Goal: Task Accomplishment & Management: Manage account settings

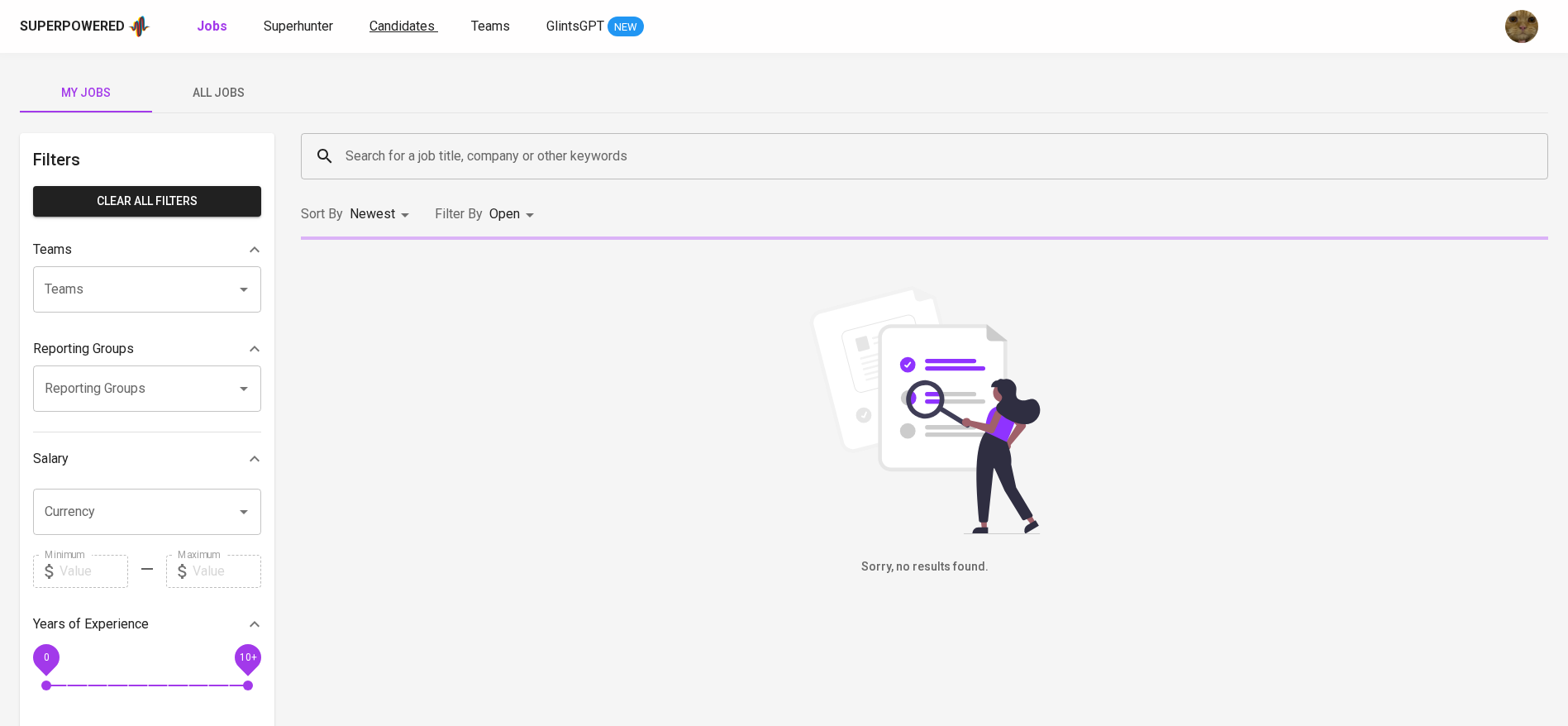
click at [382, 23] on span "Candidates" at bounding box center [401, 26] width 65 height 16
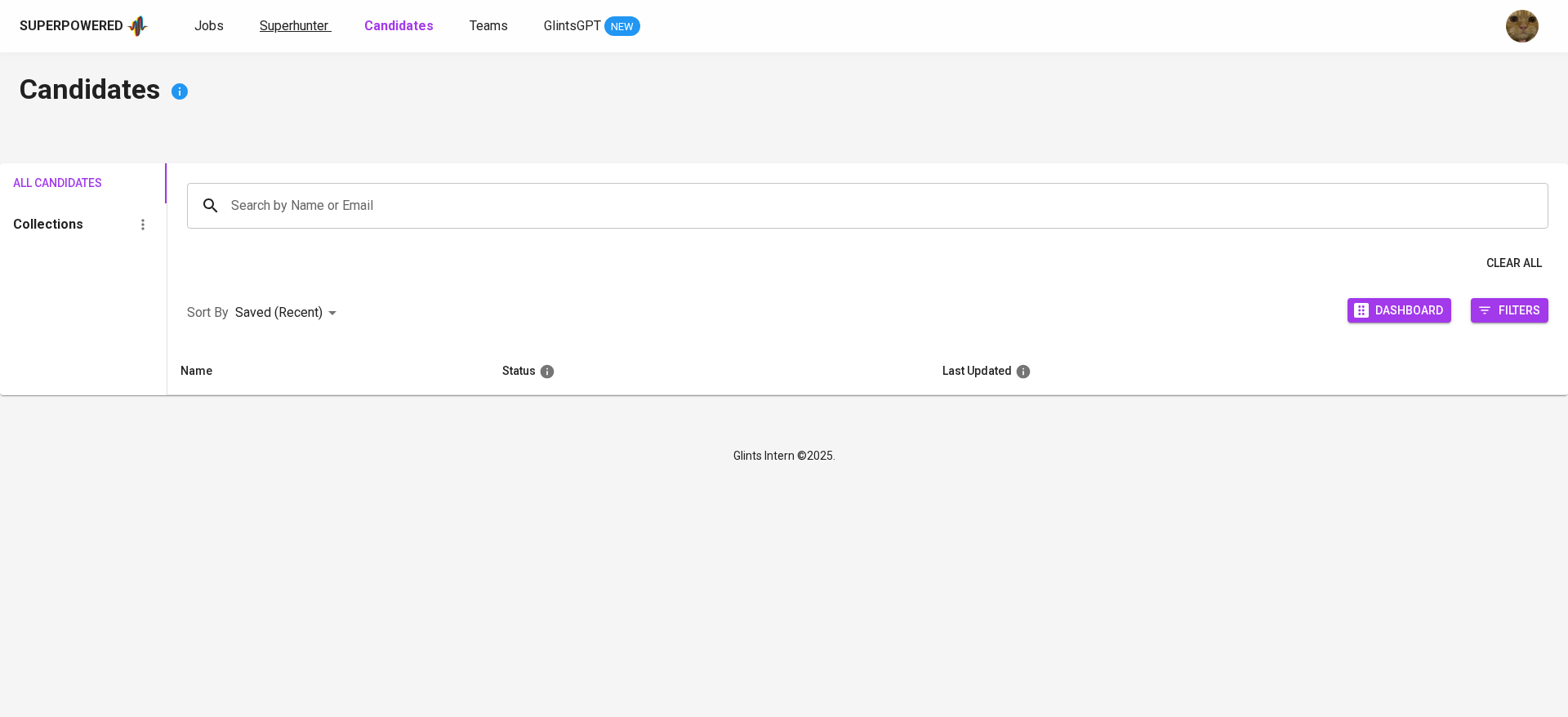
click at [306, 27] on span "Superhunter" at bounding box center [293, 25] width 68 height 15
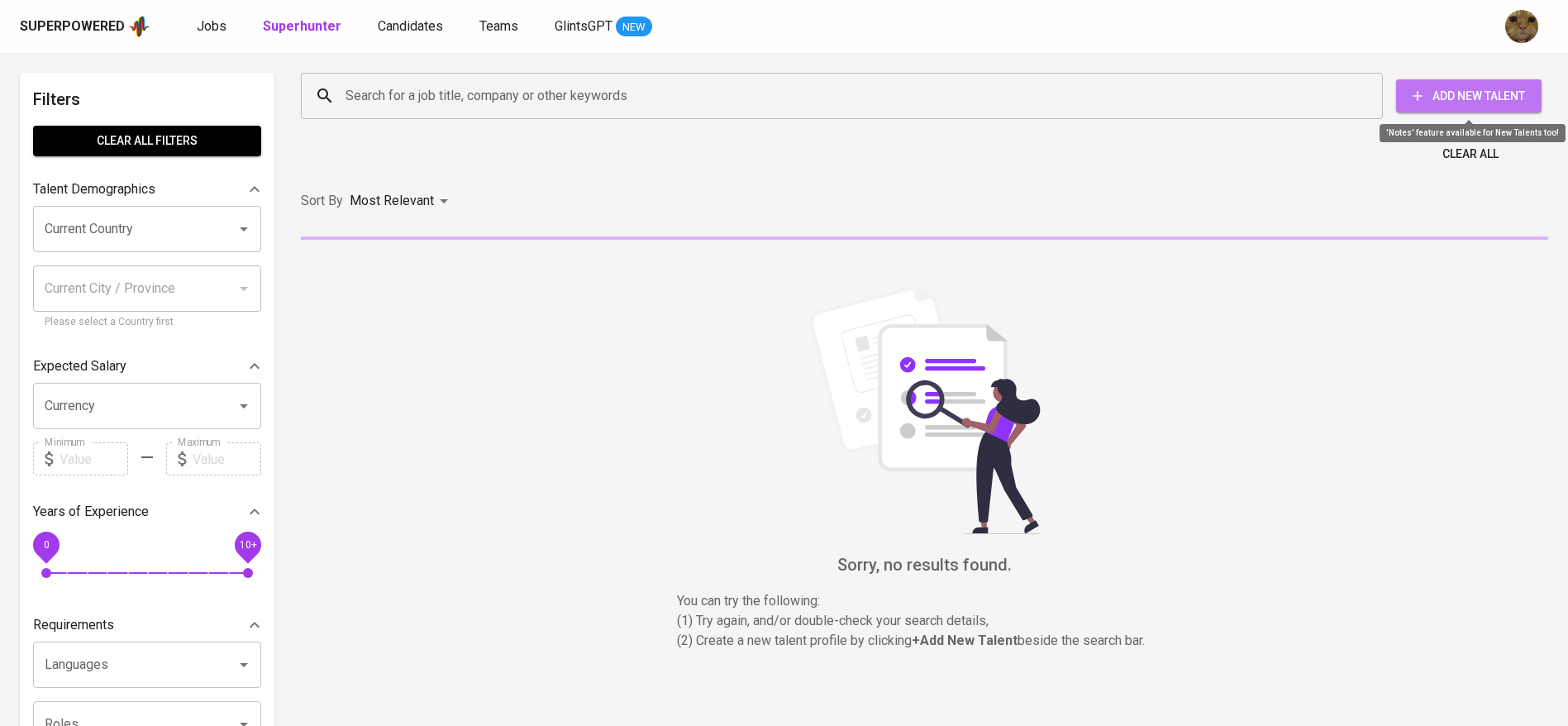
click at [1434, 99] on span "Add New Talent" at bounding box center [1469, 96] width 119 height 20
click at [405, 20] on span "Candidates" at bounding box center [410, 26] width 65 height 16
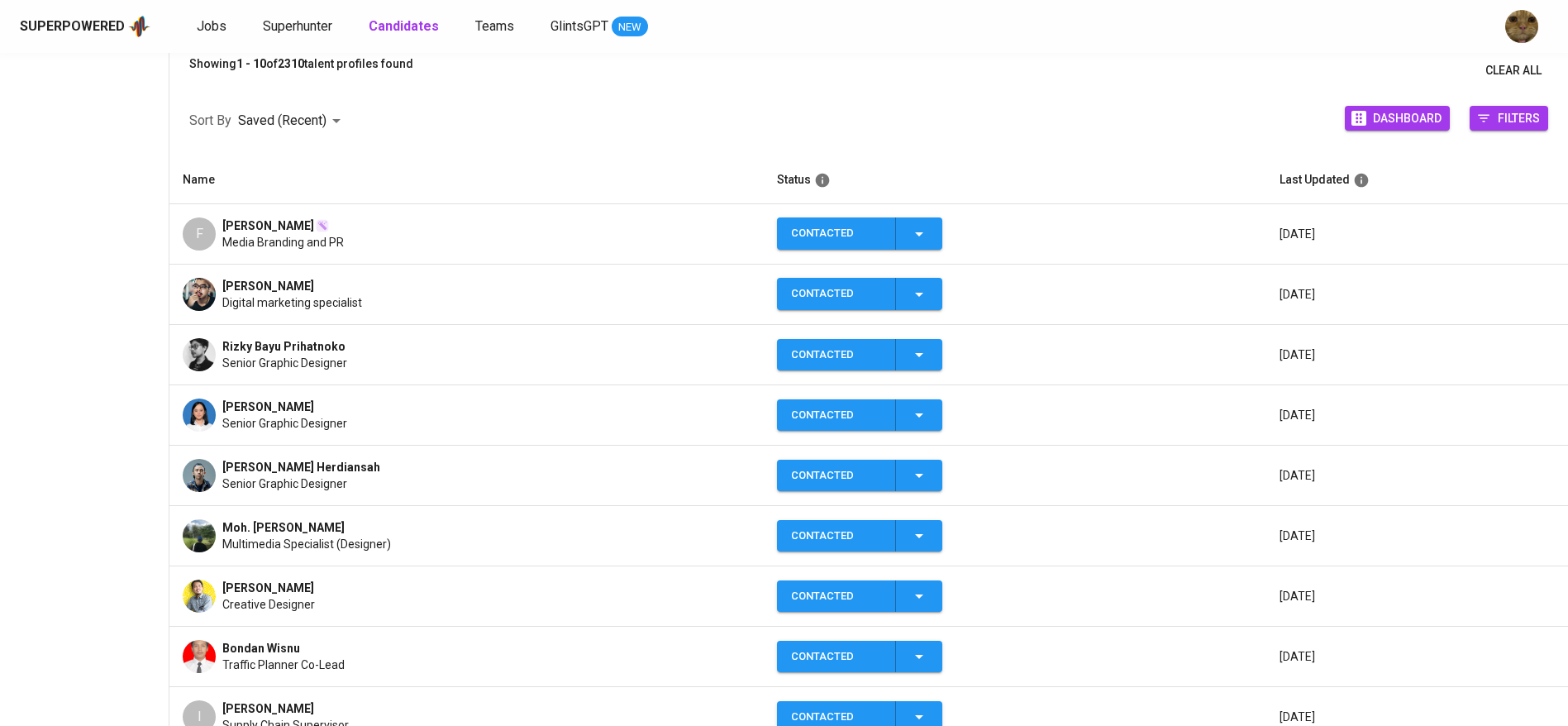
scroll to position [210, 0]
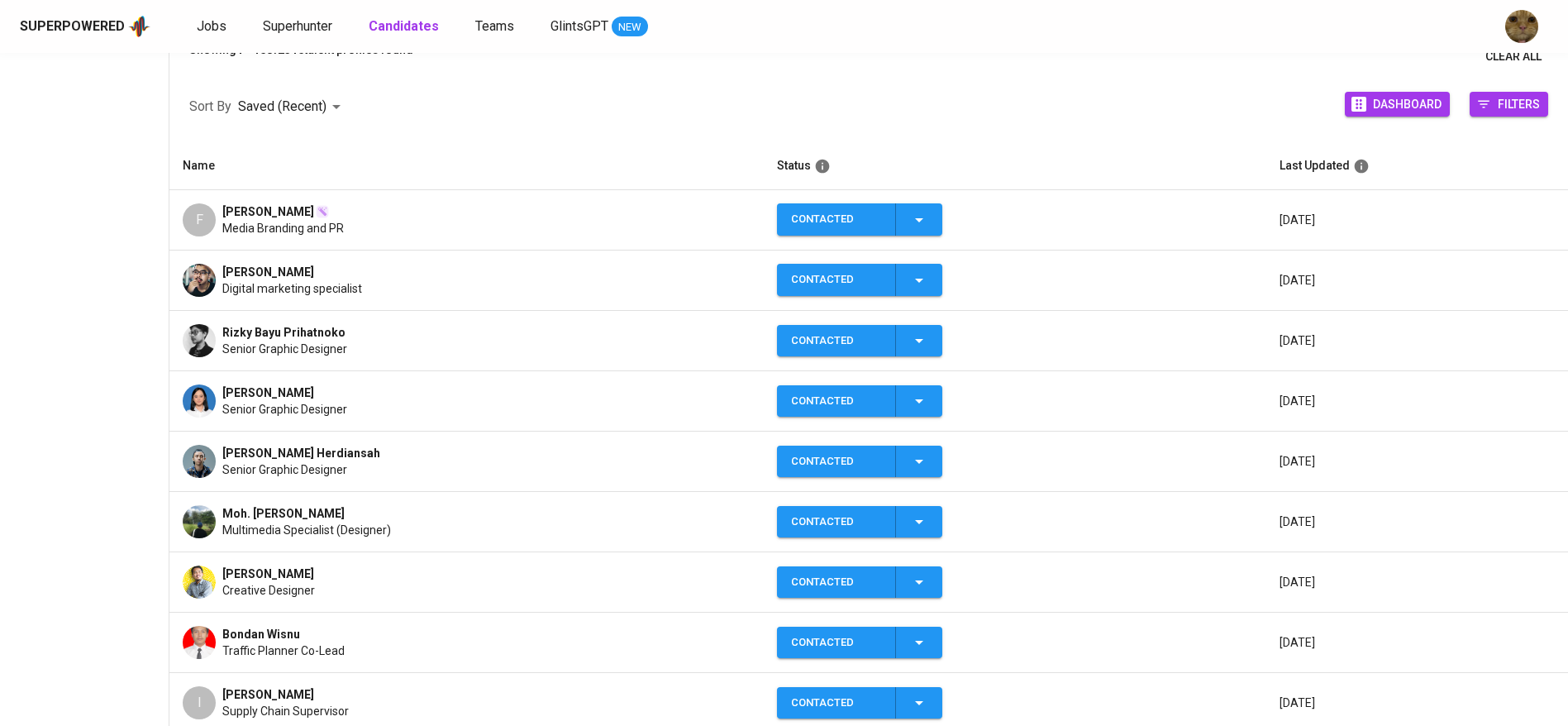
click at [296, 562] on td "Khevin Gunawan Creative Designer" at bounding box center [466, 583] width 594 height 61
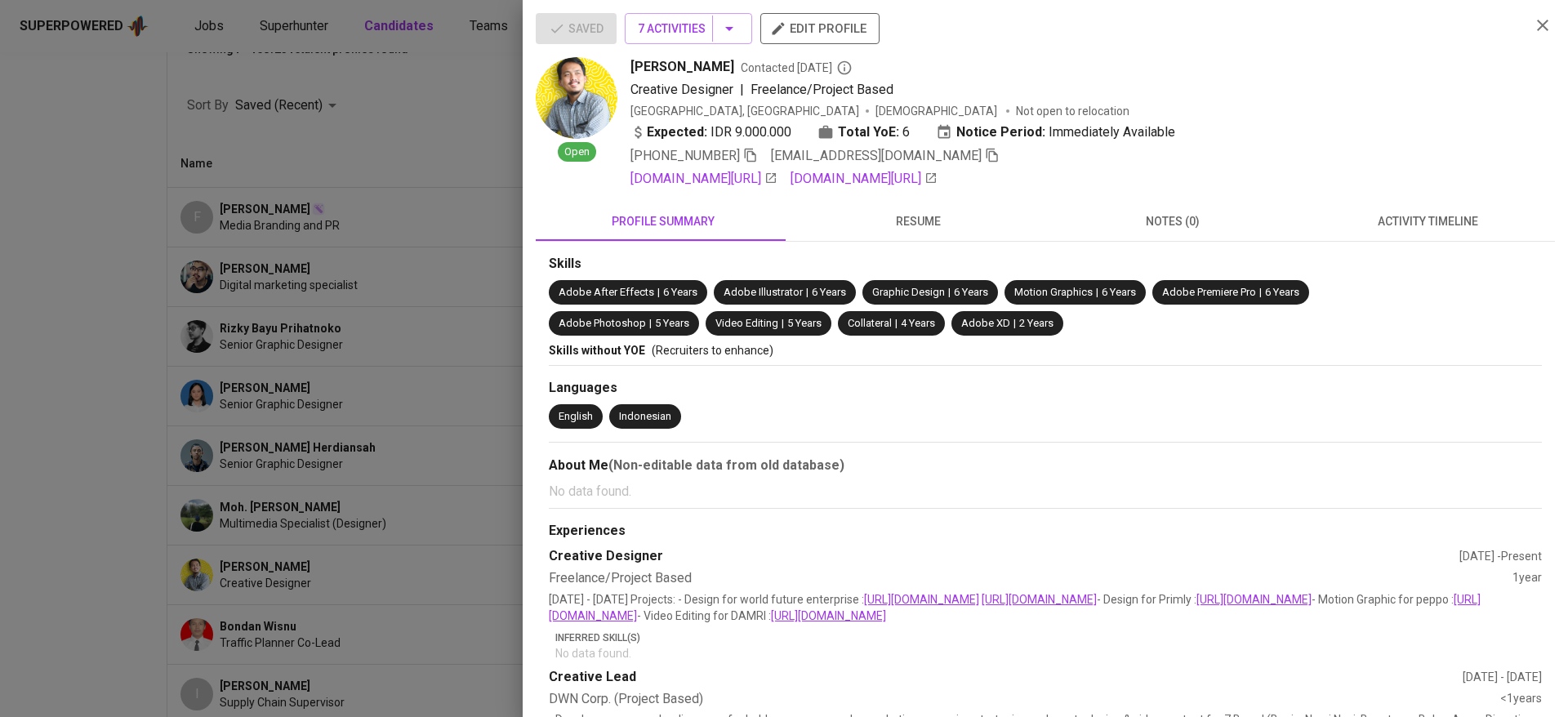
click at [361, 251] on div at bounding box center [784, 358] width 1568 height 717
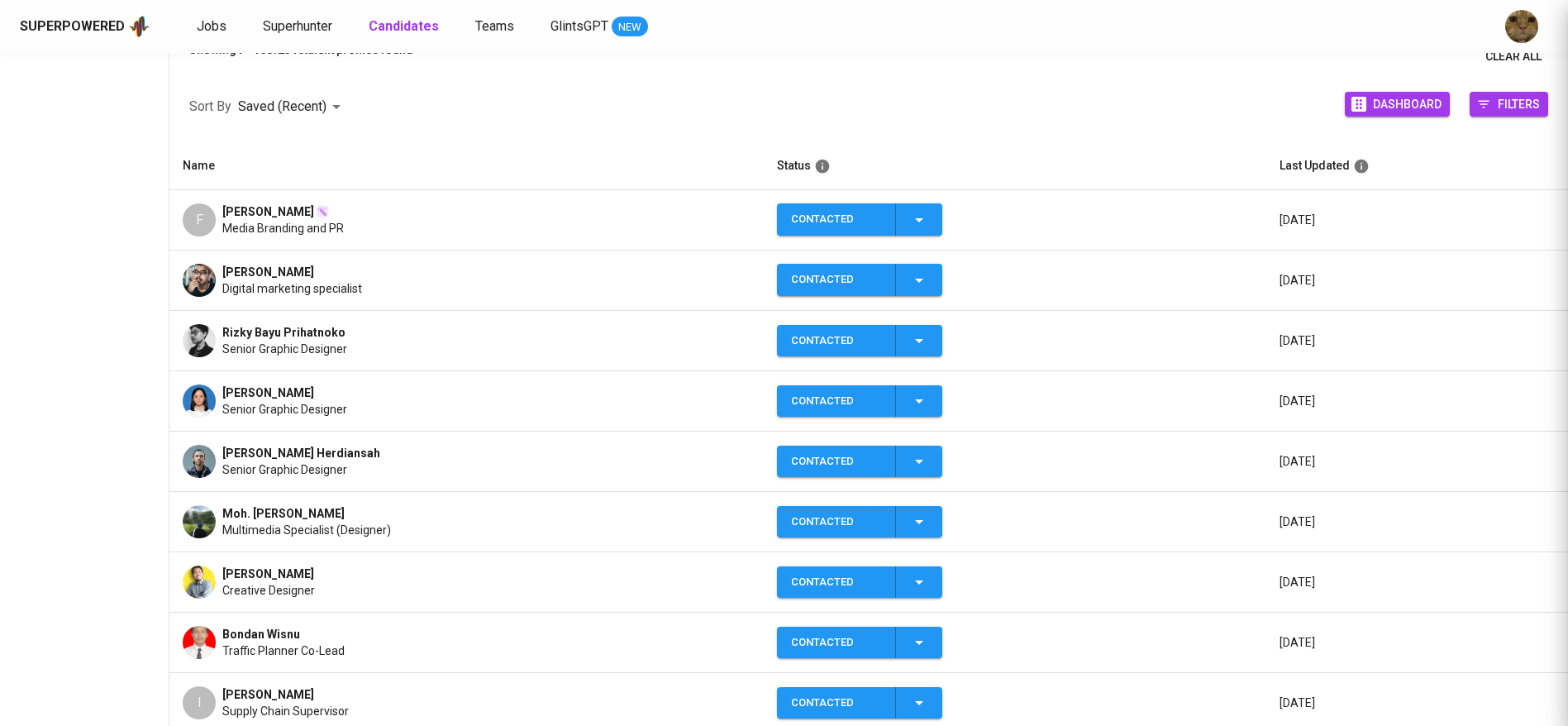
scroll to position [0, 0]
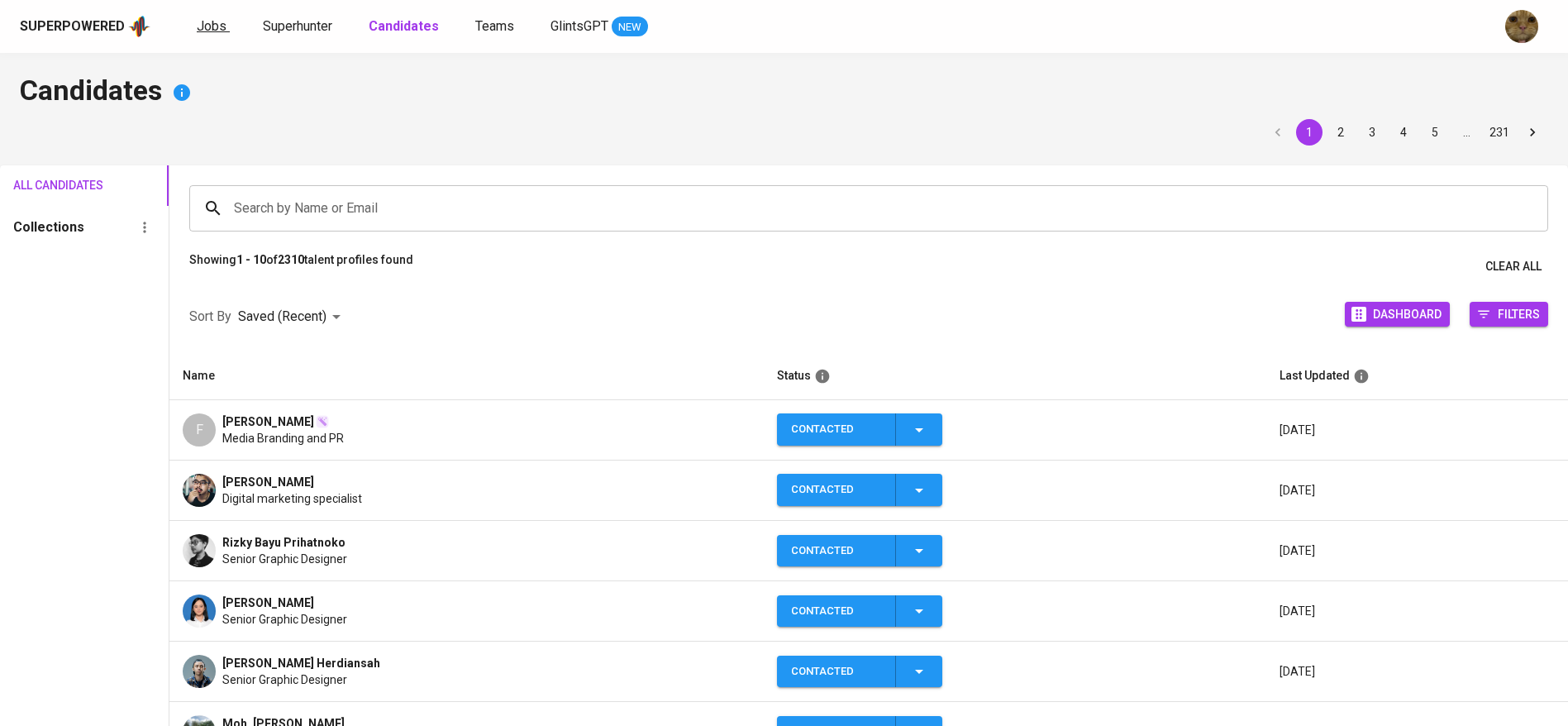
click at [211, 18] on span "Jobs" at bounding box center [212, 26] width 29 height 16
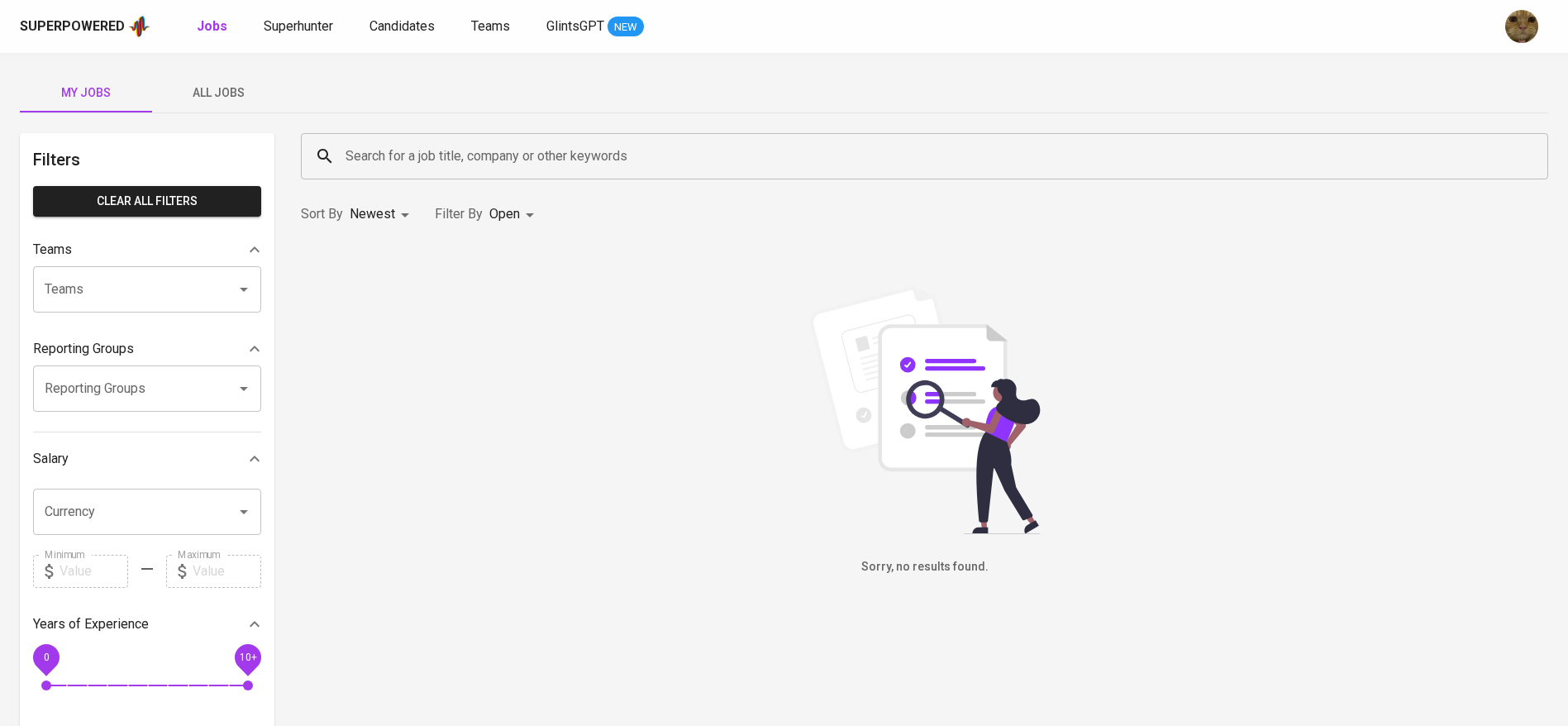
click at [193, 88] on span "All Jobs" at bounding box center [218, 93] width 112 height 20
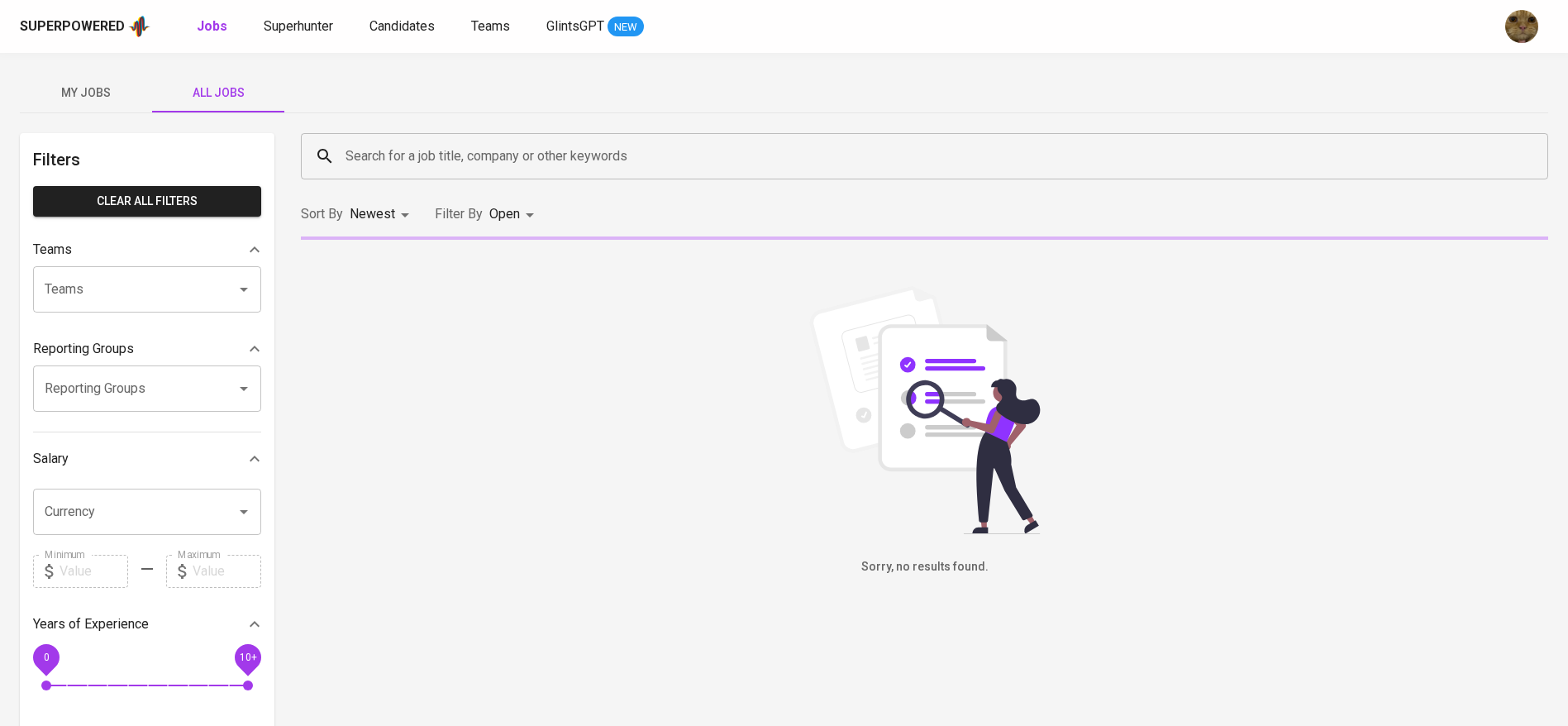
click at [451, 158] on input "Search for a job title, company or other keywords" at bounding box center [929, 157] width 1175 height 31
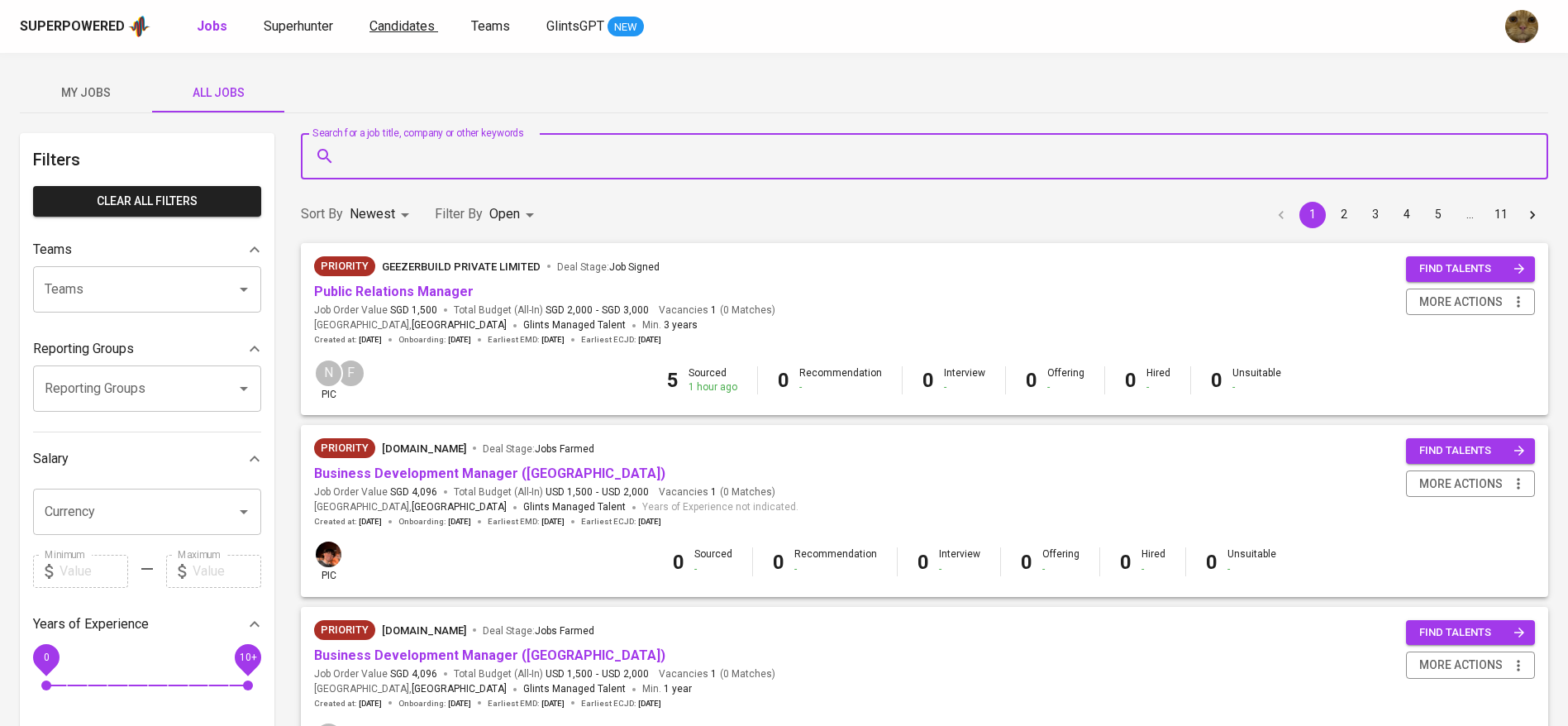
click at [421, 27] on span "Candidates" at bounding box center [401, 26] width 65 height 16
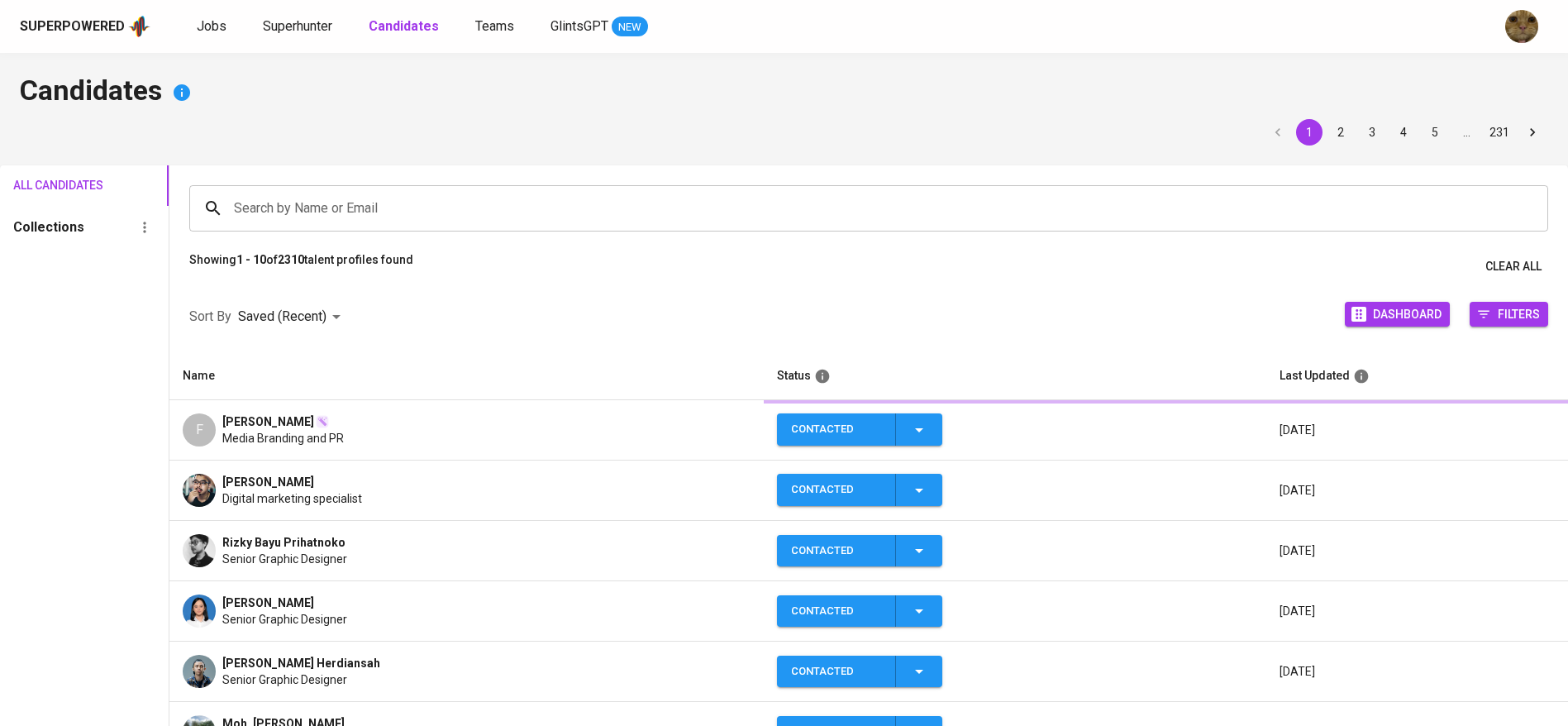
click at [326, 22] on span "Superhunter" at bounding box center [296, 26] width 69 height 16
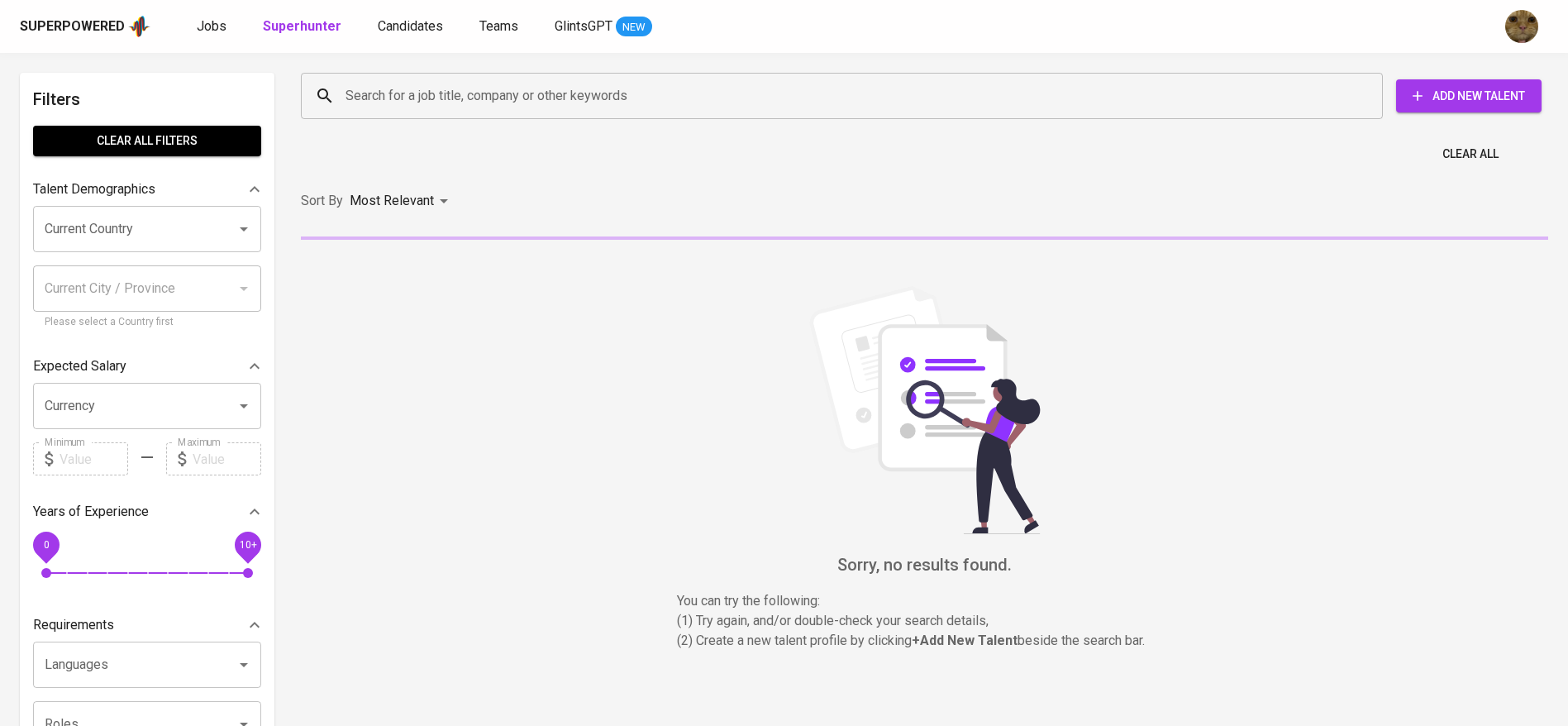
click at [432, 90] on input "Search for a job title, company or other keywords" at bounding box center [846, 96] width 1009 height 31
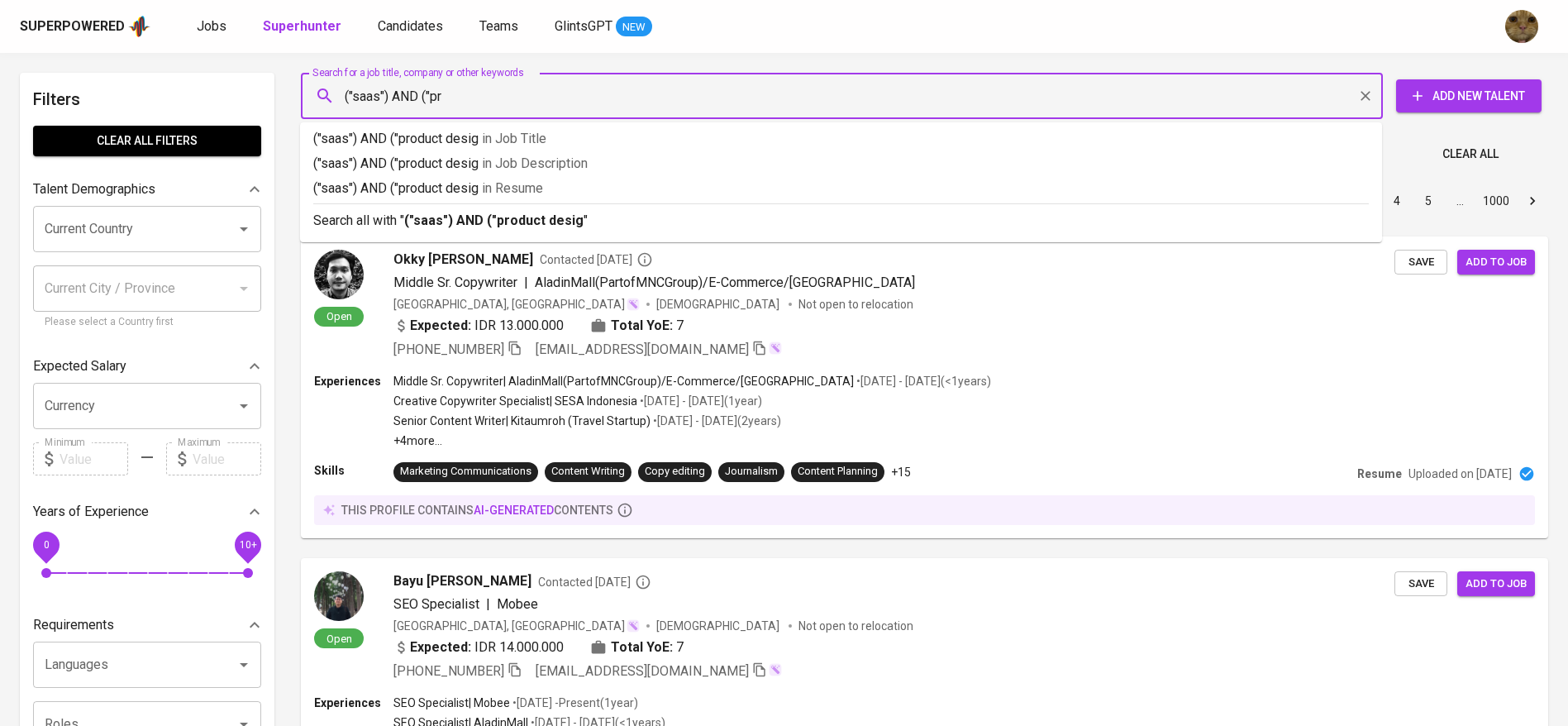
type input "("saas") AND ("p"
type input "product design"
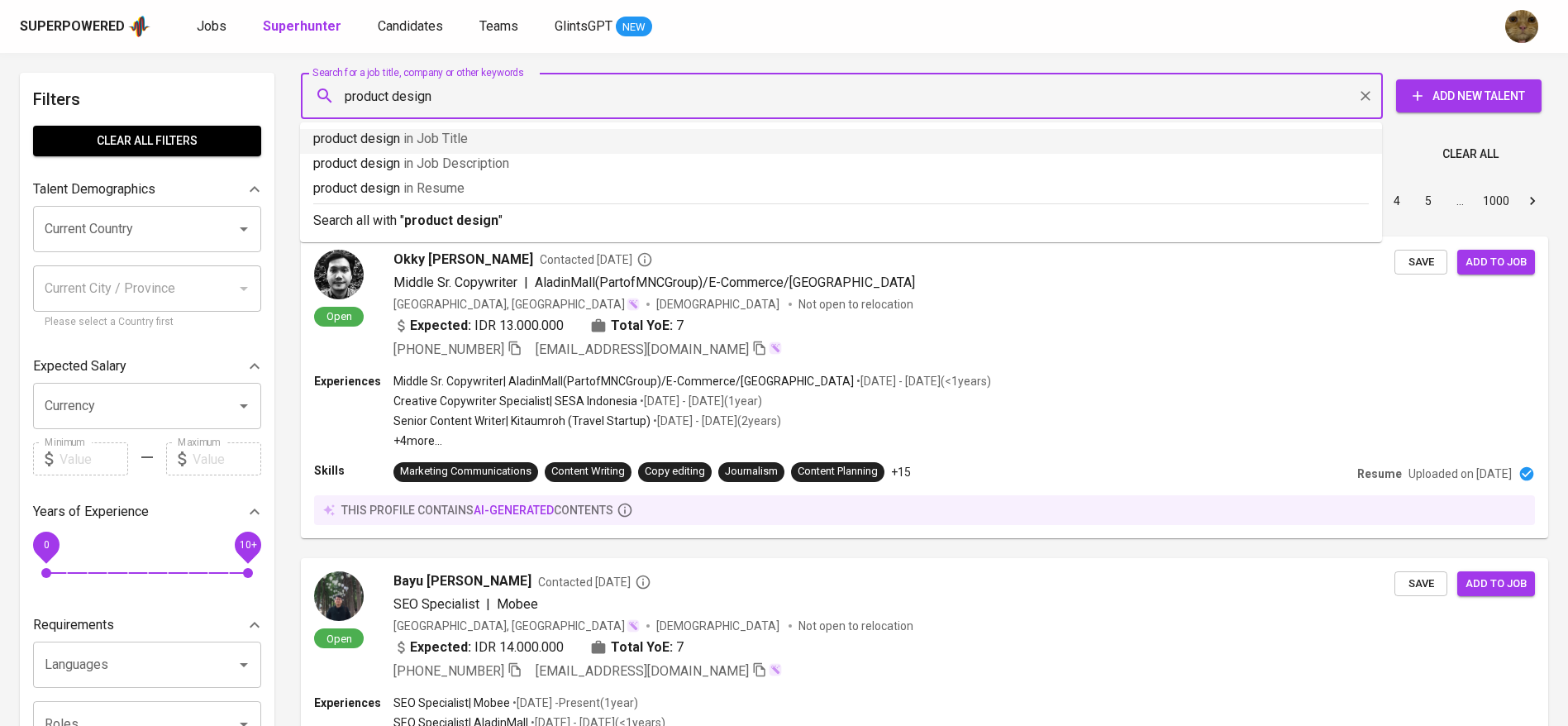
click at [371, 137] on p "product design in Job Title" at bounding box center [841, 139] width 1055 height 20
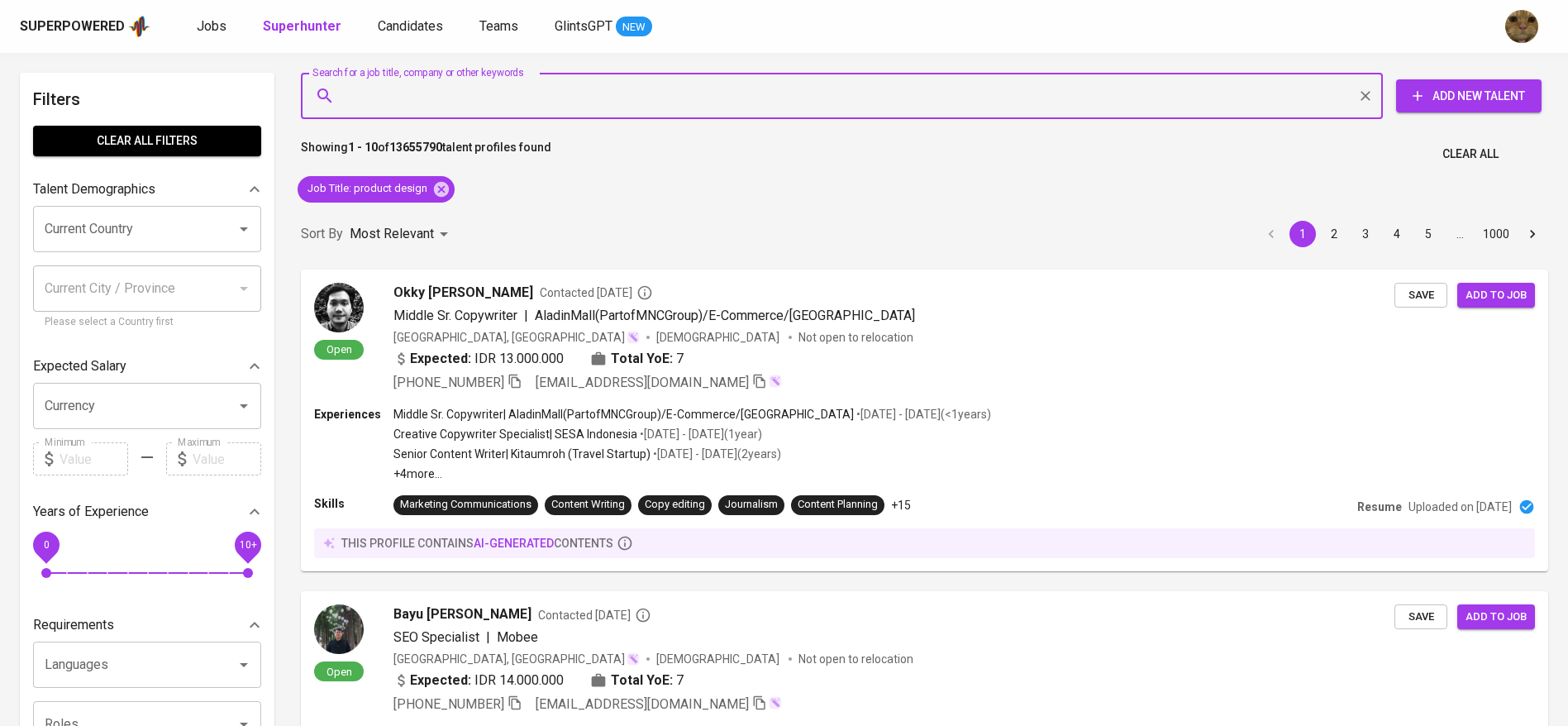
type input "a"
click at [376, 103] on input "a" at bounding box center [846, 96] width 1009 height 31
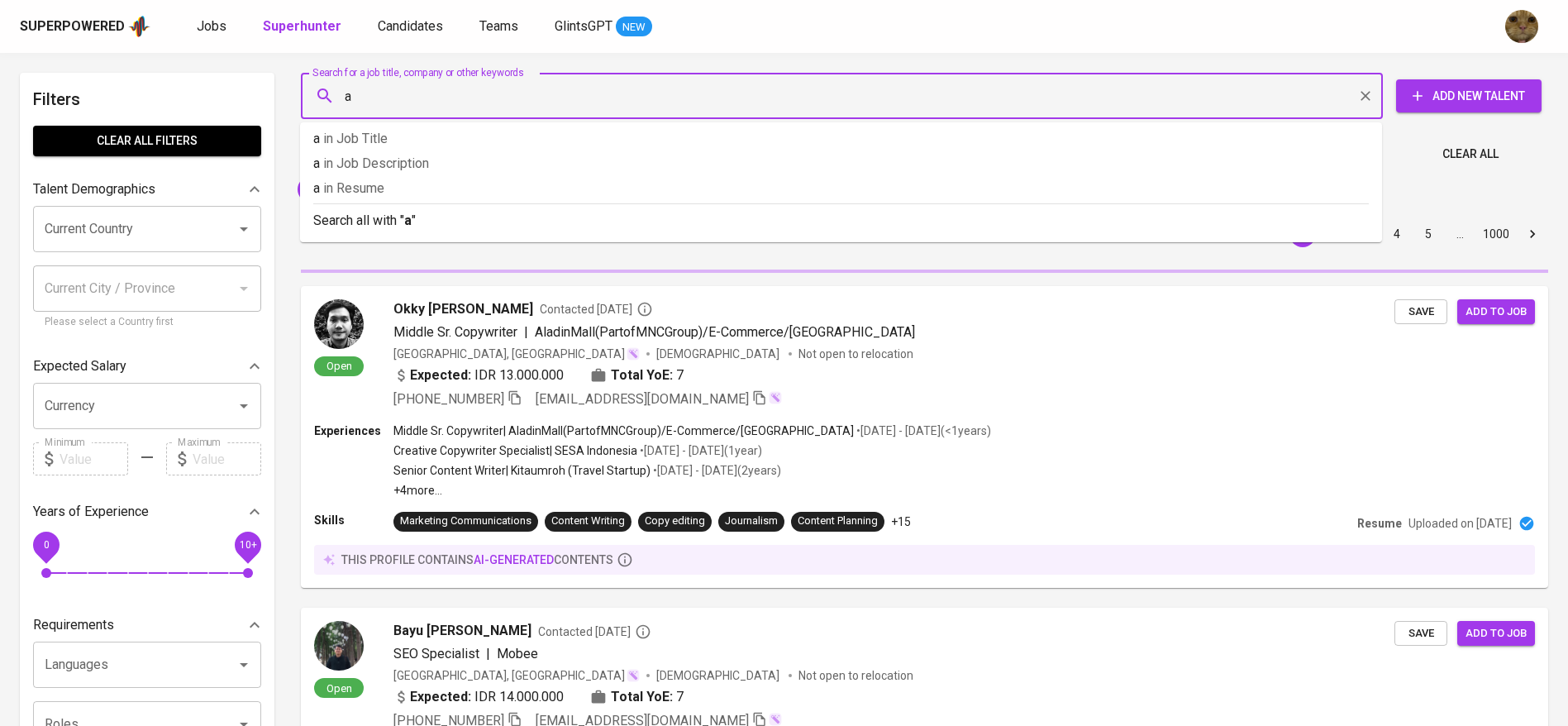
click at [352, 92] on input "a" at bounding box center [846, 96] width 1009 height 31
type input "saas"
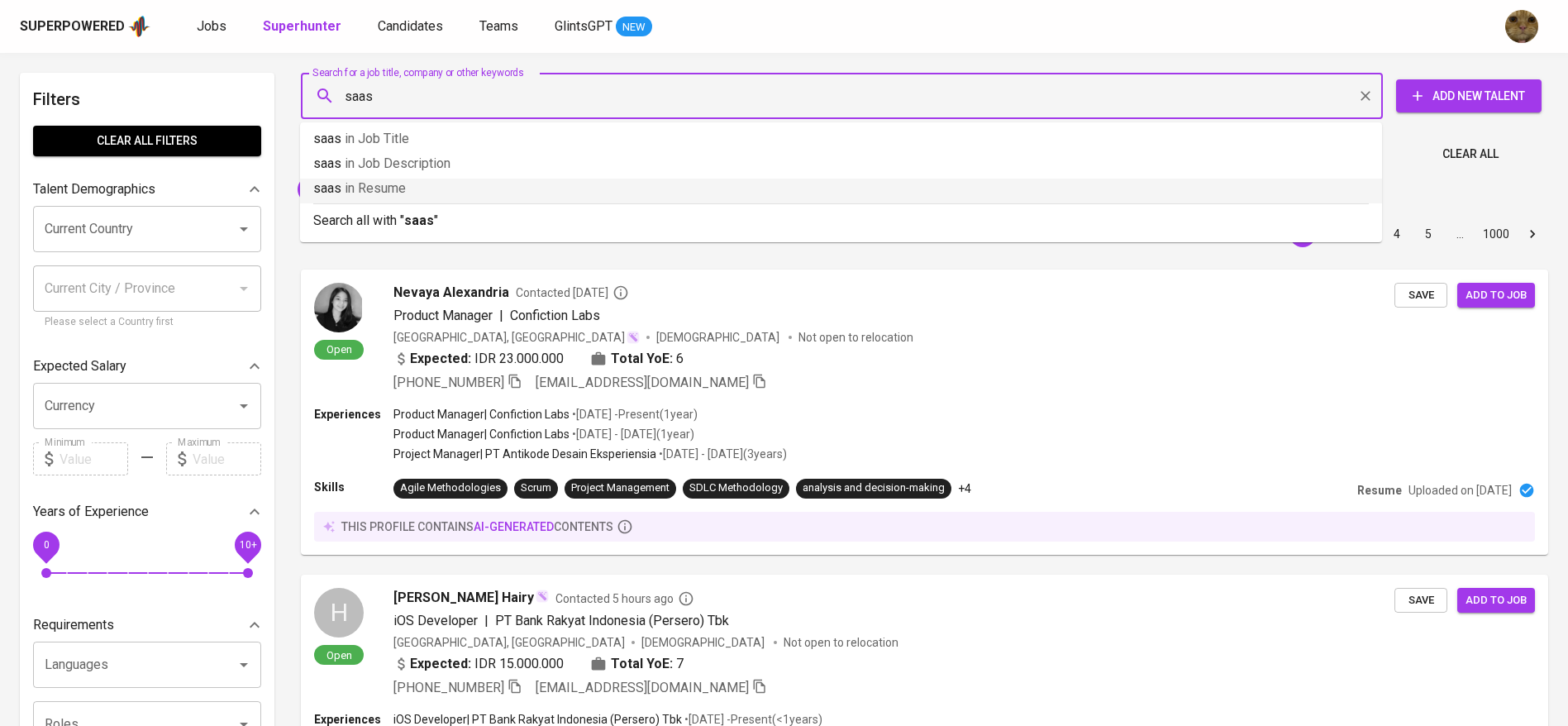
drag, startPoint x: 369, startPoint y: 177, endPoint x: 367, endPoint y: 185, distance: 8.2
click at [367, 185] on ul "saas in Job Title saas in Job Description saas in Resume Search all with " saas…" at bounding box center [841, 182] width 1082 height 120
click at [367, 185] on span "in Resume" at bounding box center [375, 188] width 61 height 16
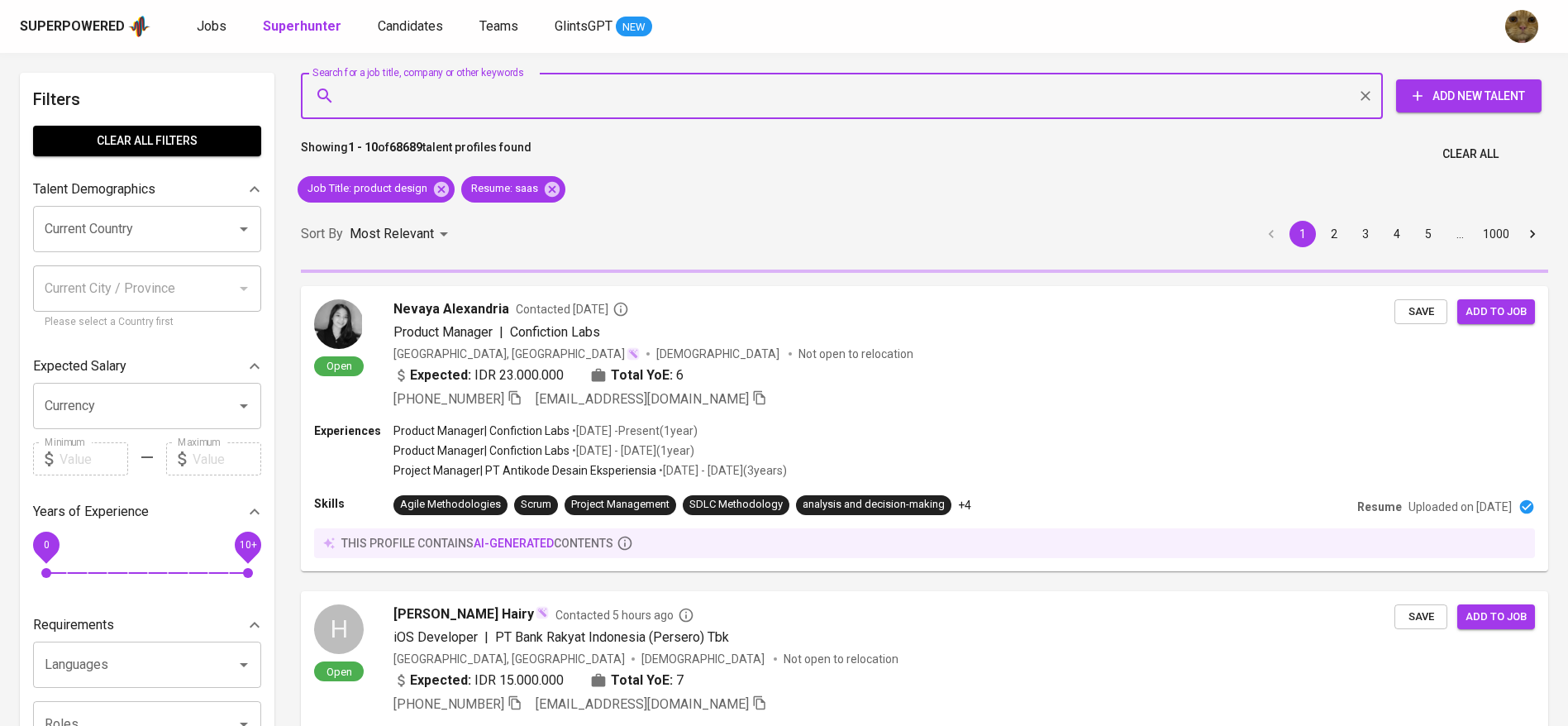
click at [101, 263] on div "Current Country Current Country Current City / Province Current City / Province…" at bounding box center [147, 269] width 228 height 125
click at [86, 239] on input "Current Country" at bounding box center [123, 229] width 167 height 31
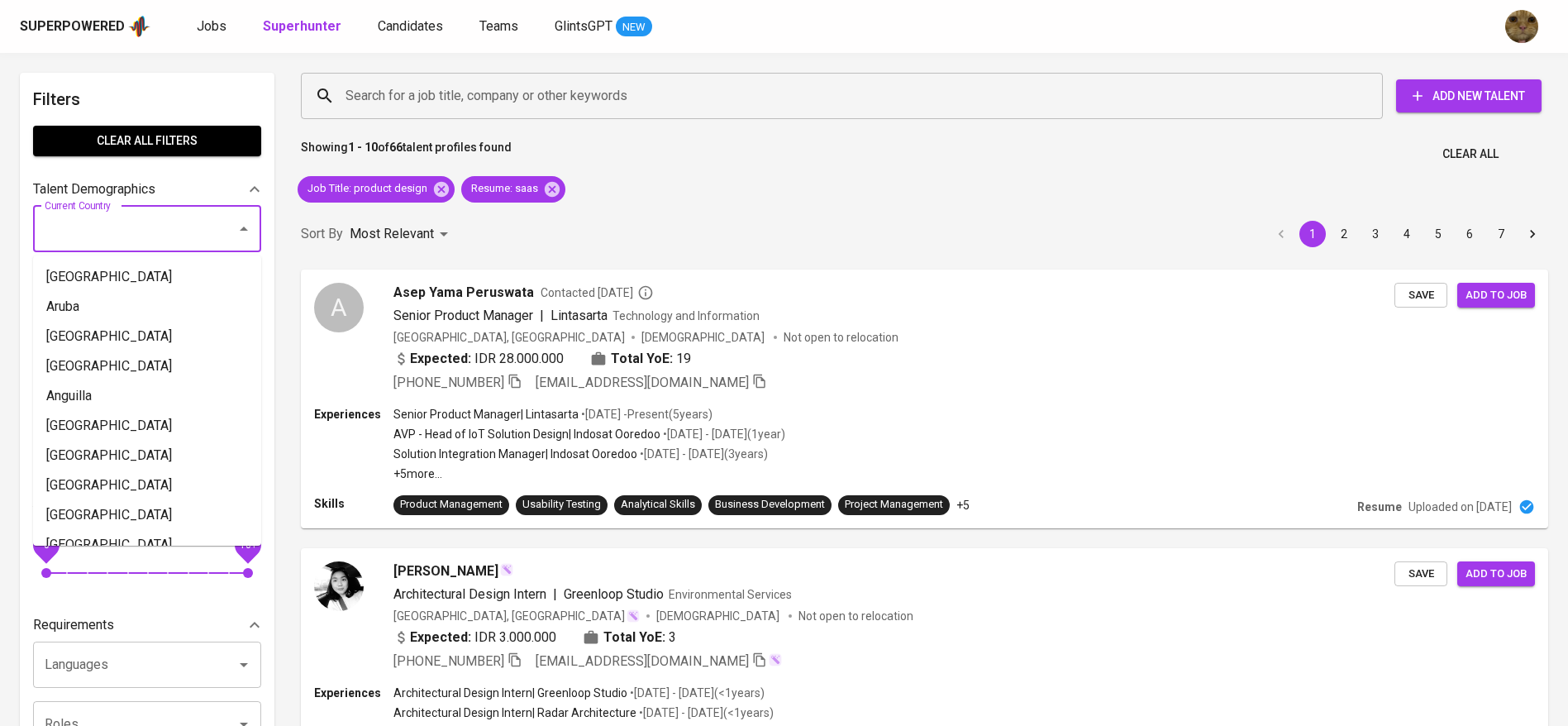
click at [153, 219] on input "Current Country" at bounding box center [123, 229] width 167 height 31
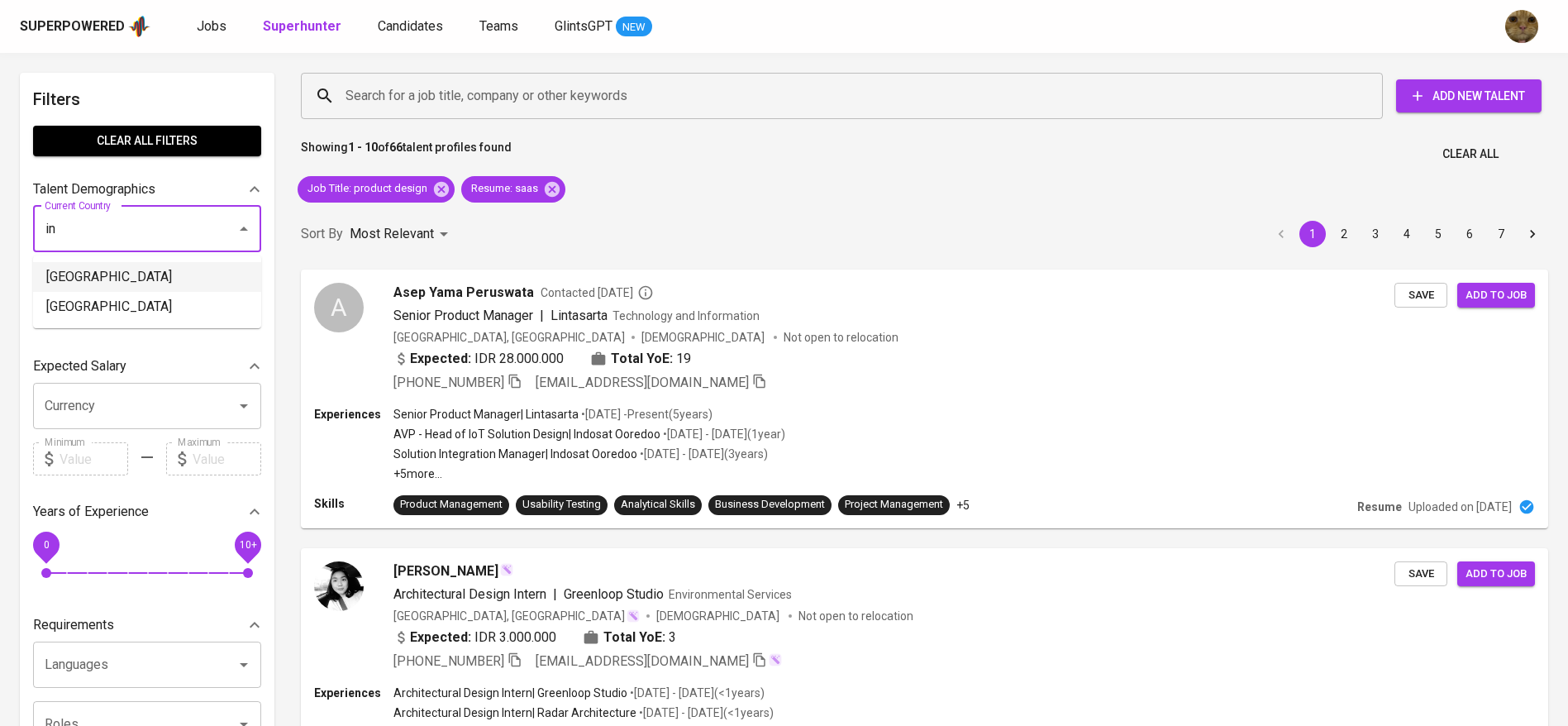
click at [67, 279] on li "[GEOGRAPHIC_DATA]" at bounding box center [147, 277] width 228 height 29
click at [52, 568] on span "0" at bounding box center [46, 573] width 10 height 10
type input "Indonesia"
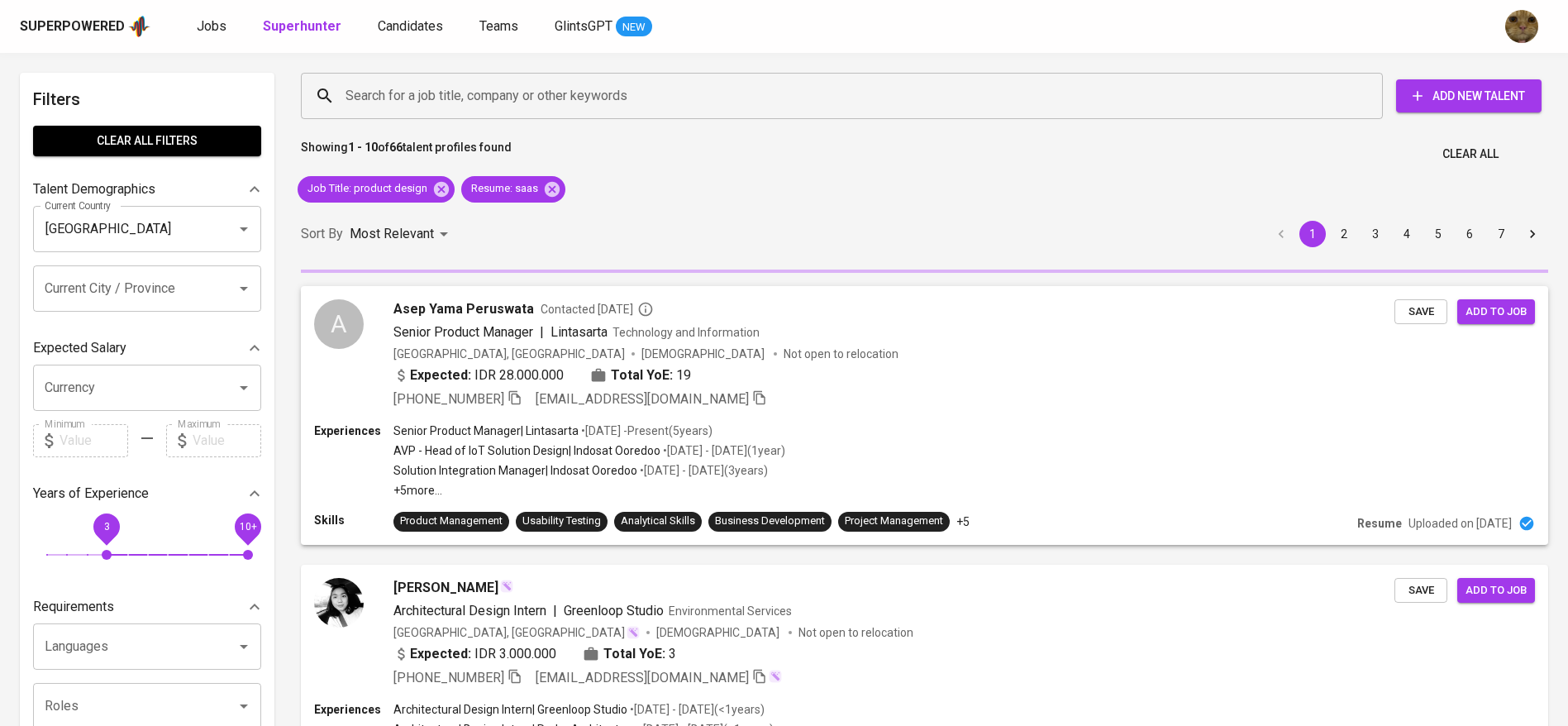
scroll to position [54, 0]
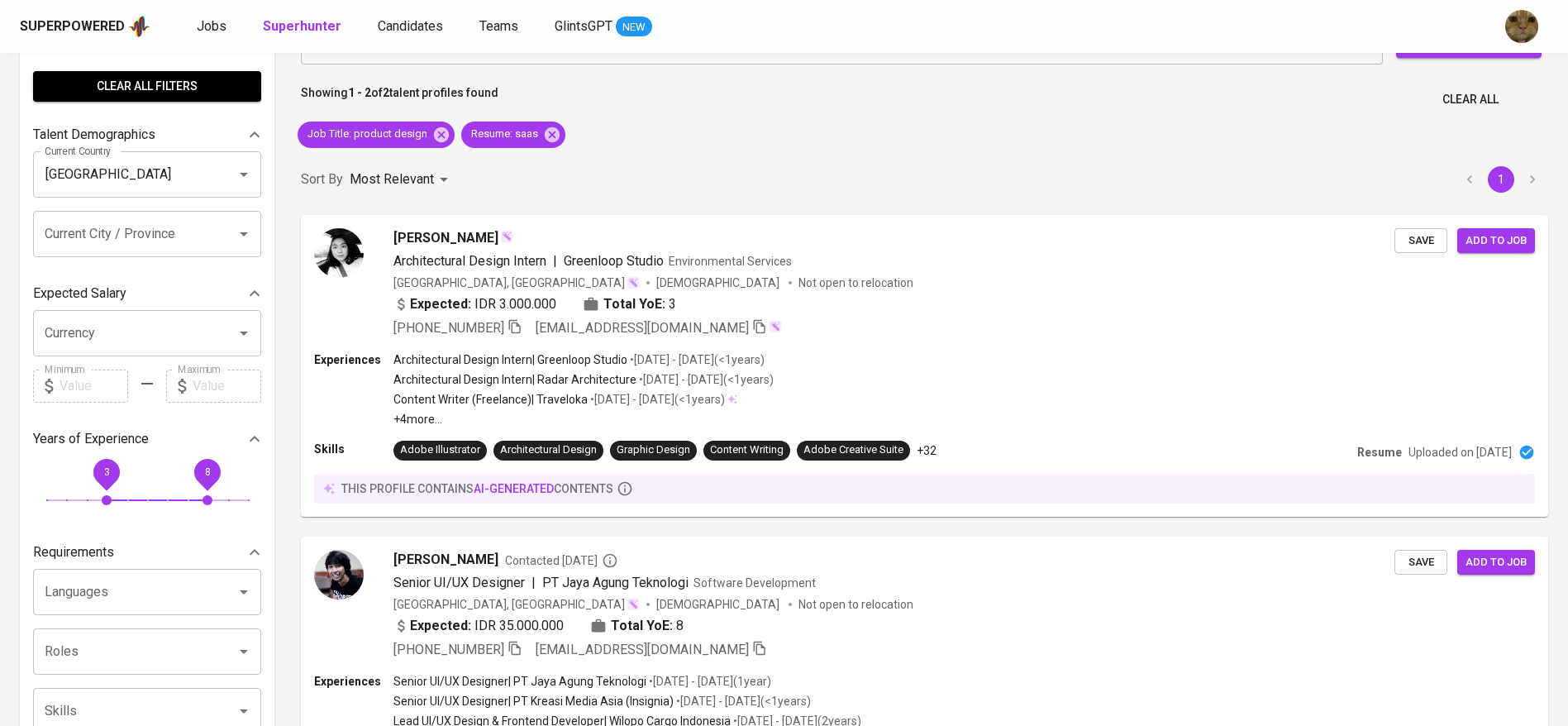
drag, startPoint x: 254, startPoint y: 484, endPoint x: 203, endPoint y: 487, distance: 51.1
click at [203, 487] on span "8" at bounding box center [208, 472] width 37 height 37
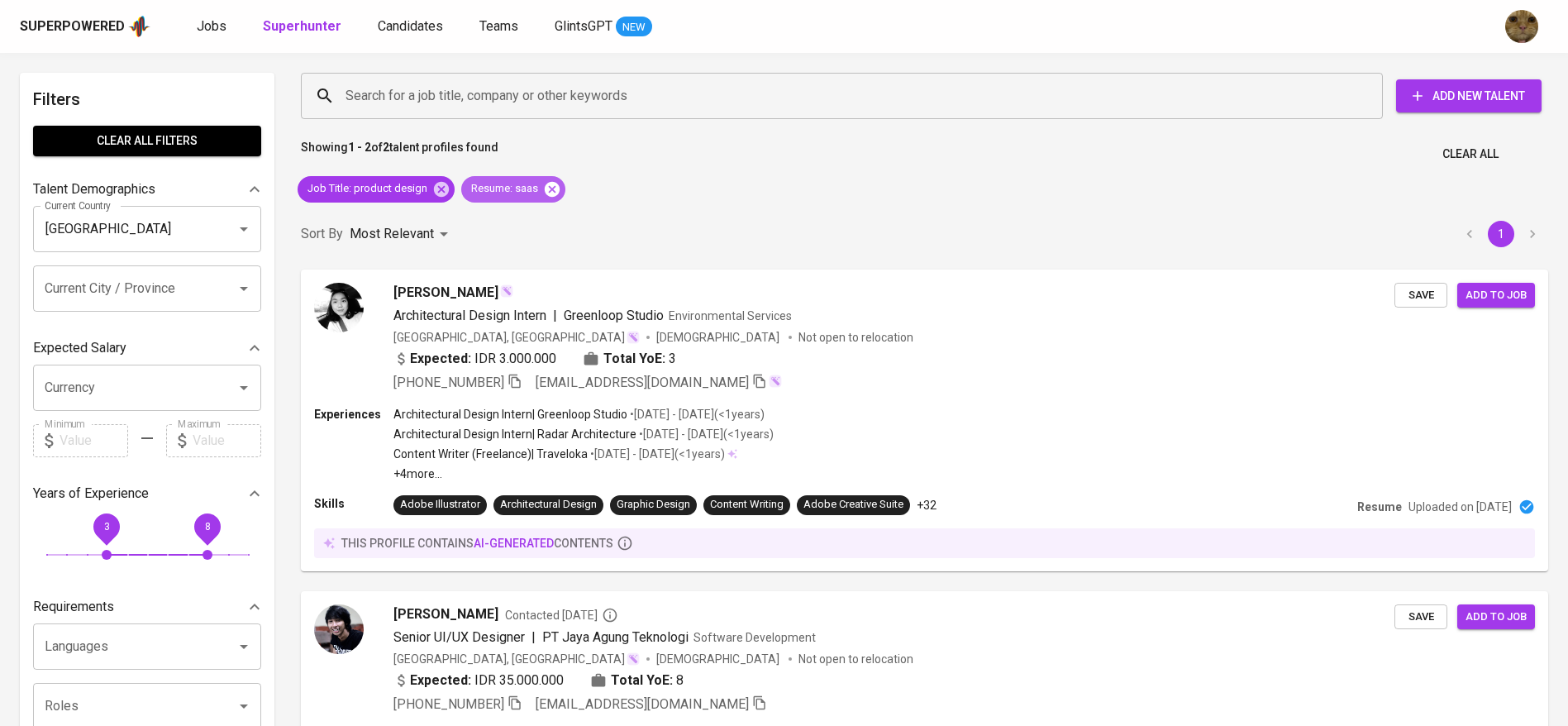
click at [549, 193] on icon at bounding box center [552, 189] width 15 height 15
click at [434, 195] on icon at bounding box center [442, 190] width 18 height 18
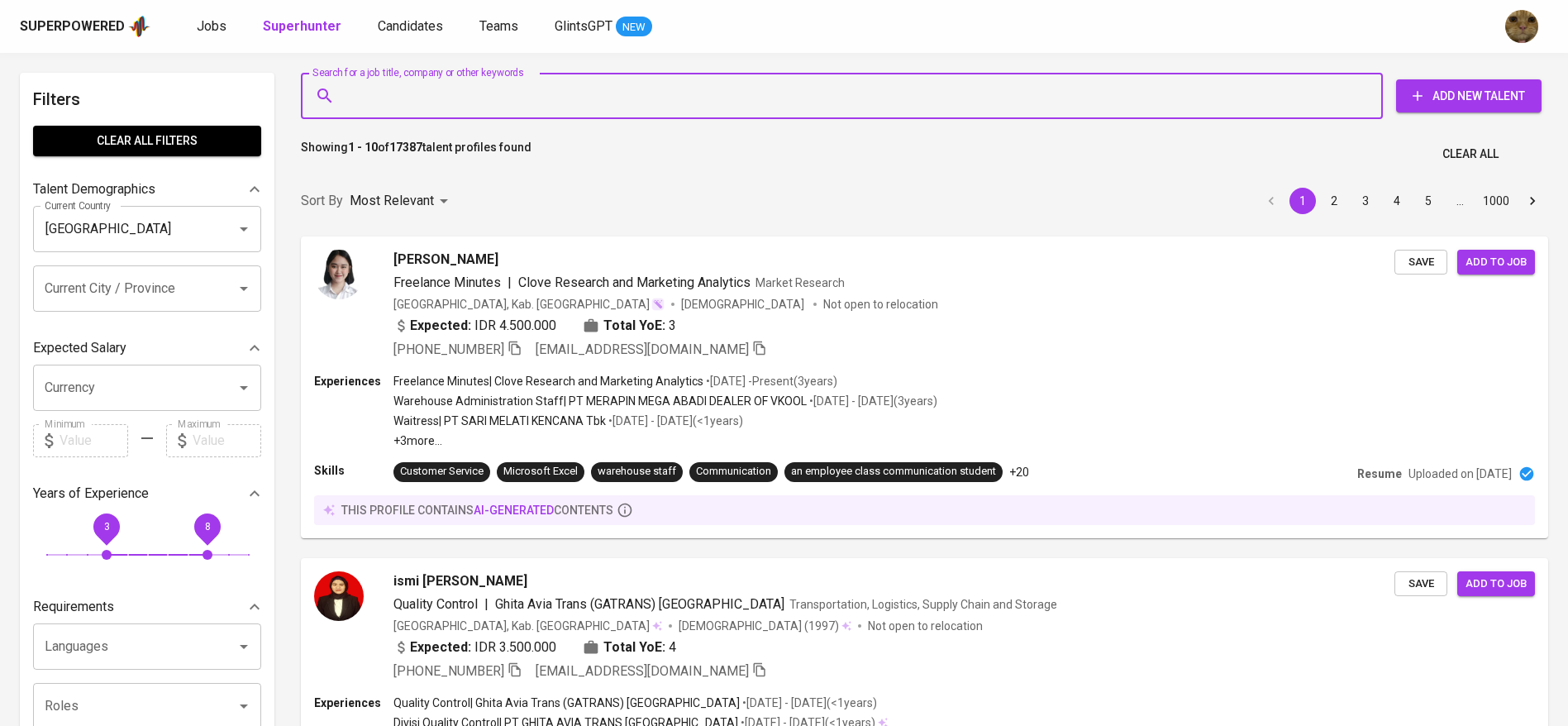
click at [388, 101] on input "Search for a job title, company or other keywords" at bounding box center [846, 96] width 1009 height 31
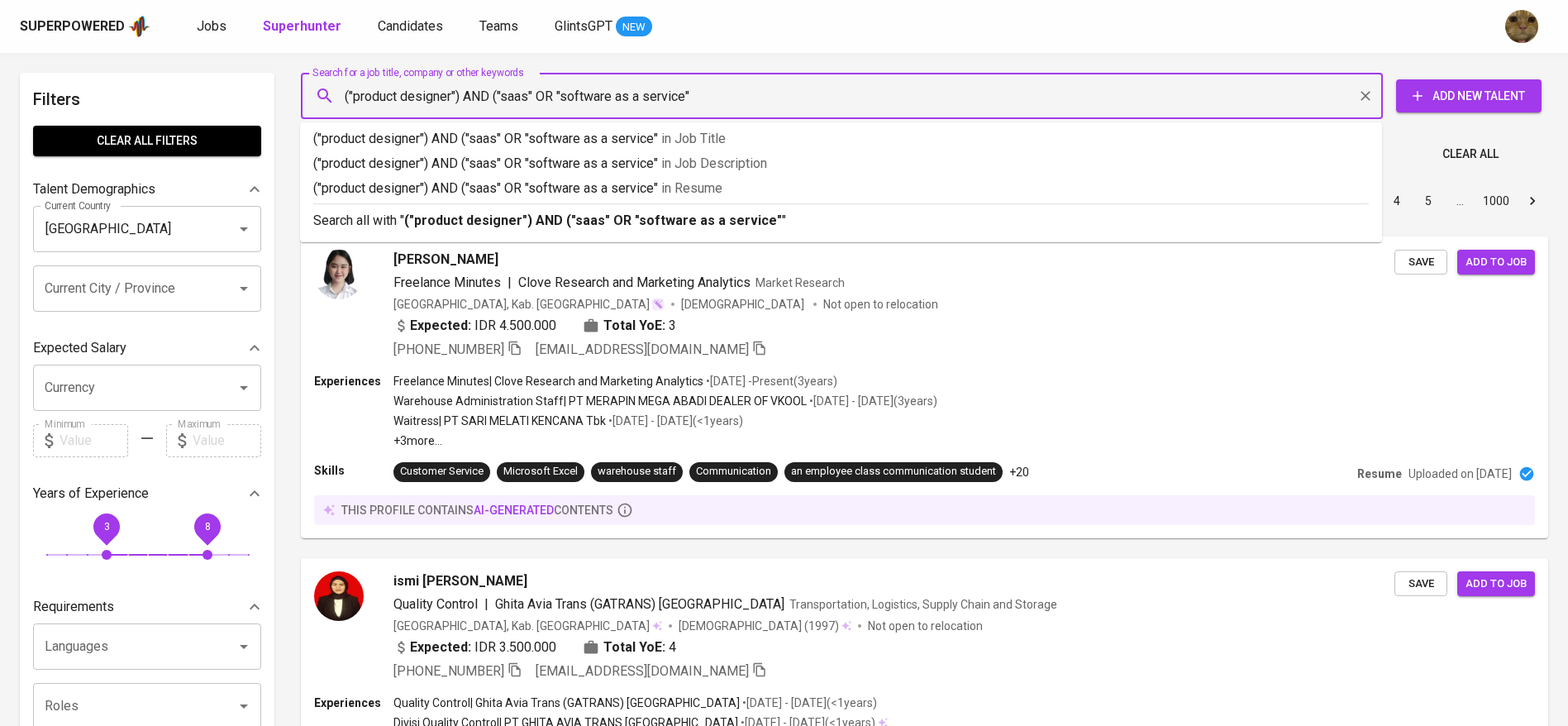
type input "("product designer") AND ("saas" OR "software as a service")"
click at [497, 213] on b "("product designer") AND ("saas" OR "software as a service")" at bounding box center [596, 220] width 383 height 16
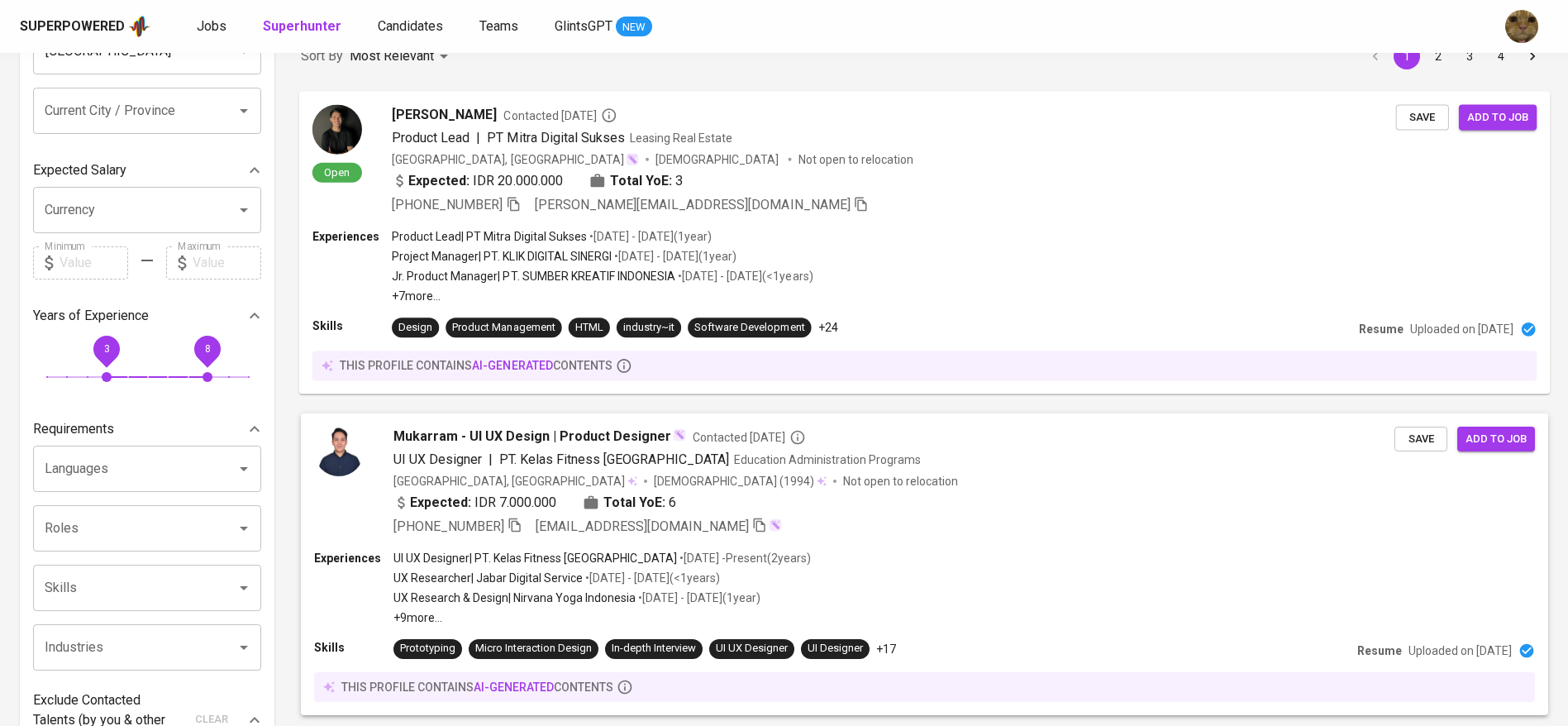
scroll to position [149, 0]
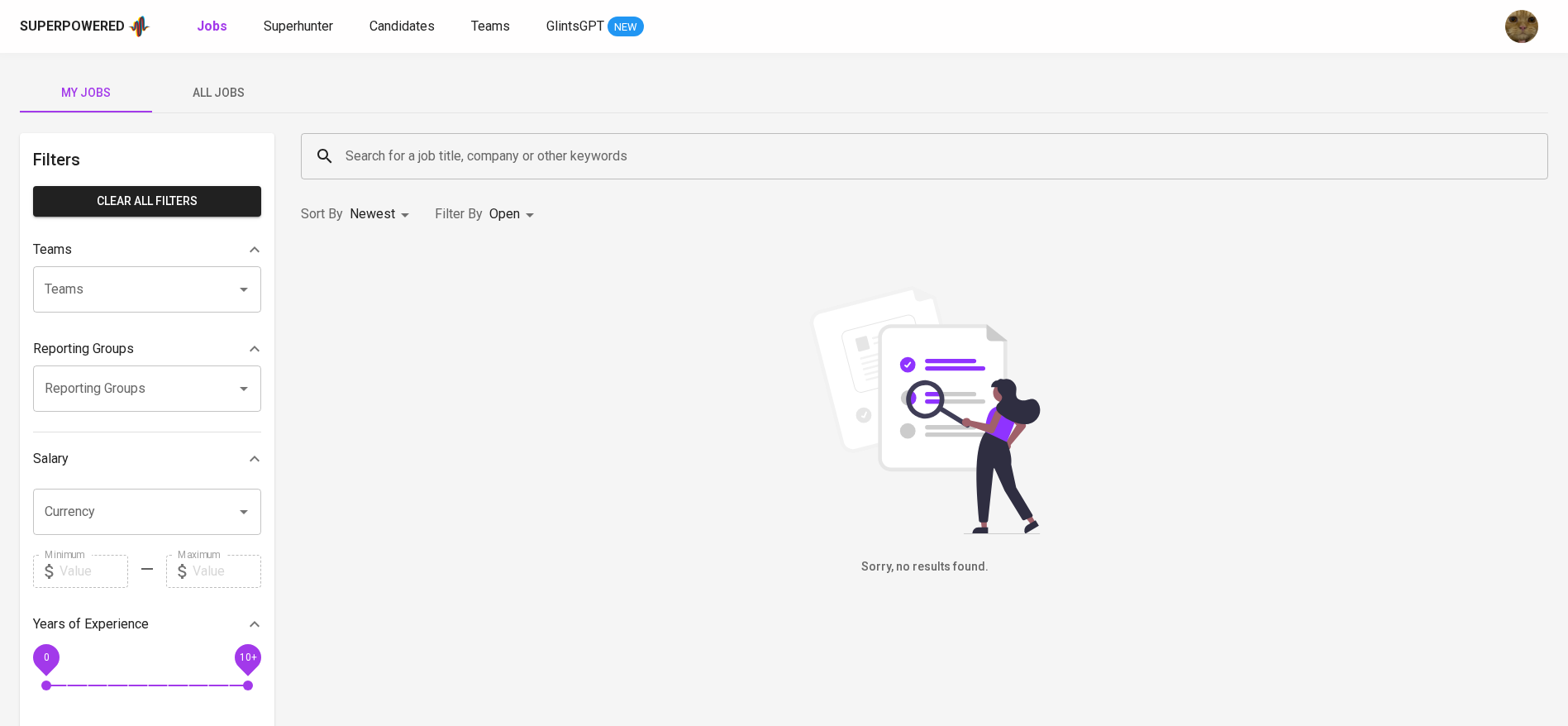
click at [218, 99] on span "All Jobs" at bounding box center [218, 93] width 112 height 20
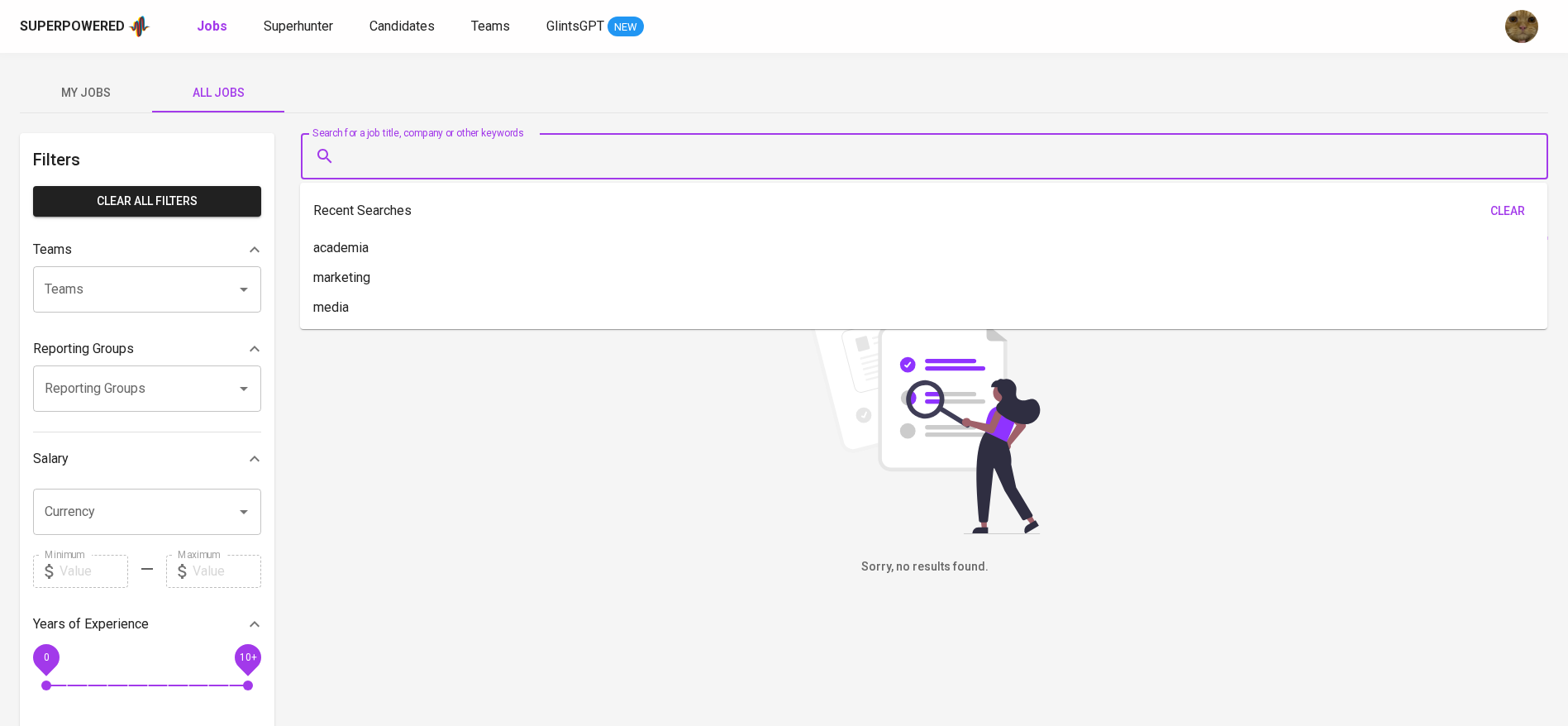
click at [405, 149] on input "Search for a job title, company or other keywords" at bounding box center [929, 157] width 1175 height 31
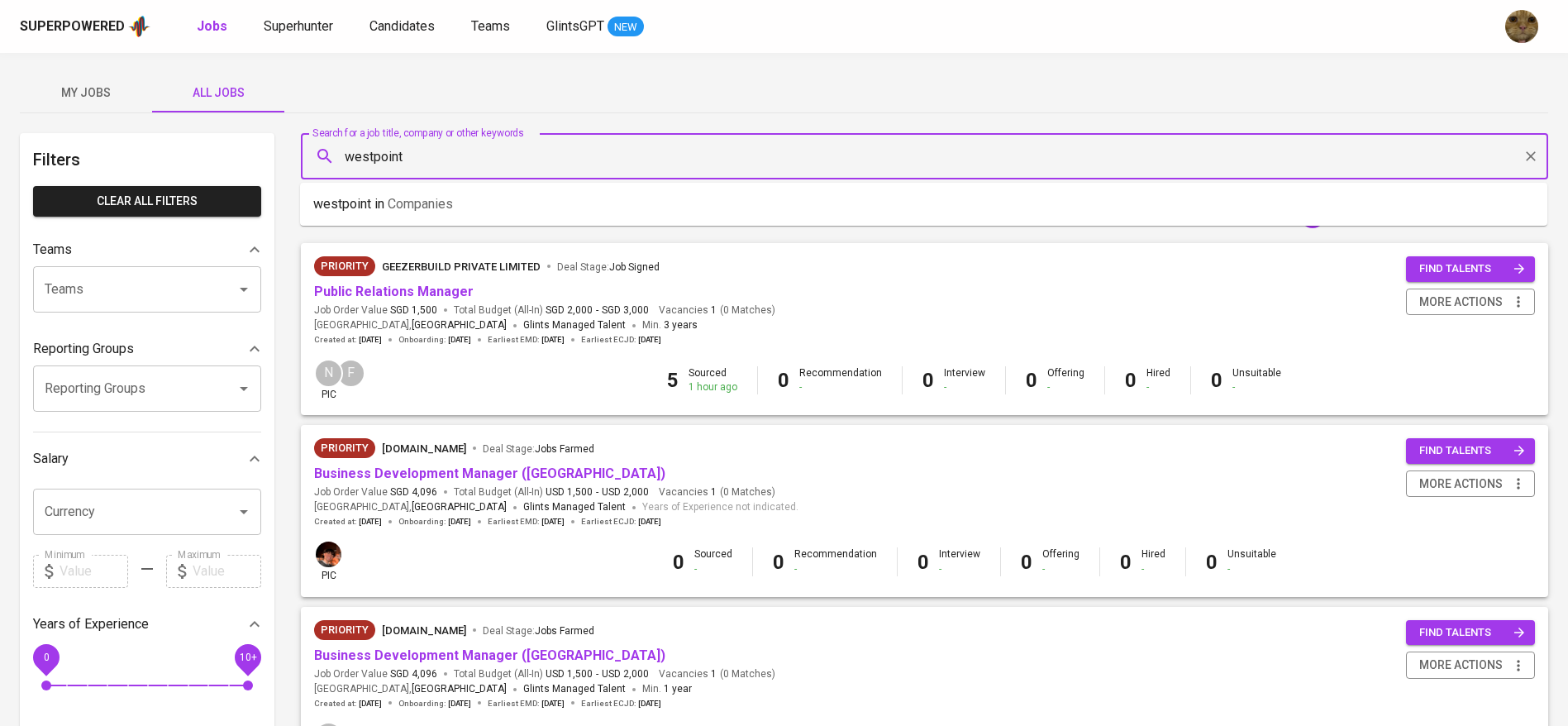
type input "westpoint"
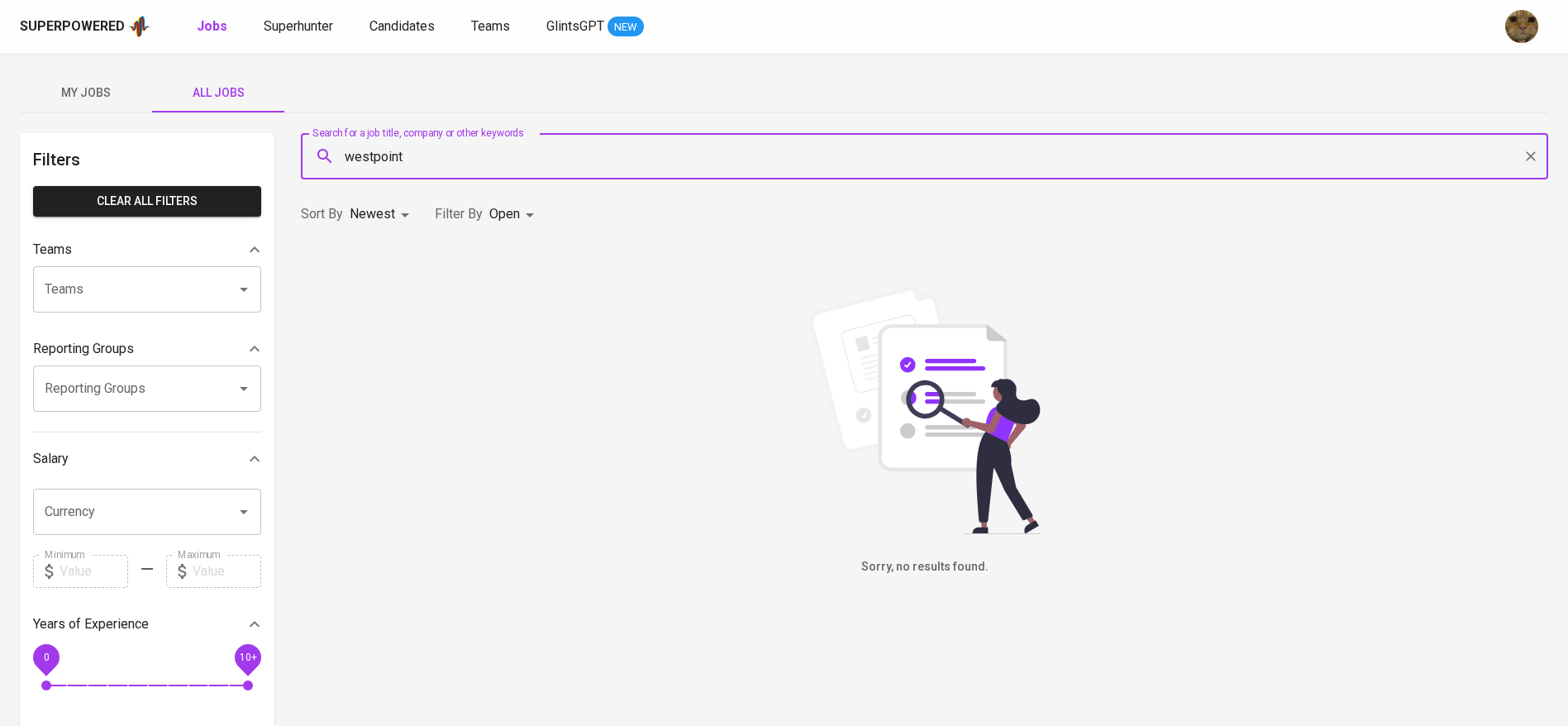
scroll to position [35, 0]
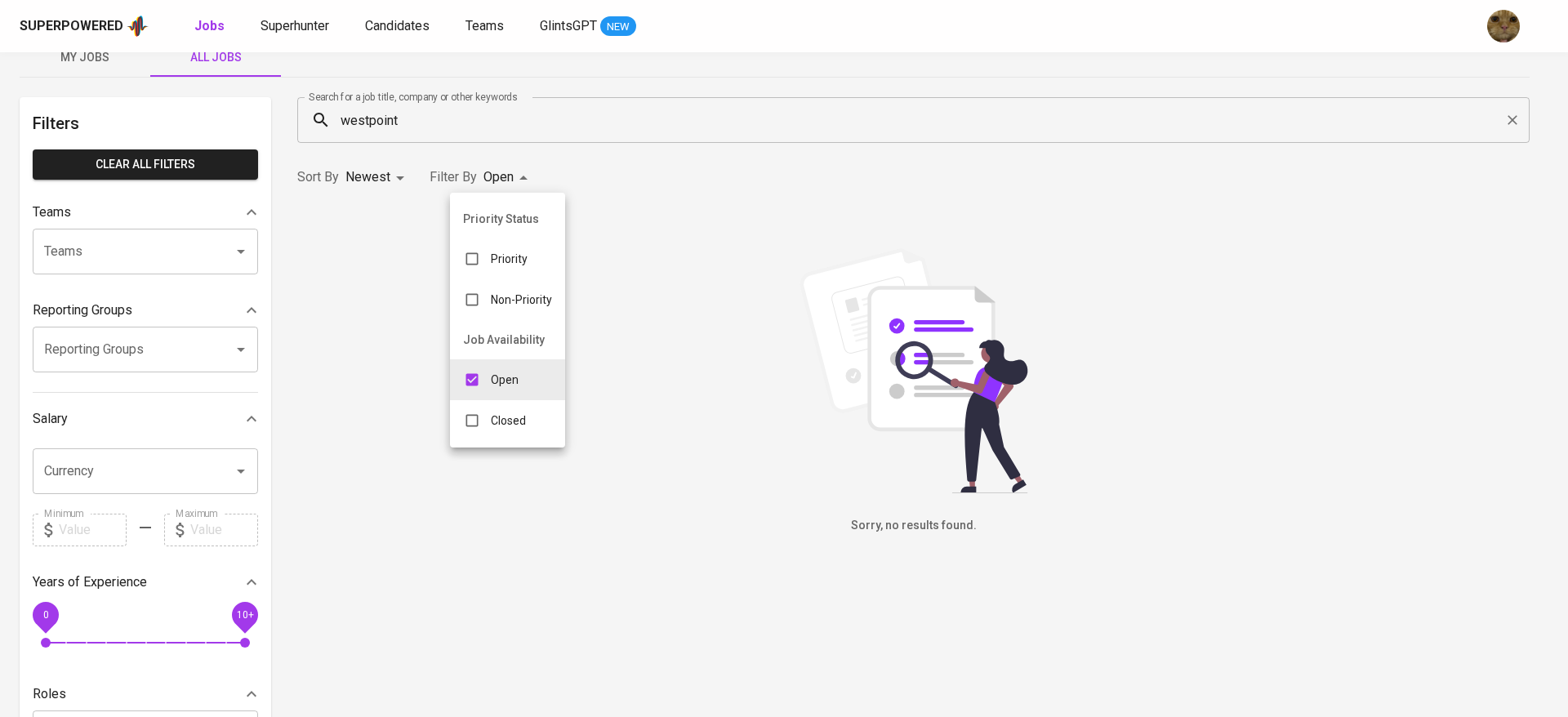
click at [503, 176] on body "Superpowered Jobs Superhunter Candidates Teams GlintsGPT NEW My Jobs All Jobs F…" at bounding box center [784, 522] width 1568 height 1115
click at [480, 415] on input "checkbox" at bounding box center [472, 420] width 31 height 31
checkbox input "true"
type input "OPEN,CLOSE"
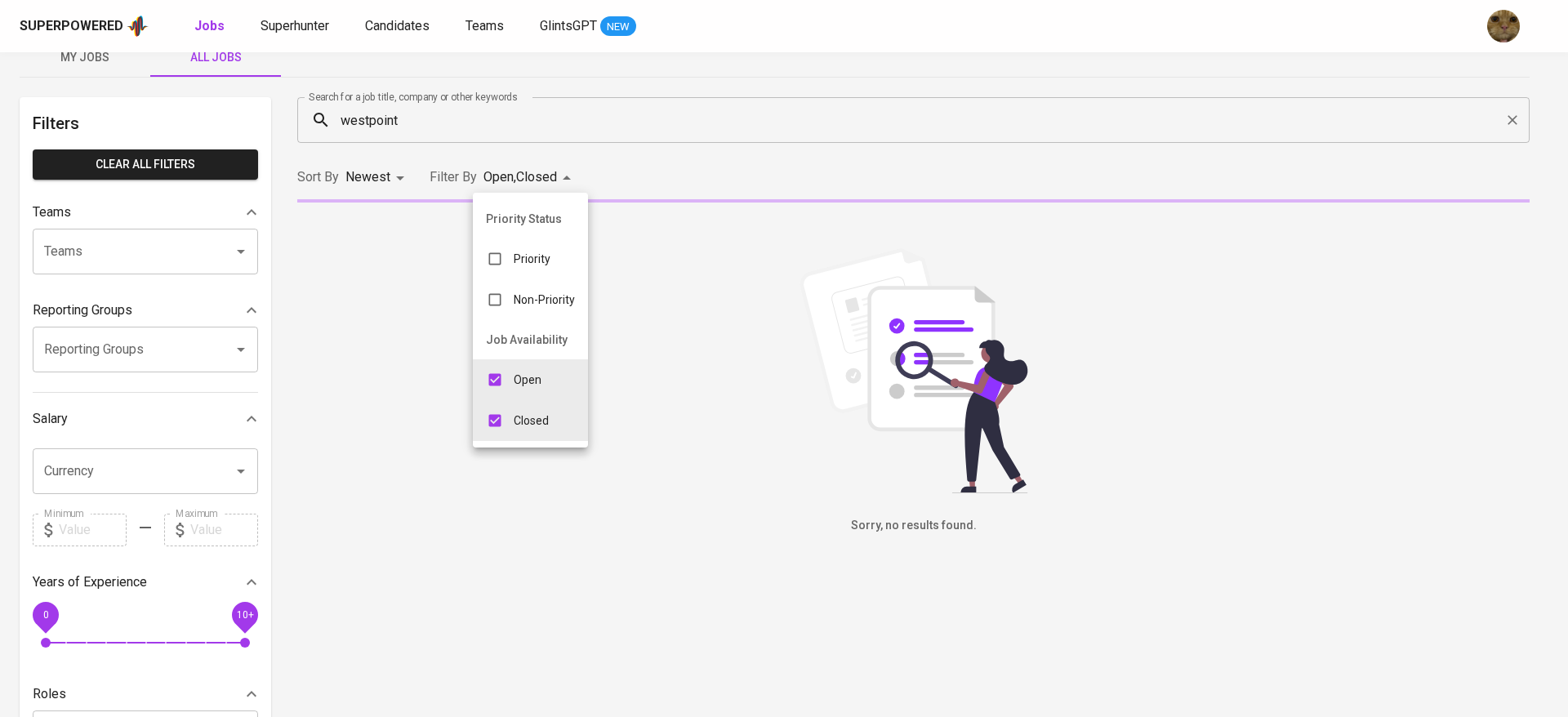
click at [618, 187] on div at bounding box center [784, 358] width 1568 height 717
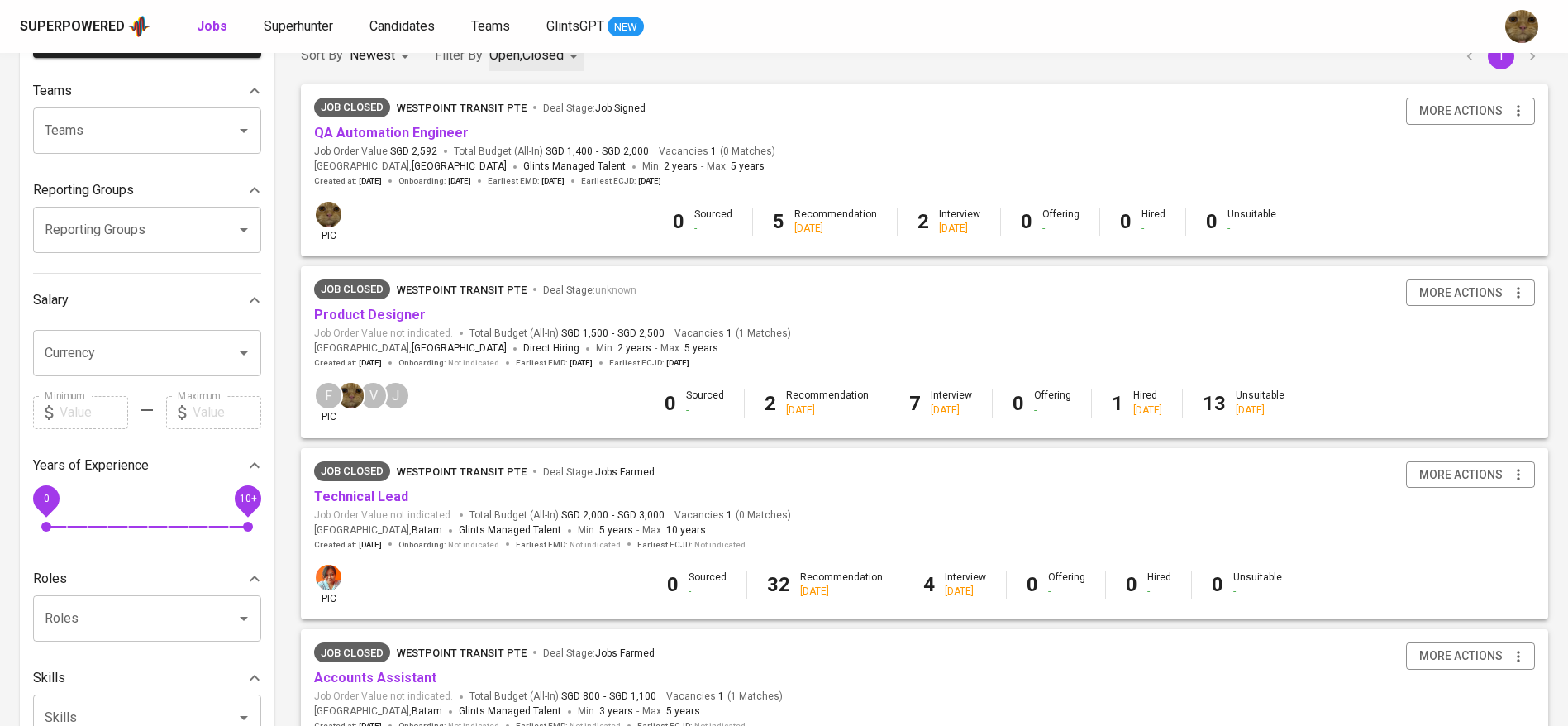
scroll to position [298, 0]
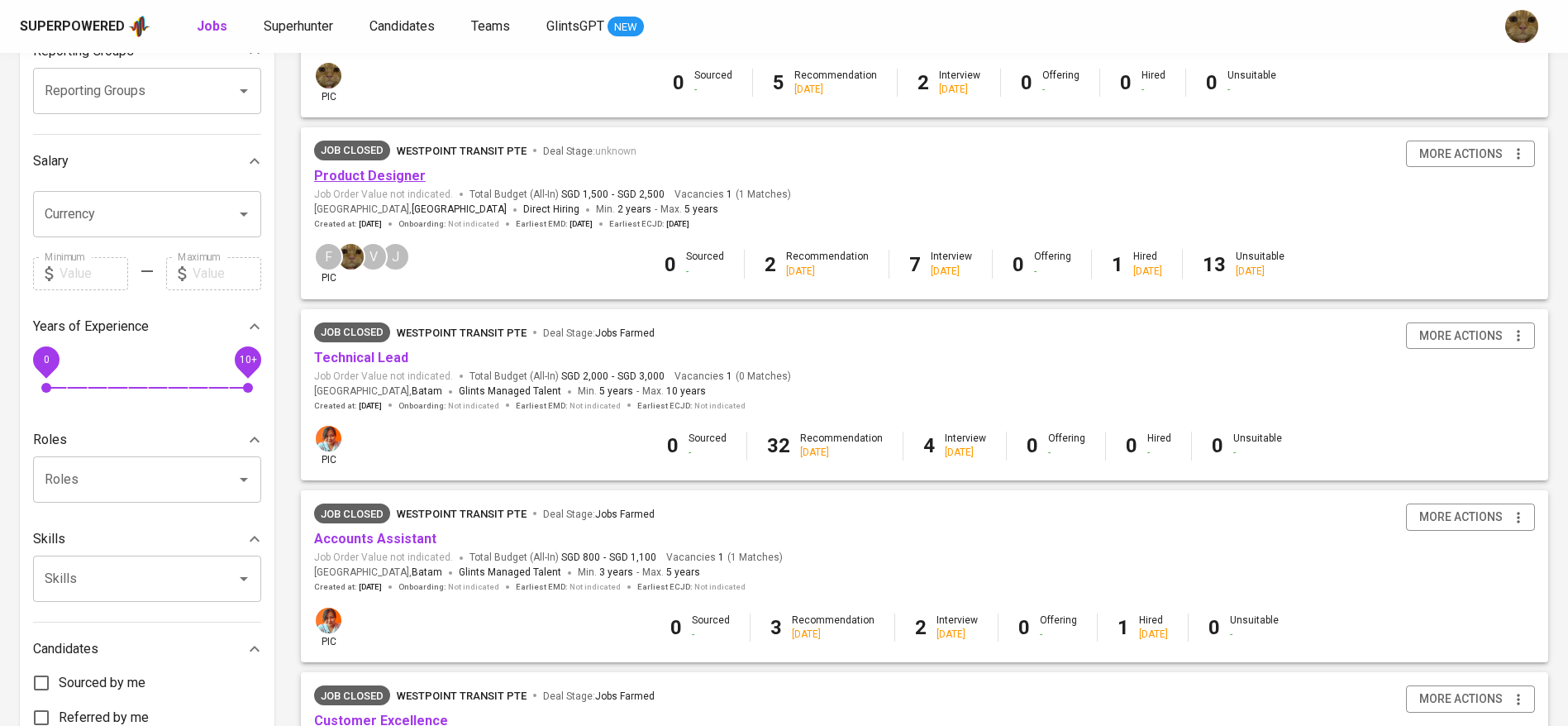
click at [349, 180] on link "Product Designer" at bounding box center [369, 175] width 111 height 16
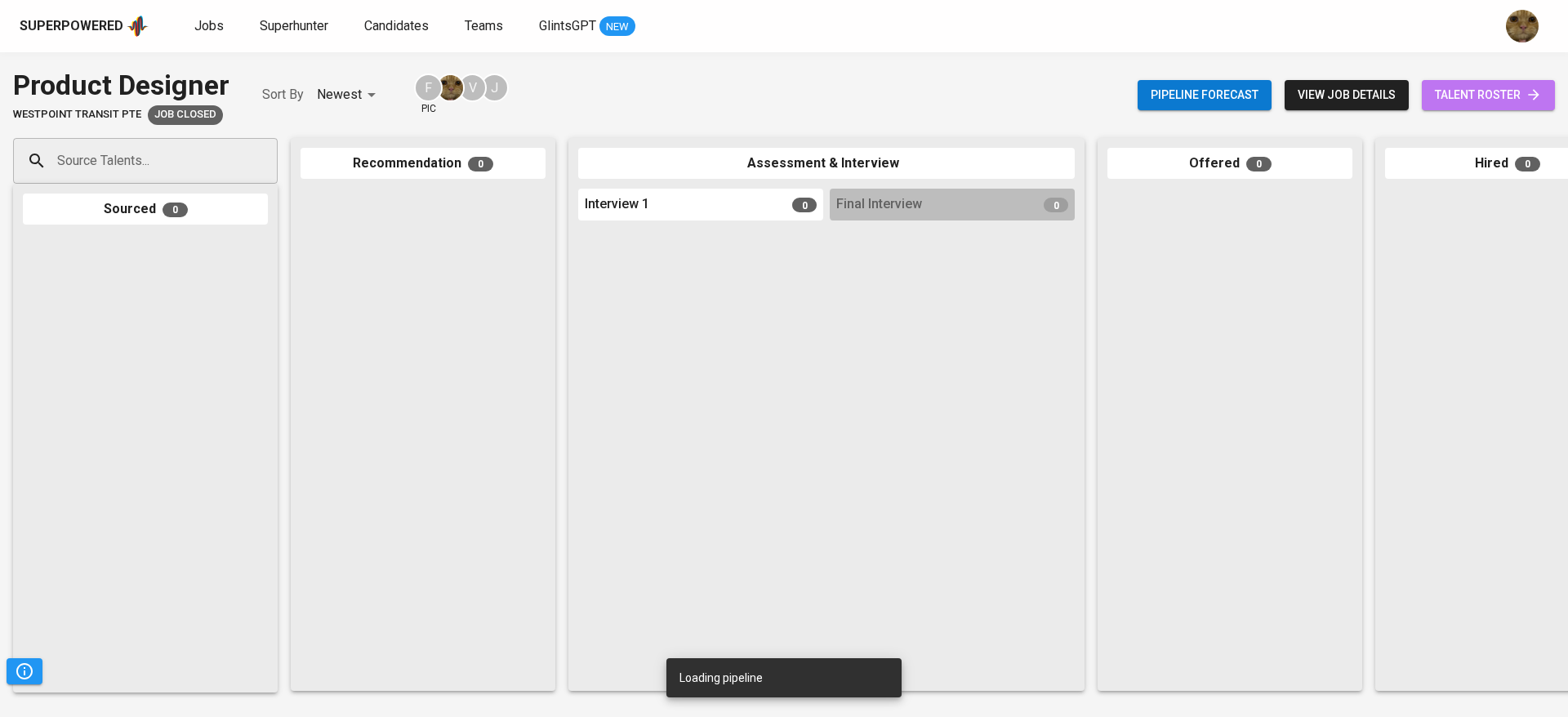
click at [1468, 96] on span "talent roster" at bounding box center [1488, 95] width 107 height 20
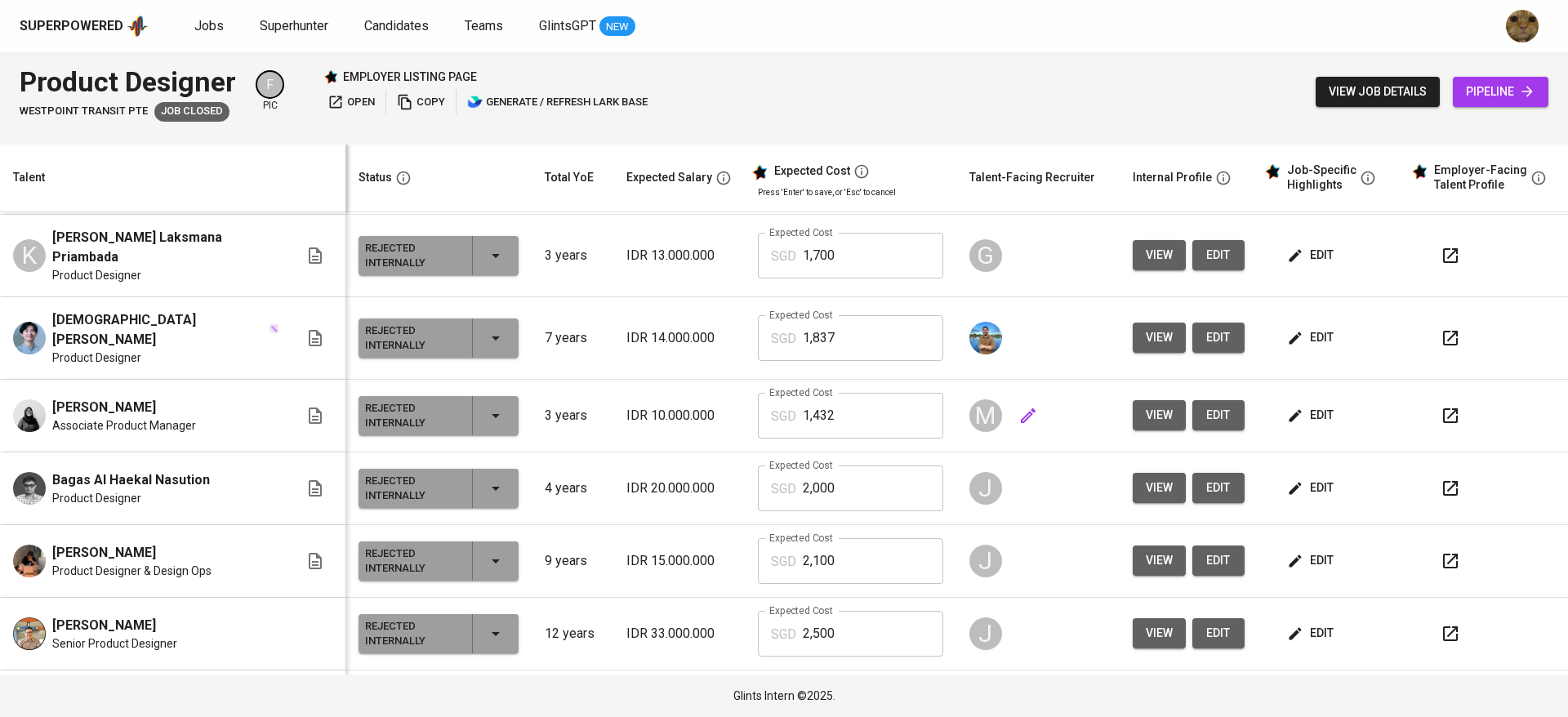
scroll to position [725, 0]
click at [1159, 414] on button "view" at bounding box center [1159, 414] width 53 height 30
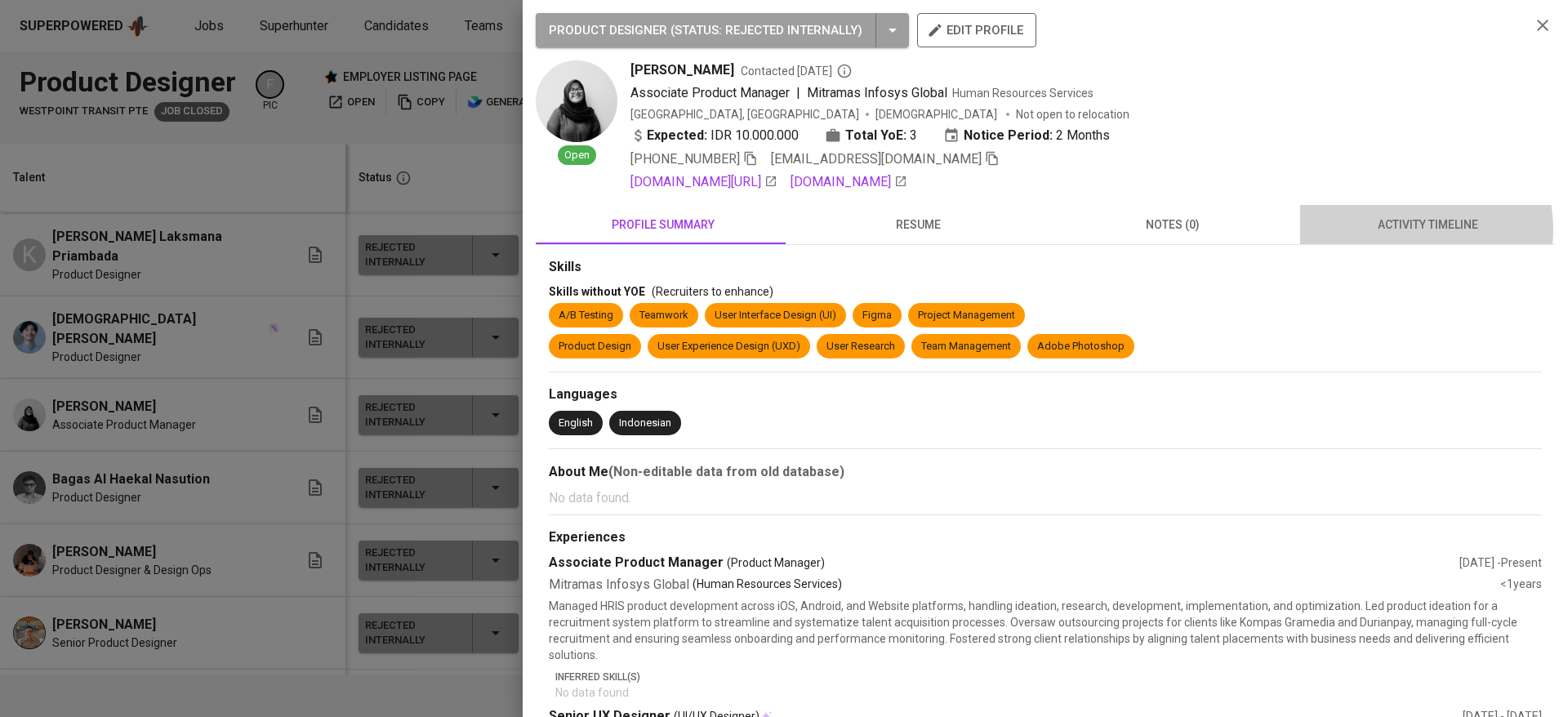
click at [1398, 228] on span "activity timeline" at bounding box center [1427, 225] width 236 height 20
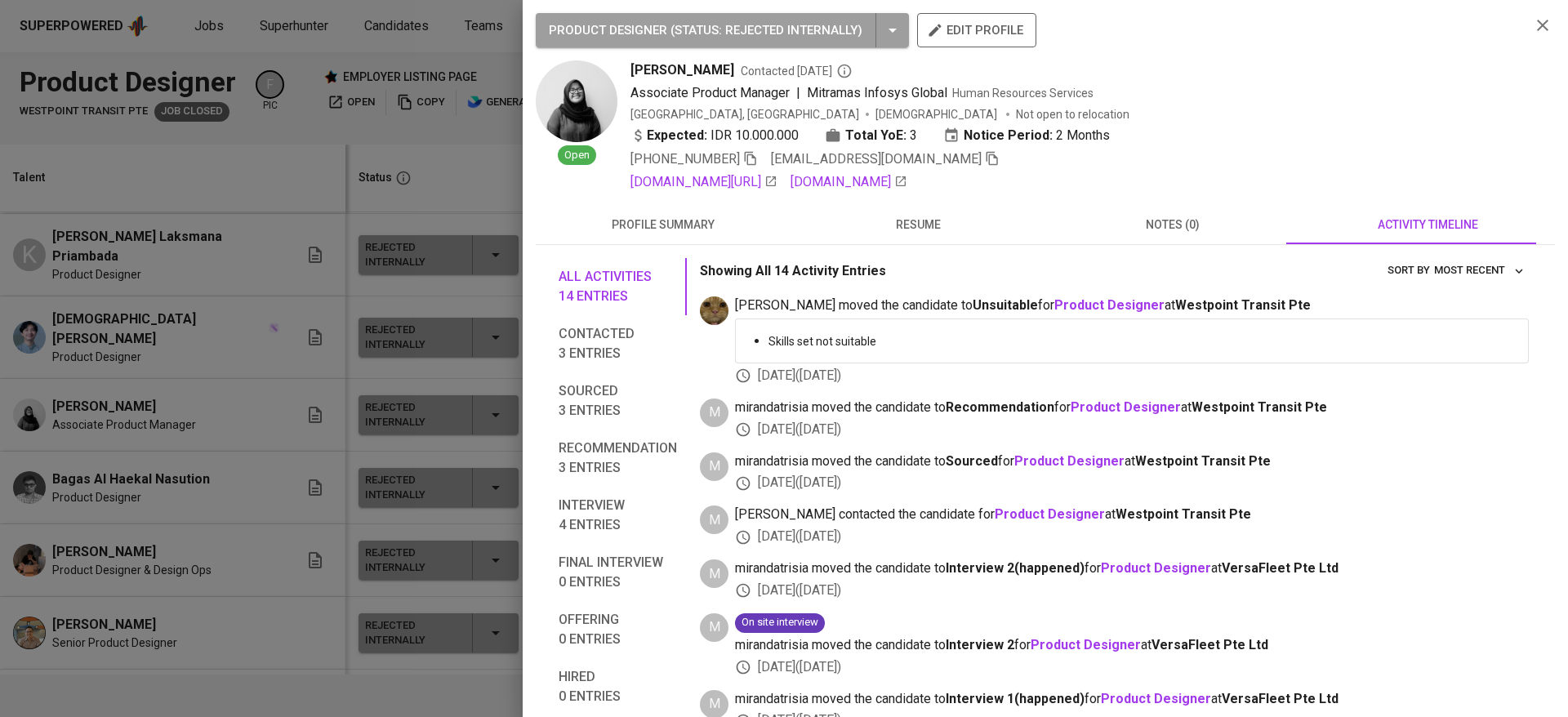
click at [915, 238] on button "resume" at bounding box center [918, 224] width 255 height 39
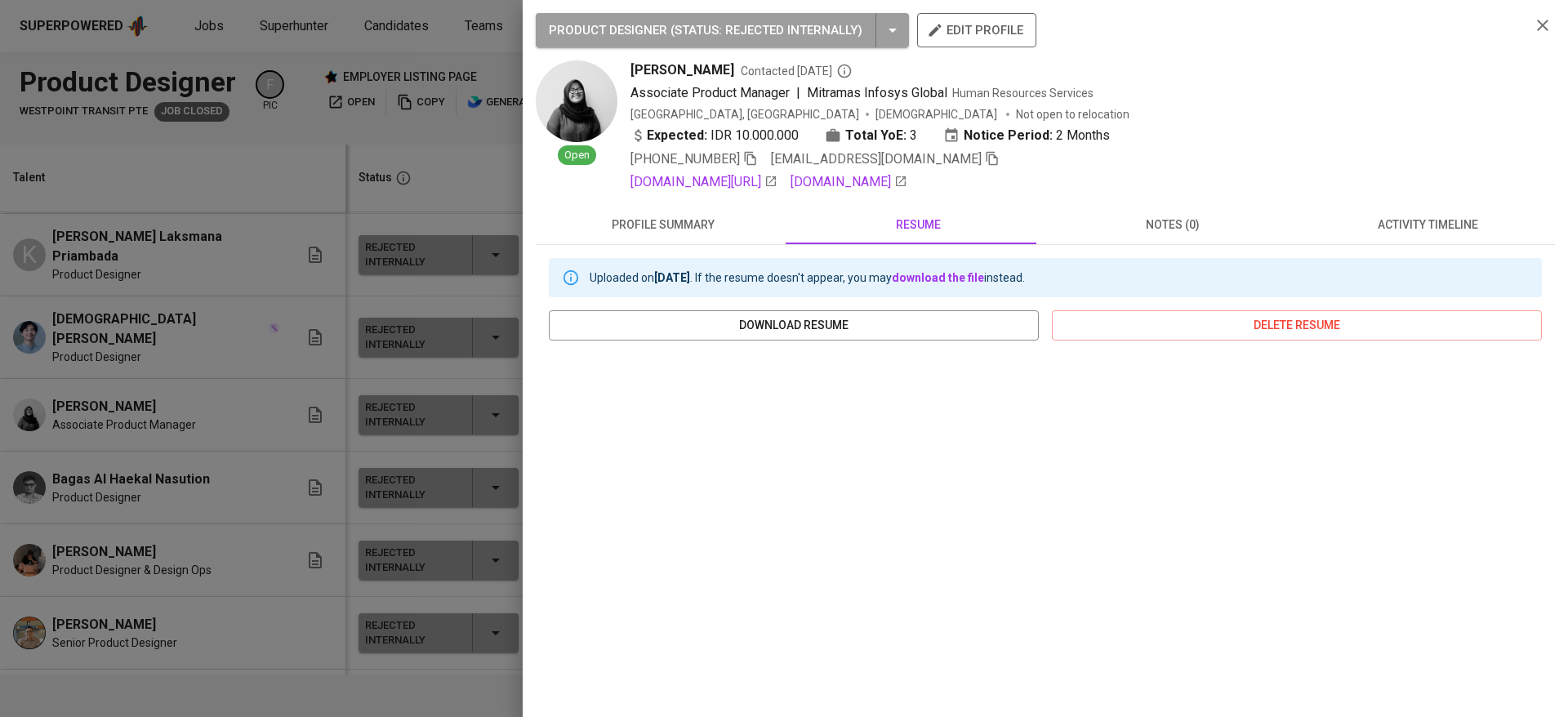
scroll to position [153, 0]
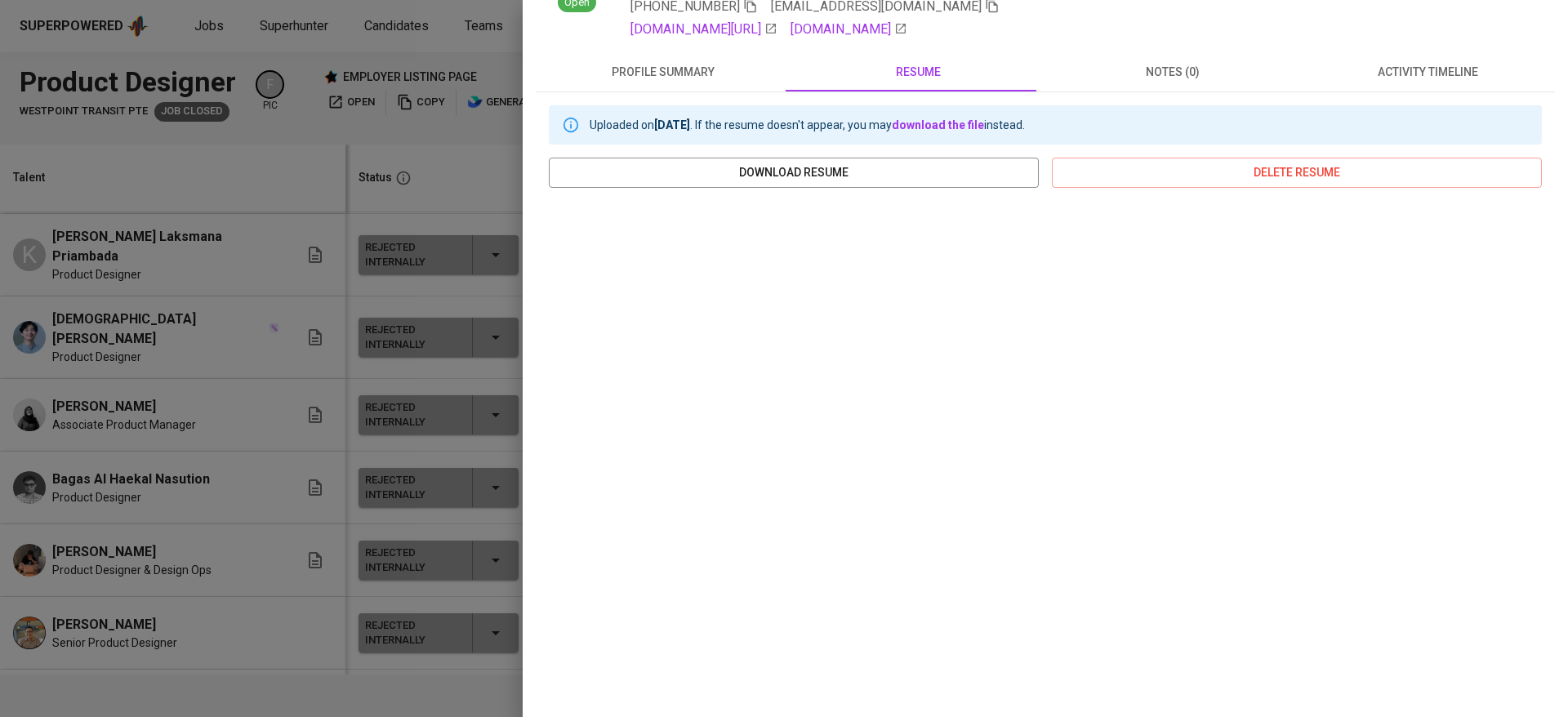
click at [230, 437] on div at bounding box center [784, 358] width 1568 height 717
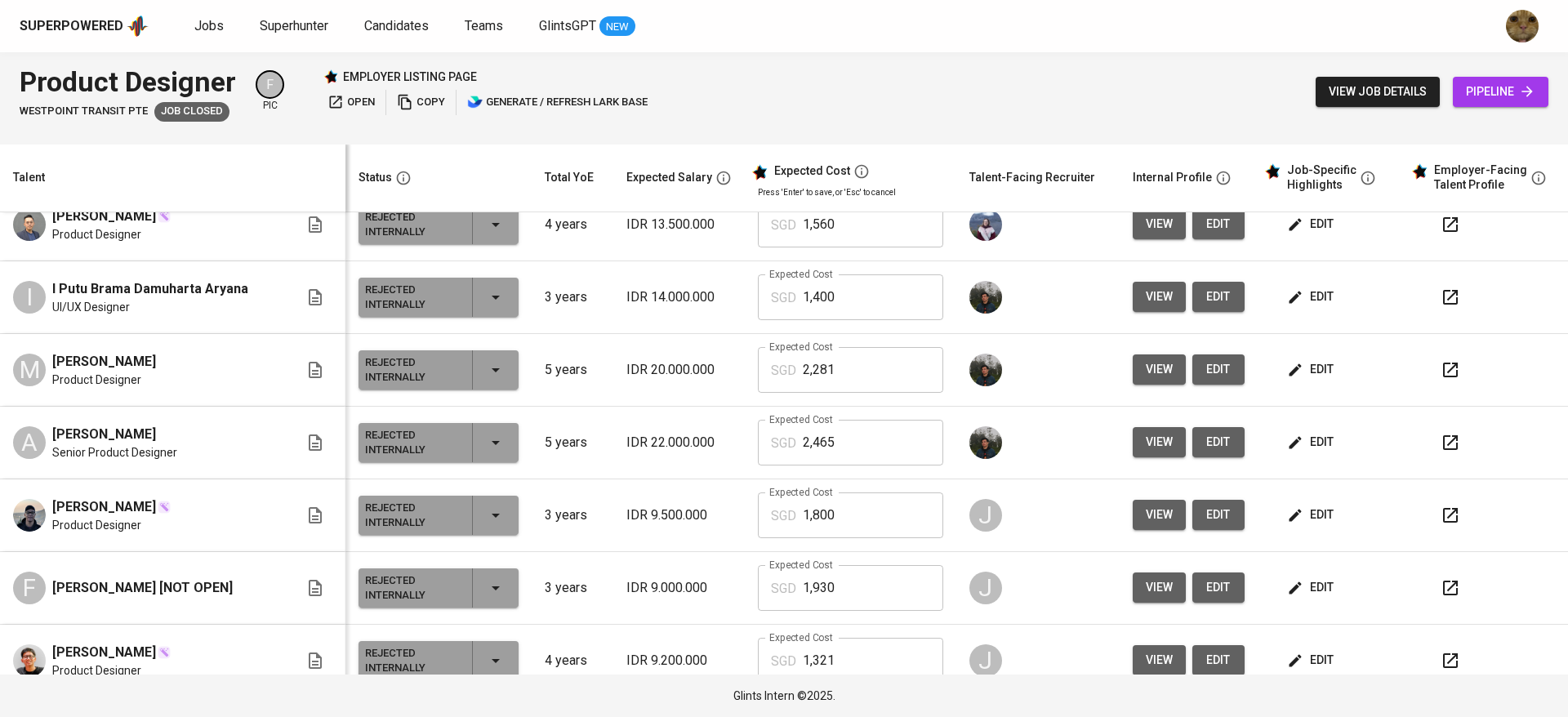
scroll to position [1366, 0]
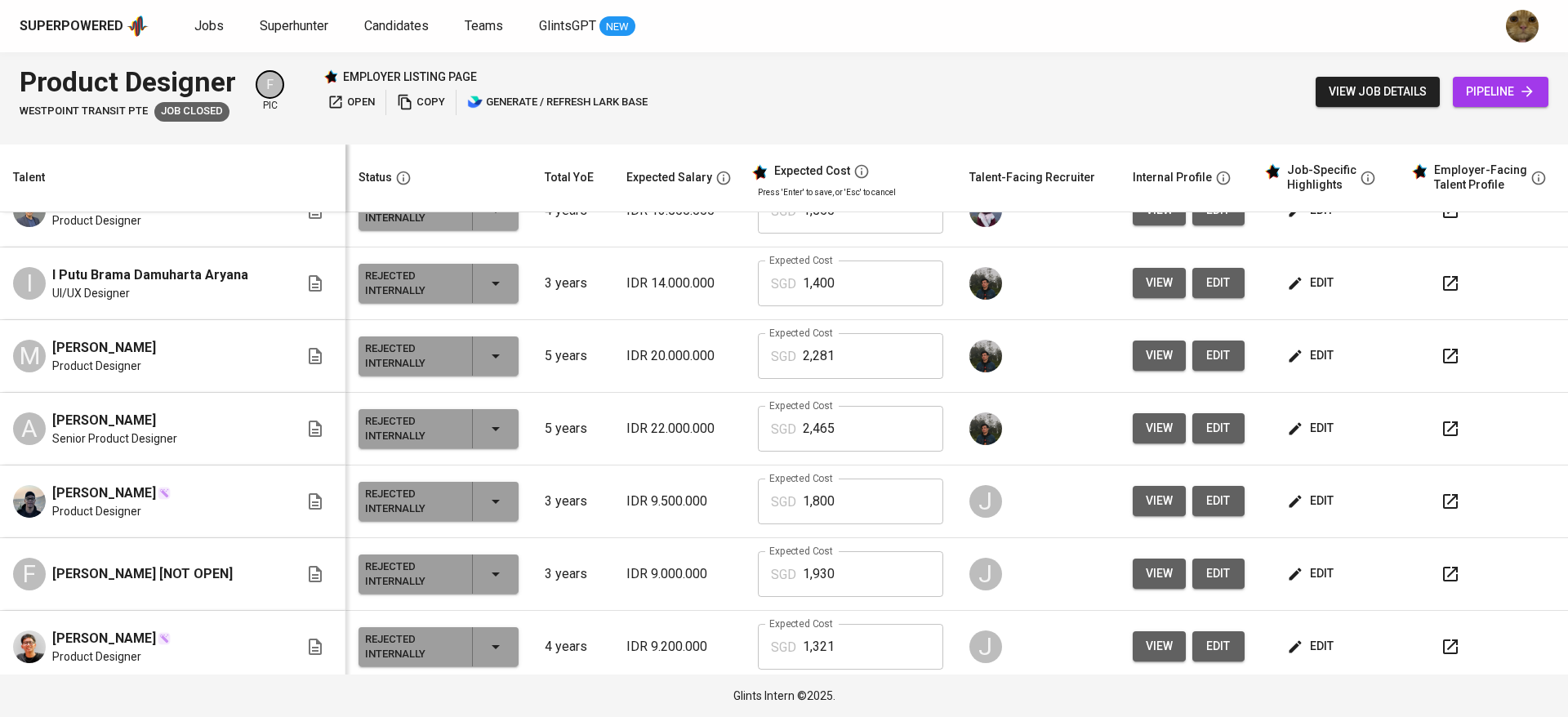
click at [1134, 620] on td "view edit" at bounding box center [1189, 648] width 138 height 73
click at [1146, 636] on span "view" at bounding box center [1160, 646] width 27 height 20
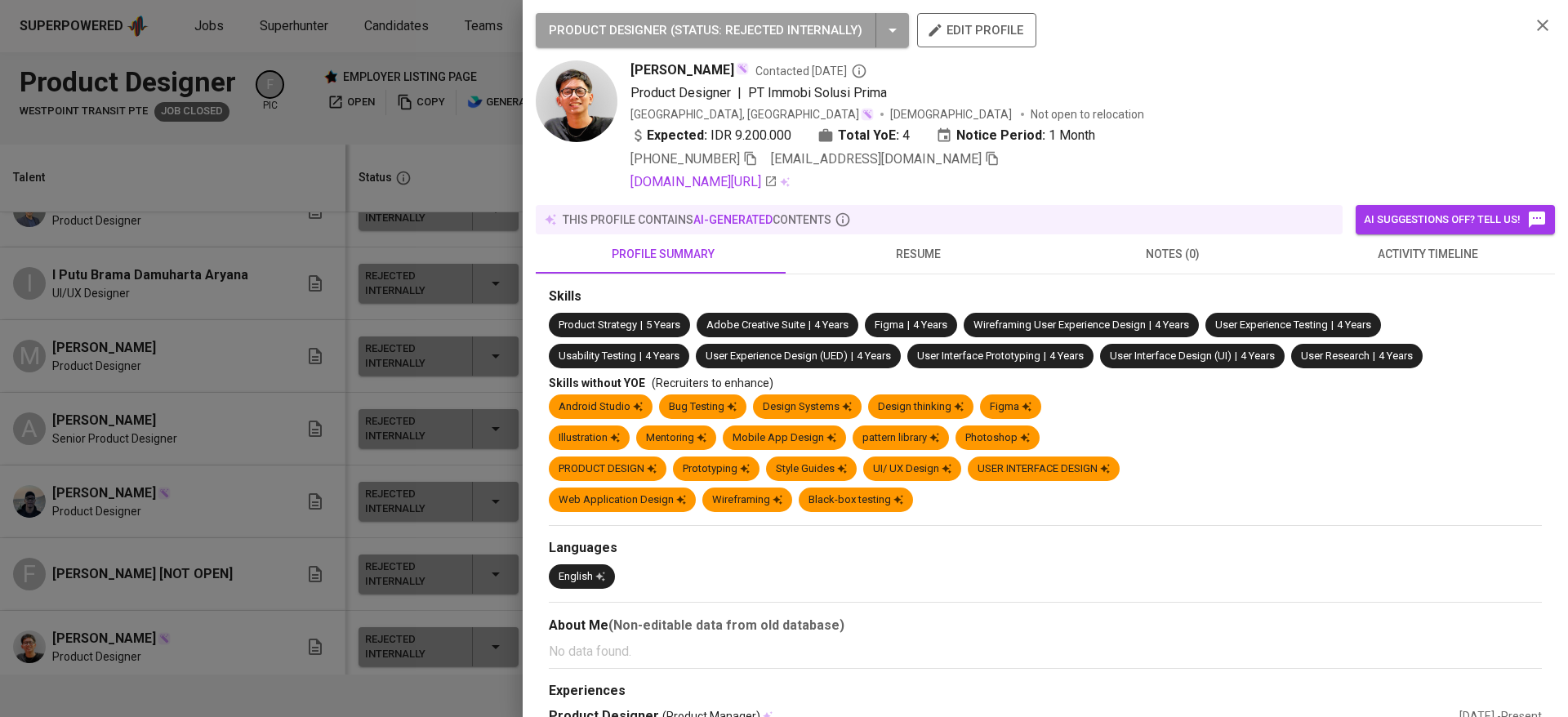
click at [942, 259] on span "resume" at bounding box center [918, 254] width 236 height 20
click at [919, 249] on span "resume" at bounding box center [918, 254] width 236 height 20
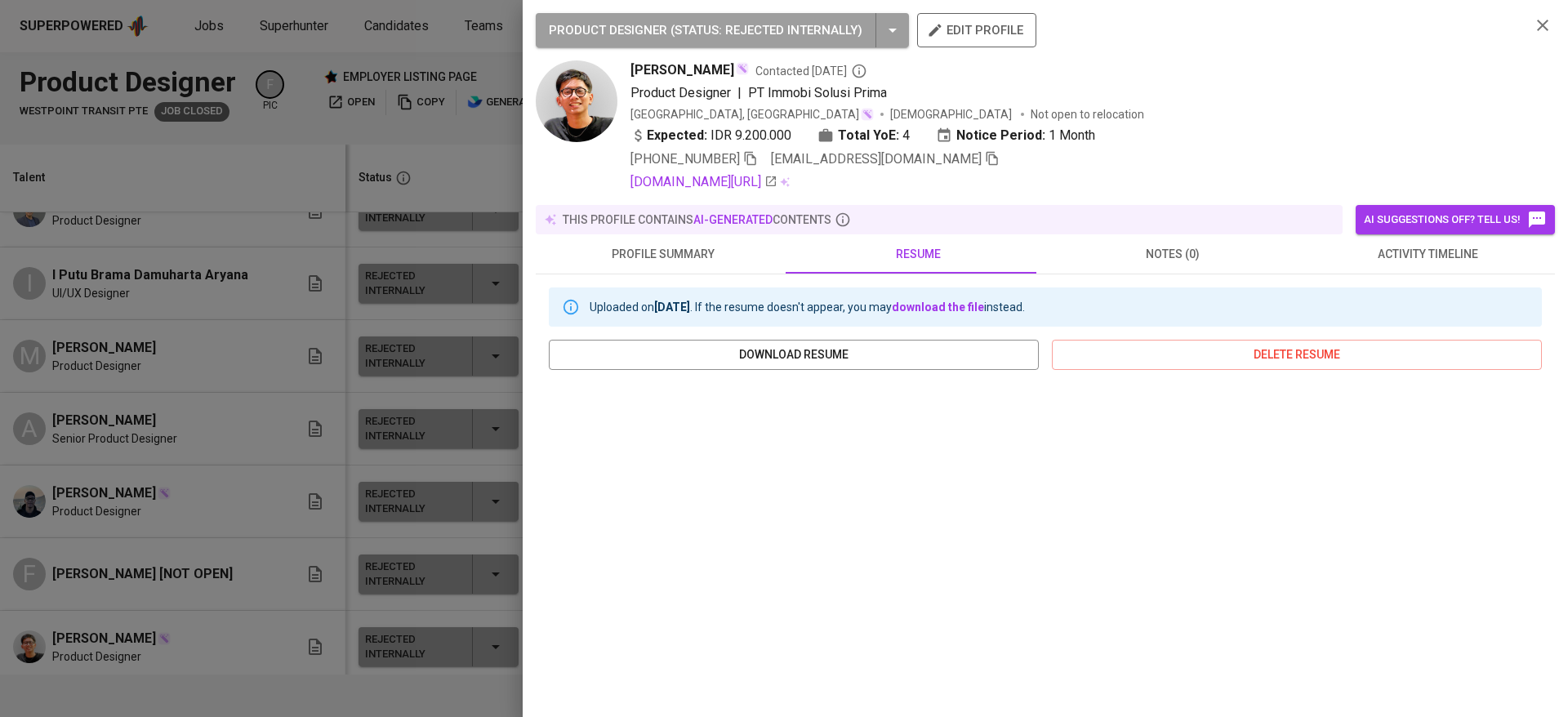
scroll to position [182, 0]
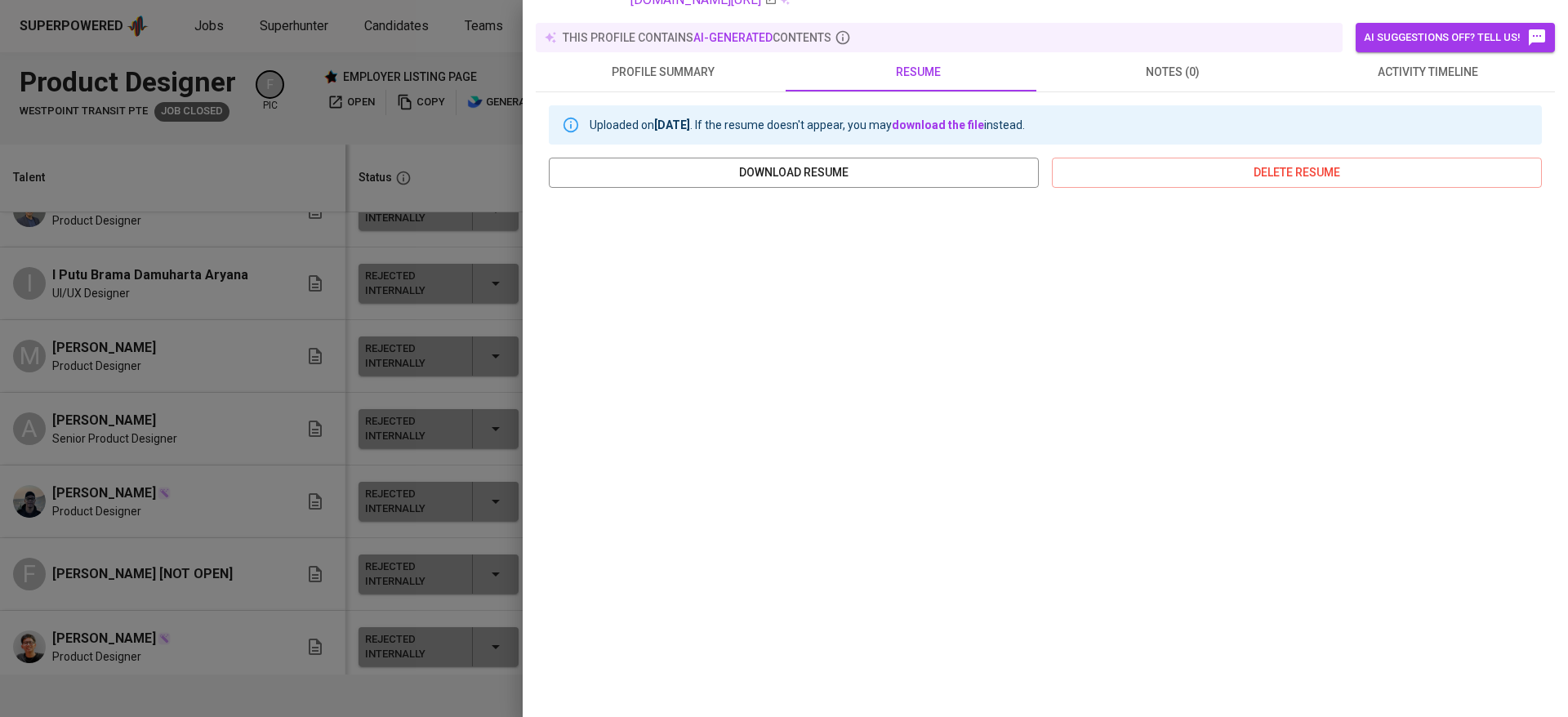
click at [67, 420] on div at bounding box center [784, 358] width 1568 height 717
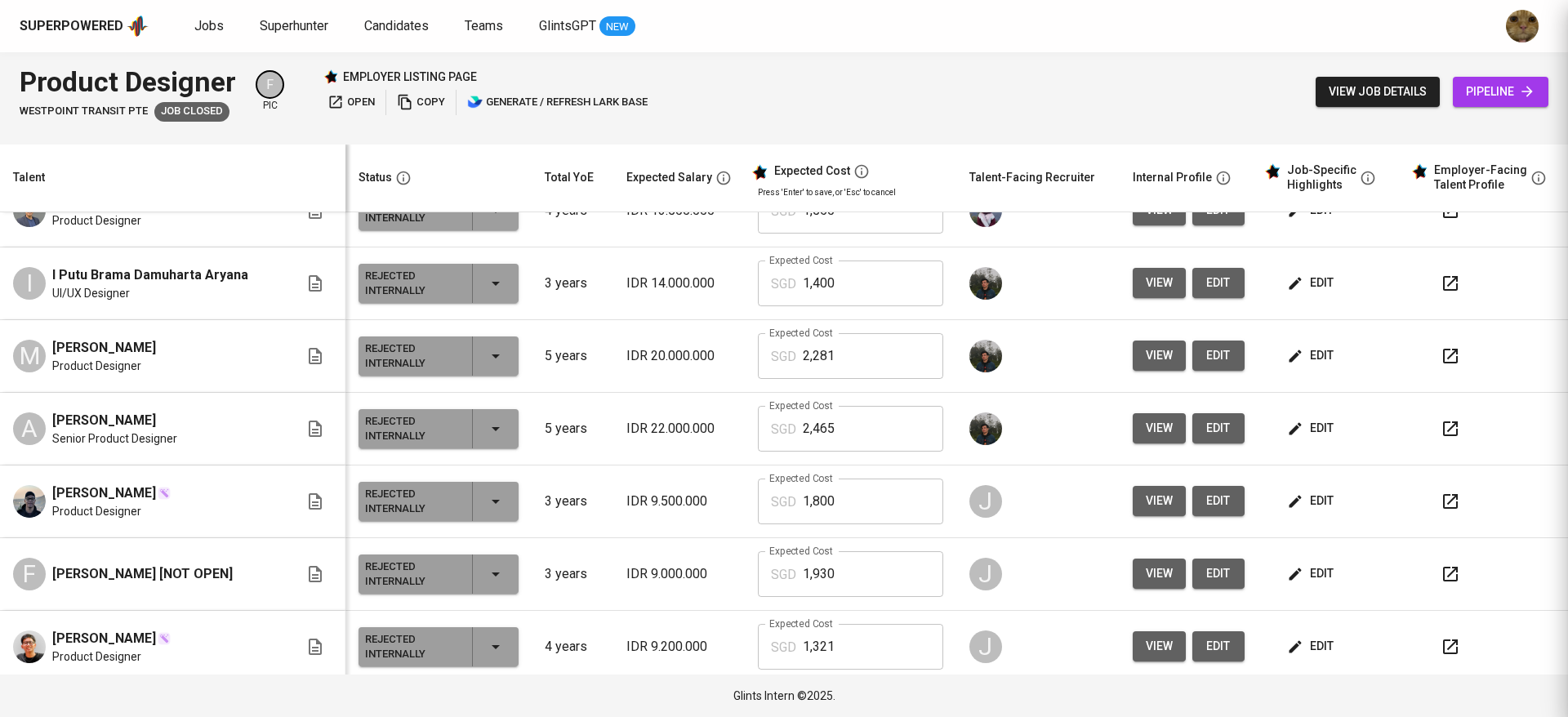
scroll to position [0, 0]
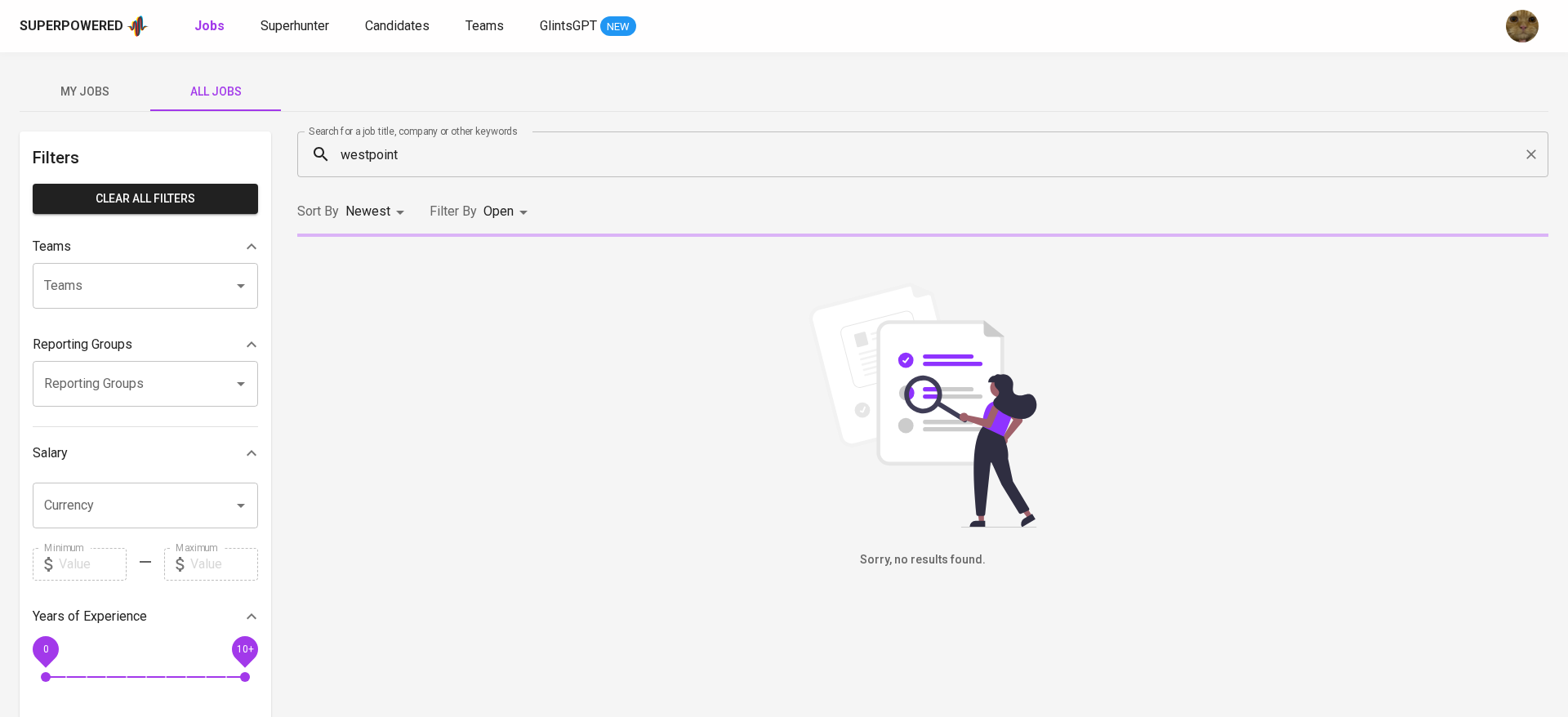
type input "OPEN"
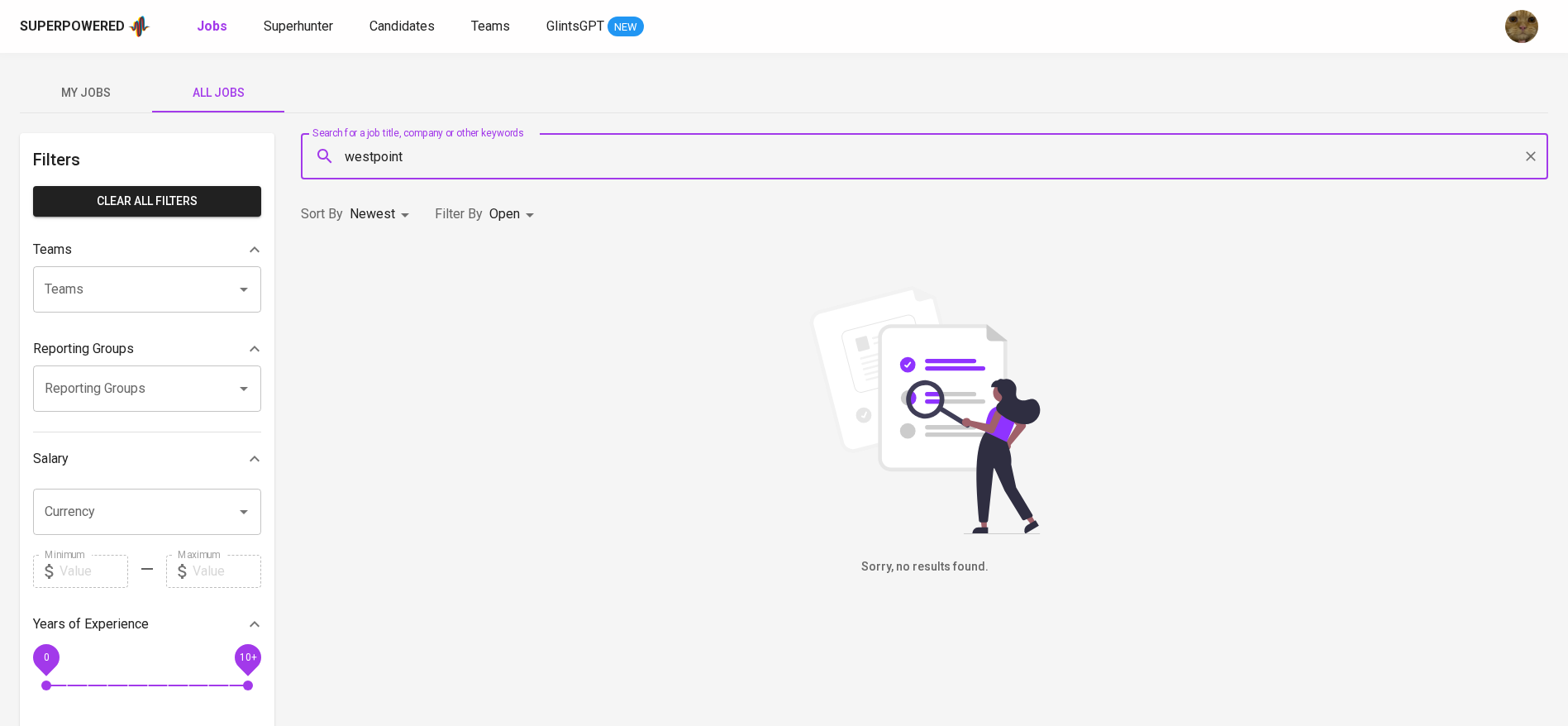
click at [422, 153] on input "westpoint" at bounding box center [929, 157] width 1175 height 31
type input "saas"
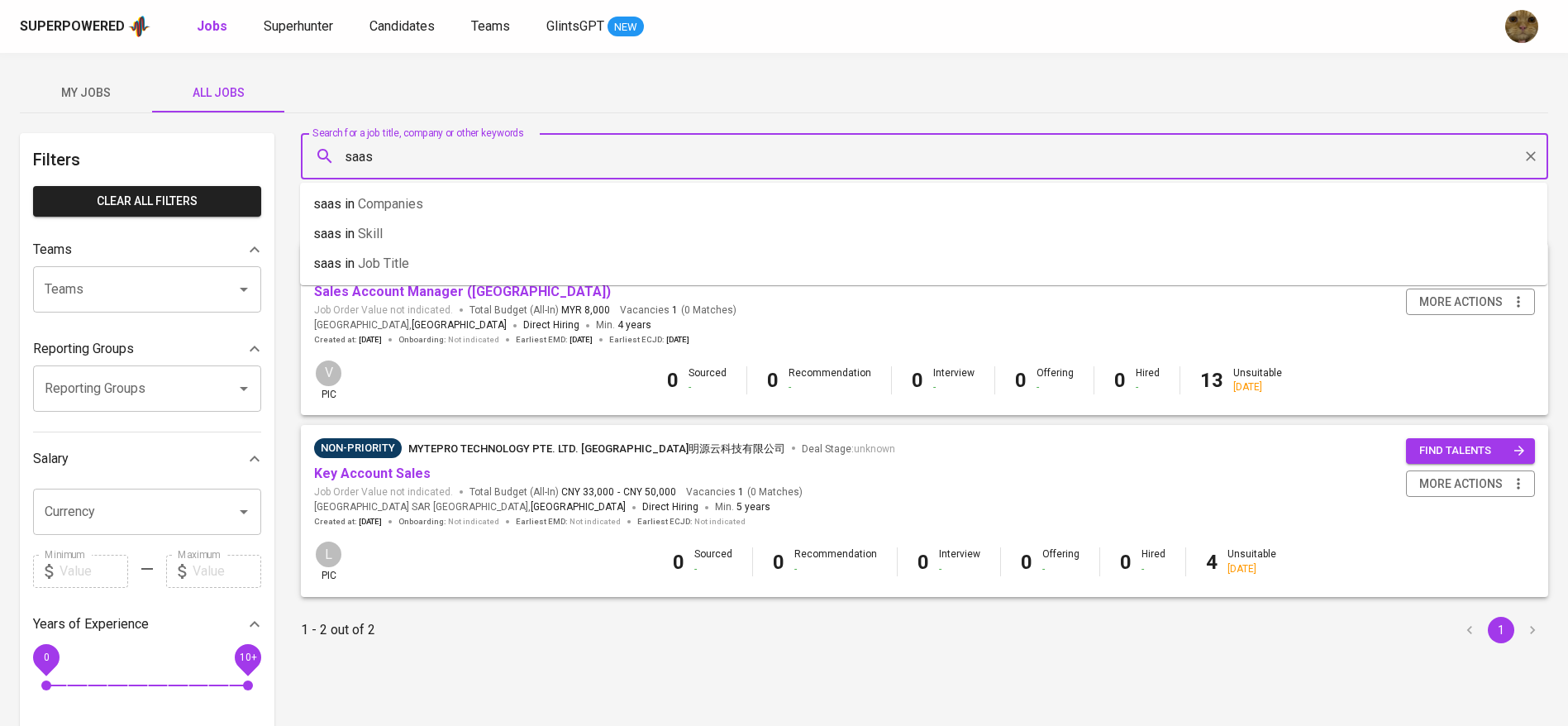
click at [474, 166] on input "saas" at bounding box center [929, 157] width 1175 height 31
click at [526, 142] on input "saas" at bounding box center [929, 157] width 1175 height 31
click at [527, 94] on div "My Jobs All Jobs" at bounding box center [784, 92] width 1528 height 40
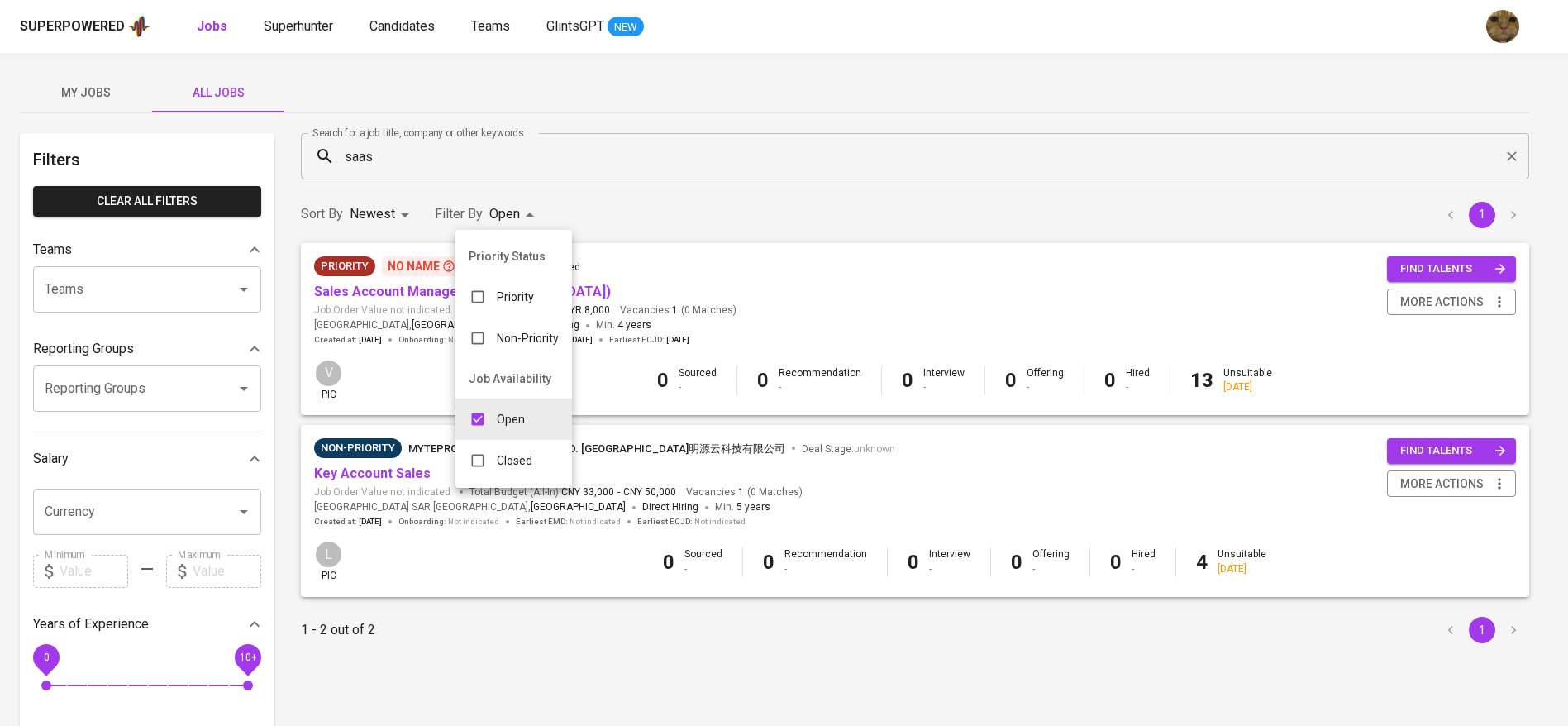
click at [505, 202] on body "Superpowered Jobs Superhunter Candidates Teams GlintsGPT NEW My Jobs All Jobs F…" at bounding box center [784, 564] width 1568 height 1129
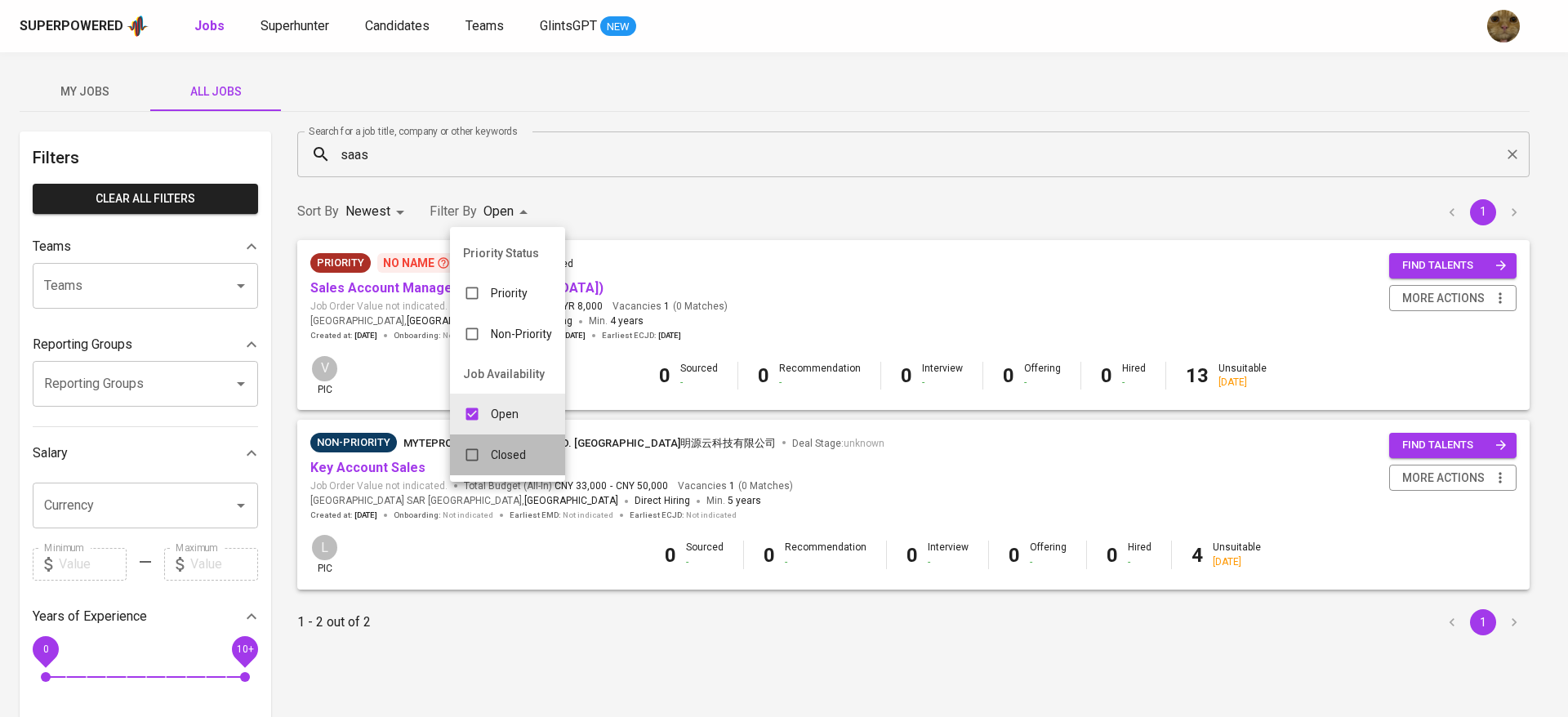
click at [499, 443] on div "Closed" at bounding box center [495, 455] width 89 height 31
type input "OPEN,CLOSE"
checkbox input "true"
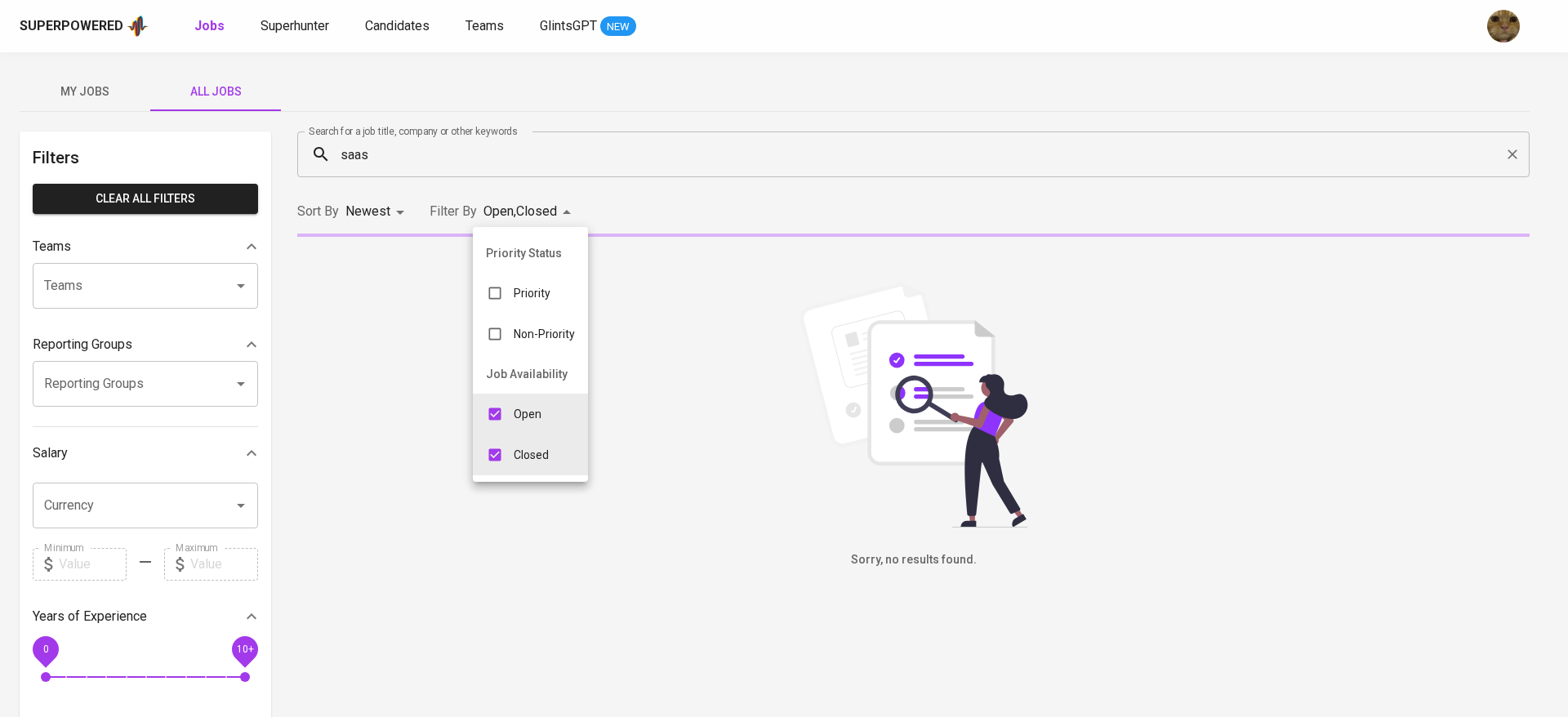
click at [675, 202] on div at bounding box center [784, 358] width 1568 height 717
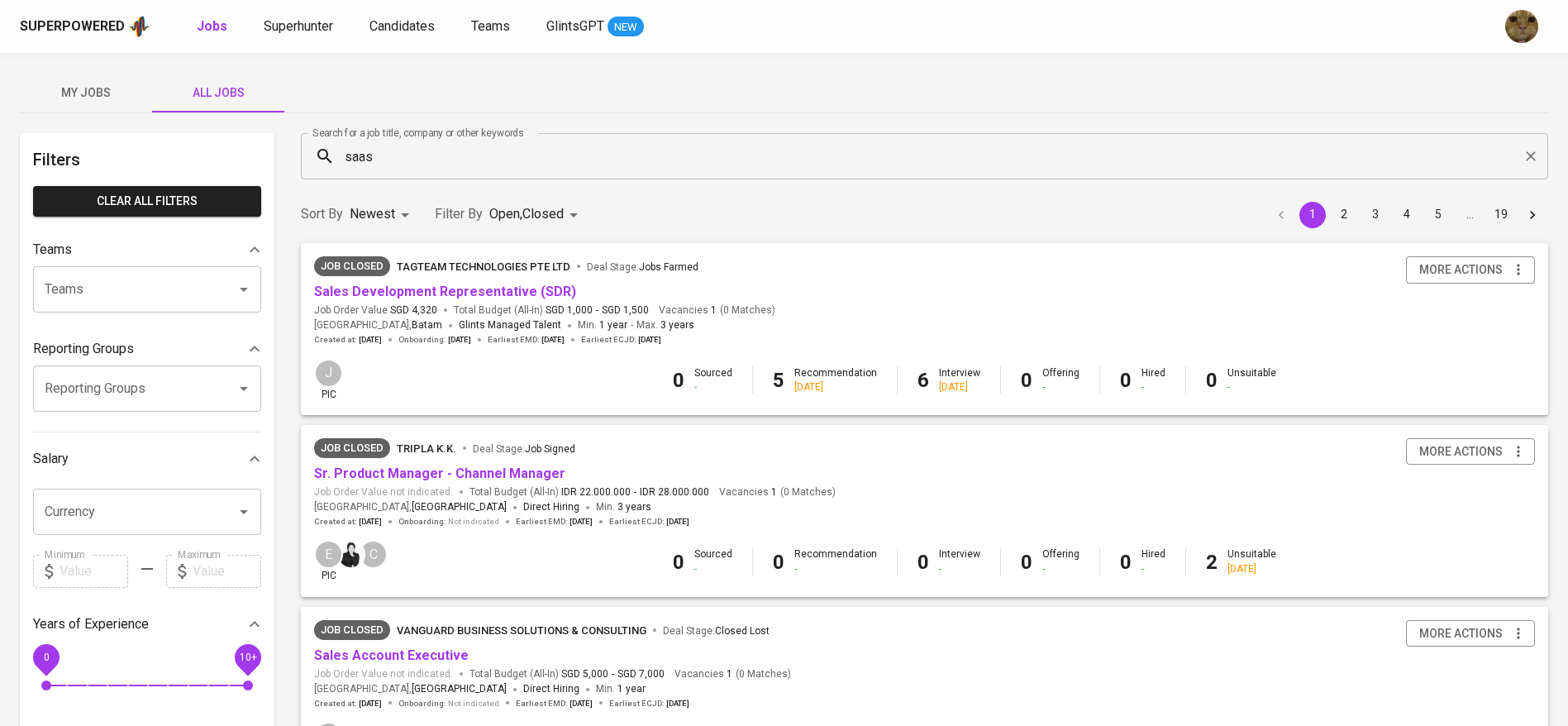
click at [439, 144] on input "saas" at bounding box center [929, 157] width 1175 height 31
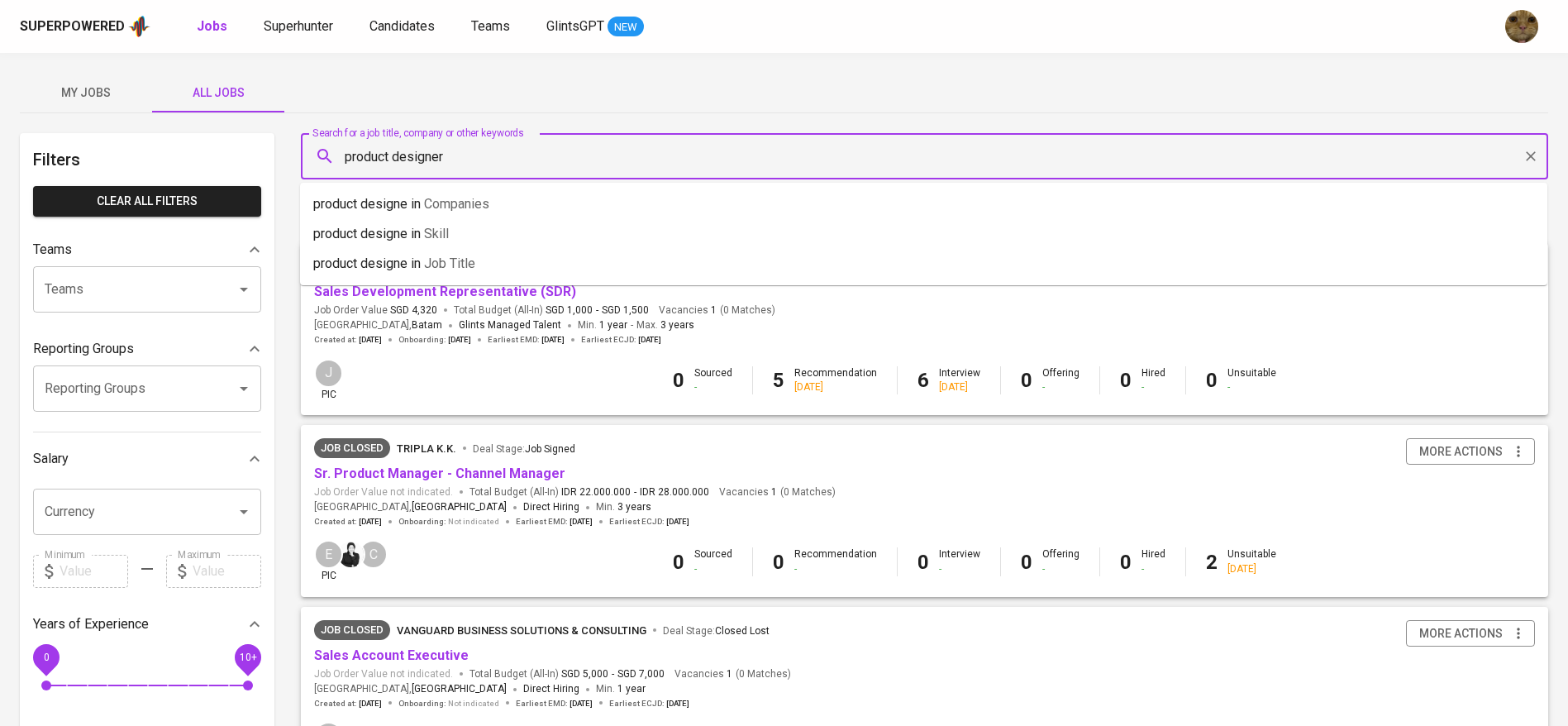
type input "product designer"
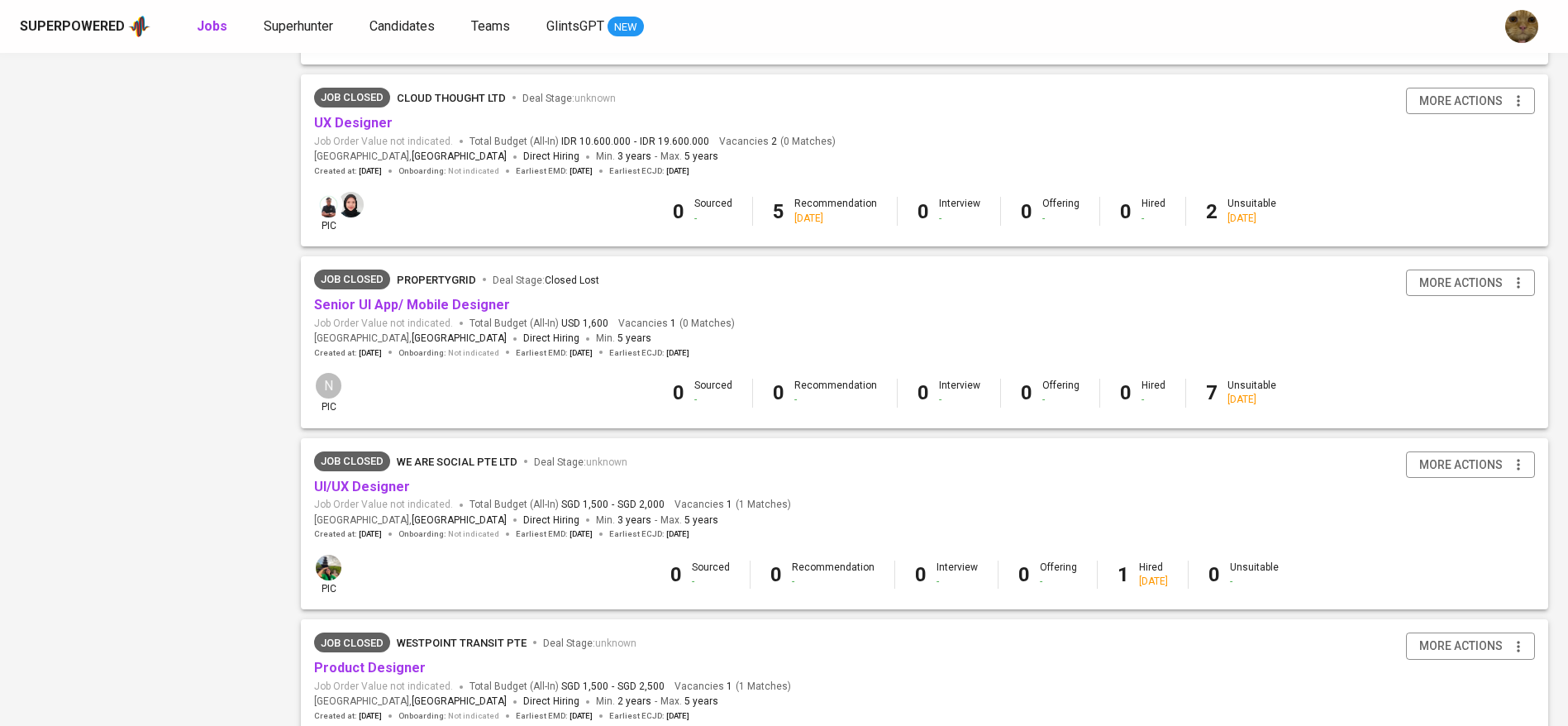
scroll to position [1442, 0]
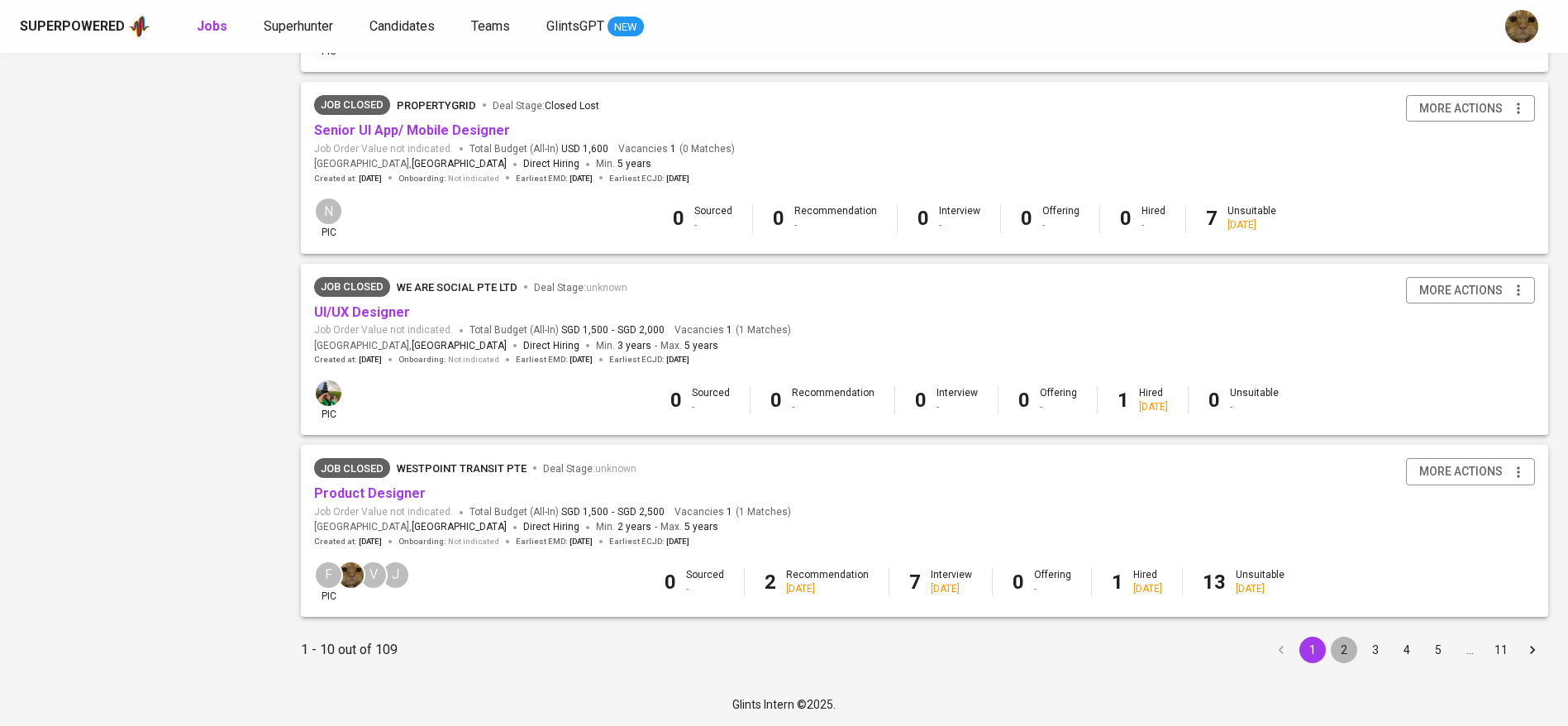
click at [1342, 645] on button "2" at bounding box center [1343, 650] width 27 height 27
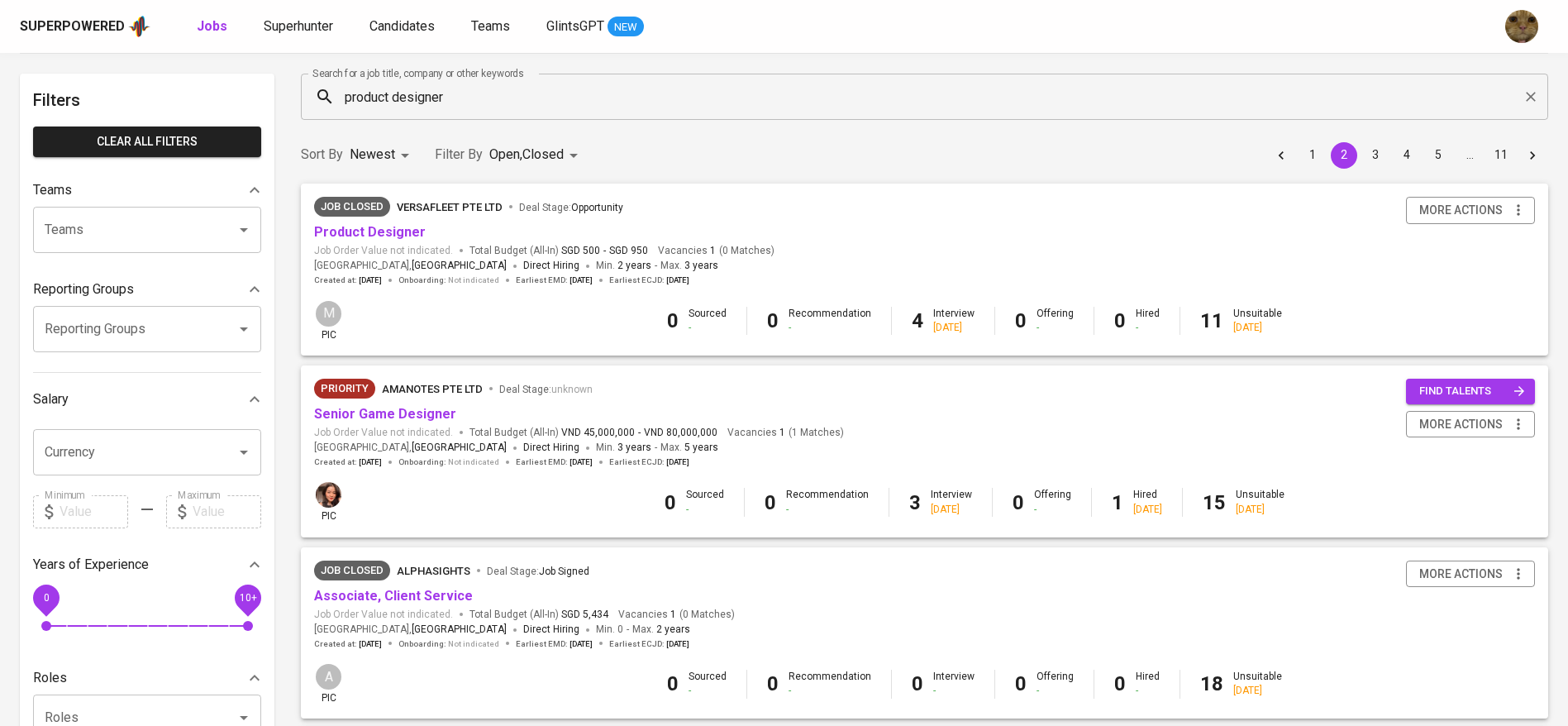
scroll to position [121, 0]
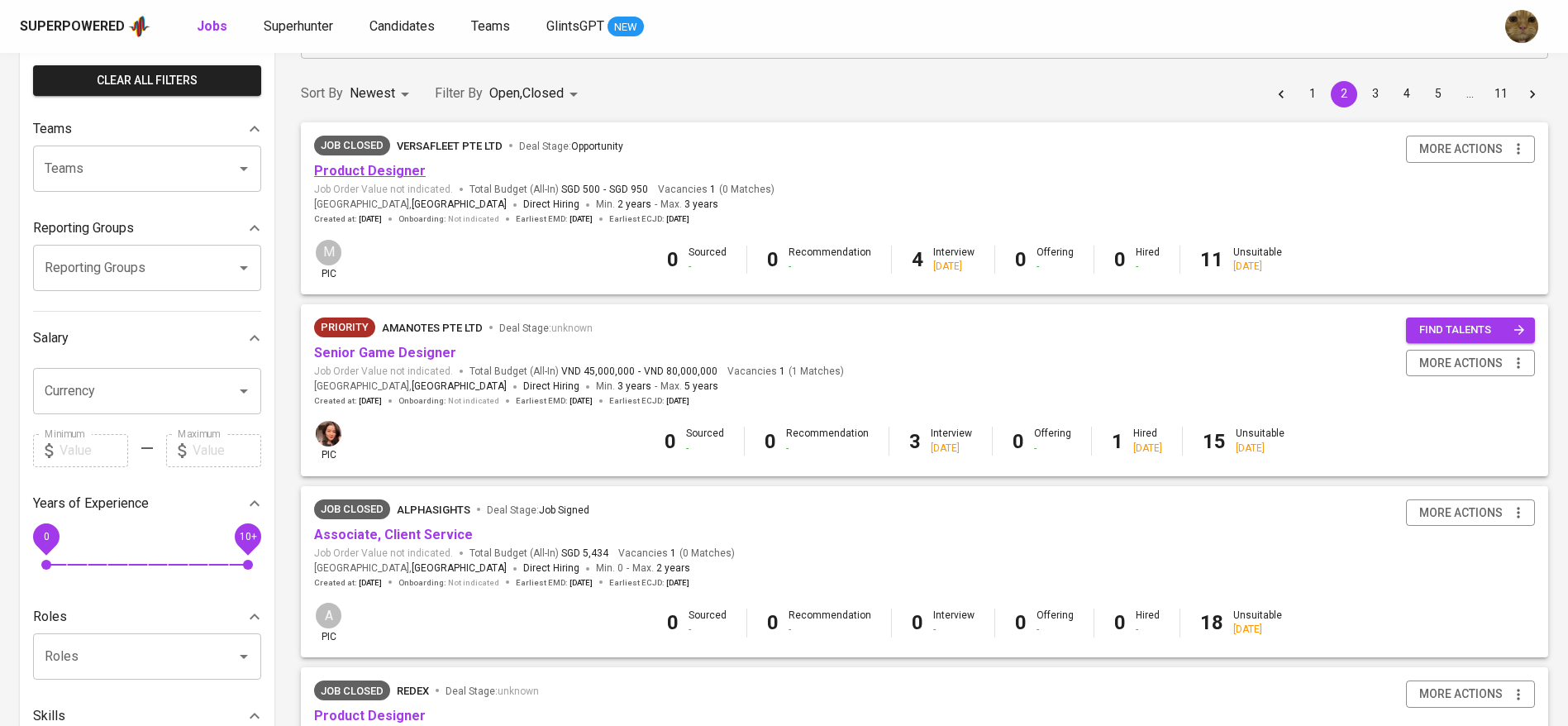
click at [355, 175] on link "Product Designer" at bounding box center [369, 170] width 111 height 16
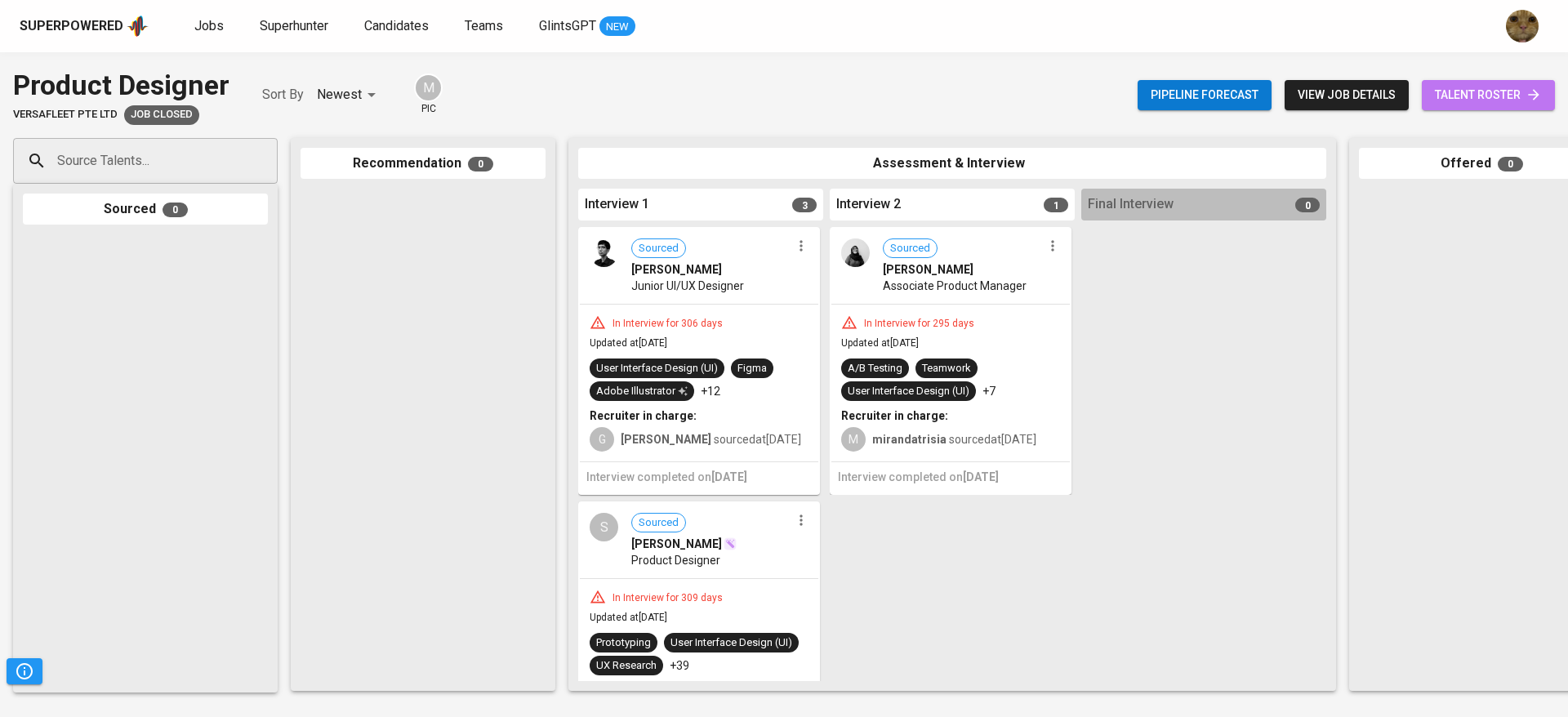
click at [1512, 100] on span "talent roster" at bounding box center [1488, 95] width 107 height 20
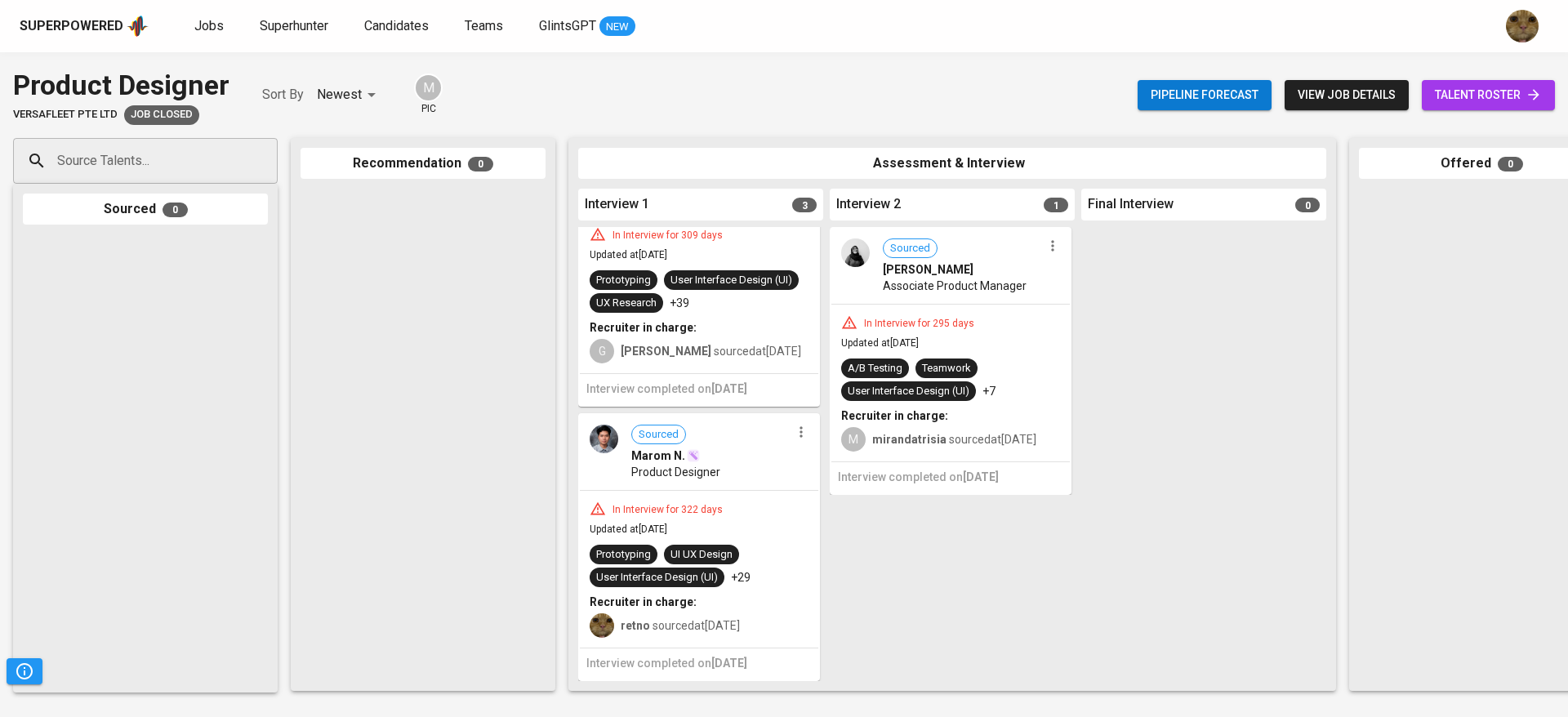
scroll to position [396, 0]
click at [699, 545] on div "UI UX Design" at bounding box center [701, 555] width 75 height 20
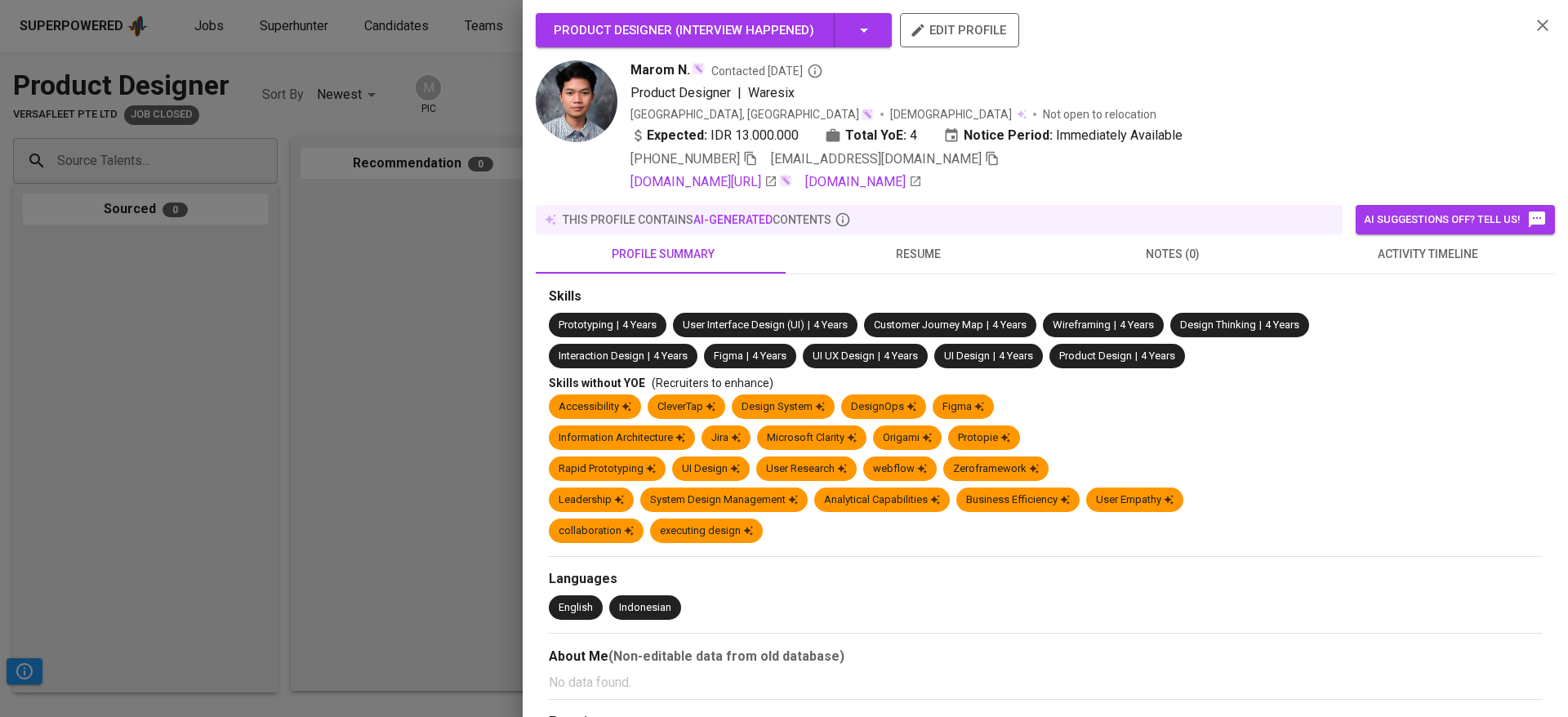
click at [878, 254] on span "resume" at bounding box center [918, 254] width 236 height 20
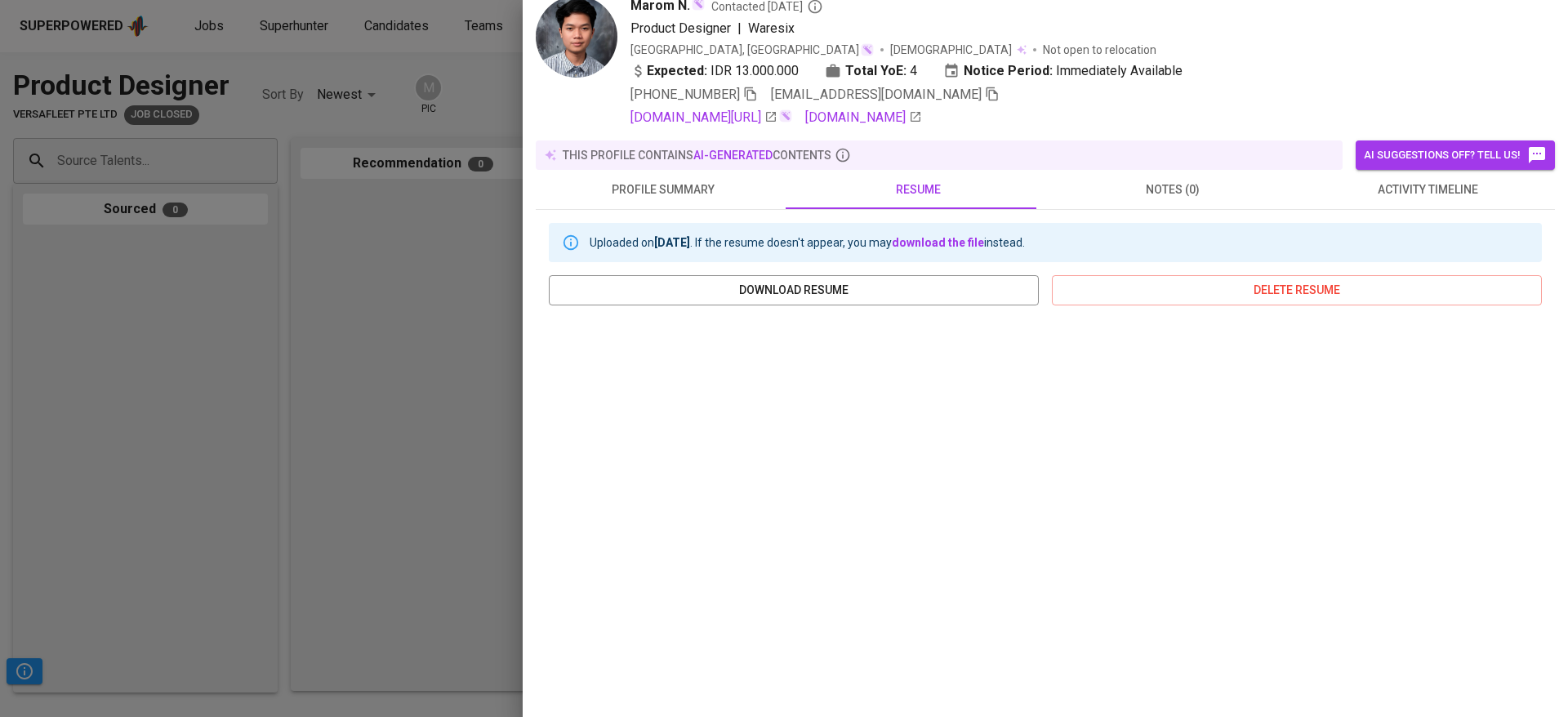
scroll to position [0, 0]
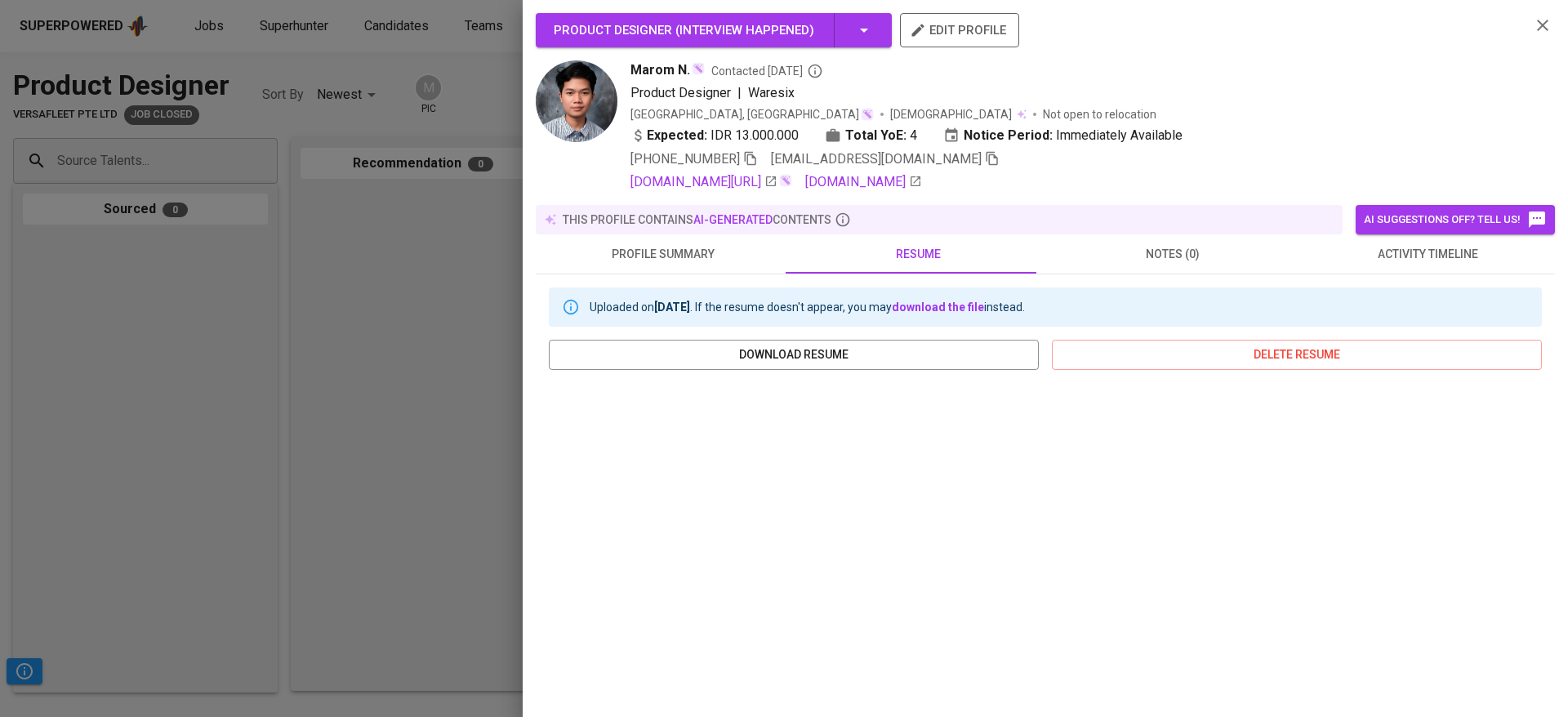
click at [1415, 248] on span "activity timeline" at bounding box center [1427, 254] width 236 height 20
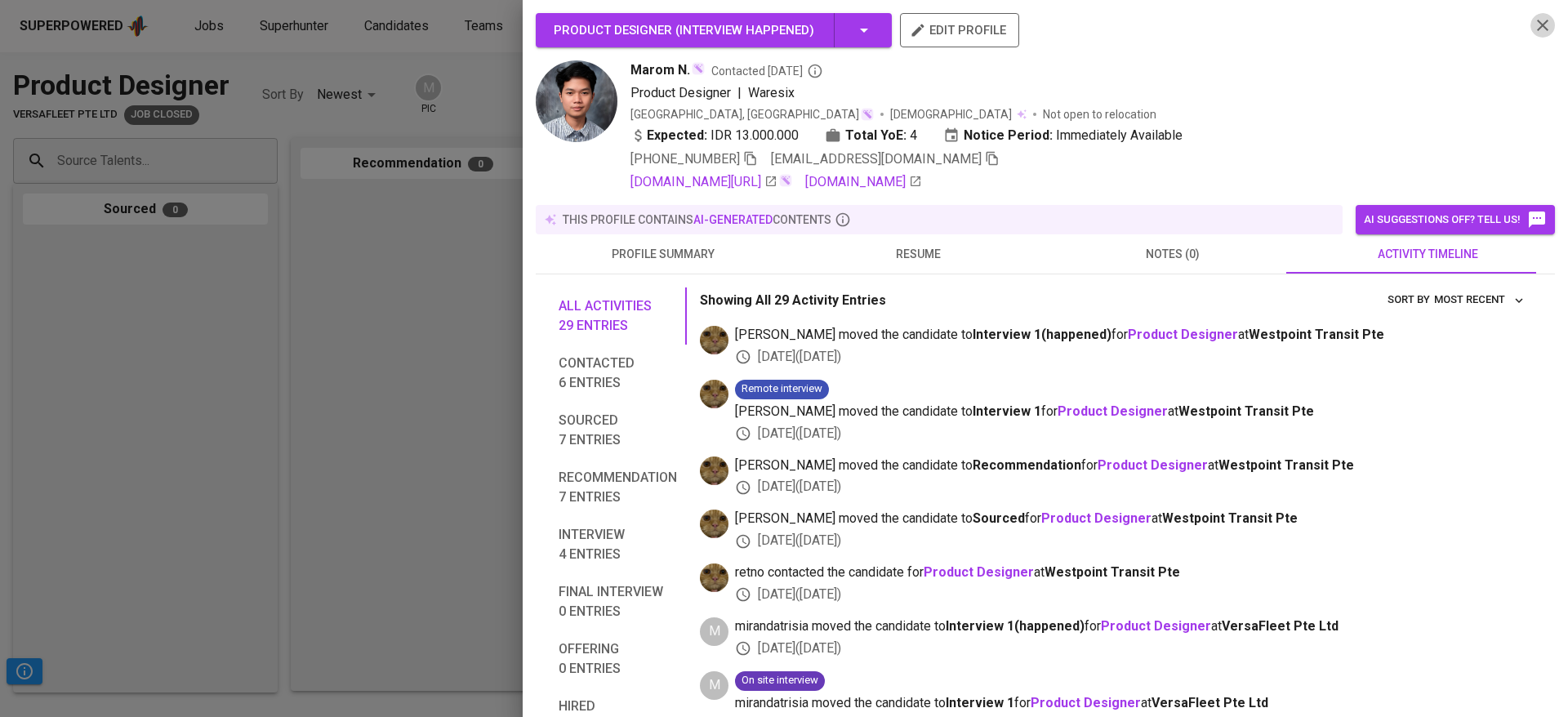
click at [1533, 25] on icon "button" at bounding box center [1543, 25] width 20 height 20
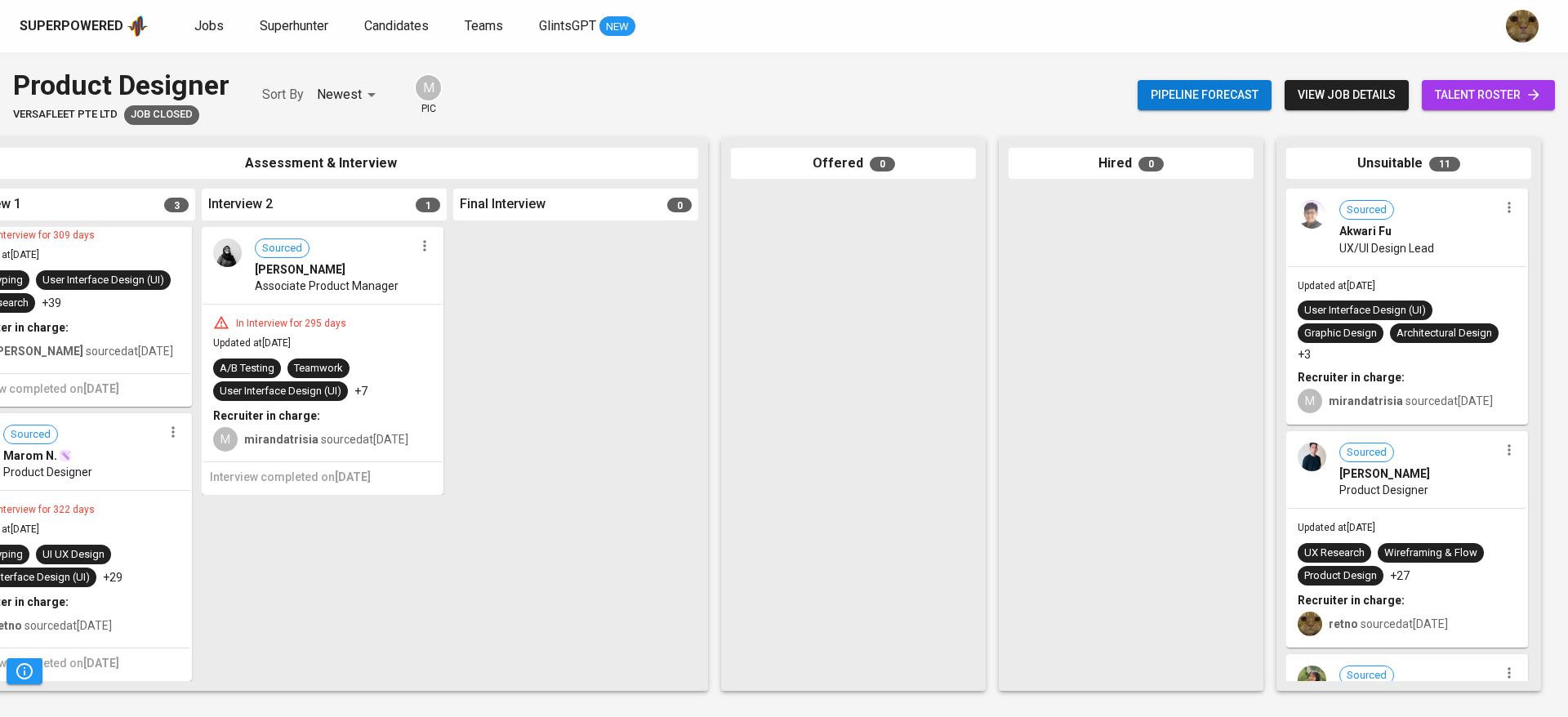
click at [1354, 517] on div "Updated at Dec 09, 2024 UX Research Wireframing & Flow Product Design +27 Recru…" at bounding box center [1407, 577] width 238 height 137
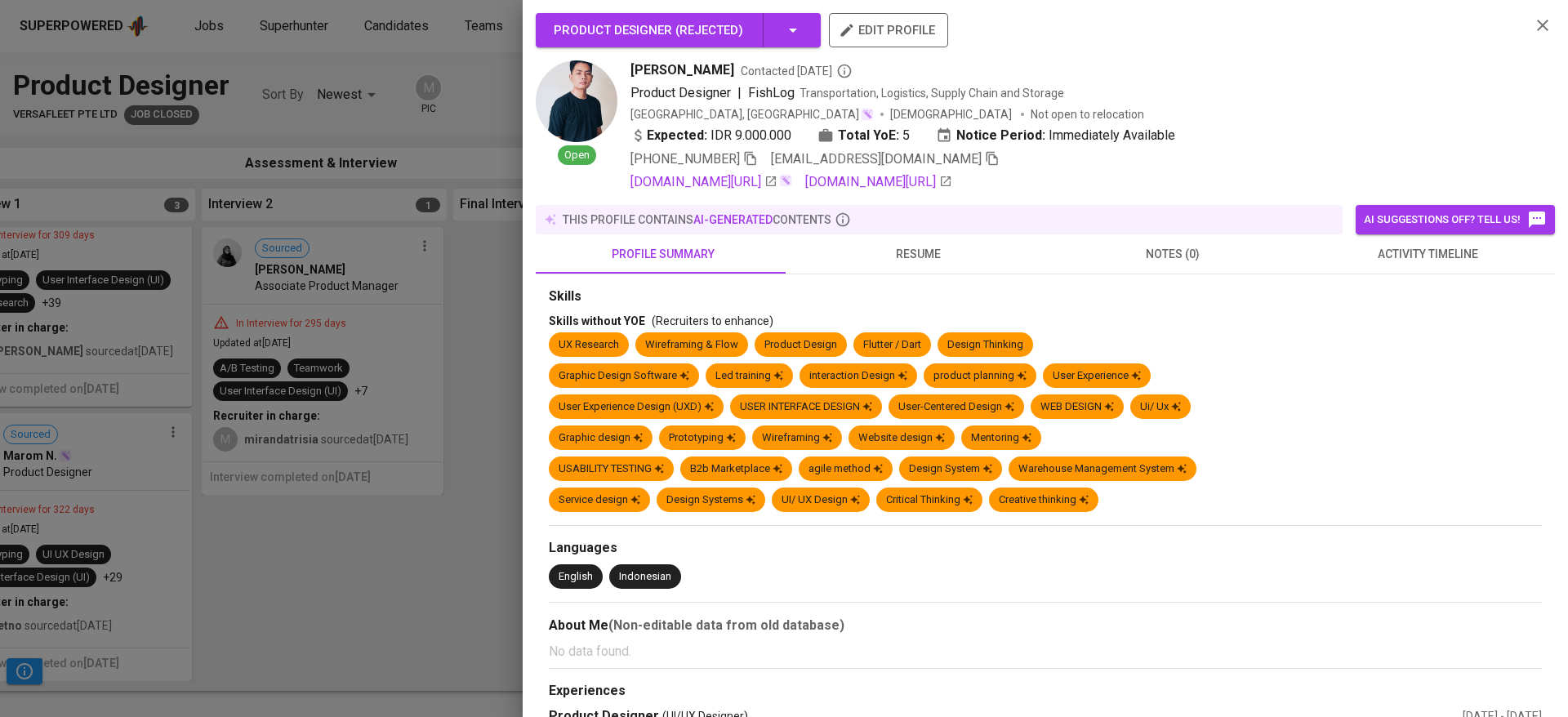
click at [887, 252] on span "resume" at bounding box center [918, 254] width 236 height 20
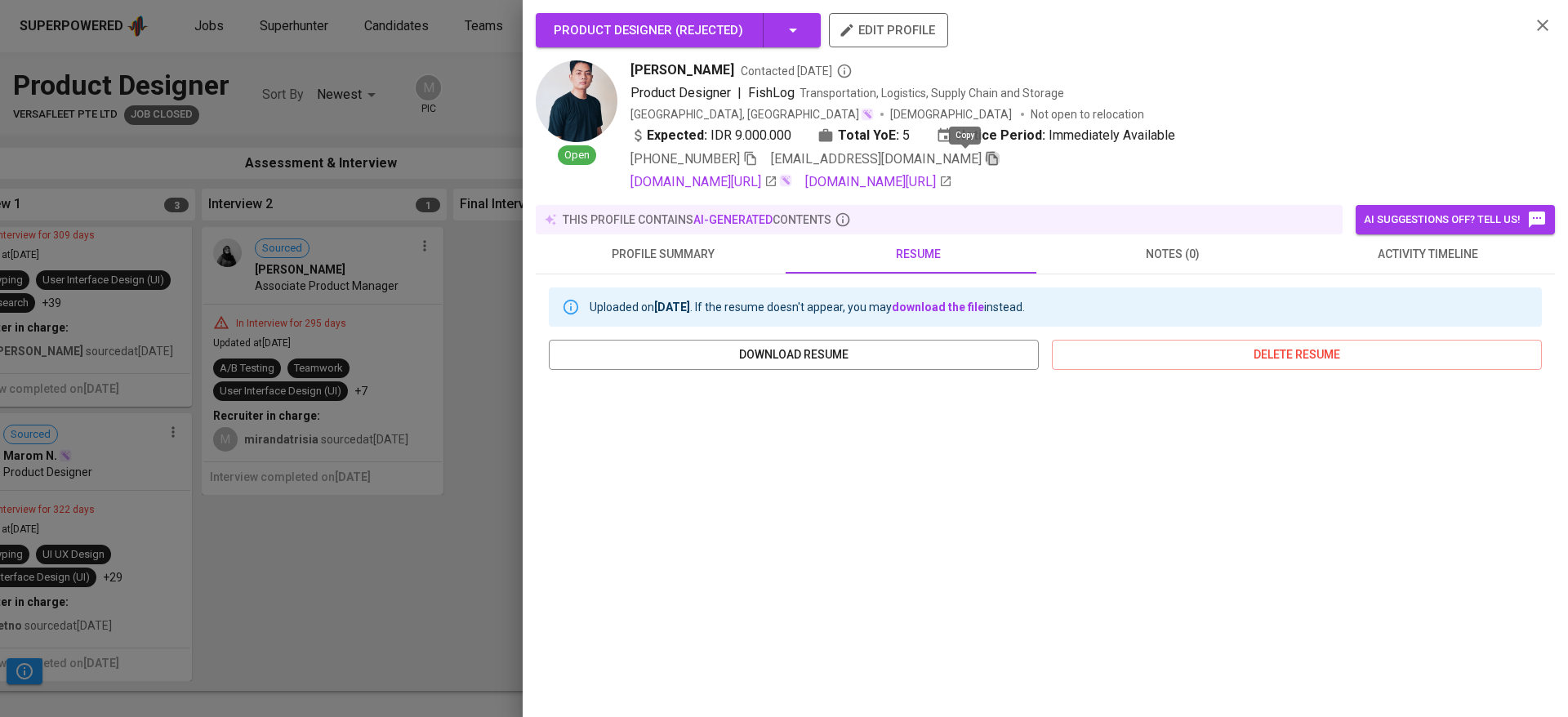
click at [985, 163] on icon "button" at bounding box center [992, 158] width 15 height 15
drag, startPoint x: 454, startPoint y: 378, endPoint x: 1070, endPoint y: 383, distance: 616.0
click at [453, 378] on div at bounding box center [784, 358] width 1568 height 717
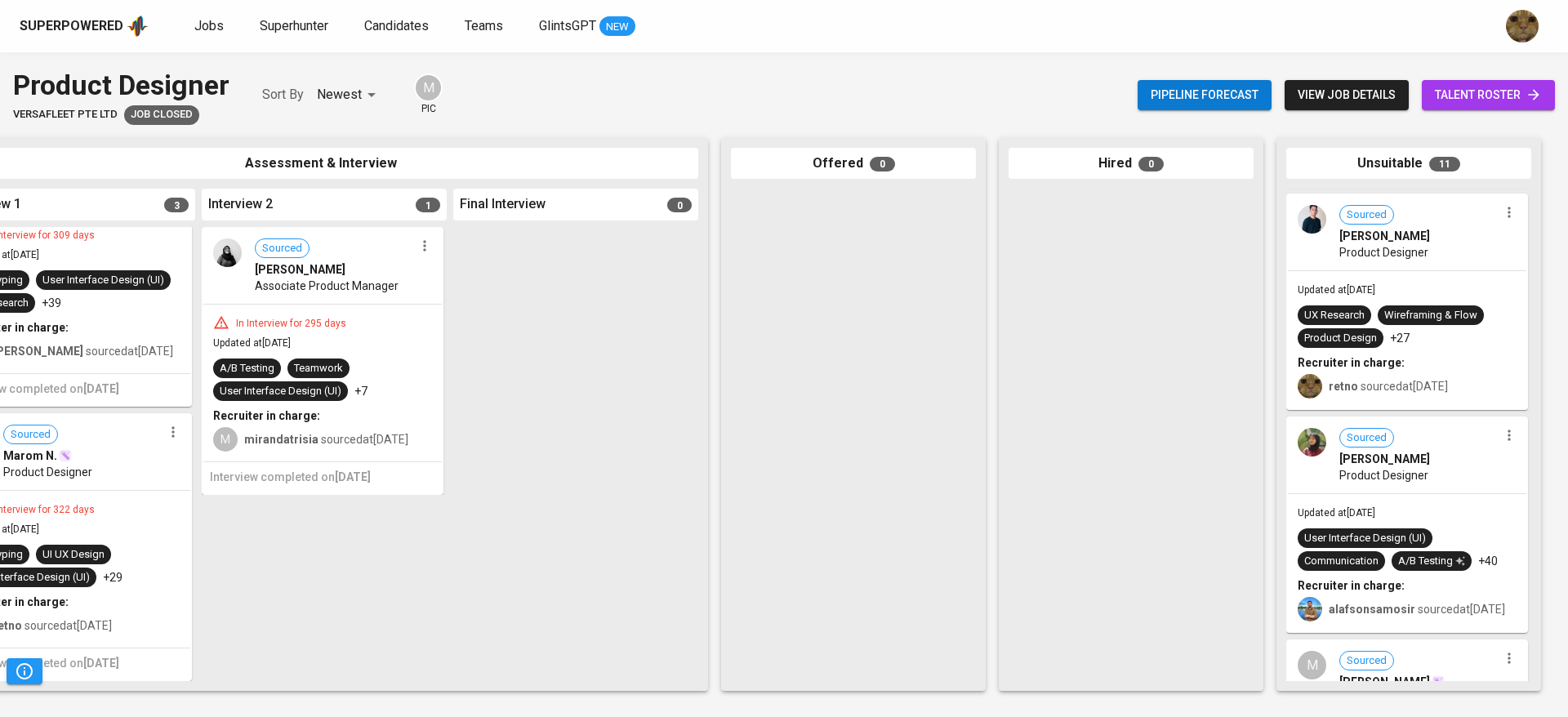
scroll to position [363, 0]
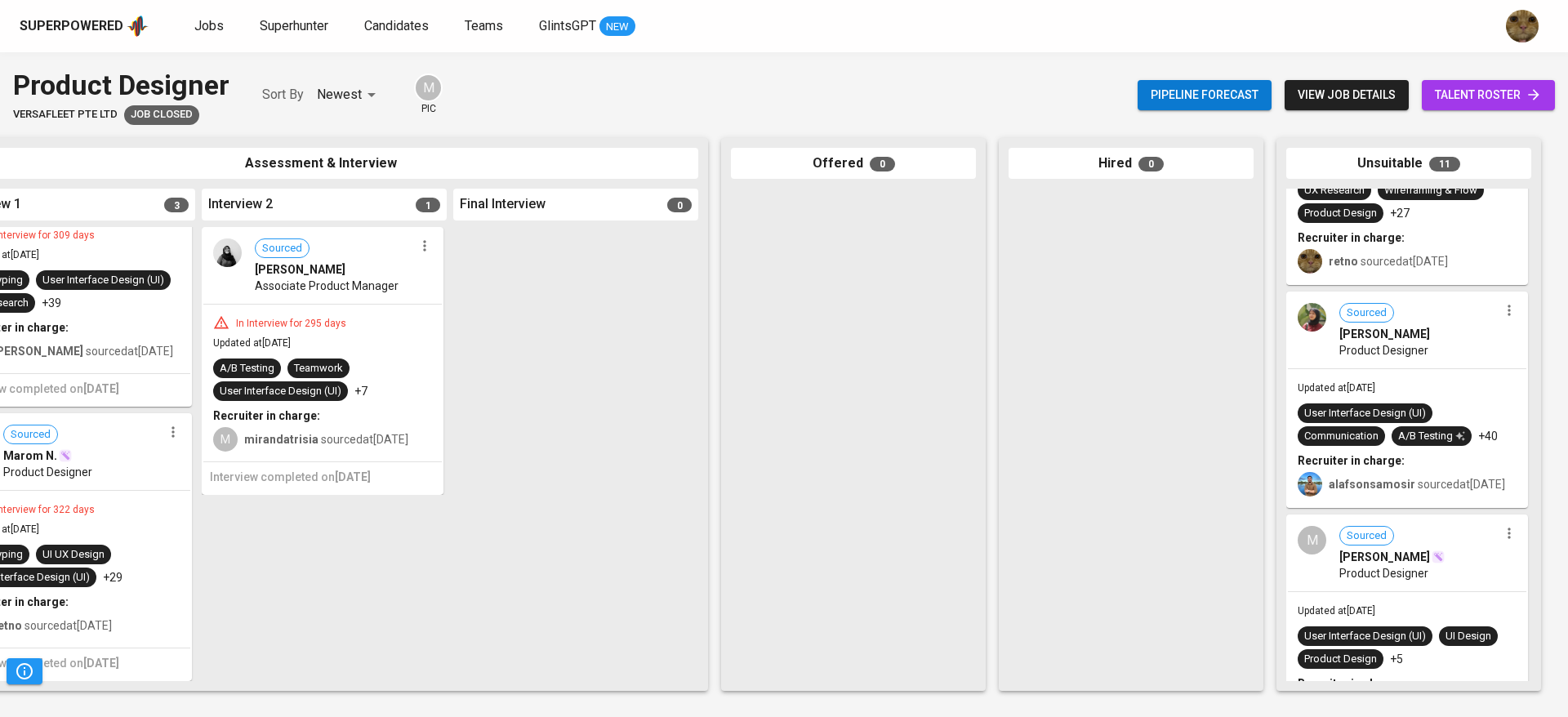
click at [1344, 507] on div "Updated at Dec 09, 2024 User Interface Design (UI) Communication A/B Testing +4…" at bounding box center [1407, 438] width 238 height 137
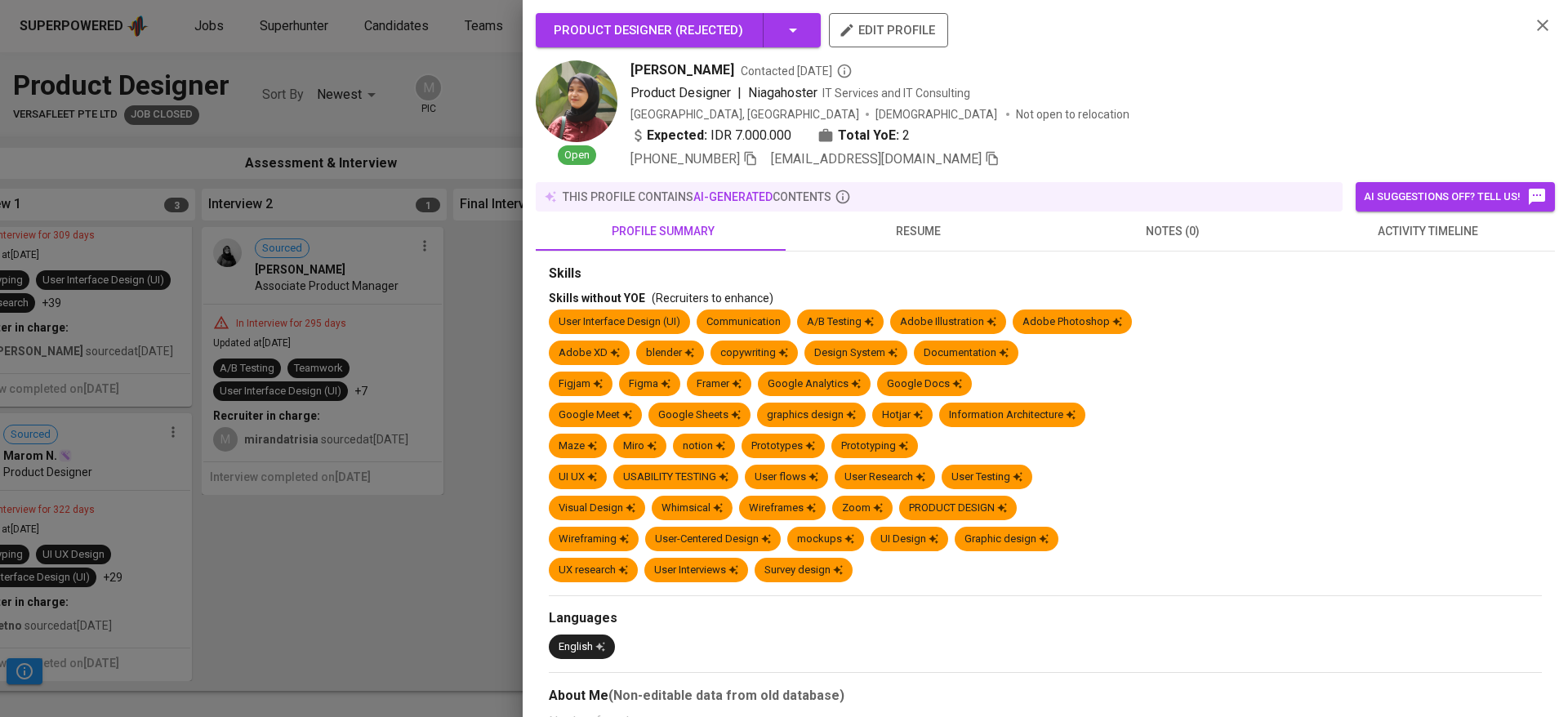
click at [892, 224] on span "resume" at bounding box center [918, 231] width 236 height 20
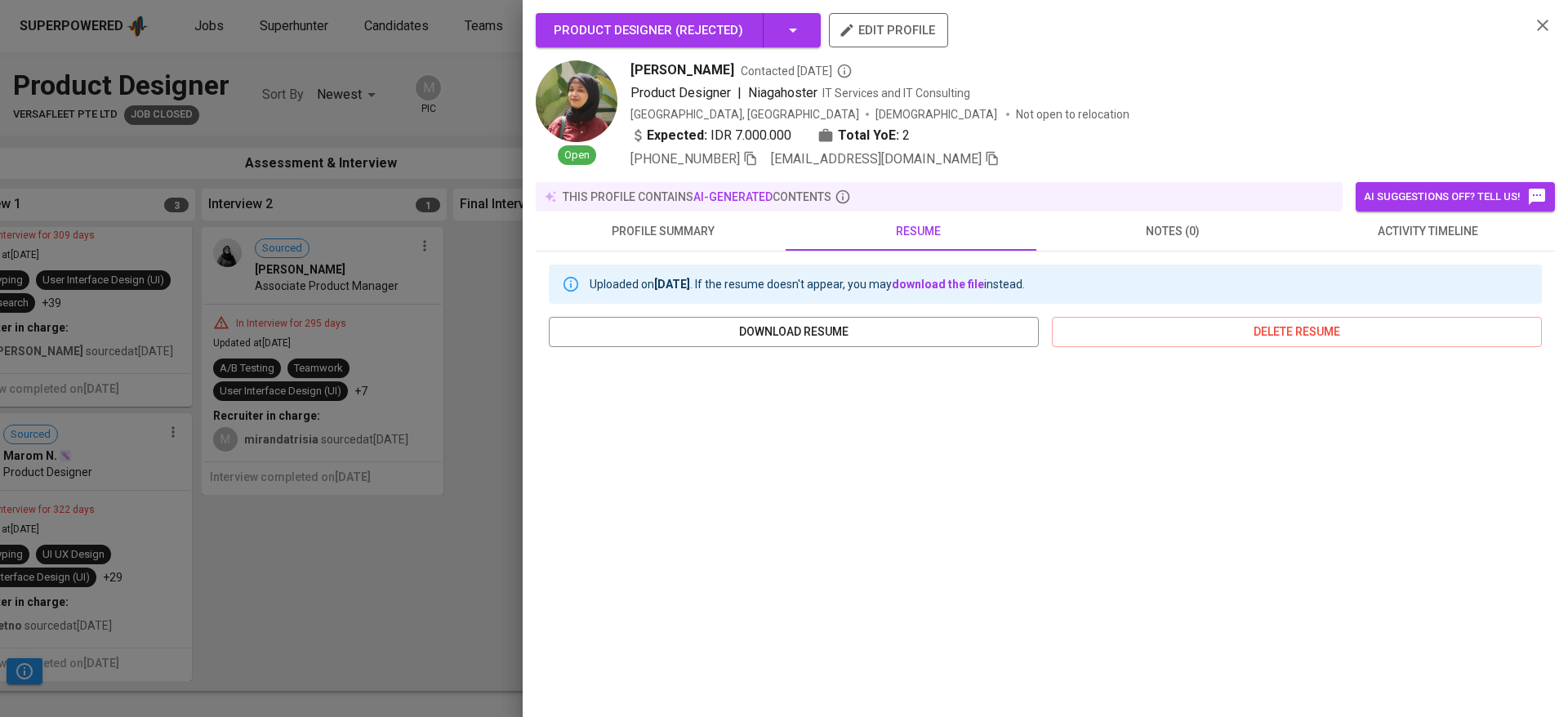
scroll to position [159, 0]
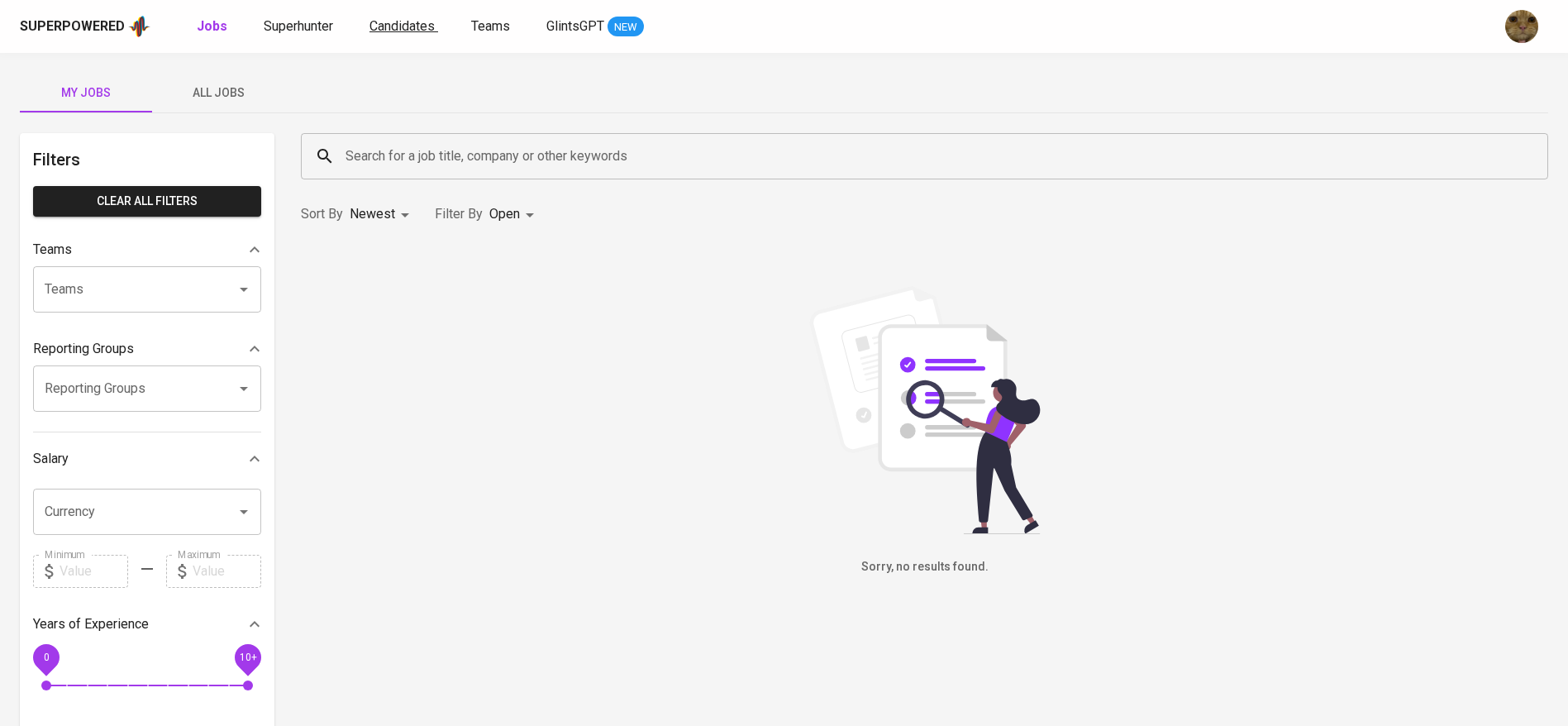
click at [389, 22] on span "Candidates" at bounding box center [401, 26] width 65 height 16
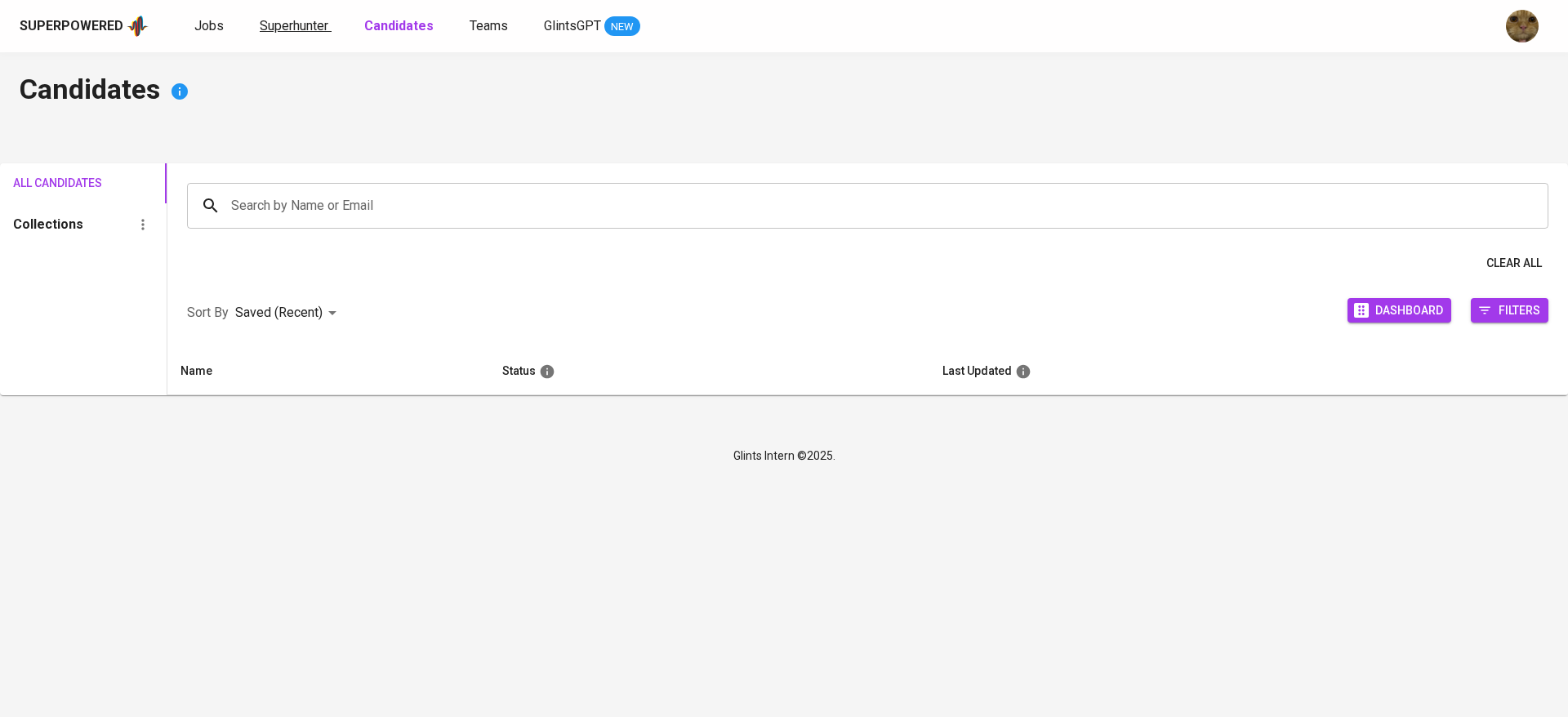
click at [295, 22] on span "Superhunter" at bounding box center [293, 25] width 68 height 15
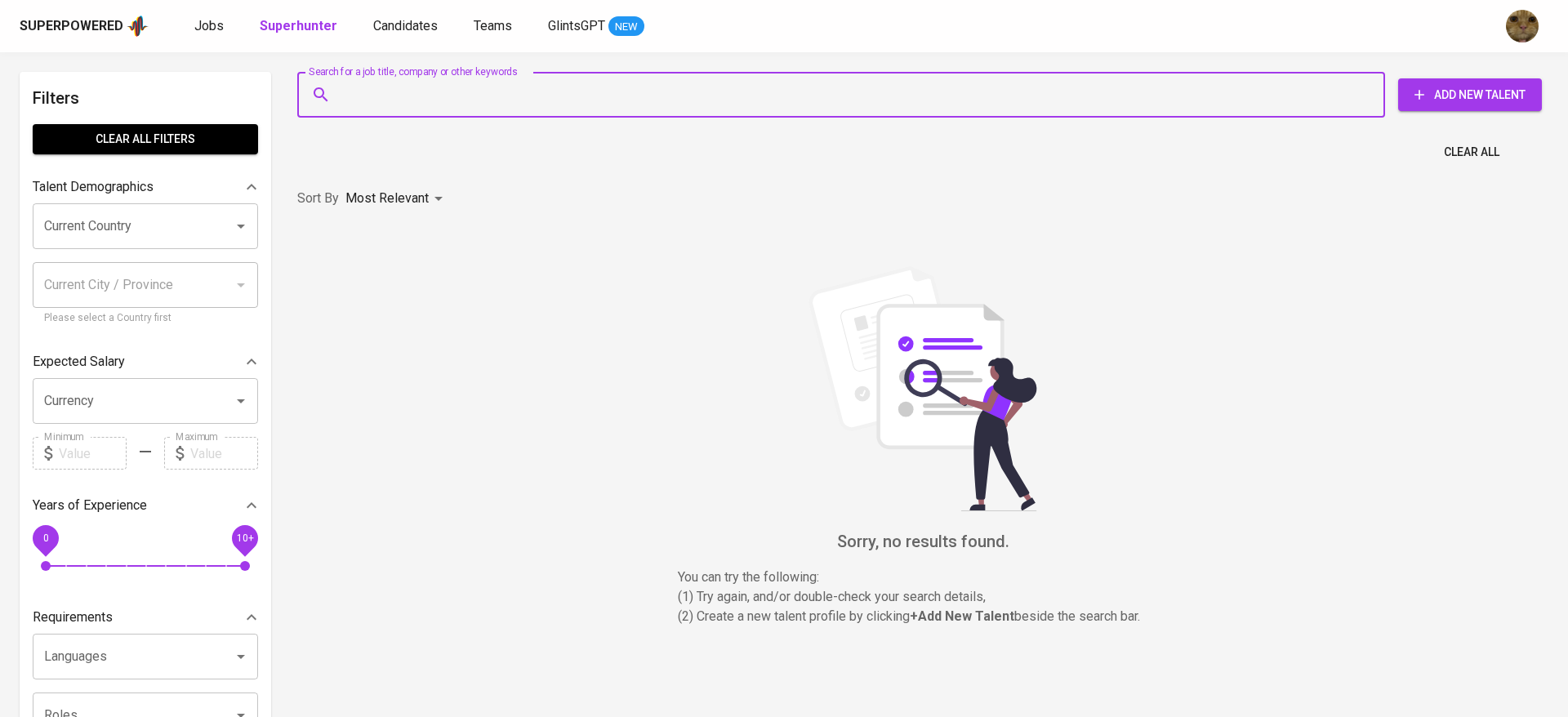
click at [400, 79] on input "Search for a job title, company or other keywords" at bounding box center [845, 95] width 1016 height 31
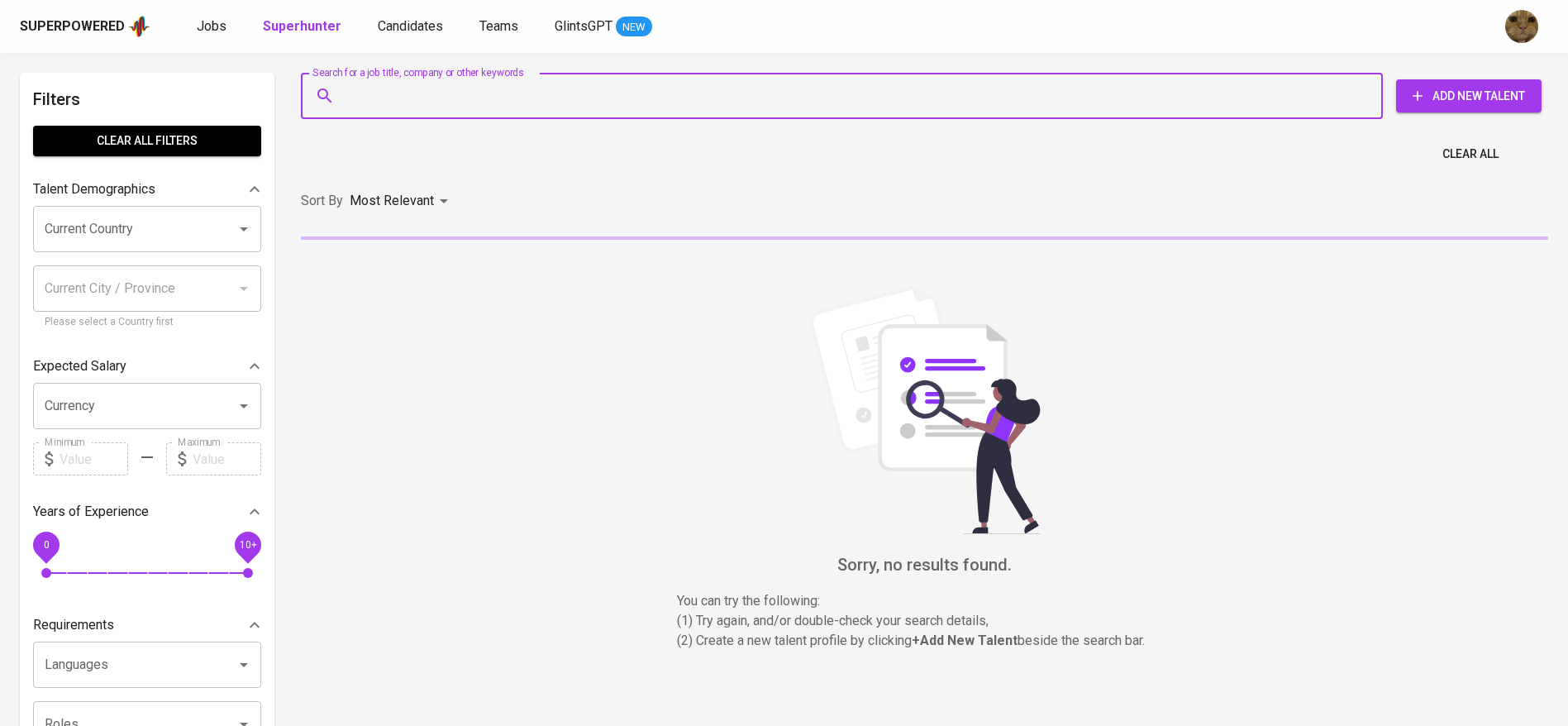
type input "farhan.fadilahtomi@gmail.com"
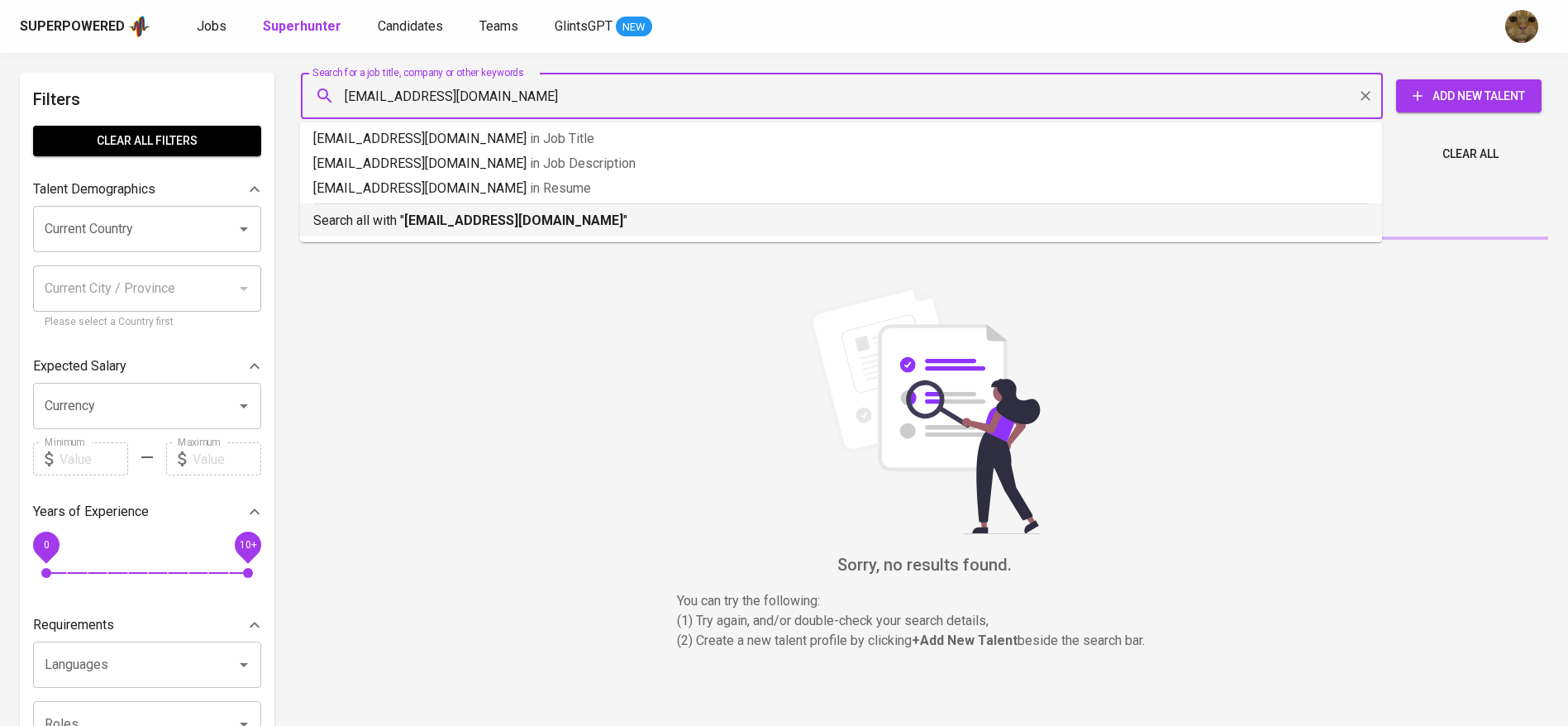
click at [397, 215] on p "Search all with " farhan.fadilahtomi@gmail.com "" at bounding box center [841, 221] width 1055 height 20
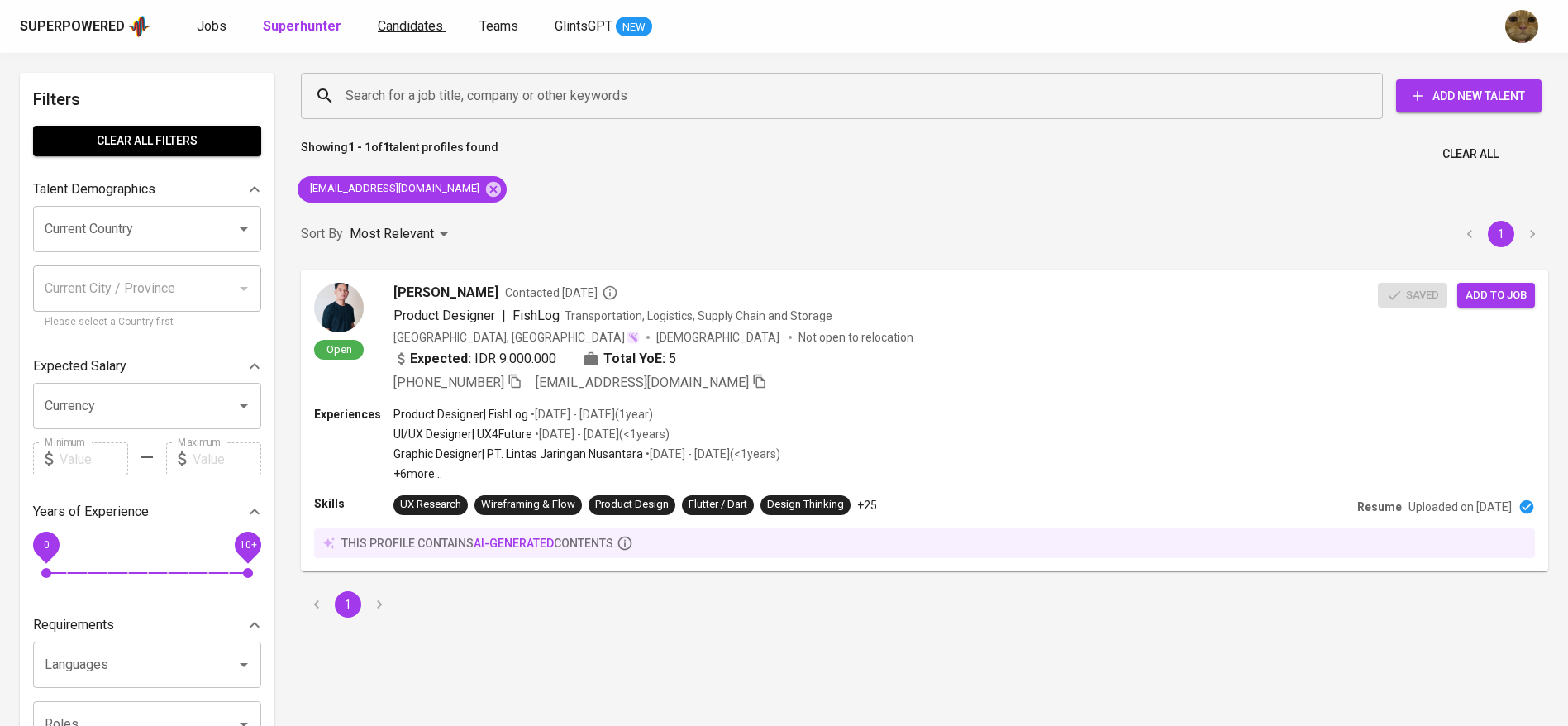
click at [399, 17] on link "Candidates" at bounding box center [412, 27] width 69 height 20
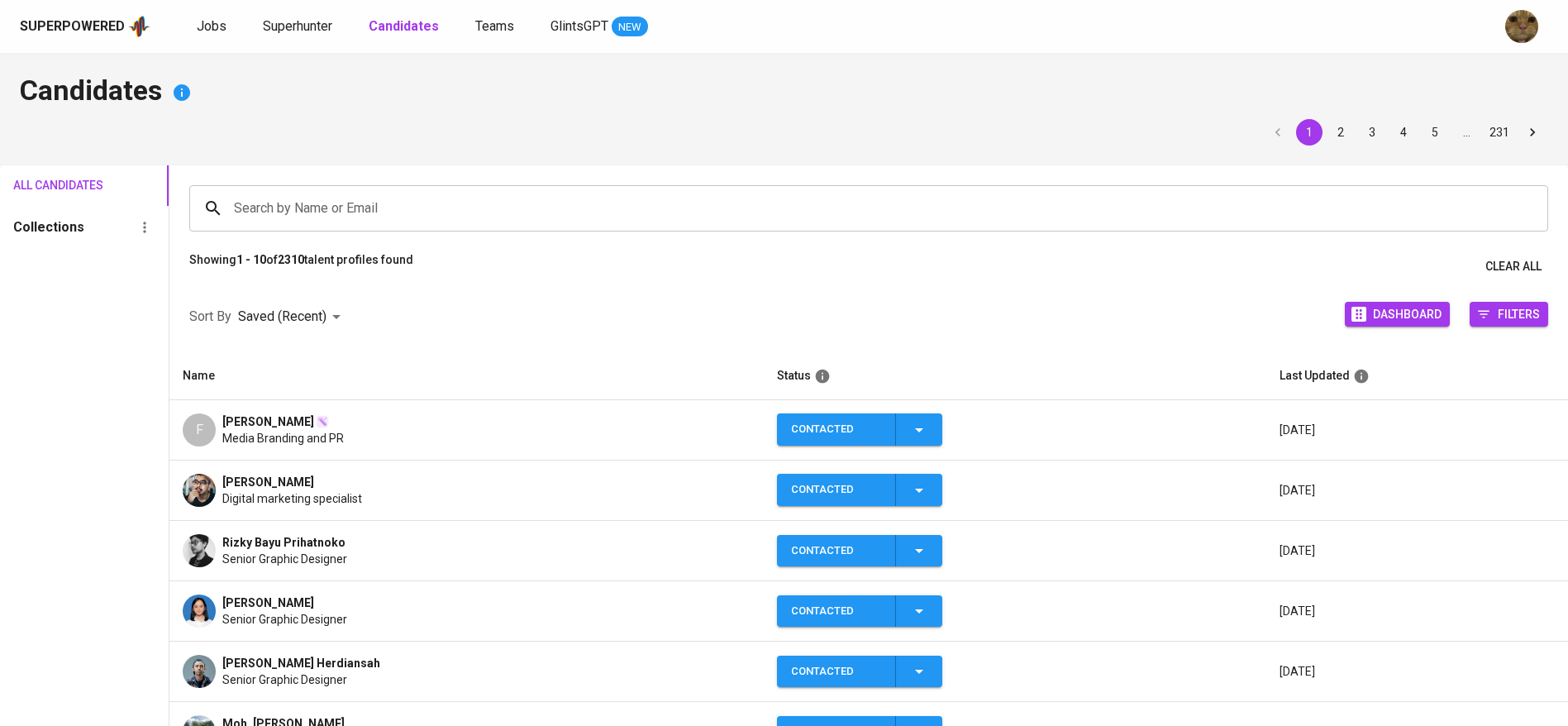
click at [294, 205] on input "Search by Name or Email" at bounding box center [873, 208] width 1286 height 31
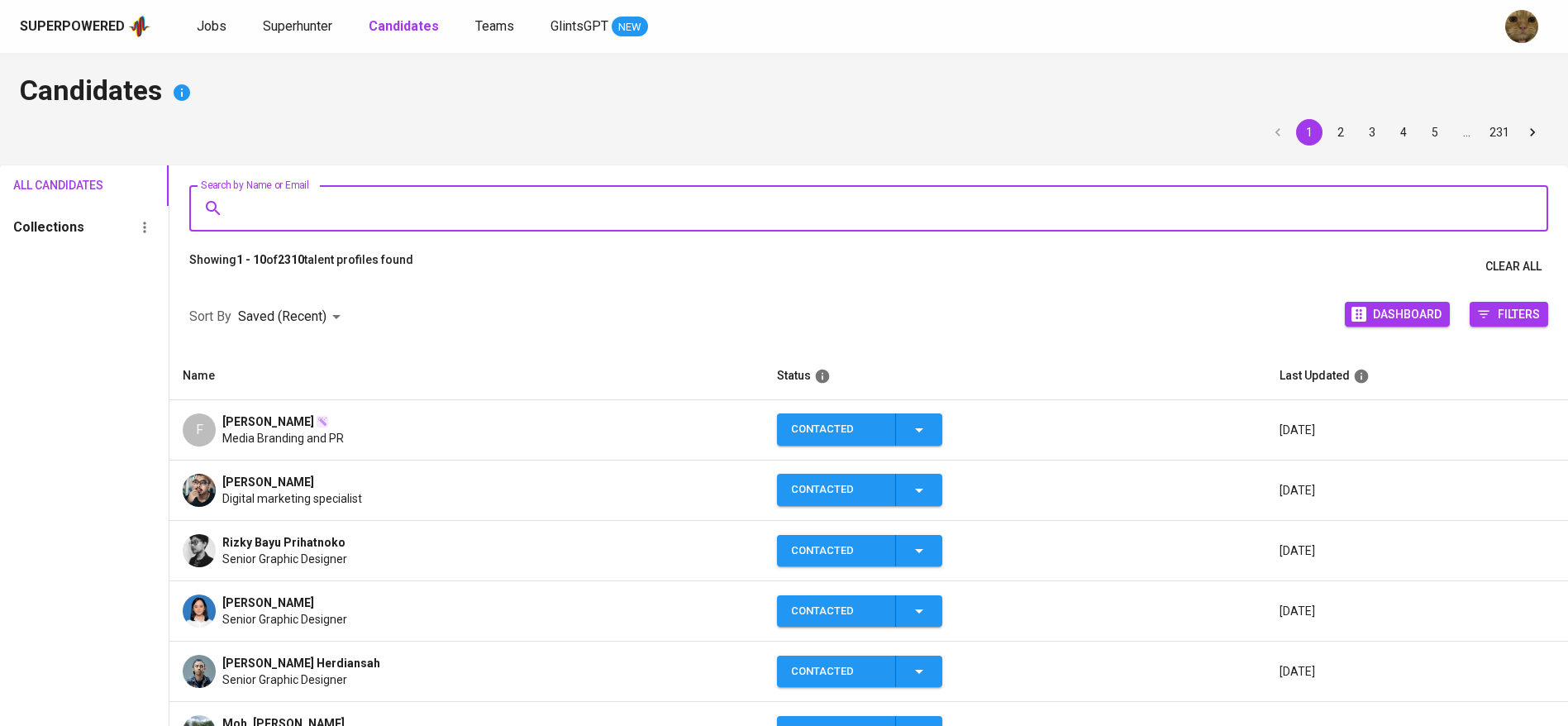
paste input "farhan.fadilahtomi@gmail.com"
type input "farhan.fadilahtomi@gmail.com"
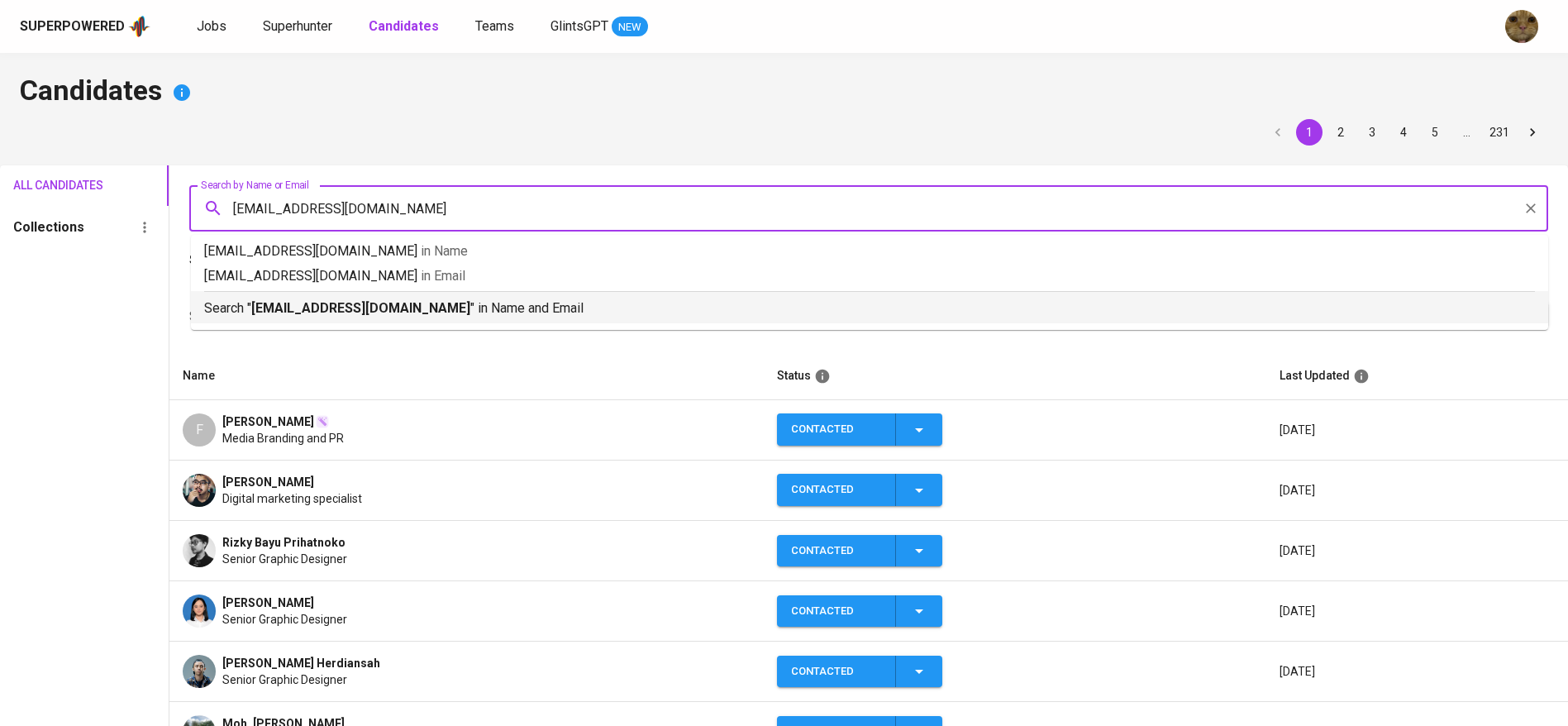
click at [273, 317] on p "Search " farhan.fadilahtomi@gmail.com " in Name and Email" at bounding box center [869, 309] width 1330 height 20
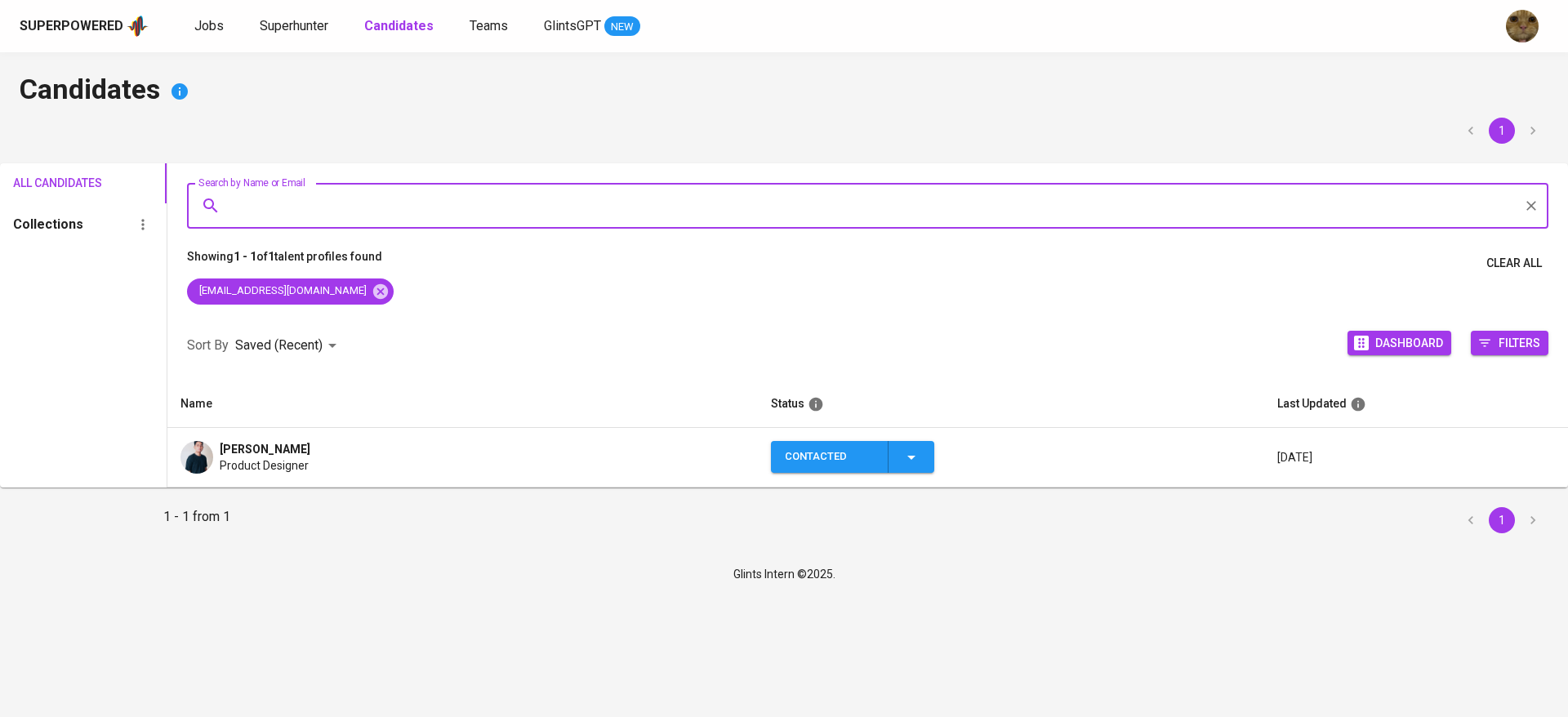
click at [895, 457] on div "Contacted" at bounding box center [853, 457] width 136 height 32
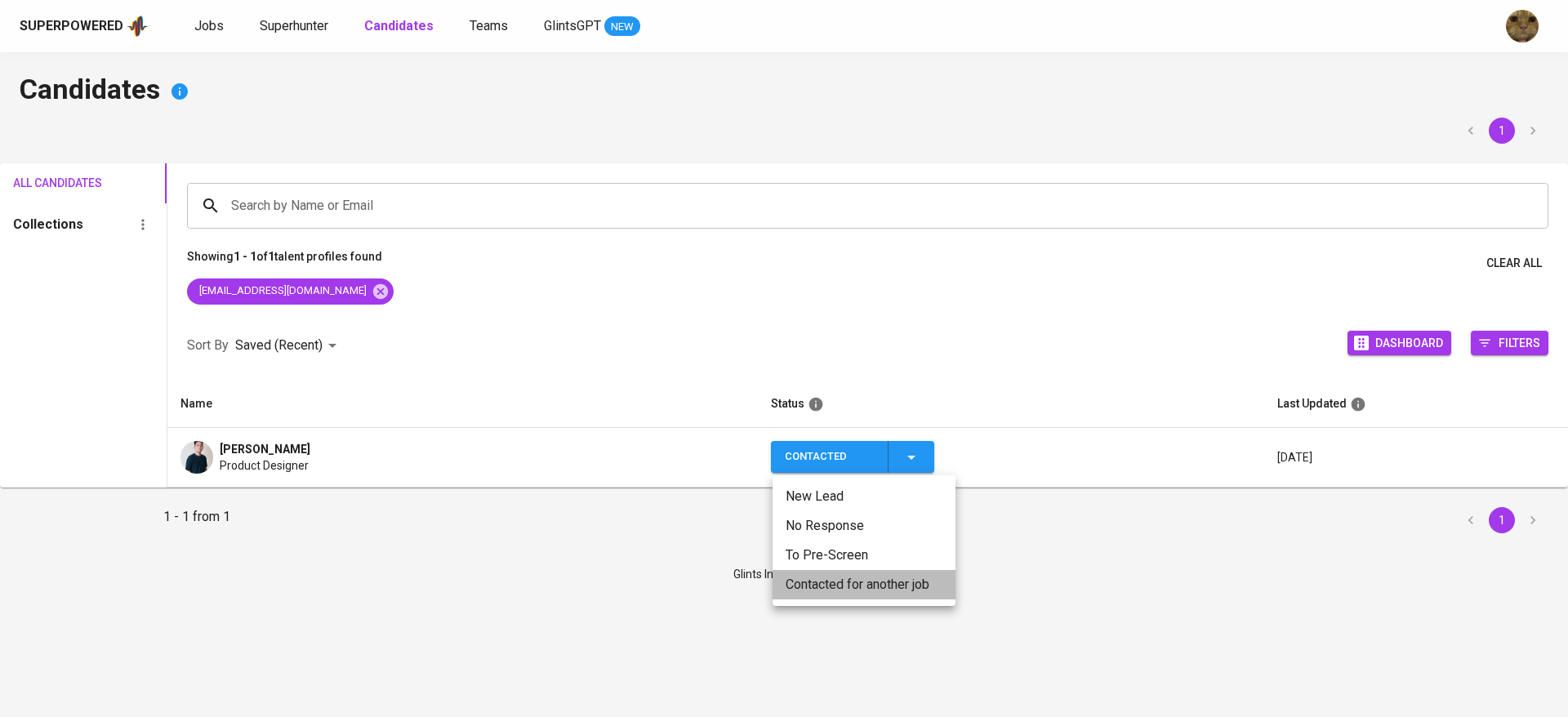
click at [836, 582] on li "Contacted for another job" at bounding box center [863, 585] width 183 height 29
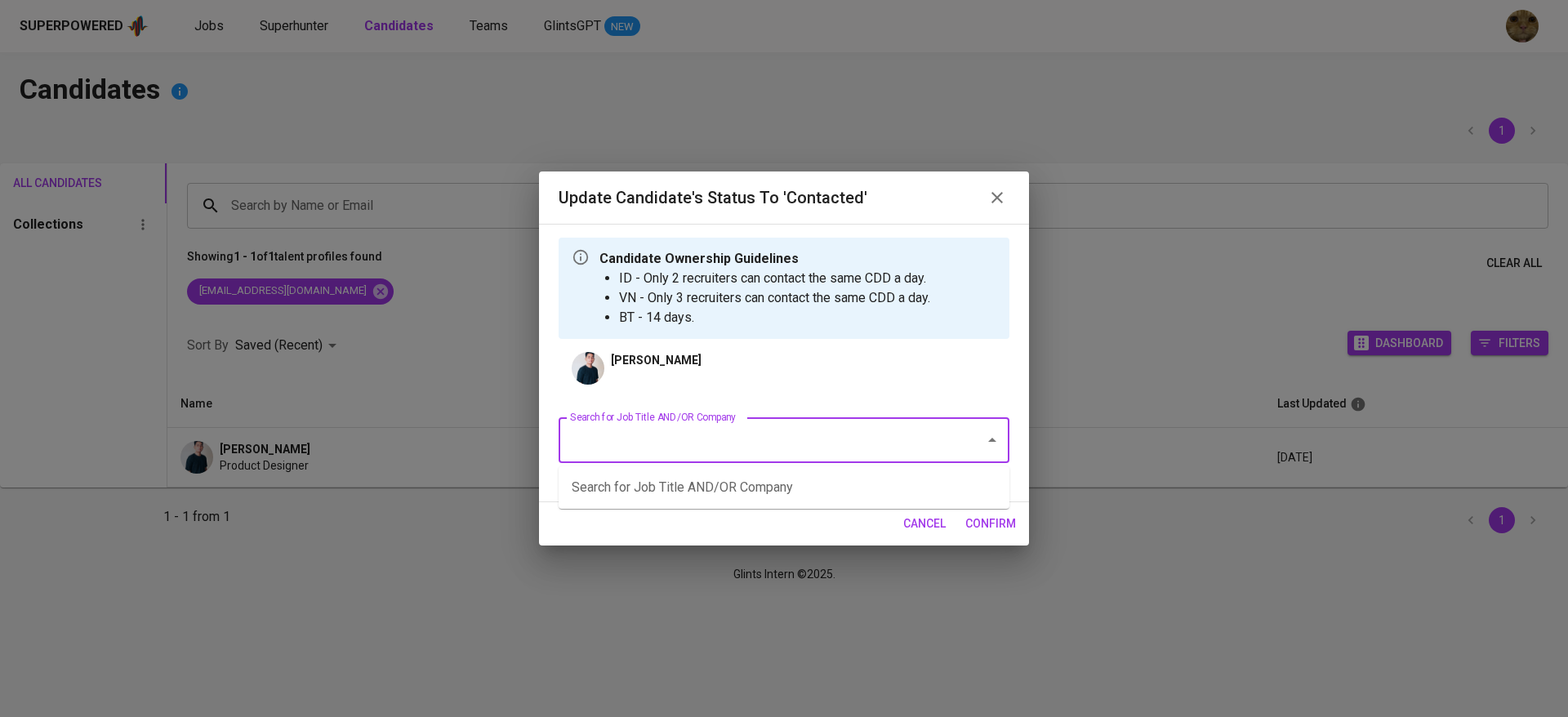
click at [691, 435] on input "Search for Job Title AND/OR Company" at bounding box center [760, 440] width 390 height 31
type input "allied"
type input "c"
type input "allied"
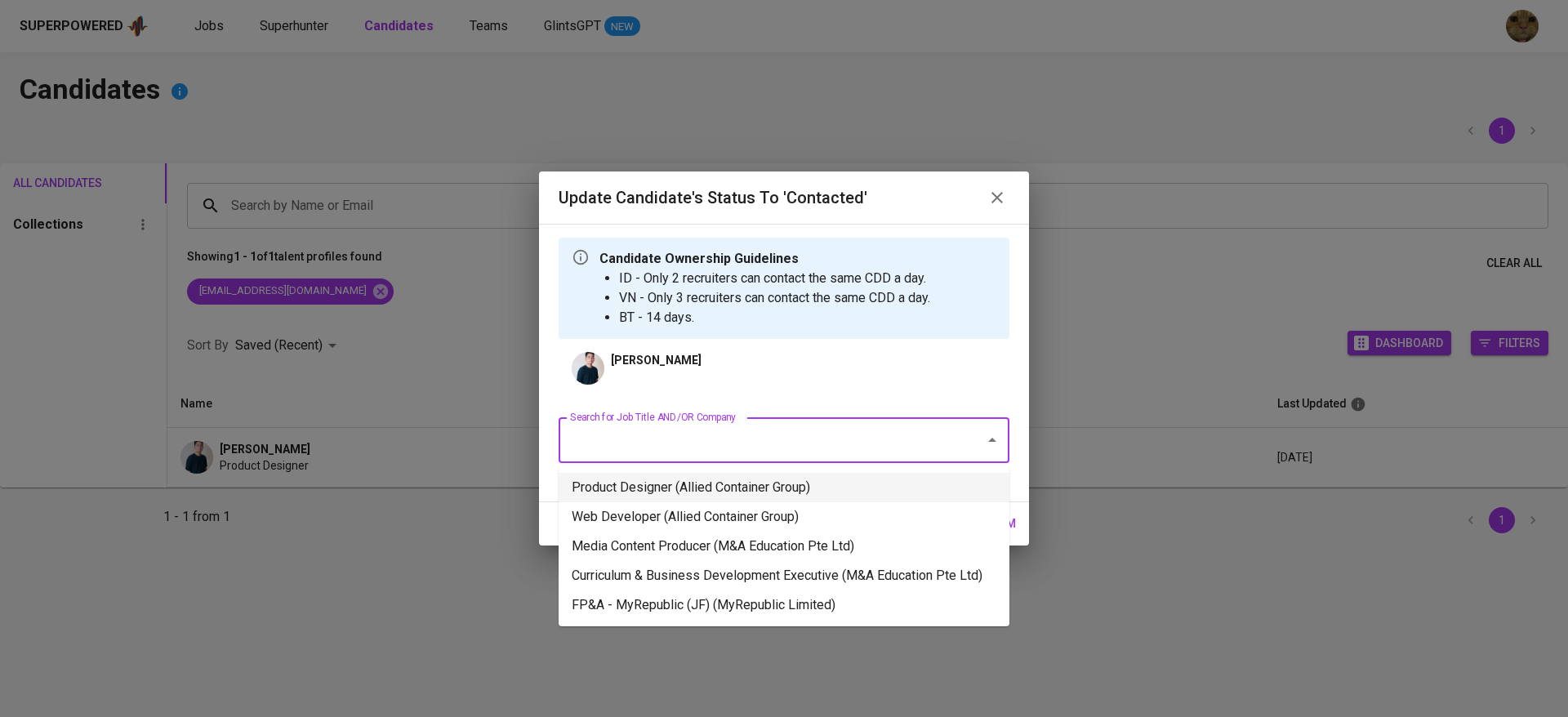
click at [668, 481] on li "Product Designer (Allied Container Group)" at bounding box center [784, 488] width 451 height 29
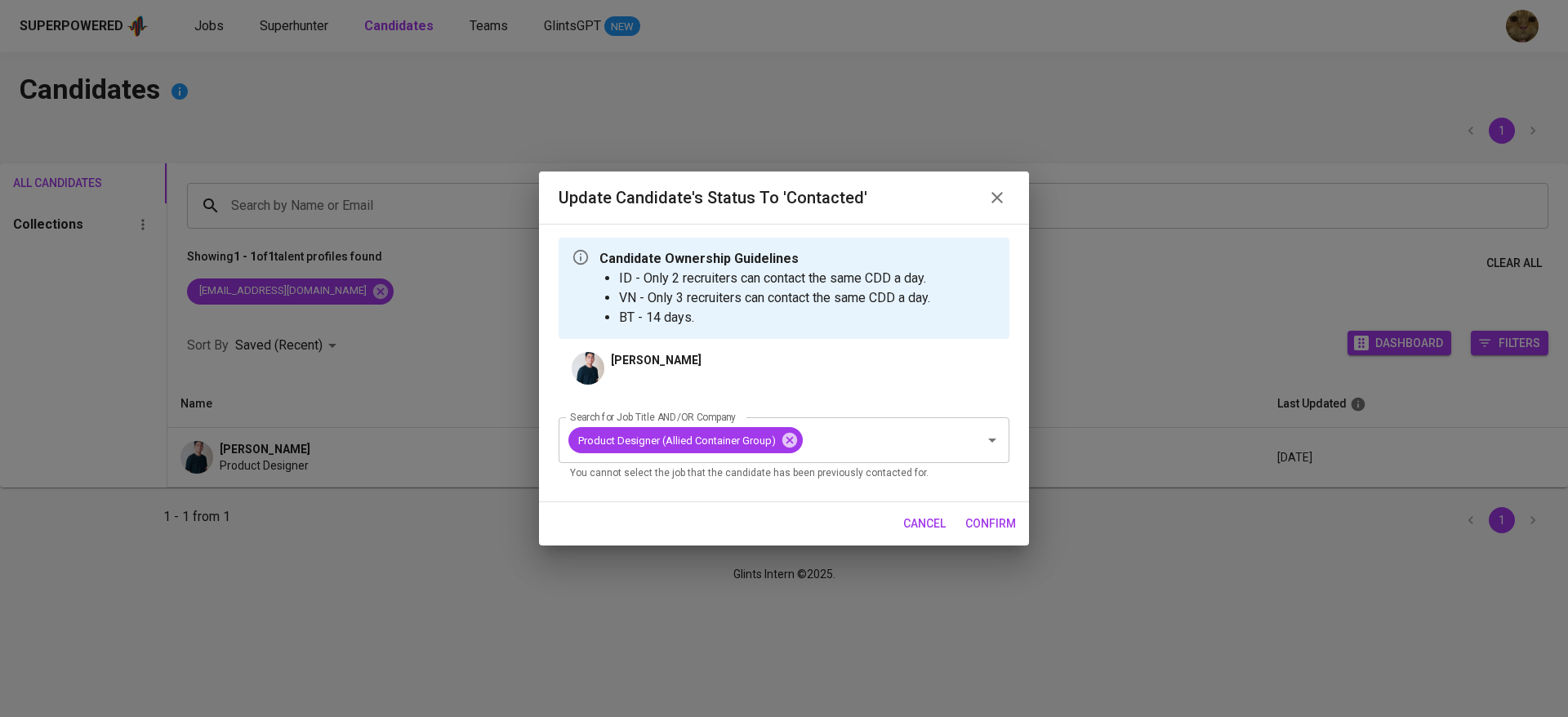
click at [1003, 525] on span "confirm" at bounding box center [990, 524] width 51 height 20
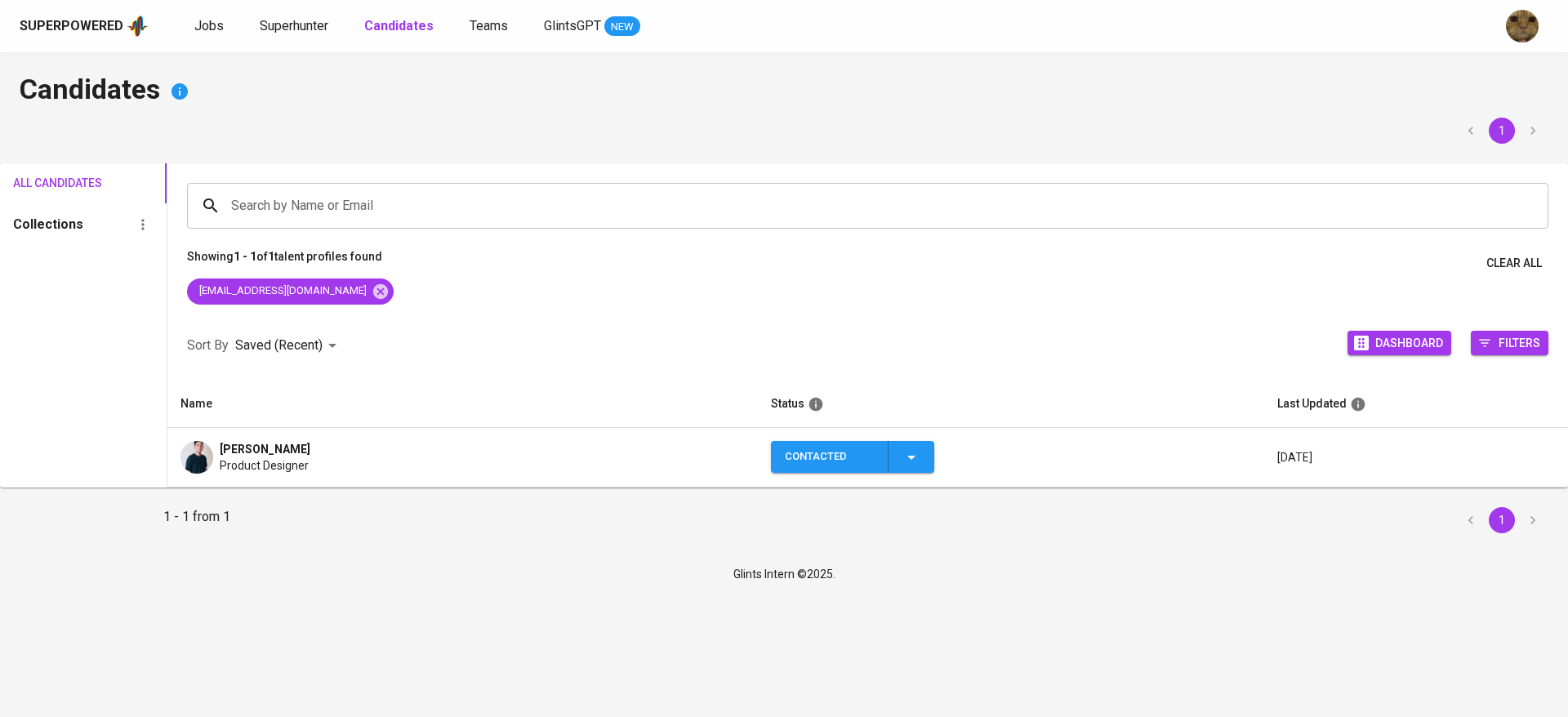
click at [263, 467] on span "Product Designer" at bounding box center [264, 466] width 89 height 16
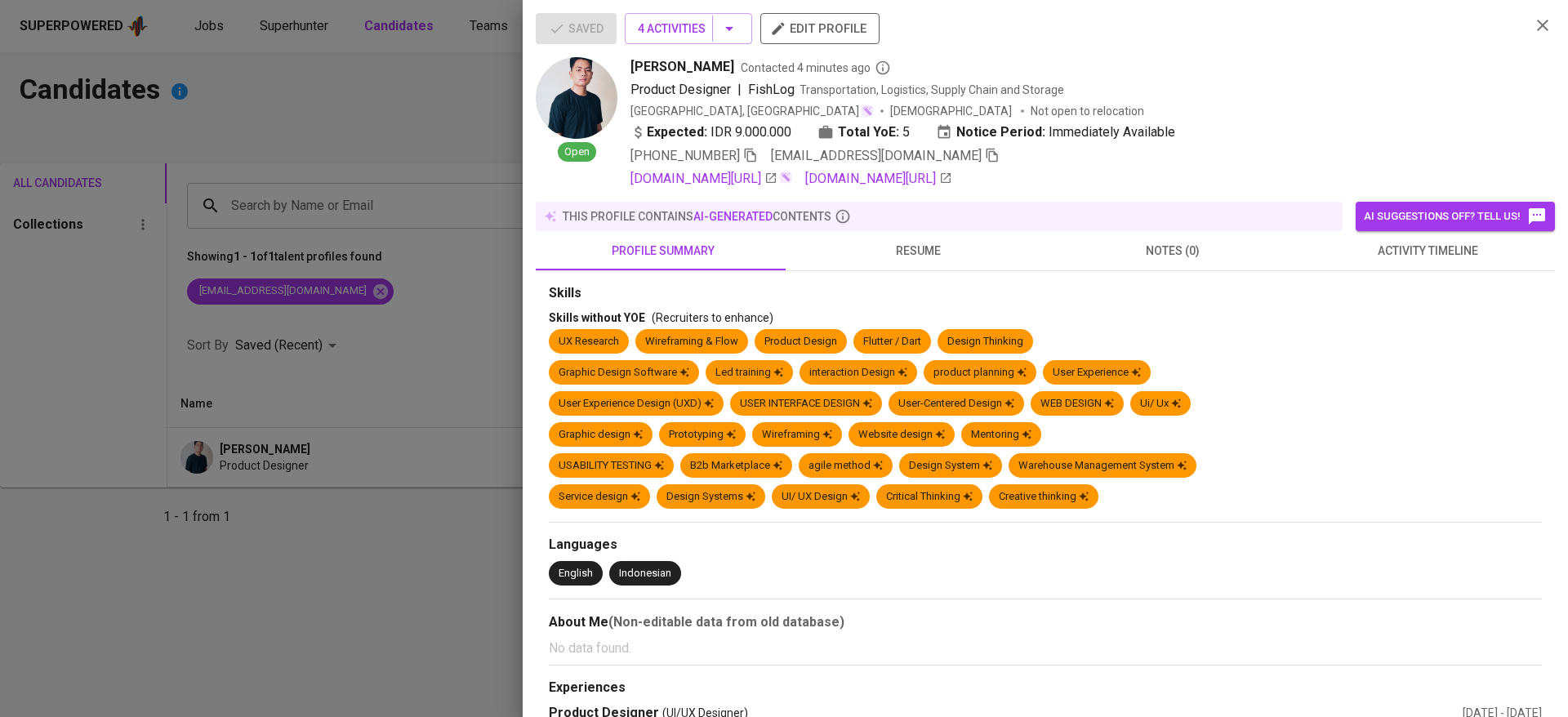
click at [516, 353] on div at bounding box center [784, 358] width 1568 height 717
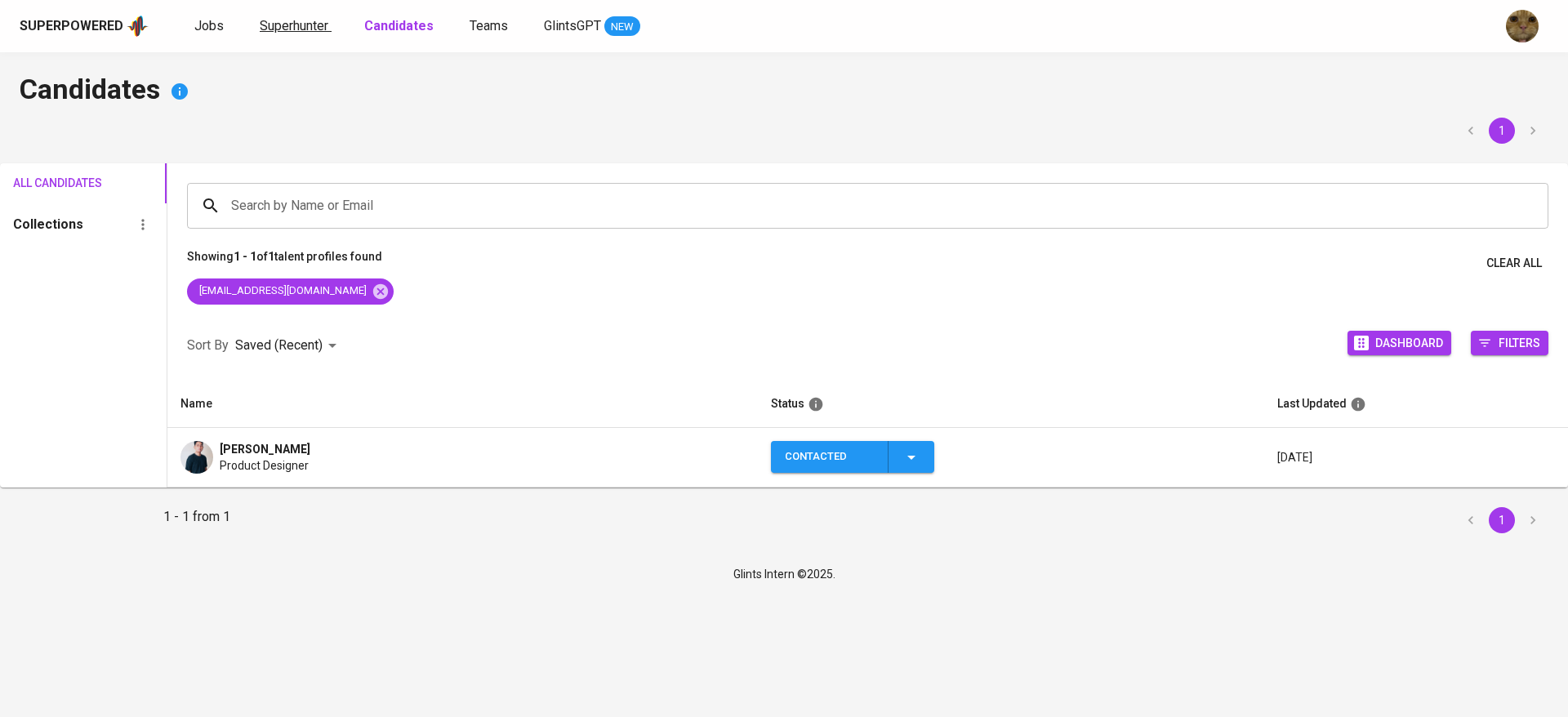
click at [274, 30] on span "Superhunter" at bounding box center [293, 25] width 68 height 15
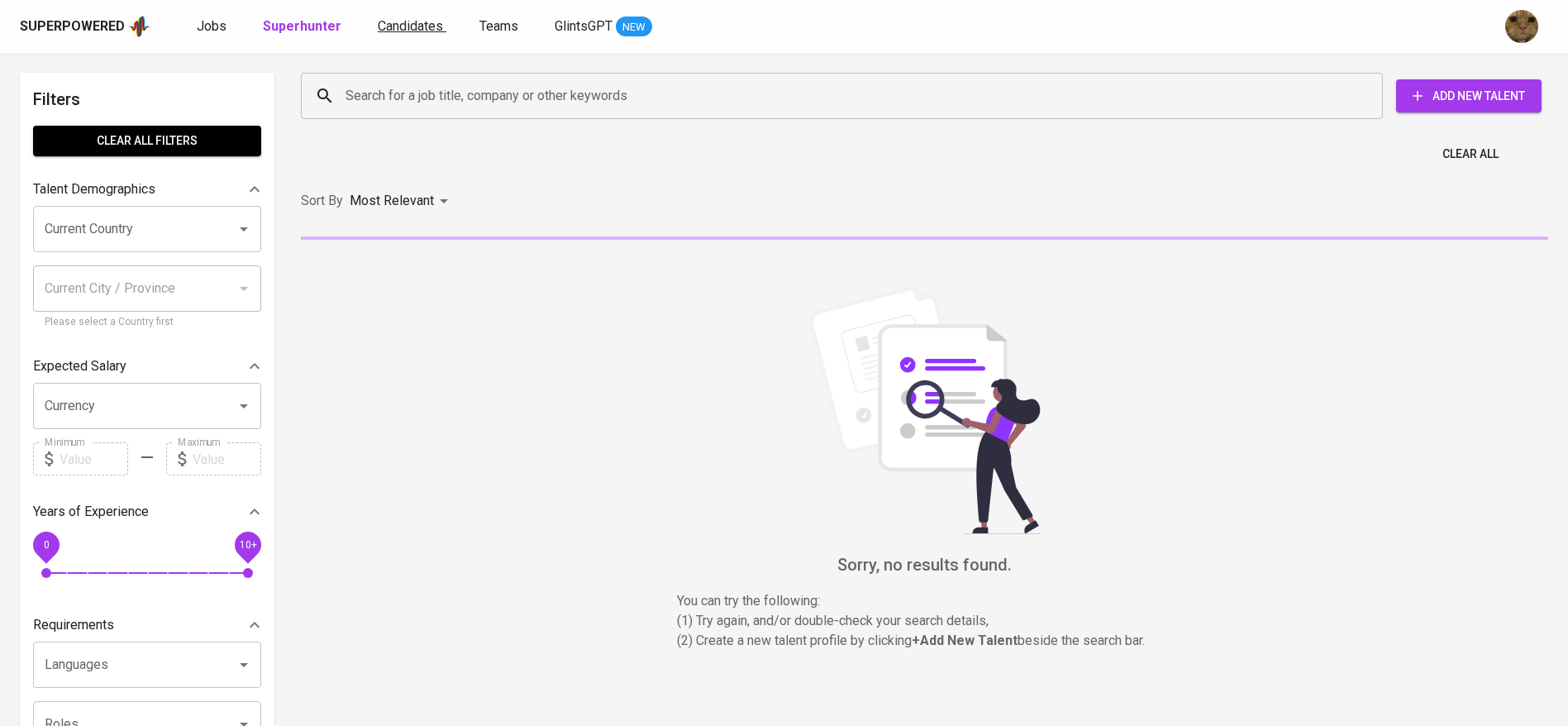
click at [408, 26] on span "Candidates" at bounding box center [410, 26] width 65 height 16
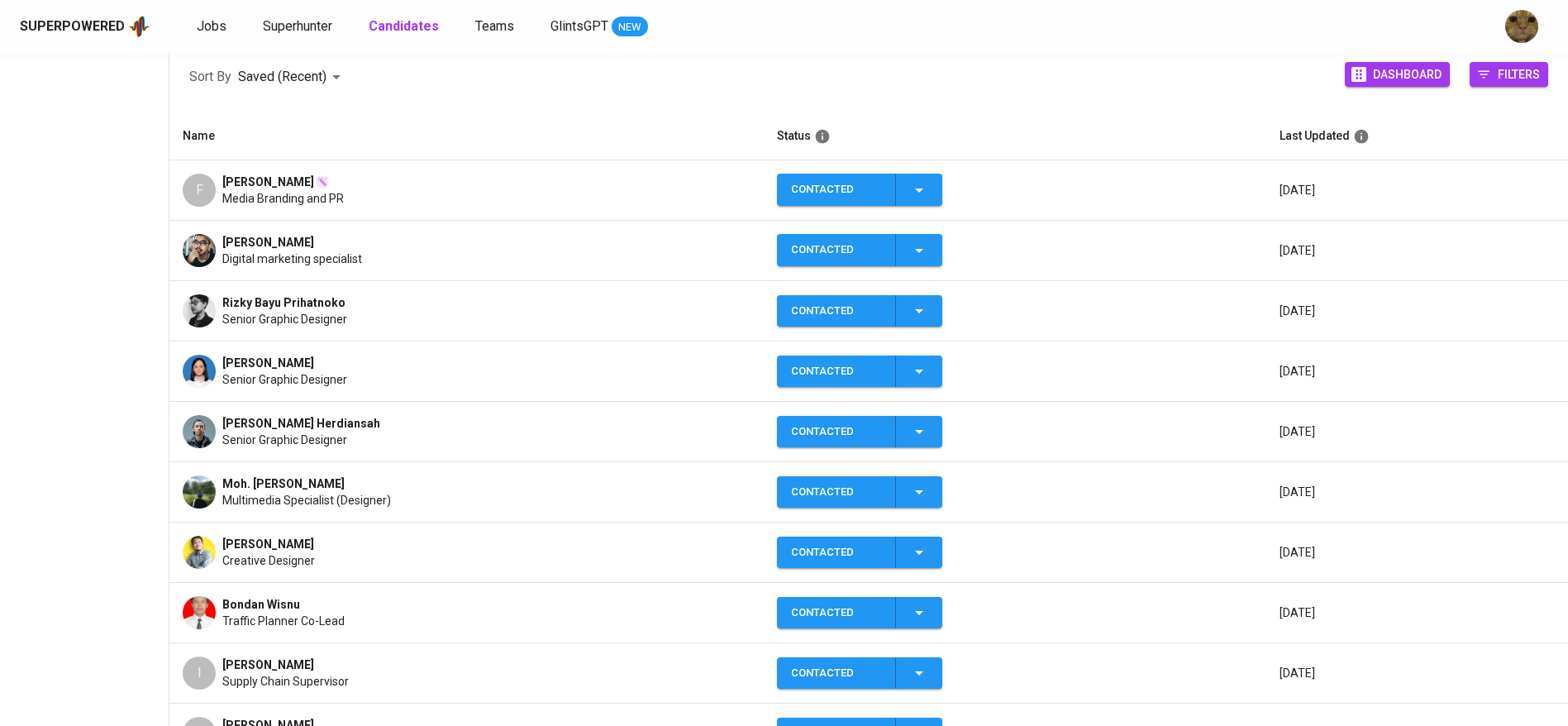
scroll to position [240, 0]
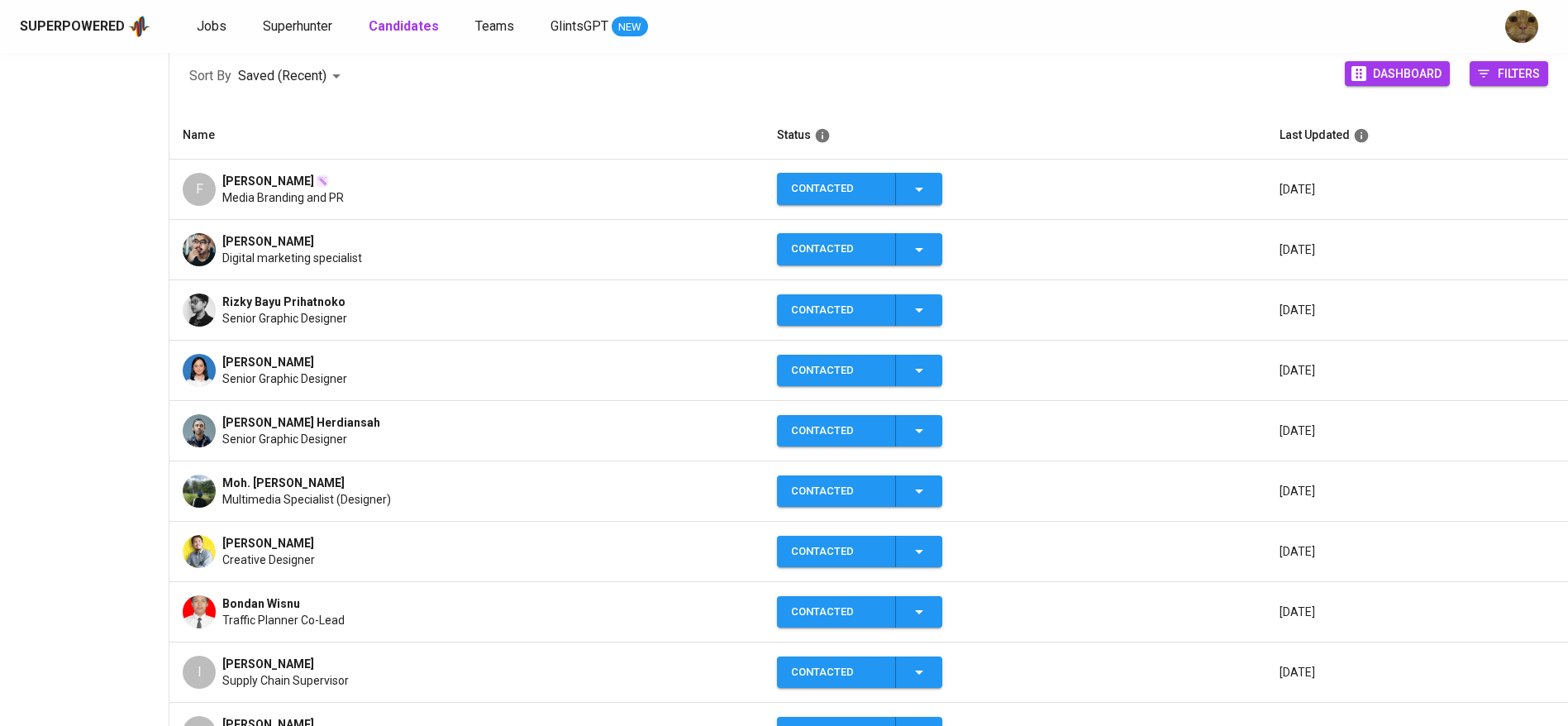
click at [289, 379] on span "Senior Graphic Designer" at bounding box center [285, 379] width 125 height 17
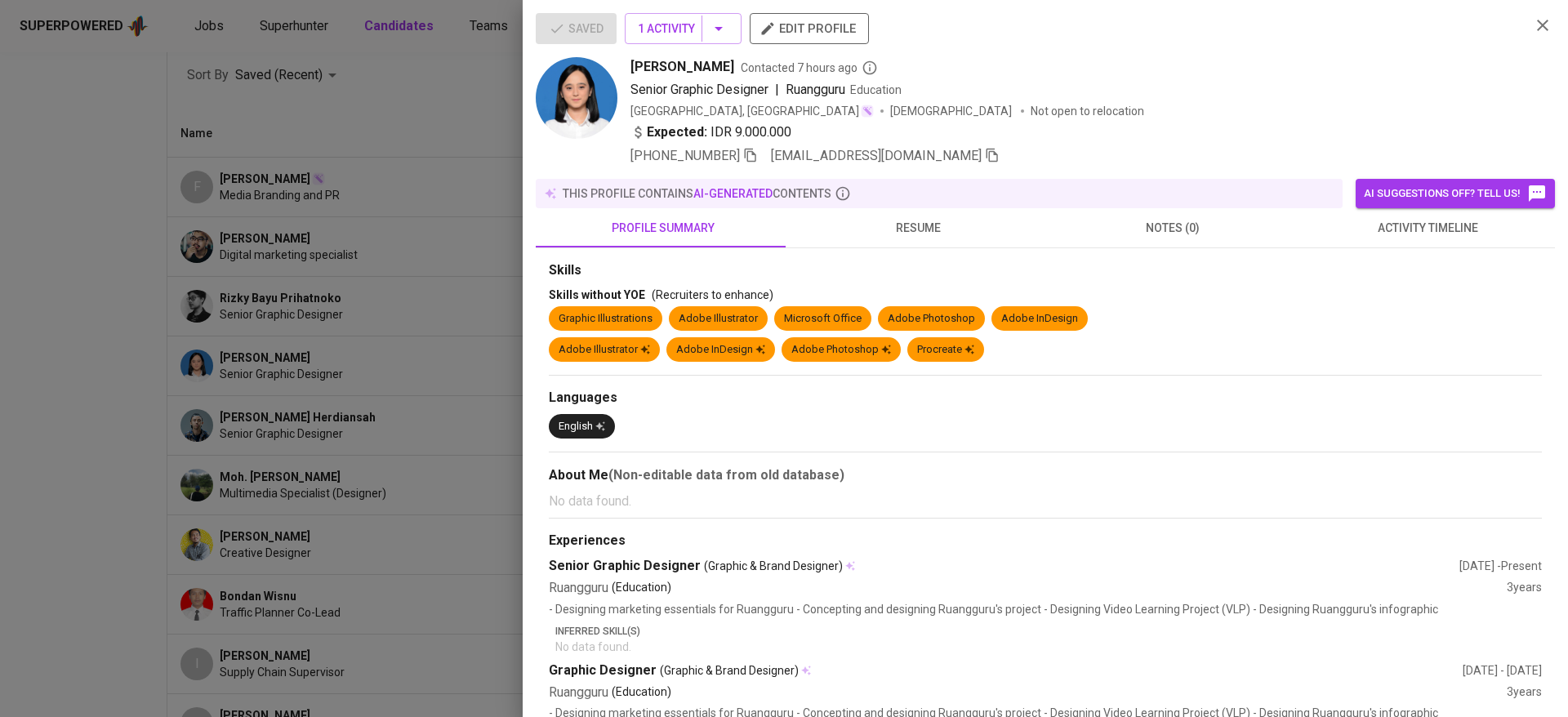
click at [404, 285] on div at bounding box center [784, 358] width 1568 height 717
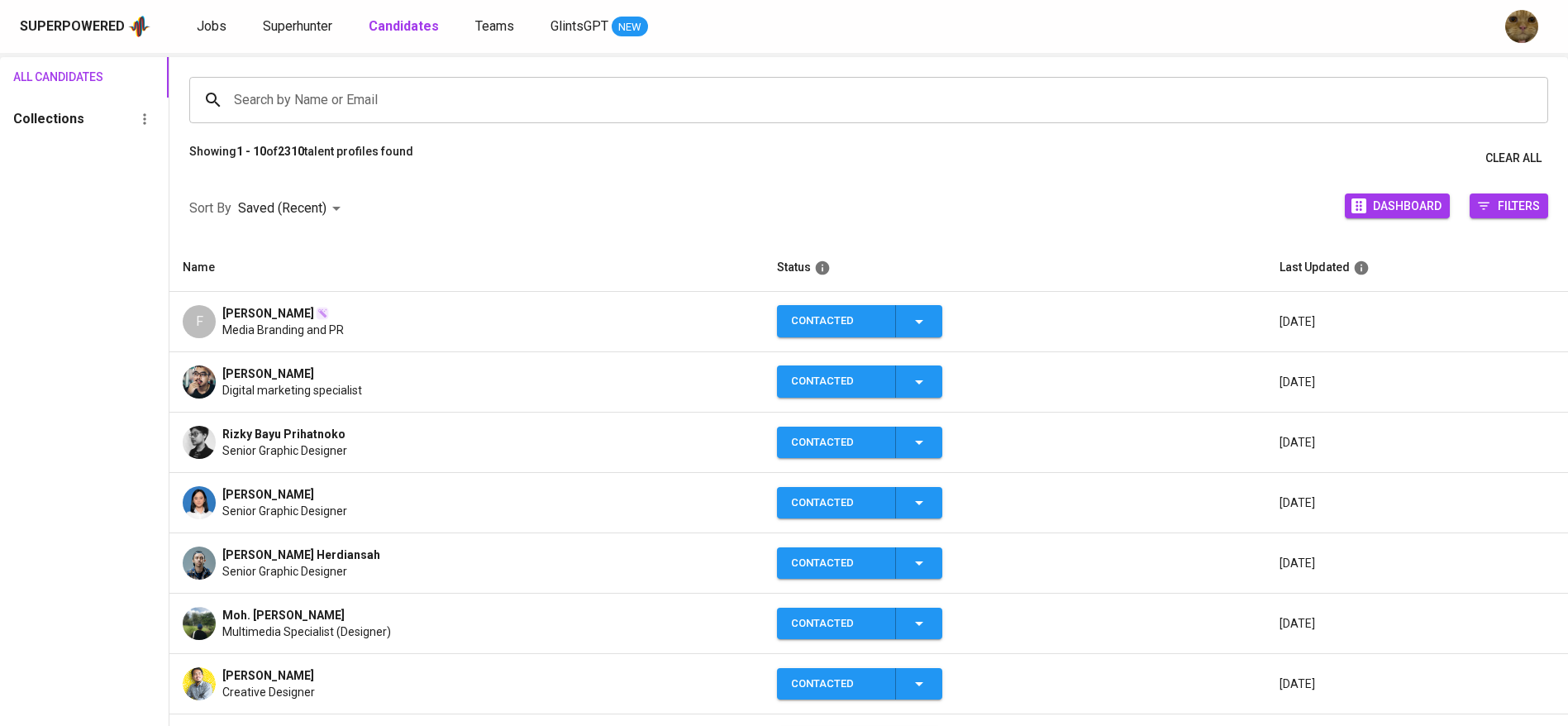
scroll to position [0, 0]
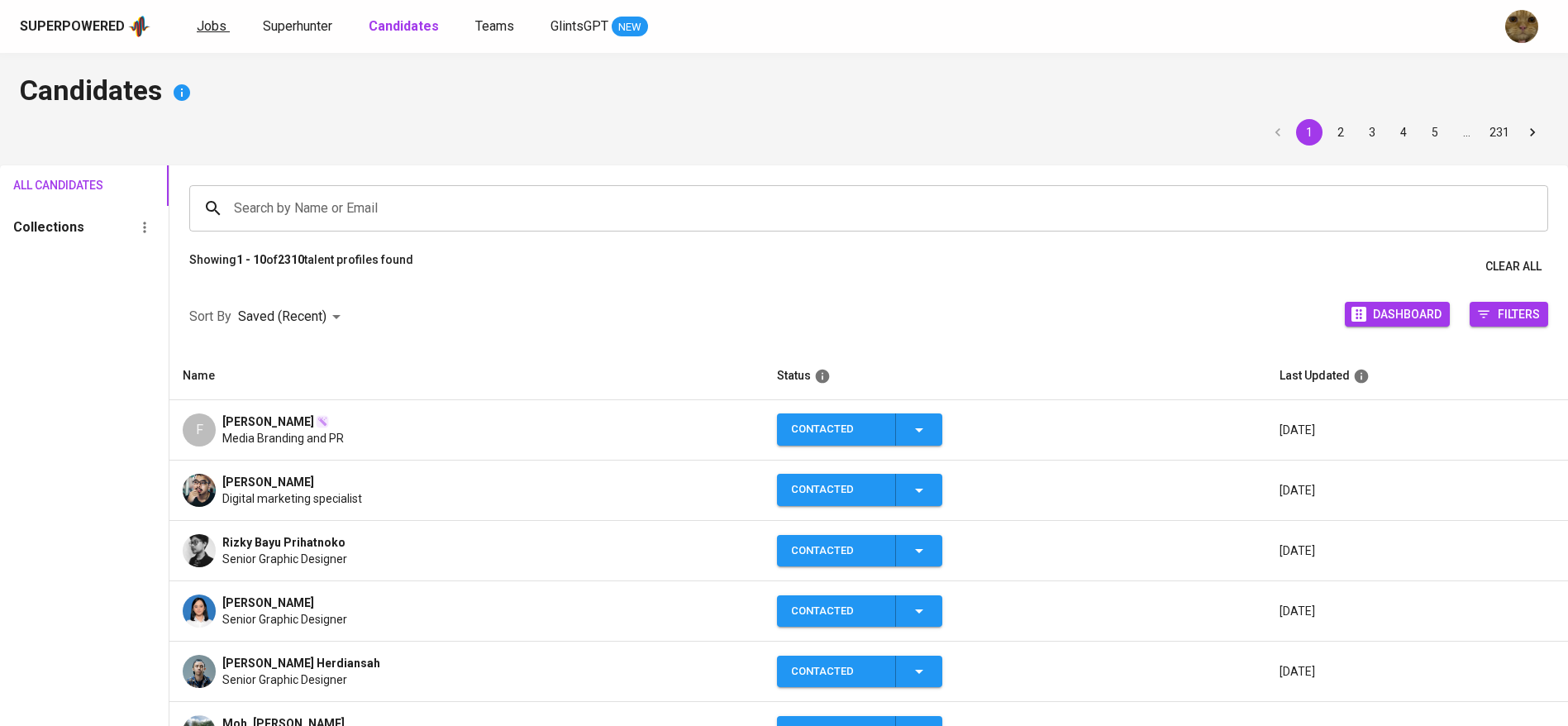
click at [211, 29] on span "Jobs" at bounding box center [212, 26] width 29 height 16
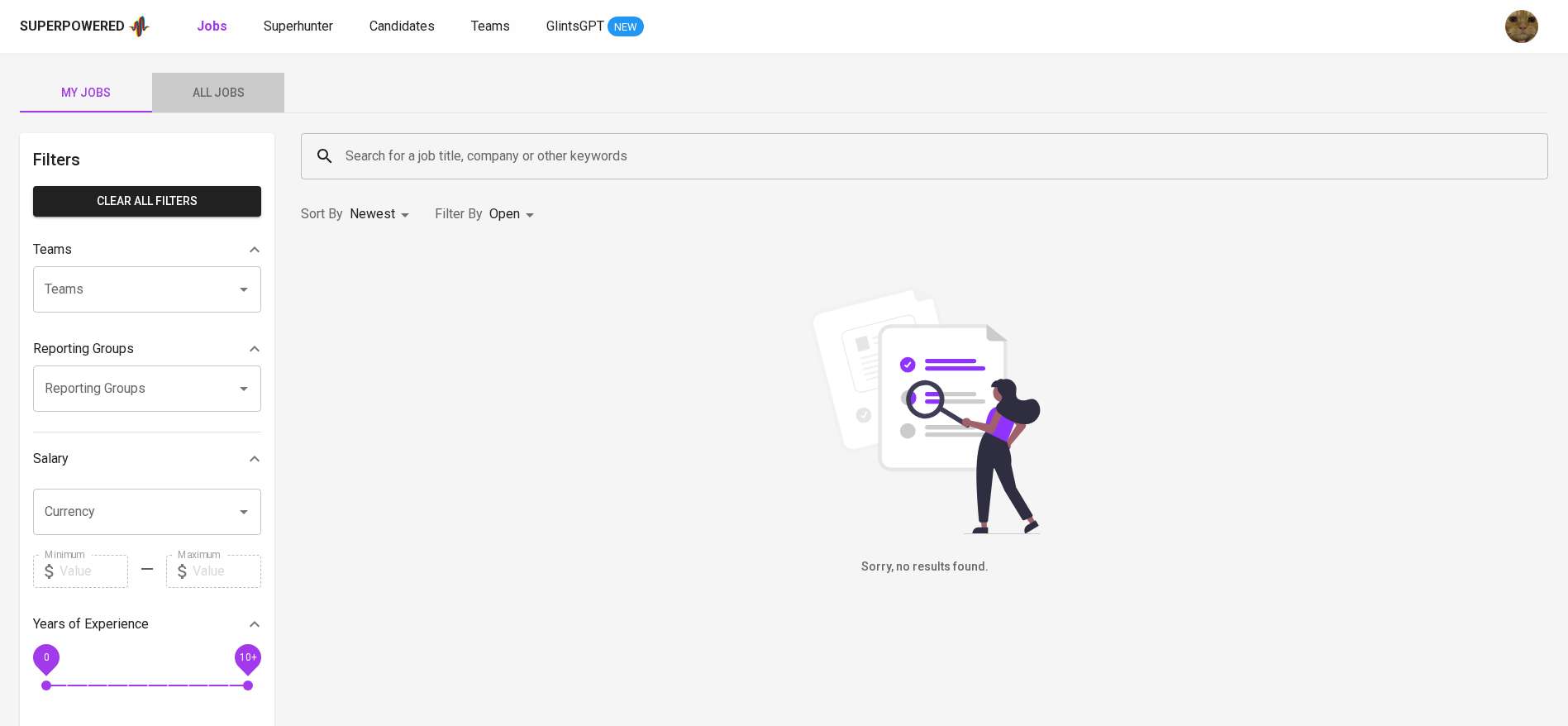
click at [209, 101] on span "All Jobs" at bounding box center [218, 93] width 112 height 20
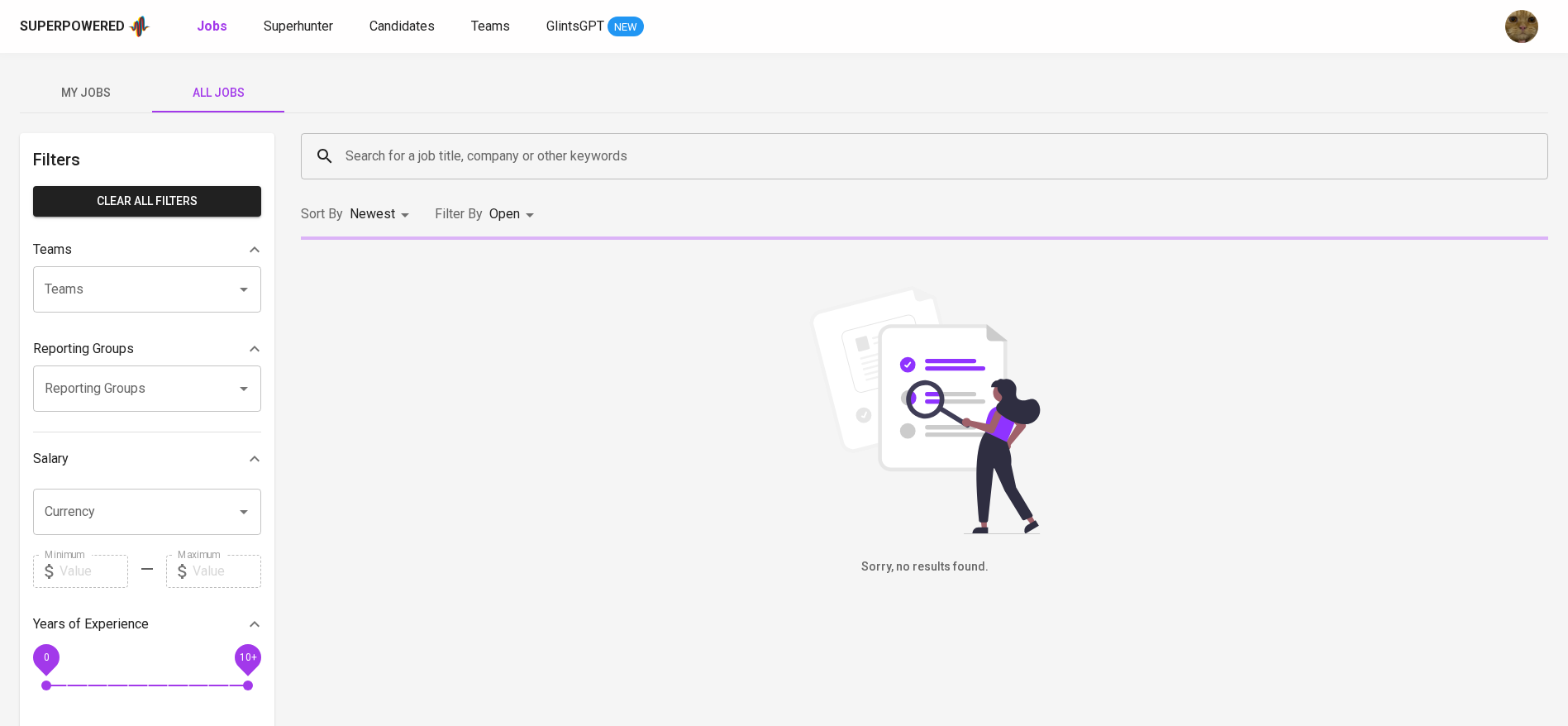
click at [384, 146] on input "Search for a job title, company or other keywords" at bounding box center [929, 157] width 1175 height 31
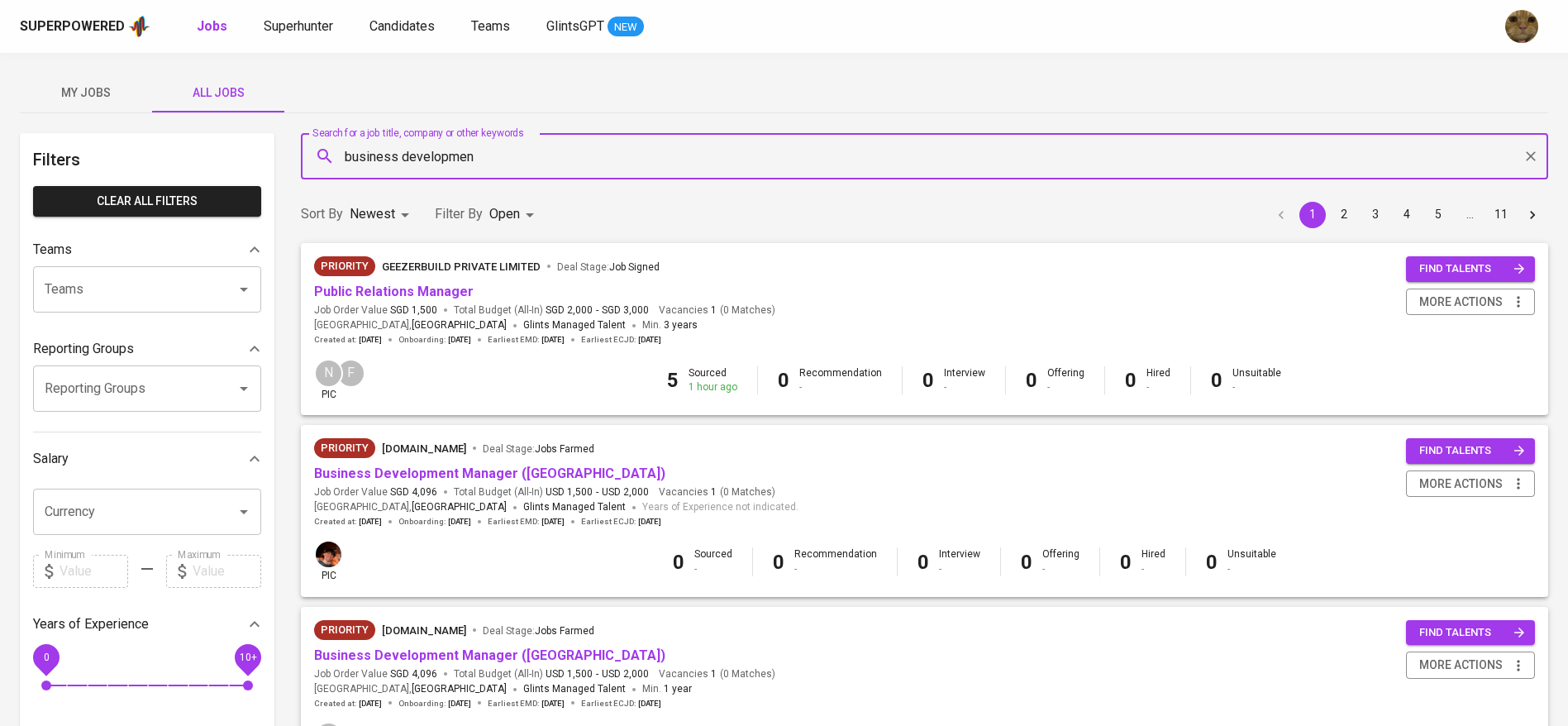
type input "business development"
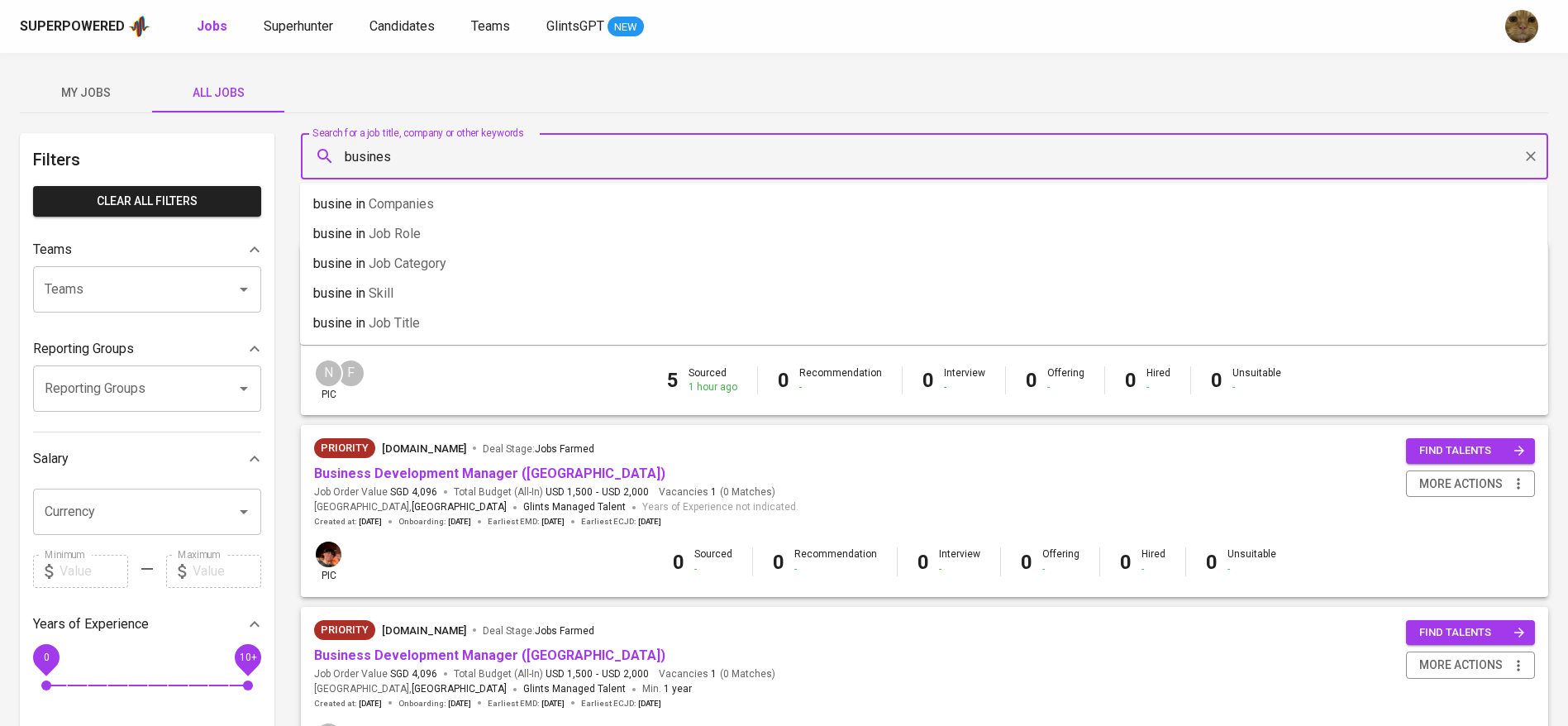
type input "business"
type input "ruang"
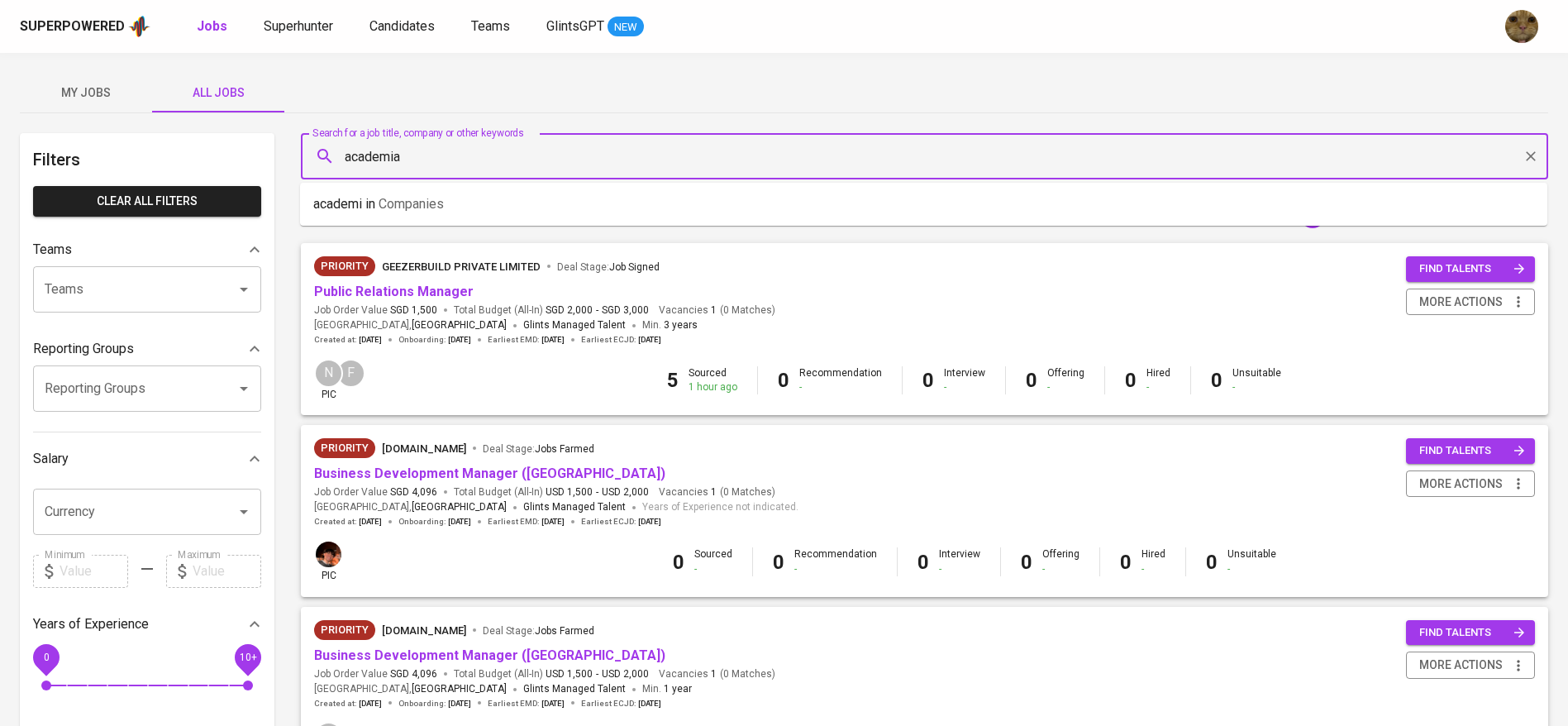
type input "academia"
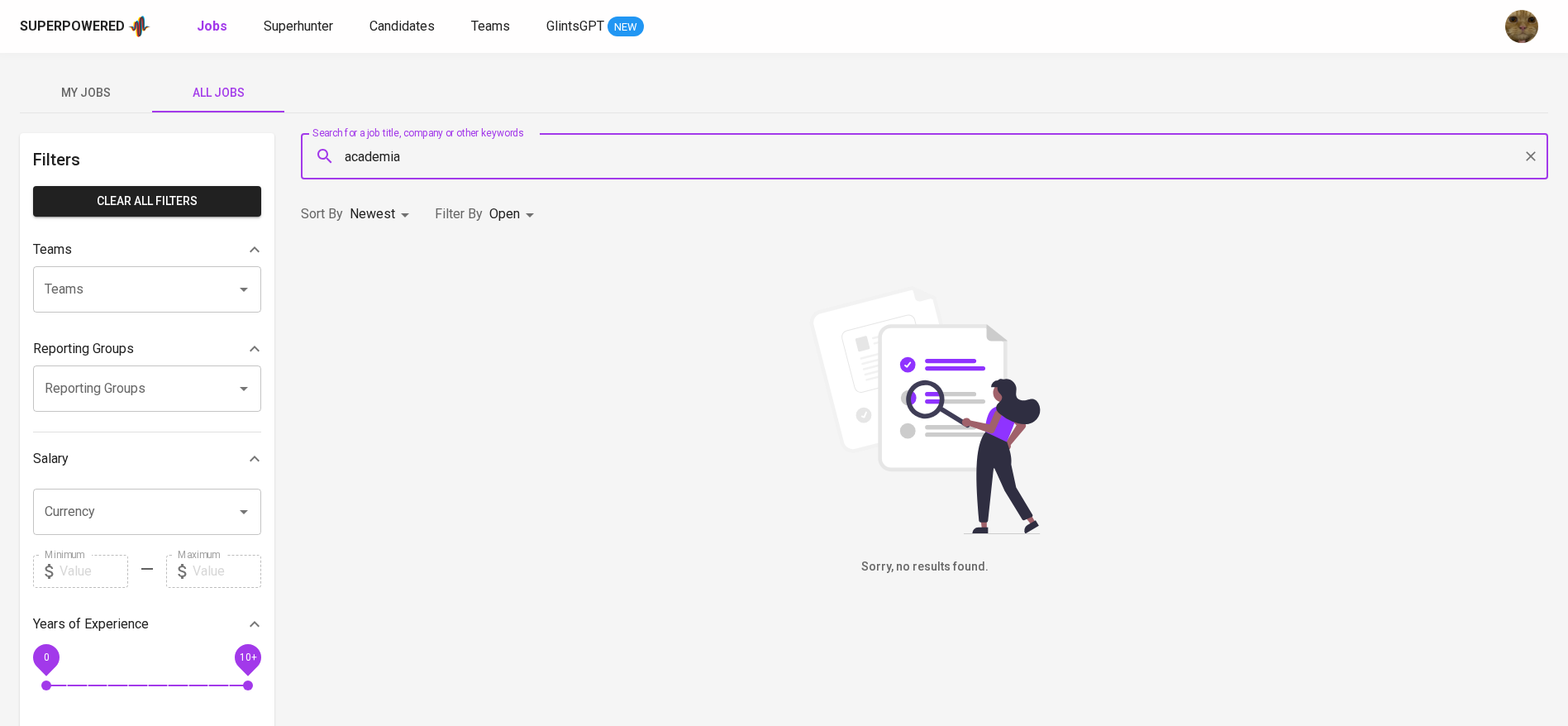
click at [514, 220] on body "Superpowered Jobs Superhunter Candidates Teams GlintsGPT NEW My Jobs All Jobs F…" at bounding box center [784, 564] width 1568 height 1129
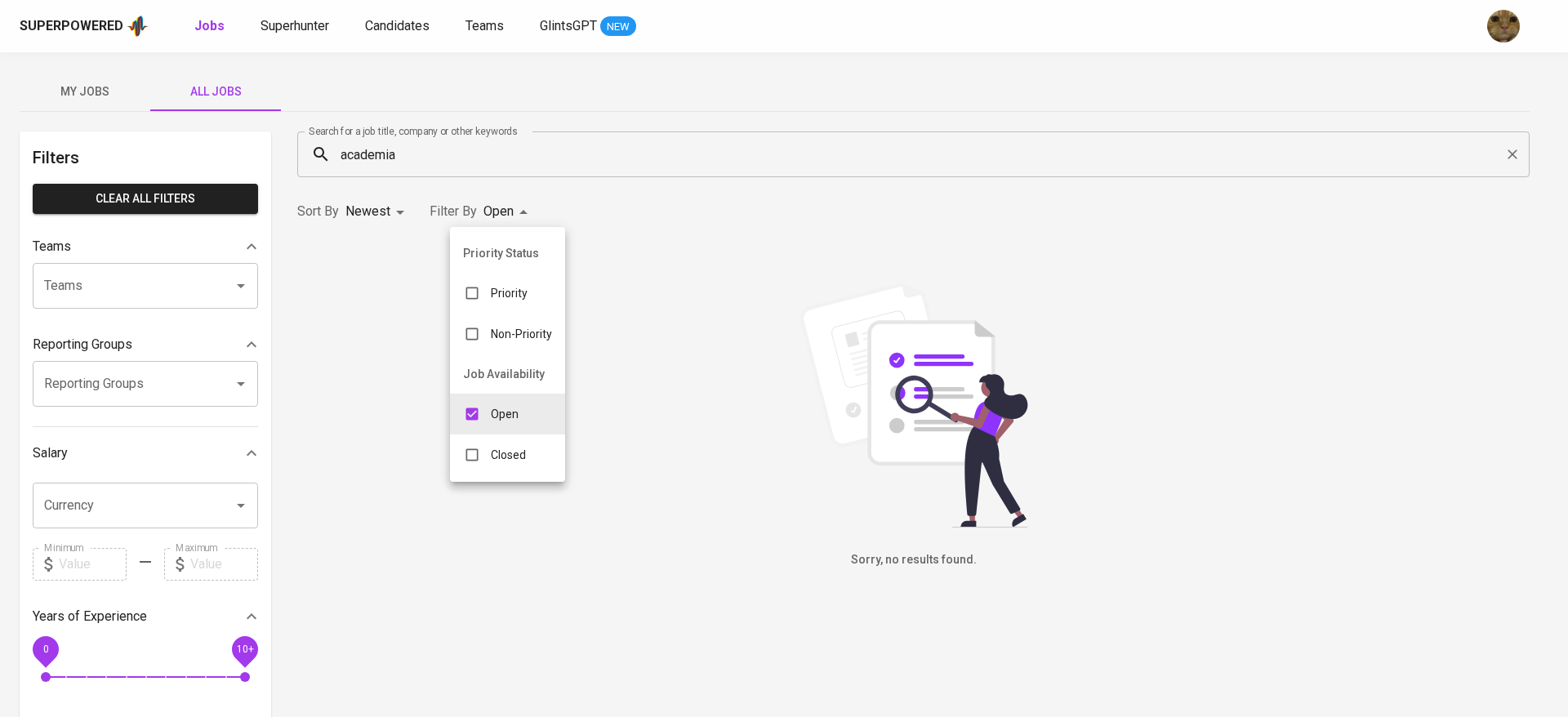
click at [494, 447] on p "Closed" at bounding box center [508, 455] width 35 height 16
type input "OPEN,CLOSE"
checkbox input "true"
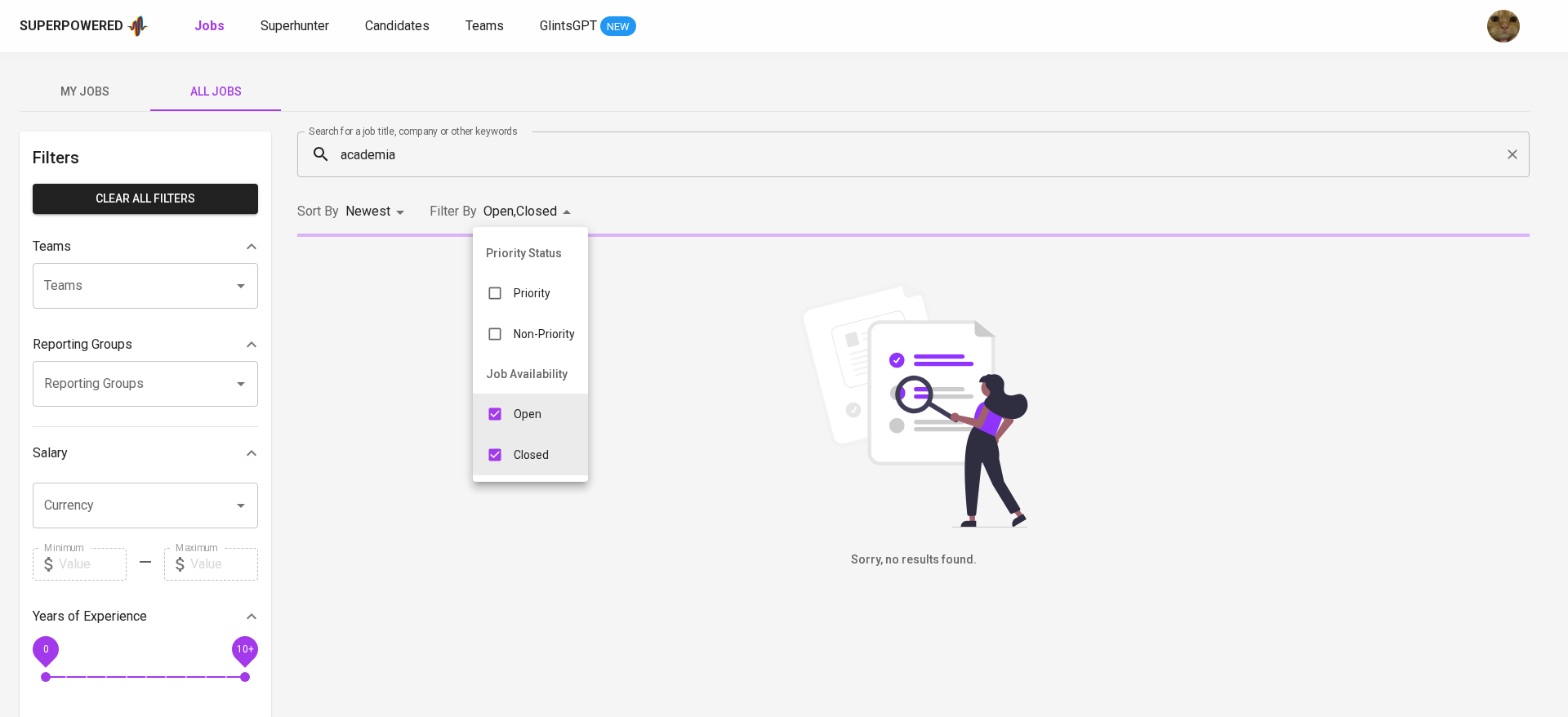
click at [667, 190] on div at bounding box center [784, 358] width 1568 height 717
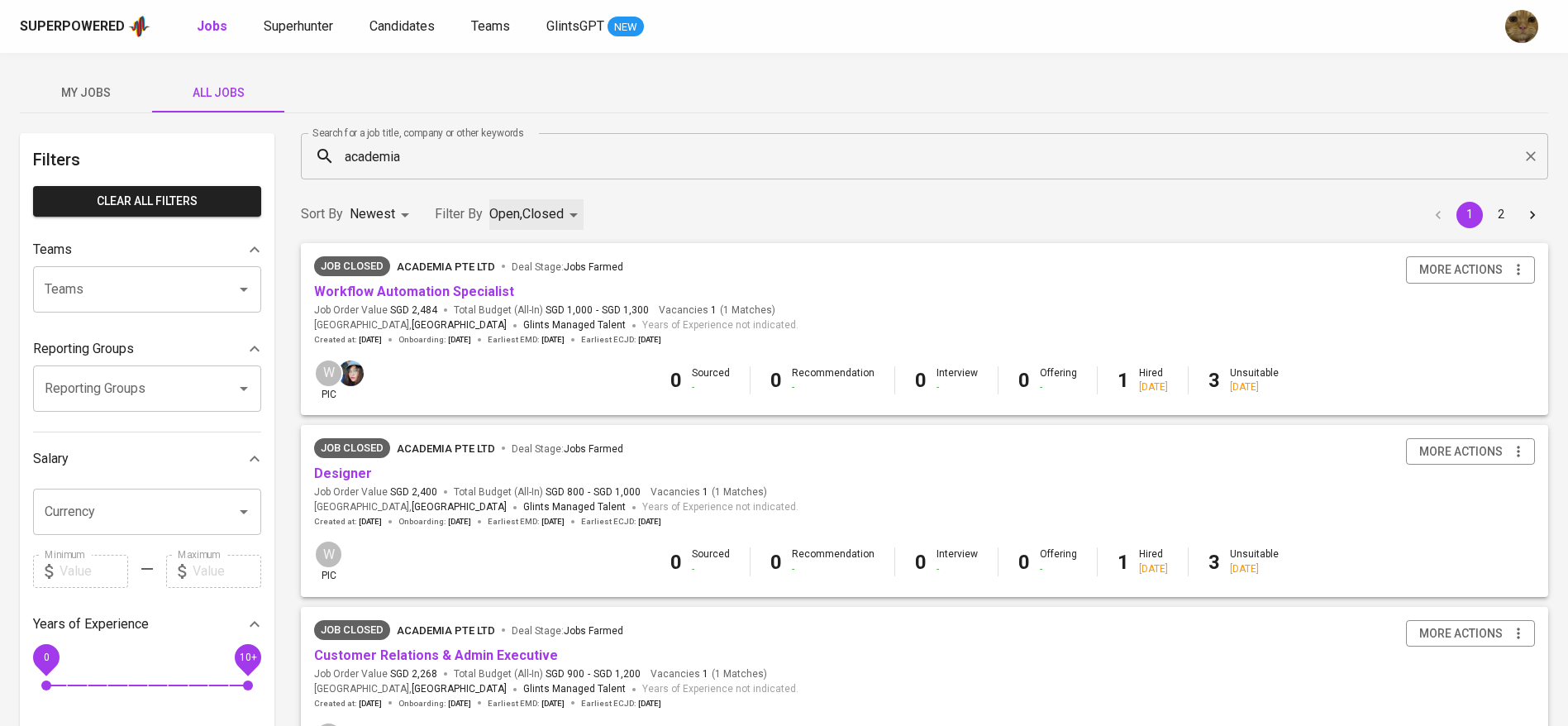
scroll to position [121, 0]
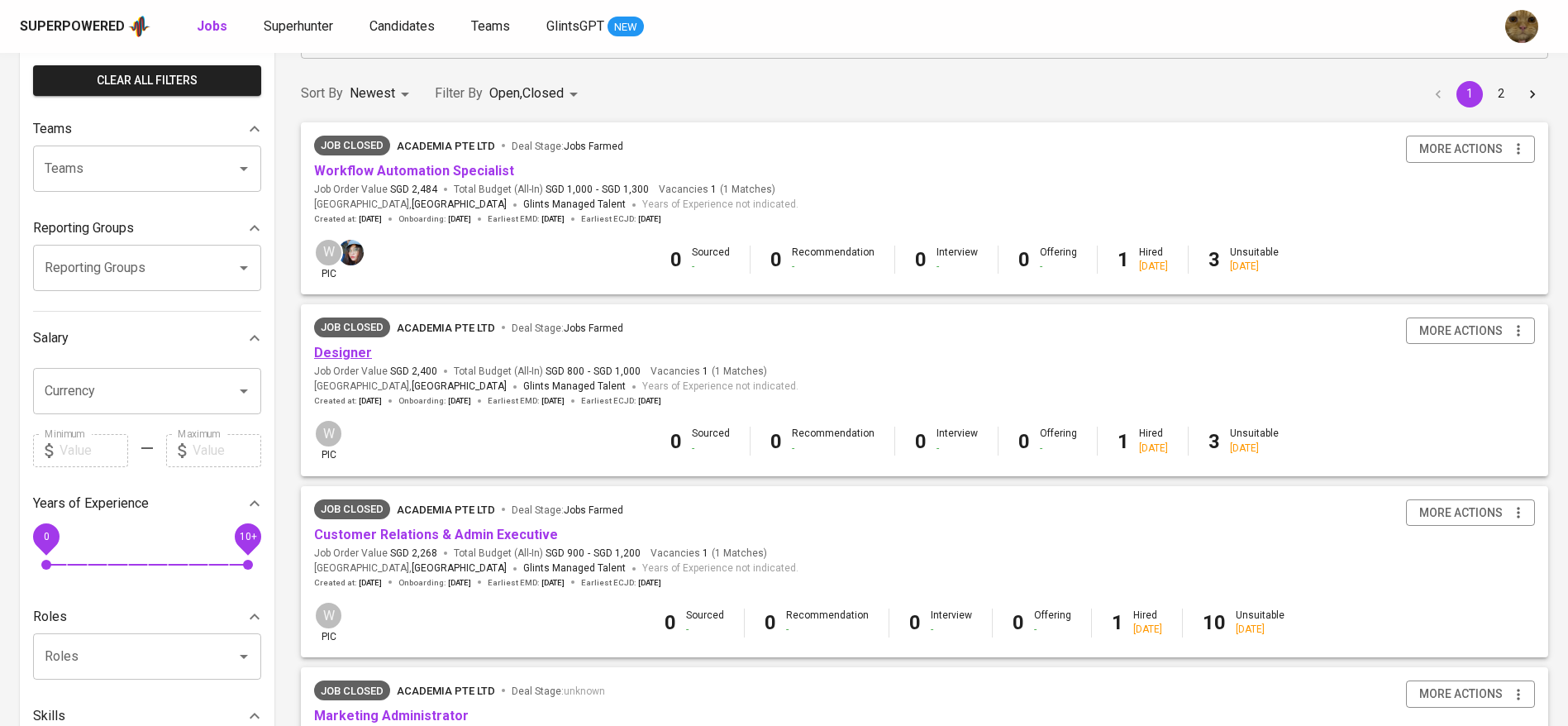
click at [327, 351] on link "Designer" at bounding box center [343, 352] width 58 height 16
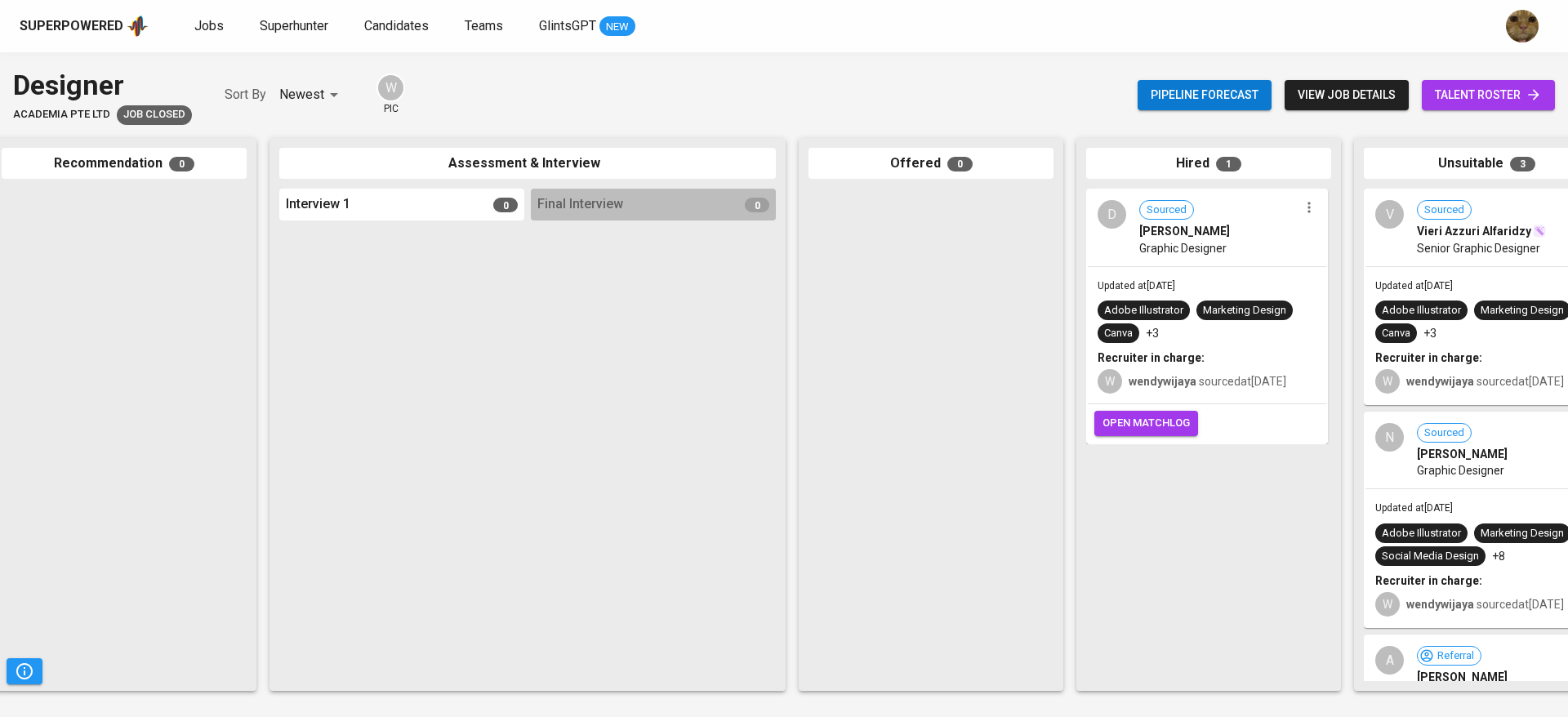
scroll to position [0, 331]
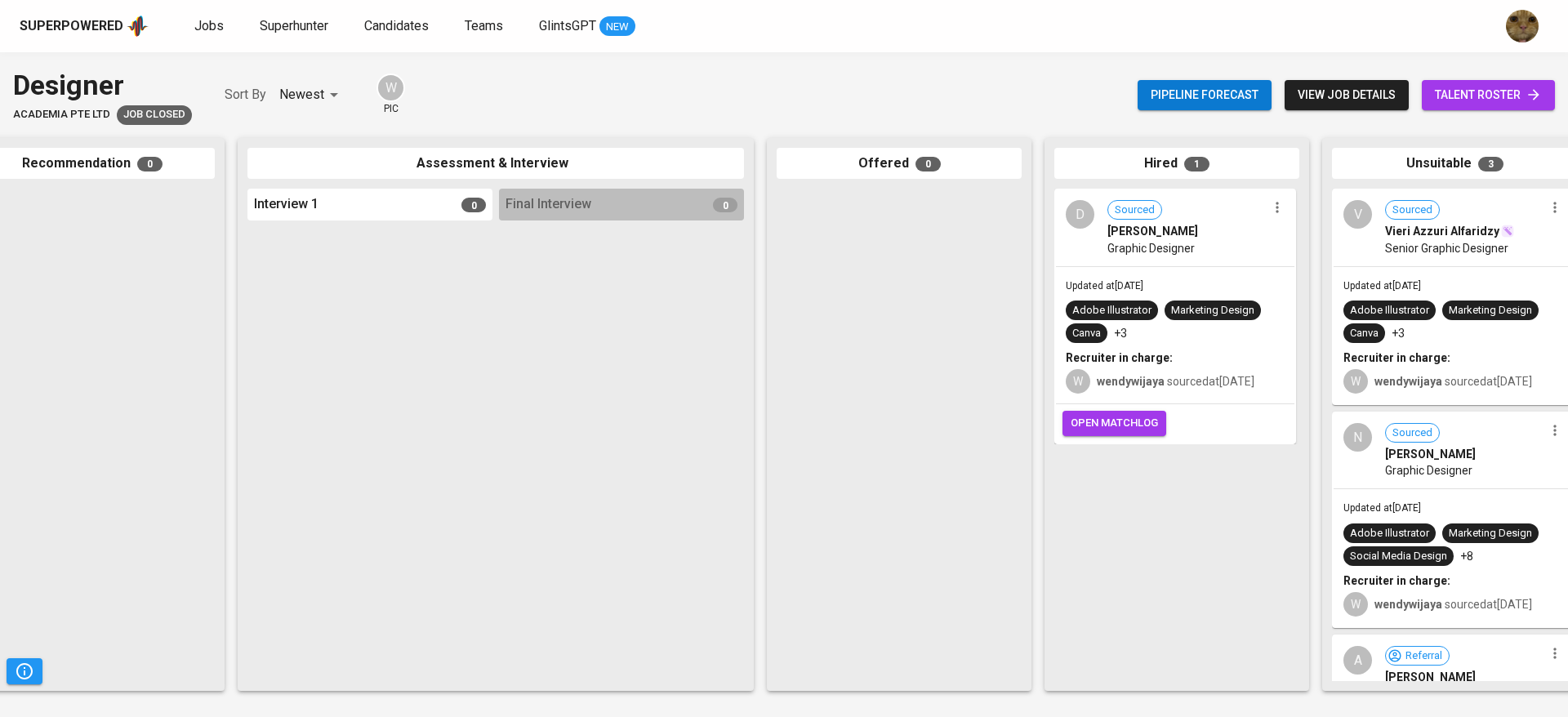
click at [1169, 368] on div "W wendywijaya sourced at Jul 17, 2025" at bounding box center [1175, 379] width 219 height 28
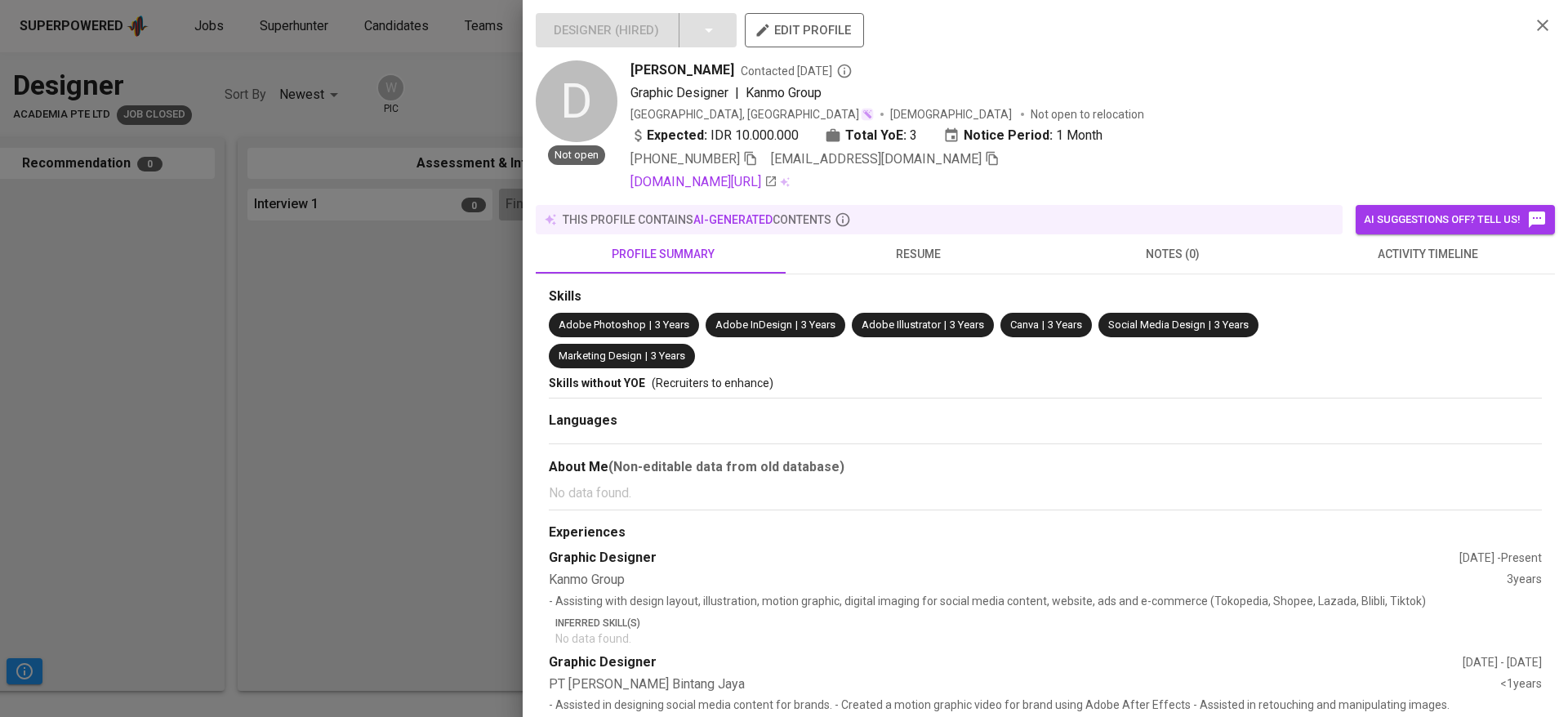
click at [933, 268] on button "resume" at bounding box center [918, 254] width 255 height 39
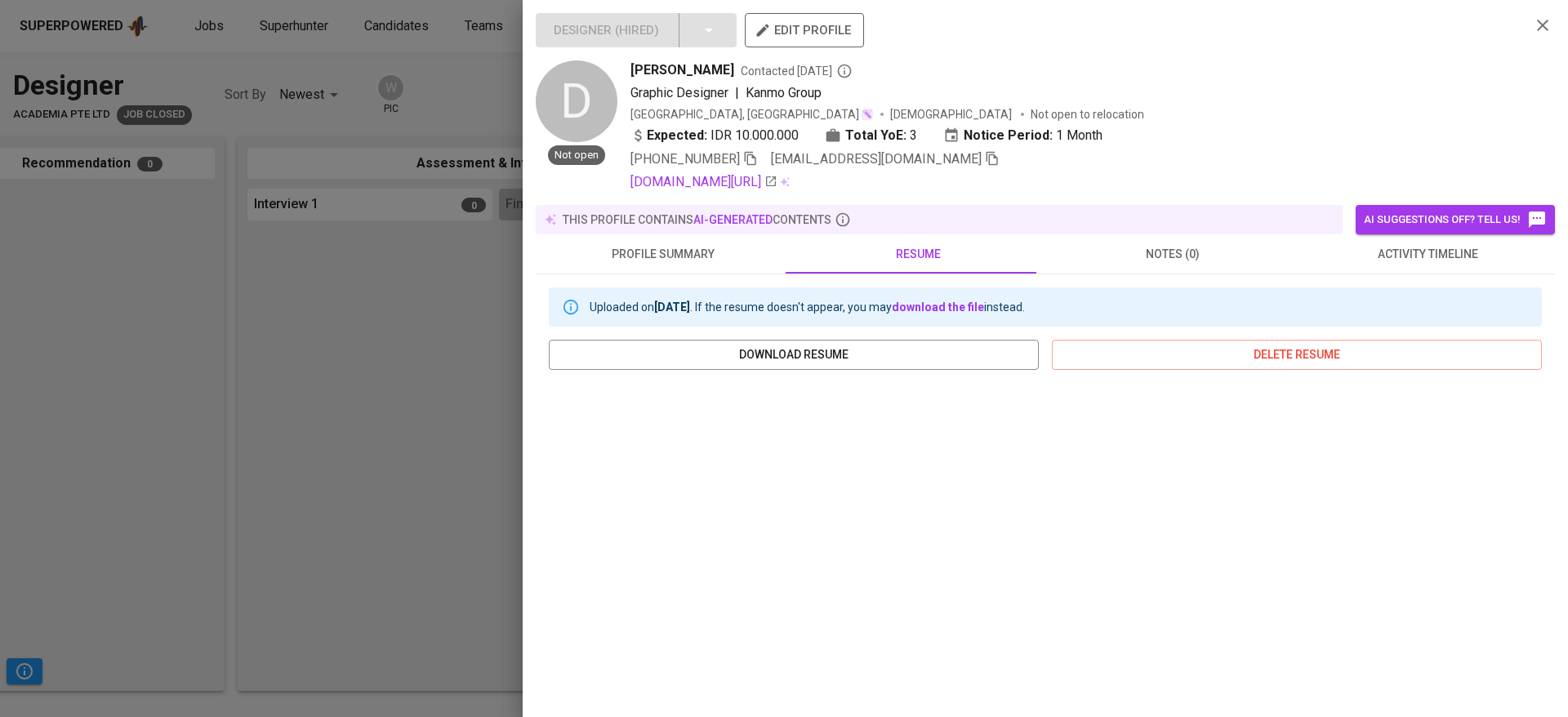
scroll to position [182, 0]
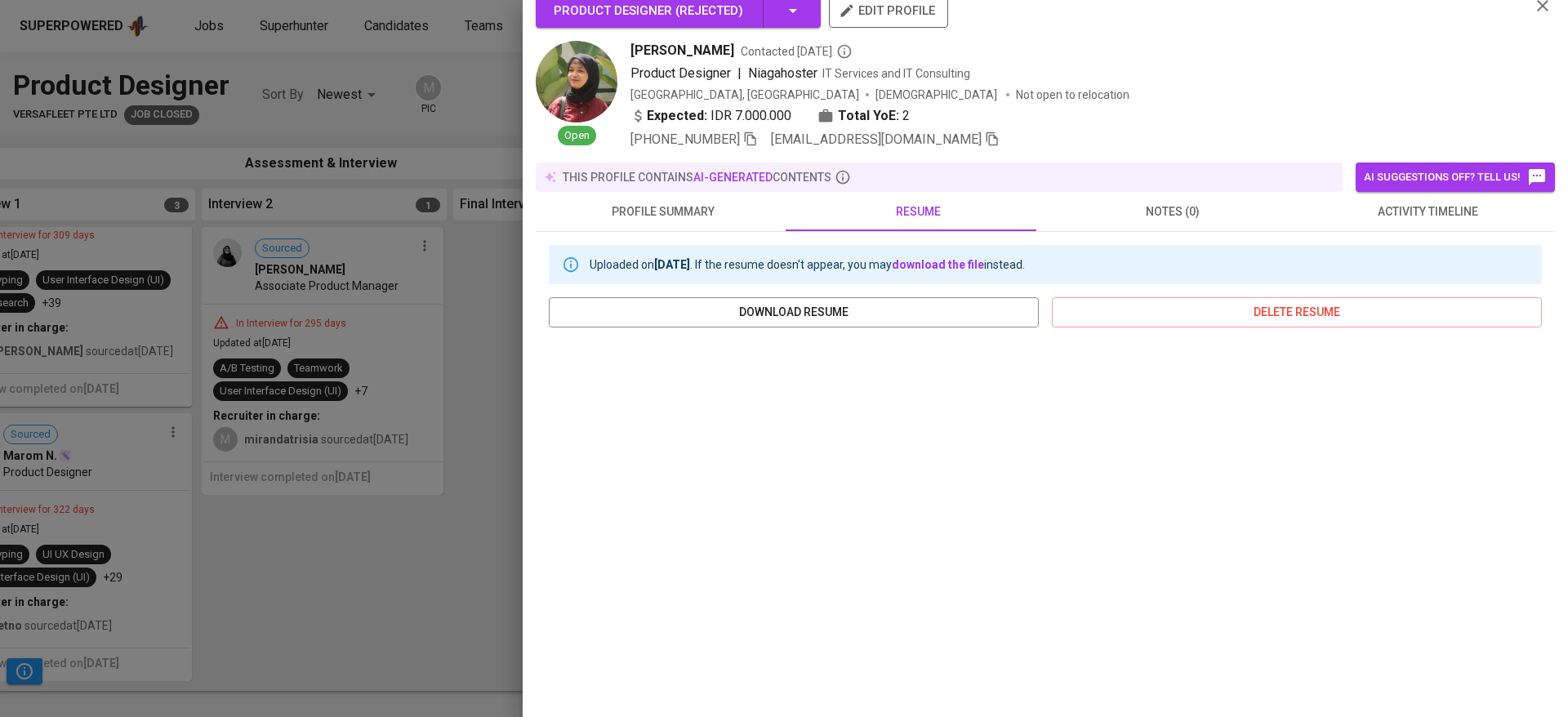
scroll to position [159, 0]
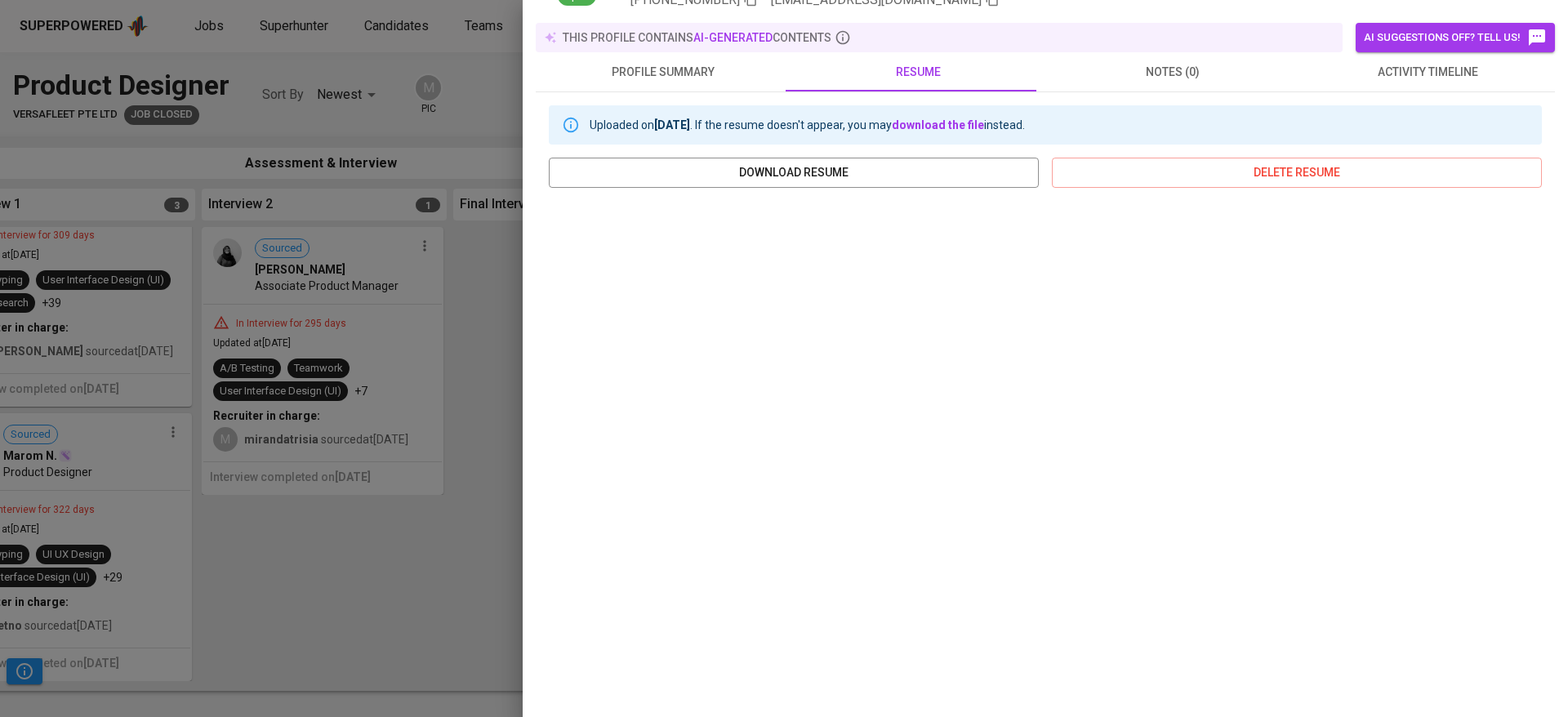
click at [508, 283] on div at bounding box center [784, 358] width 1568 height 717
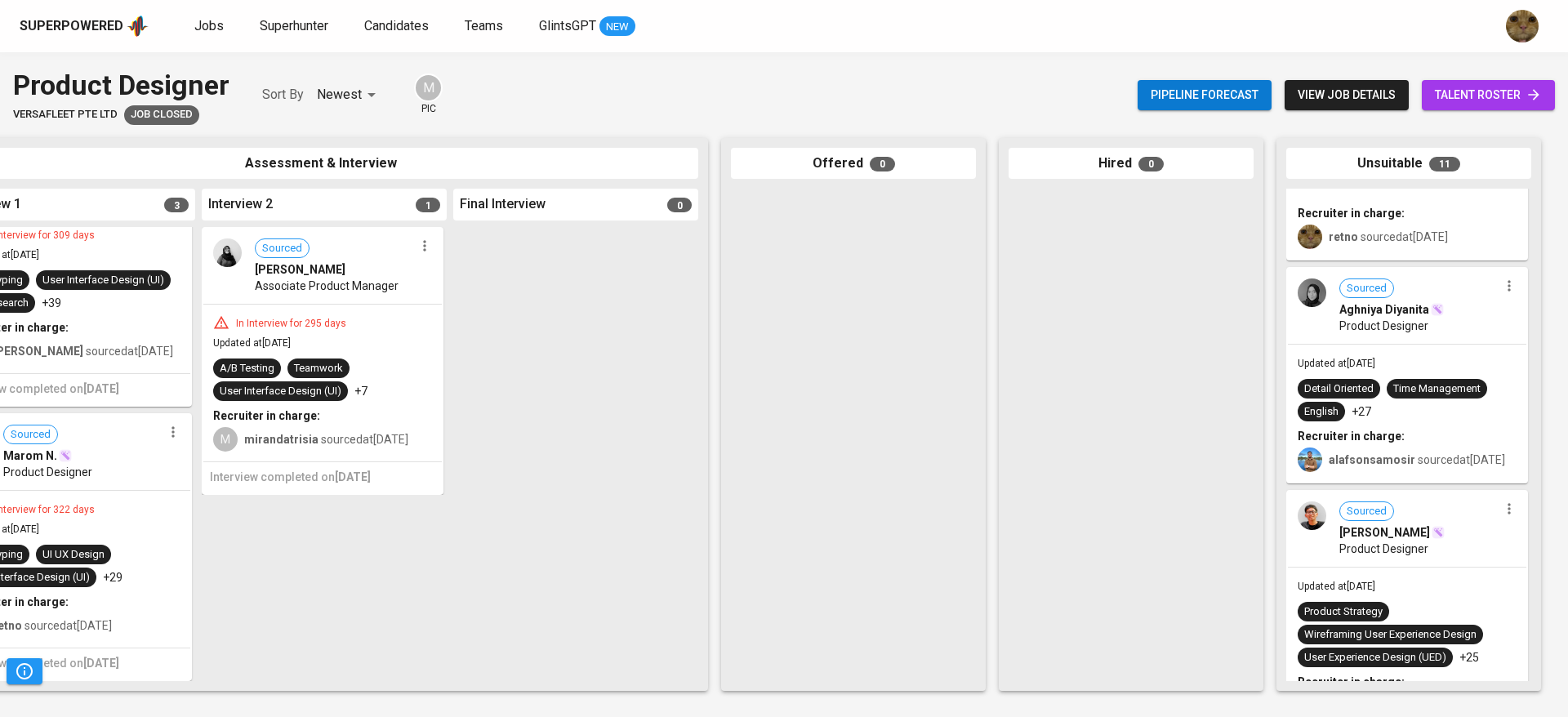
scroll to position [1216, 0]
click at [1346, 454] on div "Updated at [DATE] Detail Oriented Time Management English +27 Recruiter in char…" at bounding box center [1407, 412] width 238 height 137
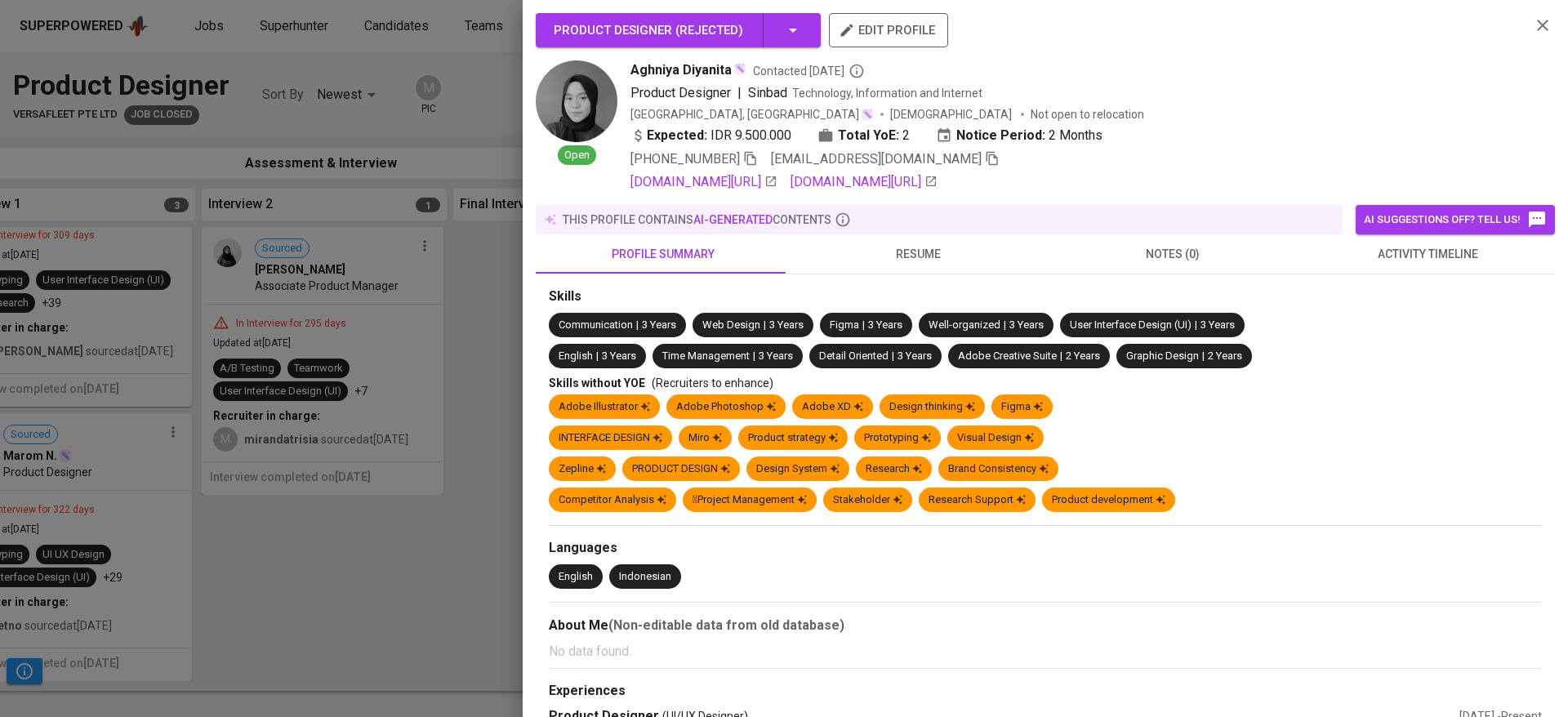
click at [914, 265] on span "resume" at bounding box center [918, 254] width 236 height 20
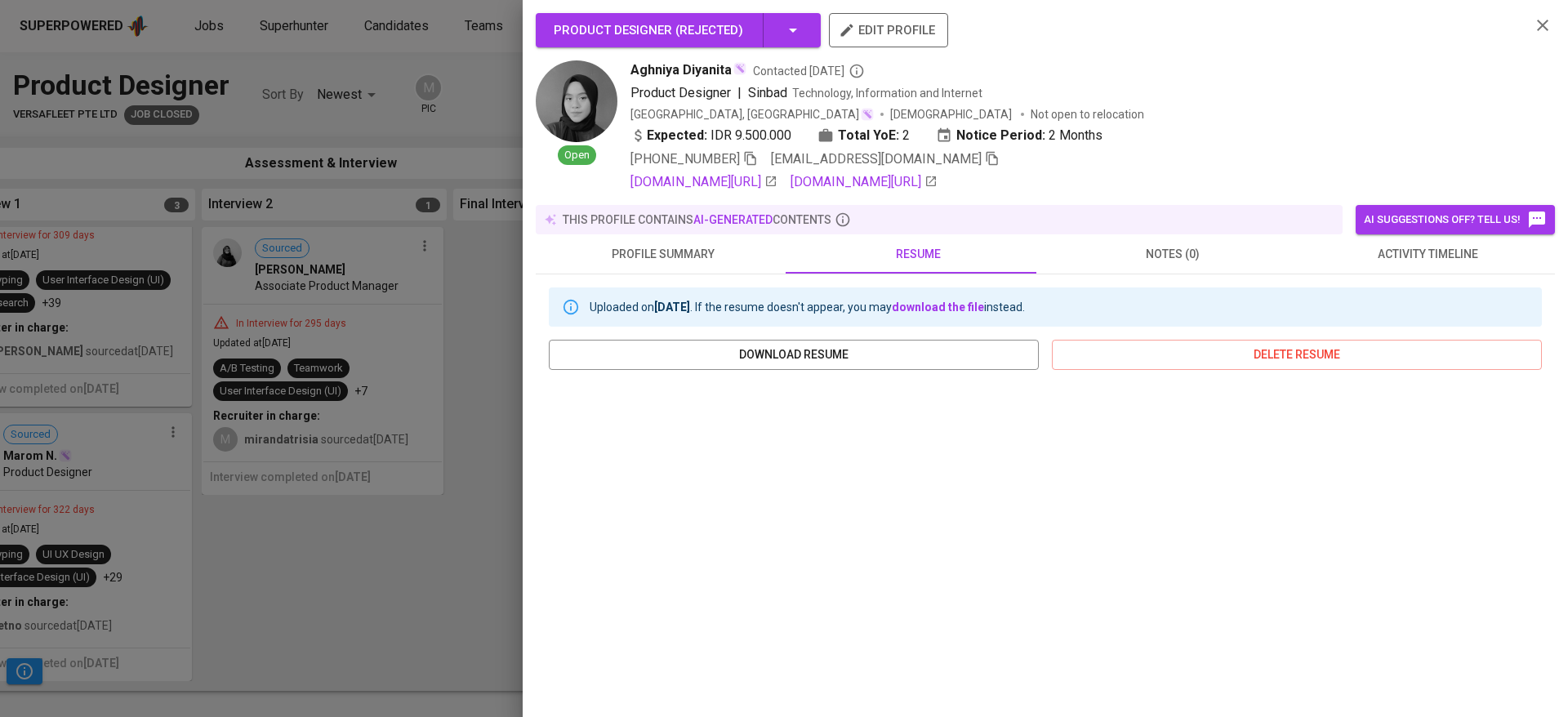
scroll to position [205, 0]
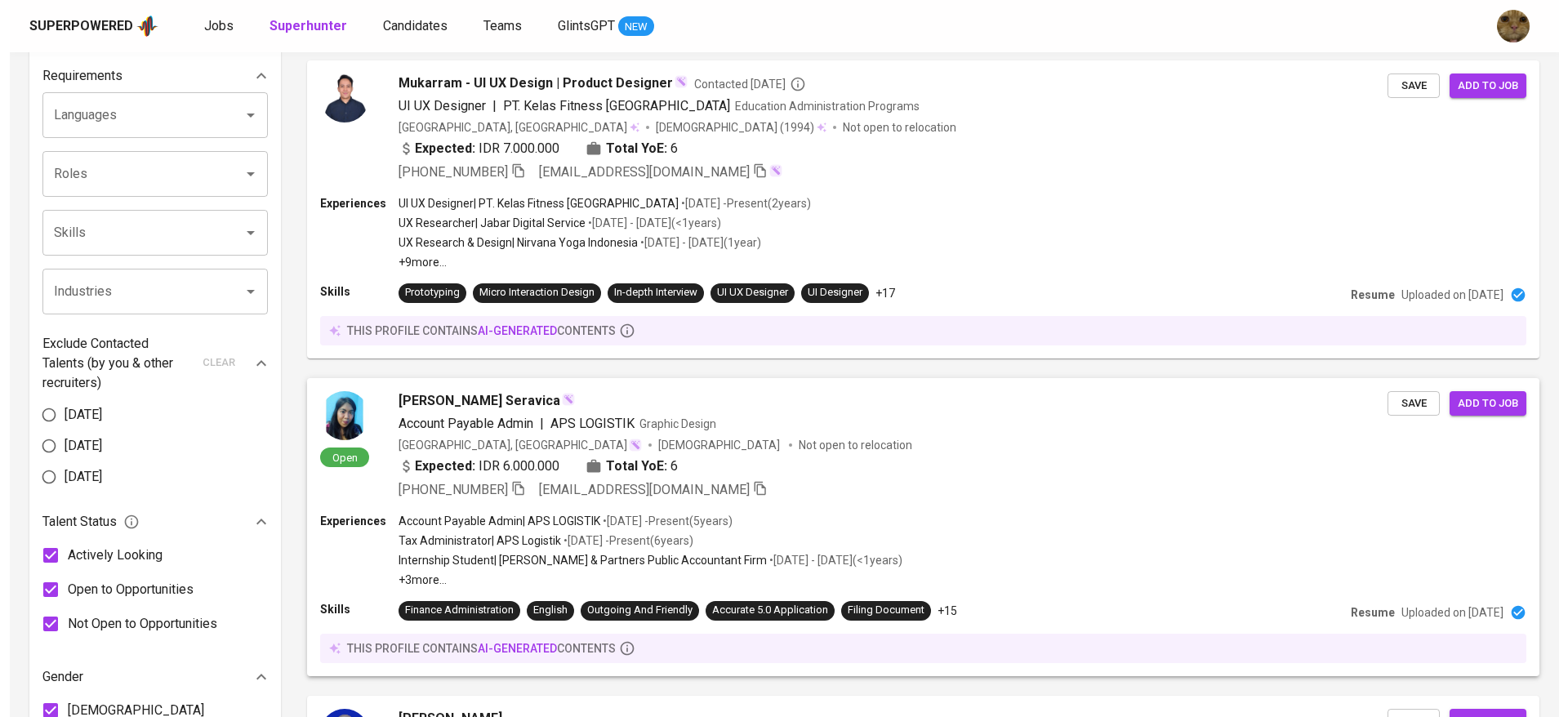
scroll to position [364, 0]
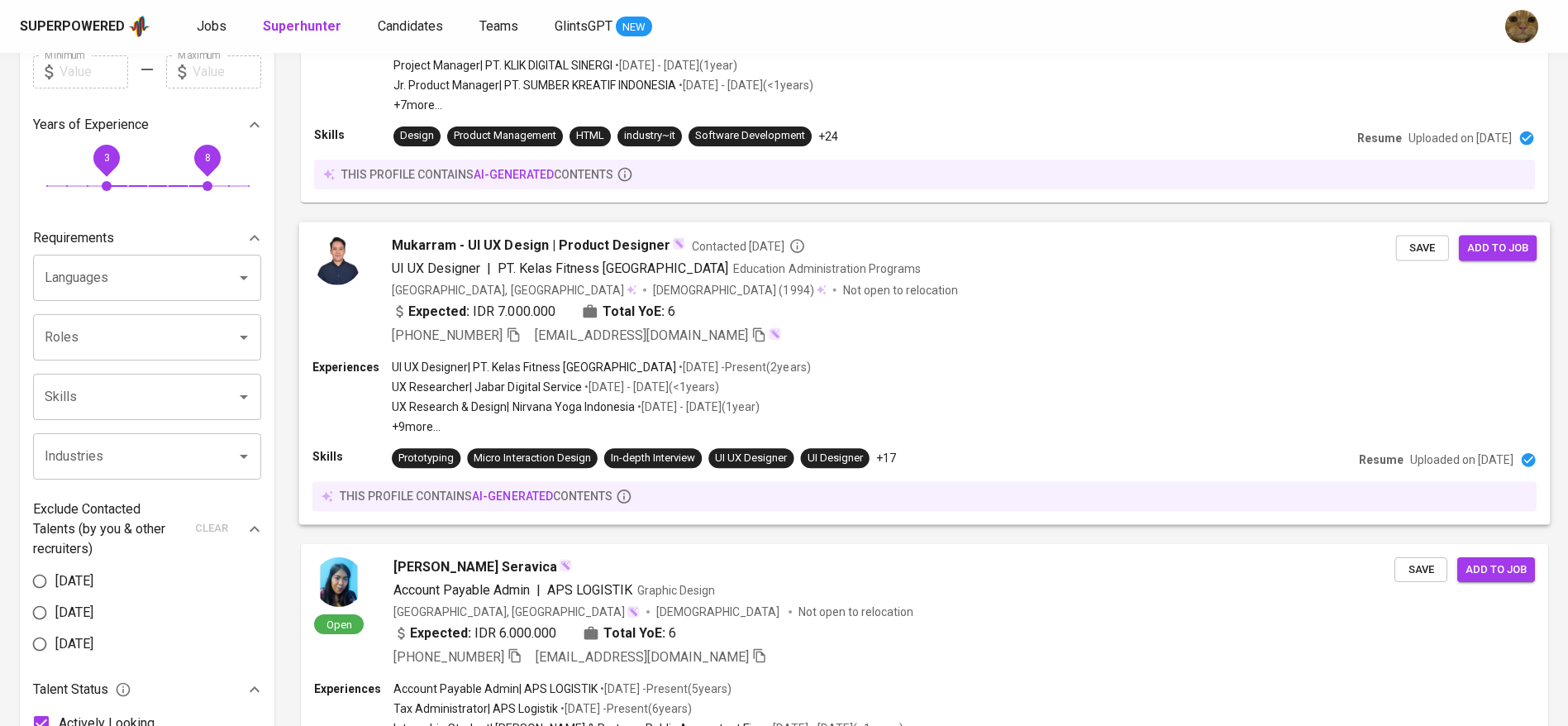
click at [616, 388] on p "• [DATE] - [DATE] ( <1 years )" at bounding box center [650, 387] width 137 height 17
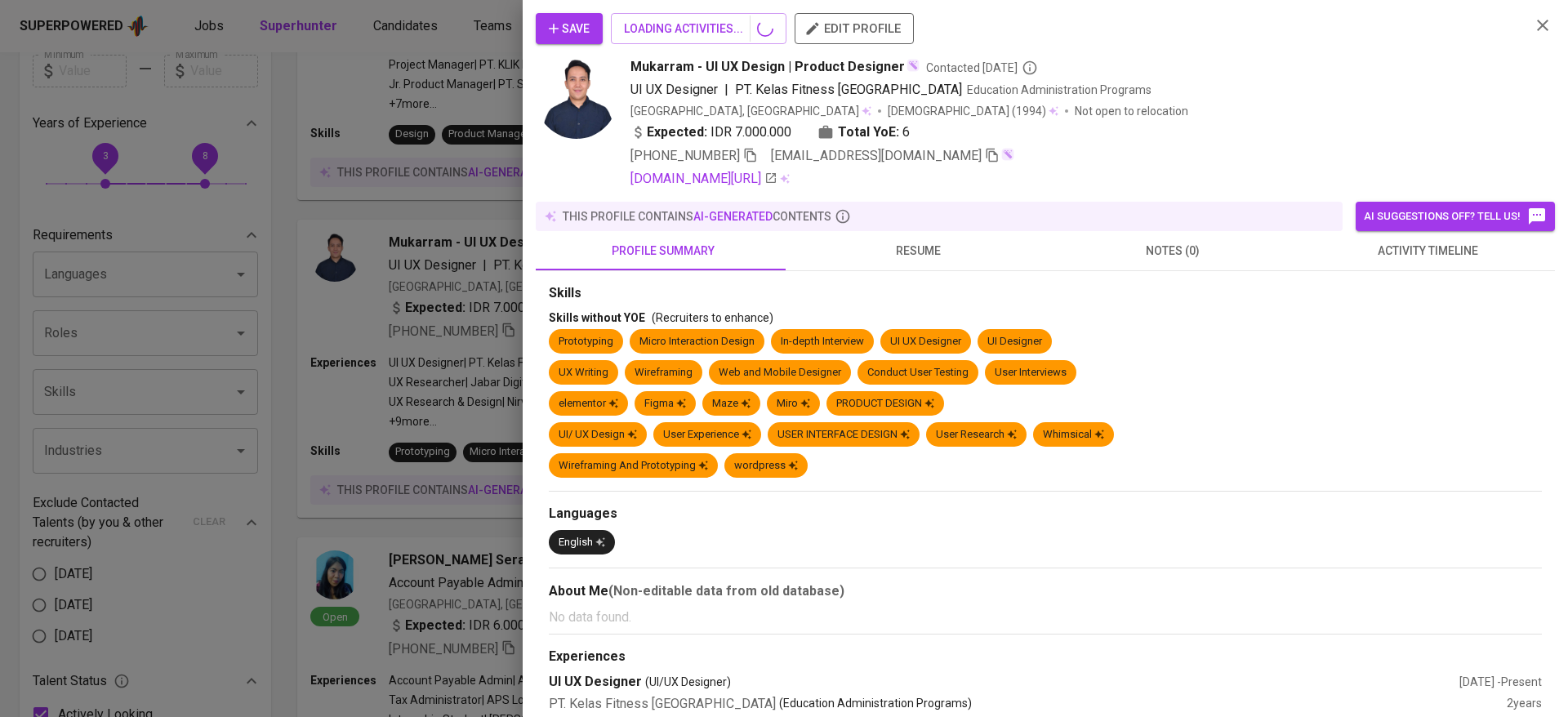
click at [904, 253] on span "resume" at bounding box center [918, 251] width 236 height 20
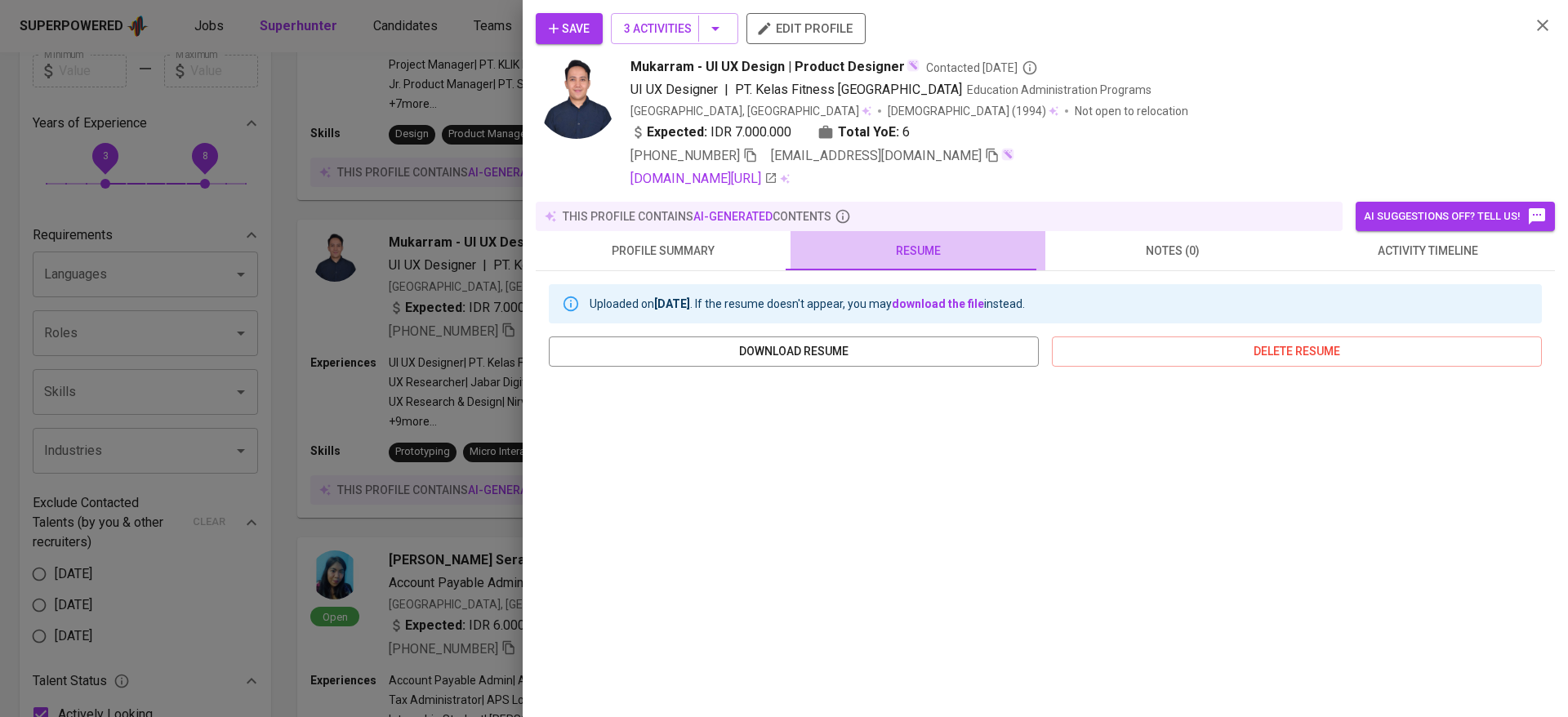
click at [922, 247] on span "resume" at bounding box center [918, 251] width 236 height 20
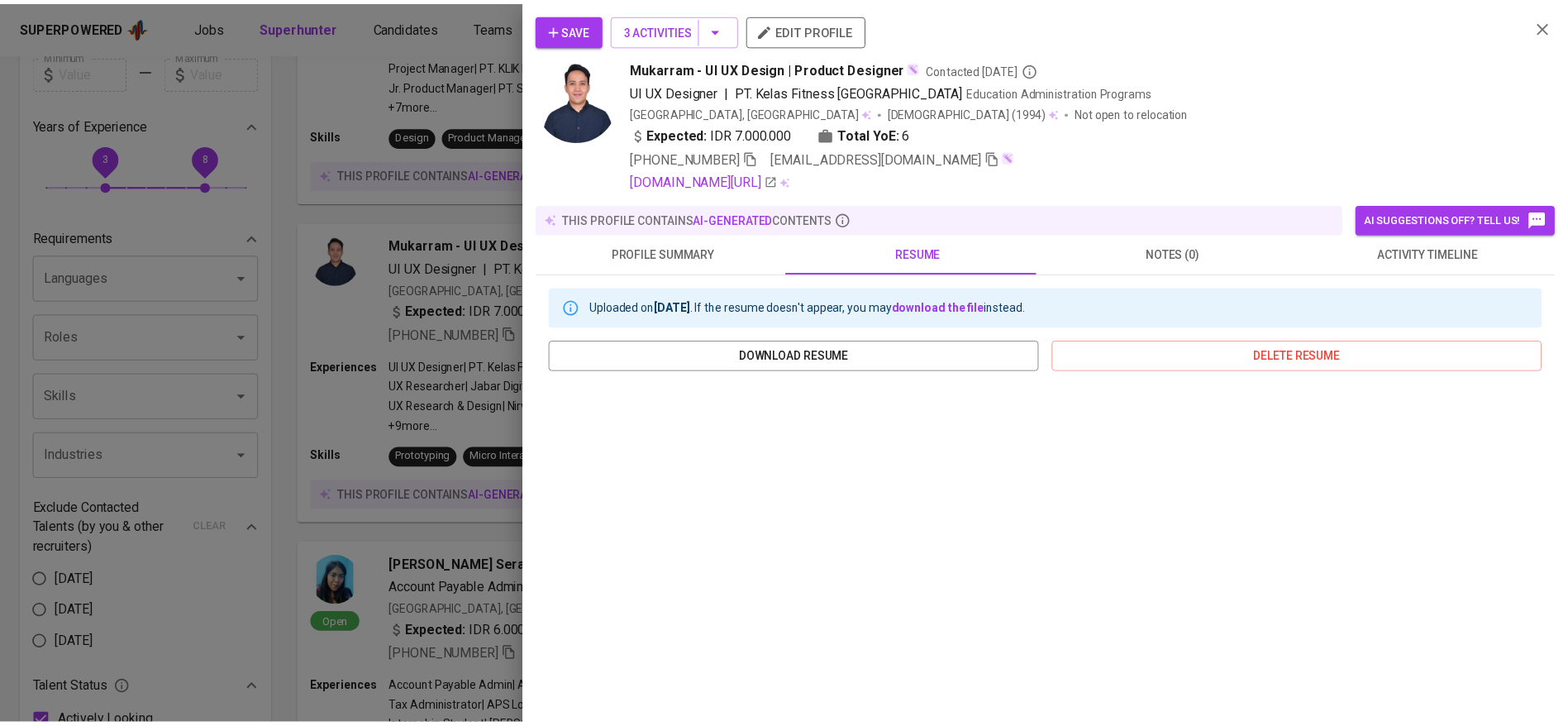
scroll to position [182, 0]
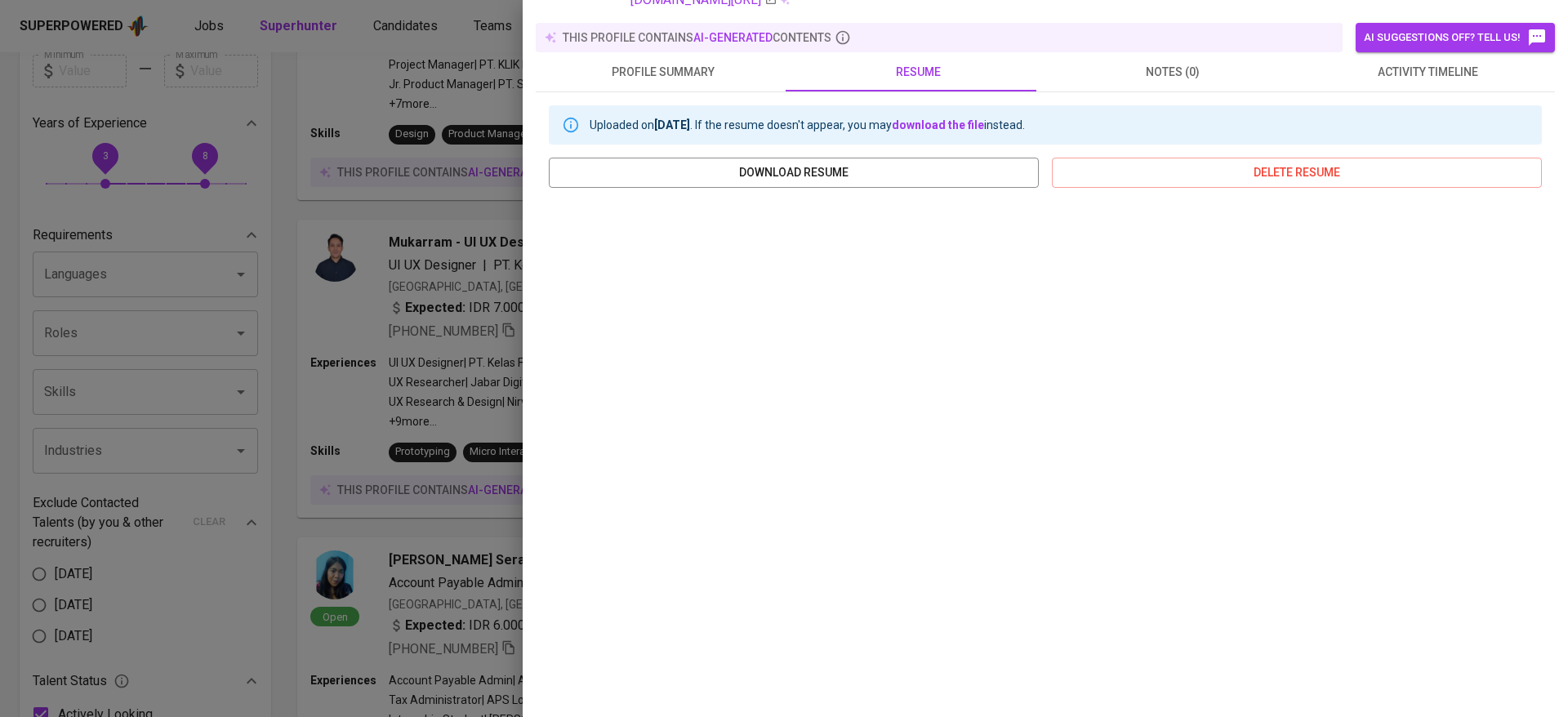
click at [364, 456] on div at bounding box center [784, 358] width 1568 height 717
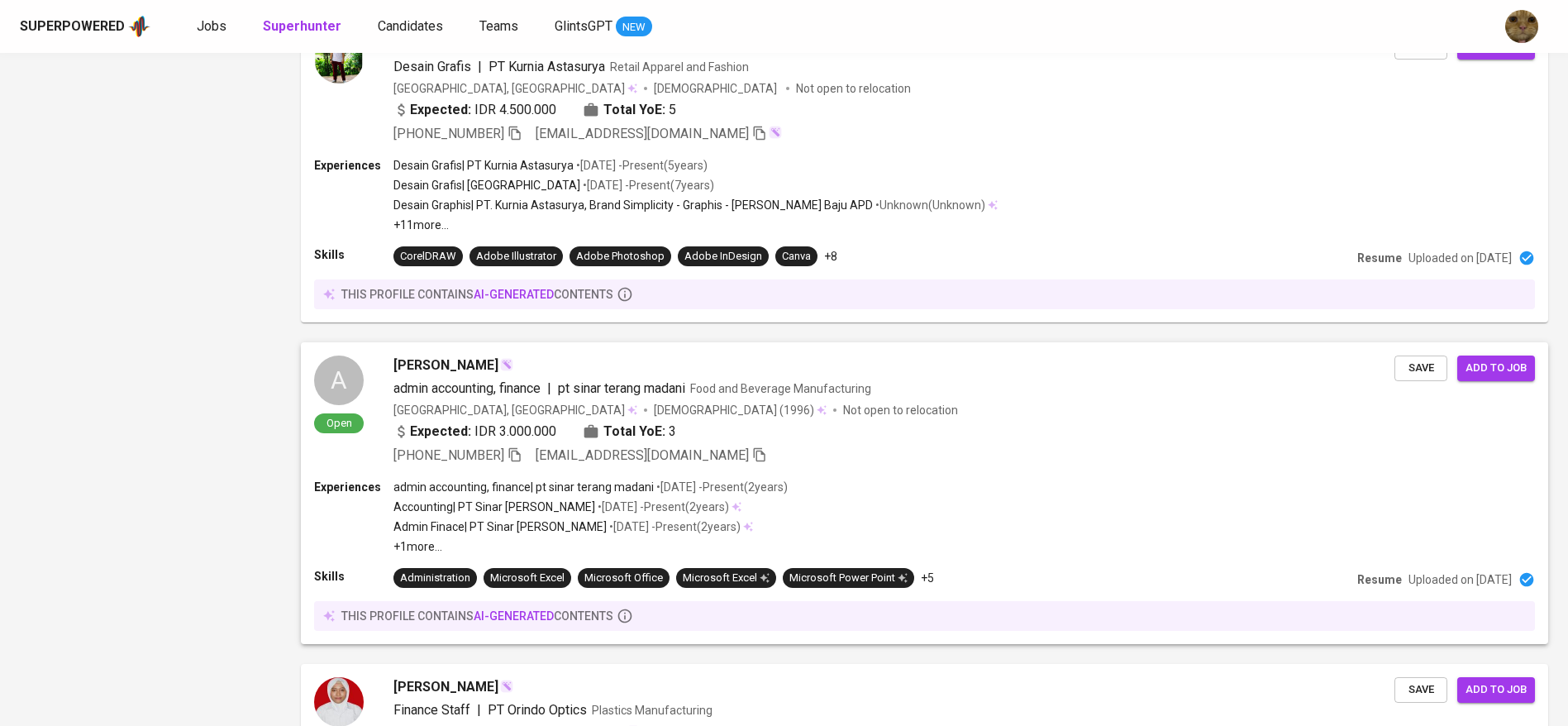
scroll to position [2814, 0]
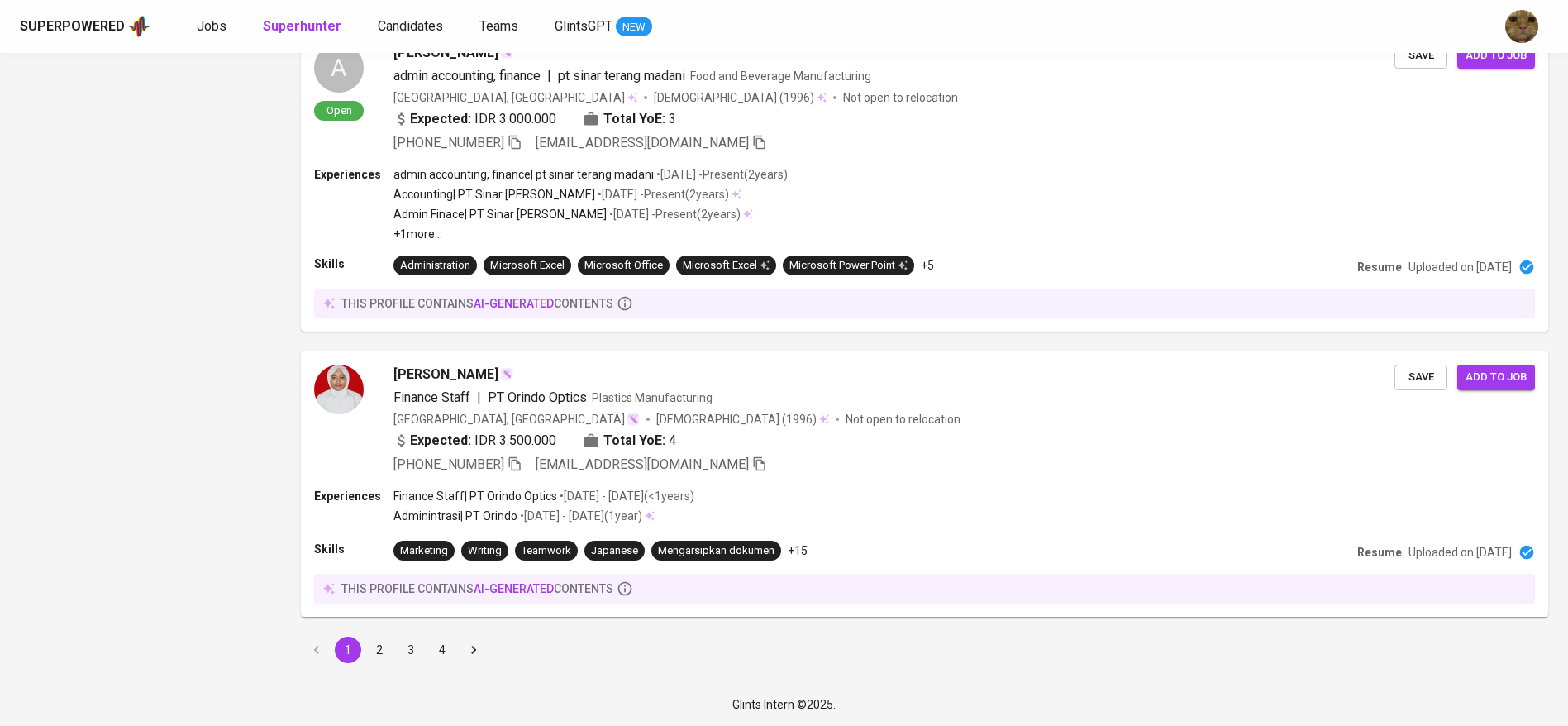
click at [373, 628] on div "1 2 3 4" at bounding box center [924, 650] width 1267 height 46
click at [373, 651] on button "2" at bounding box center [379, 650] width 27 height 27
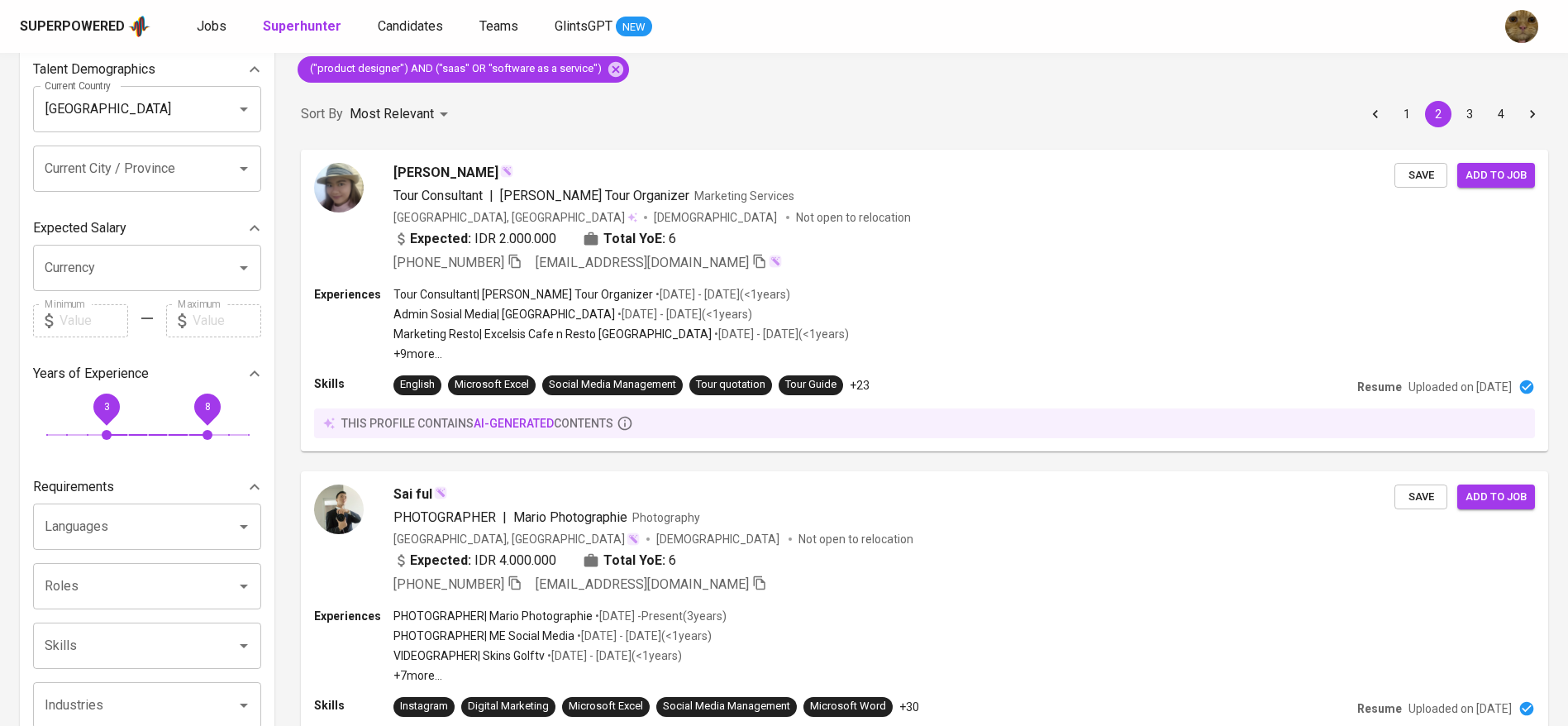
scroll to position [514, 0]
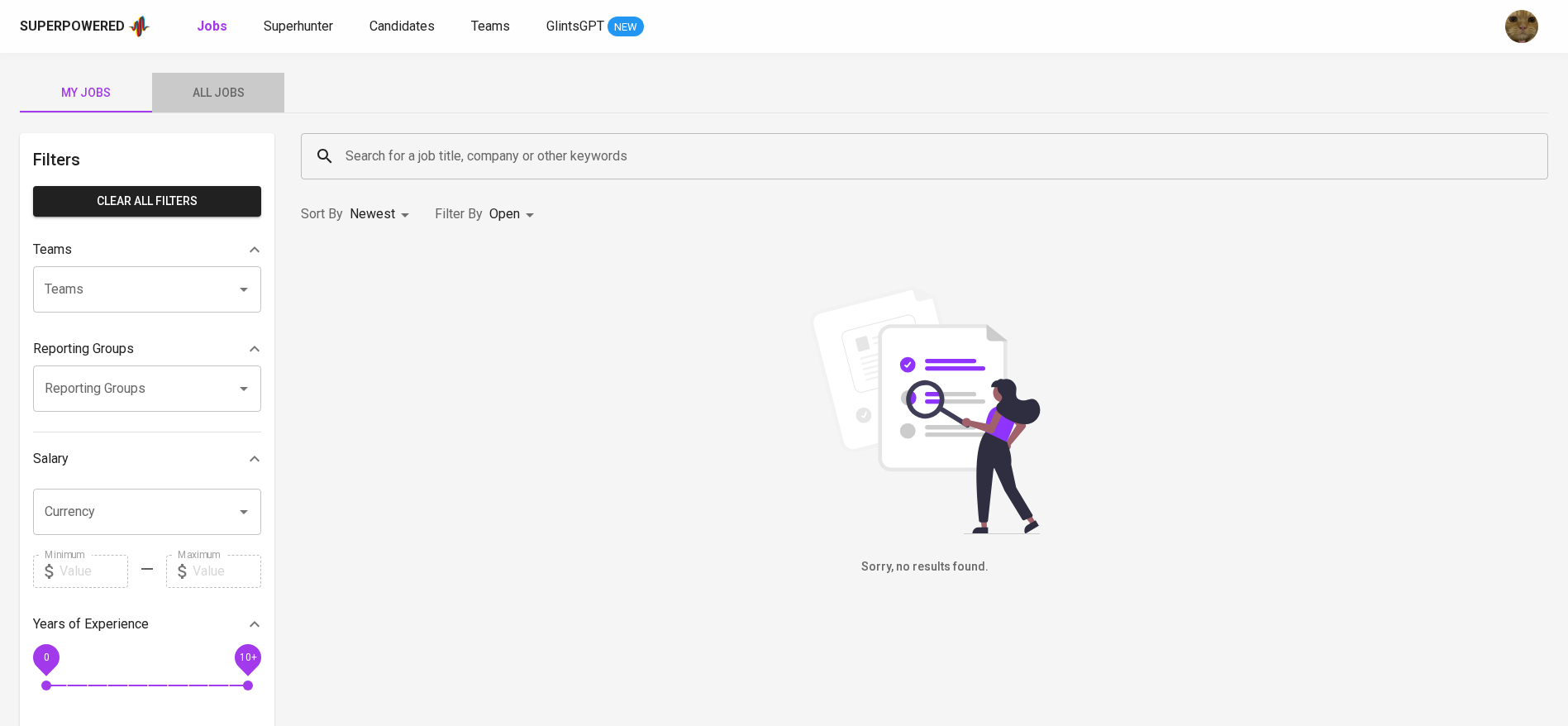
click at [178, 89] on span "All Jobs" at bounding box center [218, 93] width 112 height 20
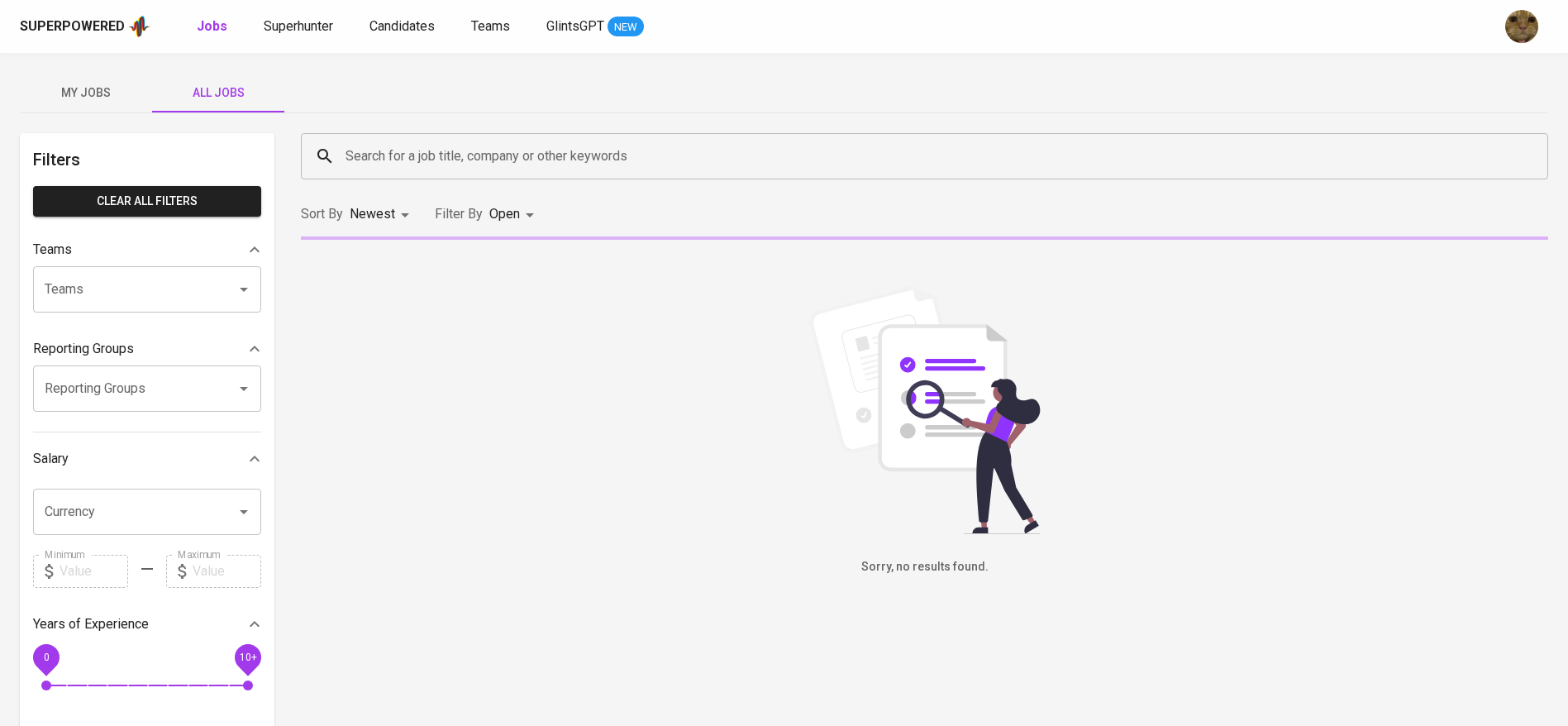
click at [392, 154] on input "Search for a job title, company or other keywords" at bounding box center [929, 157] width 1175 height 31
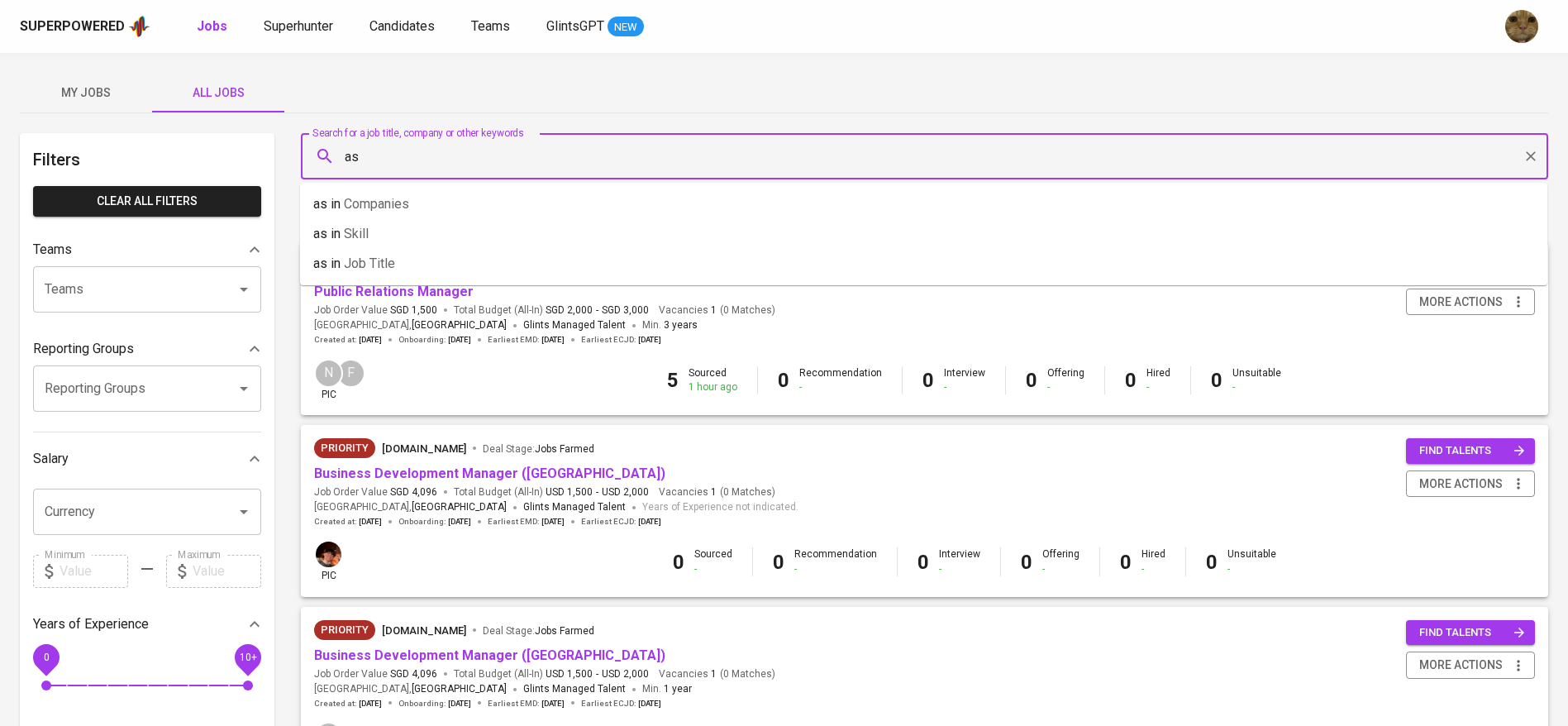
type input "a"
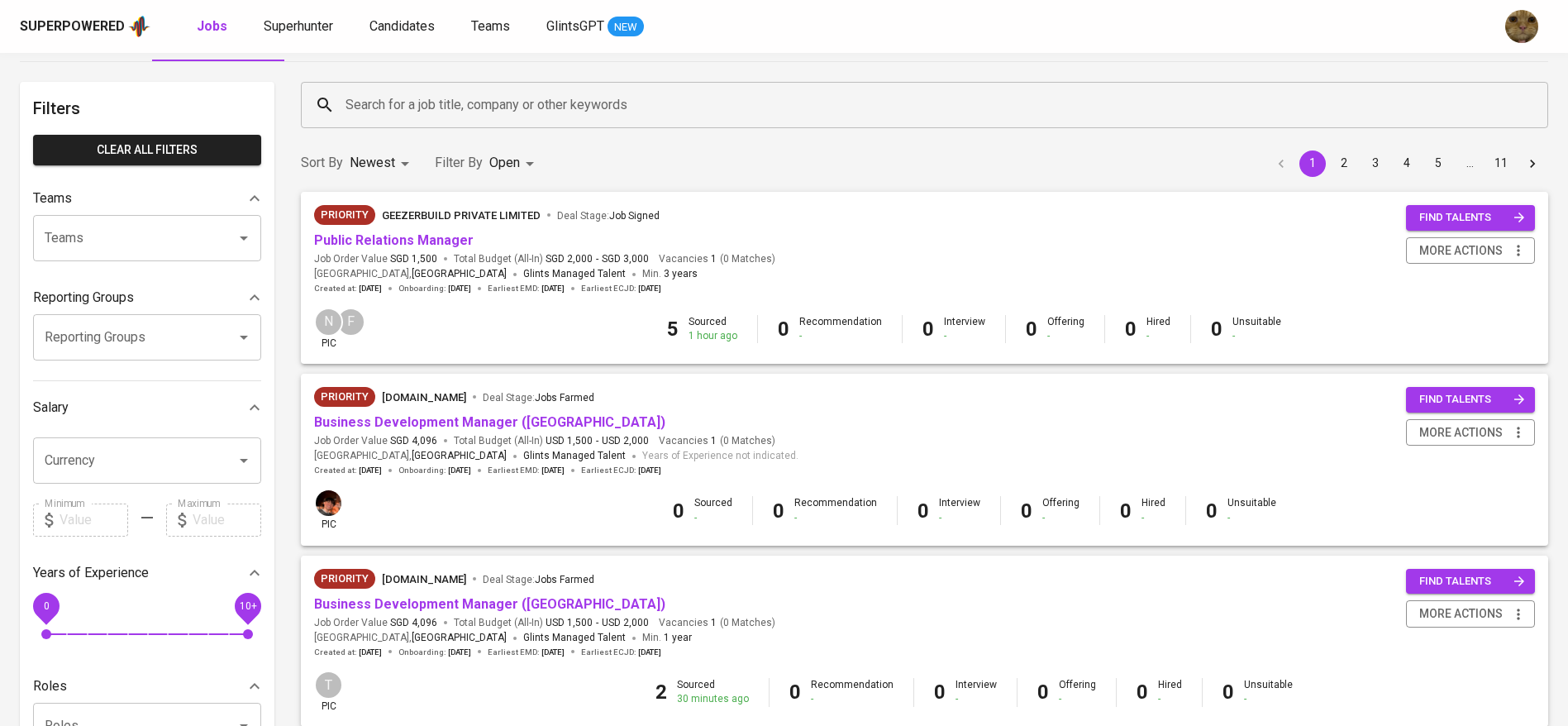
scroll to position [57, 0]
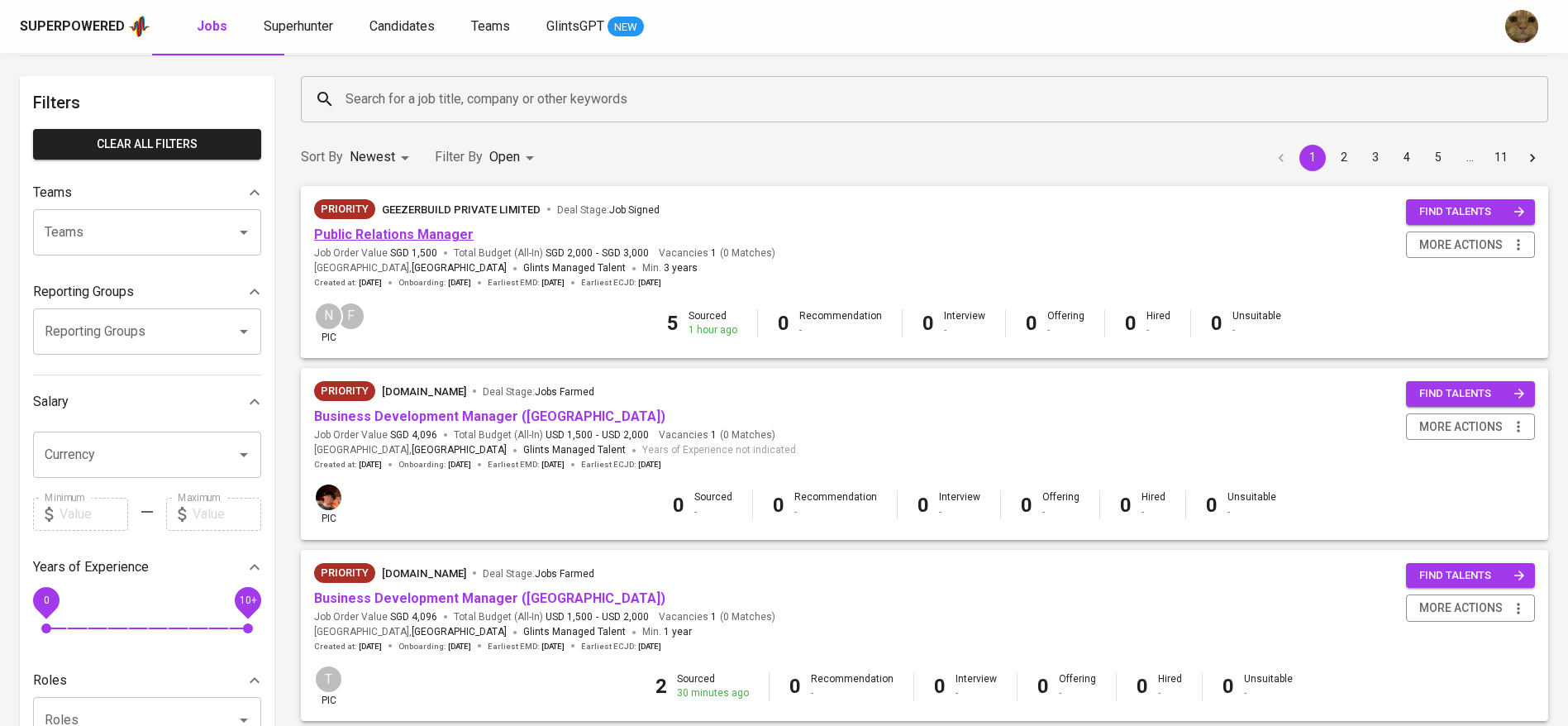
click at [384, 227] on link "Public Relations Manager" at bounding box center [393, 234] width 159 height 16
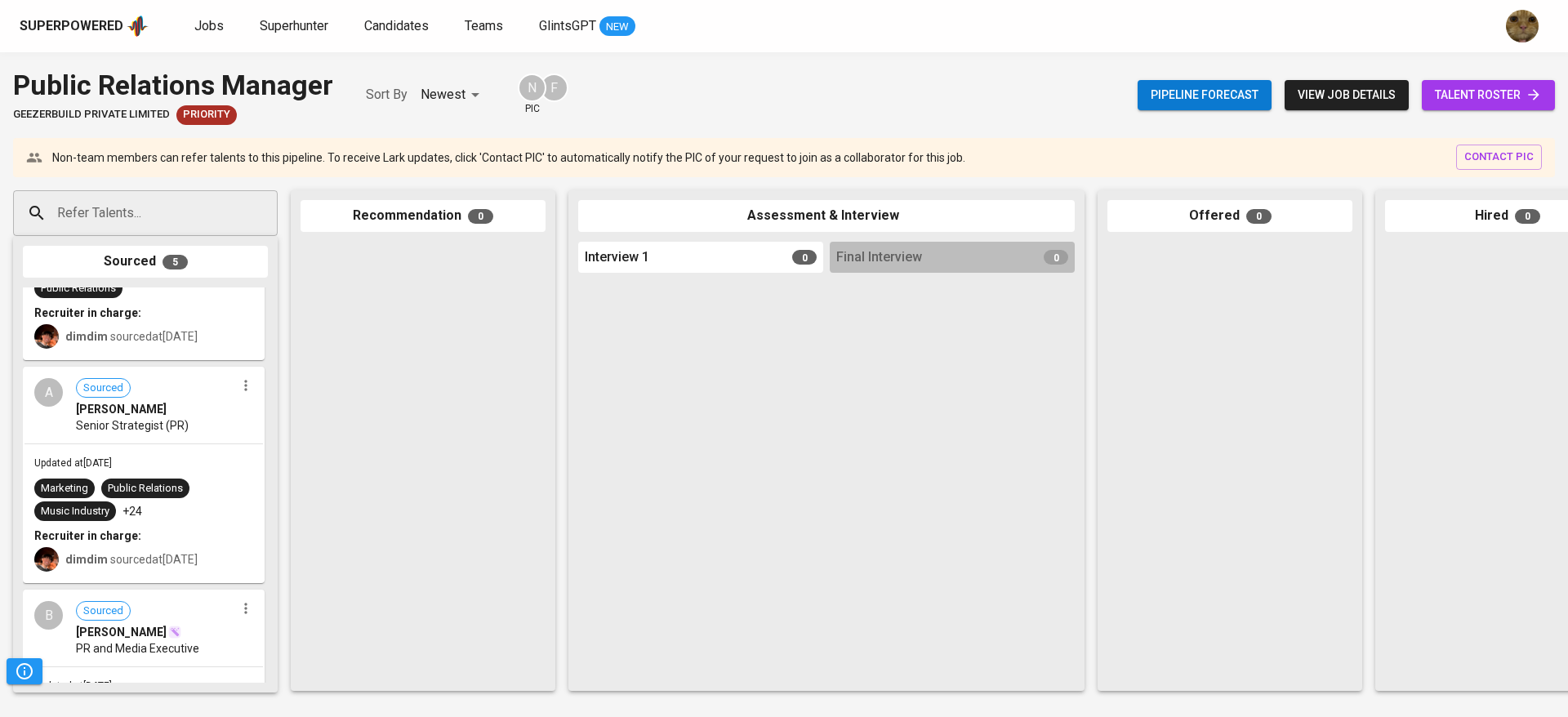
scroll to position [723, 0]
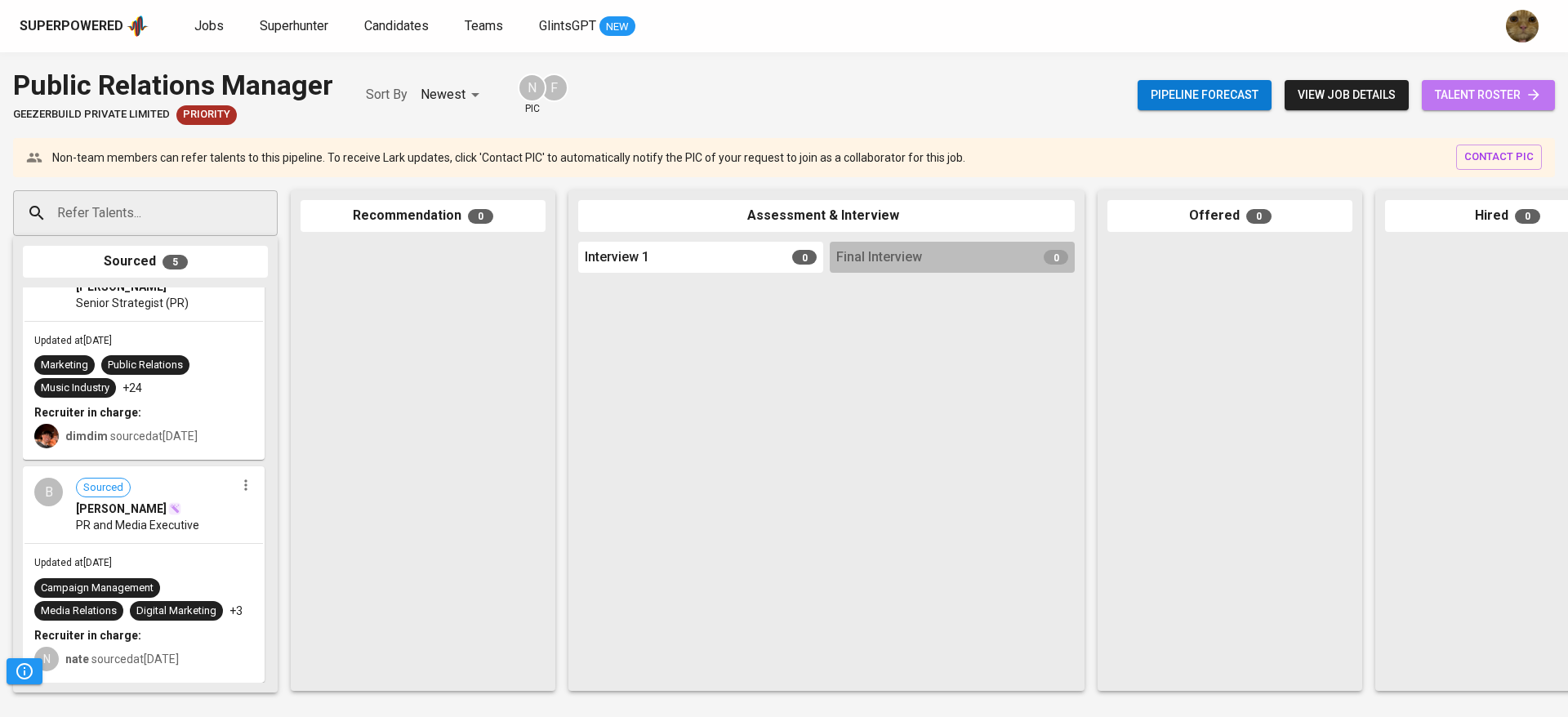
click at [1440, 99] on span "talent roster" at bounding box center [1488, 95] width 107 height 20
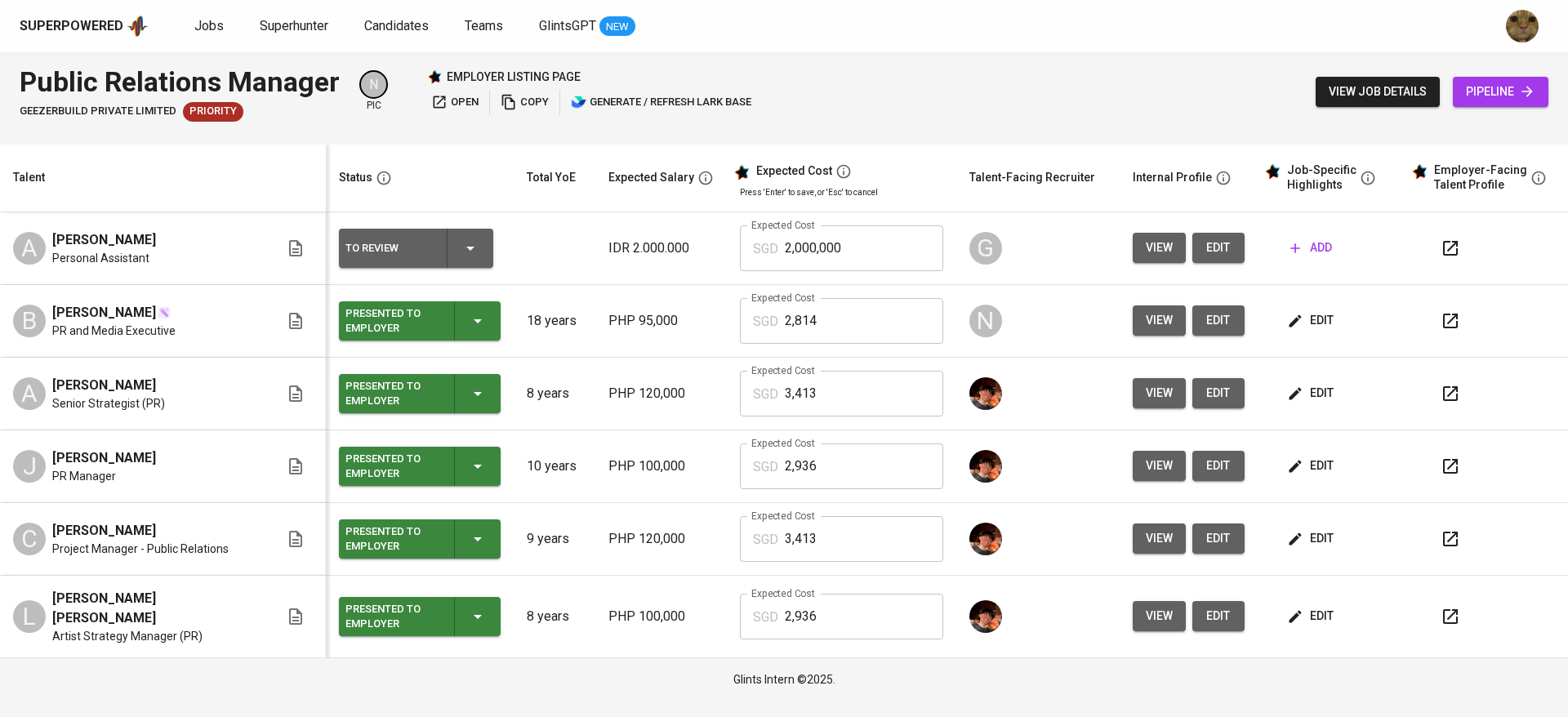
click at [1132, 245] on button "view" at bounding box center [1159, 247] width 53 height 30
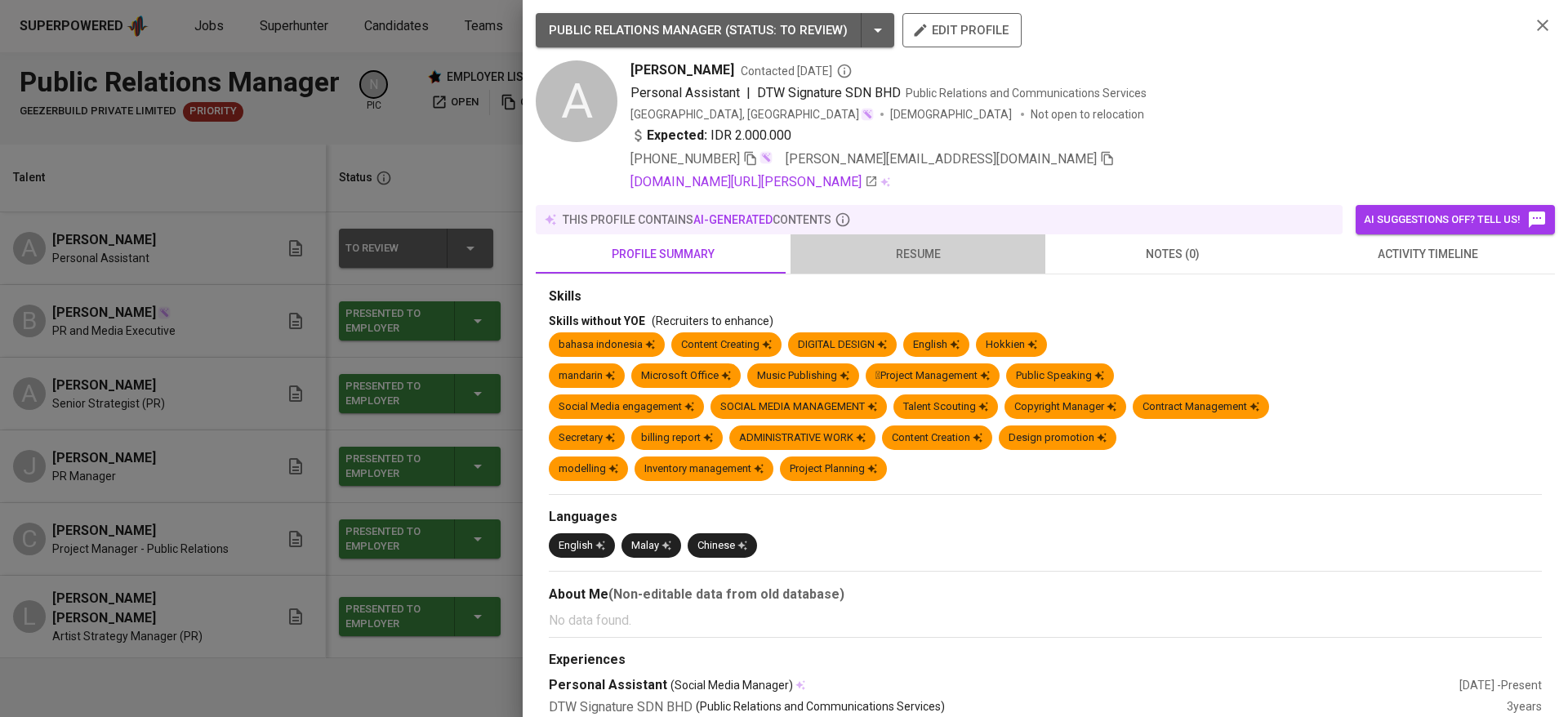
click at [953, 268] on button "resume" at bounding box center [918, 254] width 255 height 39
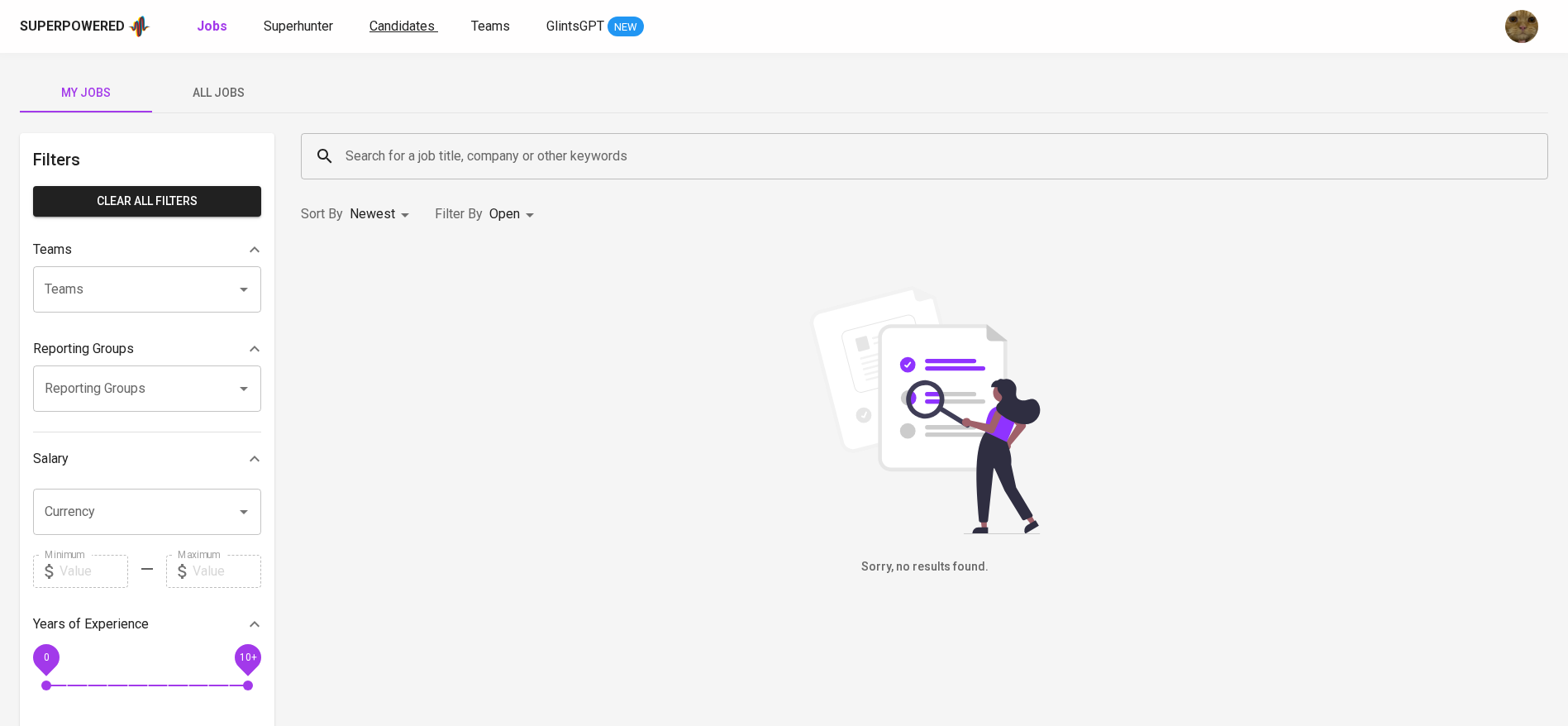
click at [404, 21] on span "Candidates" at bounding box center [401, 26] width 65 height 16
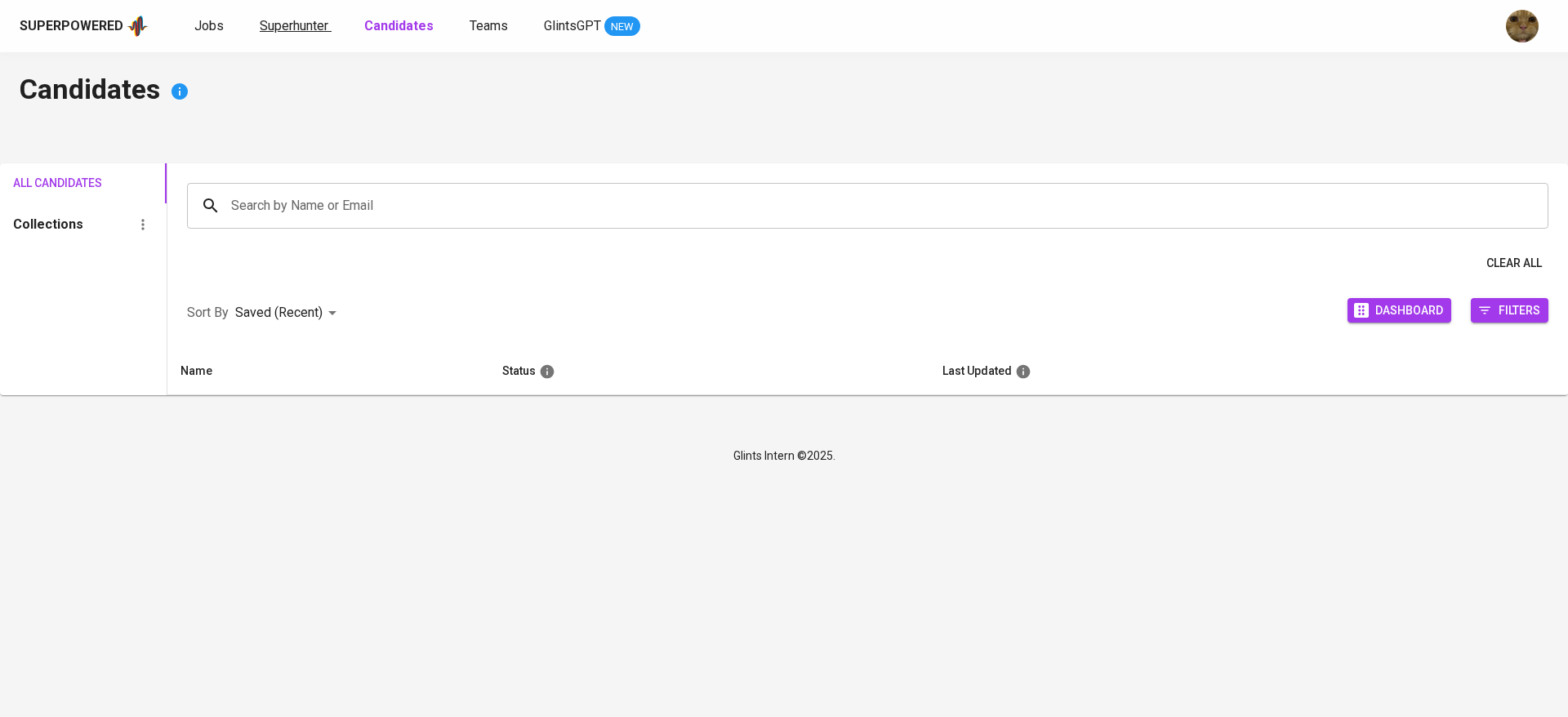
click at [304, 22] on span "Superhunter" at bounding box center [293, 25] width 68 height 15
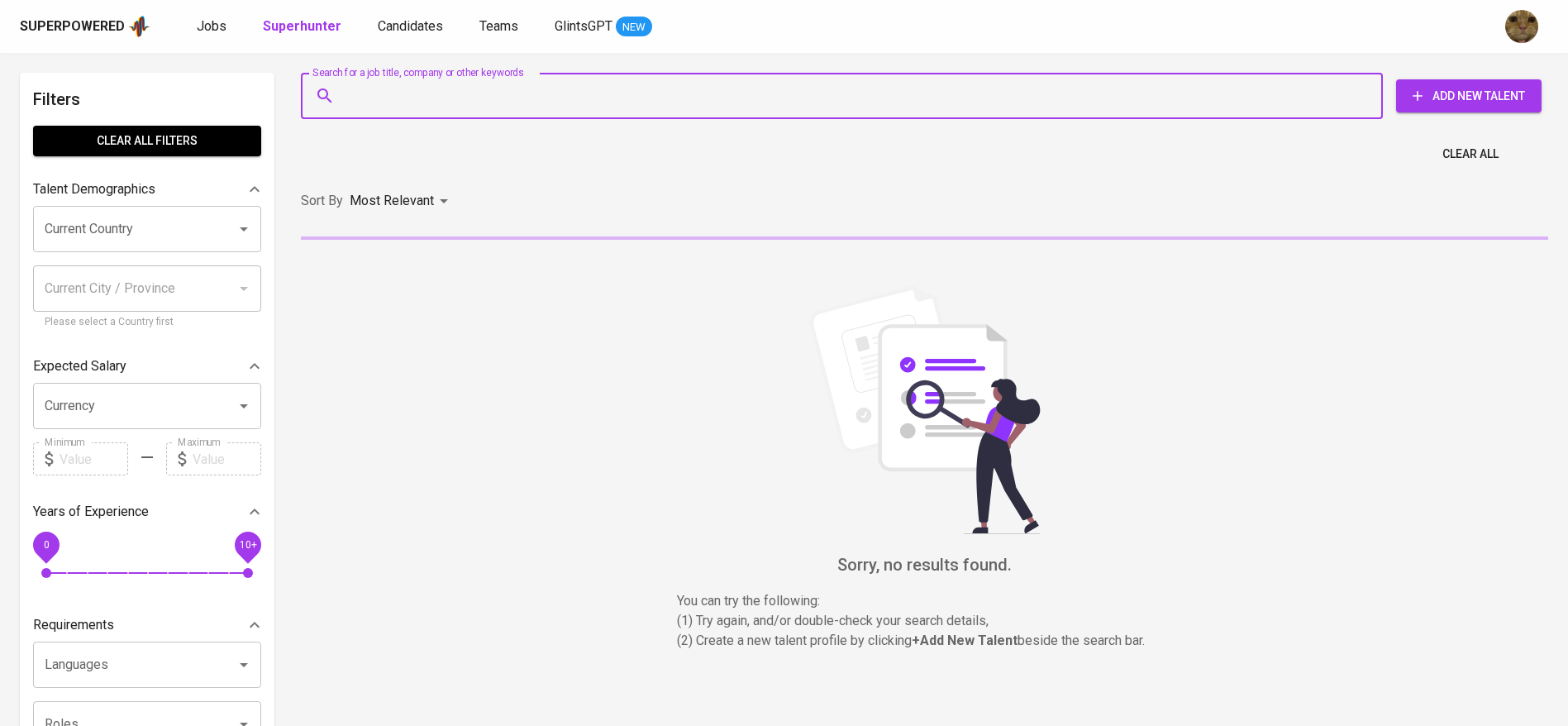
click at [412, 80] on input "Search for a job title, company or other keywords" at bounding box center [846, 96] width 1009 height 31
paste input "hello.choky@gmail.com"
type input "hello.choky@gmail.com"
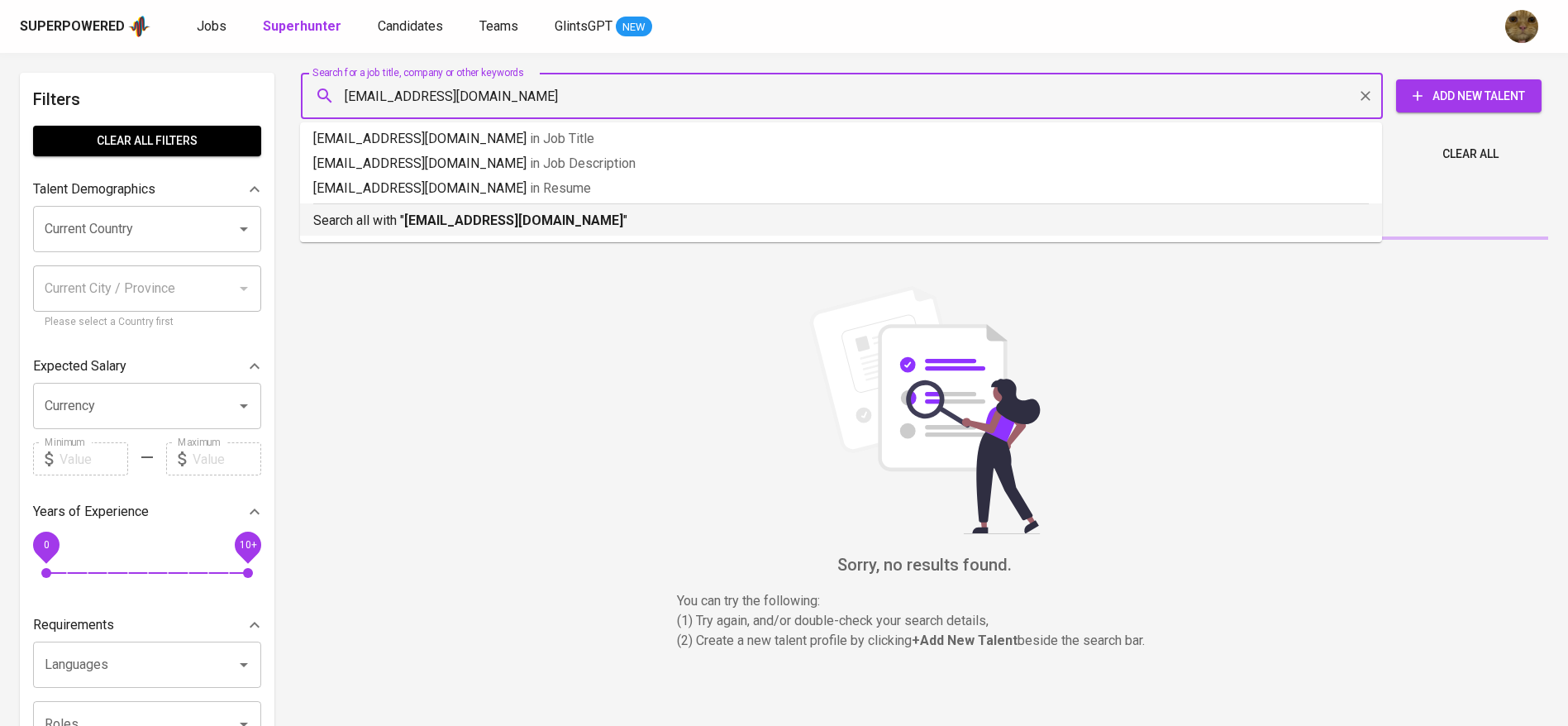
click at [377, 206] on div "Search all with " hello.choky@gmail.com "" at bounding box center [841, 217] width 1055 height 28
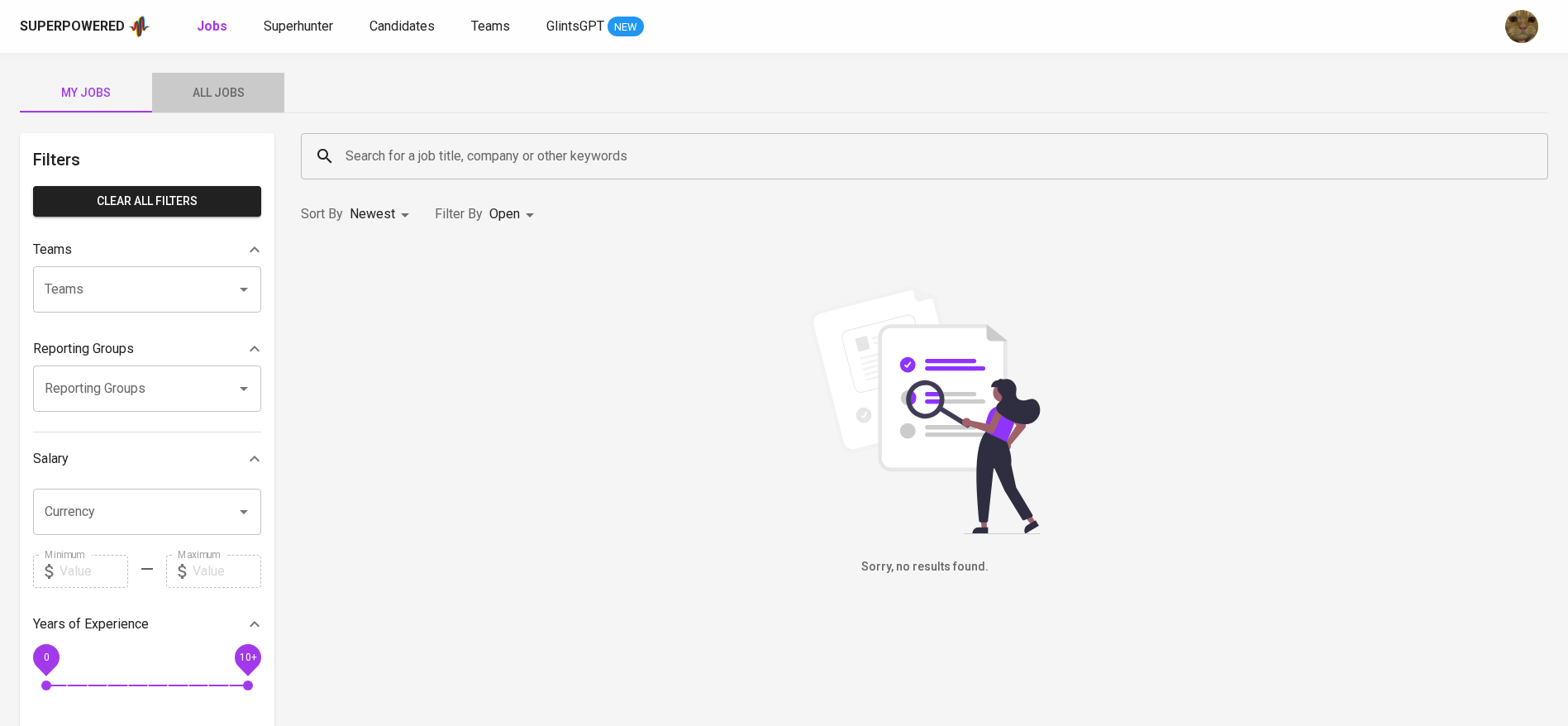
click at [229, 103] on button "All Jobs" at bounding box center [218, 92] width 133 height 40
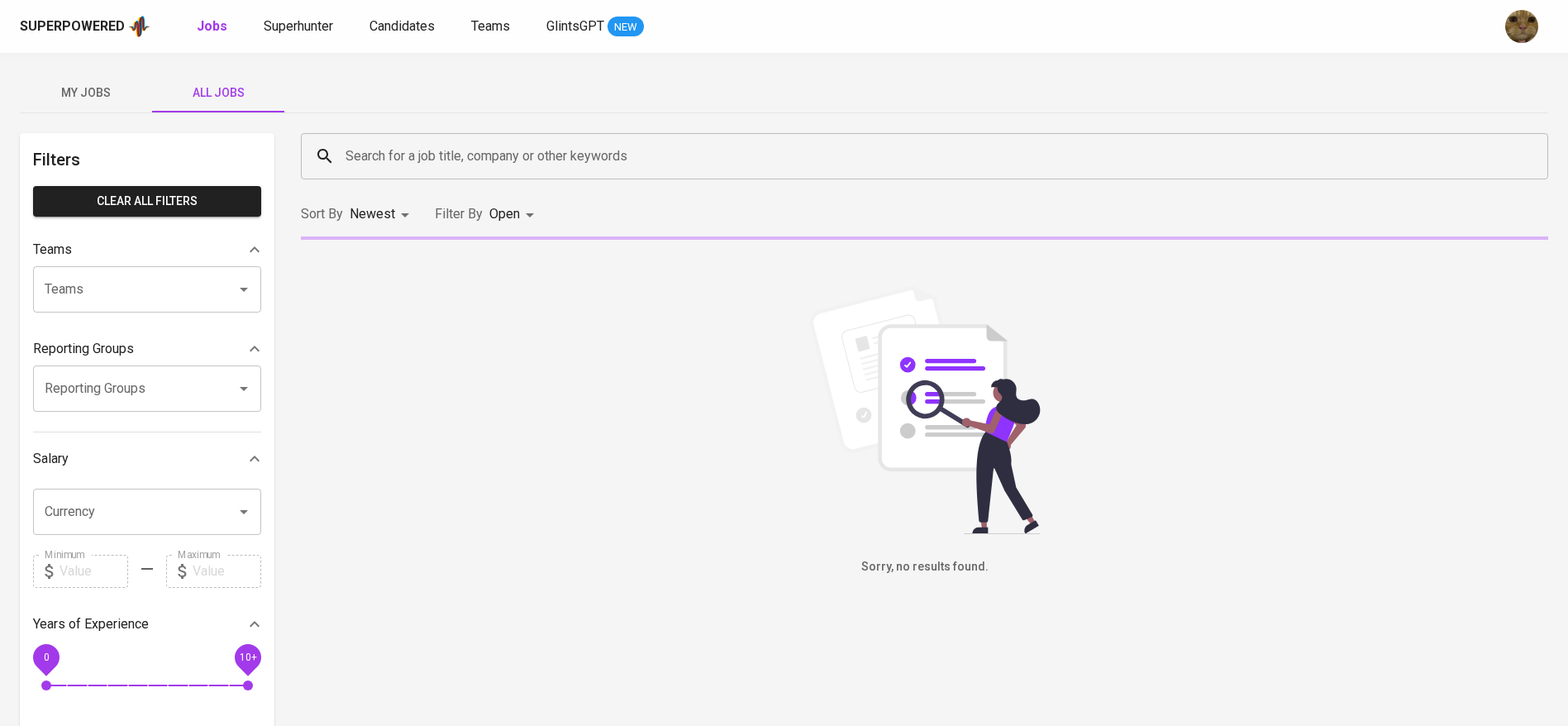
click at [390, 8] on div "Superpowered Jobs Superhunter Candidates Teams GlintsGPT NEW" at bounding box center [784, 26] width 1568 height 53
click at [394, 18] on span "Candidates" at bounding box center [401, 26] width 65 height 16
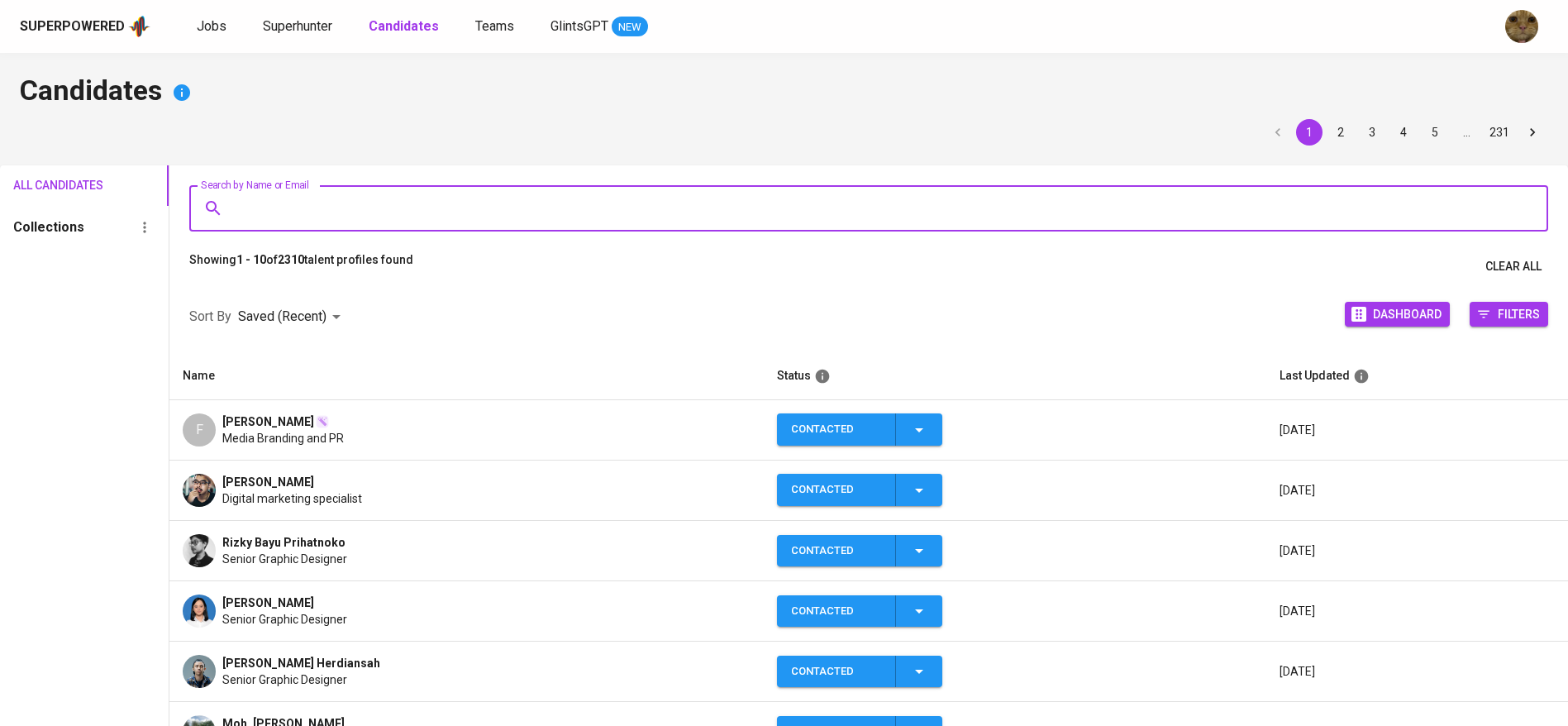
click at [316, 193] on input "Search by Name or Email" at bounding box center [873, 208] width 1286 height 31
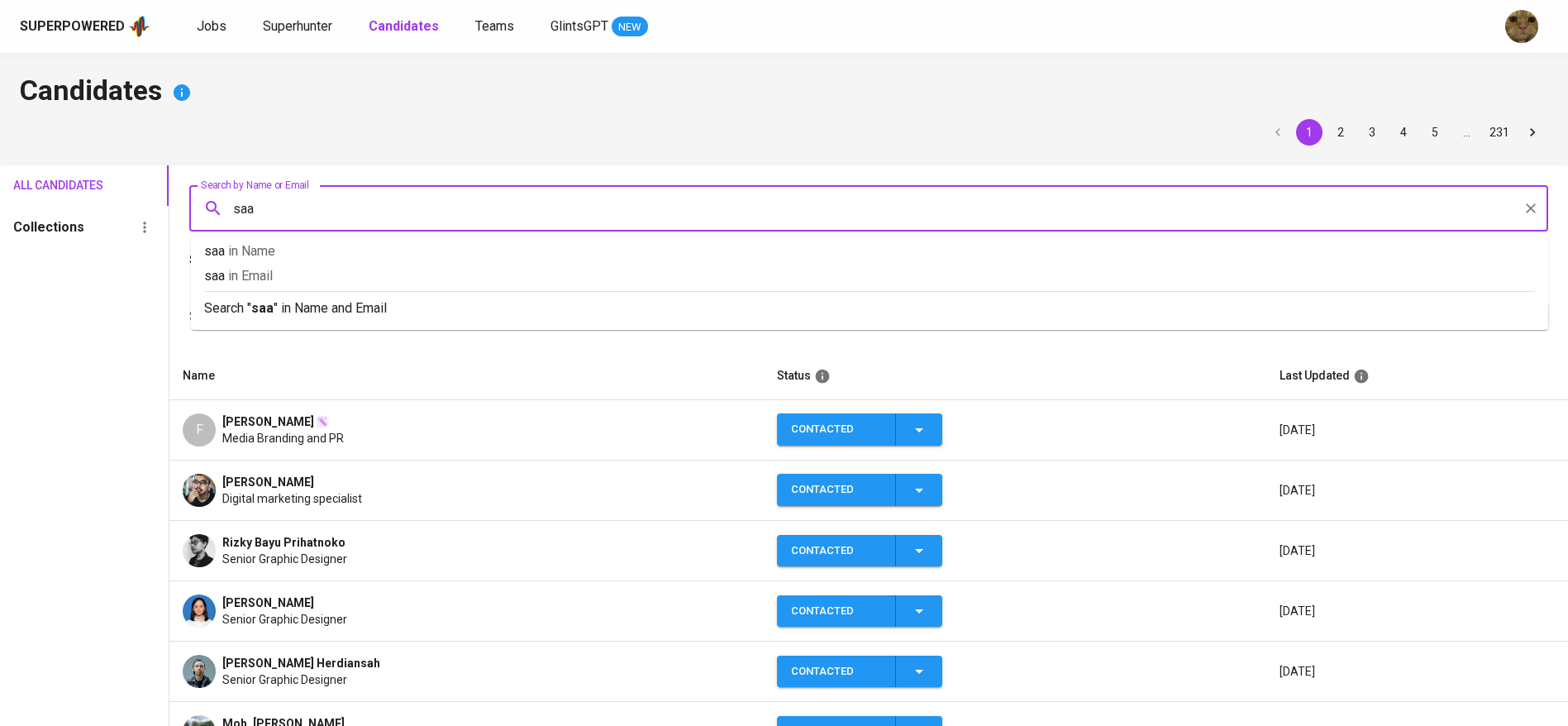
type input "saas"
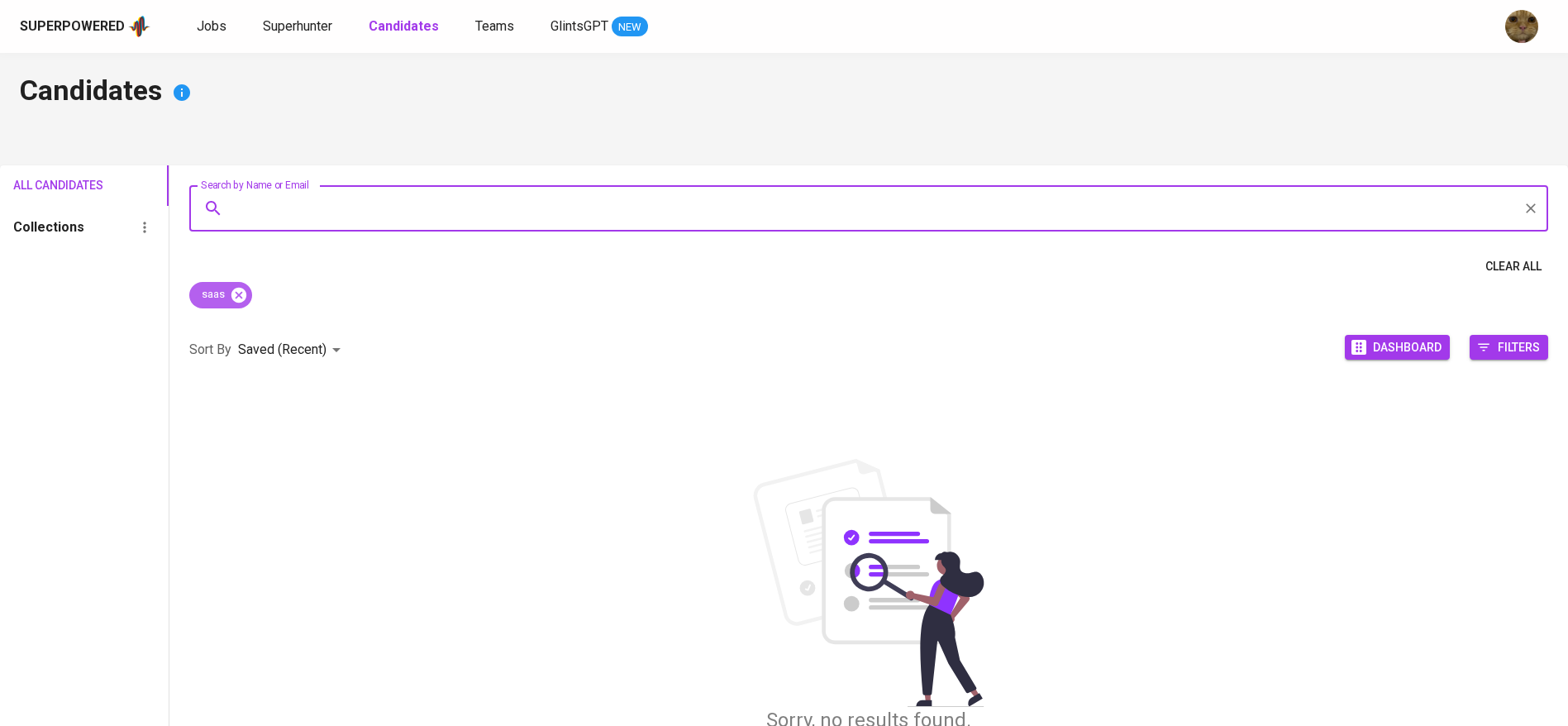
click at [240, 292] on icon at bounding box center [238, 295] width 15 height 15
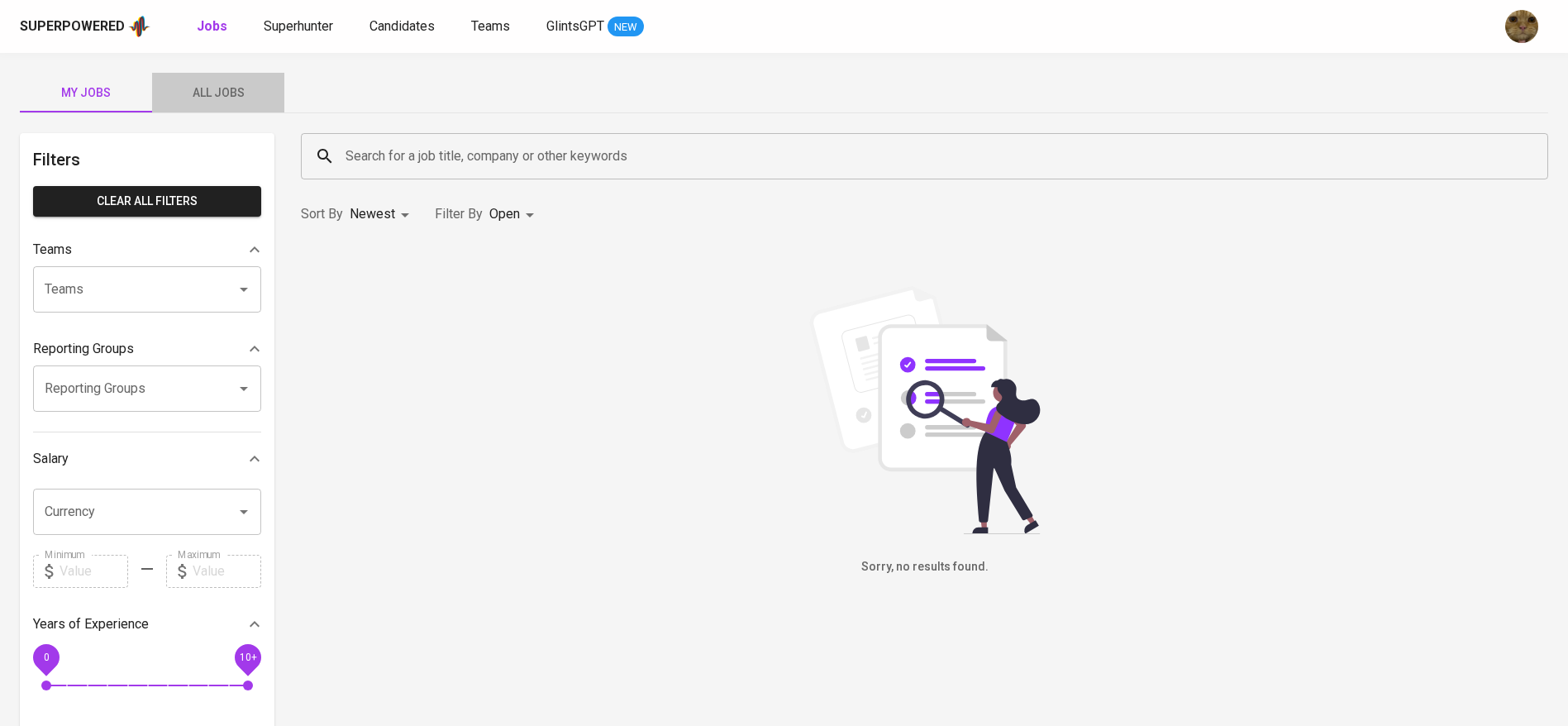
click at [238, 99] on span "All Jobs" at bounding box center [218, 93] width 112 height 20
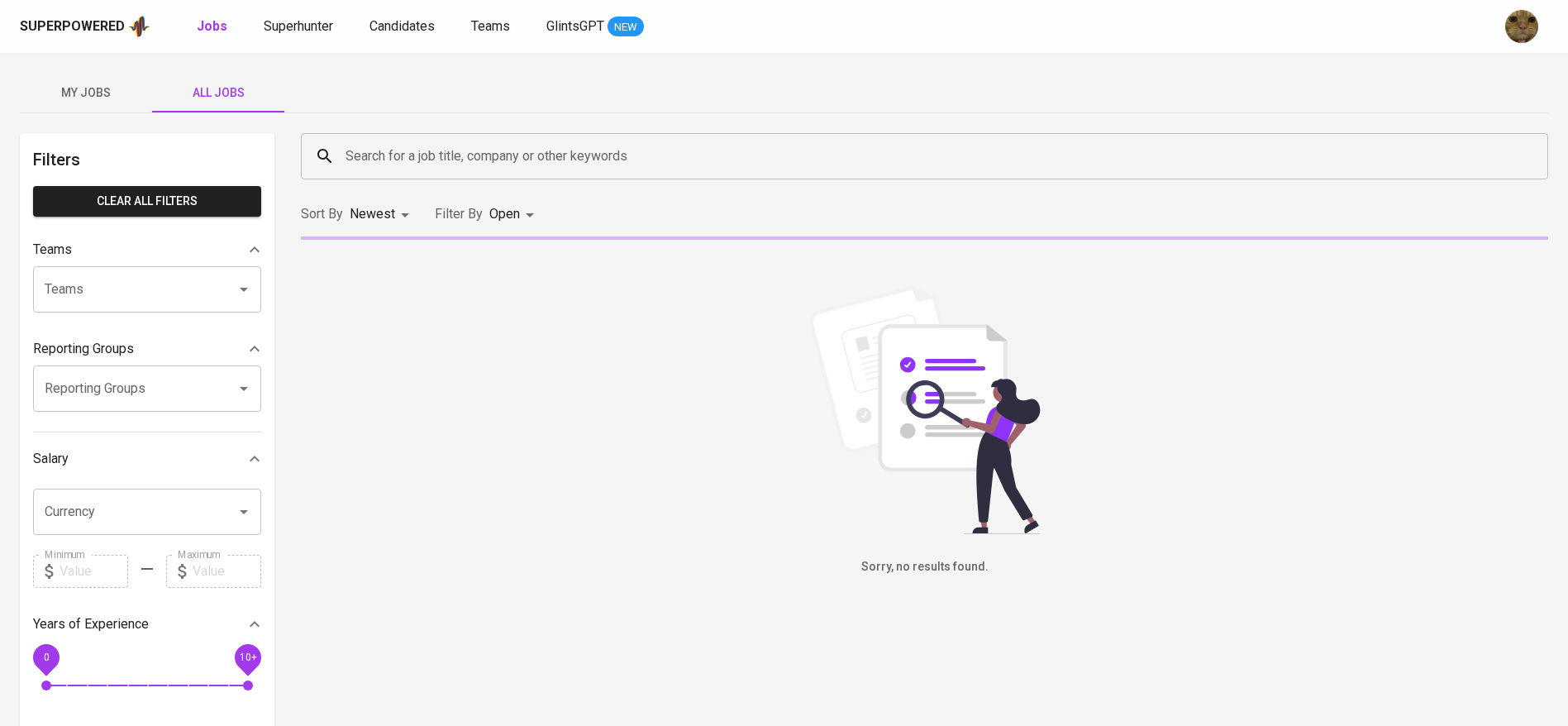
click at [427, 153] on input "Search for a job title, company or other keywords" at bounding box center [929, 157] width 1175 height 31
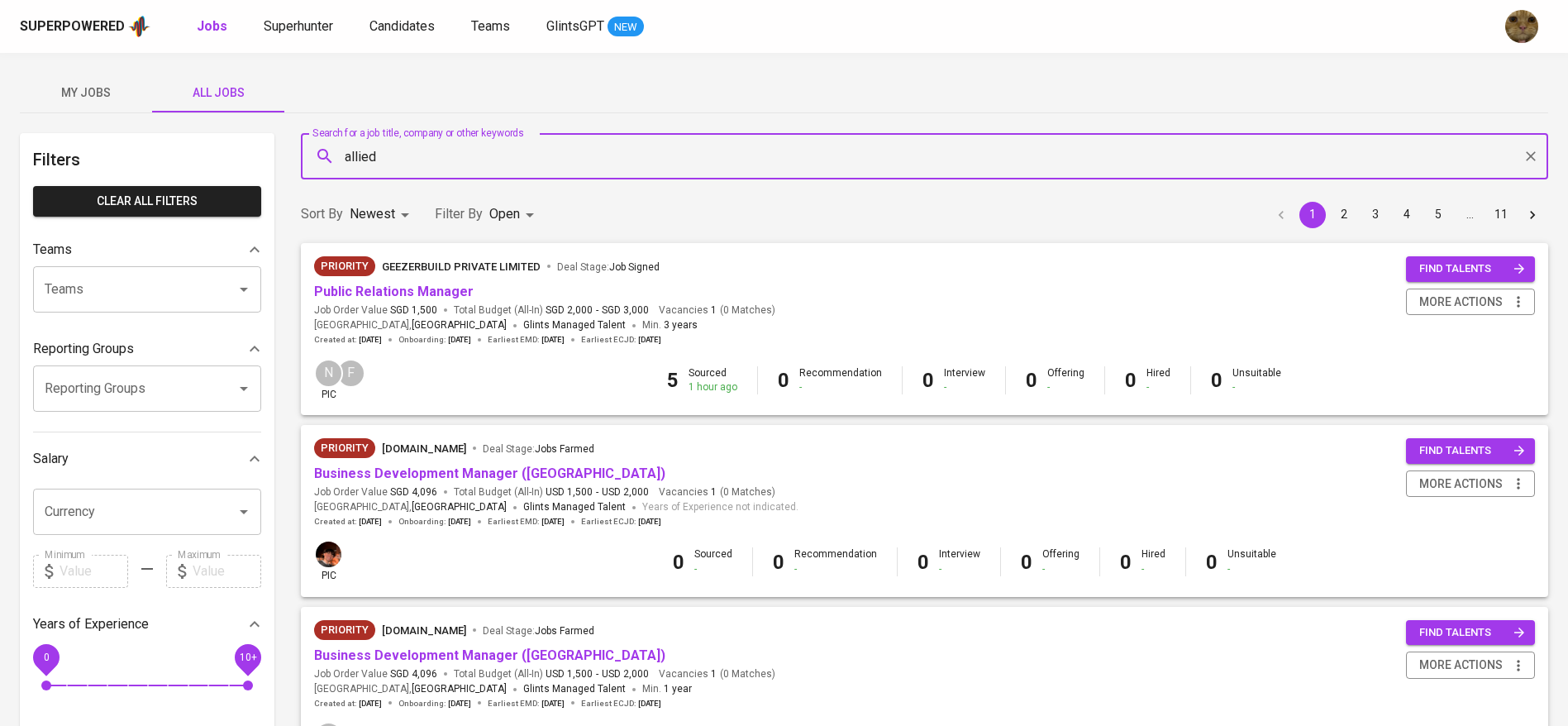
type input "allied"
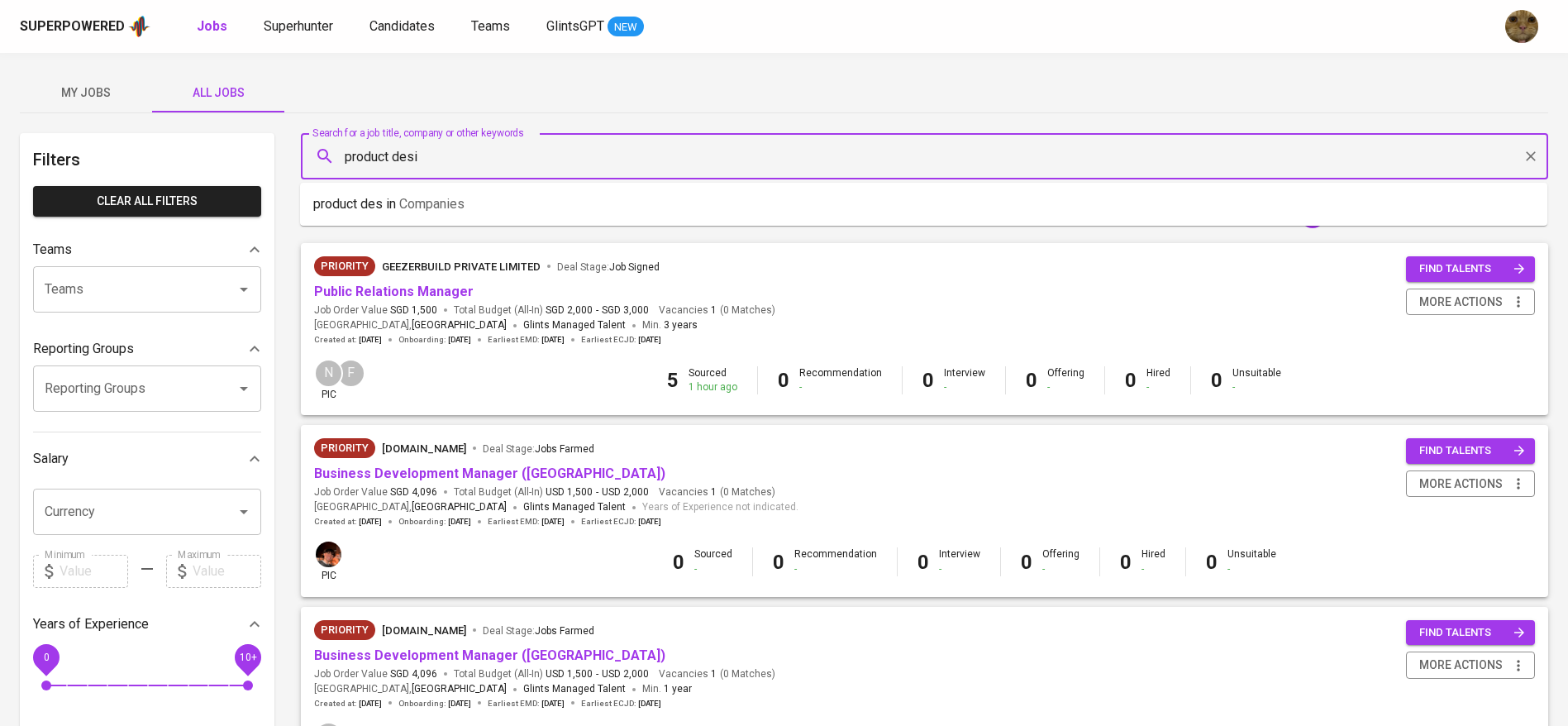
type input "product desig"
type input "design"
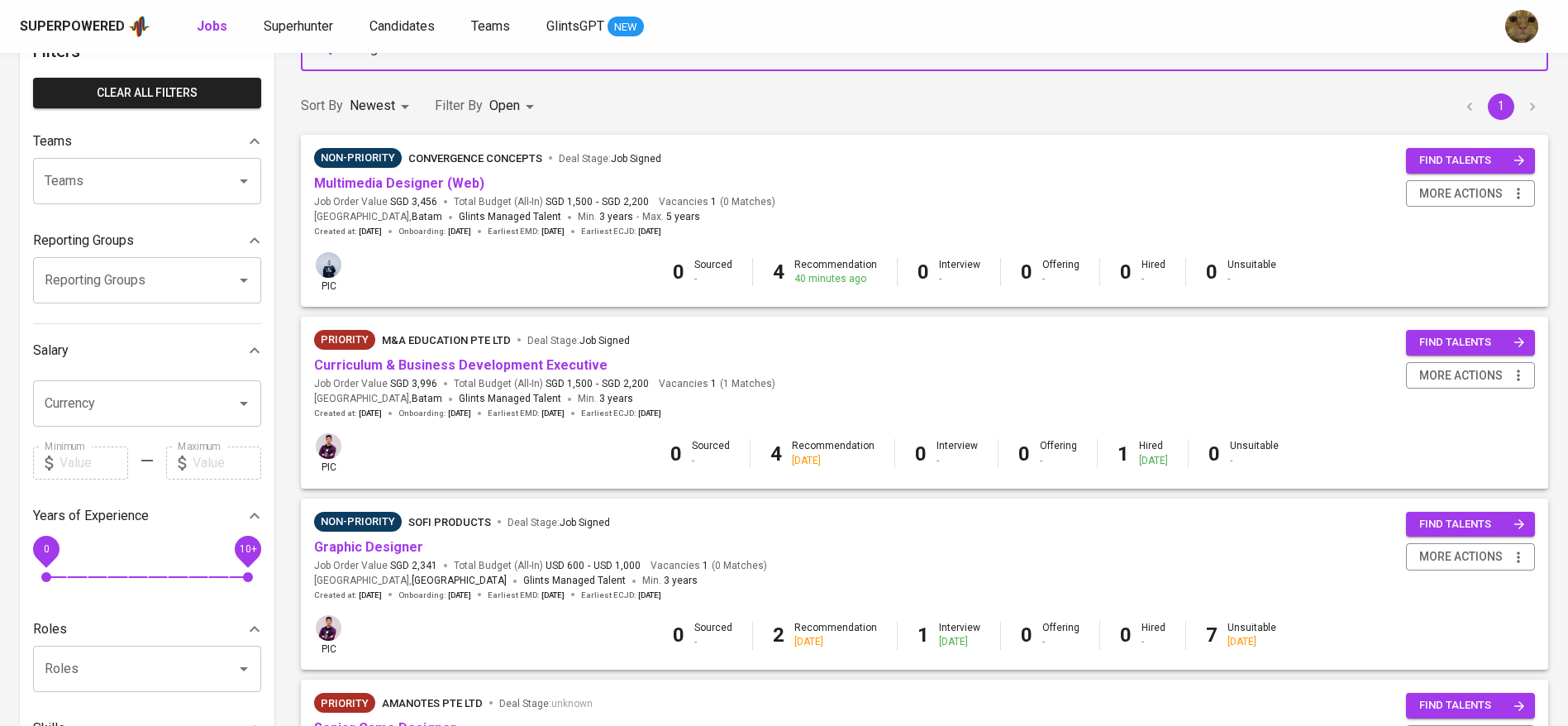
scroll to position [110, 0]
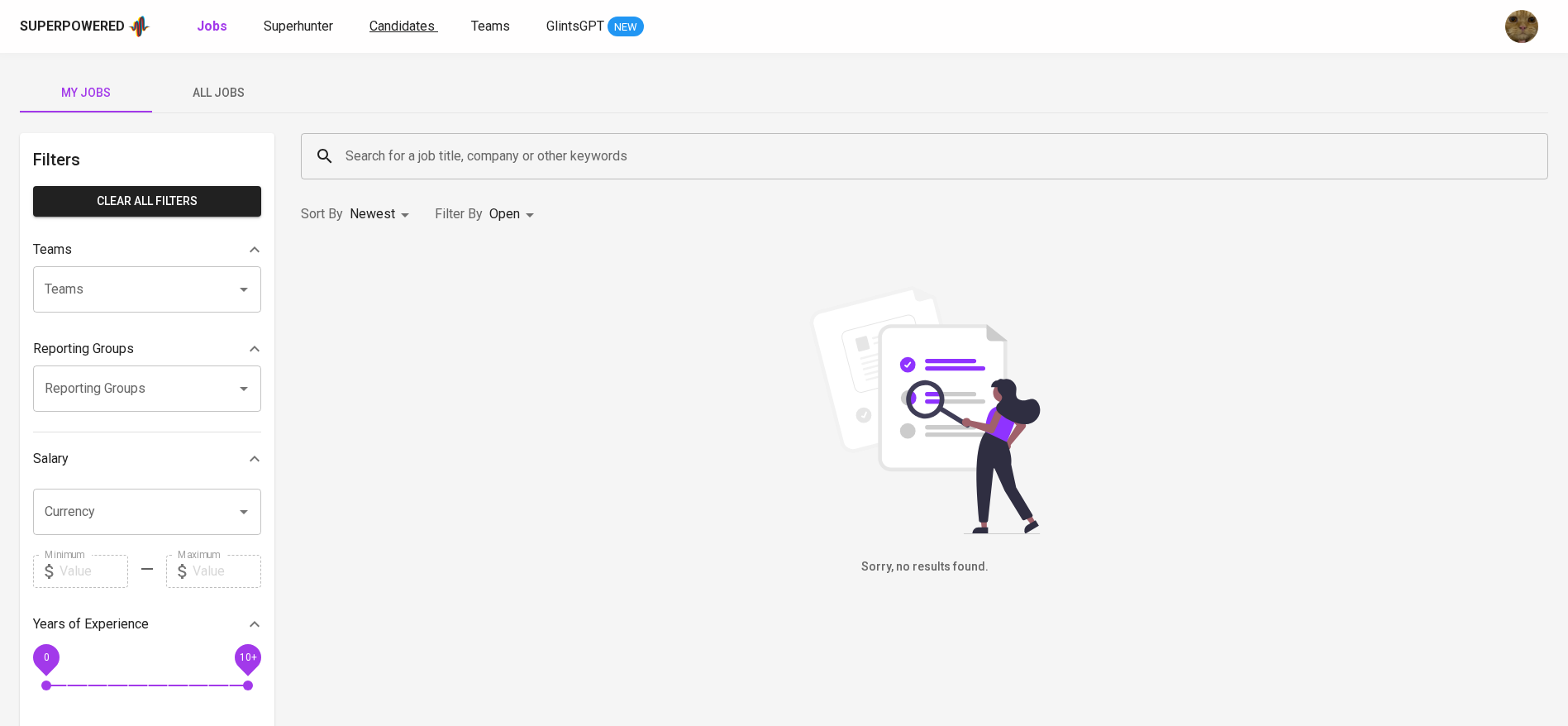
click at [392, 35] on link "Candidates" at bounding box center [403, 27] width 69 height 20
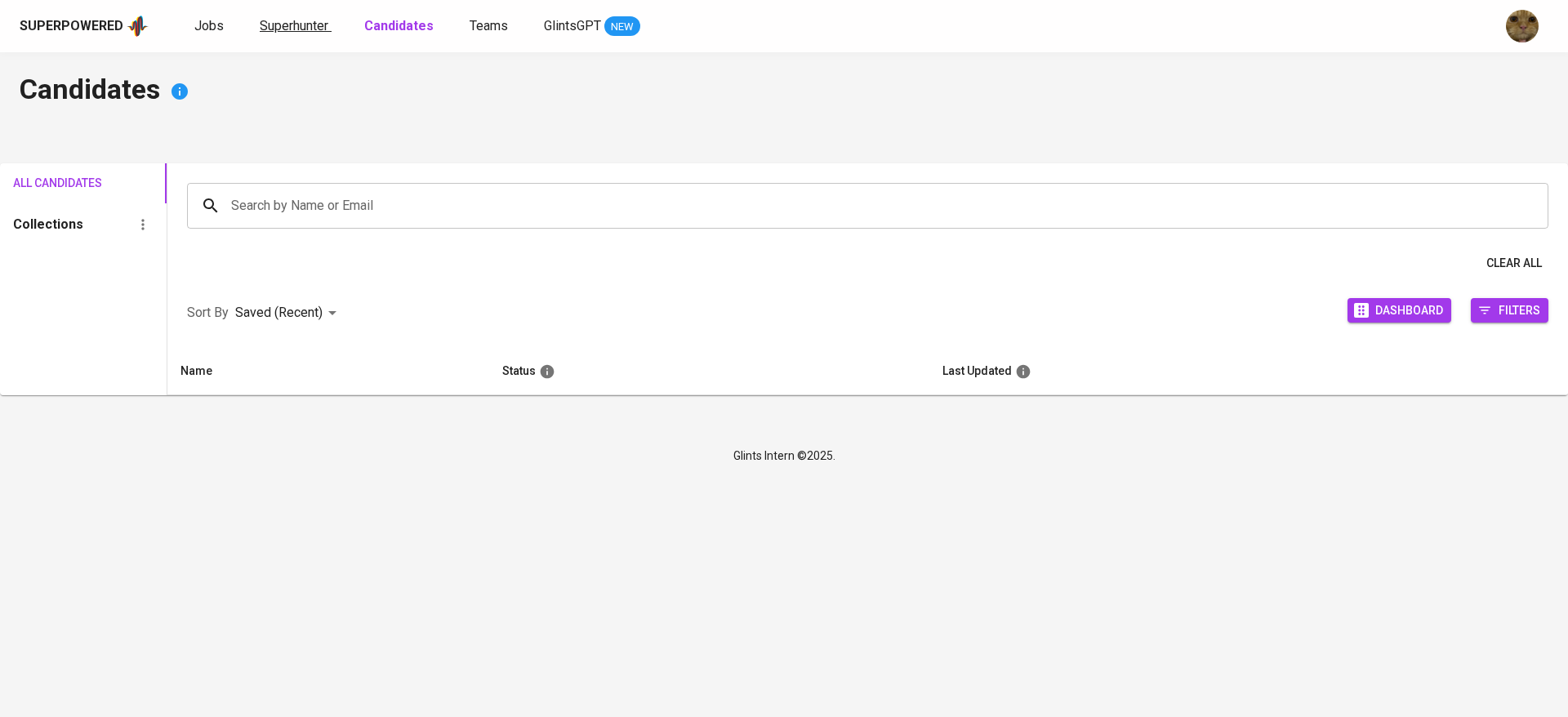
click at [309, 30] on span "Superhunter" at bounding box center [293, 25] width 68 height 15
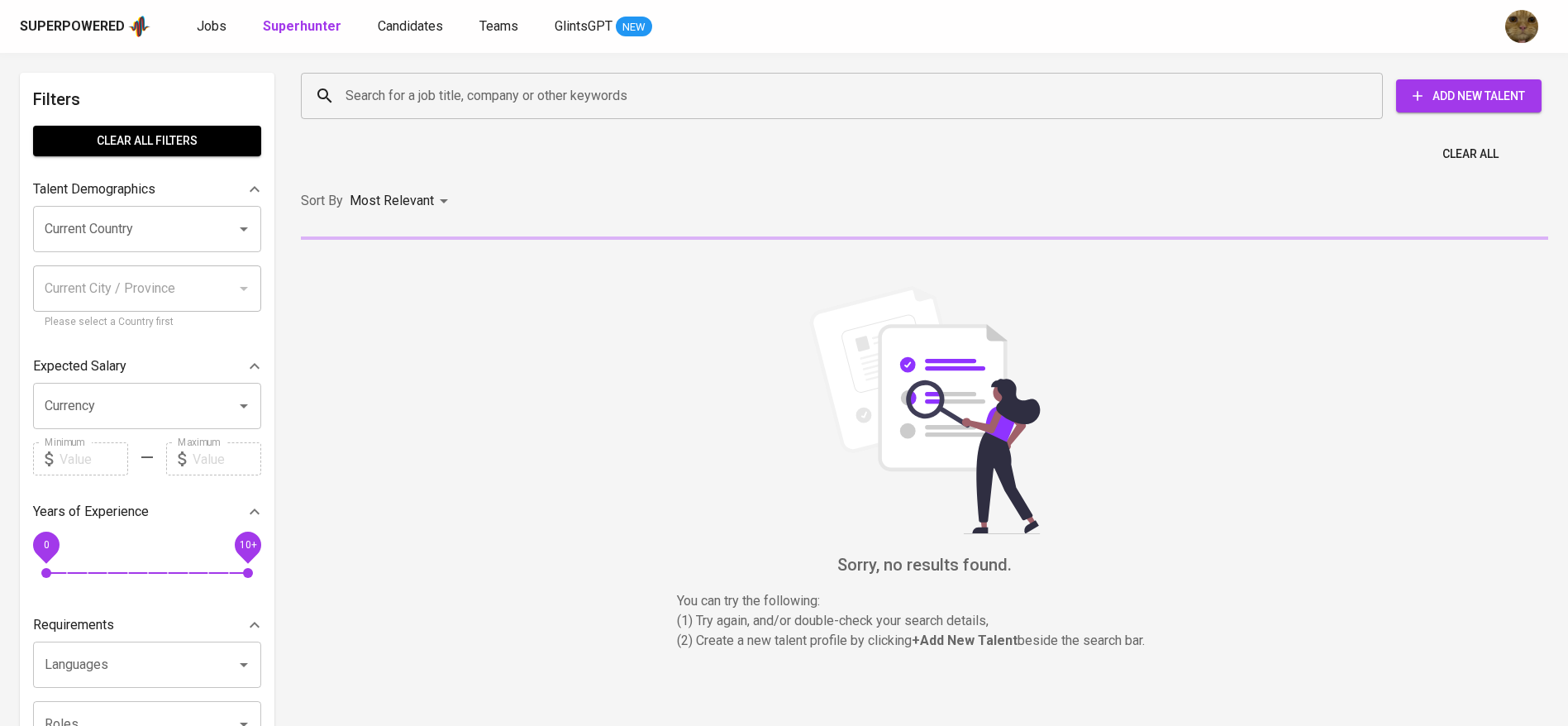
click at [432, 100] on input "Search for a job title, company or other keywords" at bounding box center [846, 96] width 1009 height 31
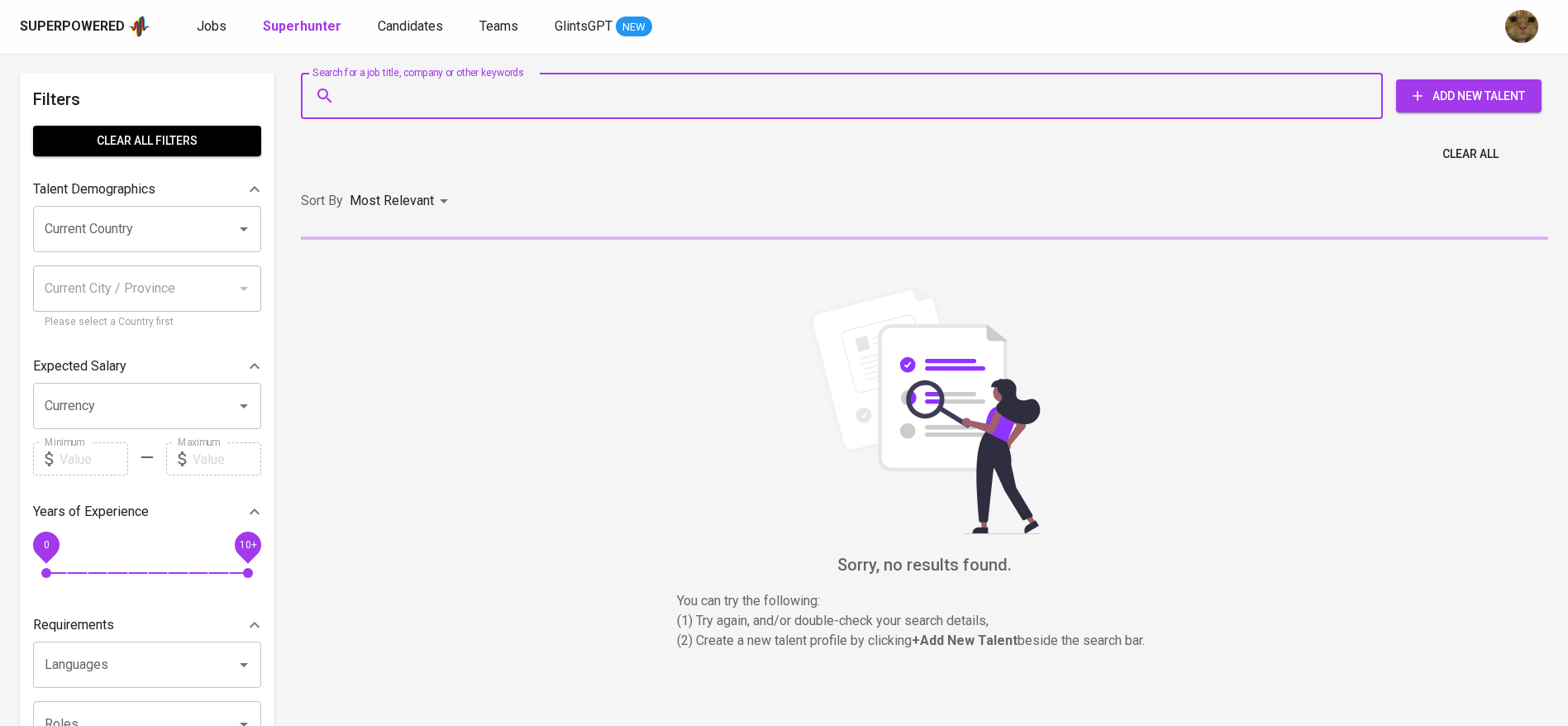
paste input "[EMAIL_ADDRESS][DOMAIN_NAME]"
type input "[EMAIL_ADDRESS][DOMAIN_NAME]"
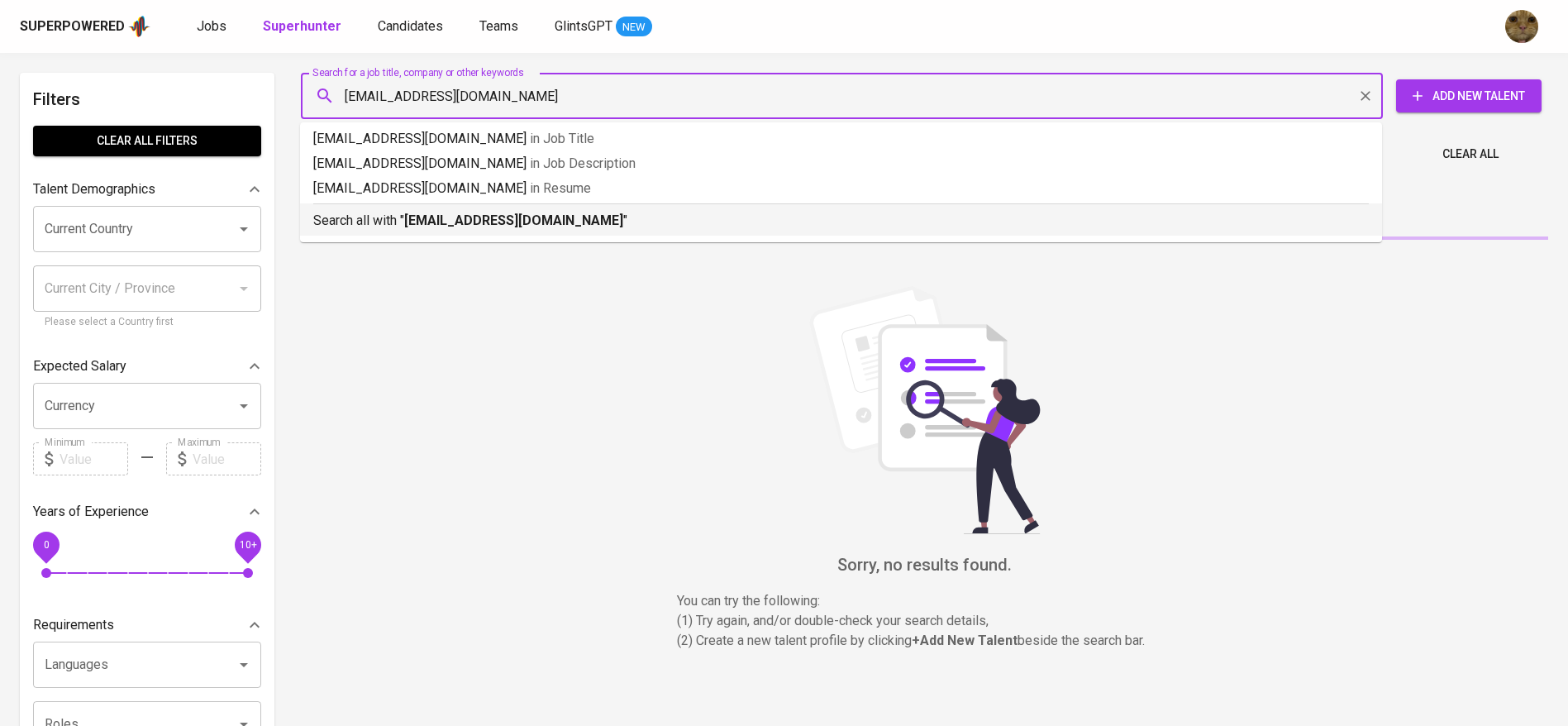
click at [406, 215] on b "[EMAIL_ADDRESS][DOMAIN_NAME]" at bounding box center [514, 220] width 219 height 16
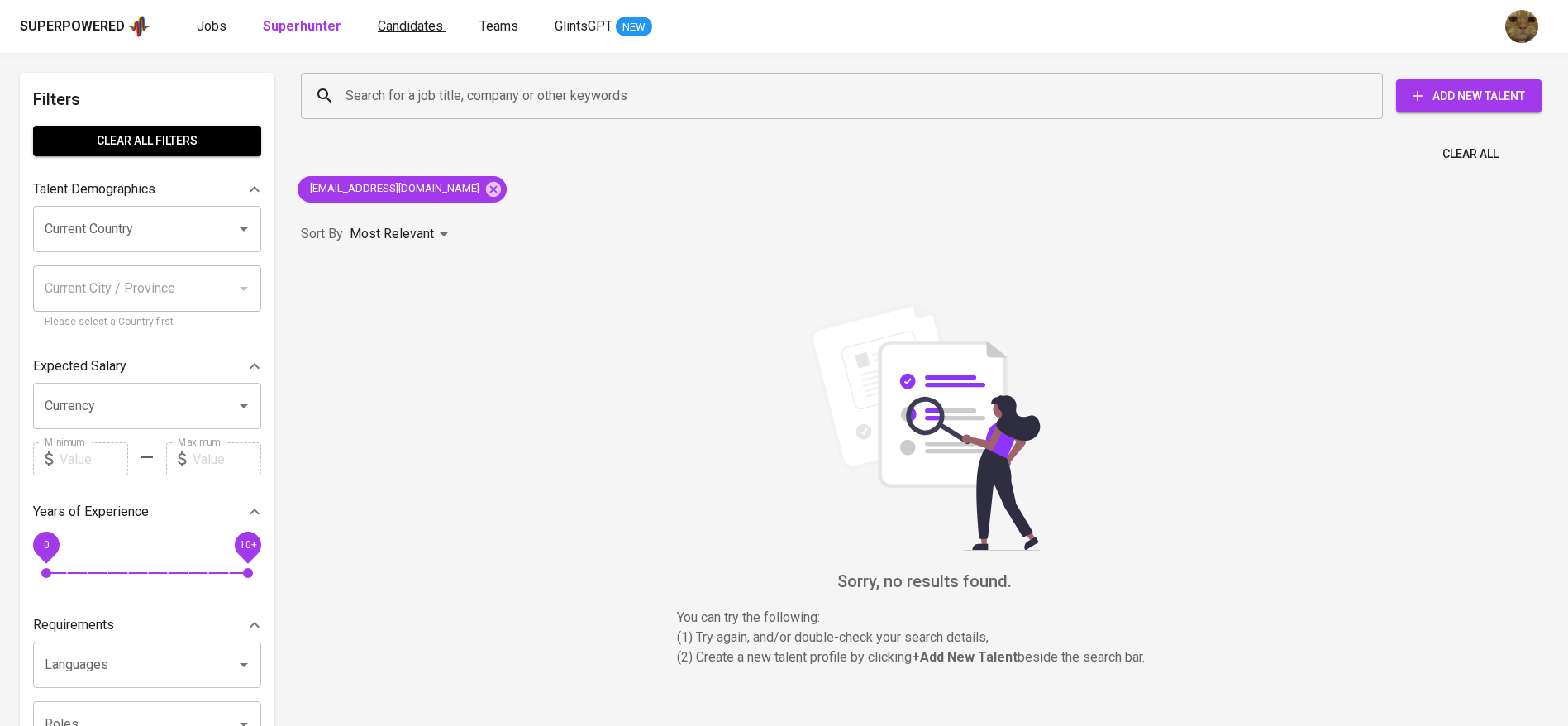
click at [414, 21] on span "Candidates" at bounding box center [410, 26] width 65 height 16
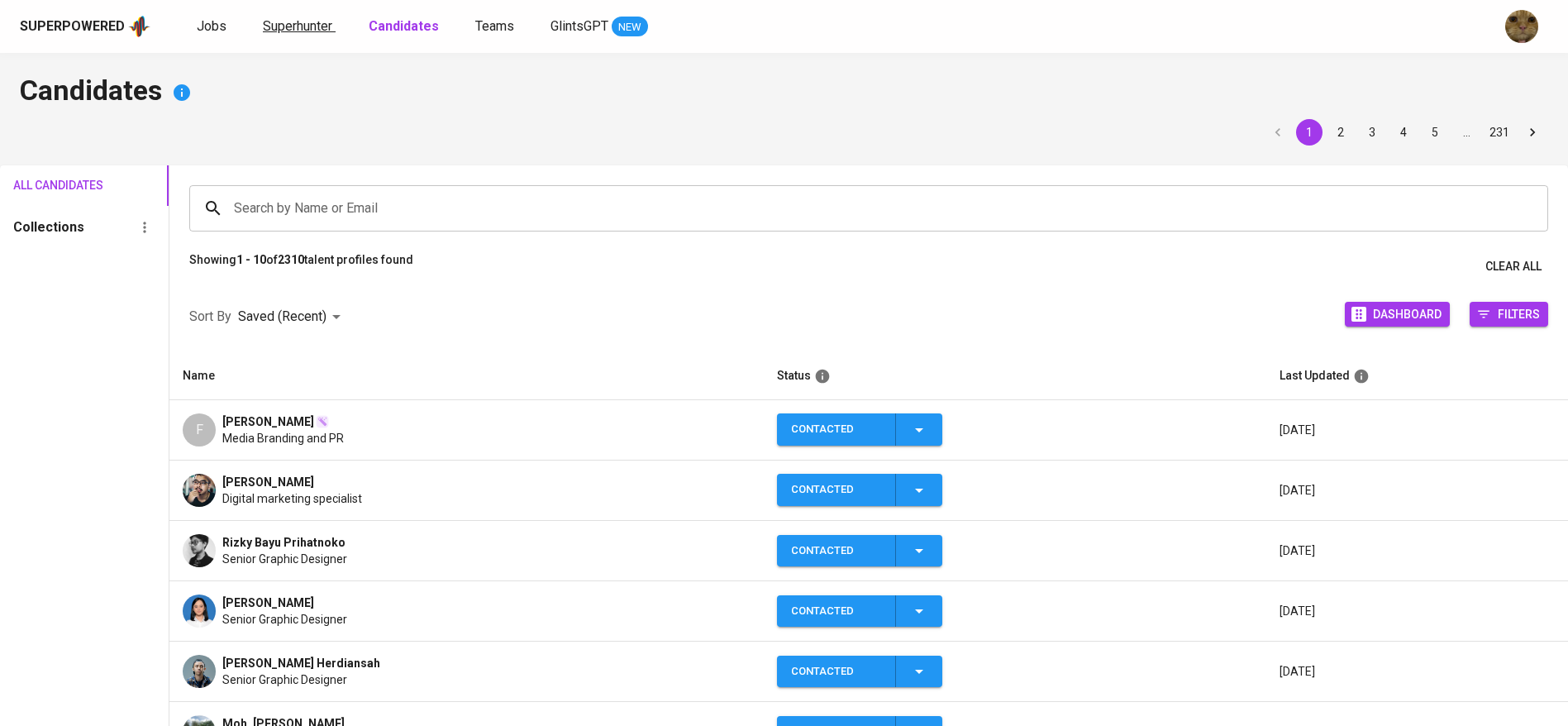
click at [315, 33] on span "Superhunter" at bounding box center [296, 26] width 69 height 16
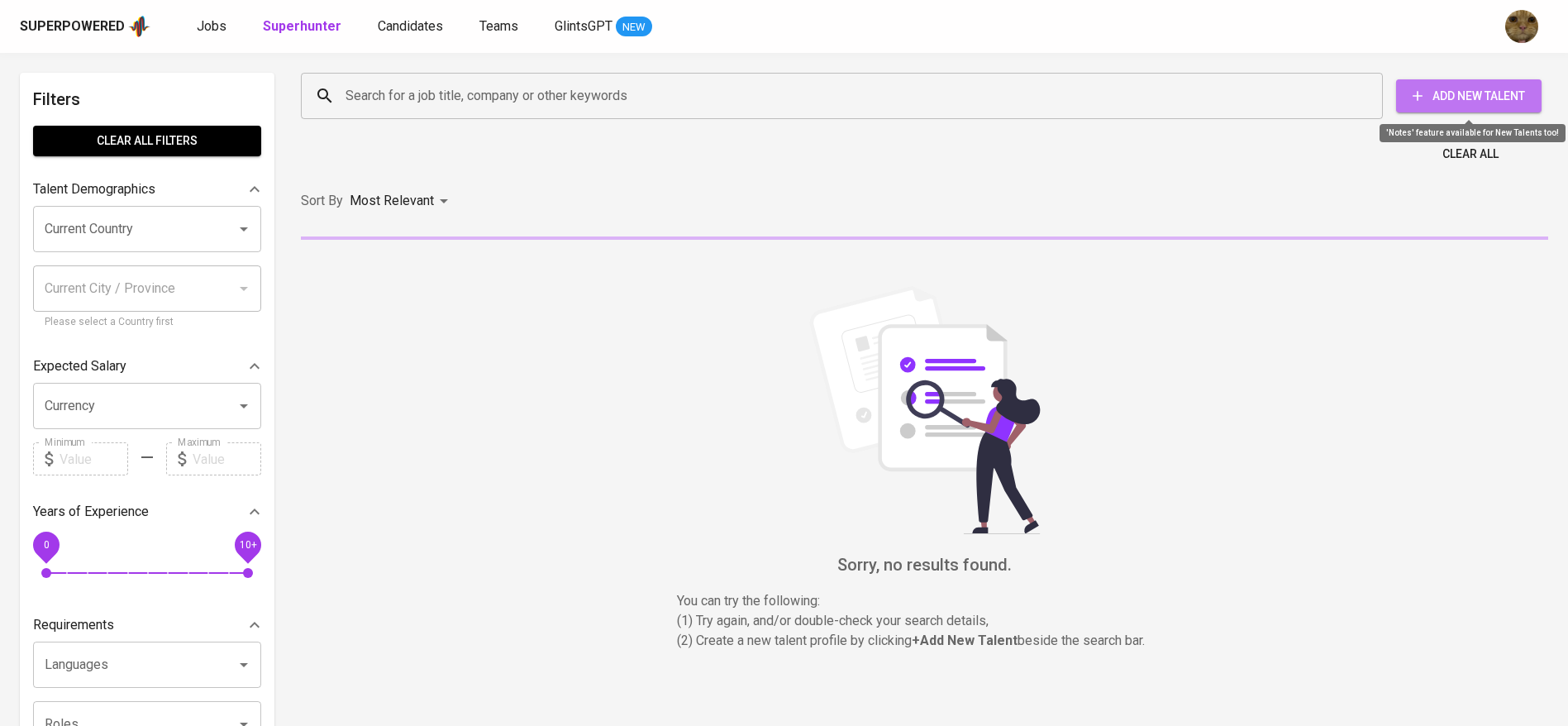
click at [1427, 82] on button "Add New Talent" at bounding box center [1469, 96] width 145 height 33
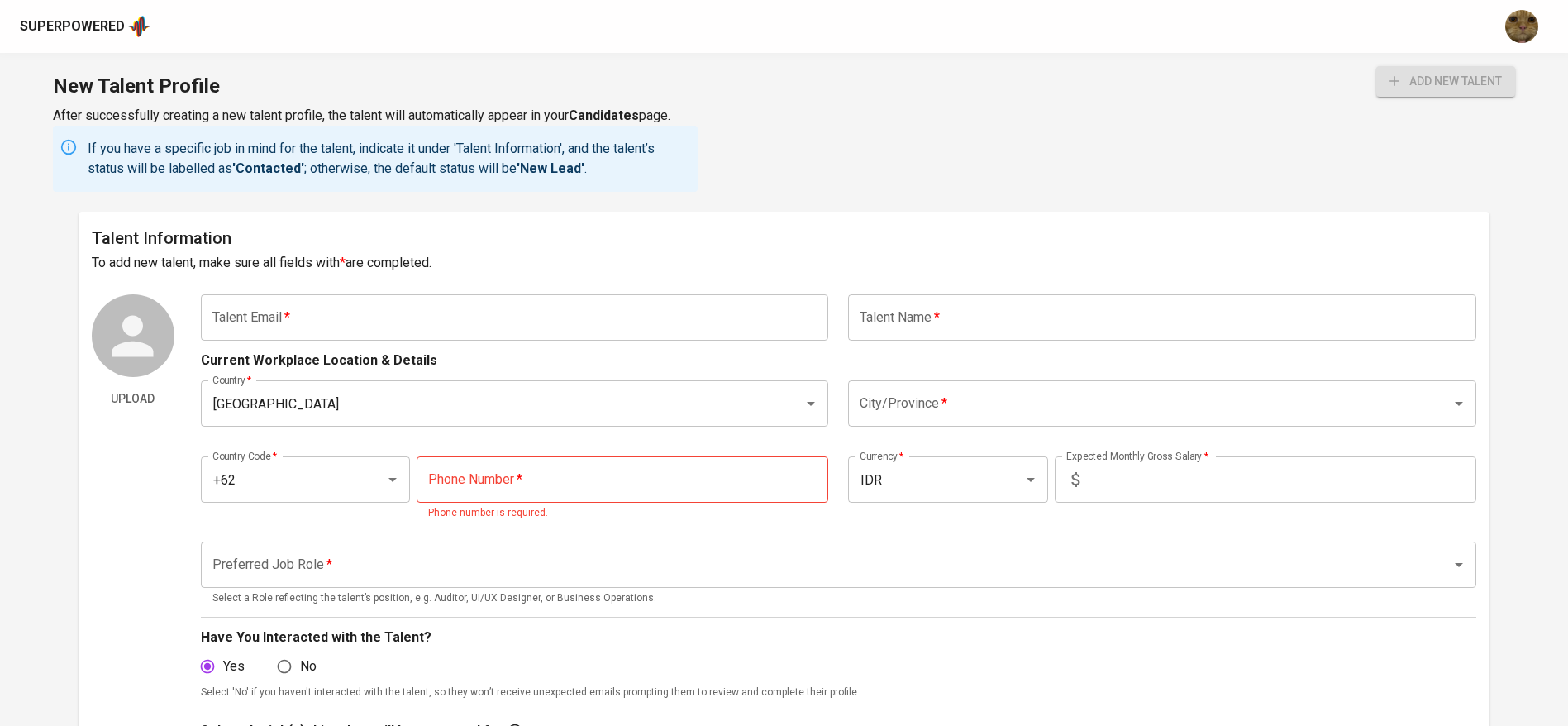
click at [1004, 320] on input "text" at bounding box center [1162, 318] width 628 height 46
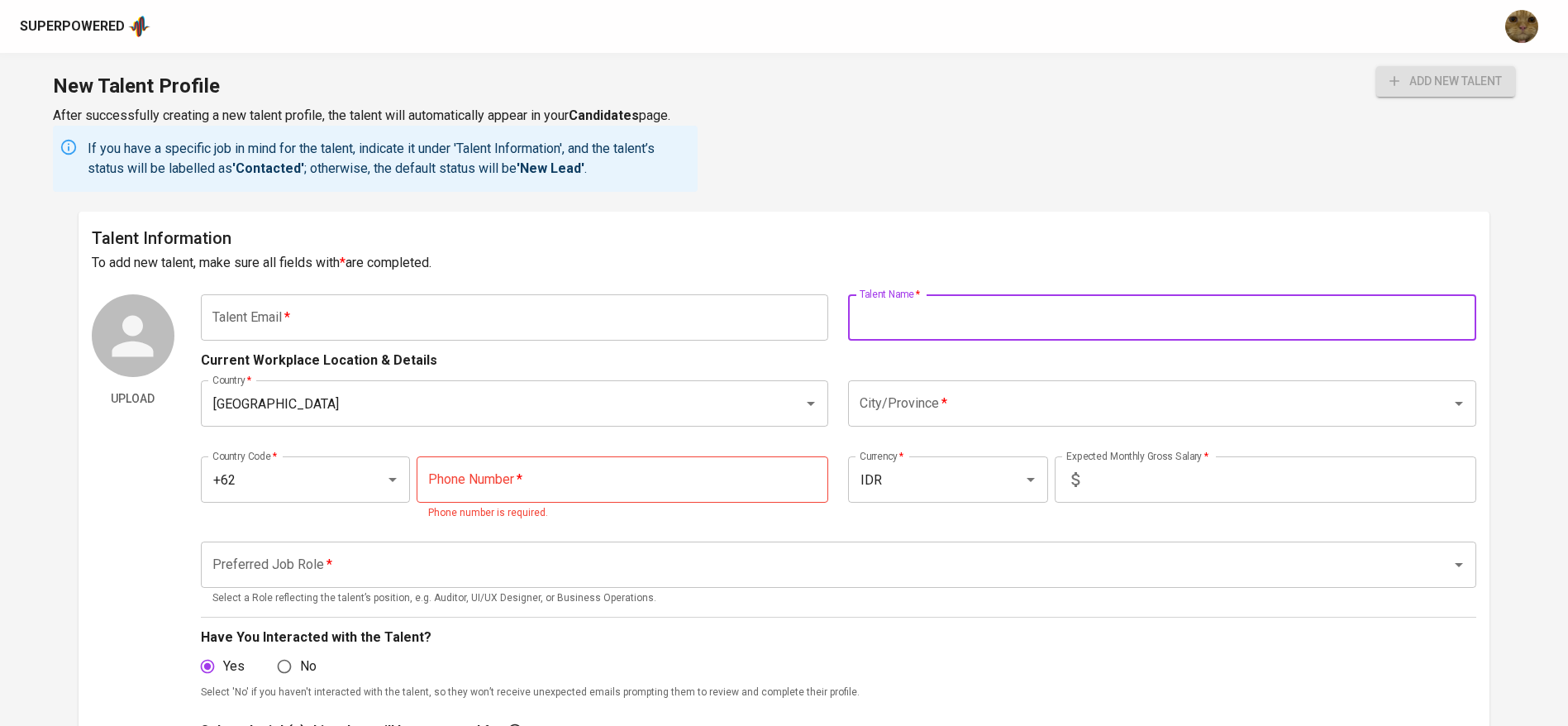
paste input "[EMAIL_ADDRESS][DOMAIN_NAME]"
type input "[EMAIL_ADDRESS][DOMAIN_NAME]"
click at [603, 307] on input "text" at bounding box center [515, 318] width 628 height 46
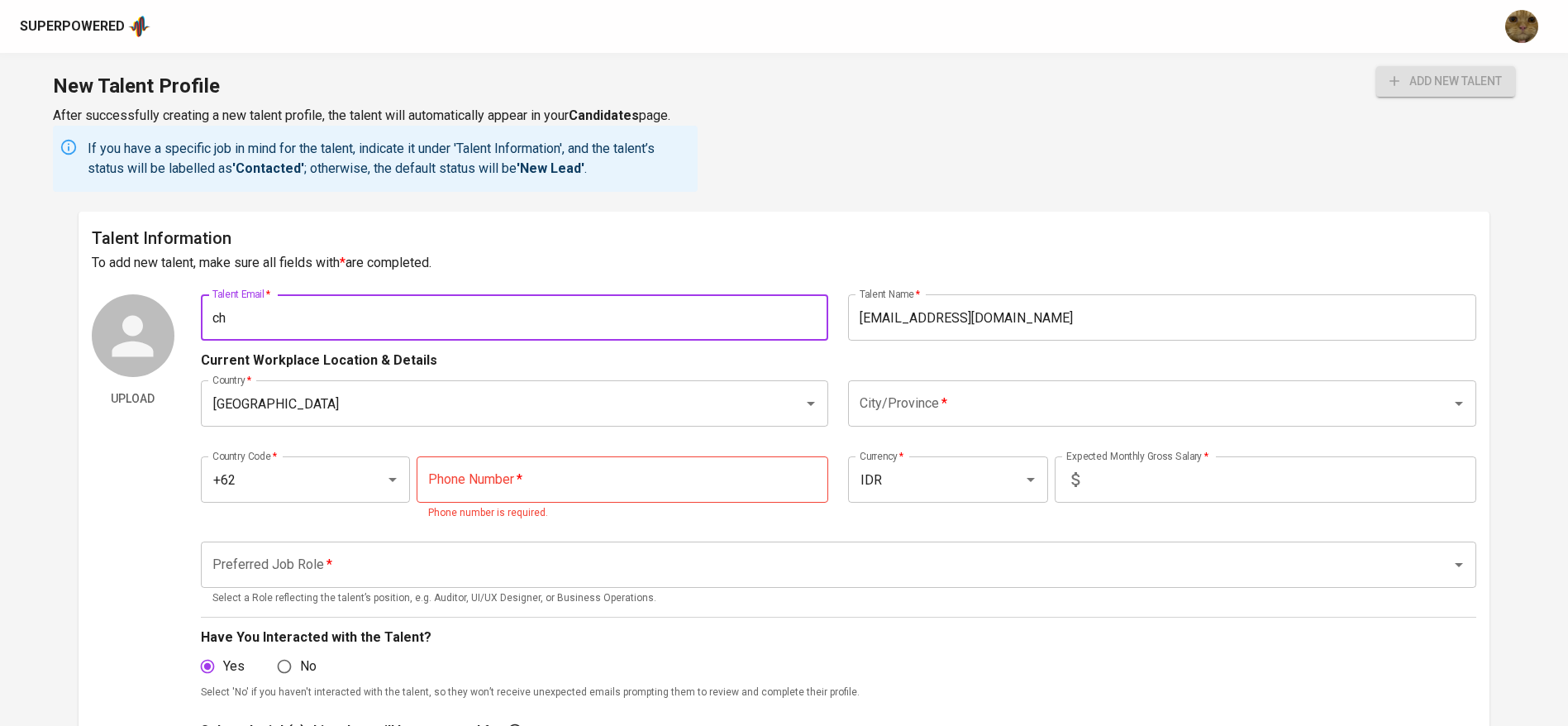
type input "c"
type input "chok"
paste input "hello.choky@gmail.com"
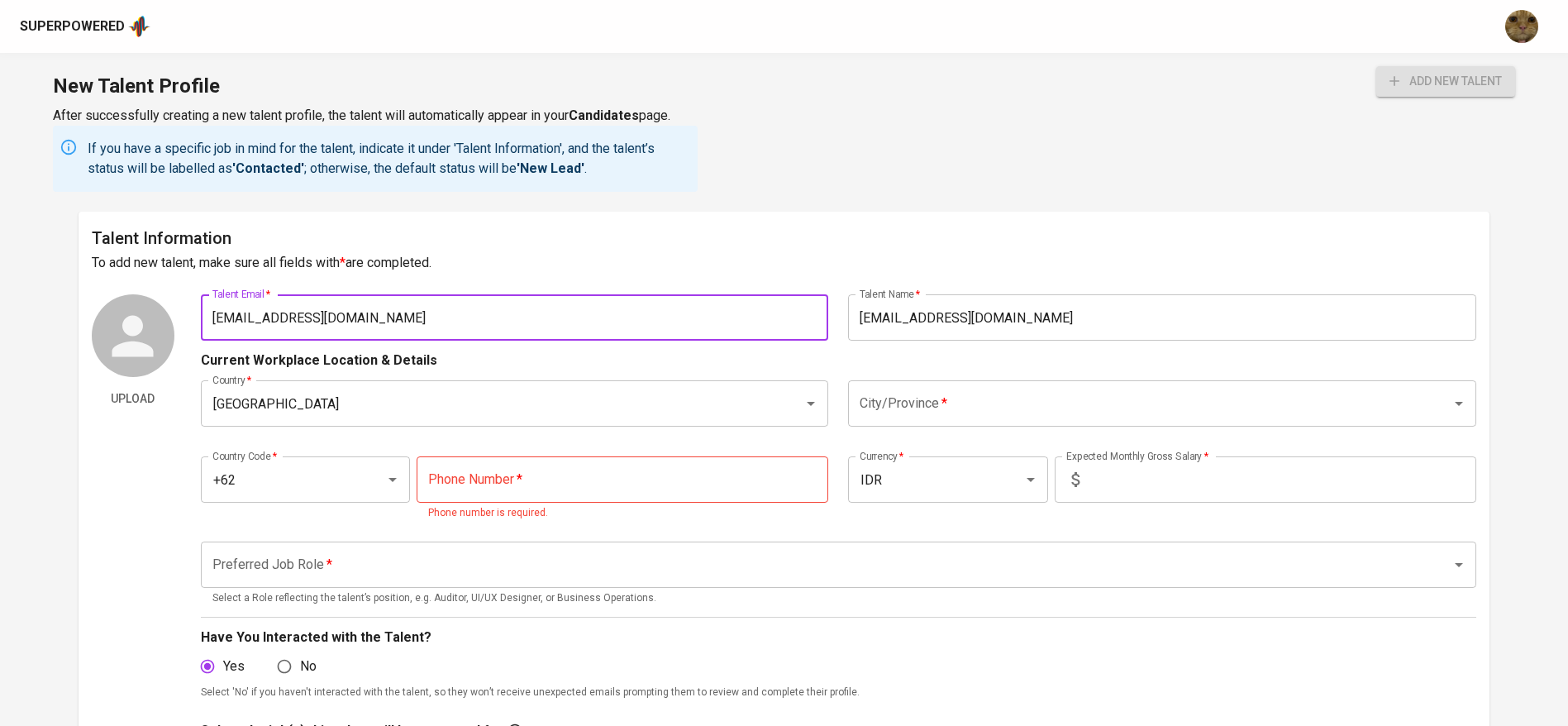
type input "hello.choky@gmail.com"
click at [922, 312] on input "hello.choky@gmail.com" at bounding box center [1162, 318] width 628 height 46
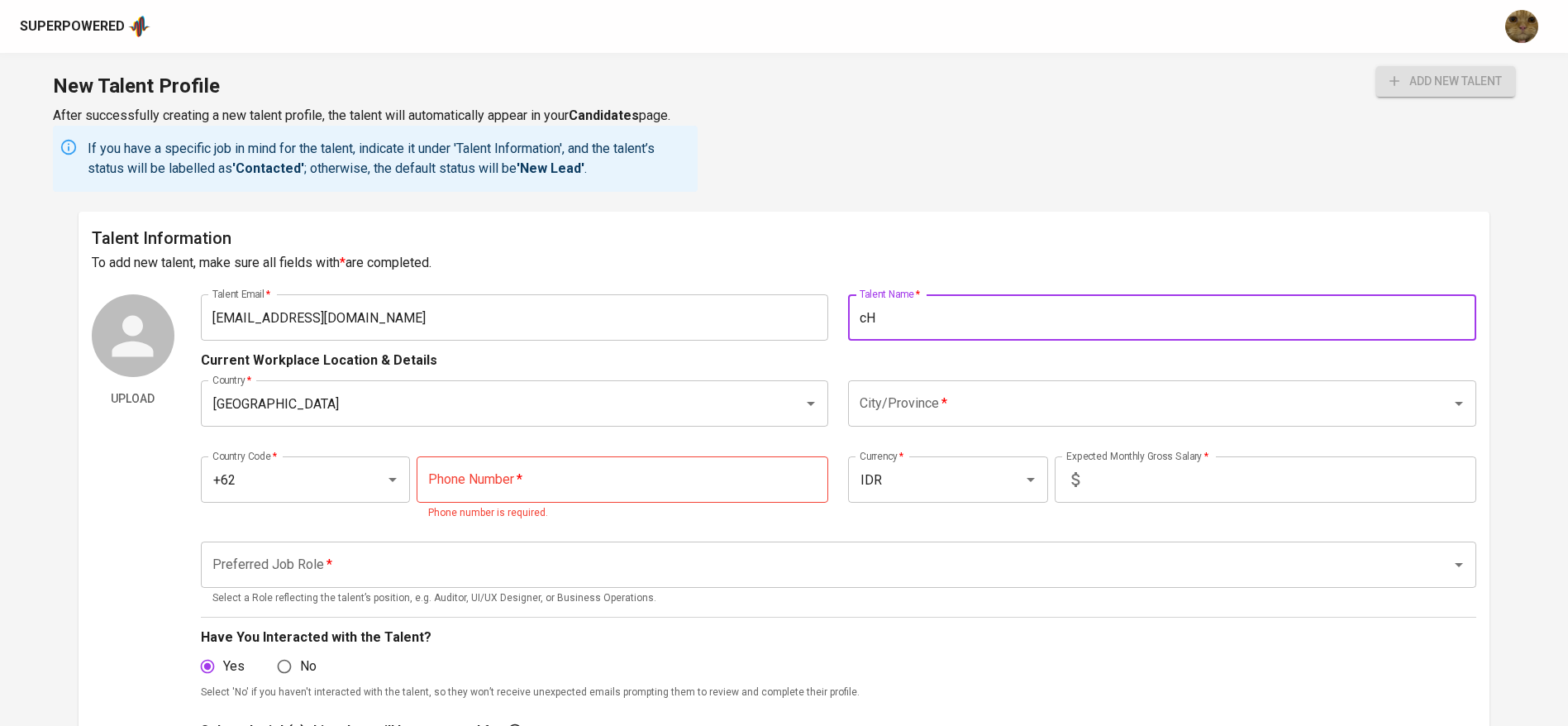
type input "c"
type input "Choky Halomoan"
click at [1046, 422] on div "City/Province *" at bounding box center [1162, 404] width 628 height 46
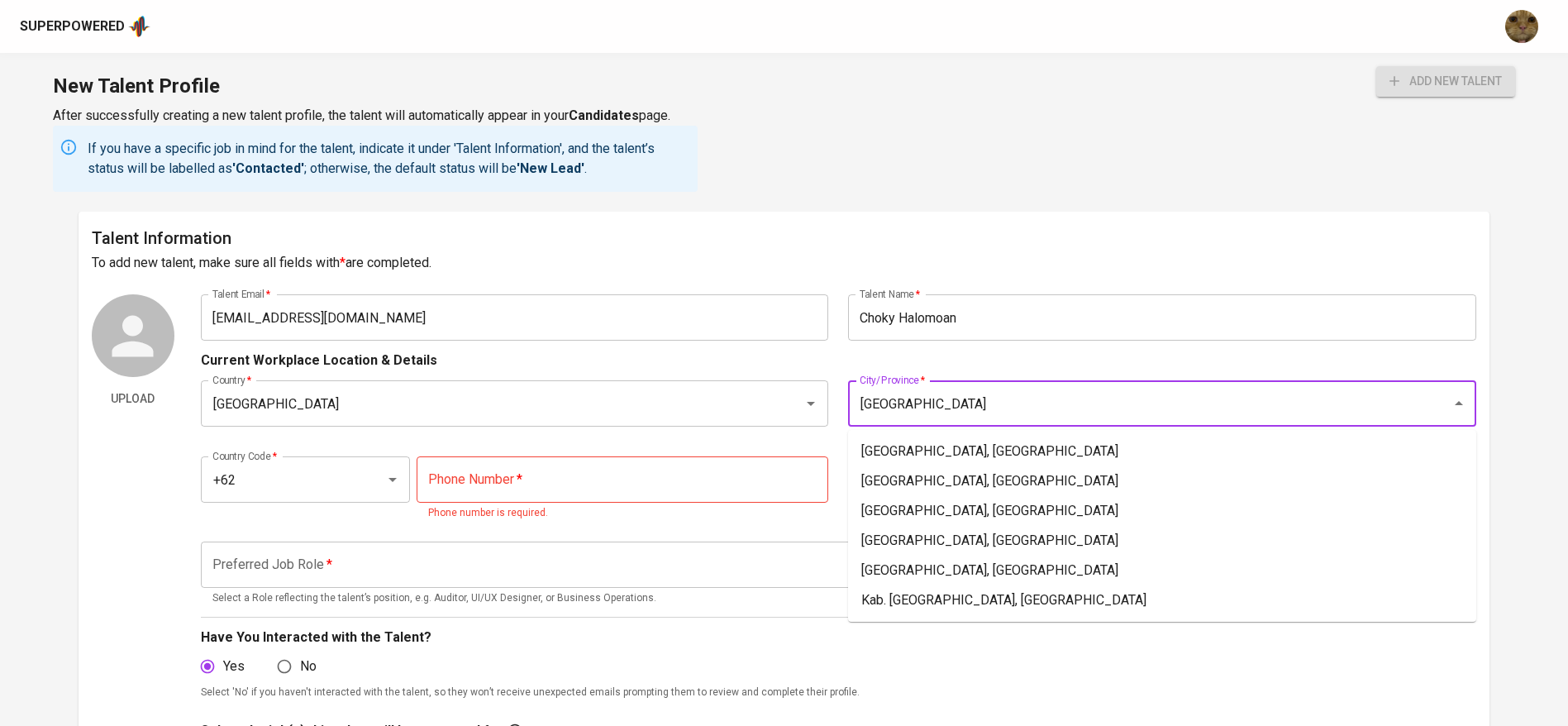
type input "jakarta"
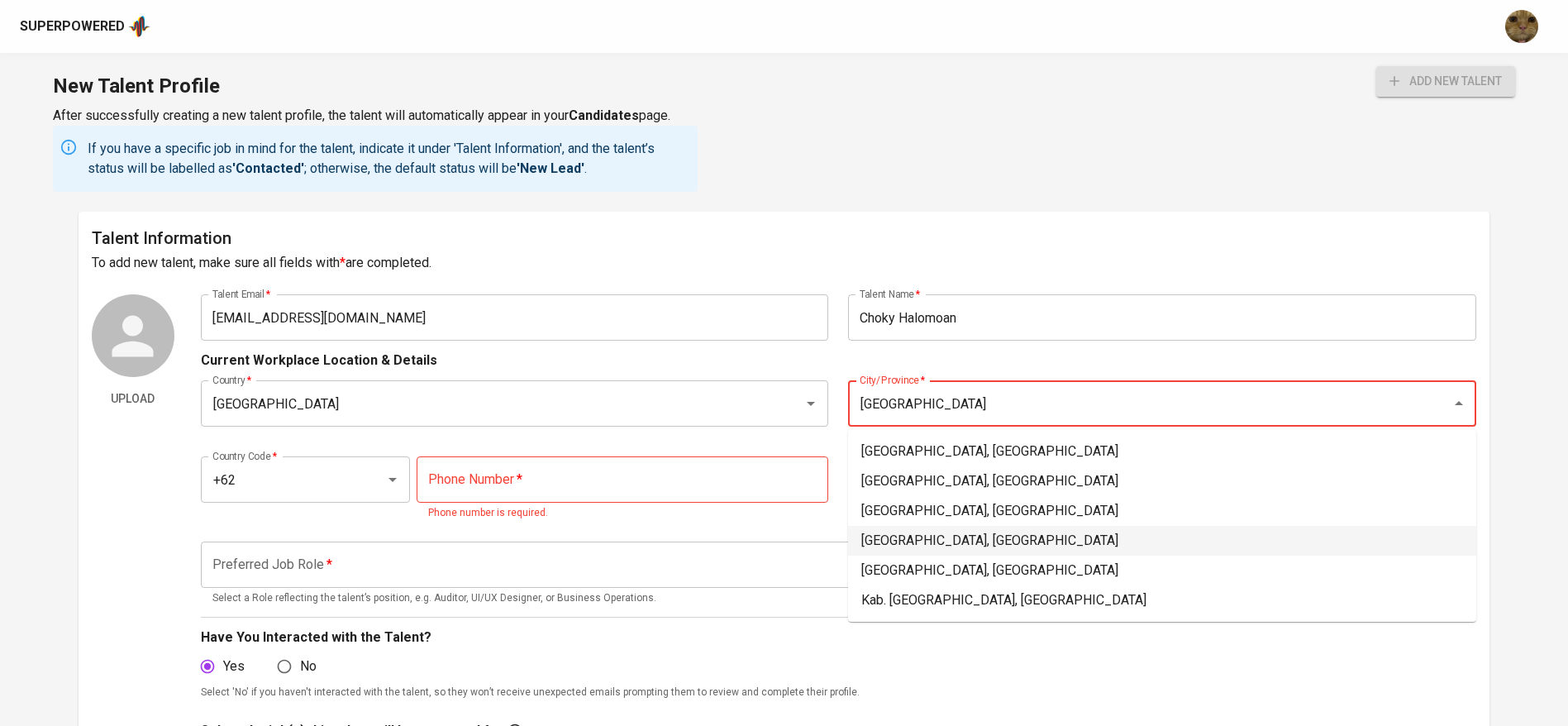
click at [928, 530] on li "Jakarta Pusat, DKI Jakarta" at bounding box center [1162, 541] width 628 height 29
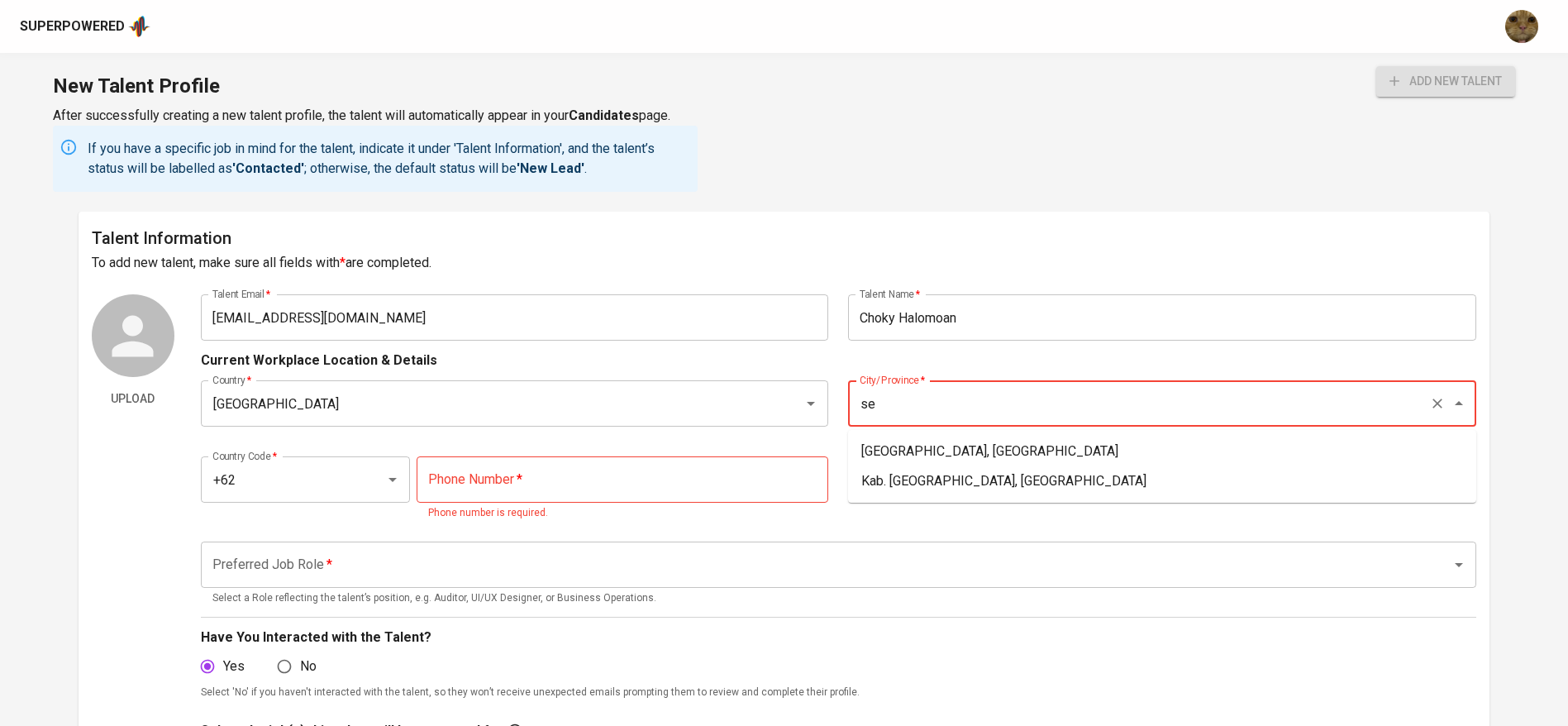
type input "s"
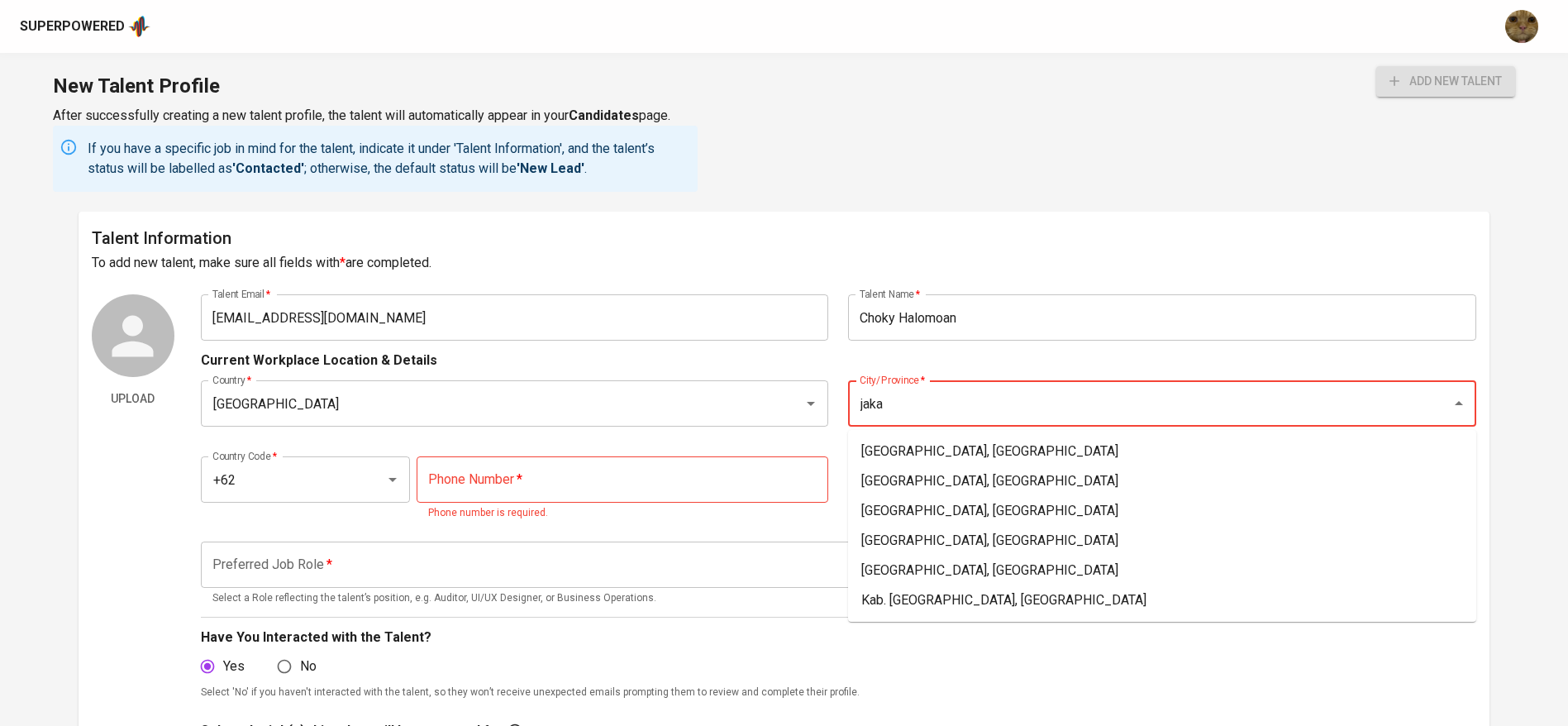
click at [943, 441] on li "Jakarta Selatan, DKI Jakarta" at bounding box center [1162, 451] width 628 height 29
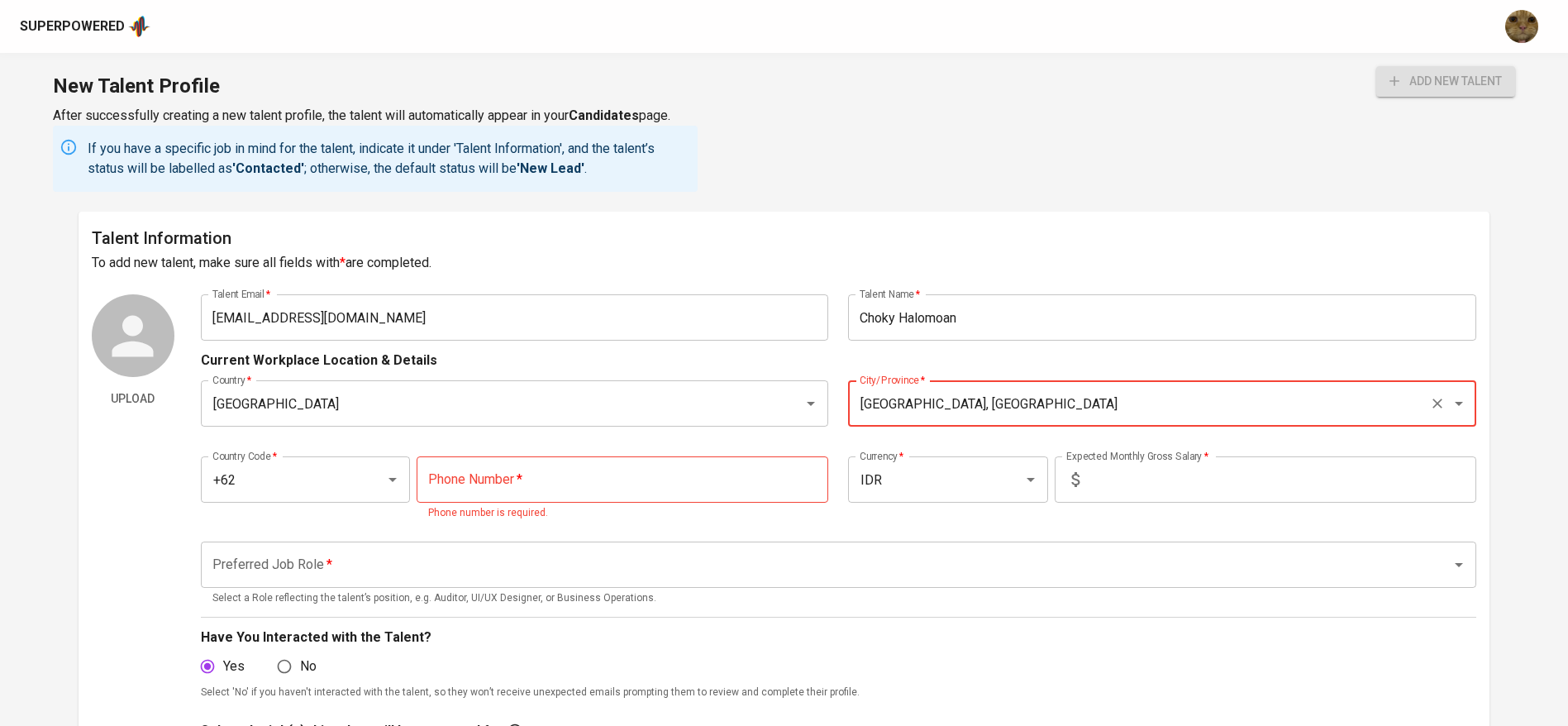
type input "Jakarta Selatan, DKI Jakarta"
click at [551, 511] on p "Phone number is required." at bounding box center [622, 514] width 389 height 17
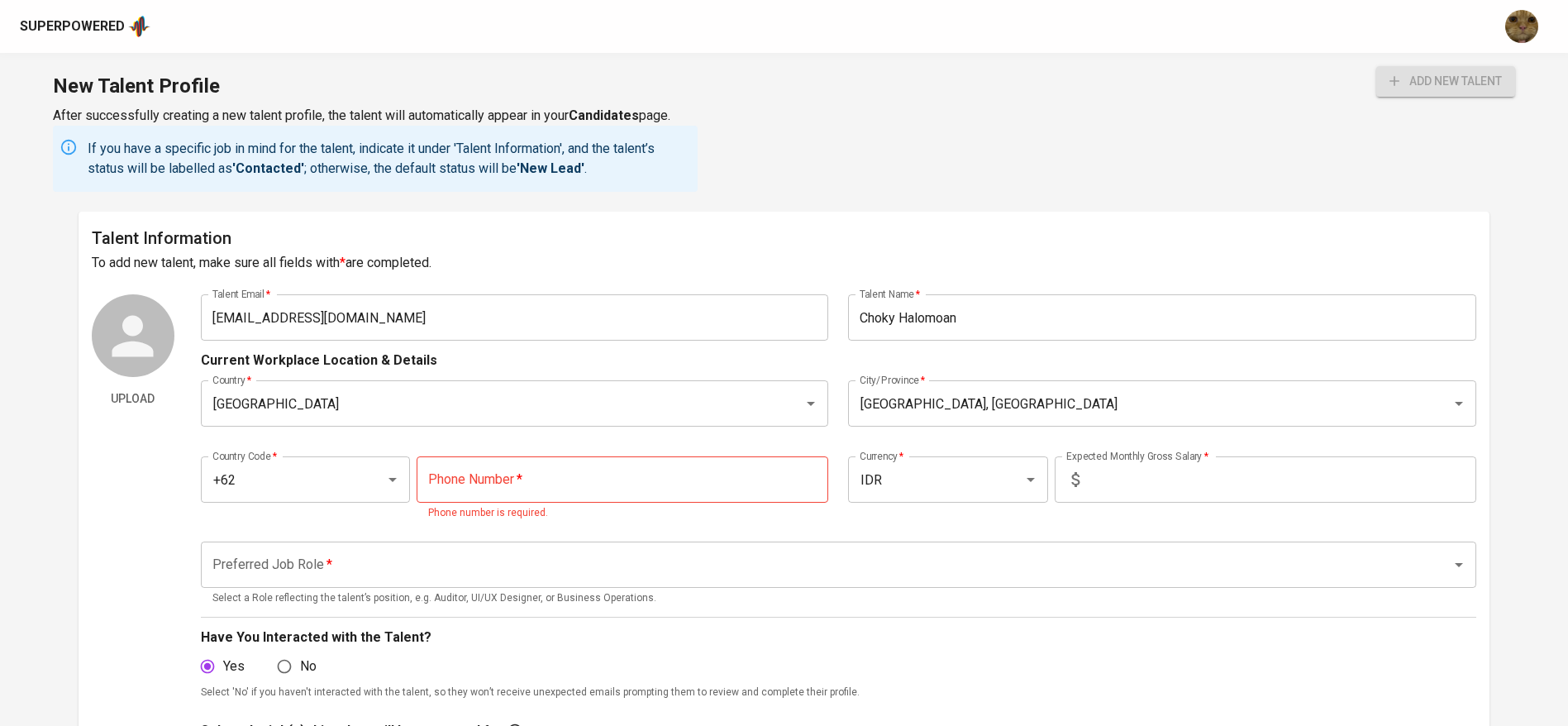
click at [513, 479] on input "tel" at bounding box center [621, 480] width 412 height 46
paste input "877-8383-0202"
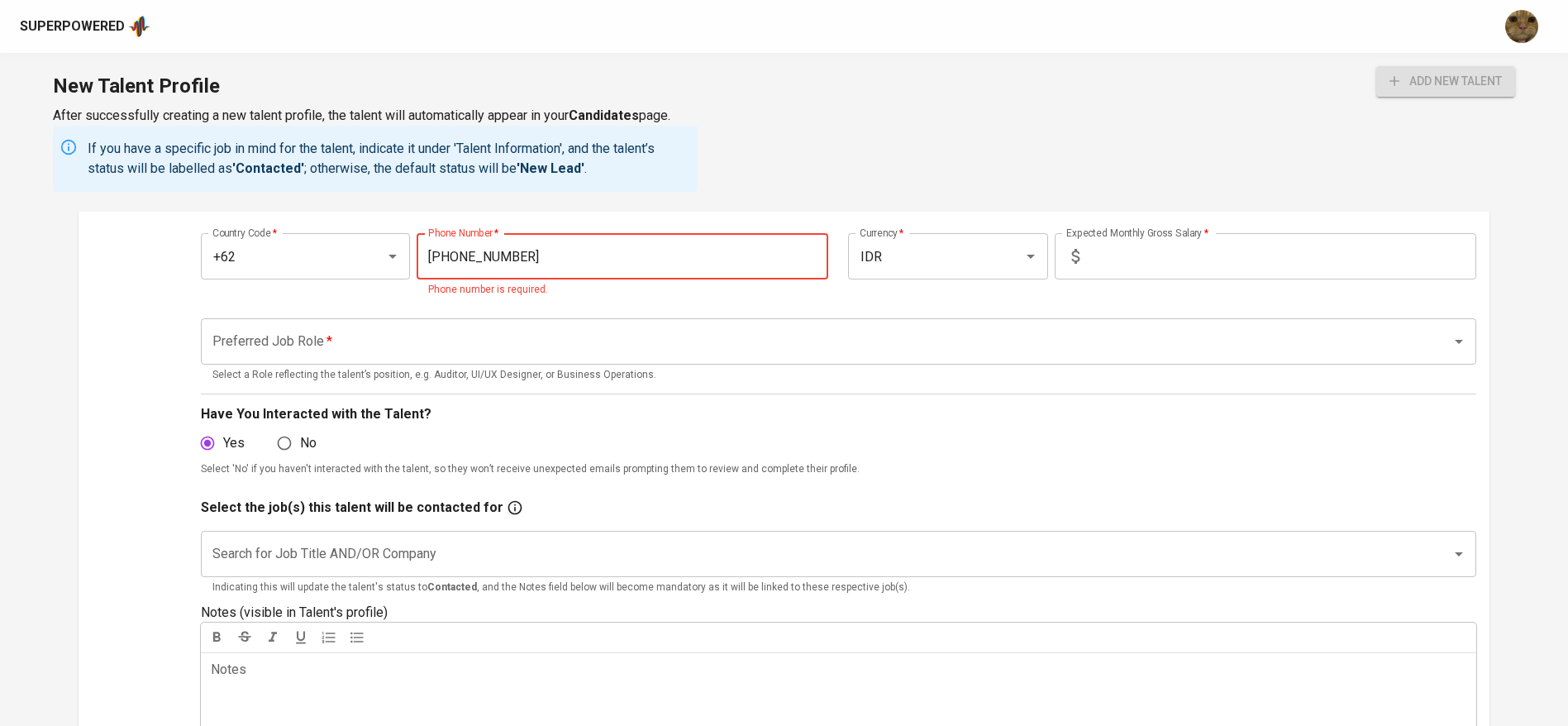
scroll to position [226, 0]
type input "877-8383-0202"
click at [436, 346] on body "Superpowered New Talent Profile After successfully creating a new talent profil…" at bounding box center [784, 673] width 1568 height 1797
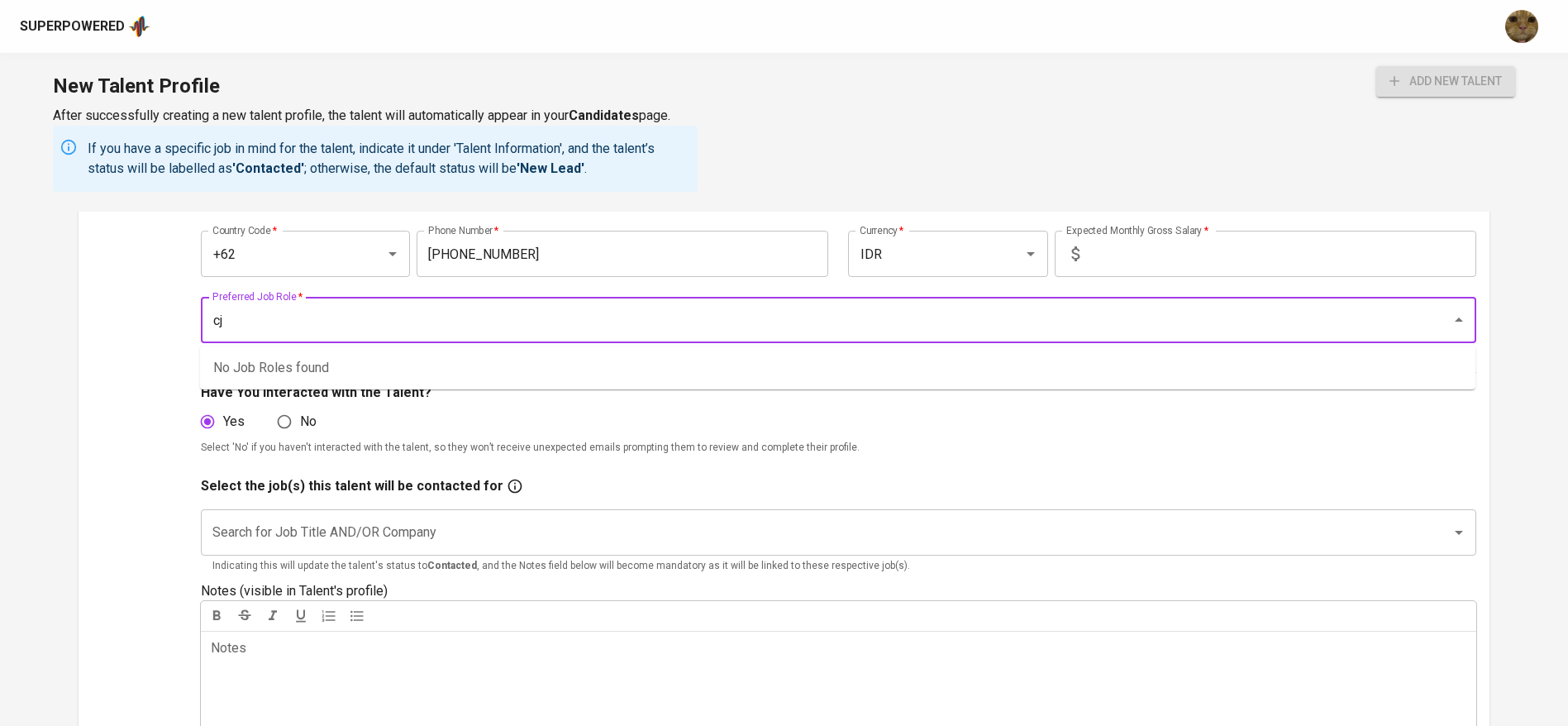
type input "c"
type input "manager"
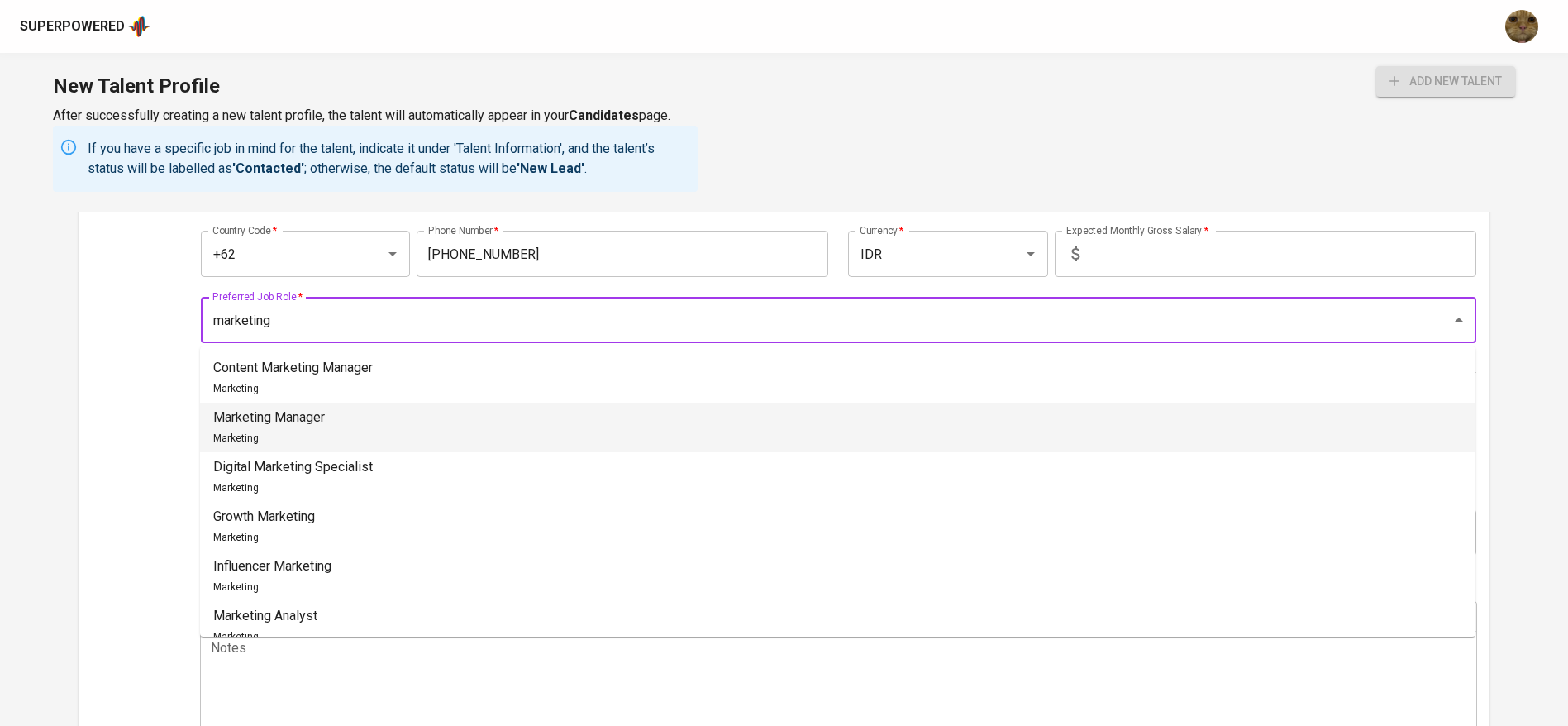
click at [316, 426] on p "Marketing Manager" at bounding box center [269, 418] width 111 height 20
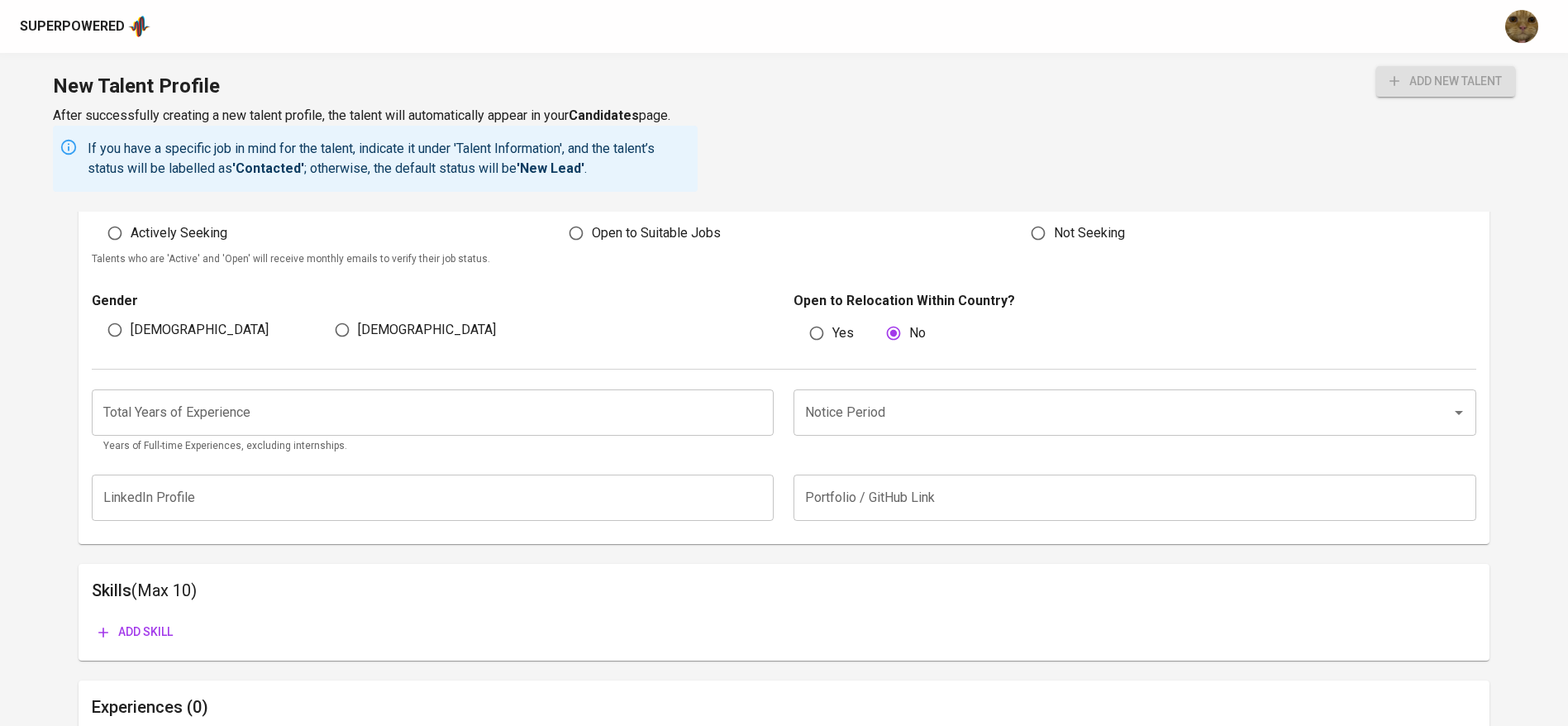
scroll to position [916, 0]
type input "Marketing Manager"
click at [883, 425] on input "Notice Period" at bounding box center [1111, 412] width 621 height 31
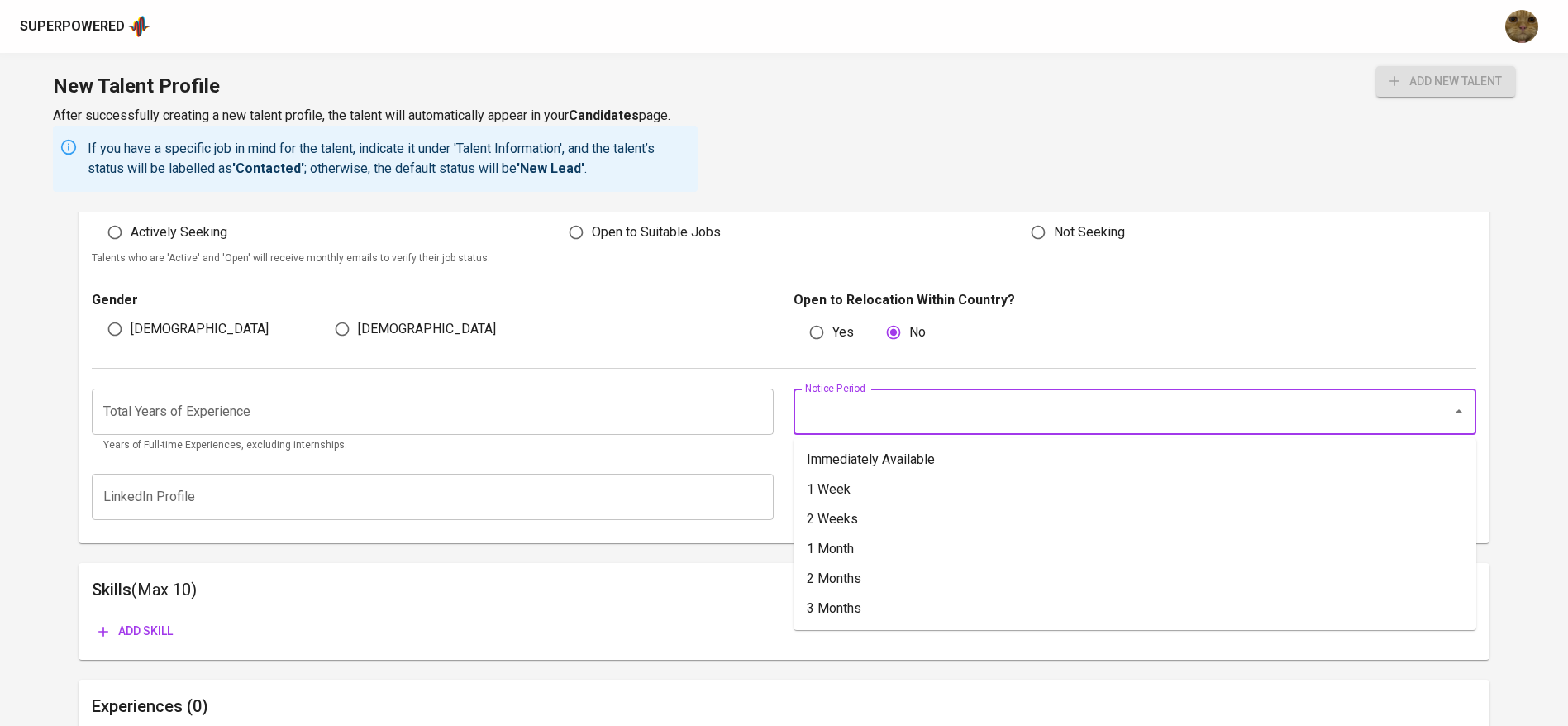
click at [712, 331] on div "Male Female" at bounding box center [434, 329] width 683 height 31
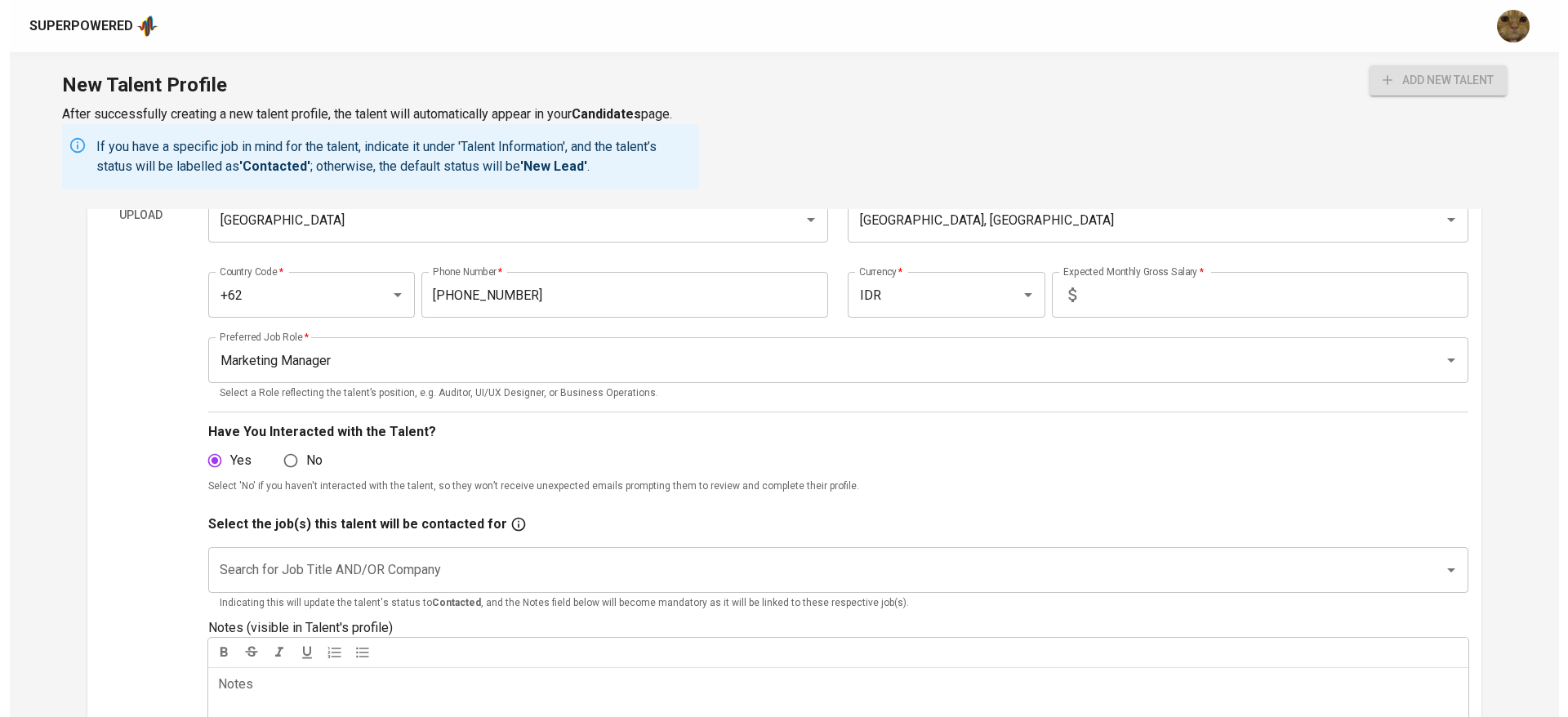
scroll to position [0, 0]
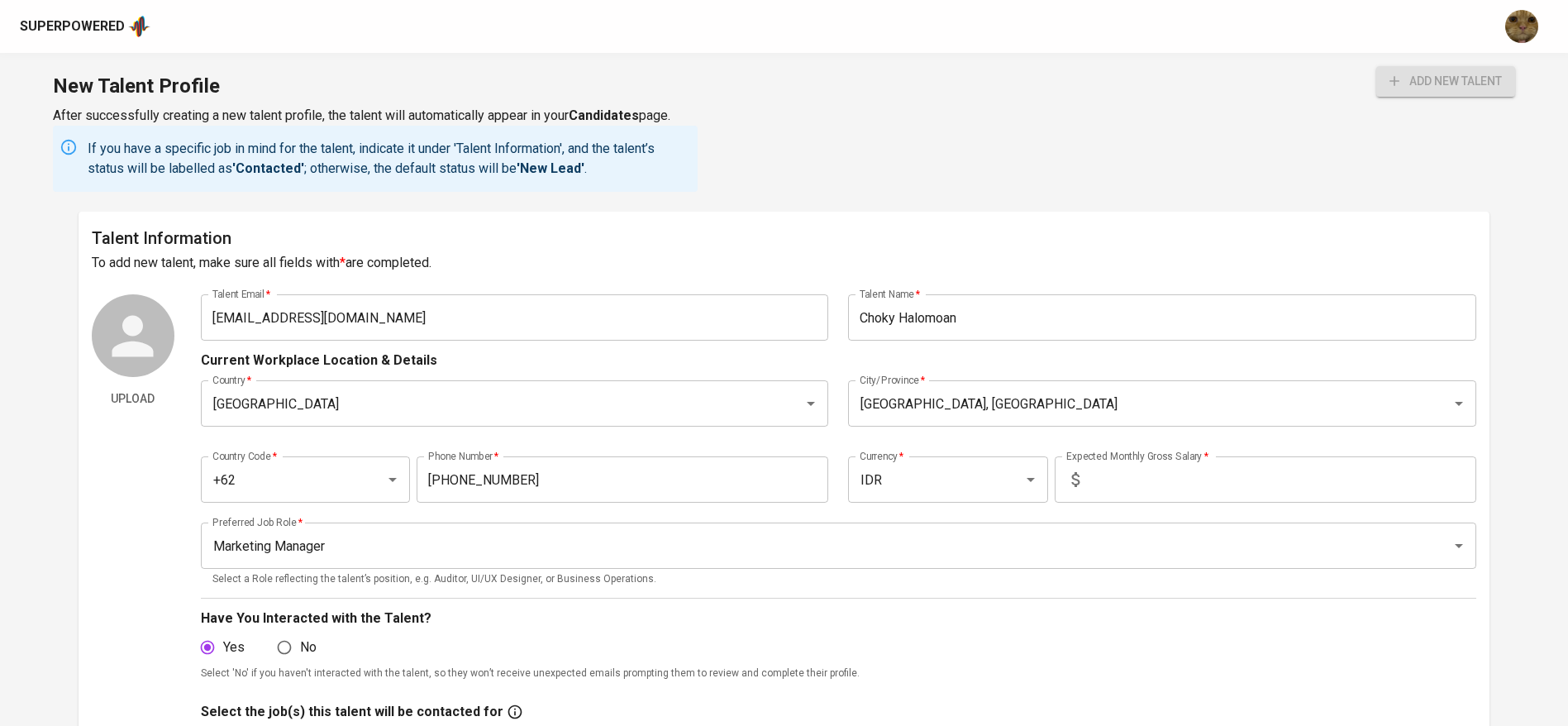
click at [134, 439] on div "Upload" at bounding box center [134, 641] width 83 height 694
click at [1109, 493] on input "text" at bounding box center [1282, 480] width 390 height 46
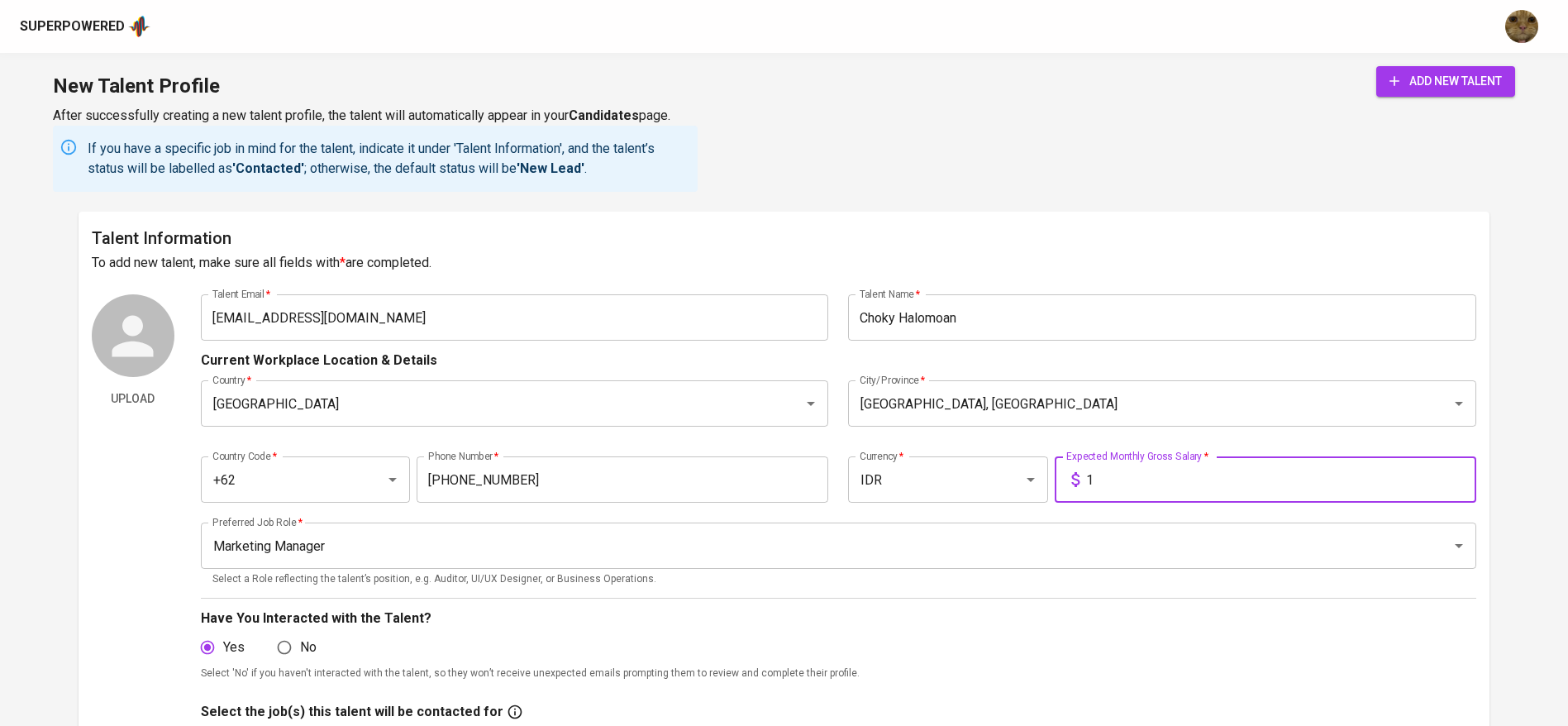
type input "1"
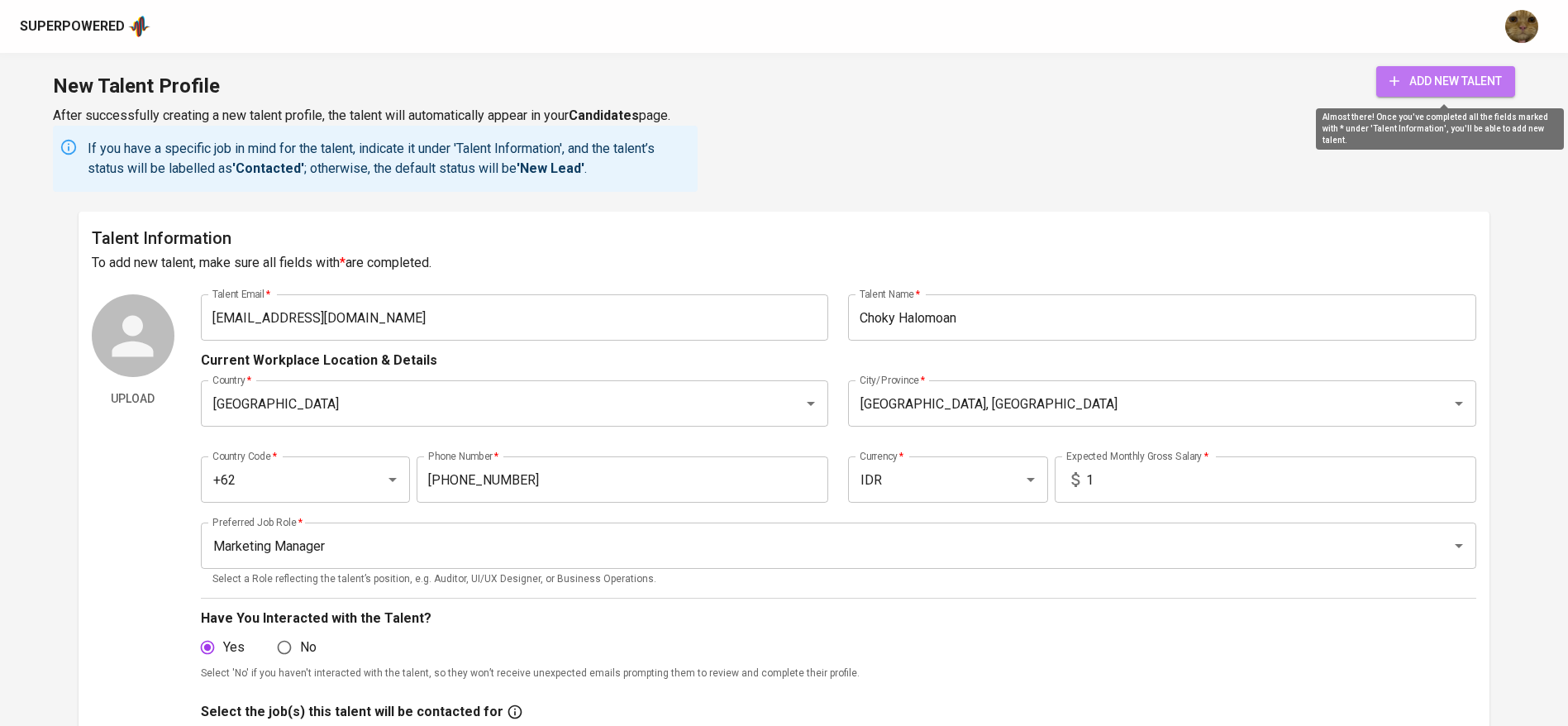
click at [1413, 82] on span "add new talent" at bounding box center [1446, 81] width 112 height 20
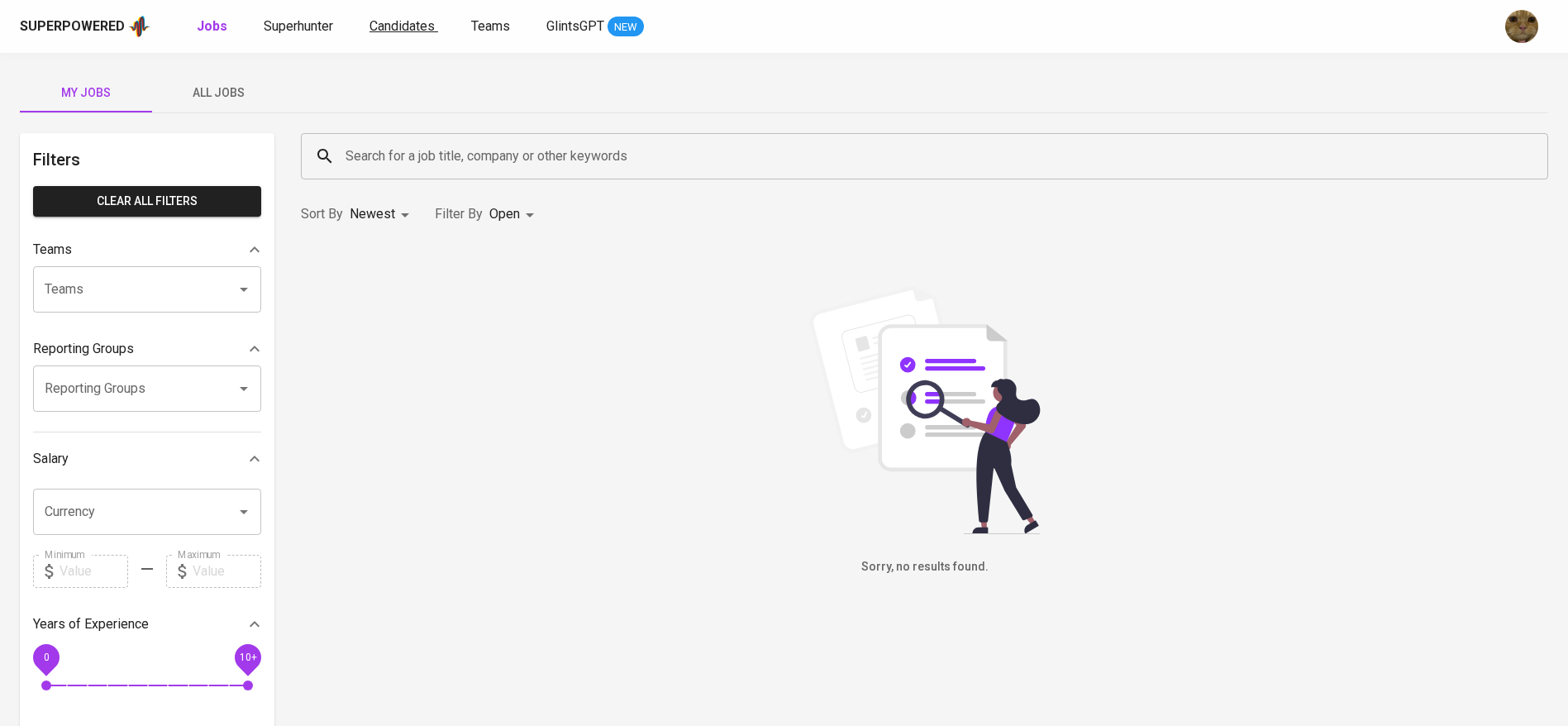
click at [405, 35] on link "Candidates" at bounding box center [403, 27] width 69 height 20
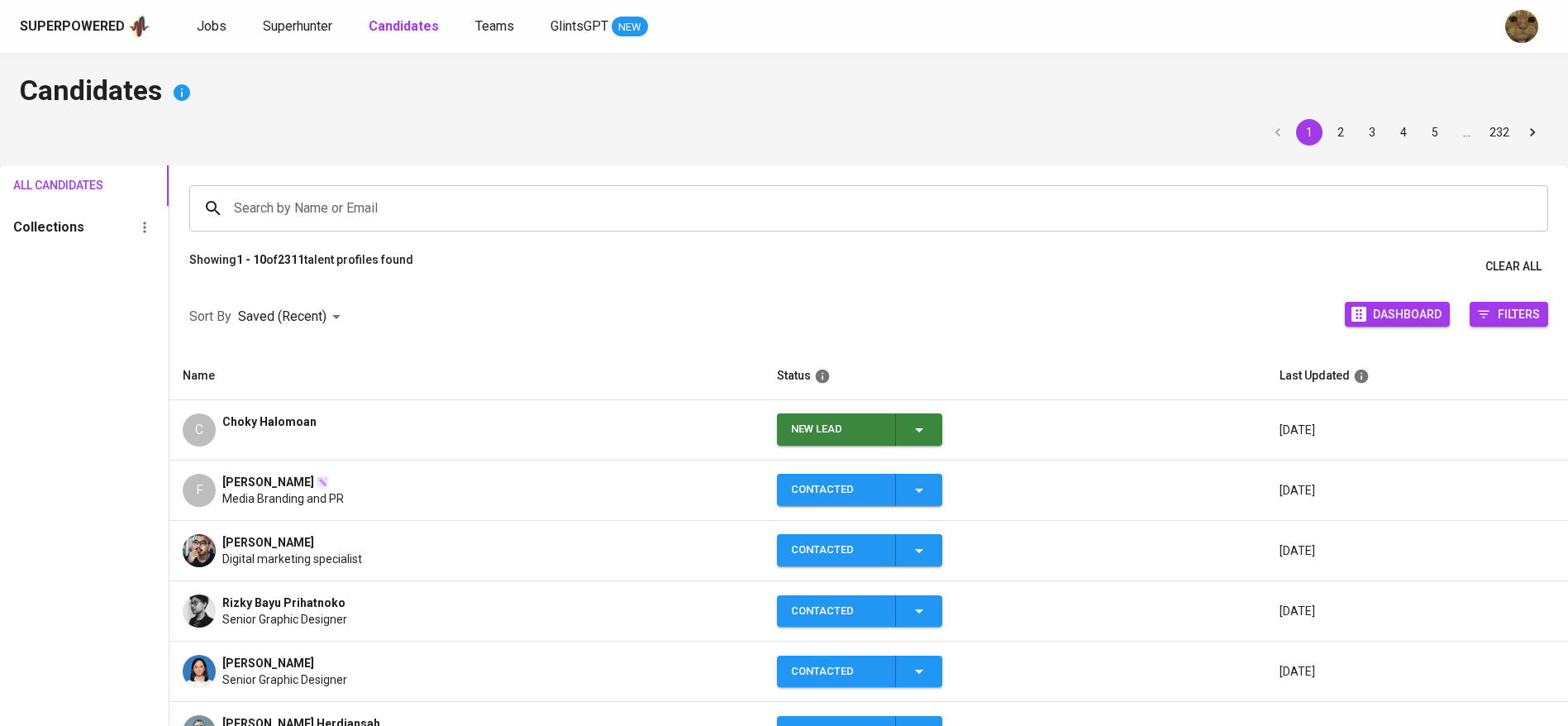
click at [914, 428] on icon "button" at bounding box center [920, 430] width 20 height 20
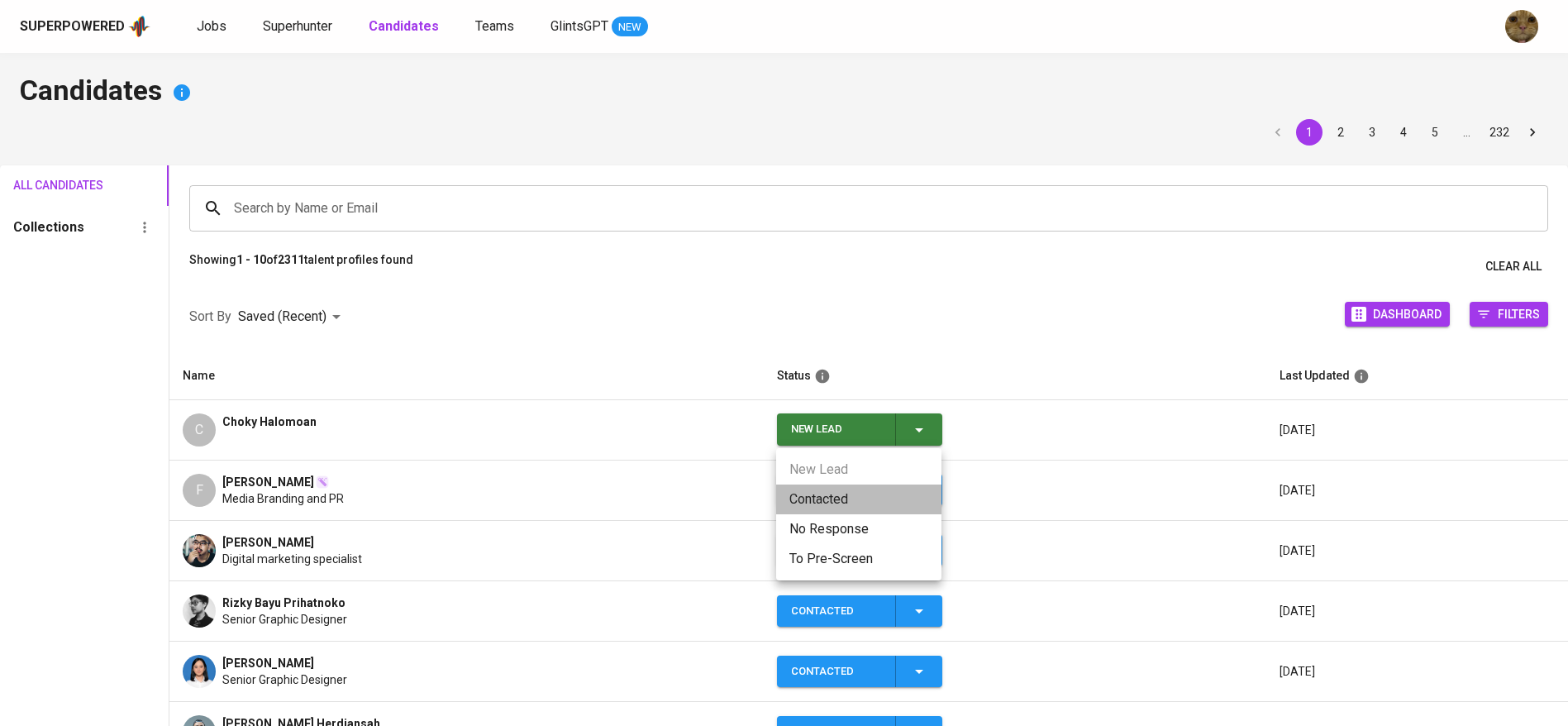
click at [850, 497] on li "Contacted" at bounding box center [859, 499] width 166 height 29
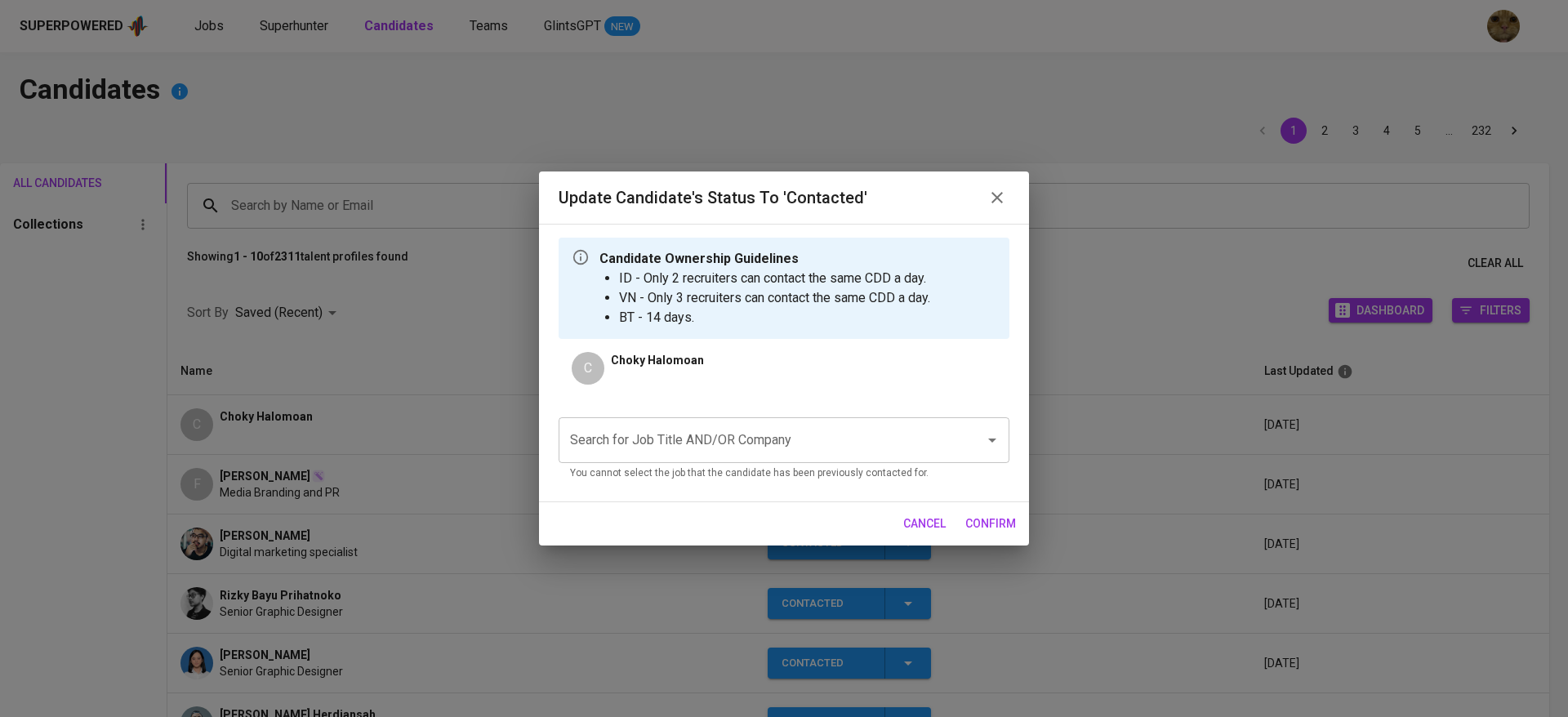
click at [661, 460] on div "Search for Job Title AND/OR Company" at bounding box center [784, 440] width 451 height 45
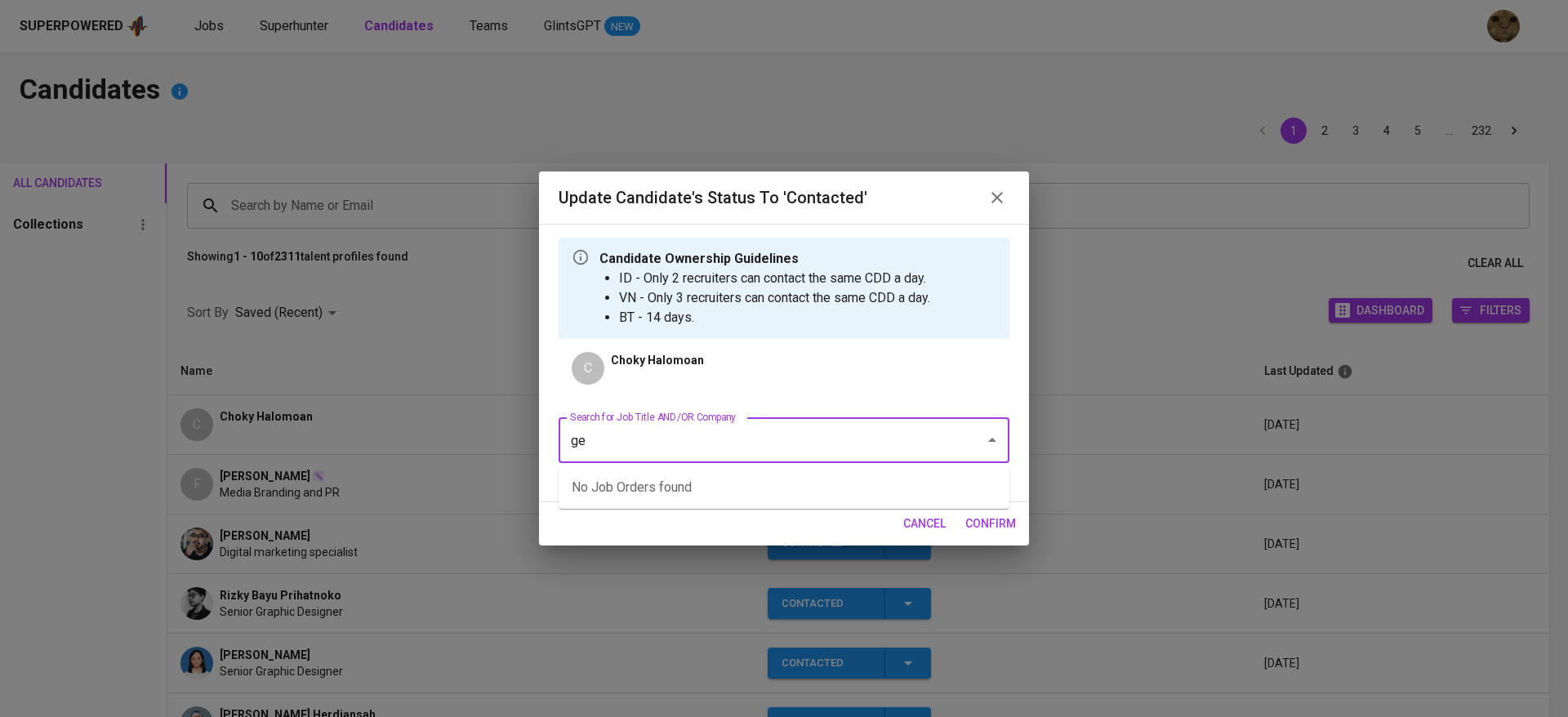
type input "g"
click at [699, 500] on li "Public Relations Manager (GEEZERBUILD PRIVATE LIMITED)" at bounding box center [784, 488] width 451 height 29
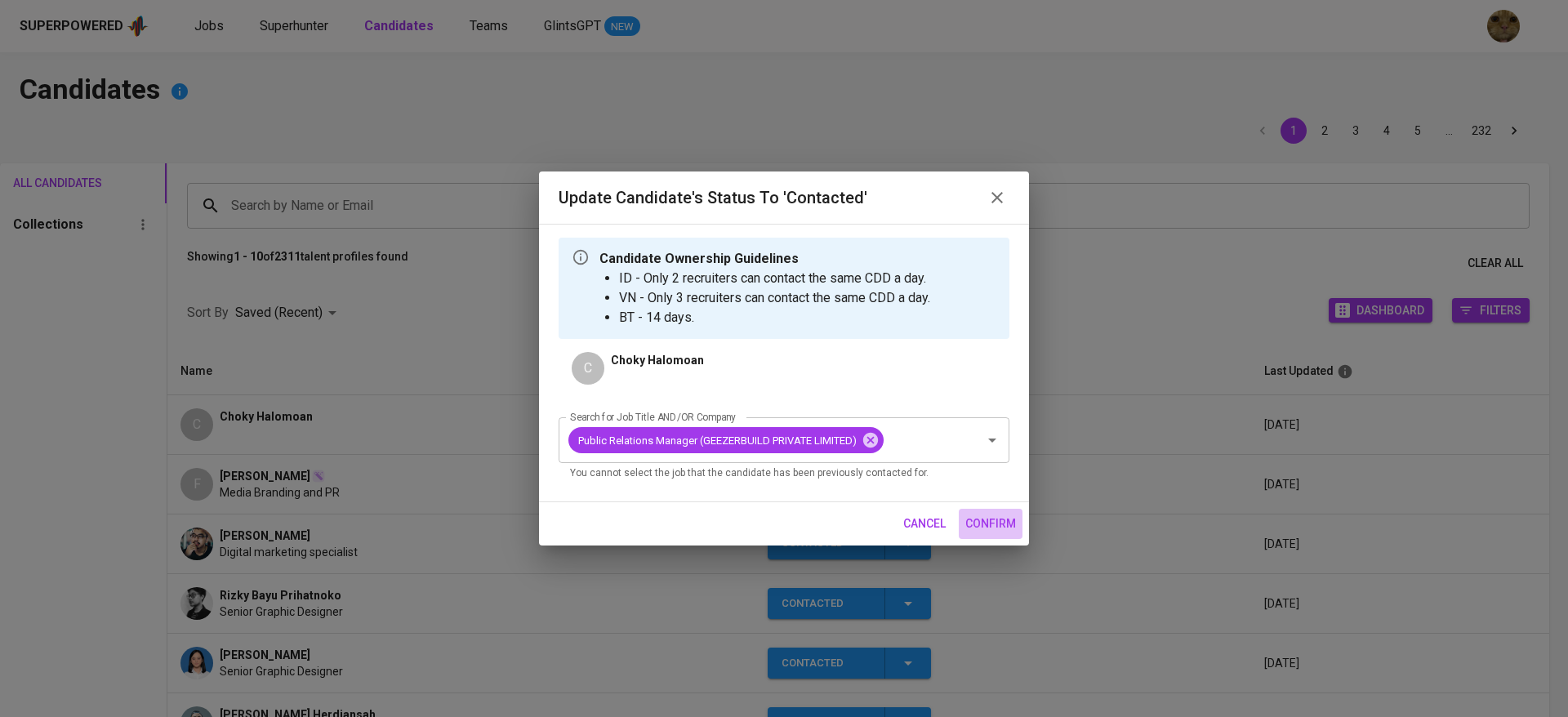
click at [997, 521] on span "confirm" at bounding box center [990, 524] width 51 height 20
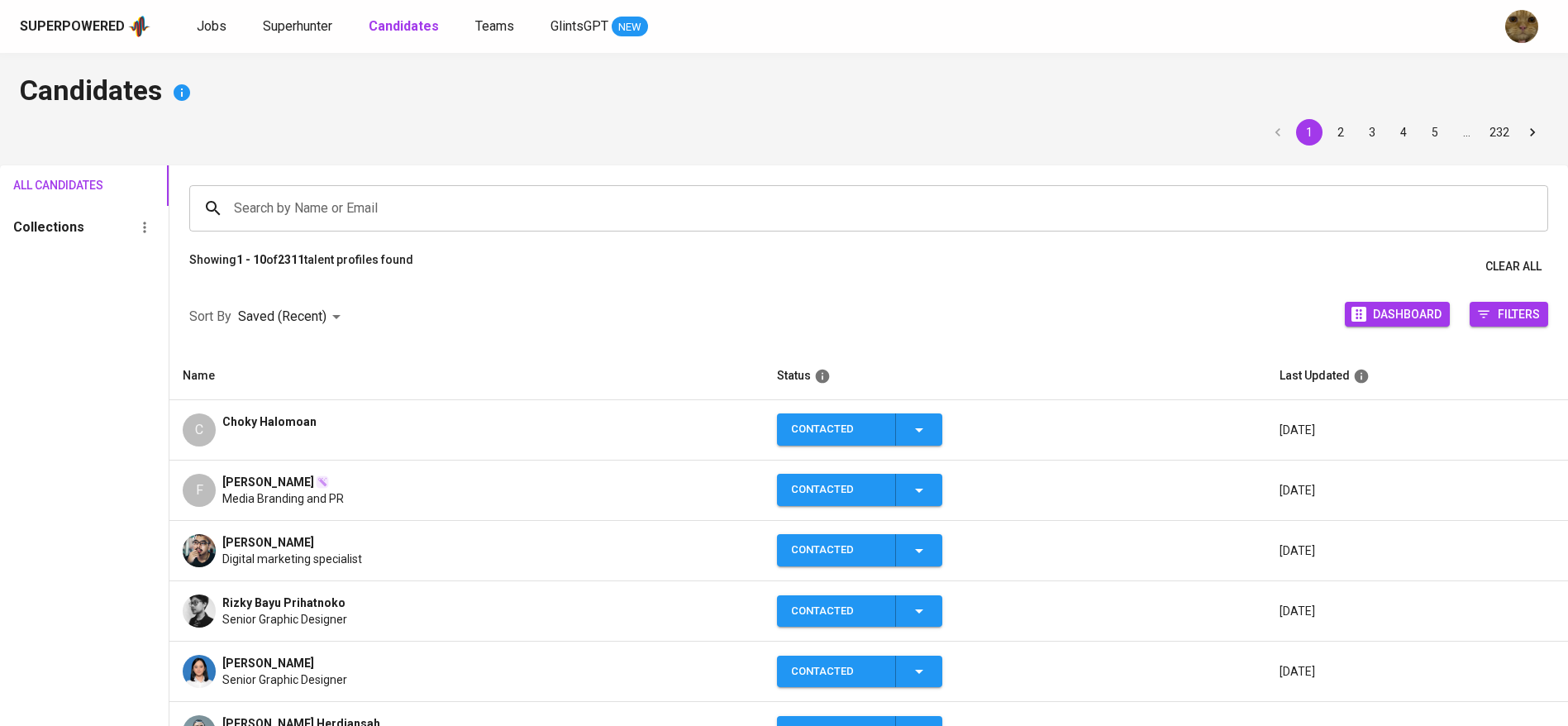
click at [489, 427] on div "C Choky Halomoan" at bounding box center [466, 430] width 568 height 33
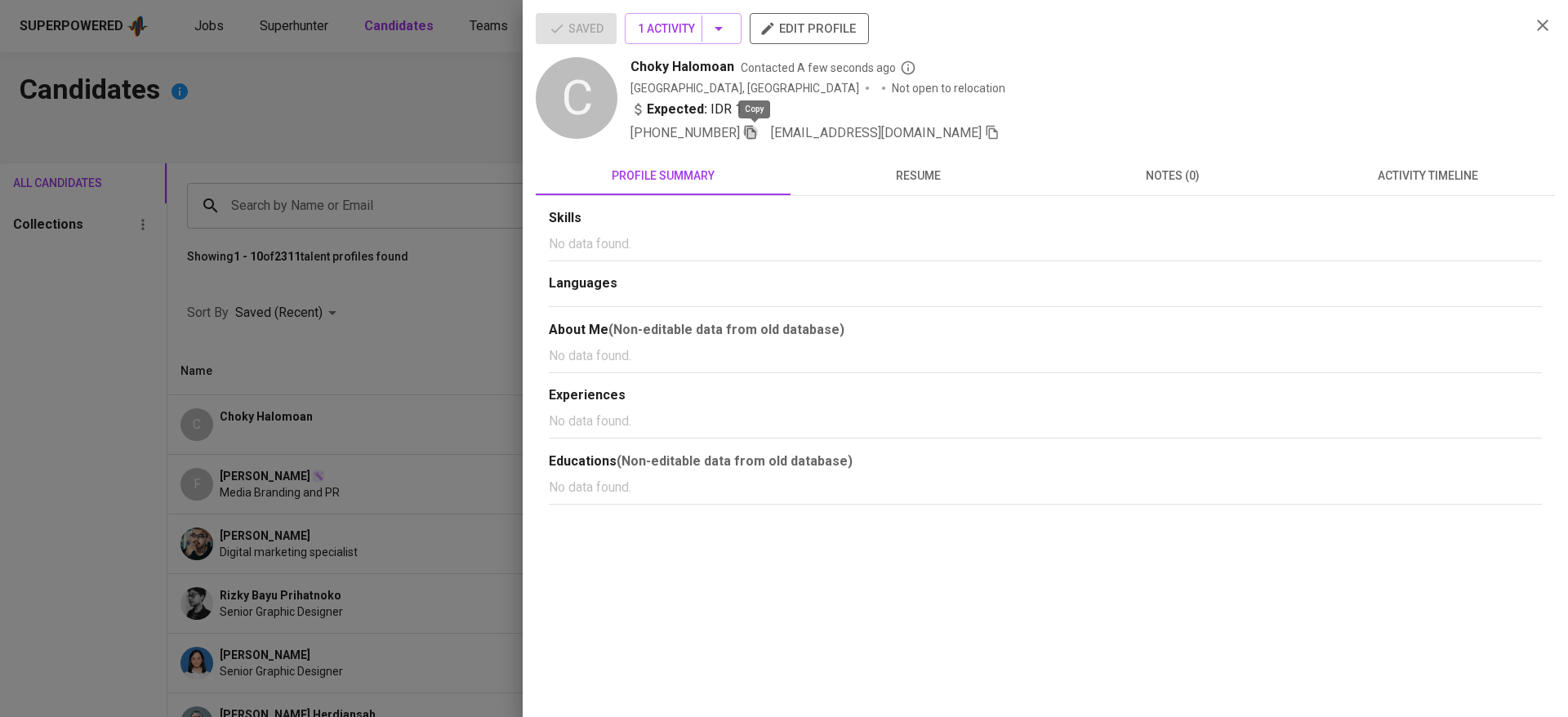
click at [756, 131] on icon "button" at bounding box center [750, 132] width 12 height 14
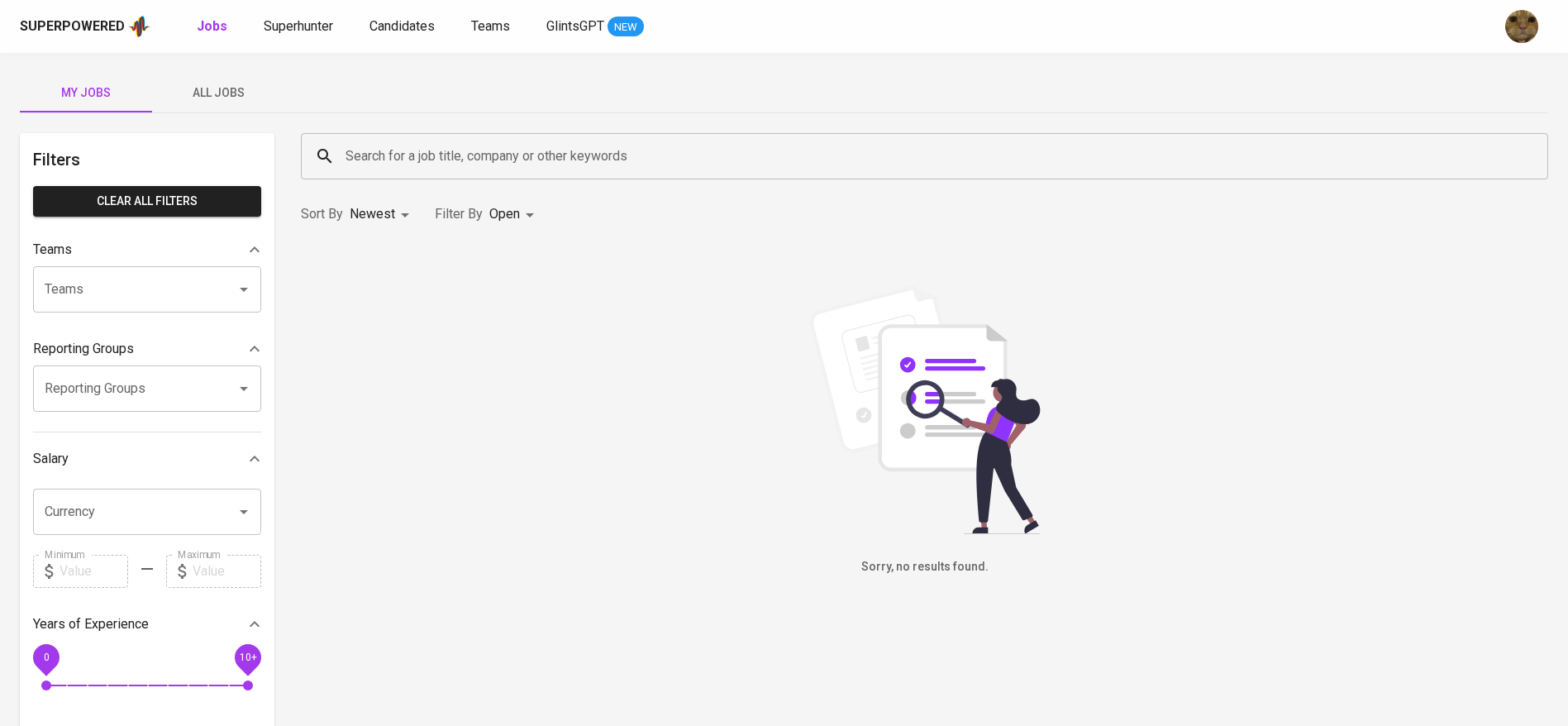
click at [373, 37] on div "Superpowered Jobs Superhunter Candidates Teams GlintsGPT NEW" at bounding box center [758, 26] width 1476 height 25
click at [380, 28] on span "Candidates" at bounding box center [401, 26] width 65 height 16
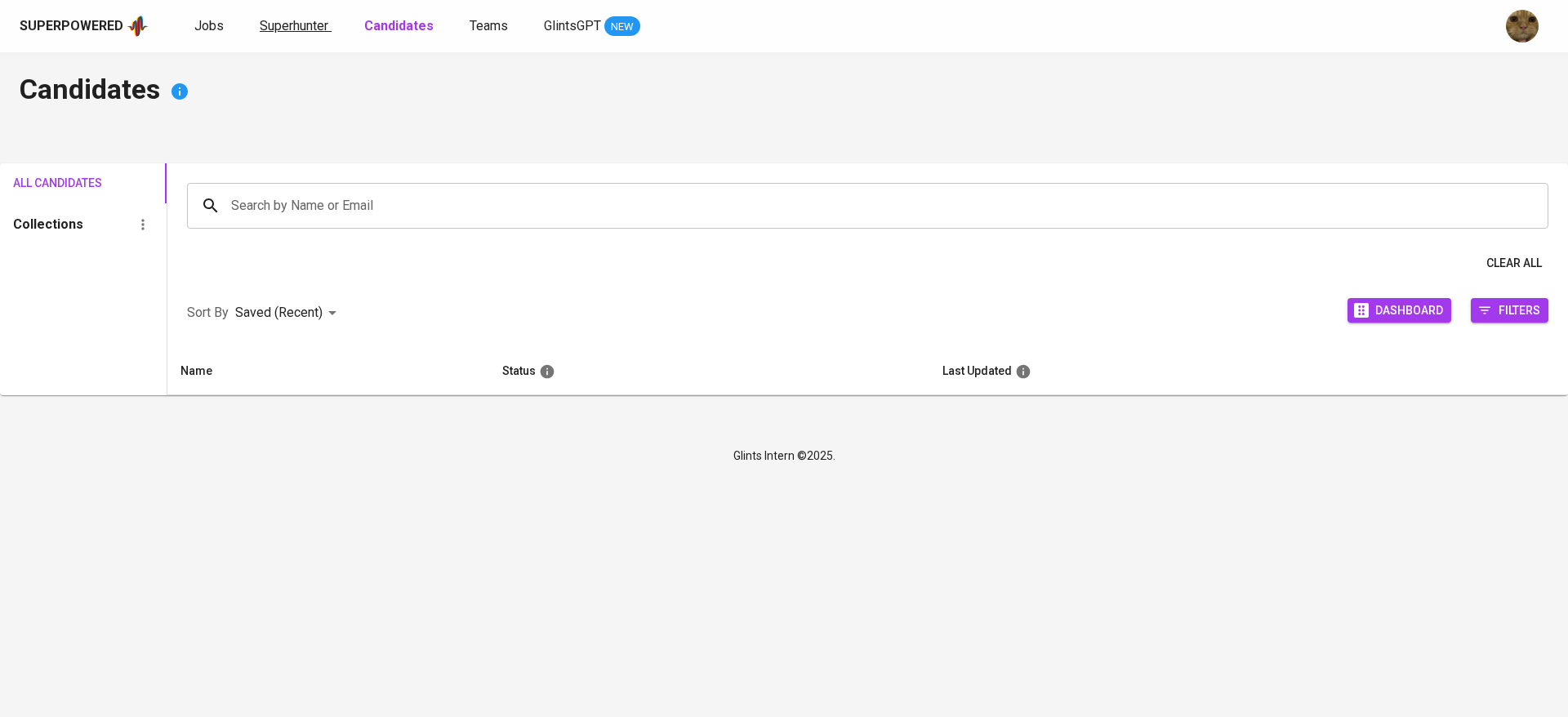
click at [318, 25] on span "Superhunter" at bounding box center [293, 25] width 68 height 15
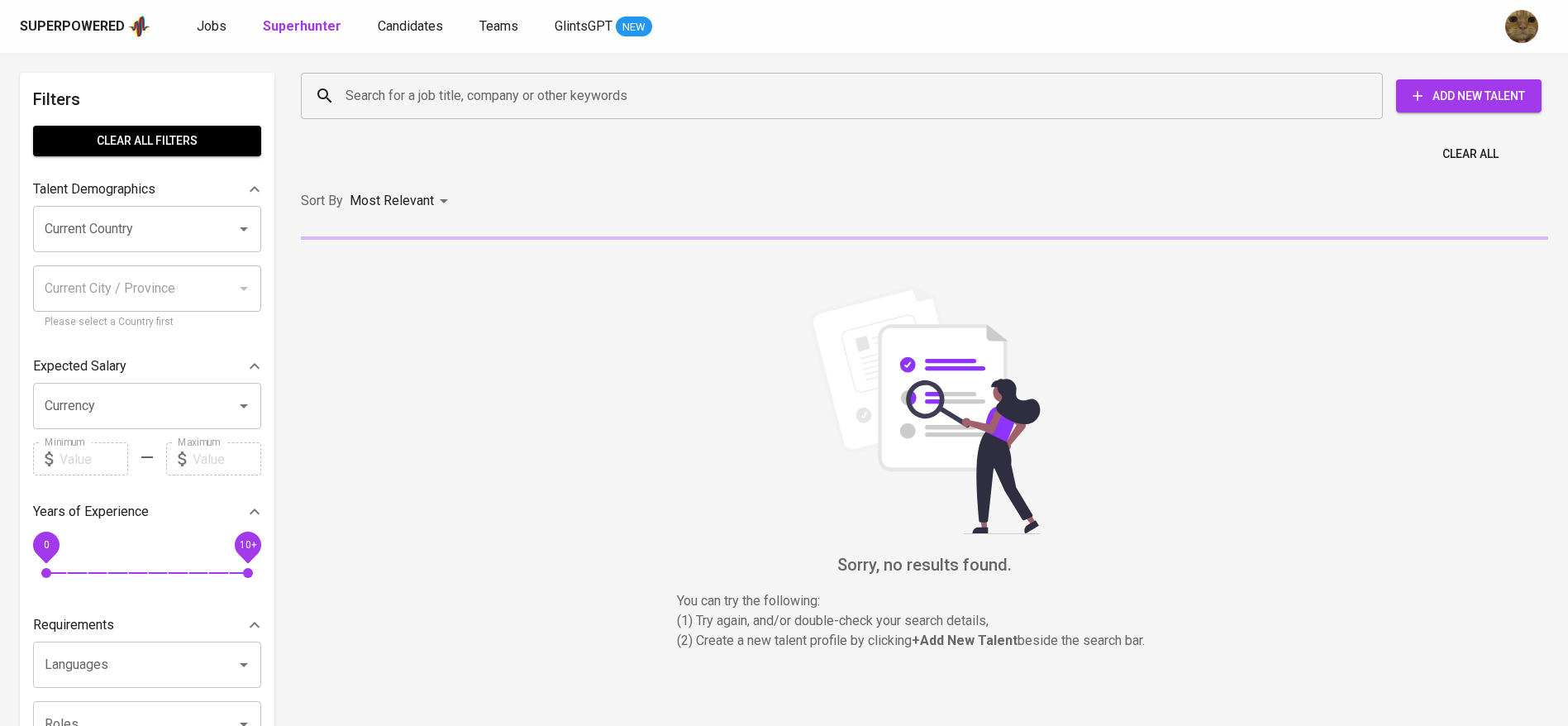
click at [416, 99] on input "Search for a job title, company or other keywords" at bounding box center [846, 96] width 1009 height 31
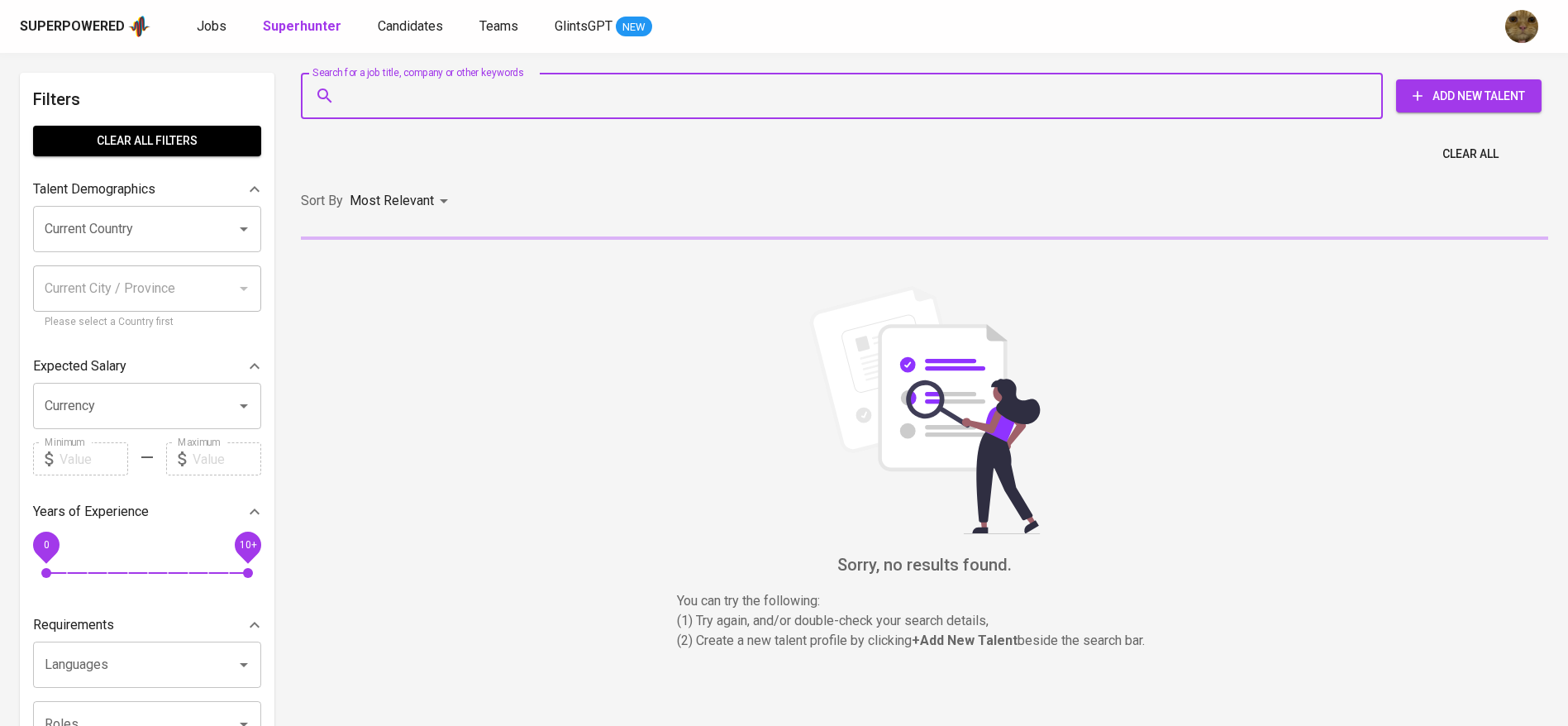
type input "M"
click at [202, 11] on div "Superpowered Jobs Superhunter Candidates Teams GlintsGPT NEW" at bounding box center [784, 26] width 1568 height 53
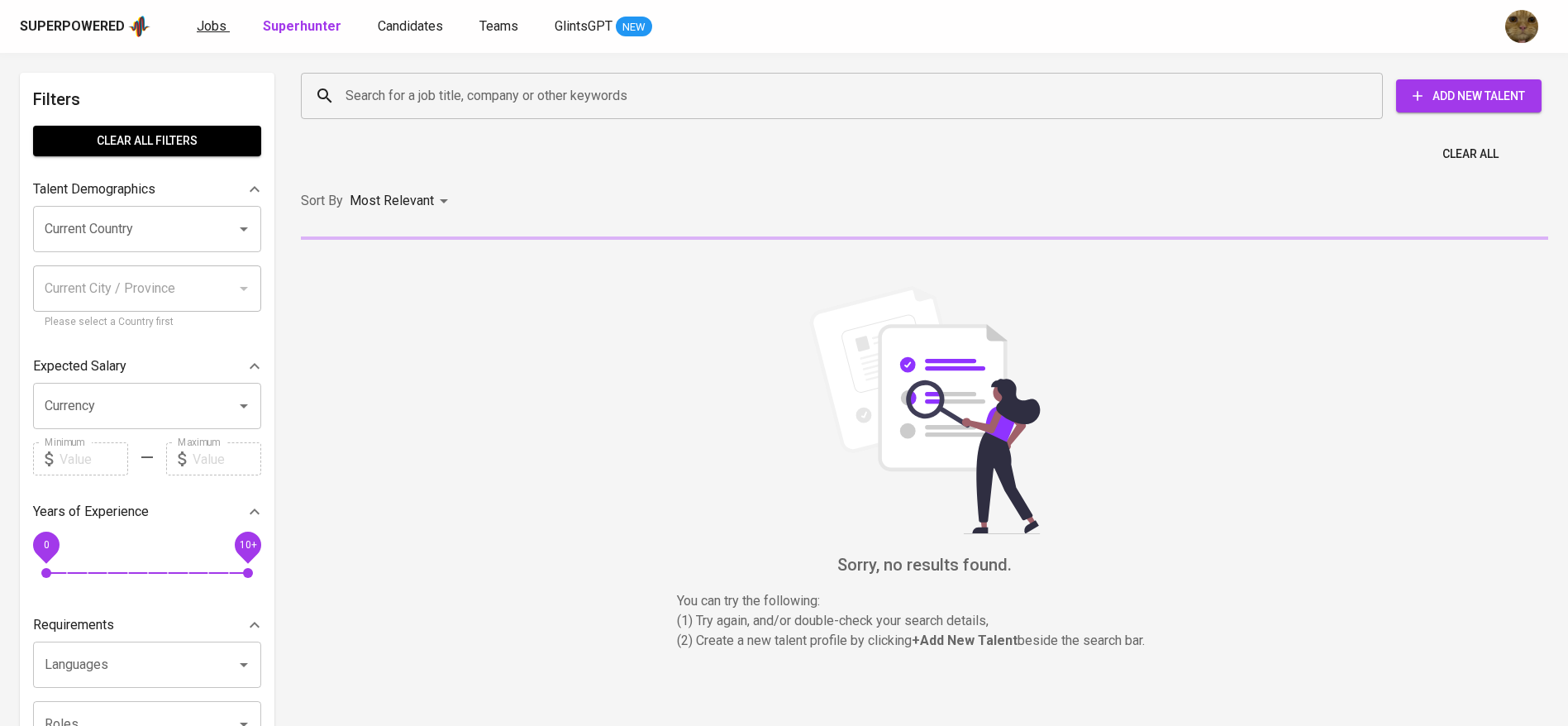
click at [203, 20] on span "Jobs" at bounding box center [212, 26] width 29 height 16
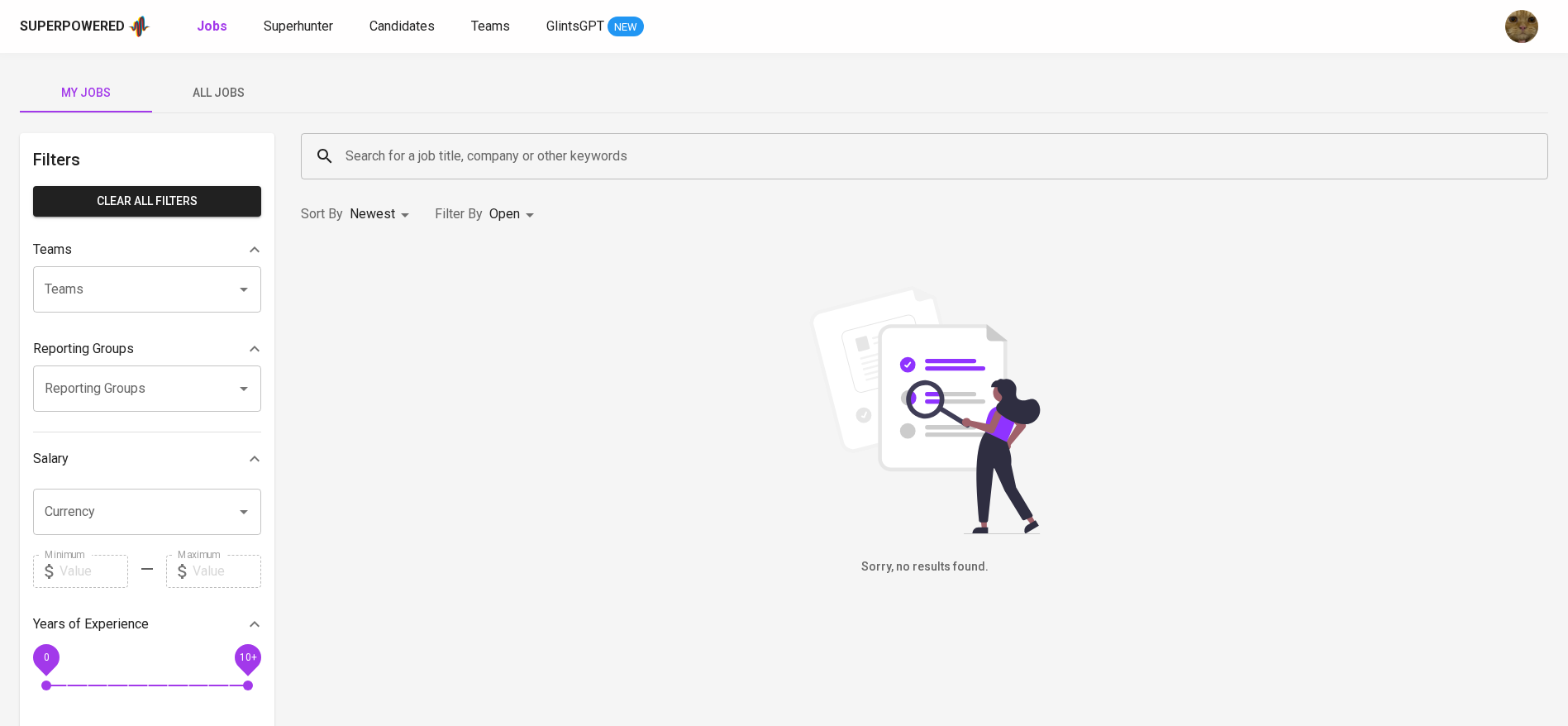
click at [198, 83] on span "All Jobs" at bounding box center [218, 93] width 112 height 20
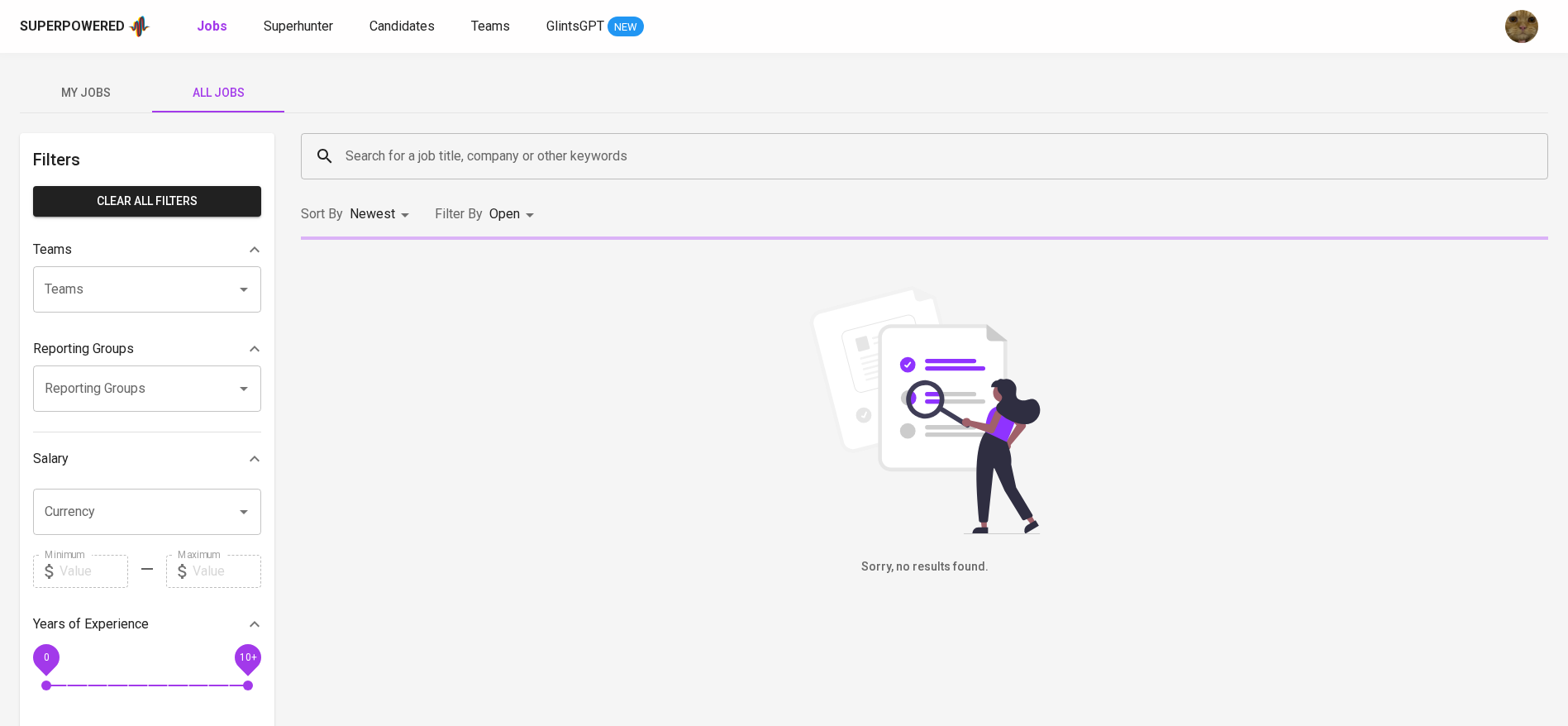
click at [377, 141] on input "Search for a job title, company or other keywords" at bounding box center [929, 157] width 1175 height 31
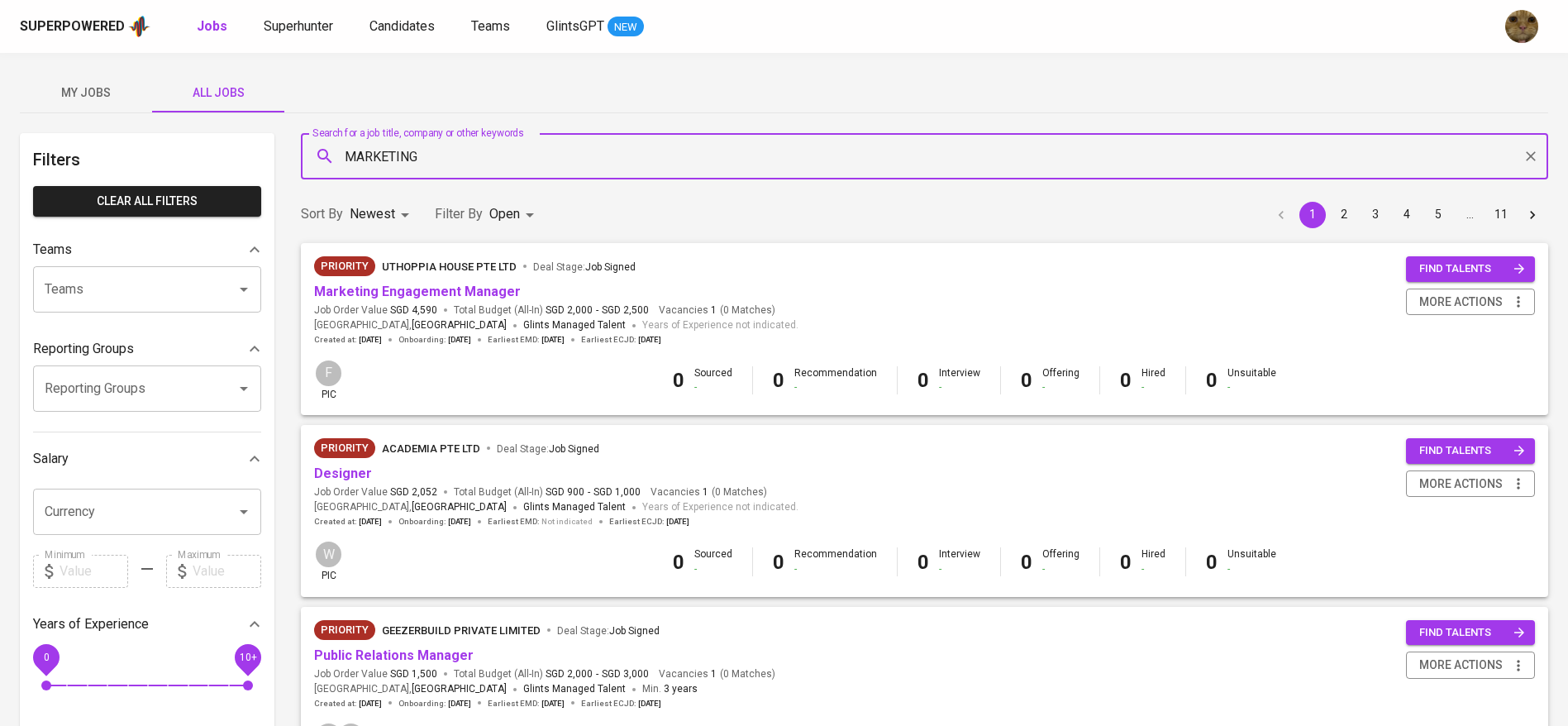
type input "MARKETING"
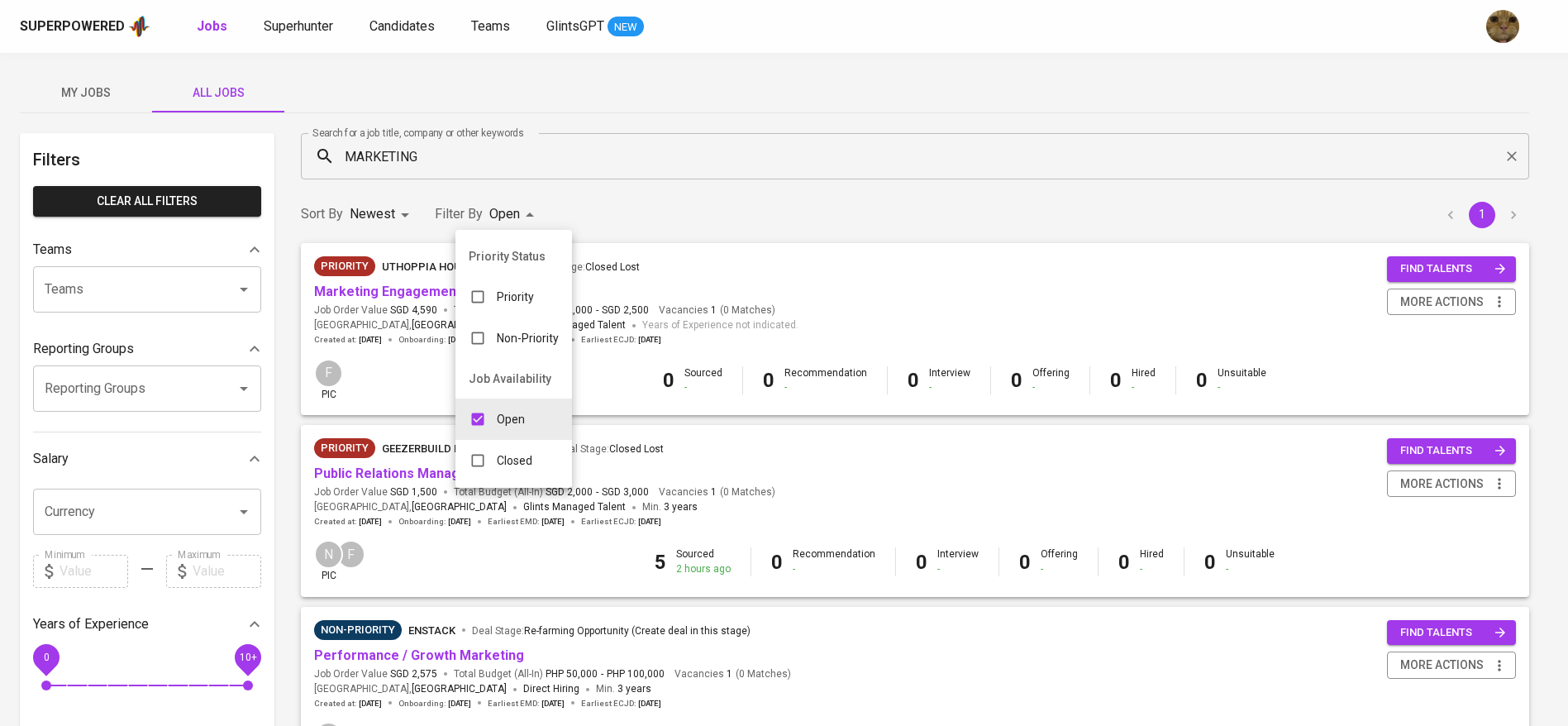
click at [530, 220] on body "Superpowered Jobs Superhunter Candidates Teams GlintsGPT NEW My Jobs All Jobs F…" at bounding box center [784, 626] width 1568 height 1251
click at [470, 449] on input "checkbox" at bounding box center [478, 461] width 31 height 31
checkbox input "true"
type input "OPEN,CLOSE"
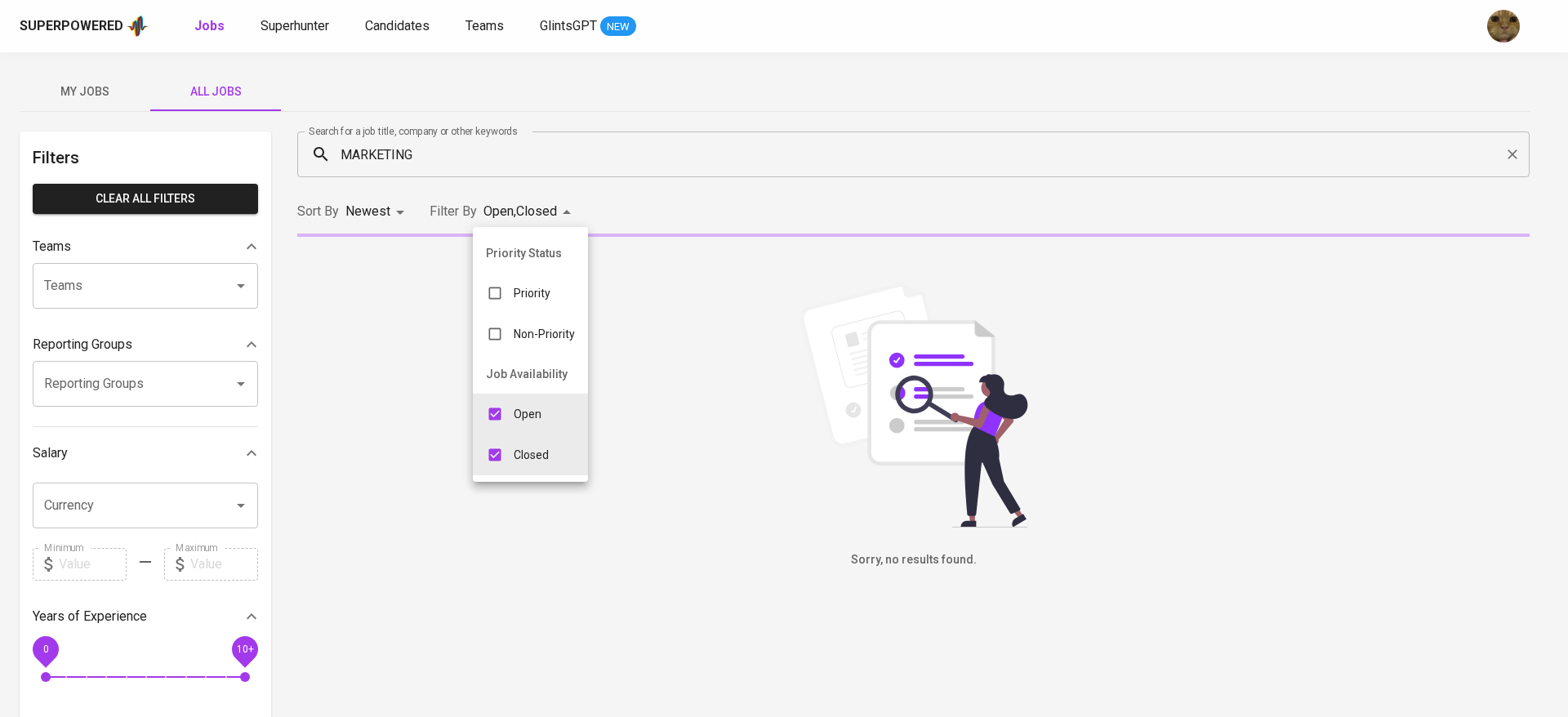
click at [693, 236] on div at bounding box center [784, 358] width 1568 height 717
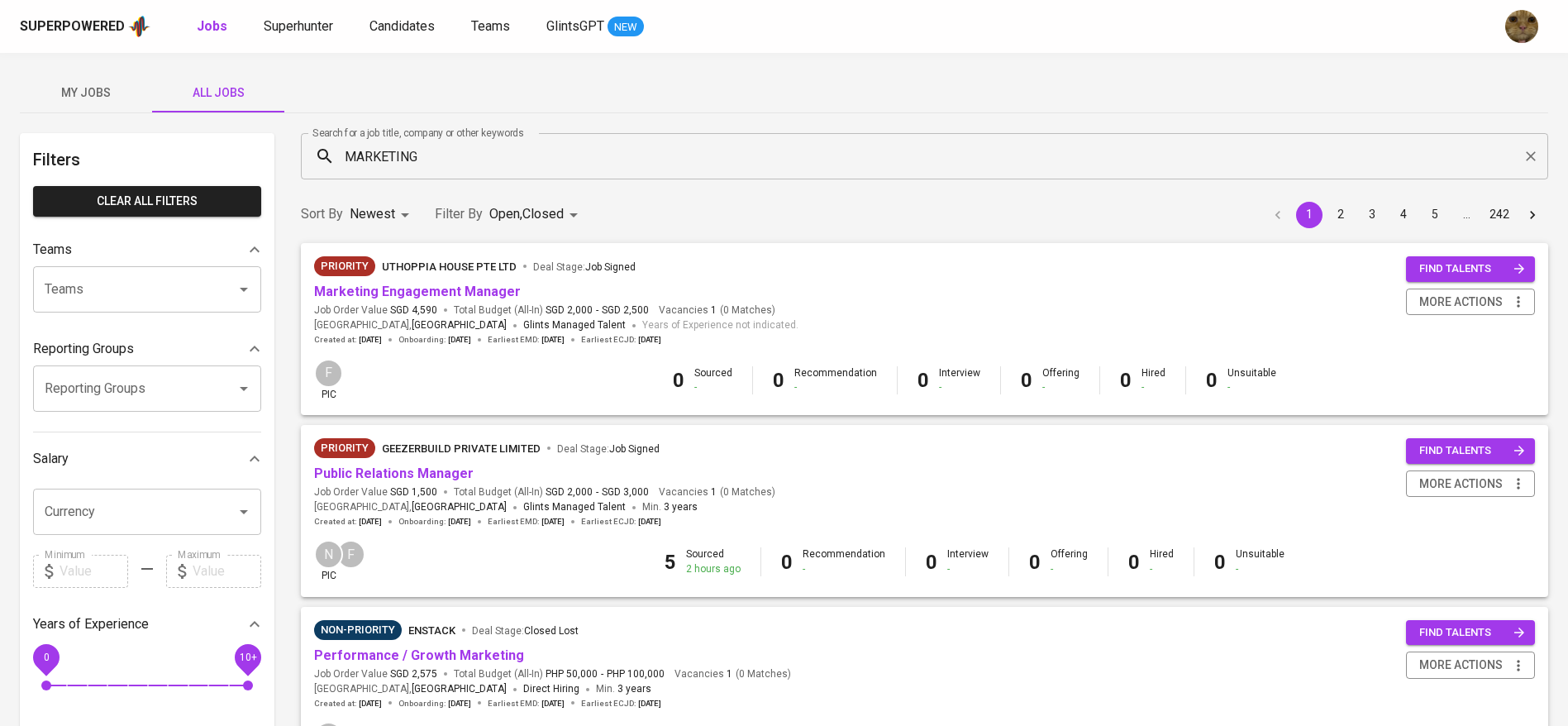
click at [698, 227] on div "Priority Status Priority Non-Priority Job Availability Open Closed" at bounding box center [784, 363] width 1568 height 726
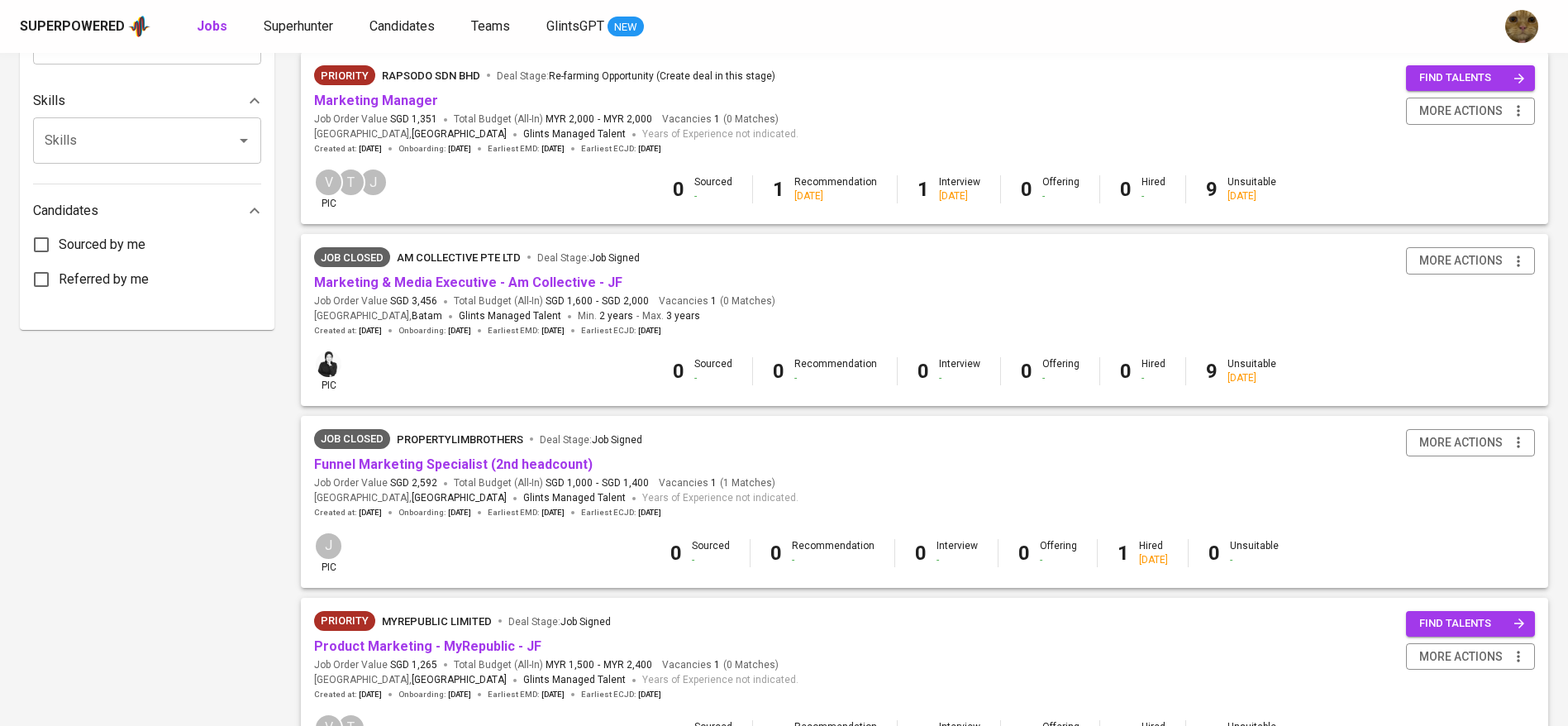
scroll to position [755, 0]
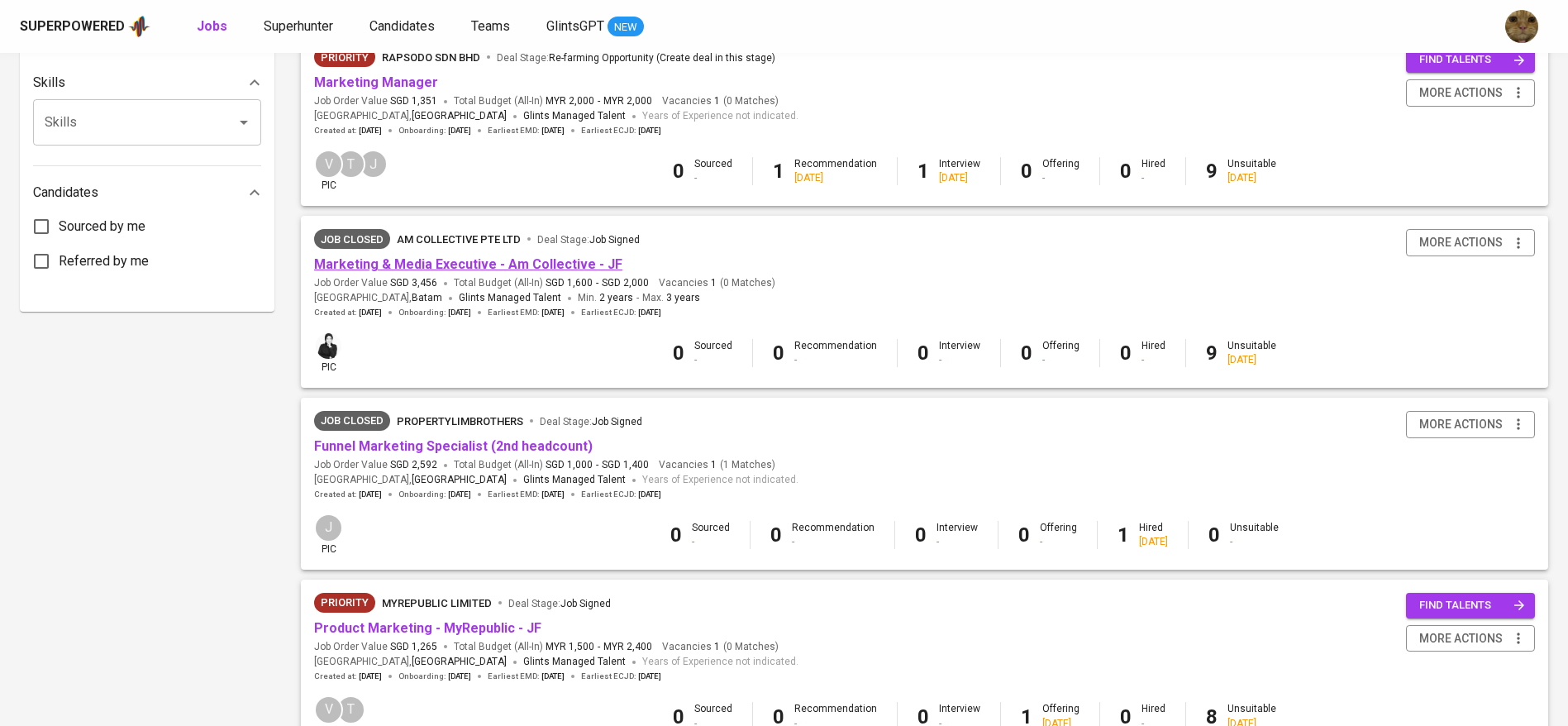
click at [441, 271] on link "Marketing & Media Executive - Am Collective - JF" at bounding box center [468, 263] width 308 height 16
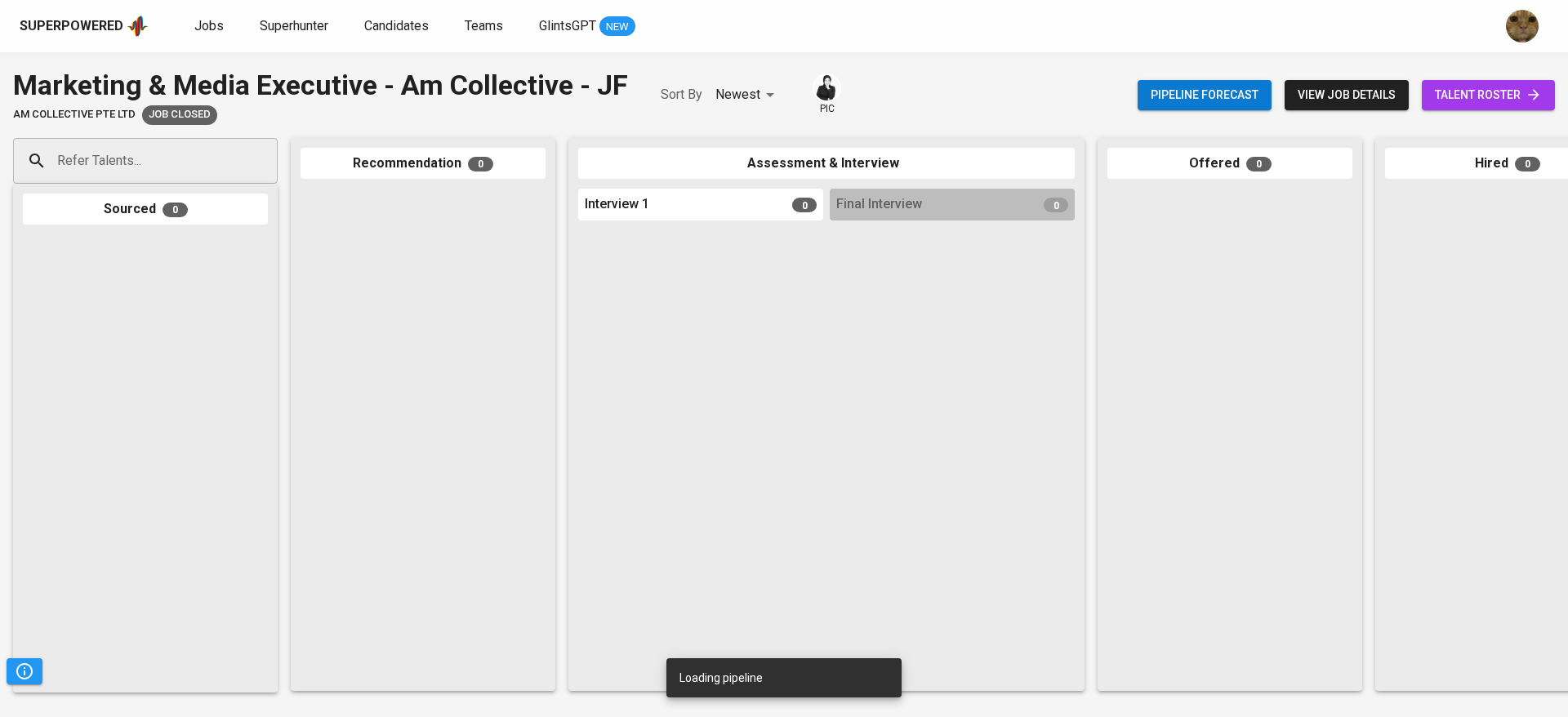
click at [1475, 83] on link "talent roster" at bounding box center [1488, 95] width 133 height 30
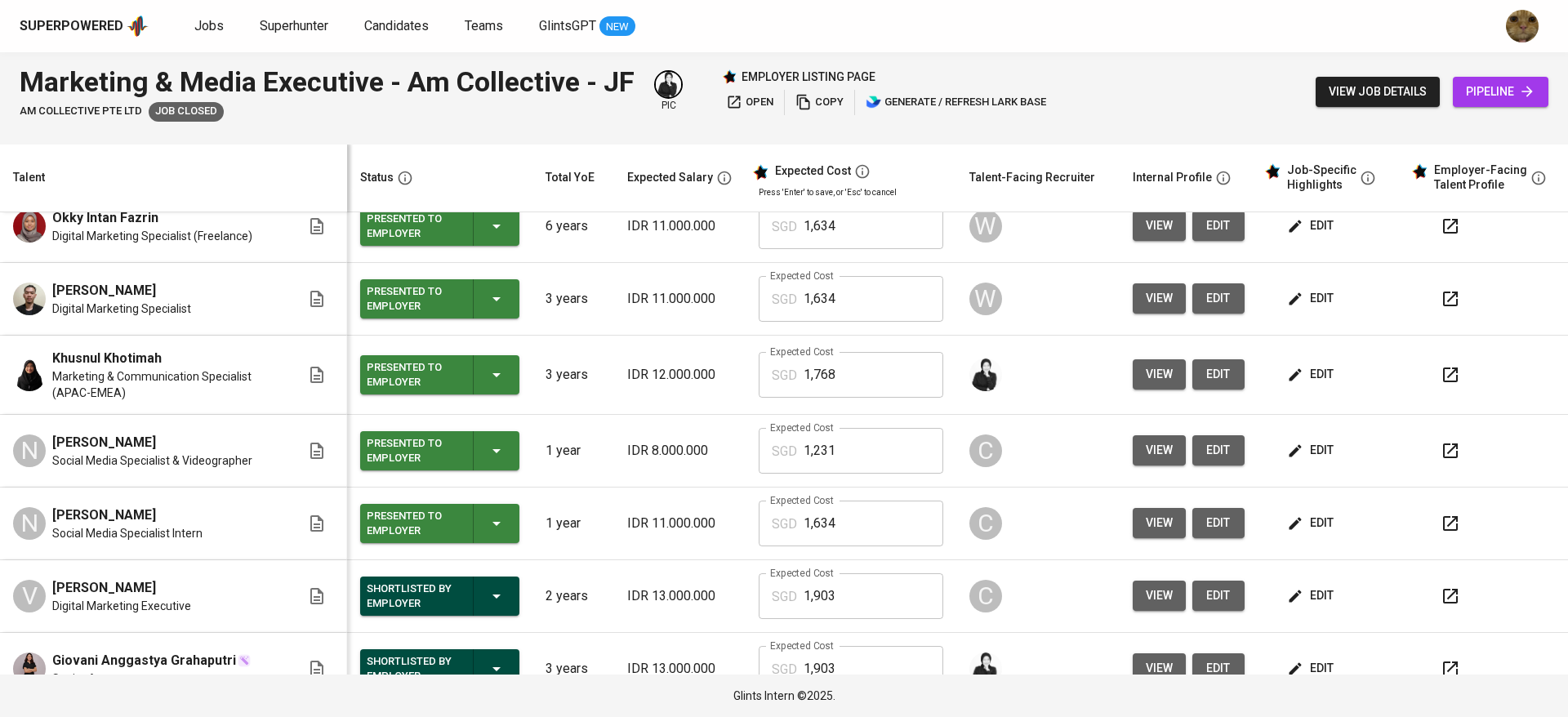
scroll to position [4, 0]
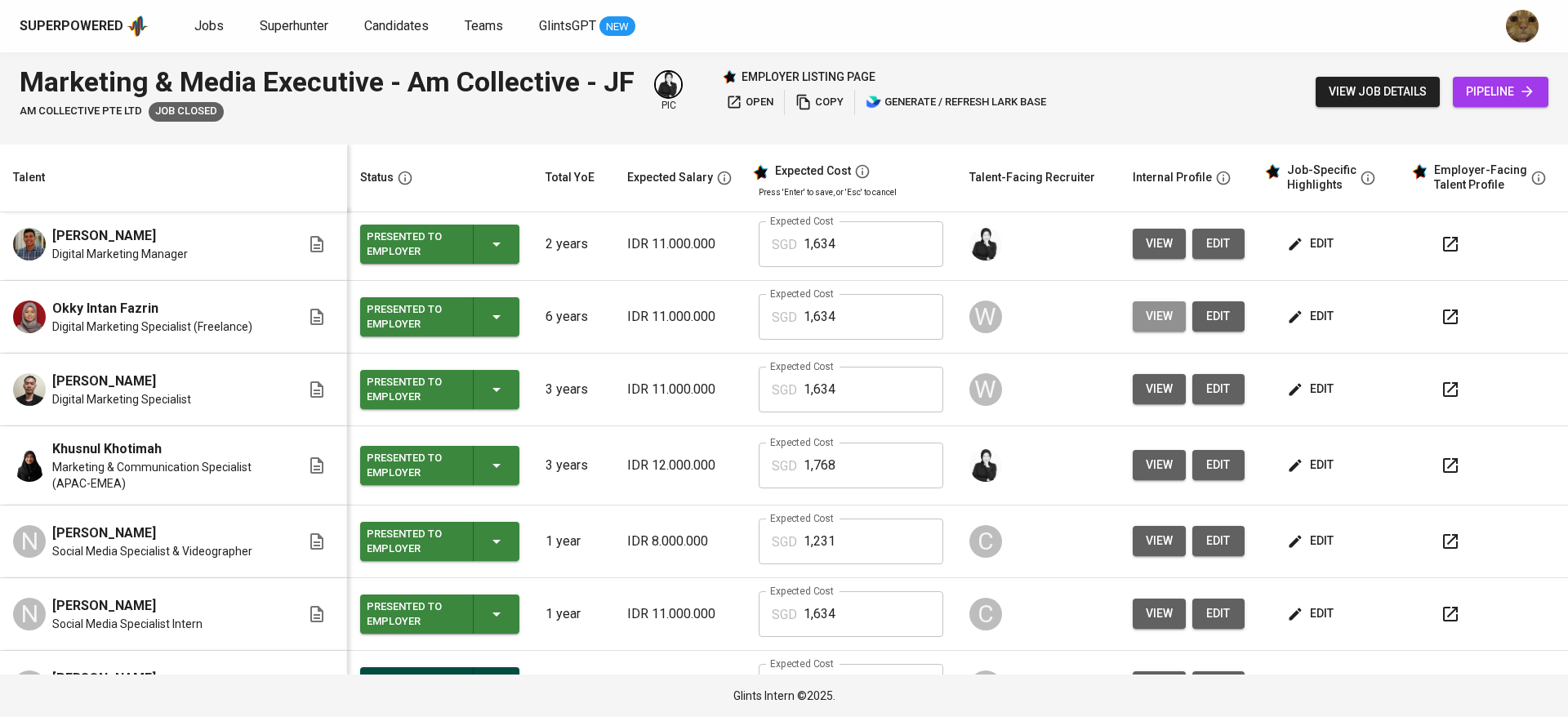
click at [1154, 325] on button "view" at bounding box center [1159, 316] width 53 height 30
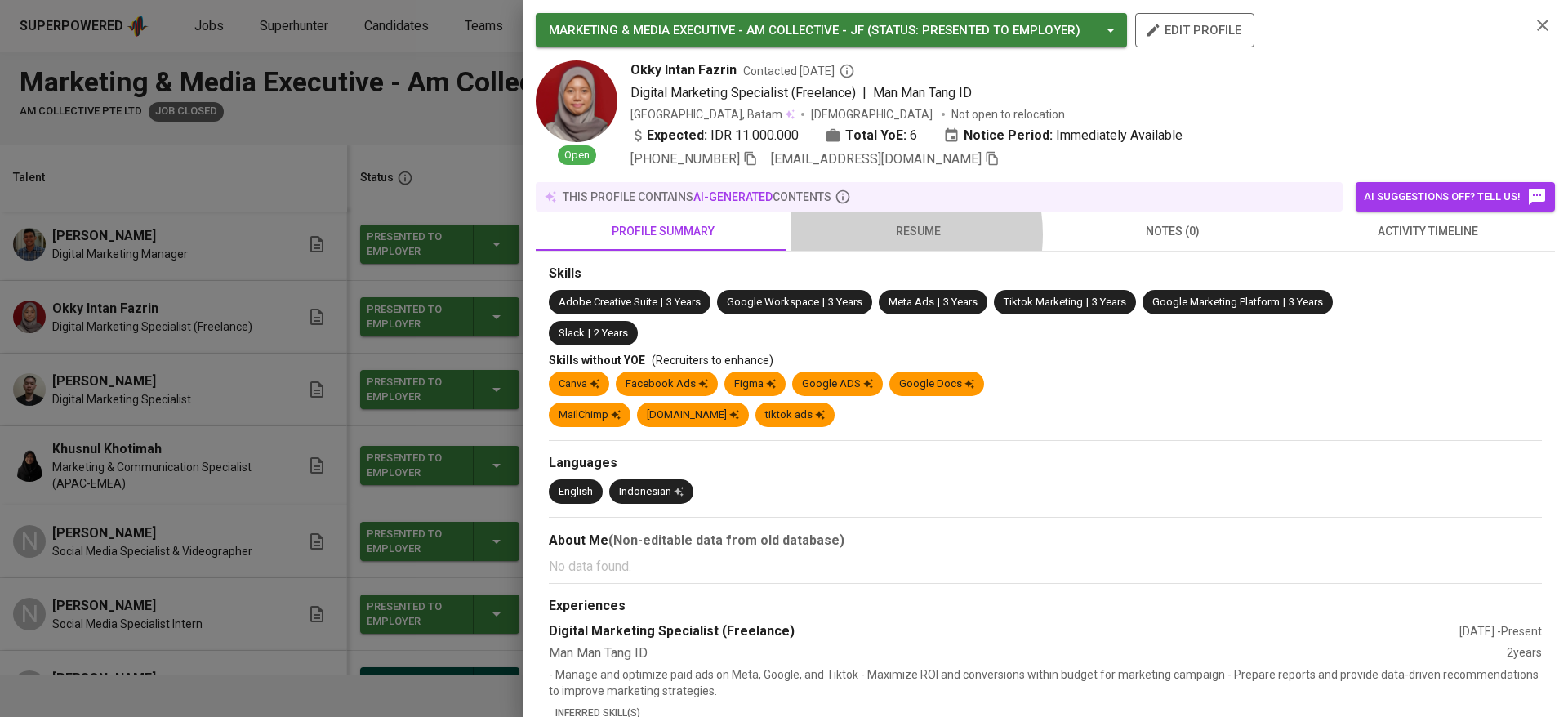
click at [879, 235] on span "resume" at bounding box center [918, 231] width 236 height 20
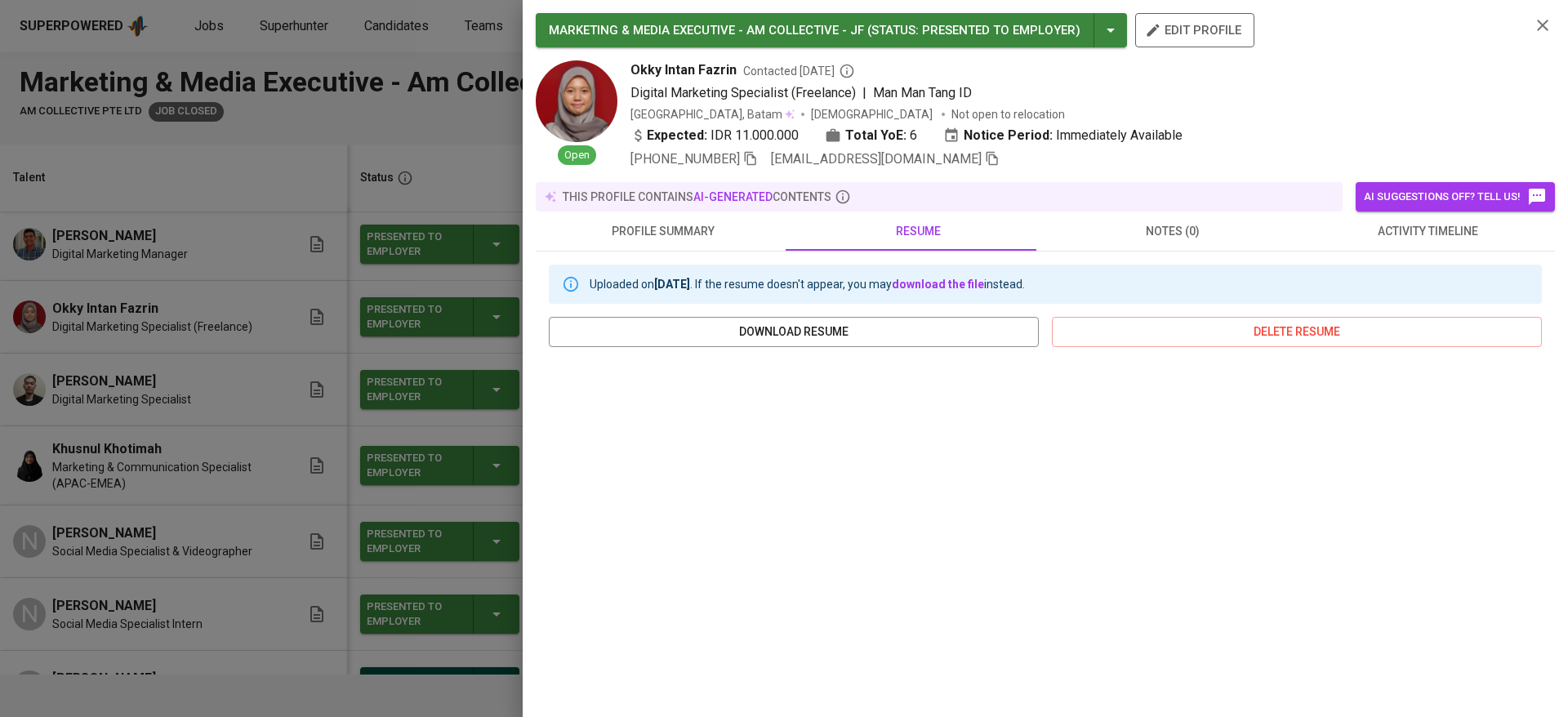
scroll to position [159, 0]
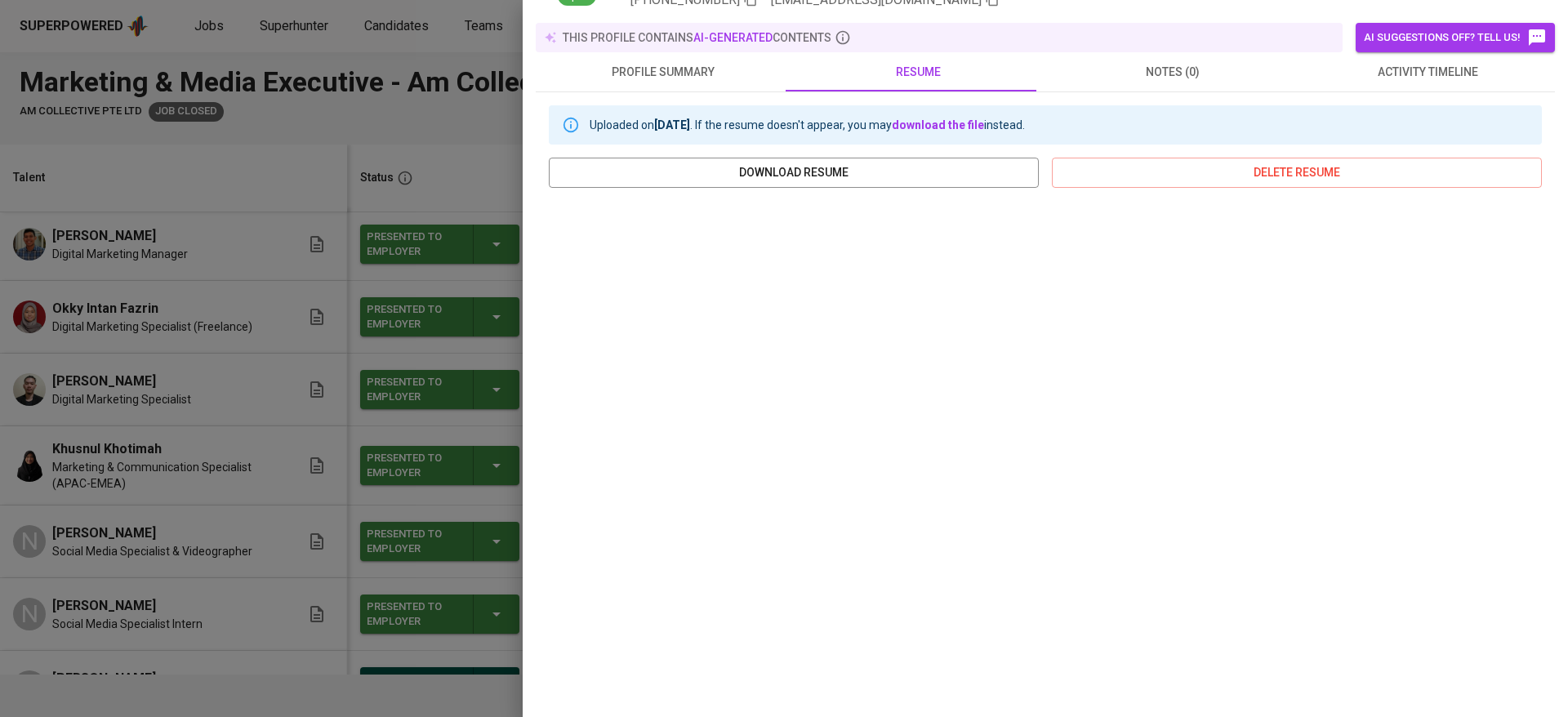
click at [382, 489] on div at bounding box center [784, 358] width 1568 height 717
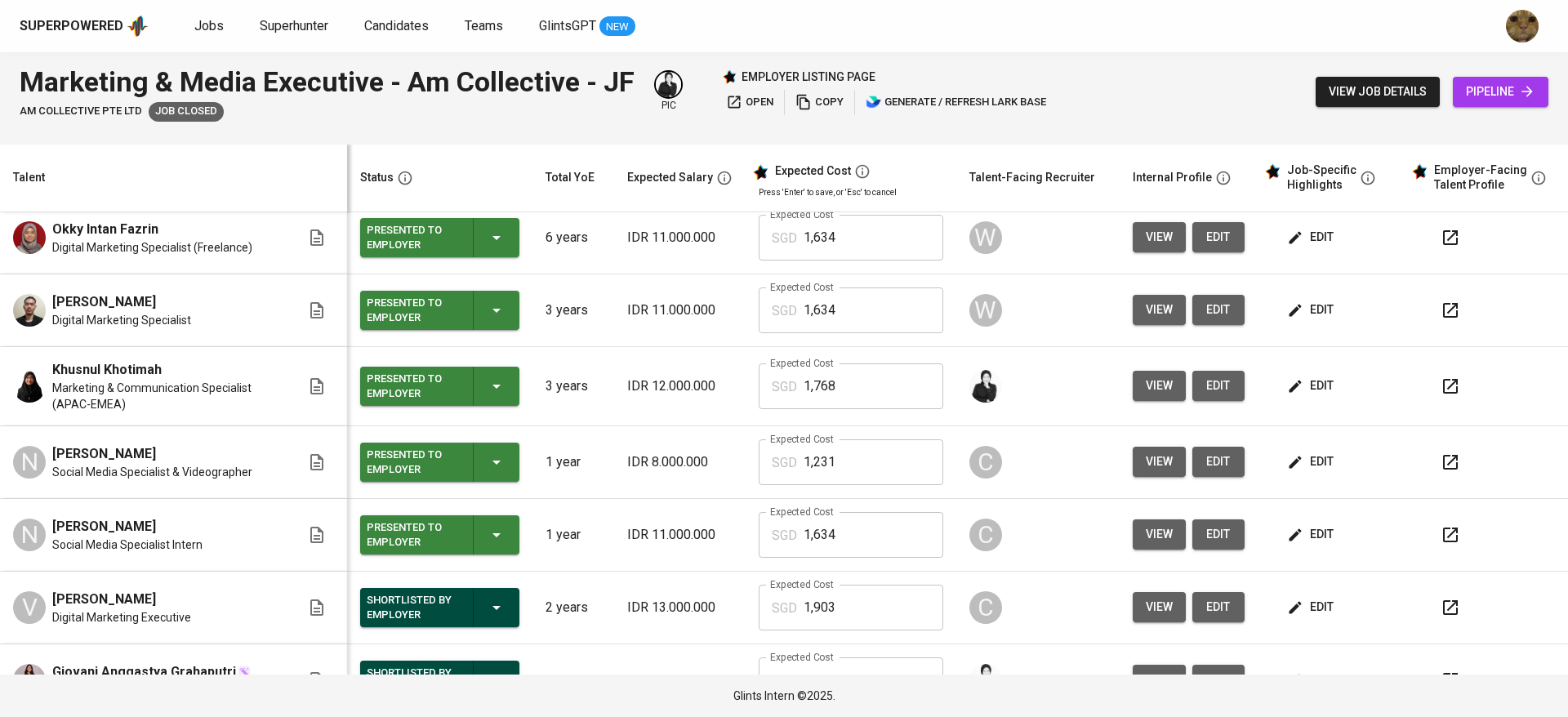
scroll to position [85, 0]
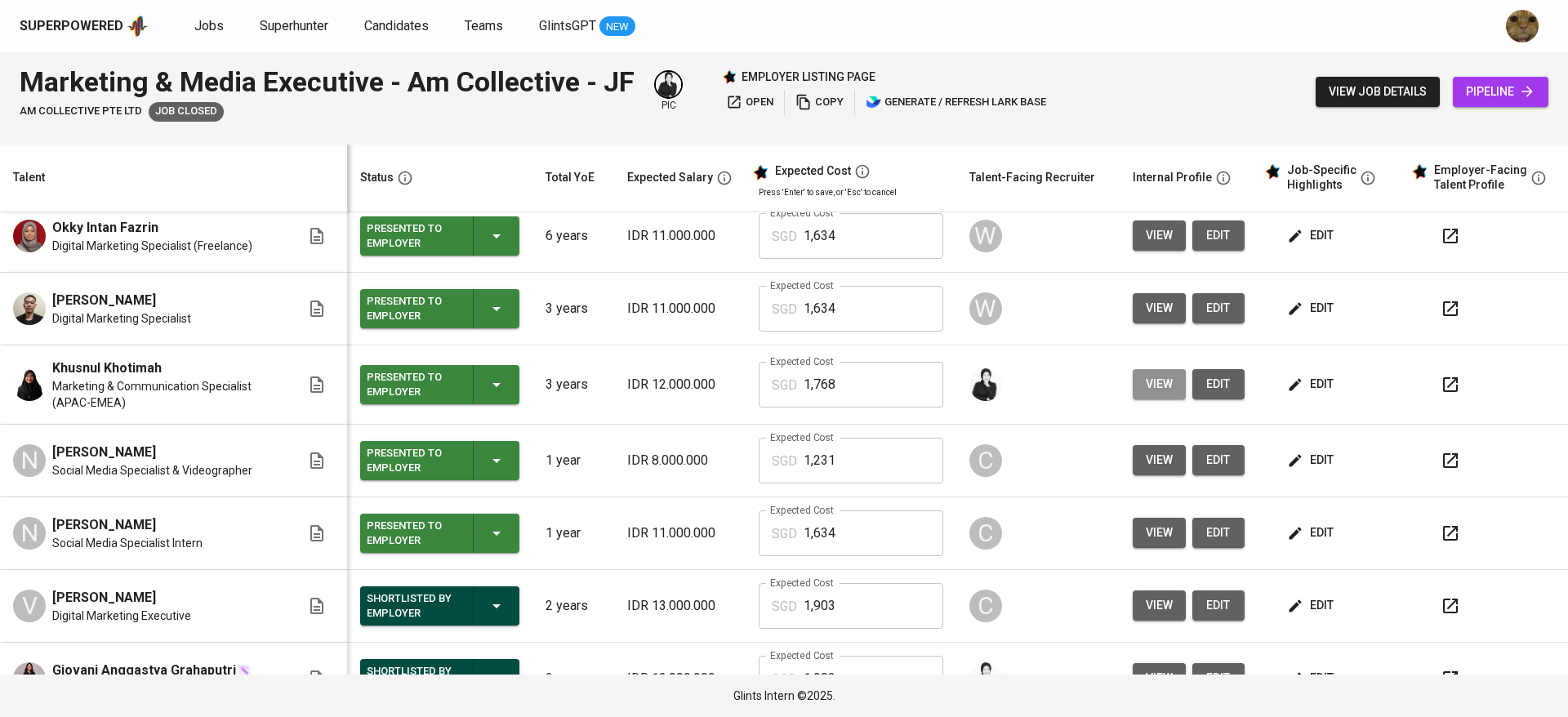
click at [1132, 391] on button "view" at bounding box center [1159, 384] width 53 height 30
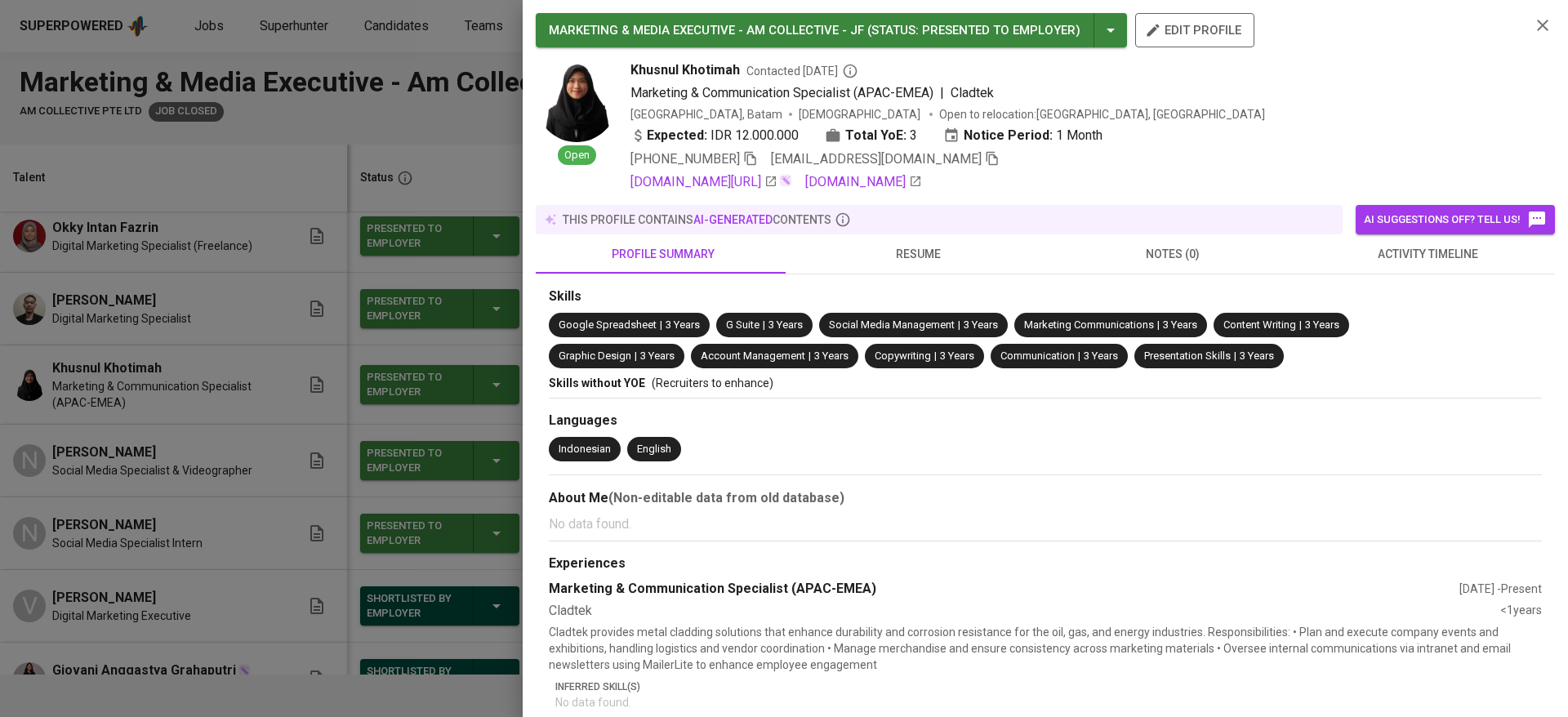
click at [899, 258] on span "resume" at bounding box center [918, 254] width 236 height 20
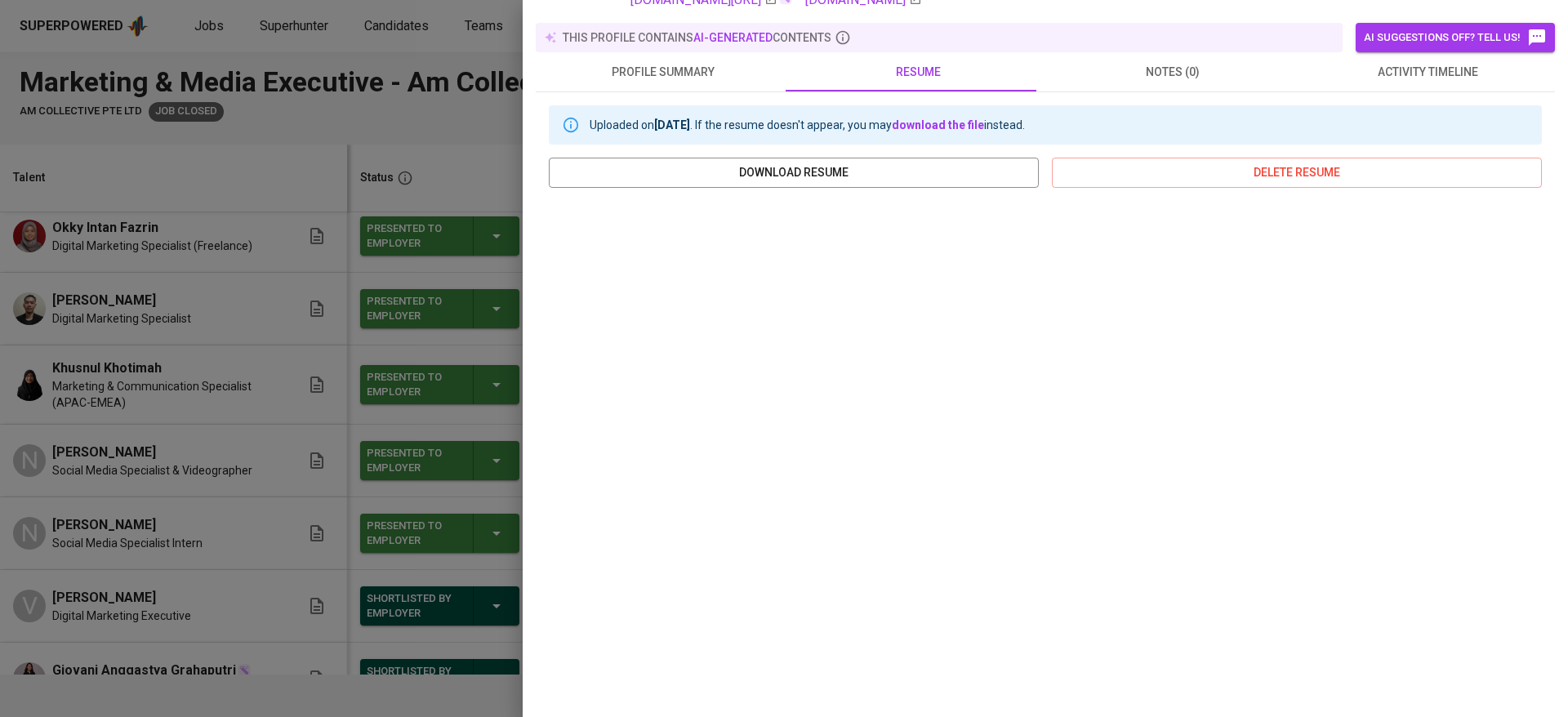
scroll to position [0, 0]
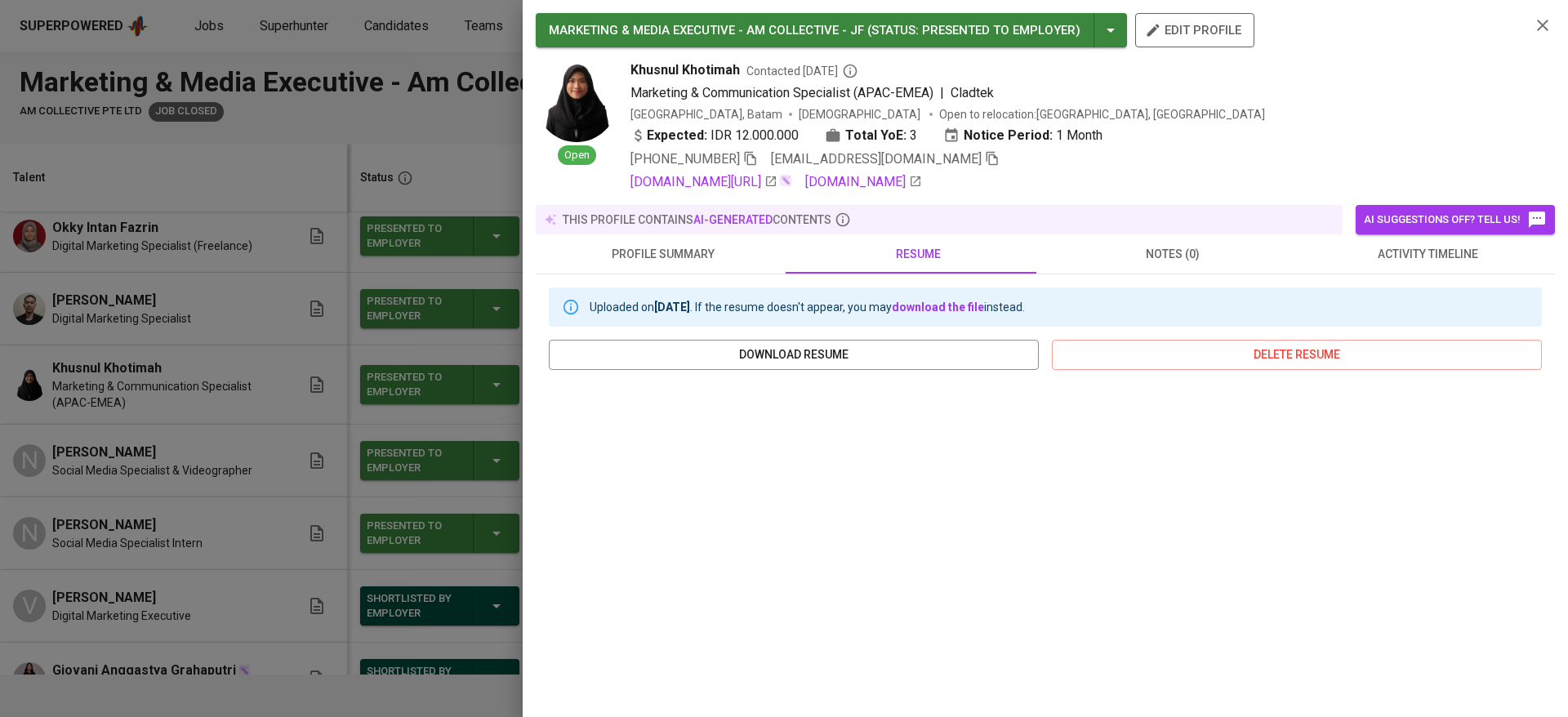
click at [300, 428] on div at bounding box center [784, 358] width 1568 height 717
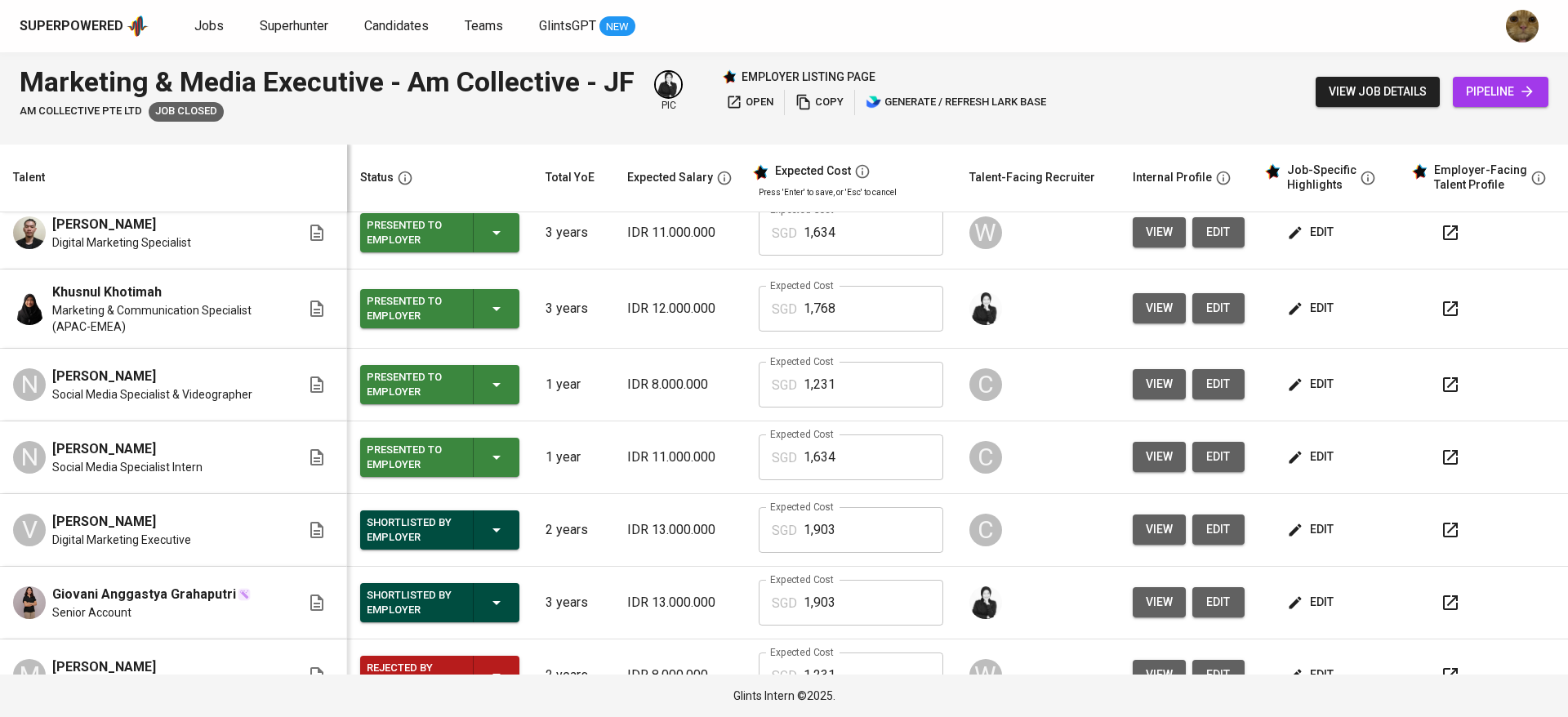
scroll to position [199, 0]
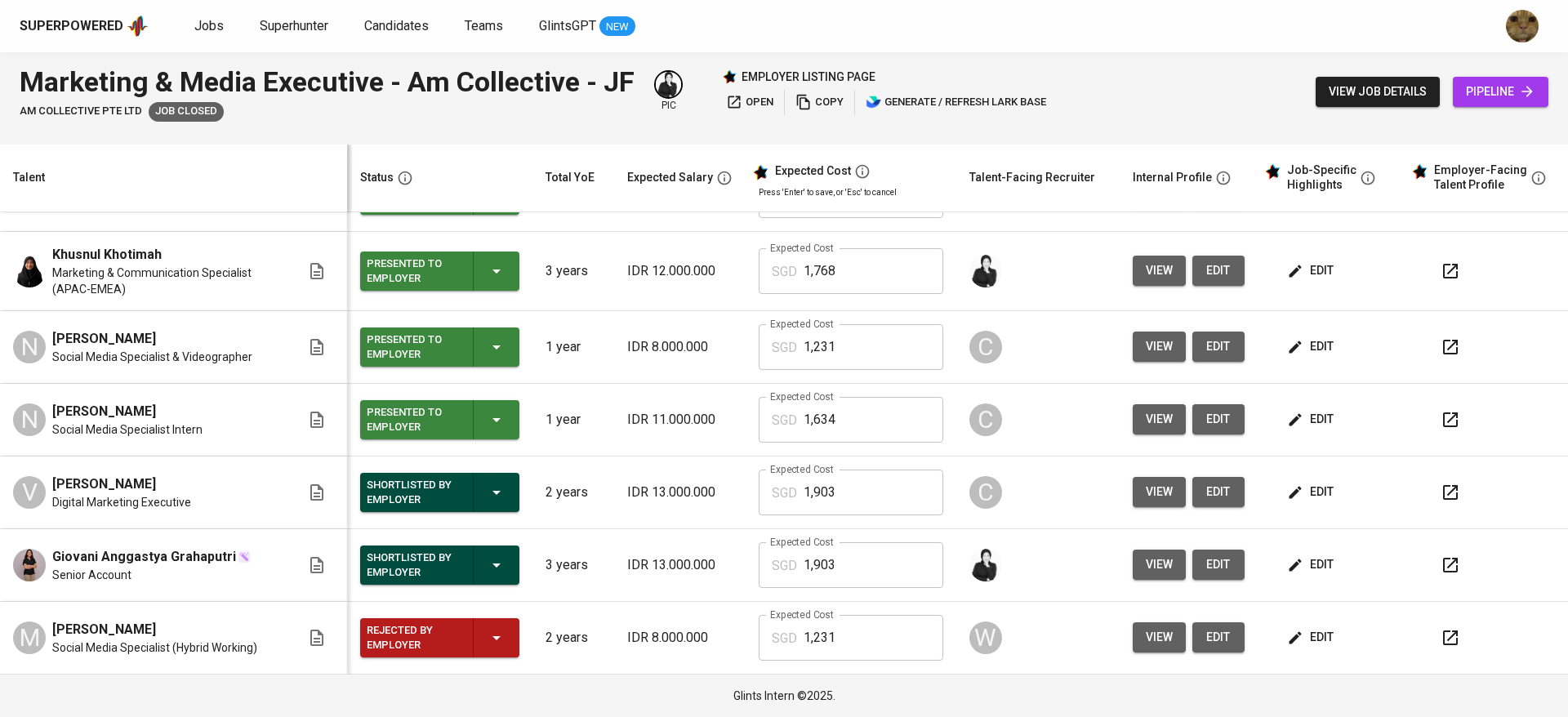
click at [1146, 571] on span "view" at bounding box center [1160, 565] width 27 height 20
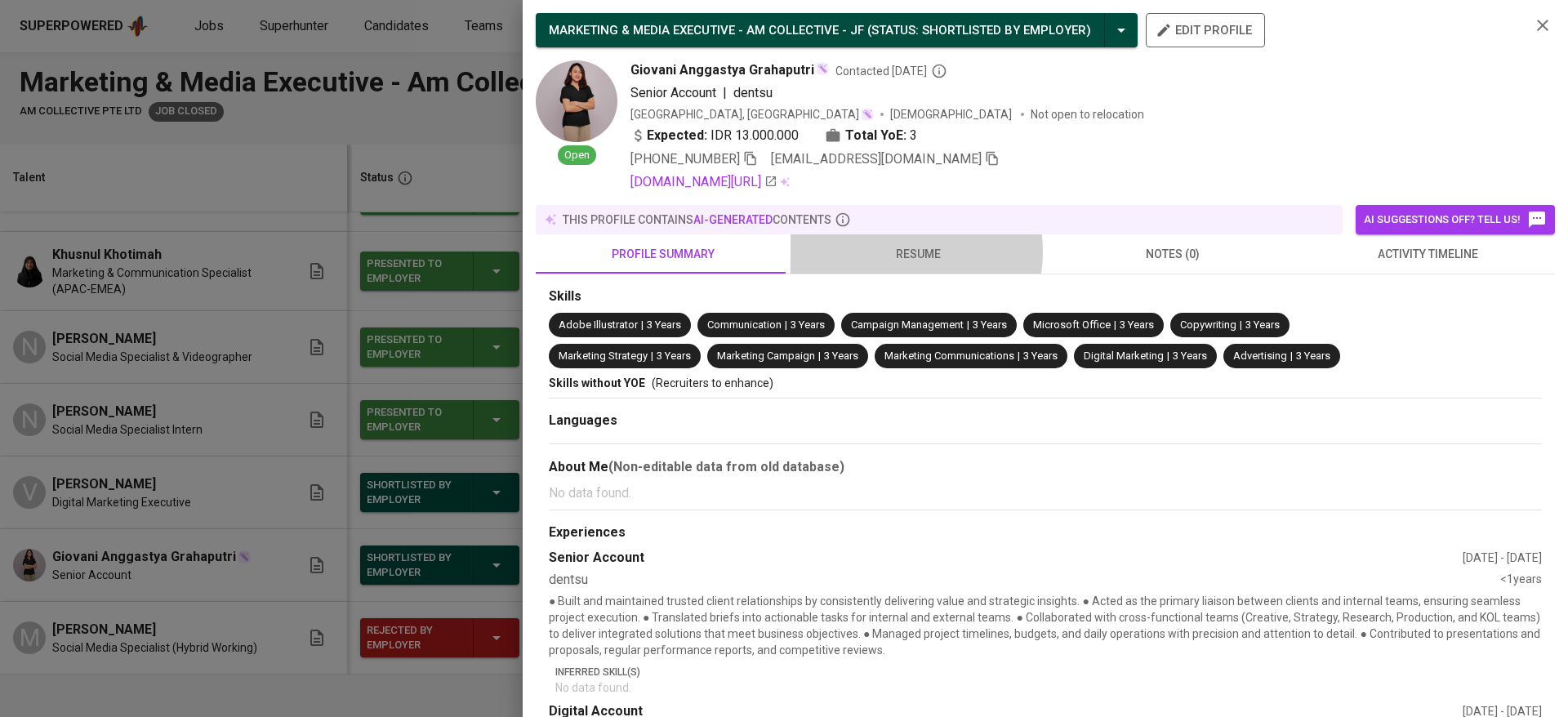
click at [897, 252] on span "resume" at bounding box center [918, 254] width 236 height 20
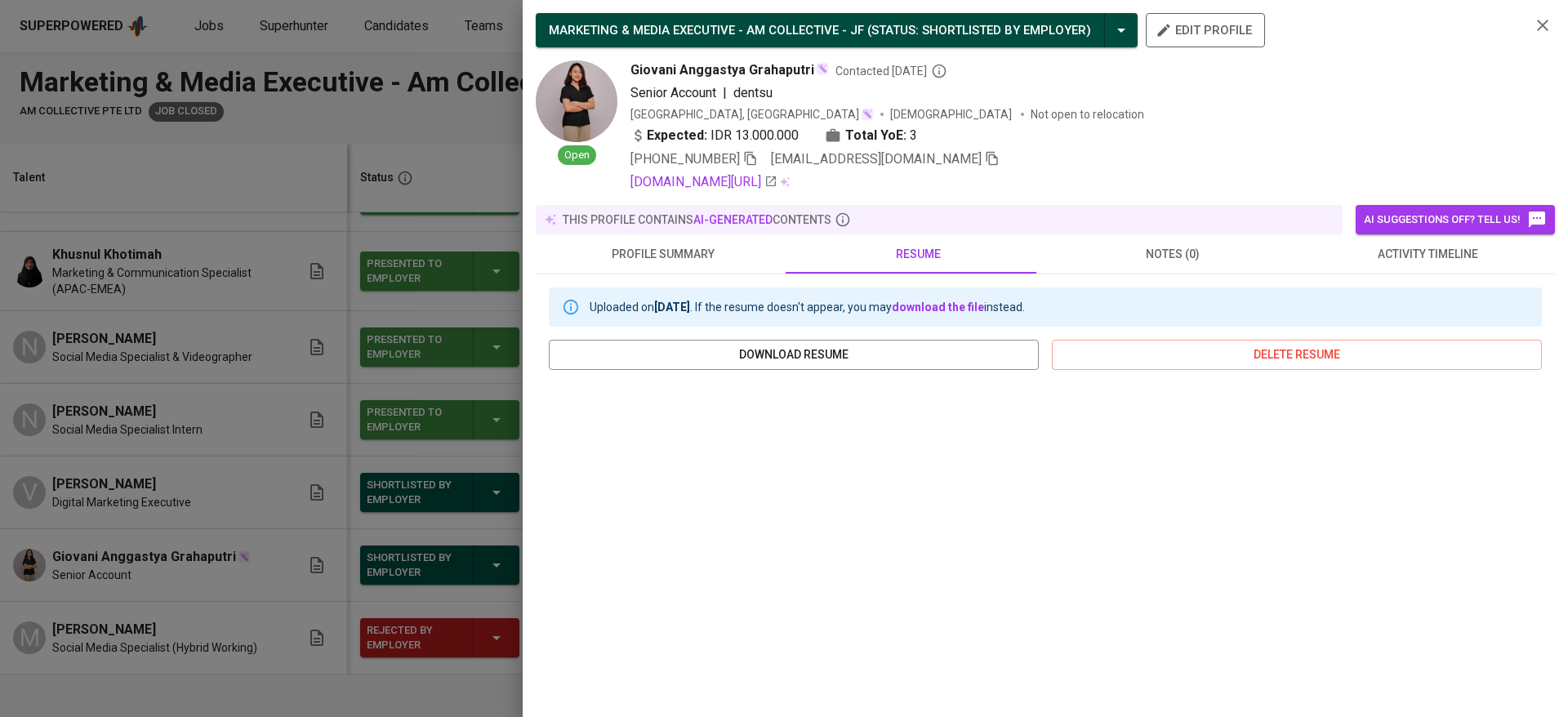
scroll to position [182, 0]
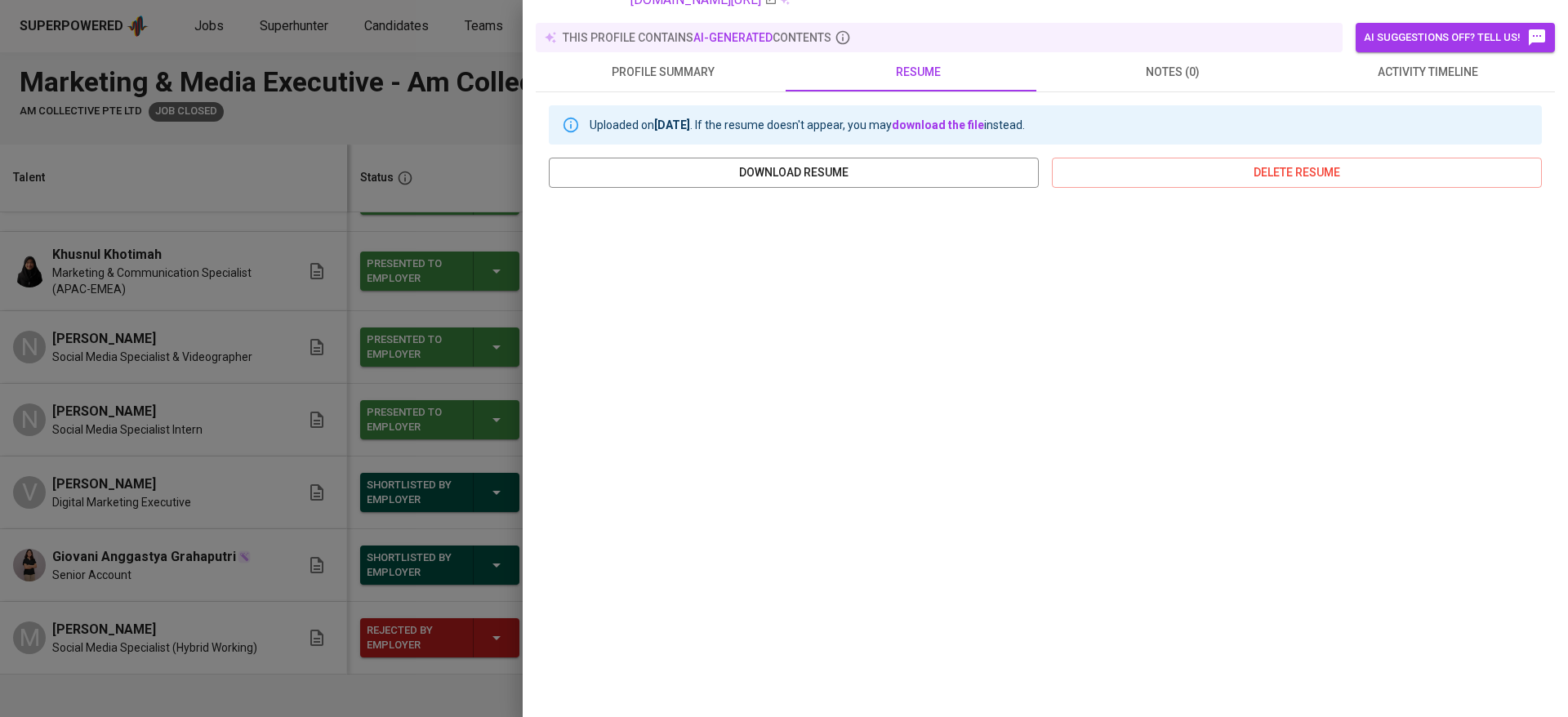
click at [231, 512] on div at bounding box center [784, 358] width 1568 height 717
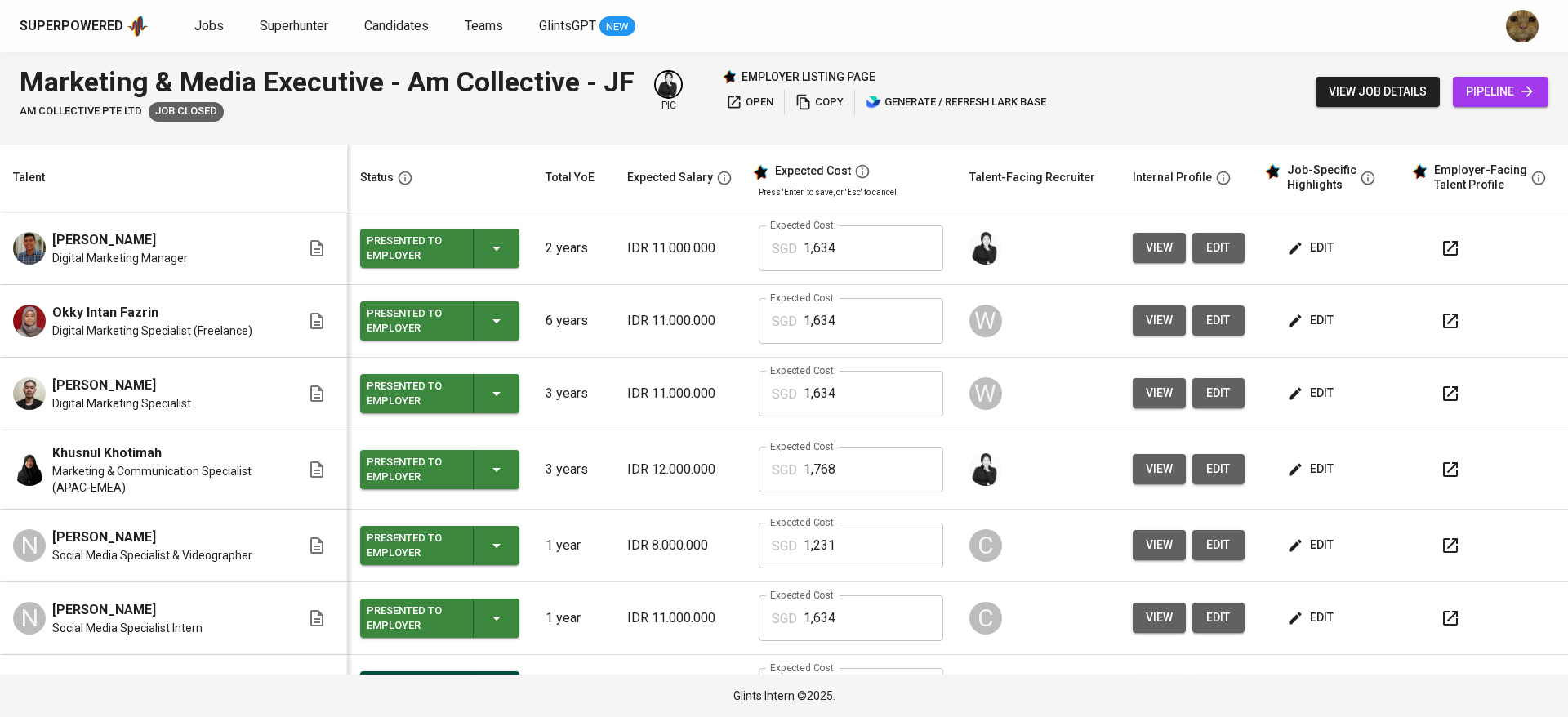
scroll to position [199, 0]
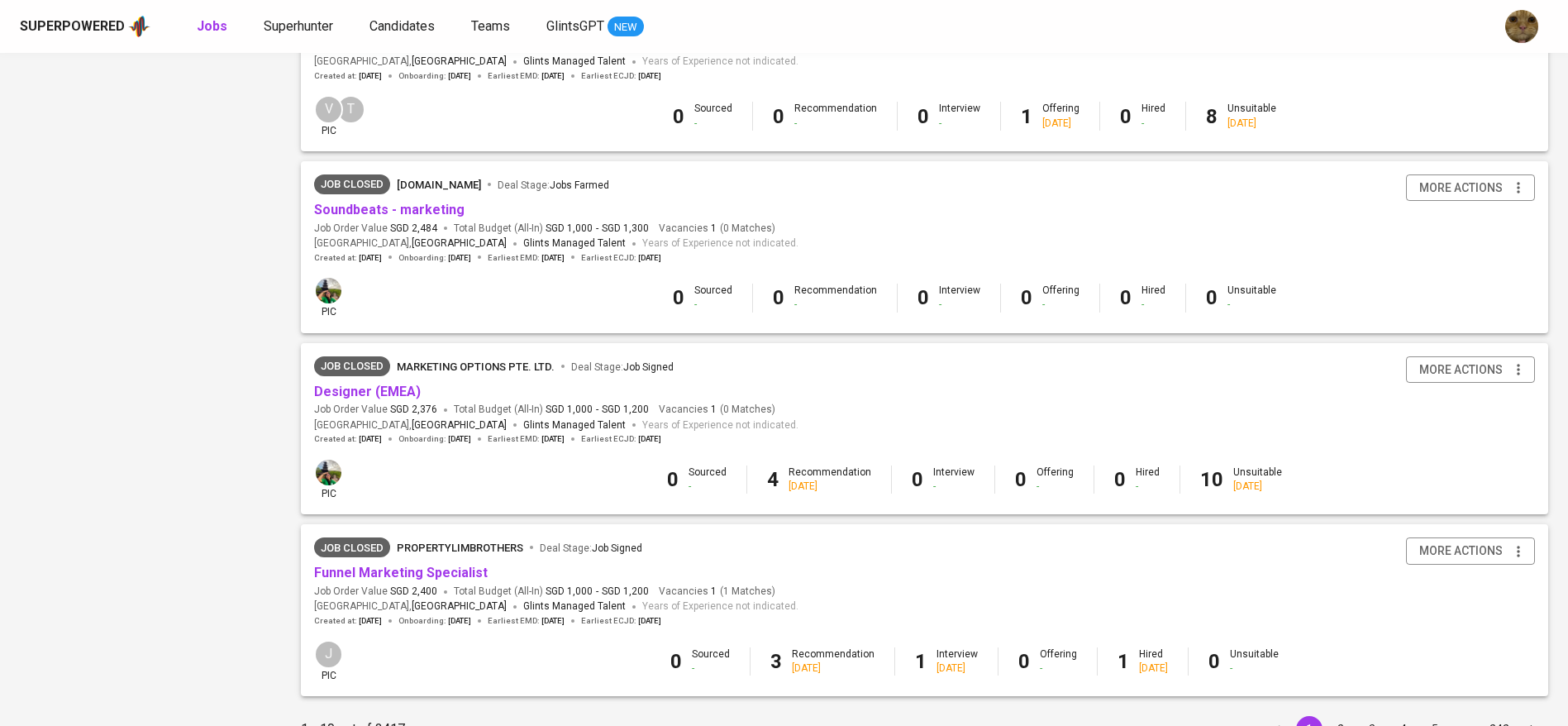
scroll to position [1442, 0]
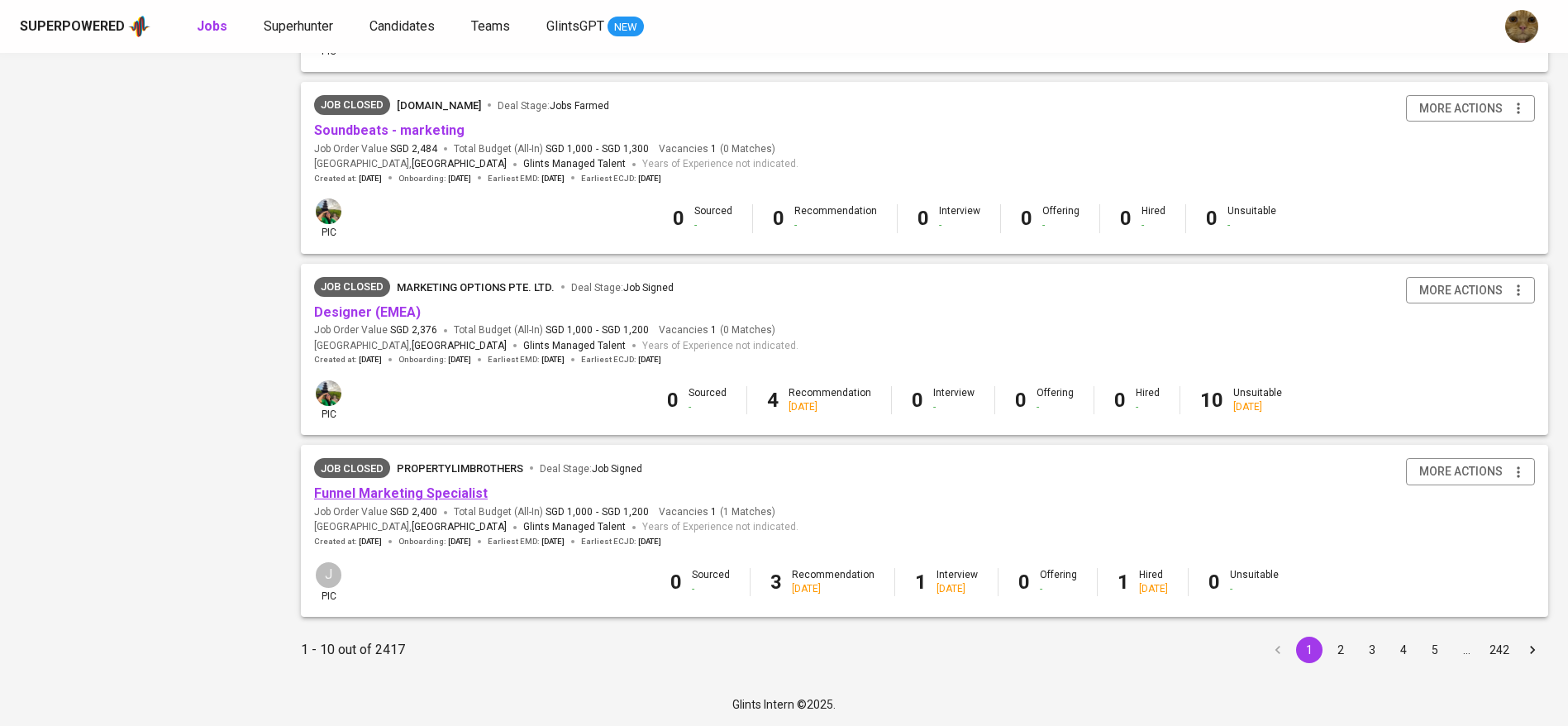
click at [393, 492] on link "Funnel Marketing Specialist" at bounding box center [401, 493] width 174 height 16
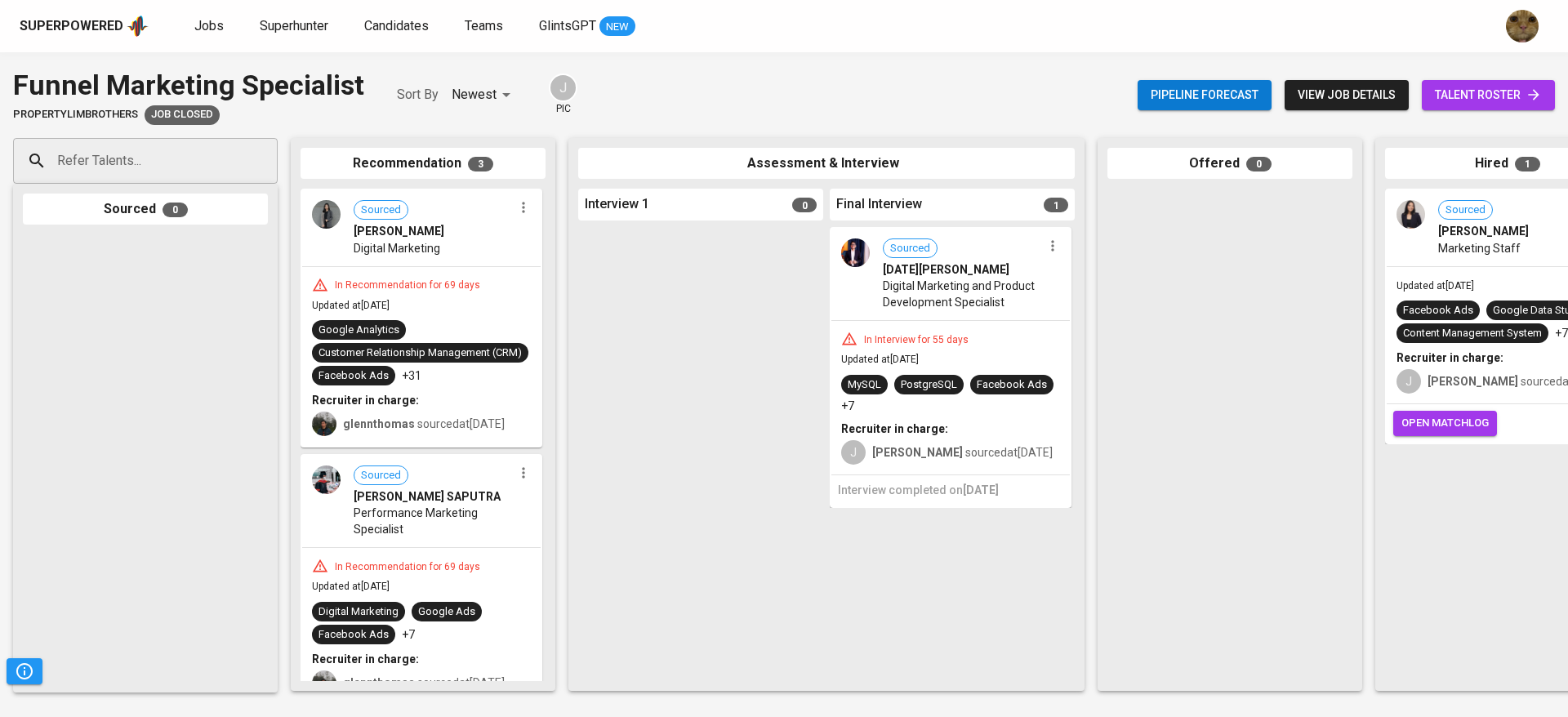
click at [1500, 86] on span "talent roster" at bounding box center [1488, 95] width 107 height 20
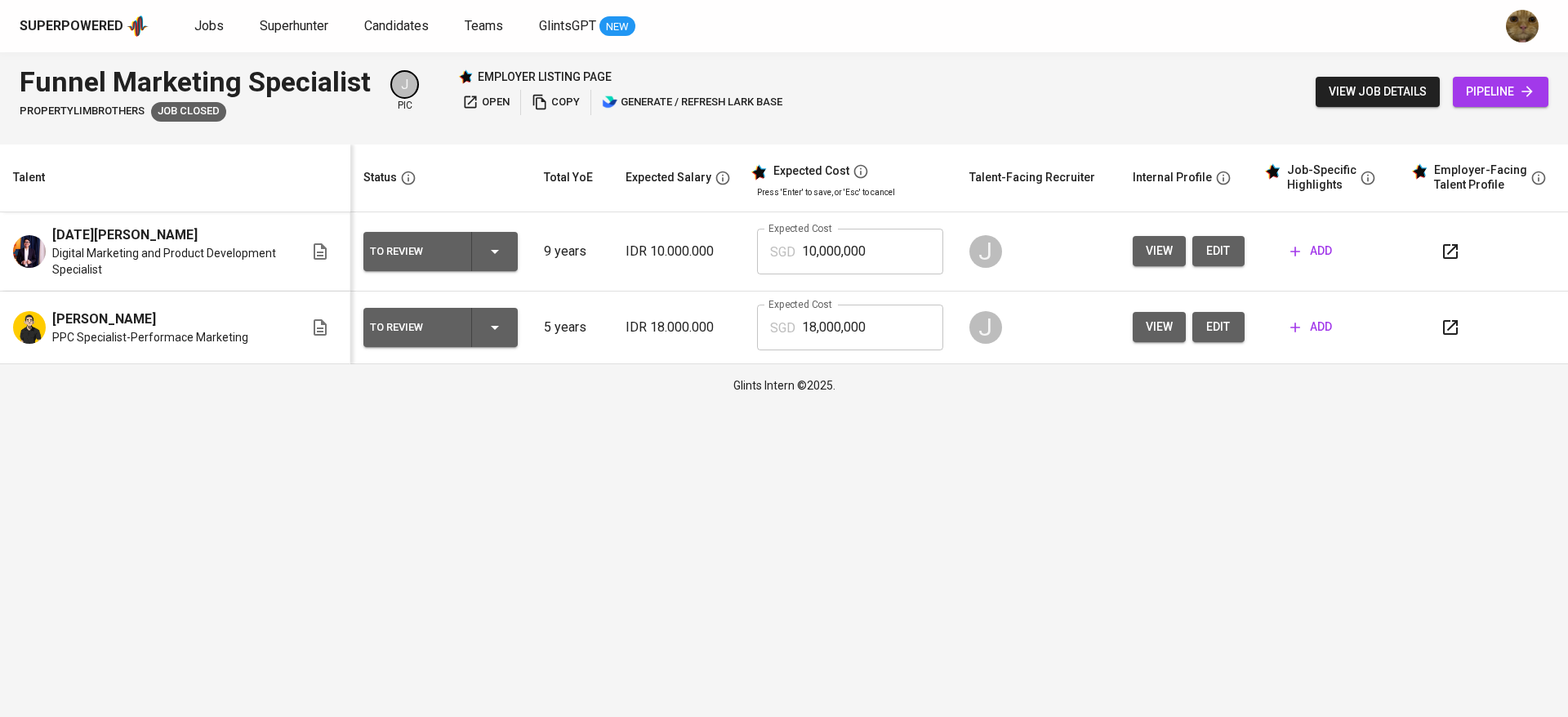
click at [1155, 249] on span "view" at bounding box center [1160, 251] width 27 height 20
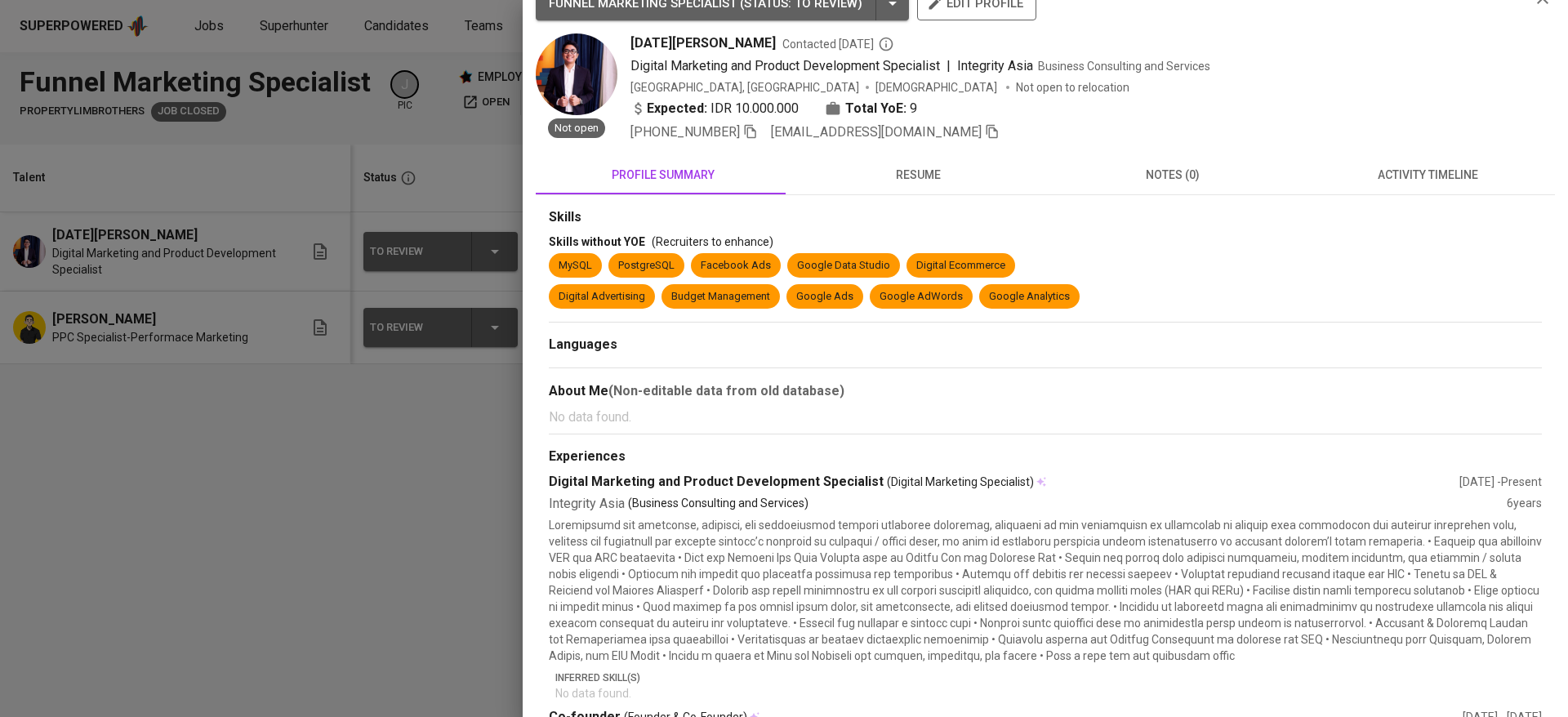
scroll to position [6, 0]
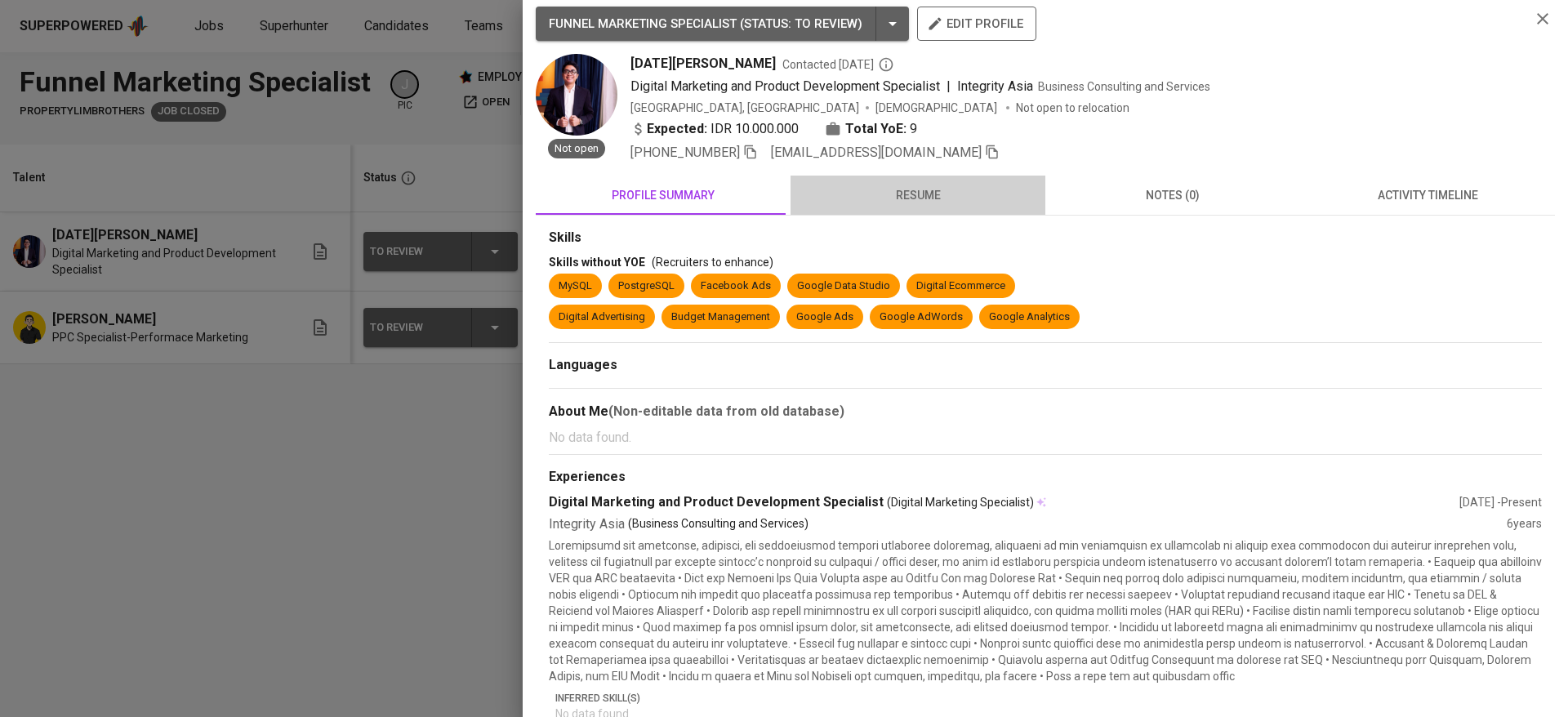
click at [925, 204] on span "resume" at bounding box center [918, 196] width 236 height 20
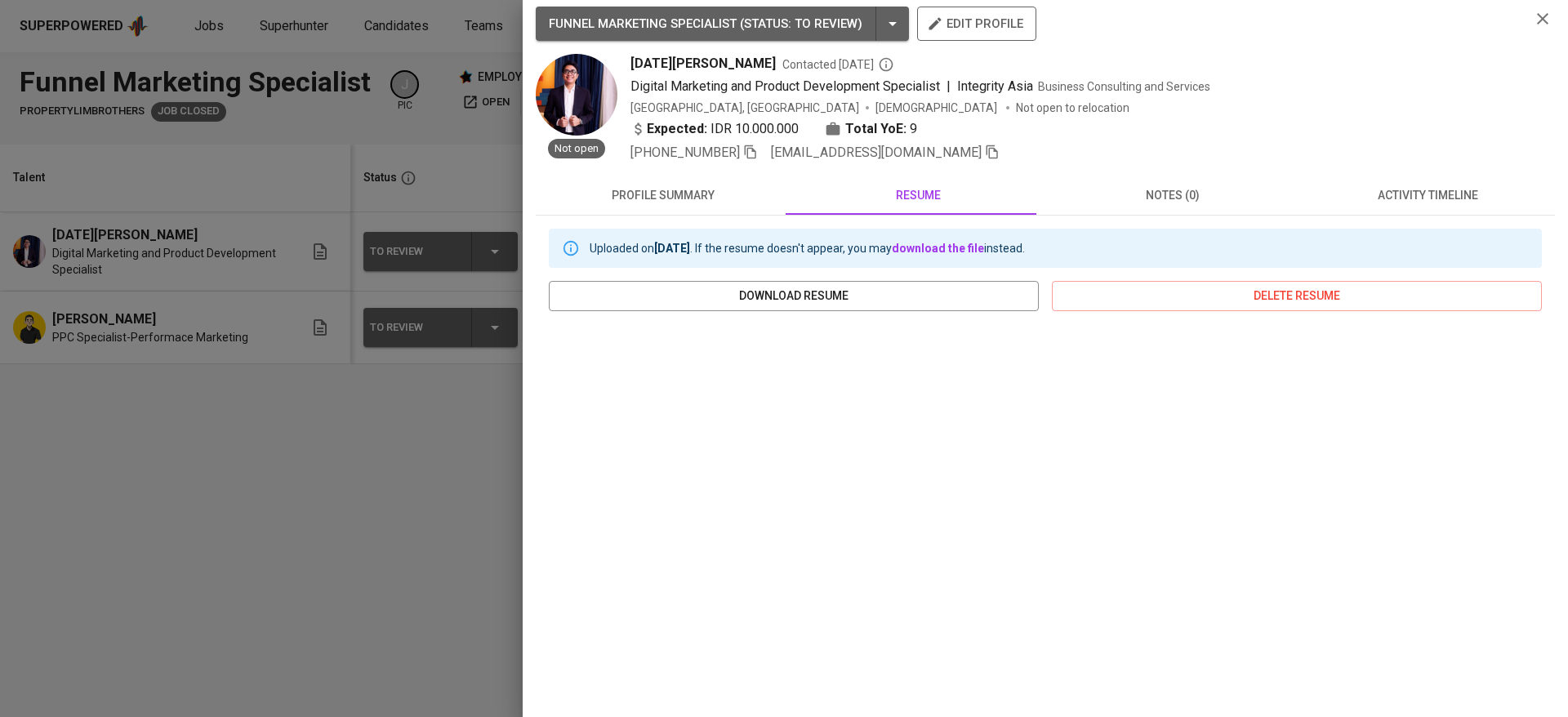
scroll to position [130, 0]
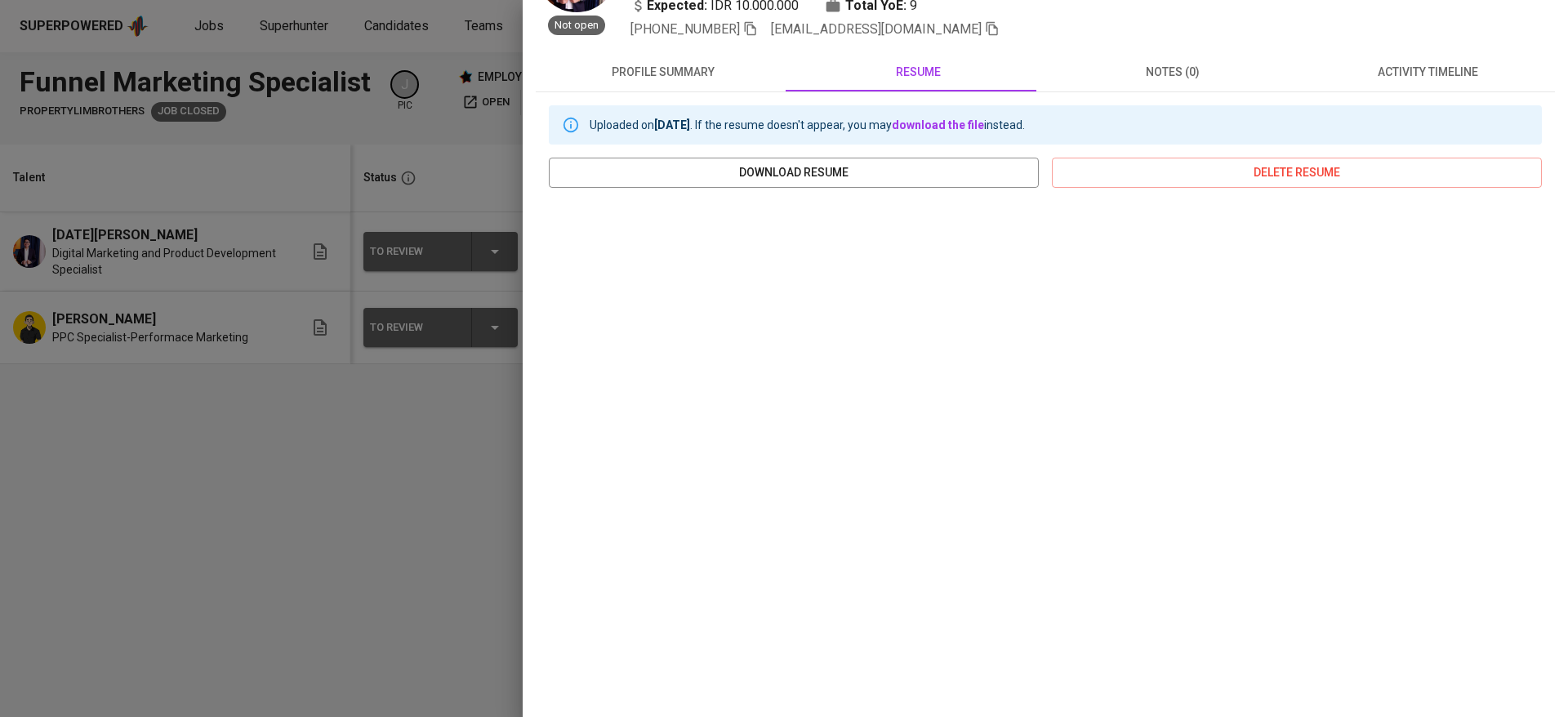
click at [493, 517] on div at bounding box center [784, 358] width 1568 height 717
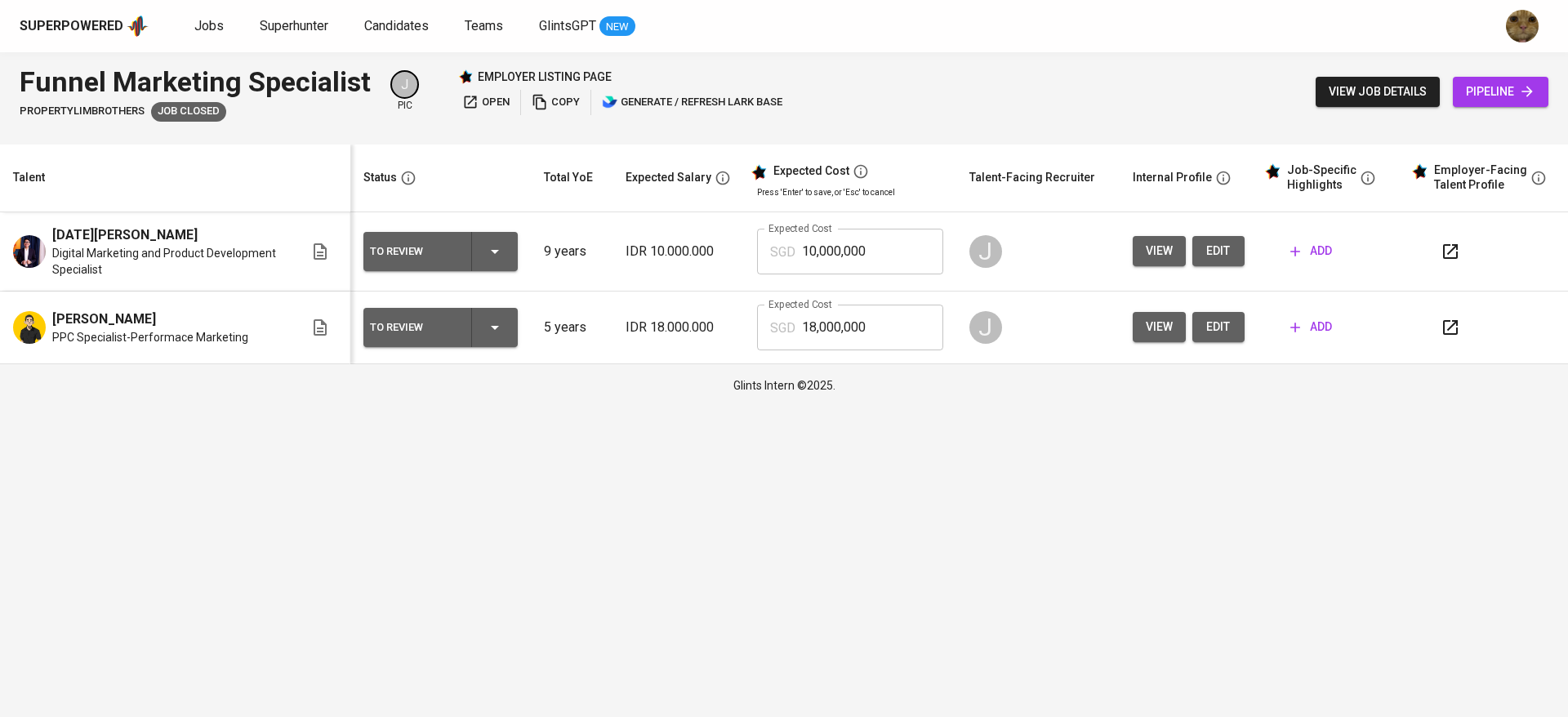
click at [1170, 322] on span "view" at bounding box center [1160, 327] width 27 height 20
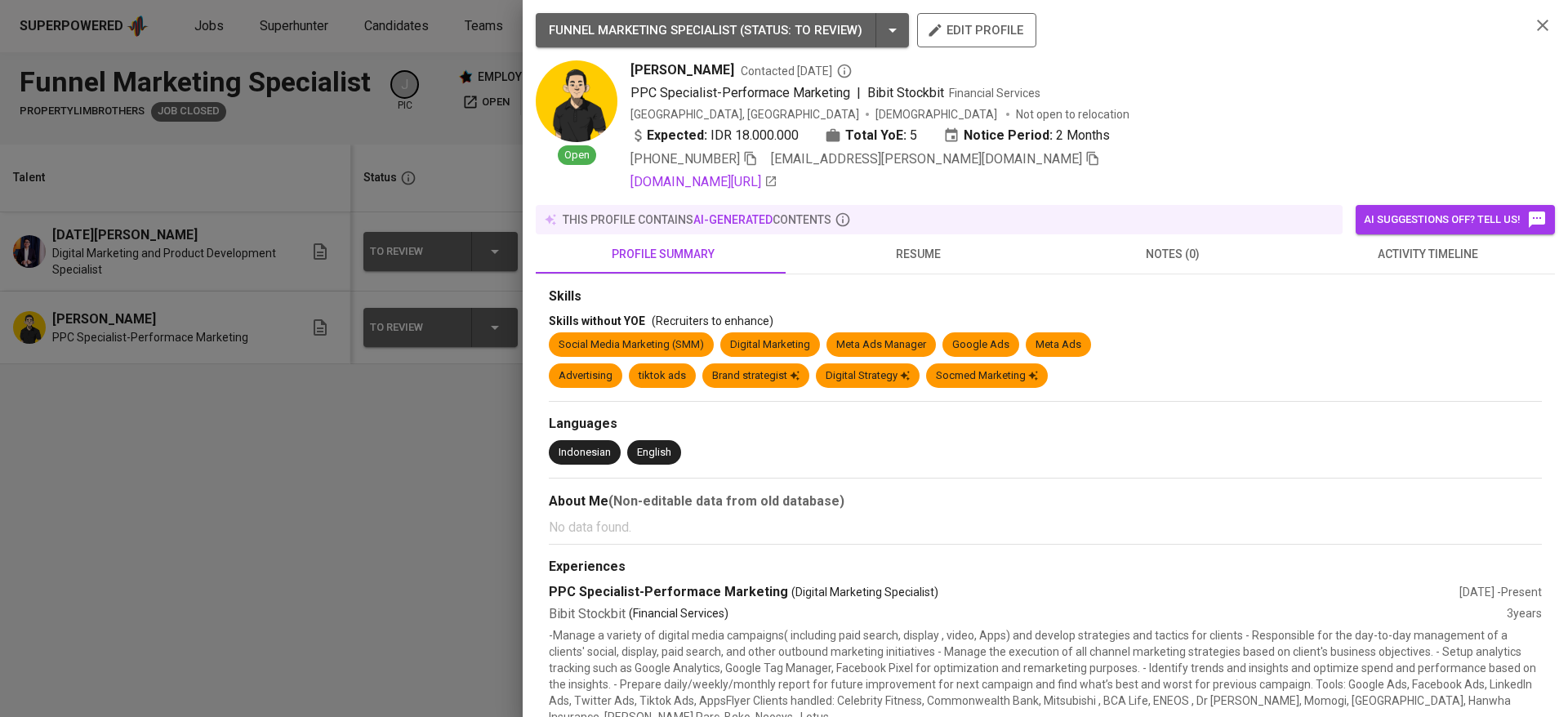
scroll to position [204, 0]
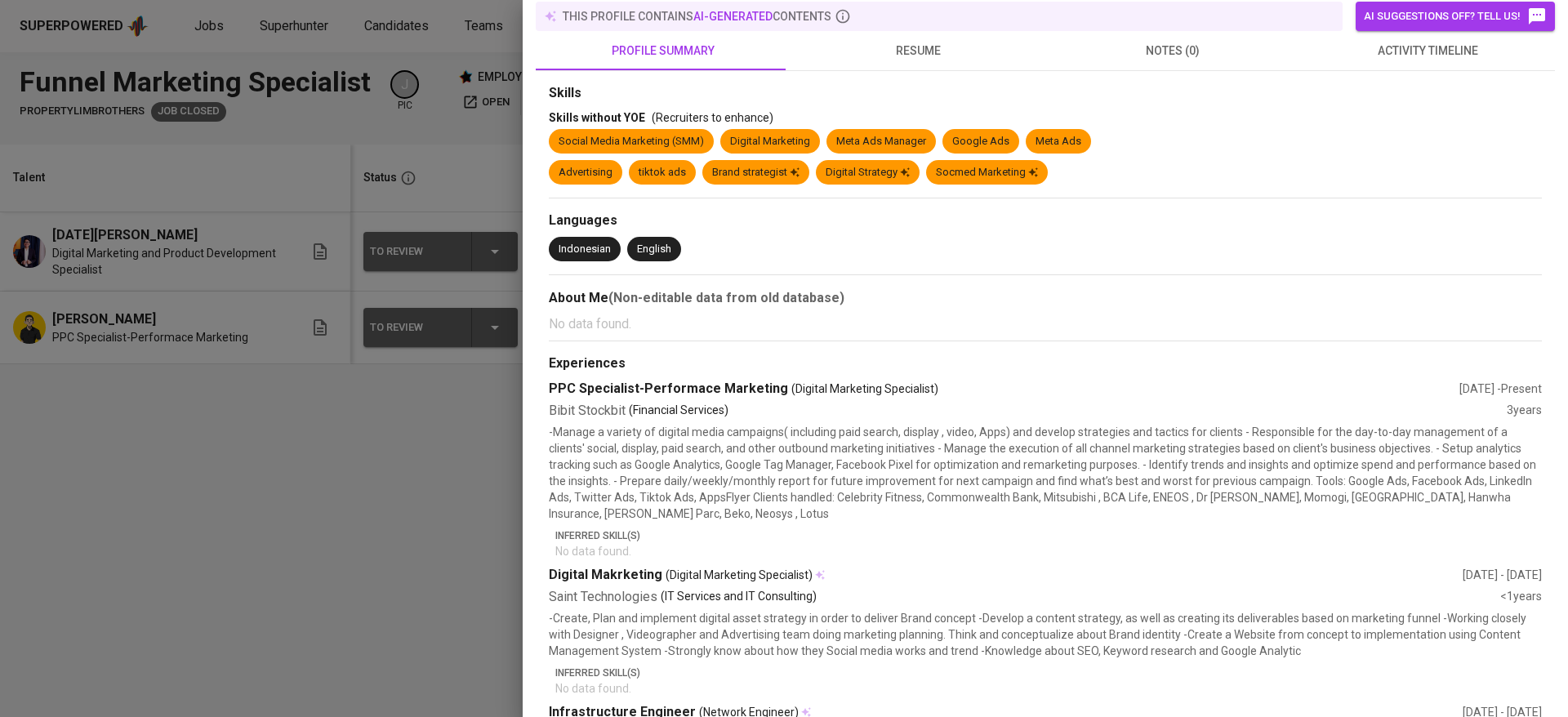
click at [327, 502] on div at bounding box center [784, 358] width 1568 height 717
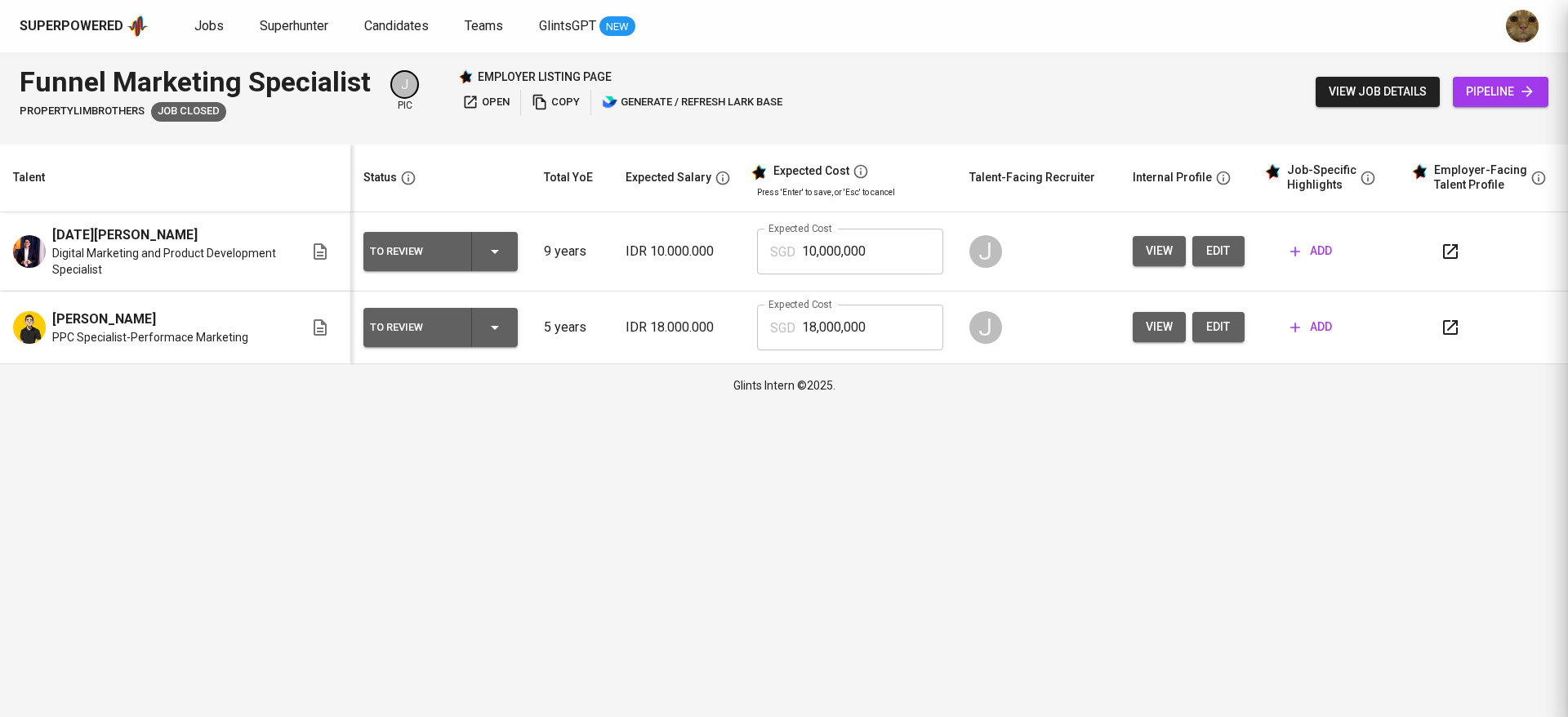
scroll to position [0, 0]
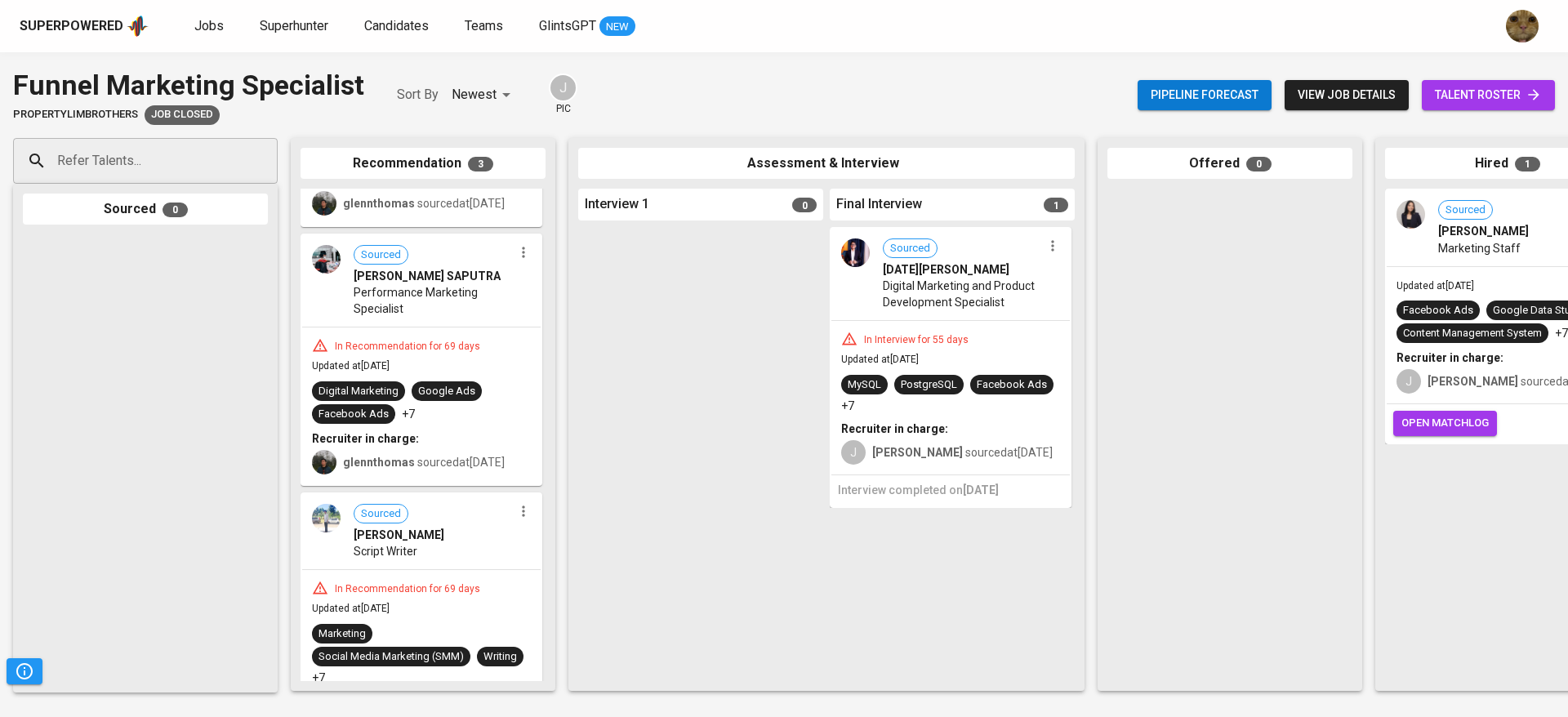
scroll to position [317, 0]
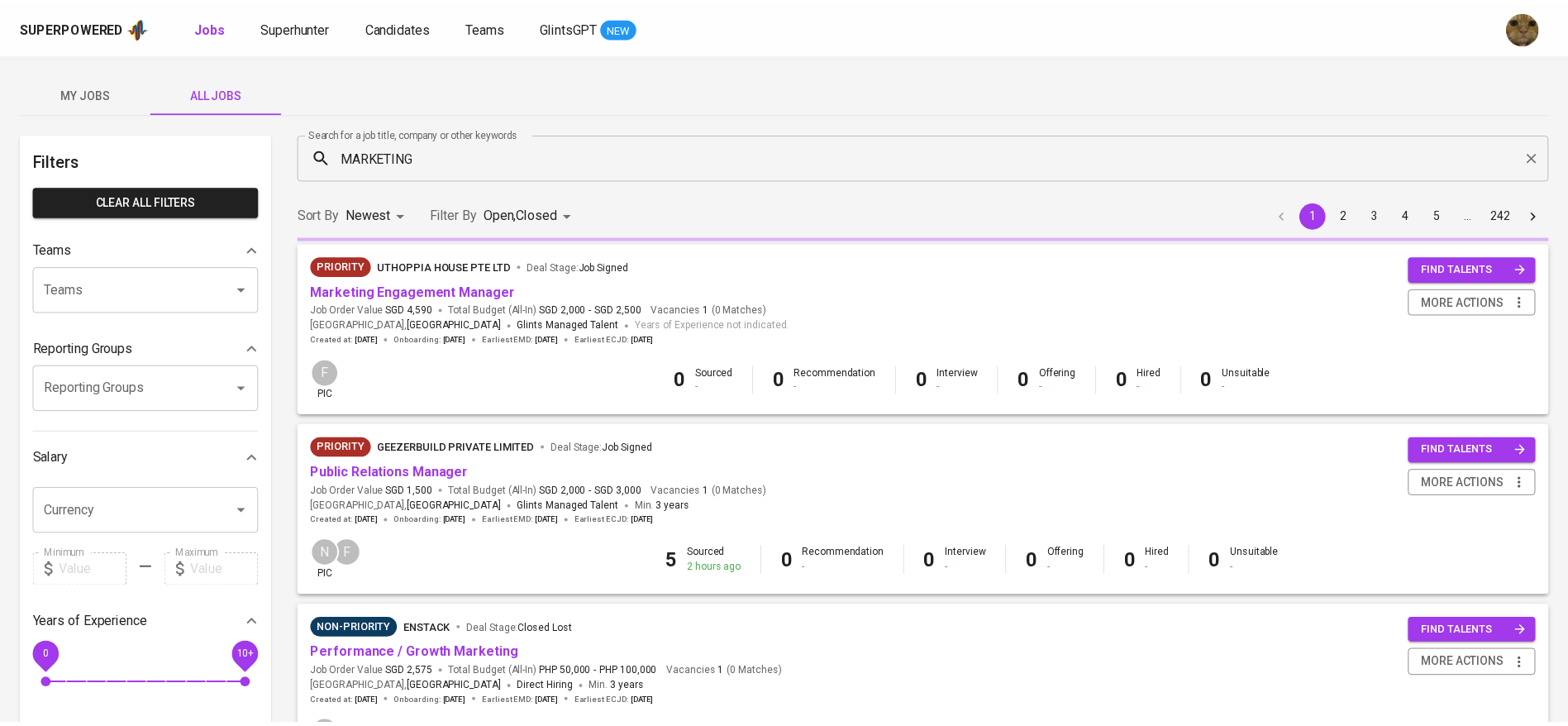
scroll to position [1442, 0]
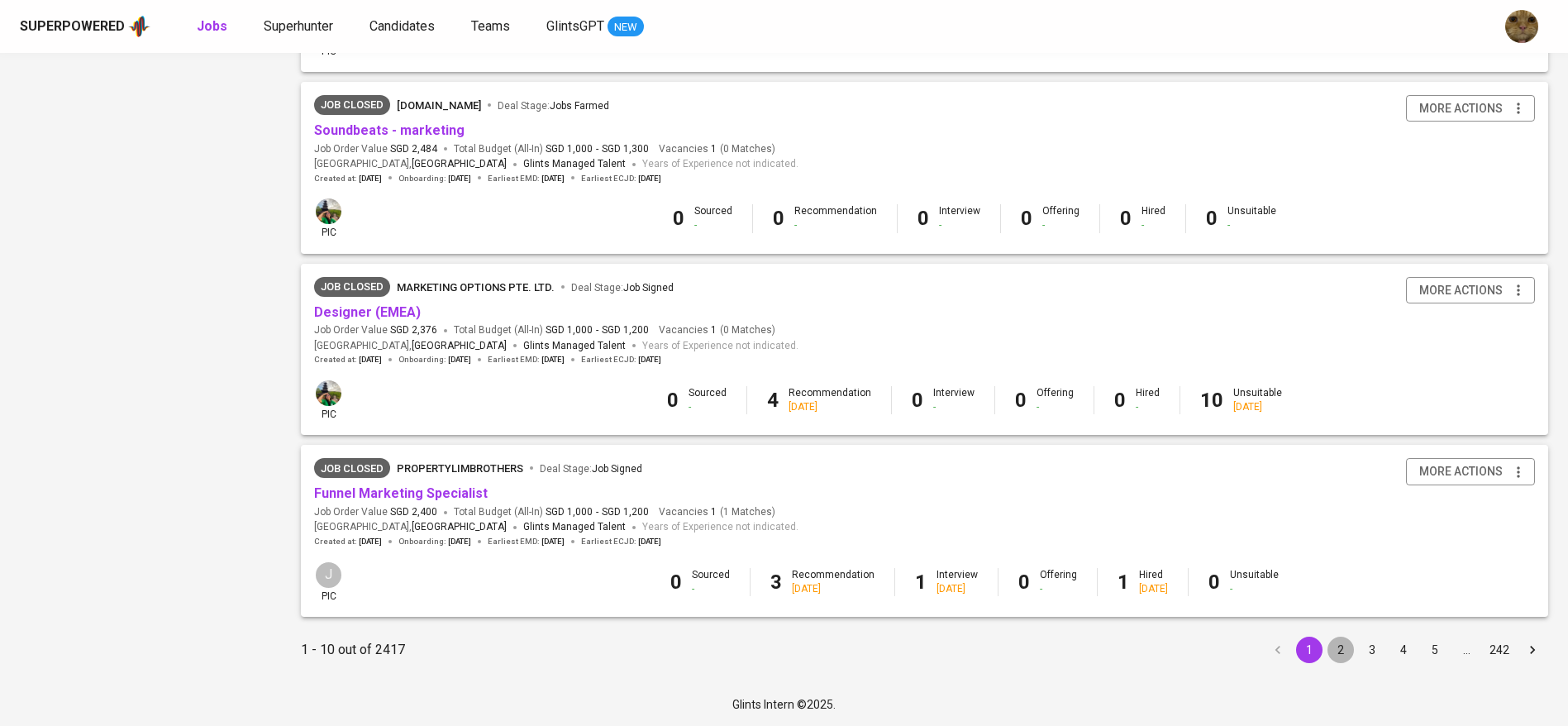
click at [1339, 653] on button "2" at bounding box center [1341, 650] width 27 height 27
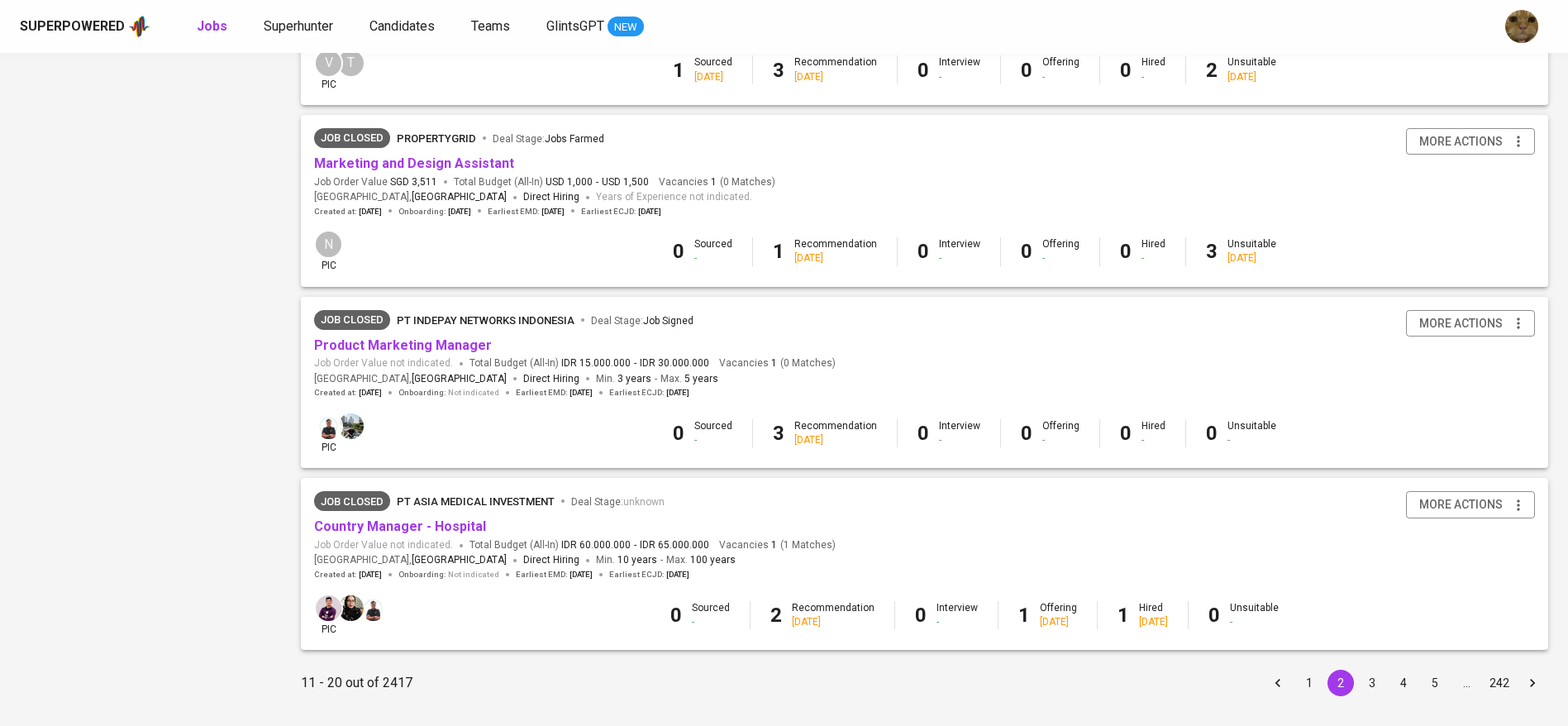
scroll to position [1402, 0]
click at [1383, 692] on button "3" at bounding box center [1372, 682] width 27 height 27
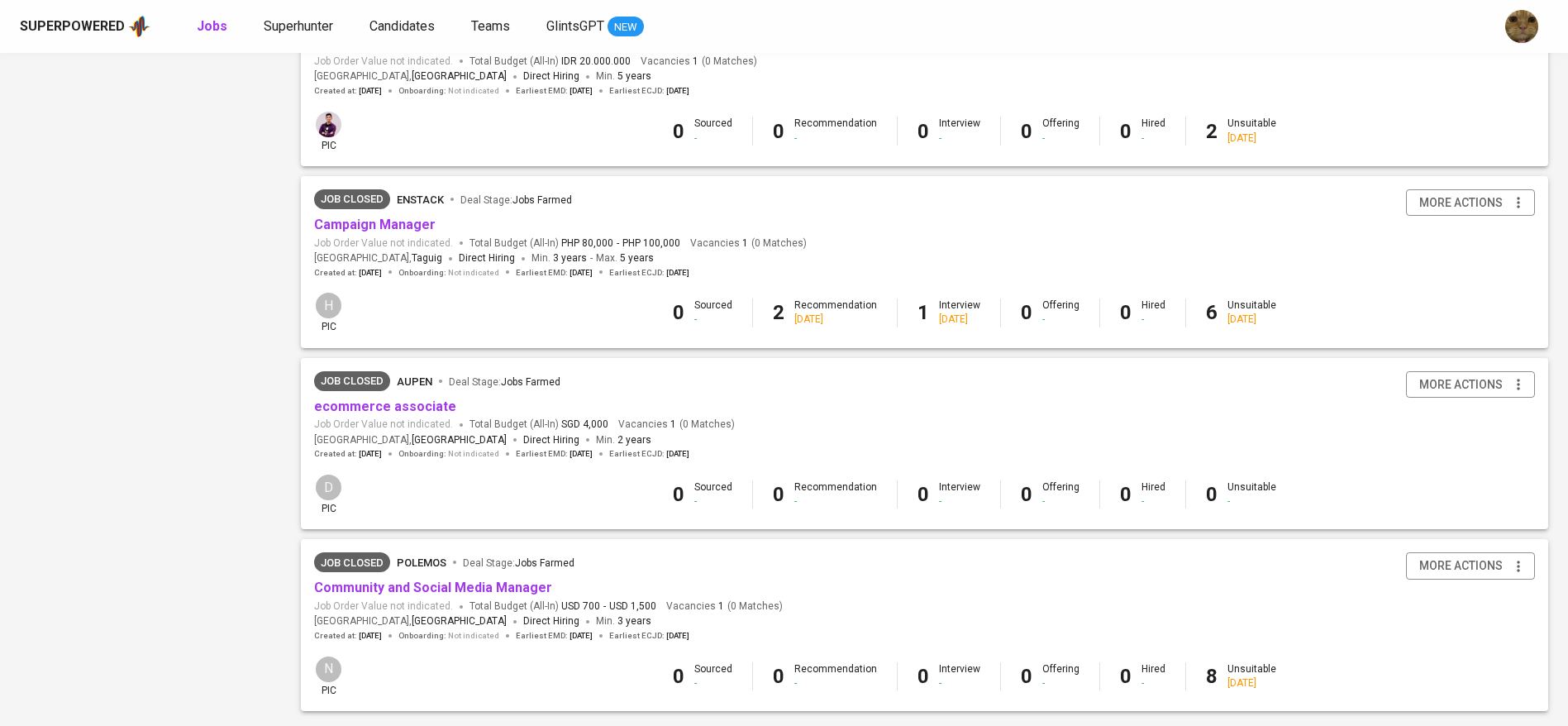
scroll to position [1442, 0]
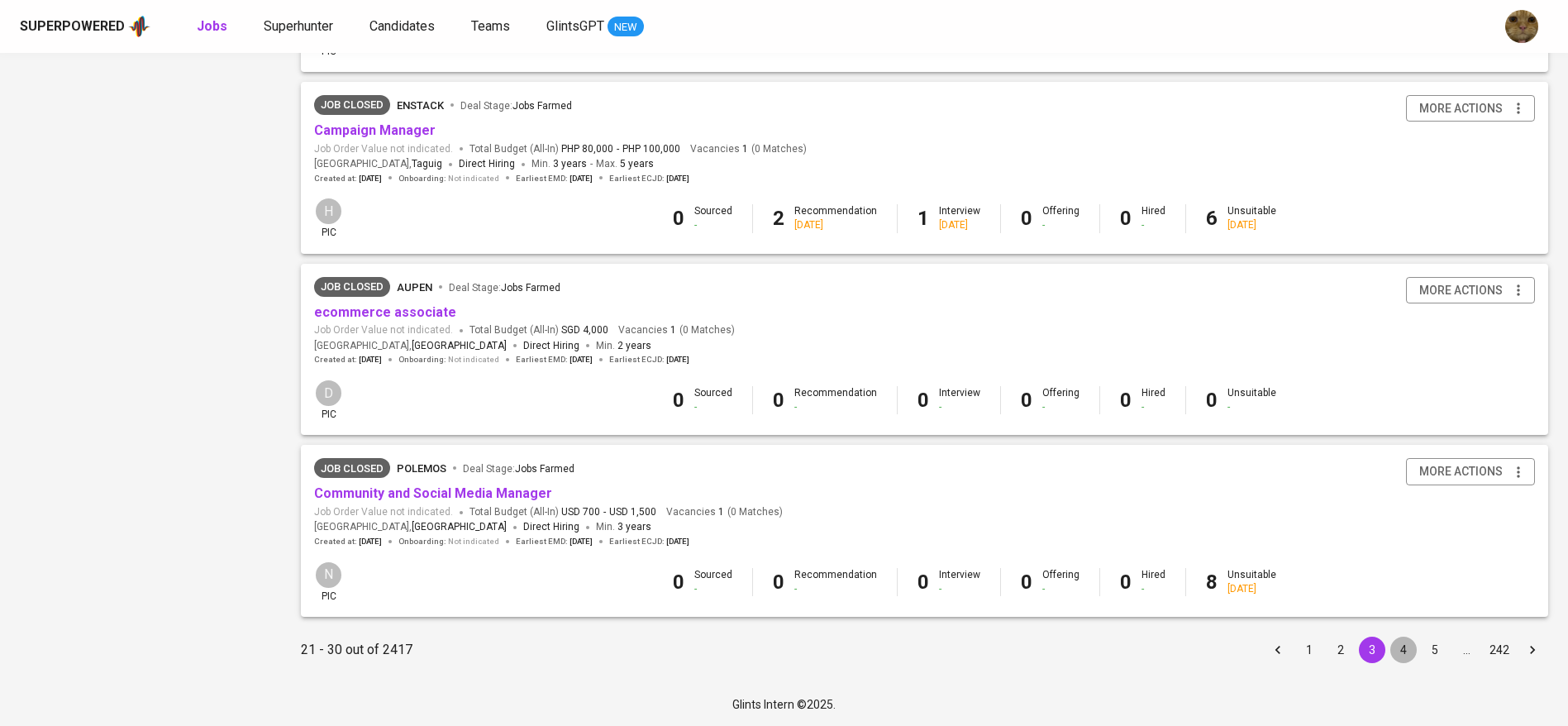
click at [1400, 644] on button "4" at bounding box center [1403, 650] width 27 height 27
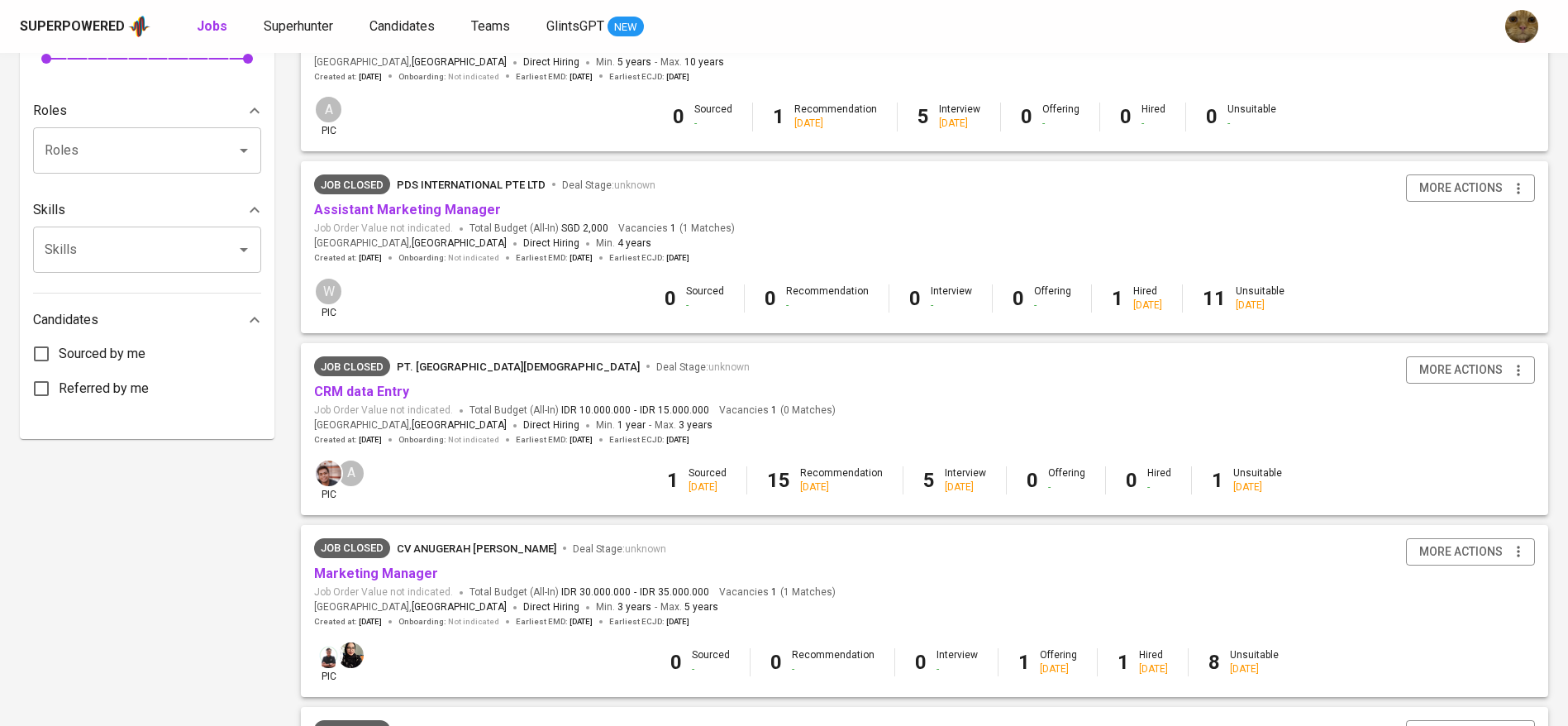
scroll to position [627, 0]
click at [396, 206] on link "Assistant Marketing Manager" at bounding box center [407, 208] width 187 height 16
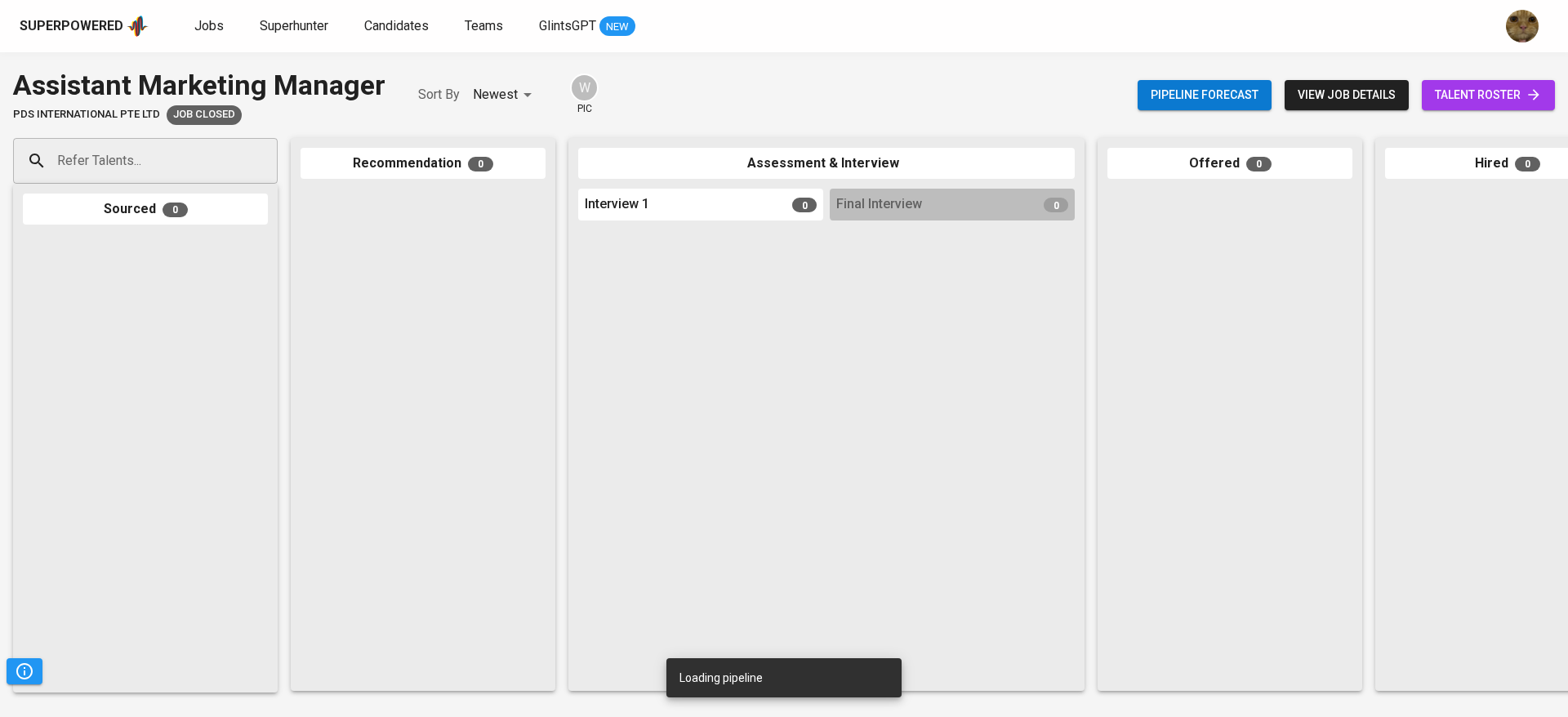
scroll to position [0, 377]
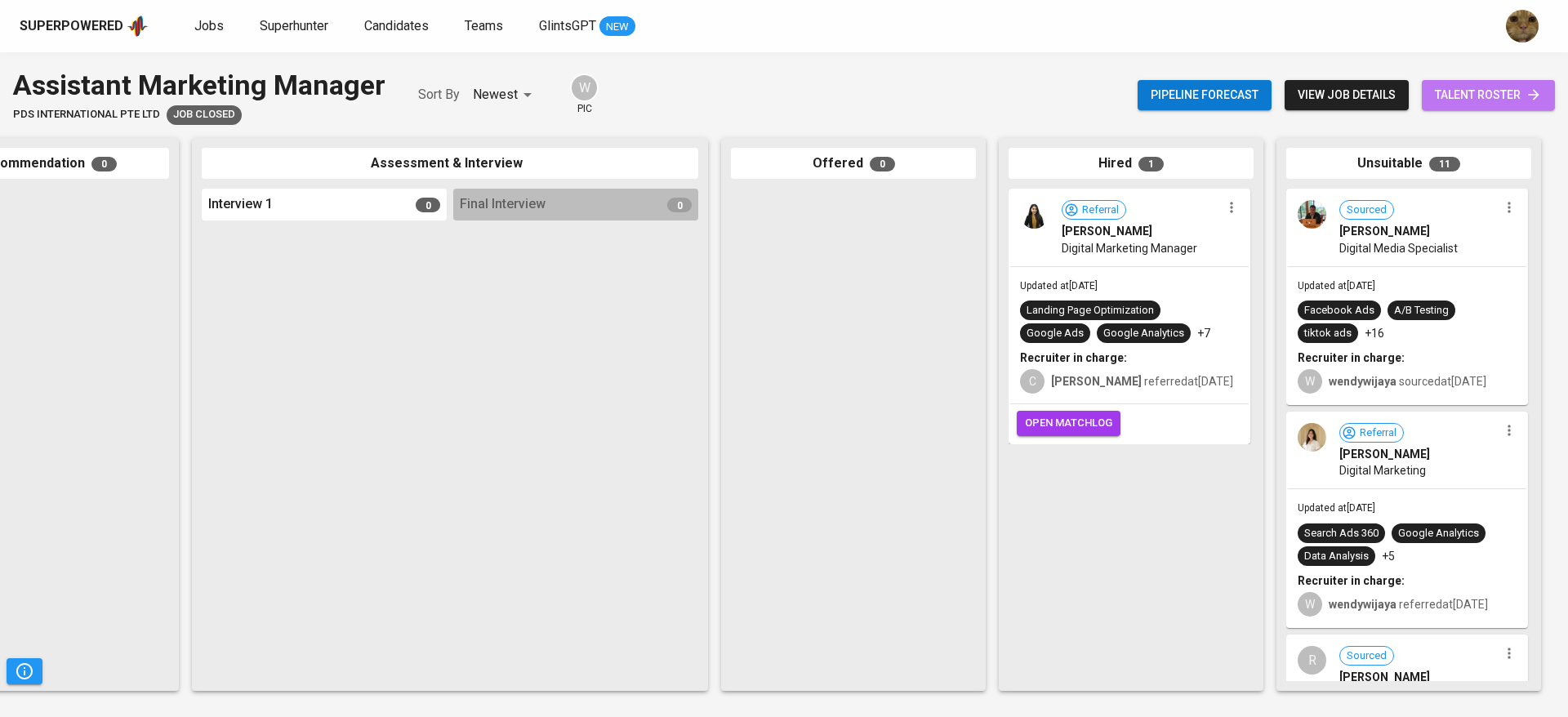
click at [1472, 90] on span "talent roster" at bounding box center [1488, 95] width 107 height 20
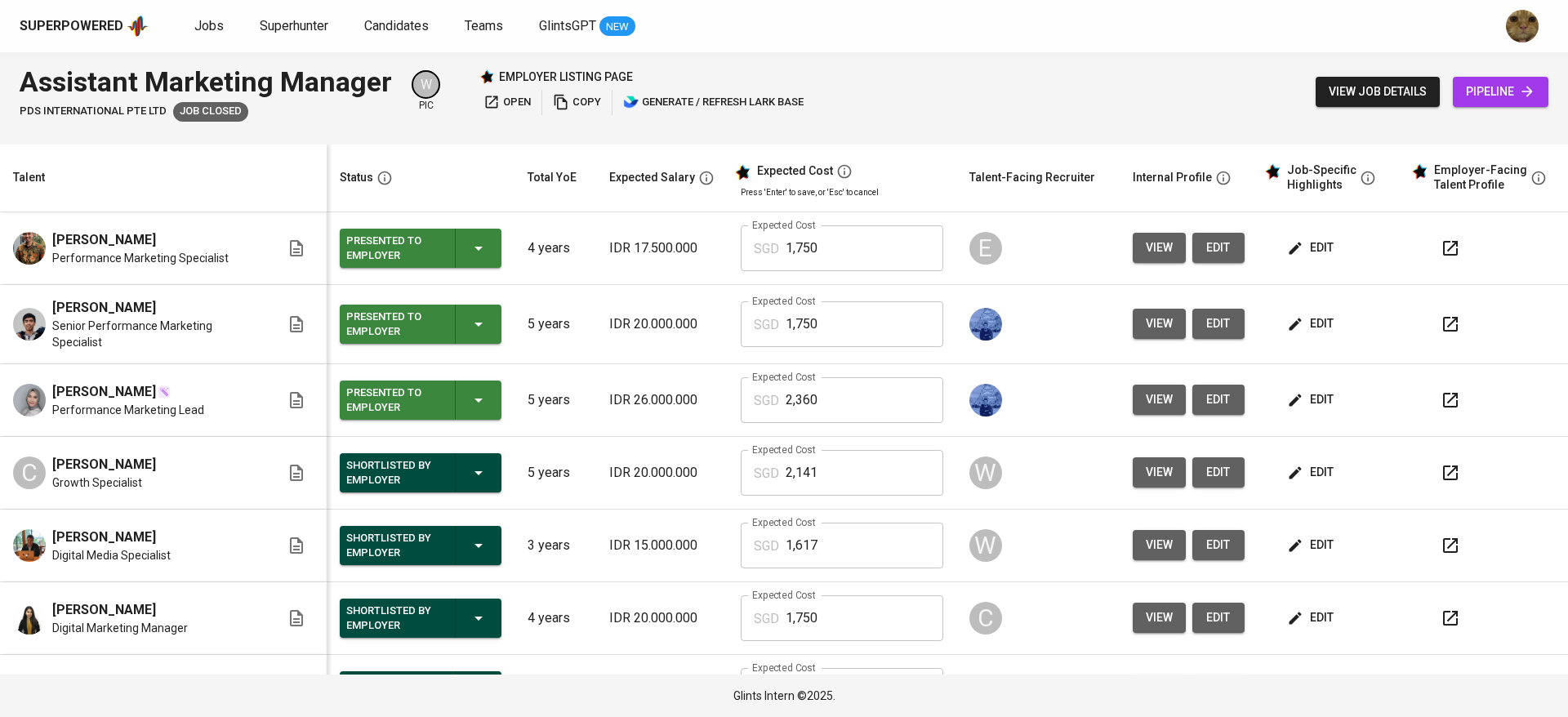
click at [1151, 247] on span "view" at bounding box center [1160, 247] width 27 height 20
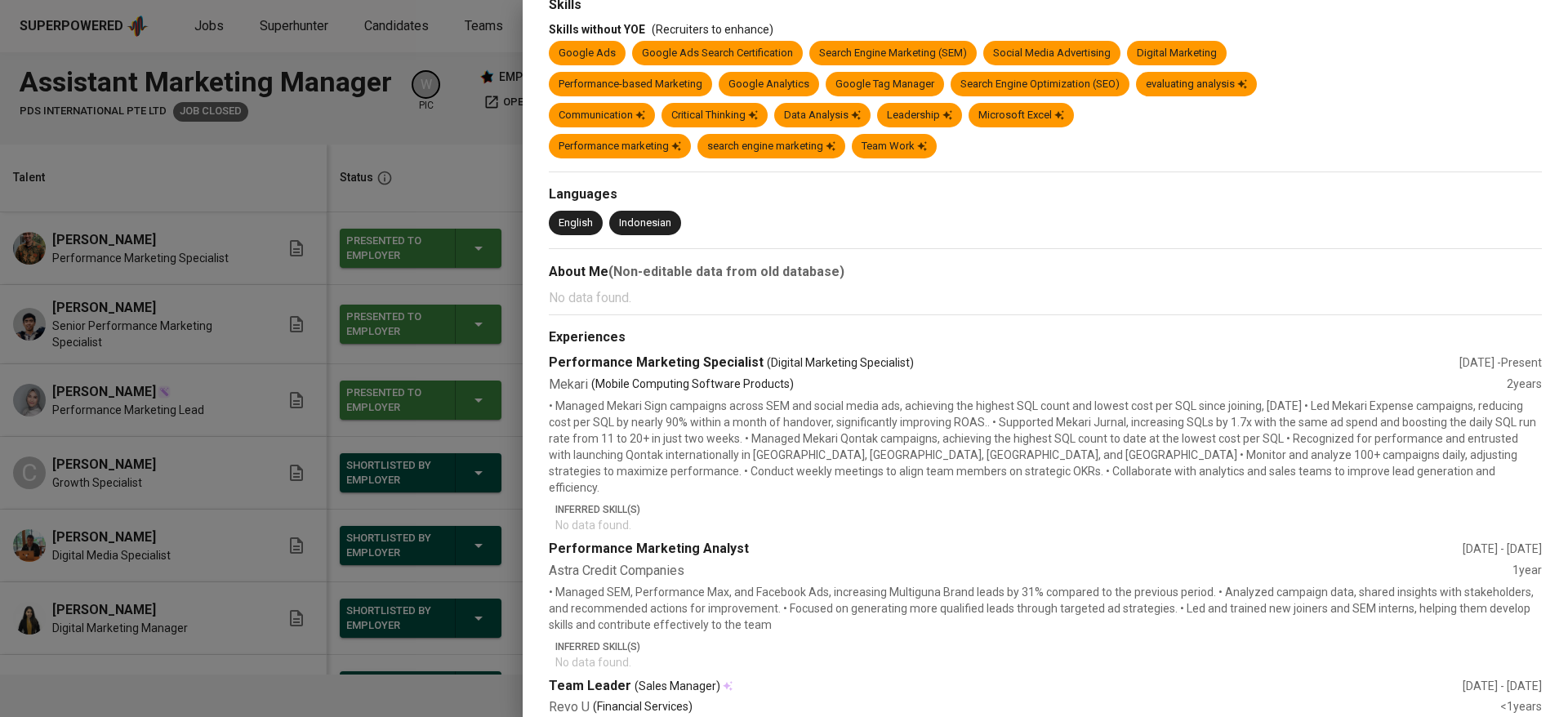
scroll to position [539, 0]
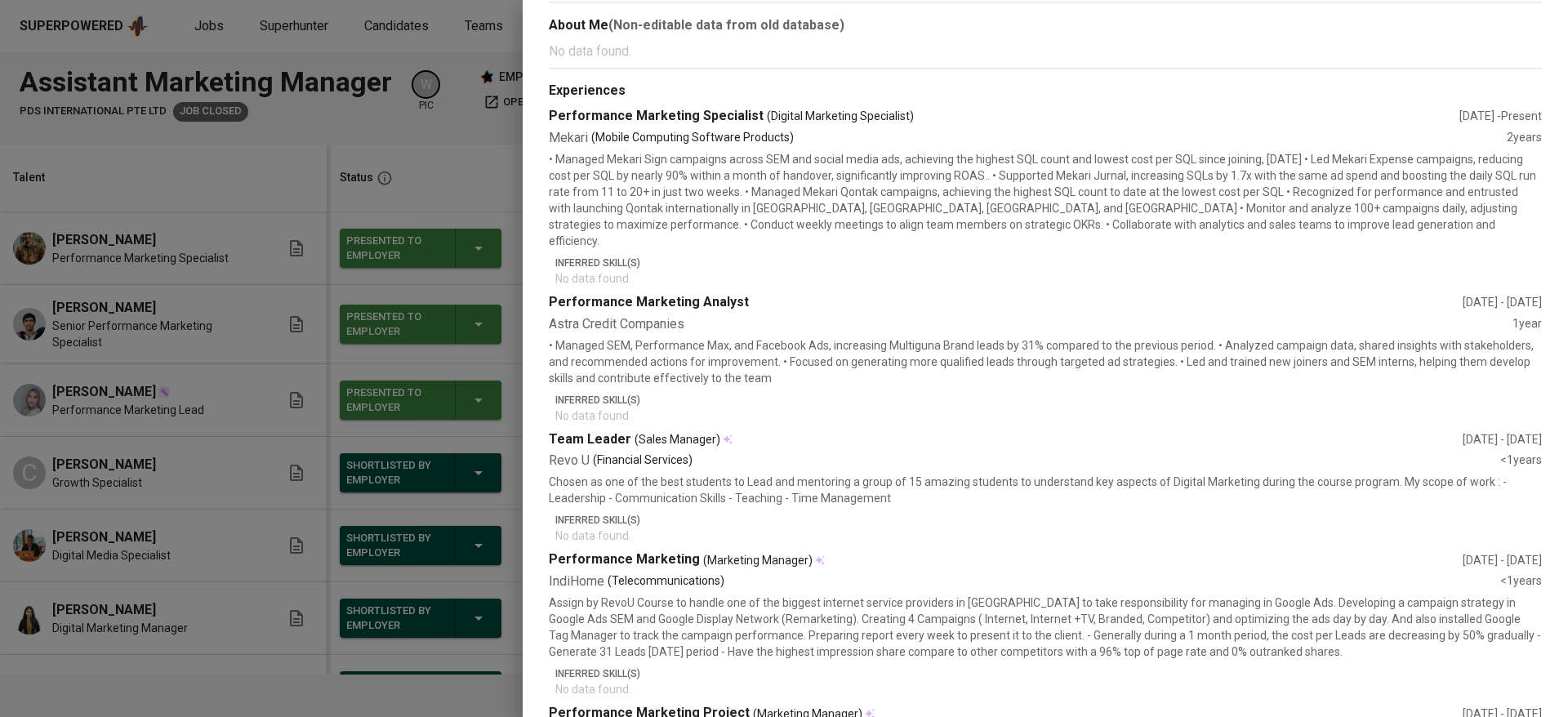
click at [420, 407] on div at bounding box center [784, 358] width 1568 height 717
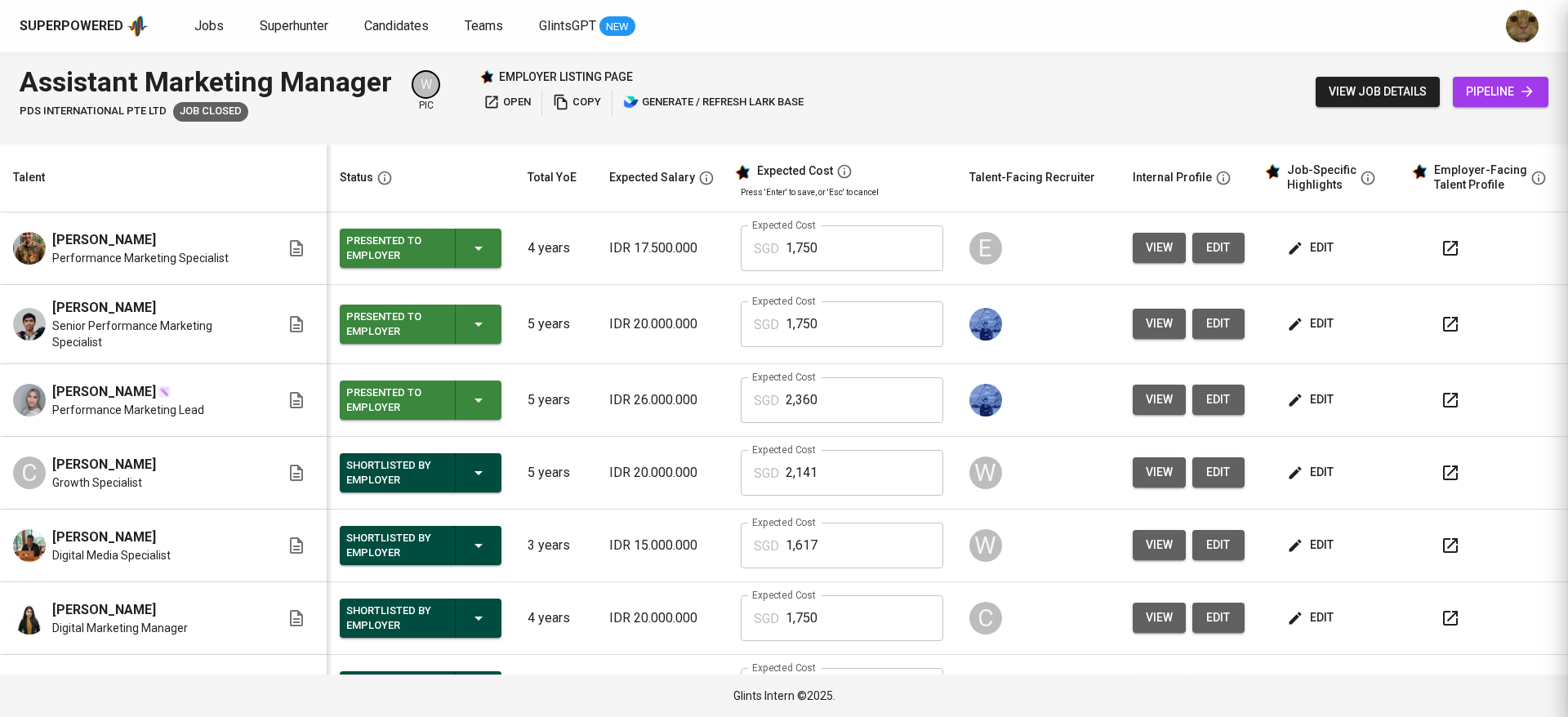
scroll to position [0, 0]
click at [1132, 318] on button "view" at bounding box center [1159, 323] width 53 height 30
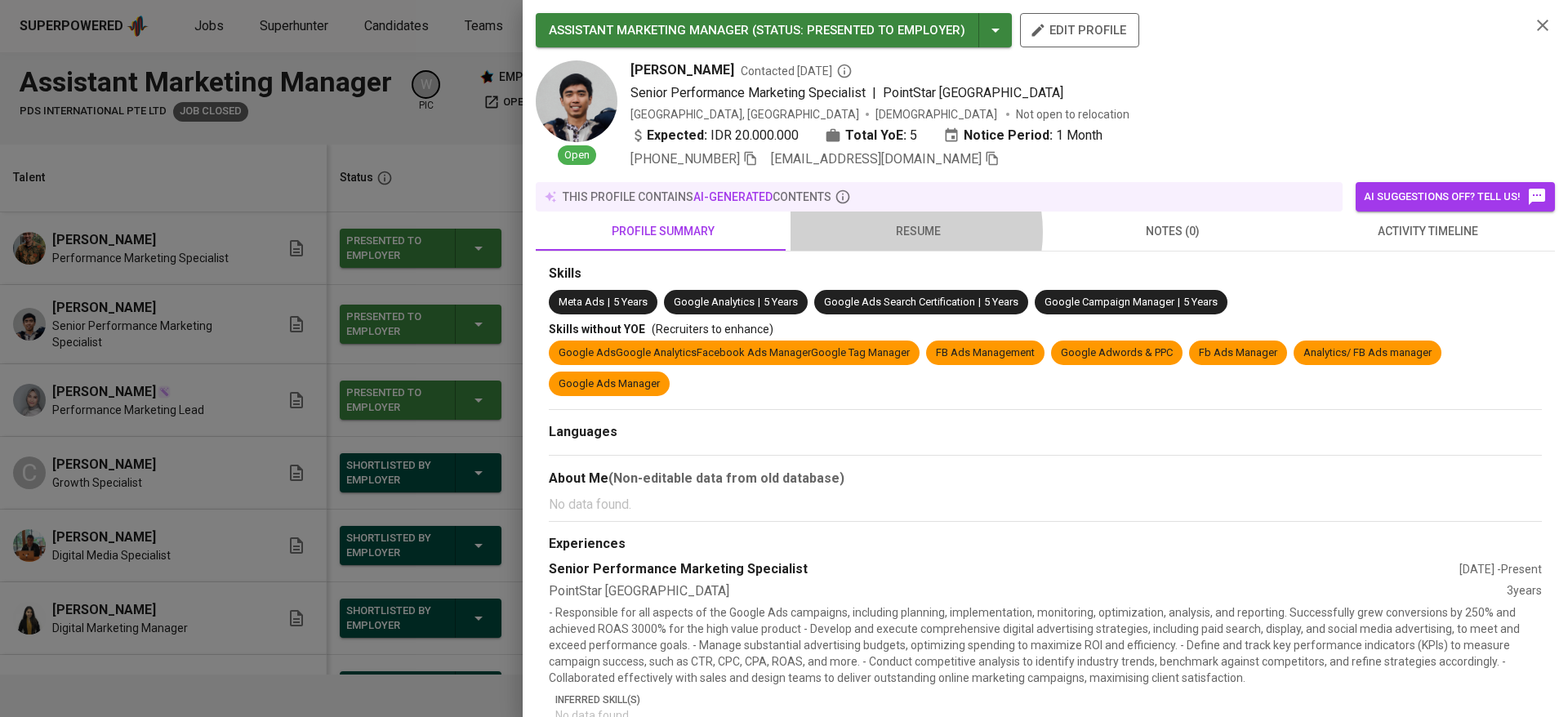
click at [897, 232] on span "resume" at bounding box center [918, 231] width 236 height 20
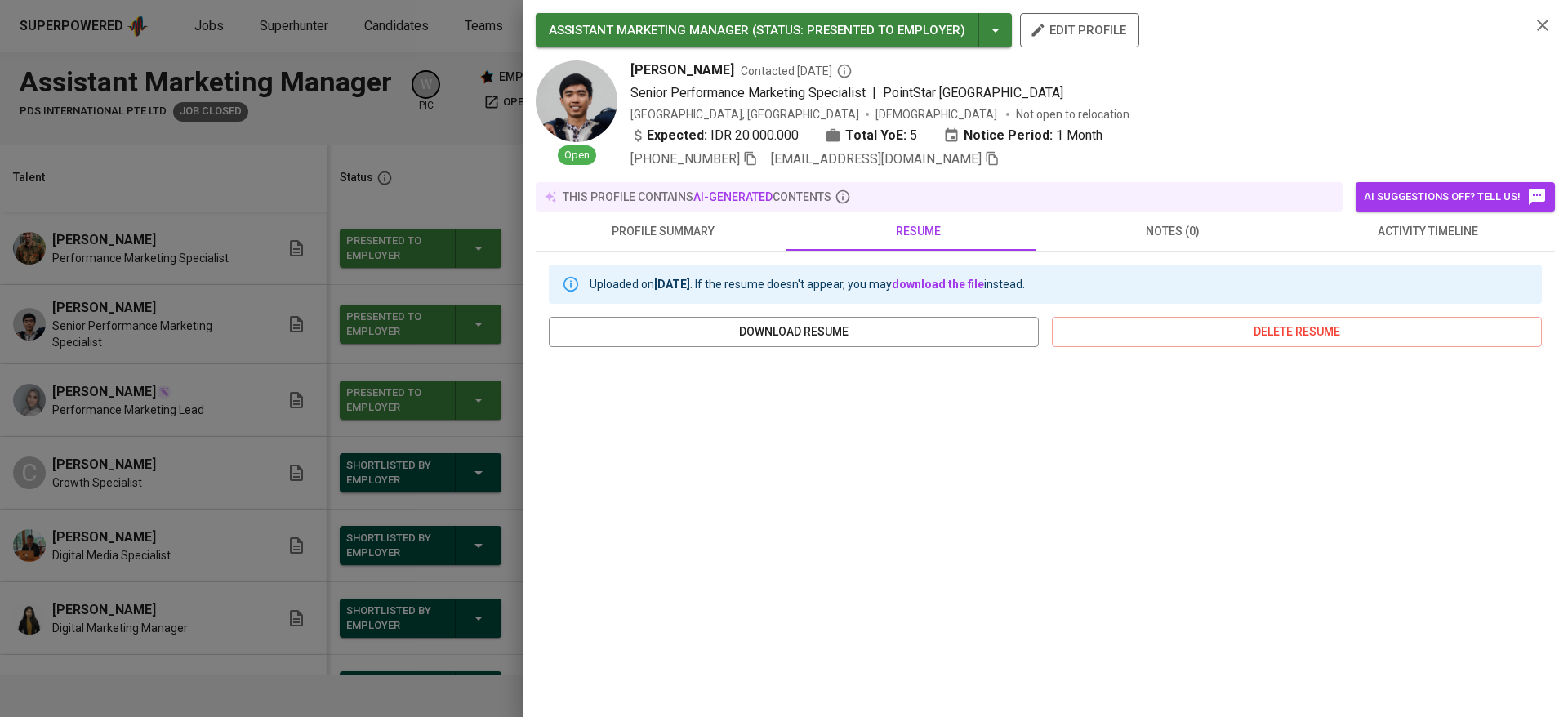
scroll to position [159, 0]
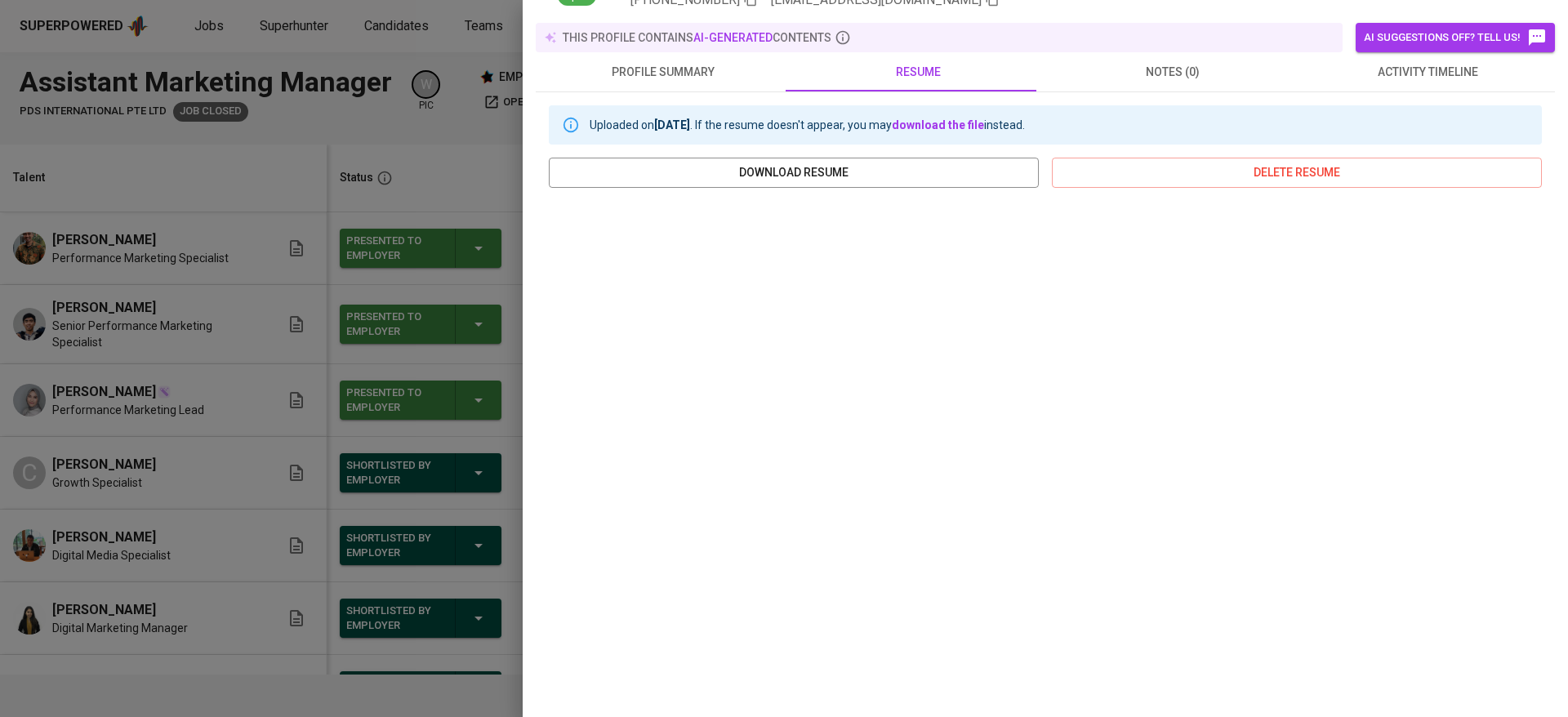
click at [412, 530] on div at bounding box center [784, 358] width 1568 height 717
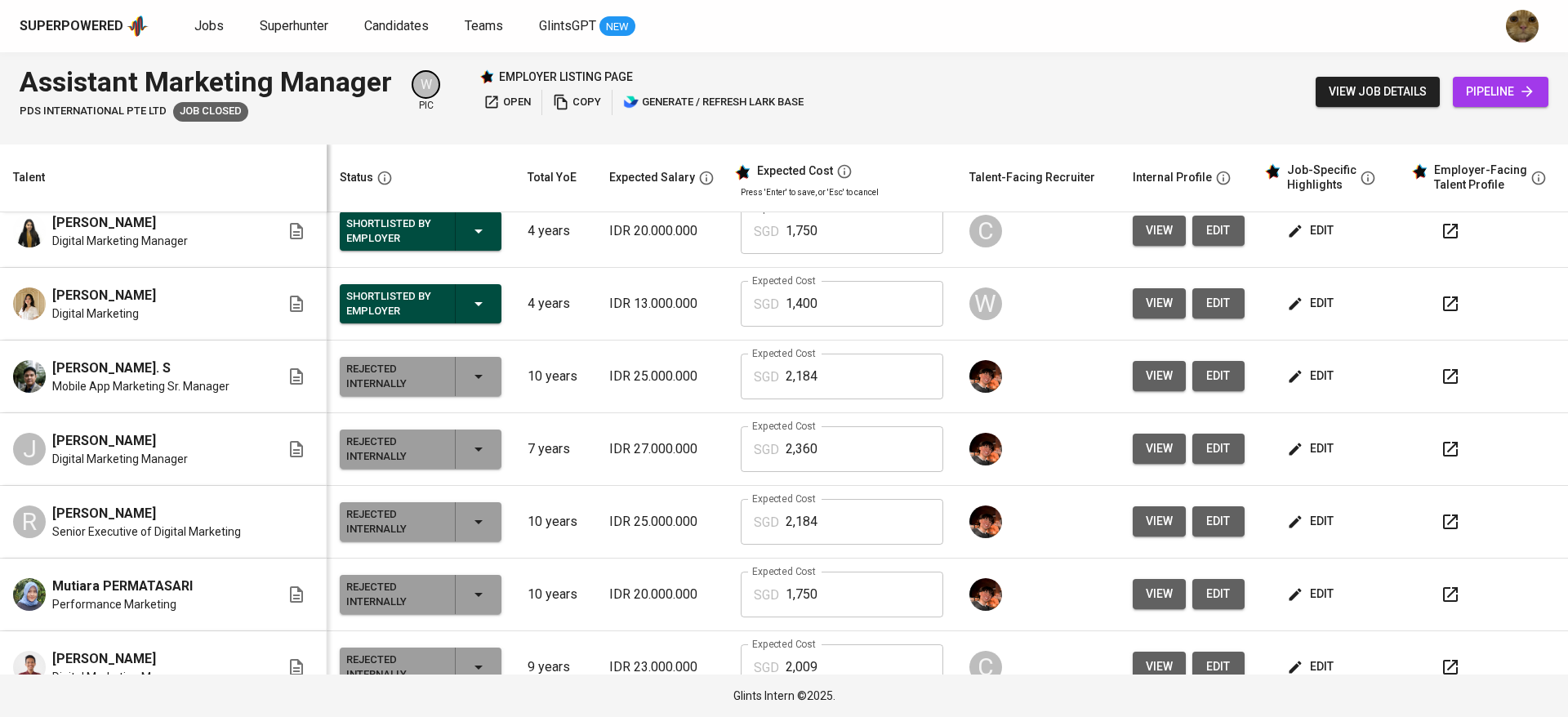
scroll to position [389, 0]
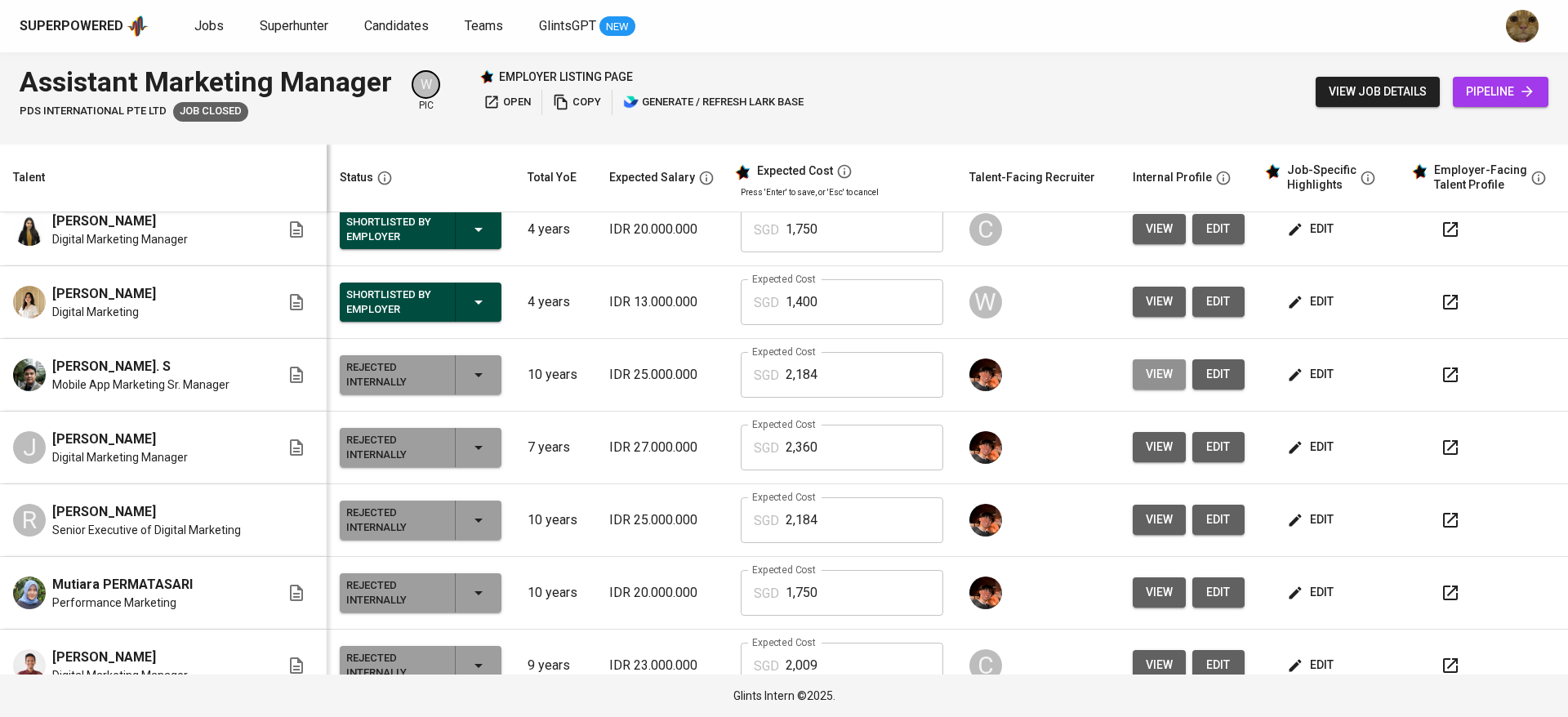
click at [1162, 383] on button "view" at bounding box center [1159, 374] width 53 height 30
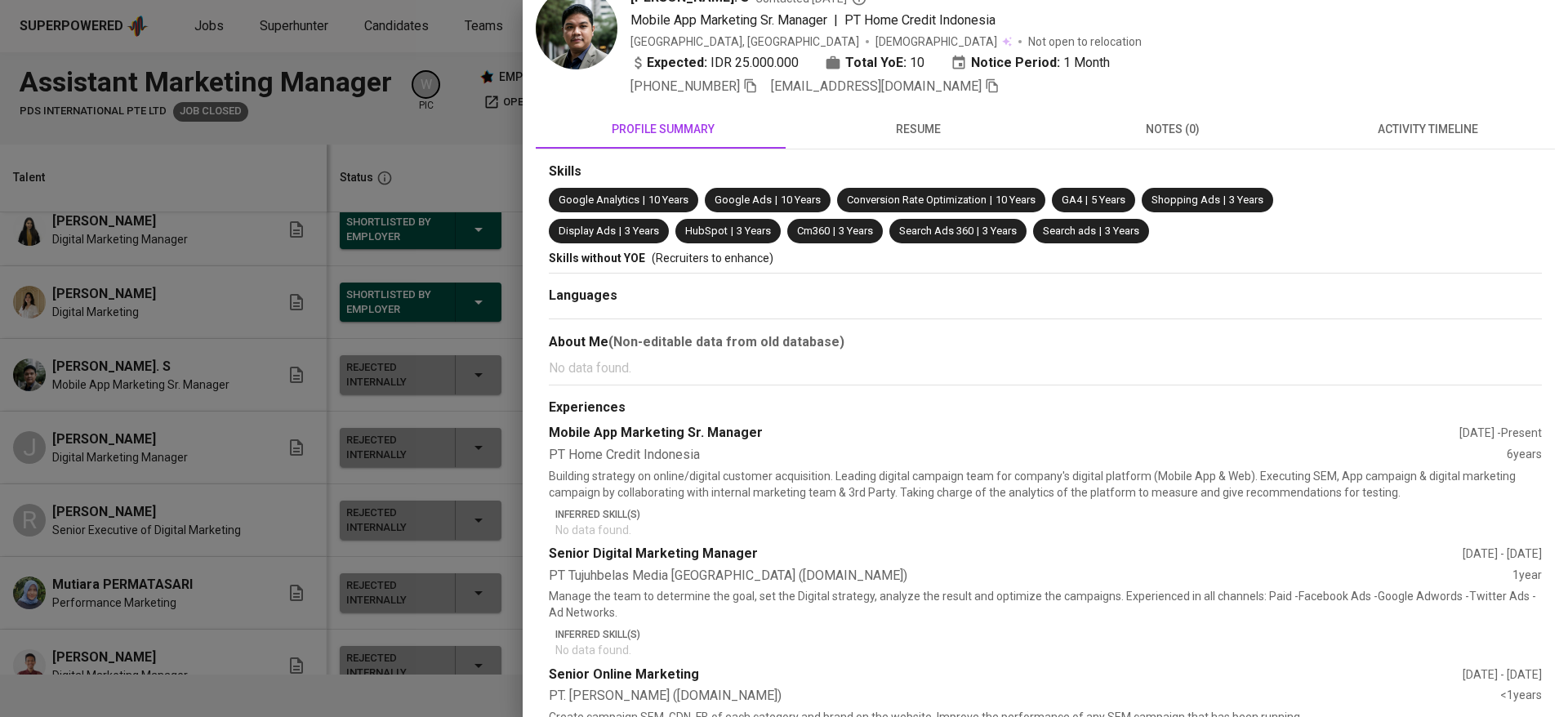
scroll to position [21, 0]
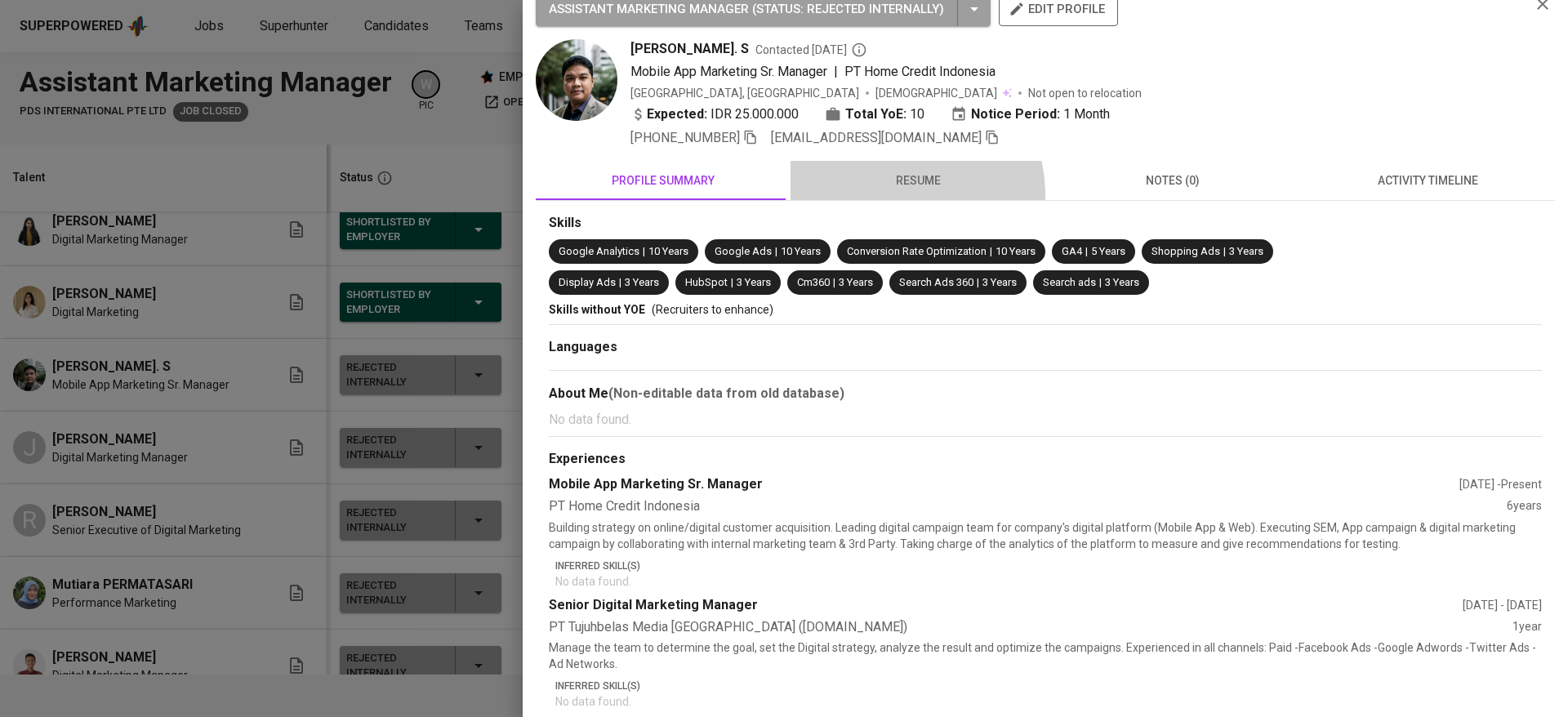
click at [886, 195] on button "resume" at bounding box center [918, 180] width 255 height 39
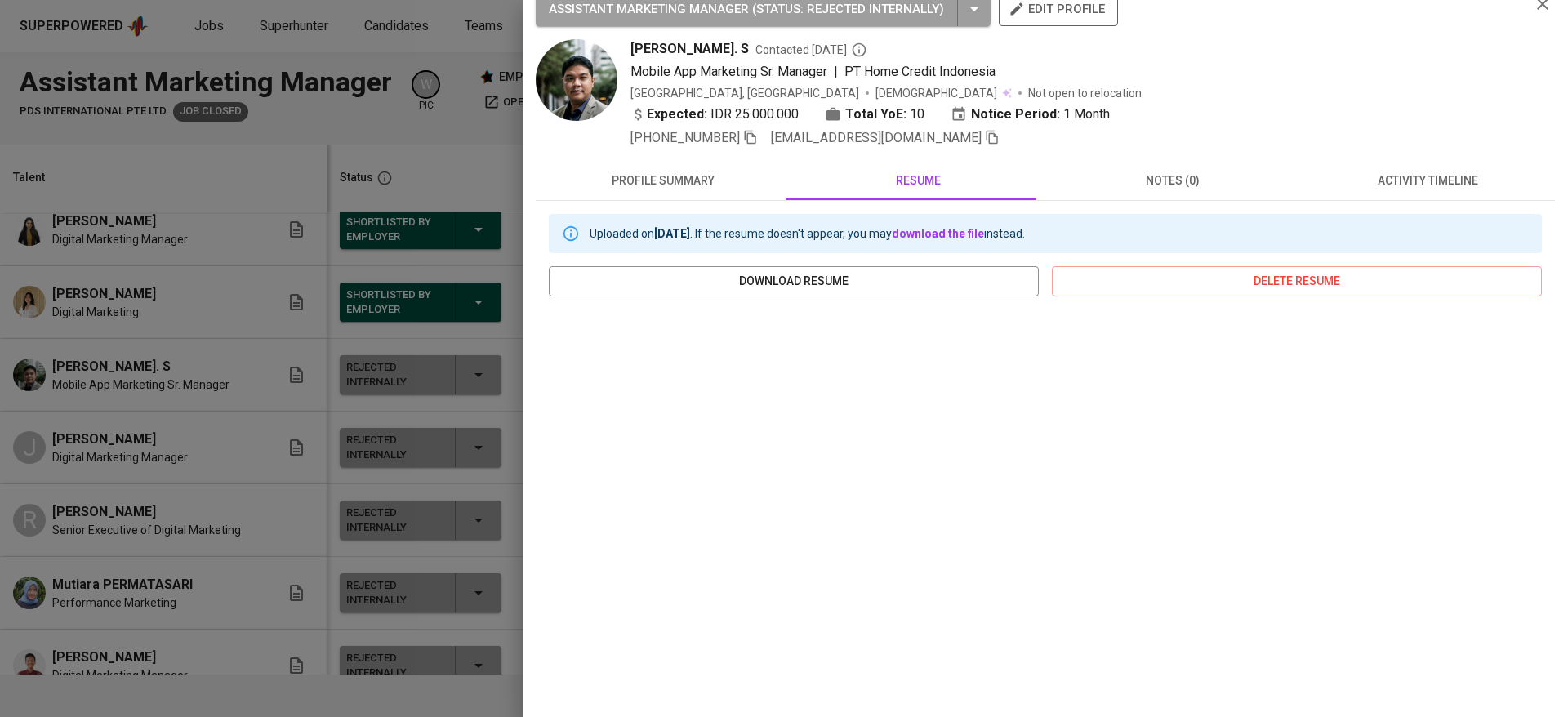
scroll to position [130, 0]
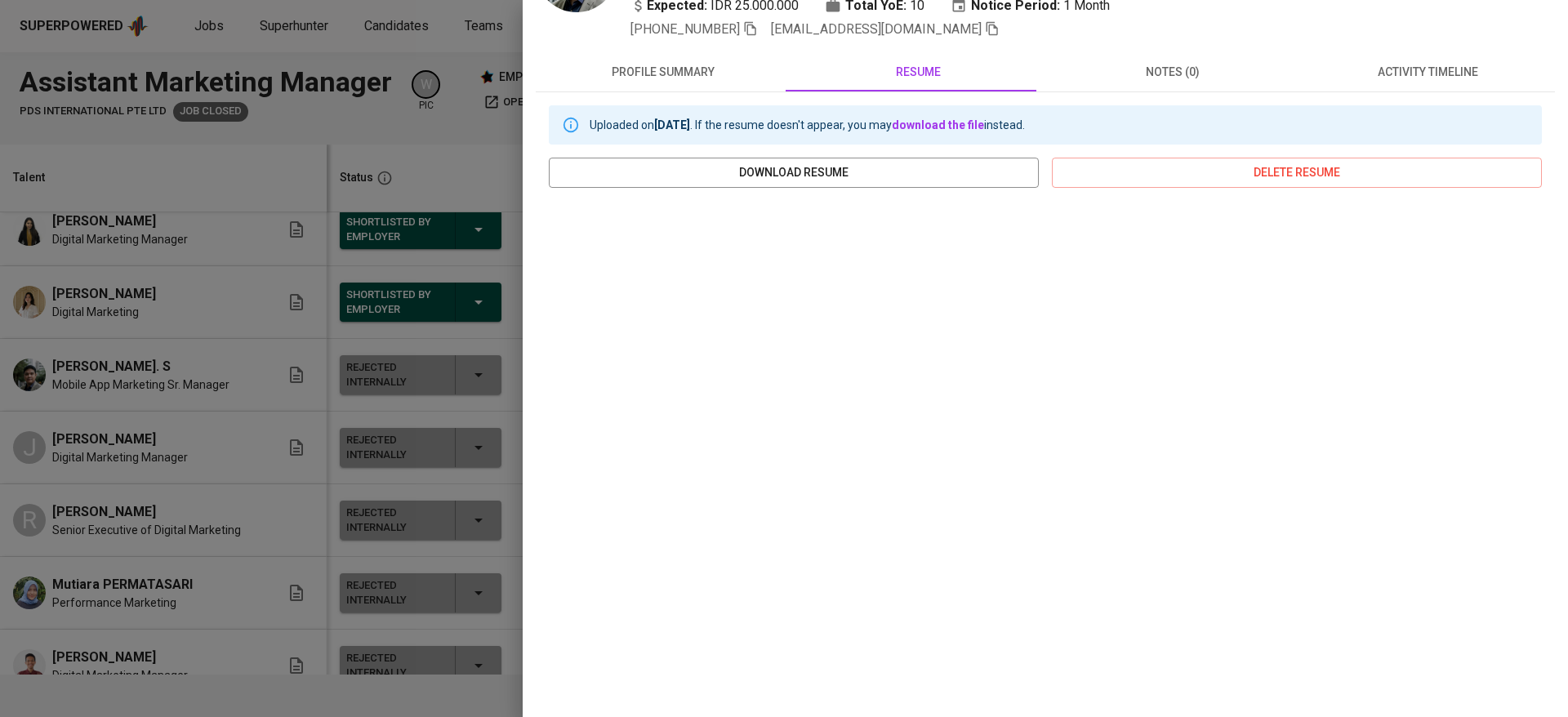
click at [266, 563] on div at bounding box center [784, 358] width 1568 height 717
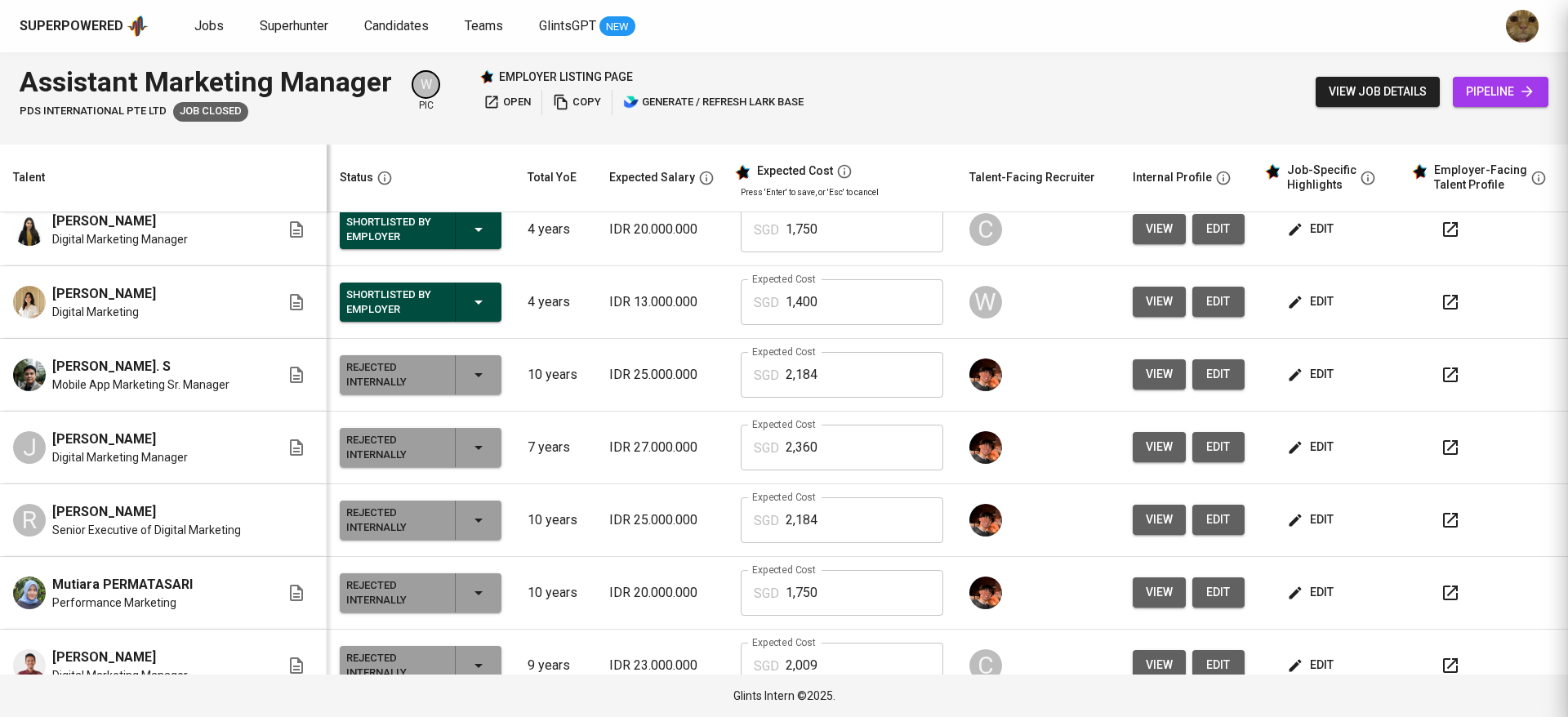
scroll to position [0, 0]
click at [1290, 363] on button "edit" at bounding box center [1312, 374] width 56 height 30
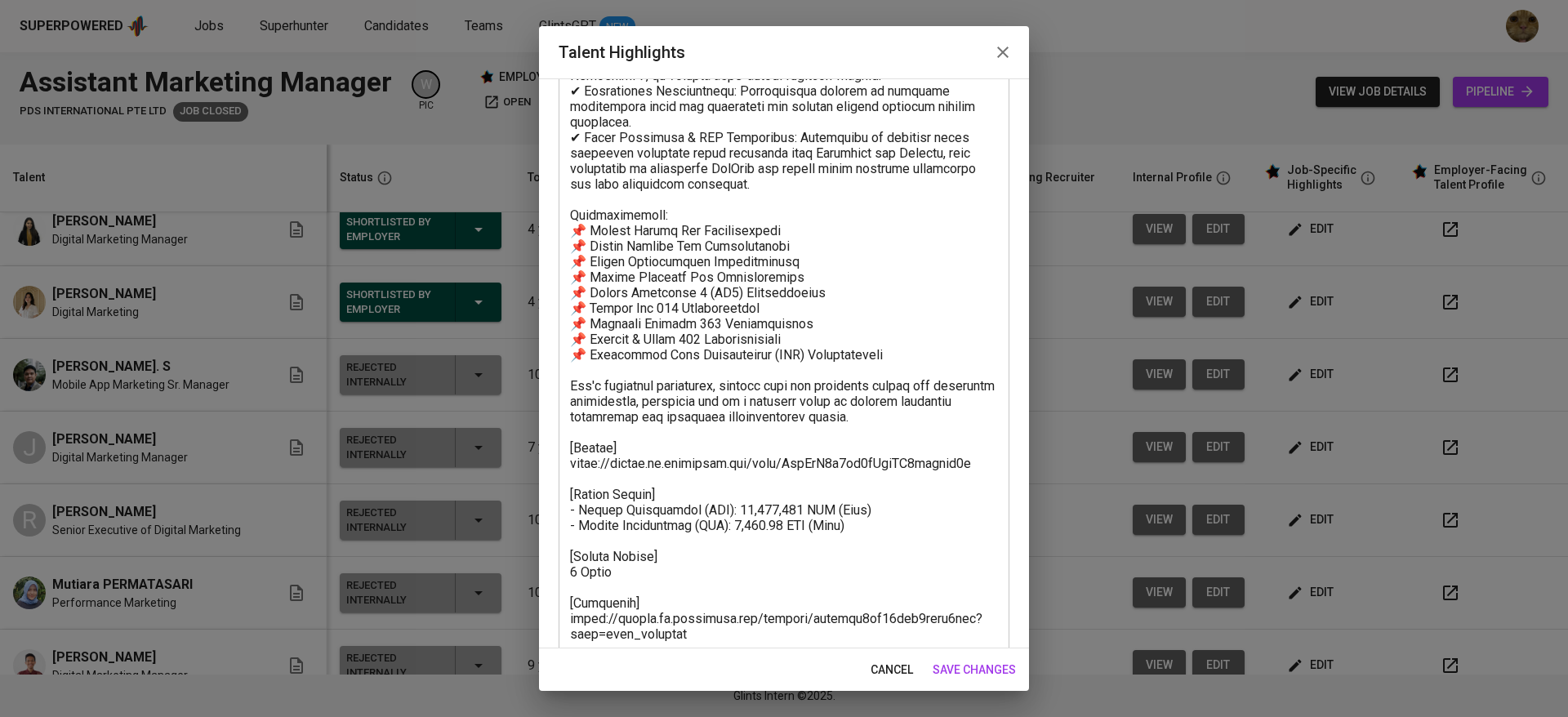
scroll to position [529, 0]
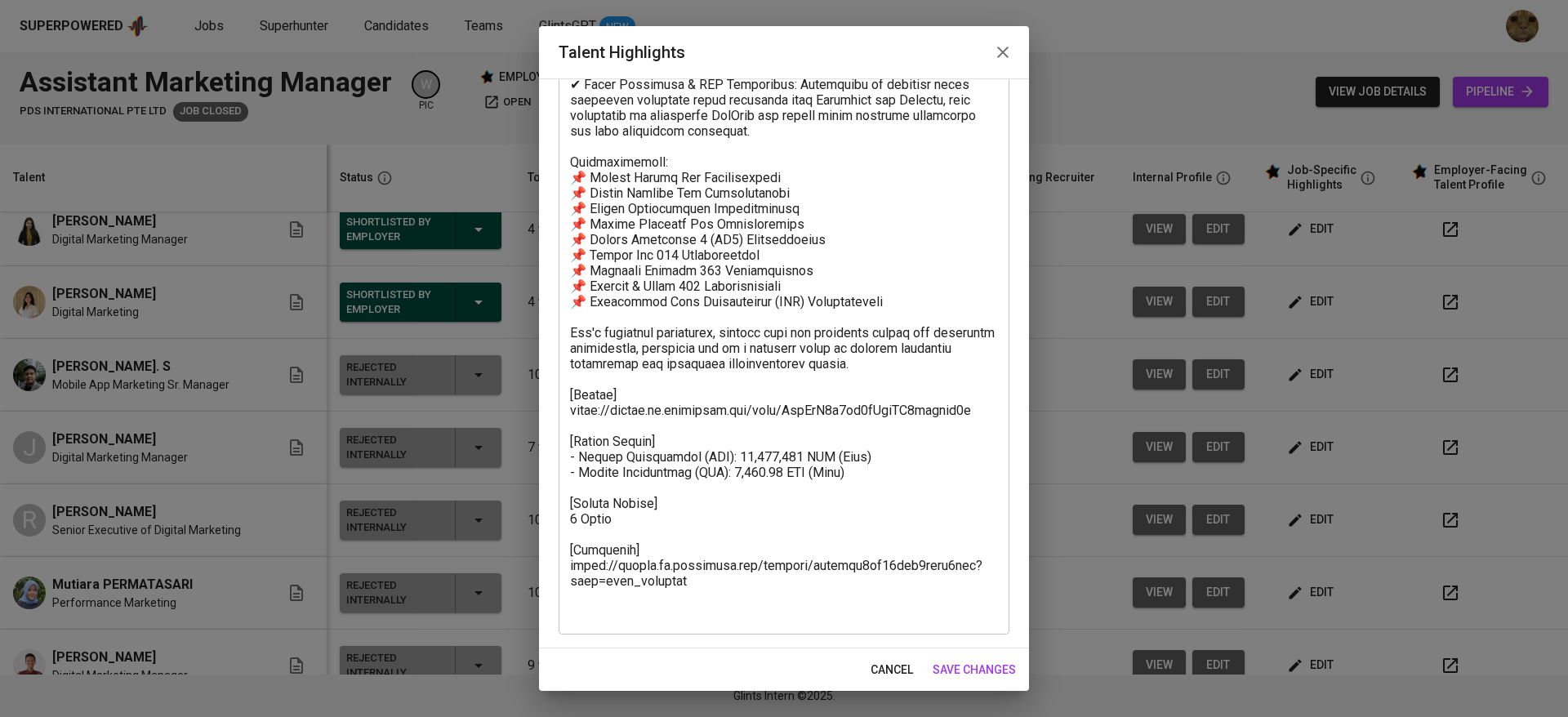
click at [887, 665] on span "cancel" at bounding box center [891, 670] width 43 height 20
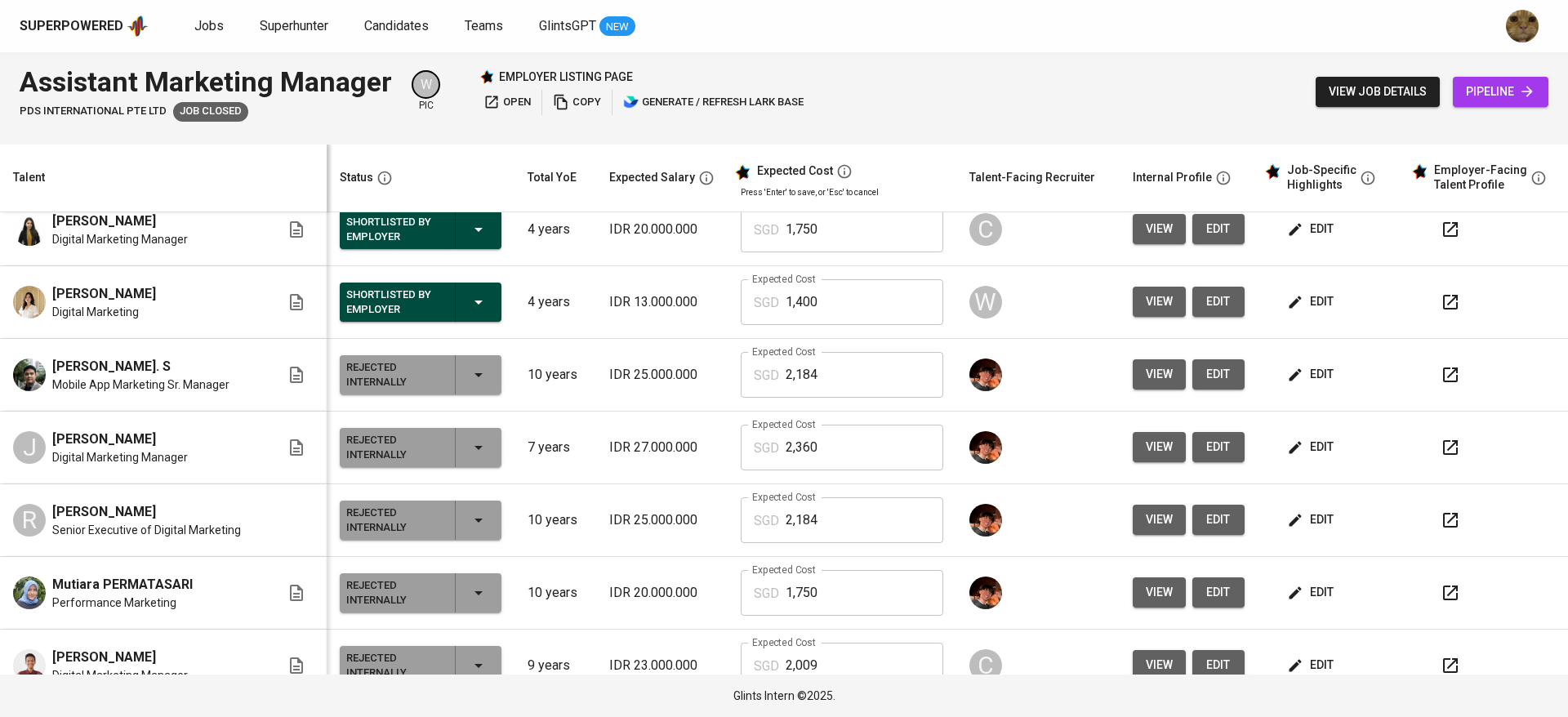
click at [1151, 370] on span "view" at bounding box center [1160, 374] width 27 height 20
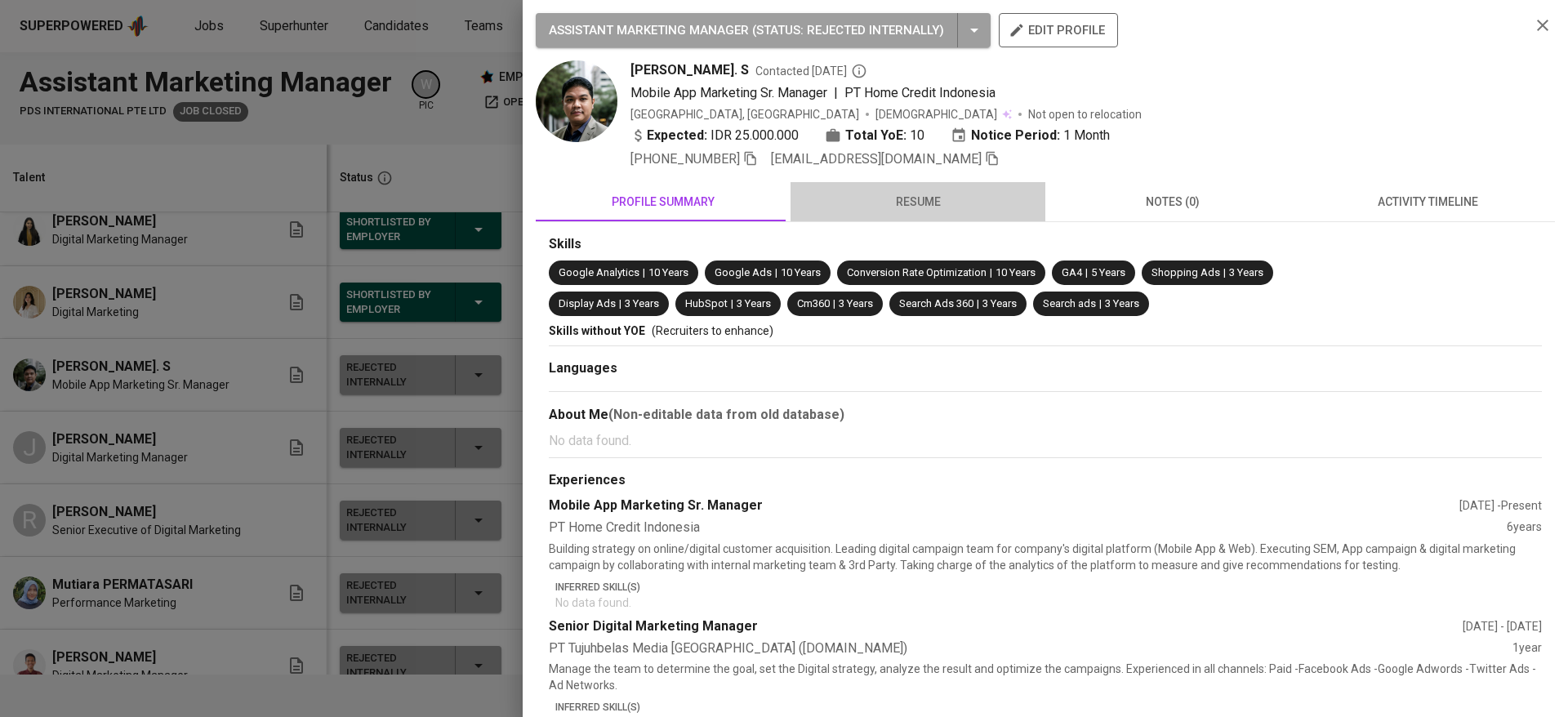
click at [915, 196] on span "resume" at bounding box center [918, 202] width 236 height 20
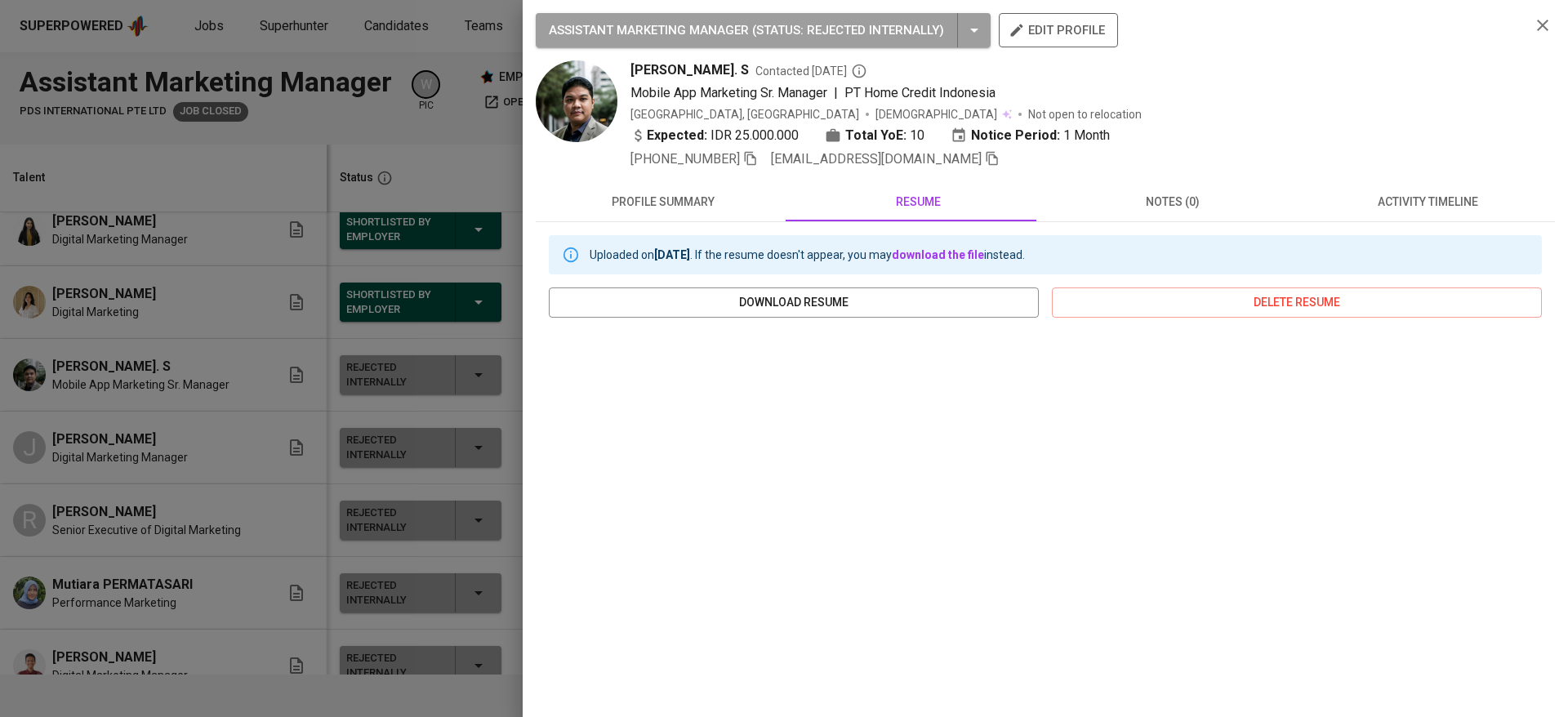
scroll to position [25, 0]
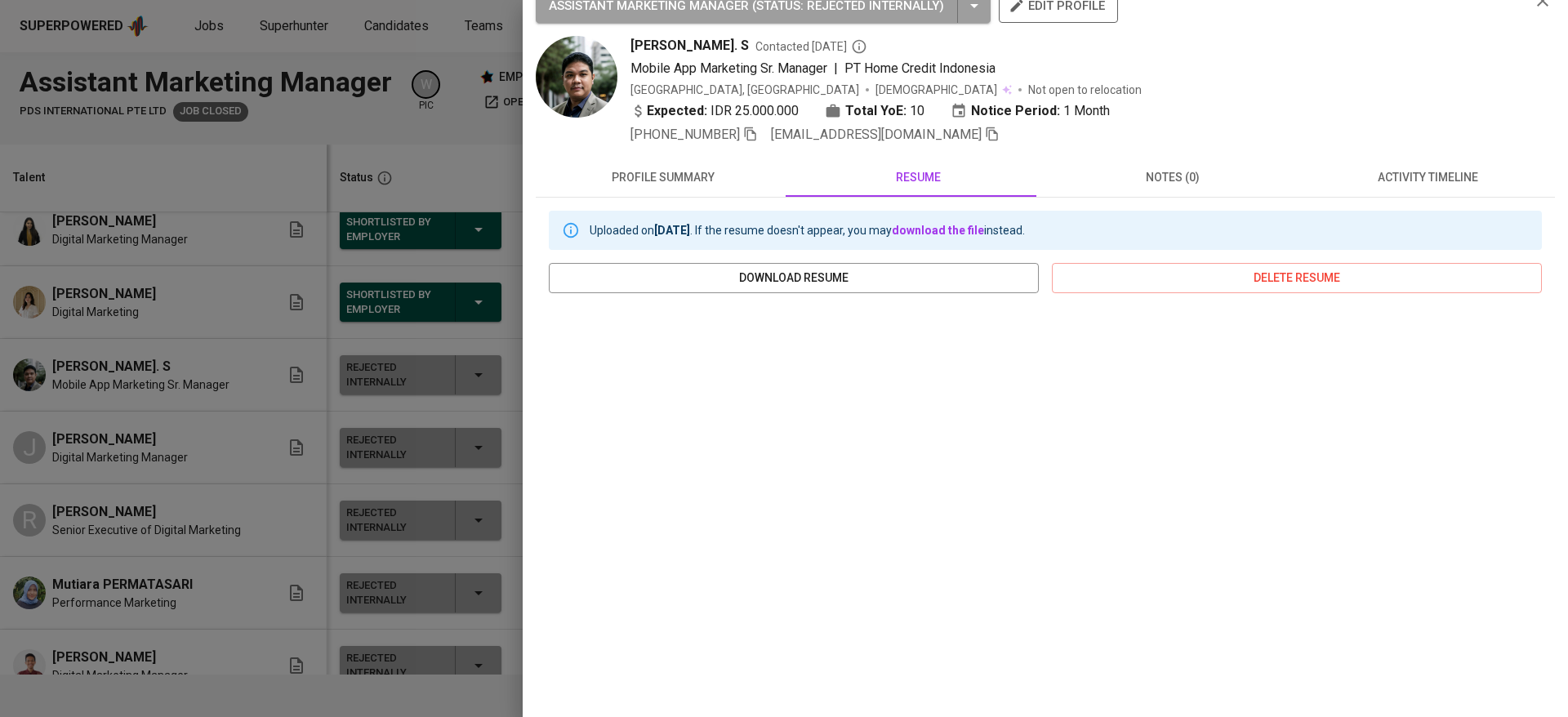
click at [749, 132] on icon "button" at bounding box center [750, 134] width 12 height 14
click at [900, 133] on span "adi.asriadi@gmail.com" at bounding box center [884, 135] width 228 height 20
click at [985, 136] on icon "button" at bounding box center [992, 134] width 15 height 15
click at [364, 558] on div at bounding box center [784, 358] width 1568 height 717
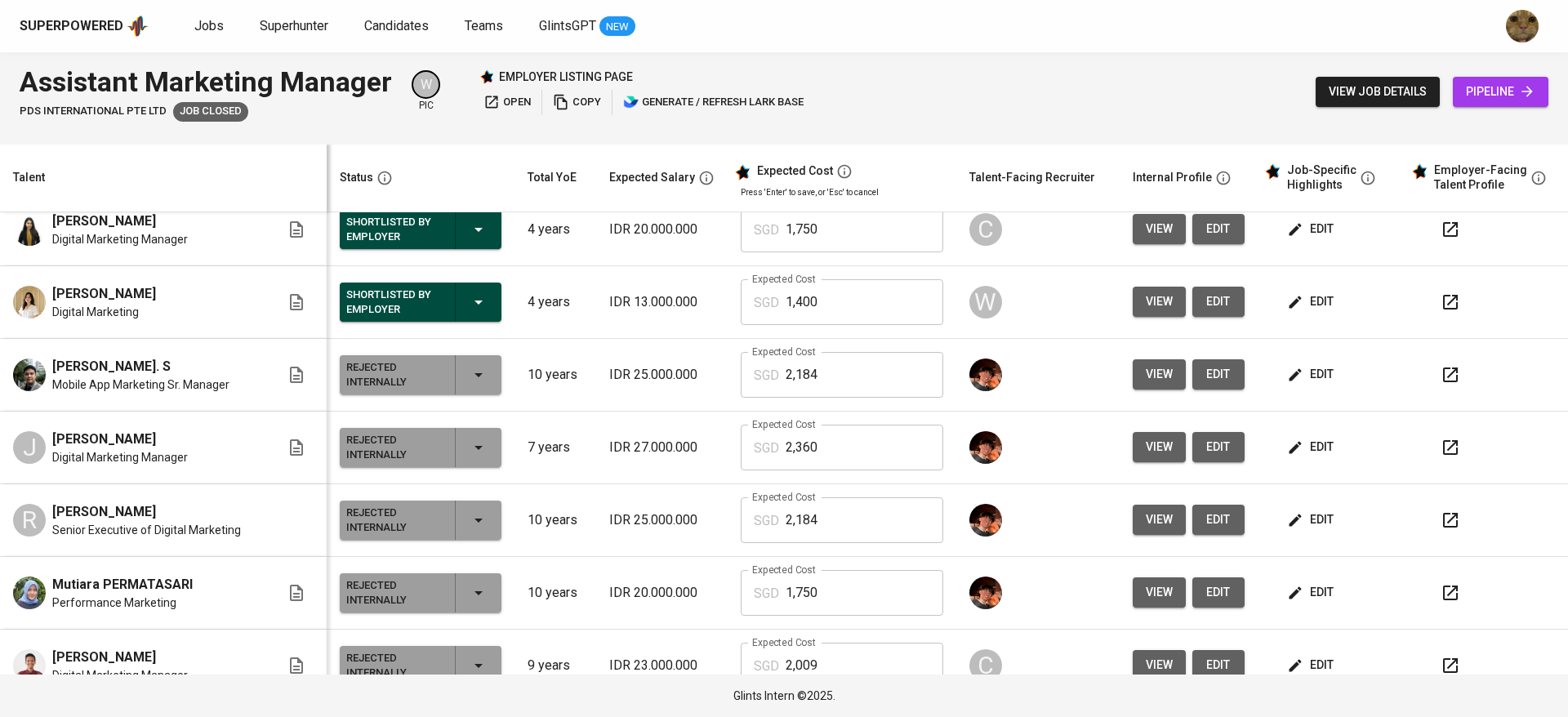
scroll to position [418, 0]
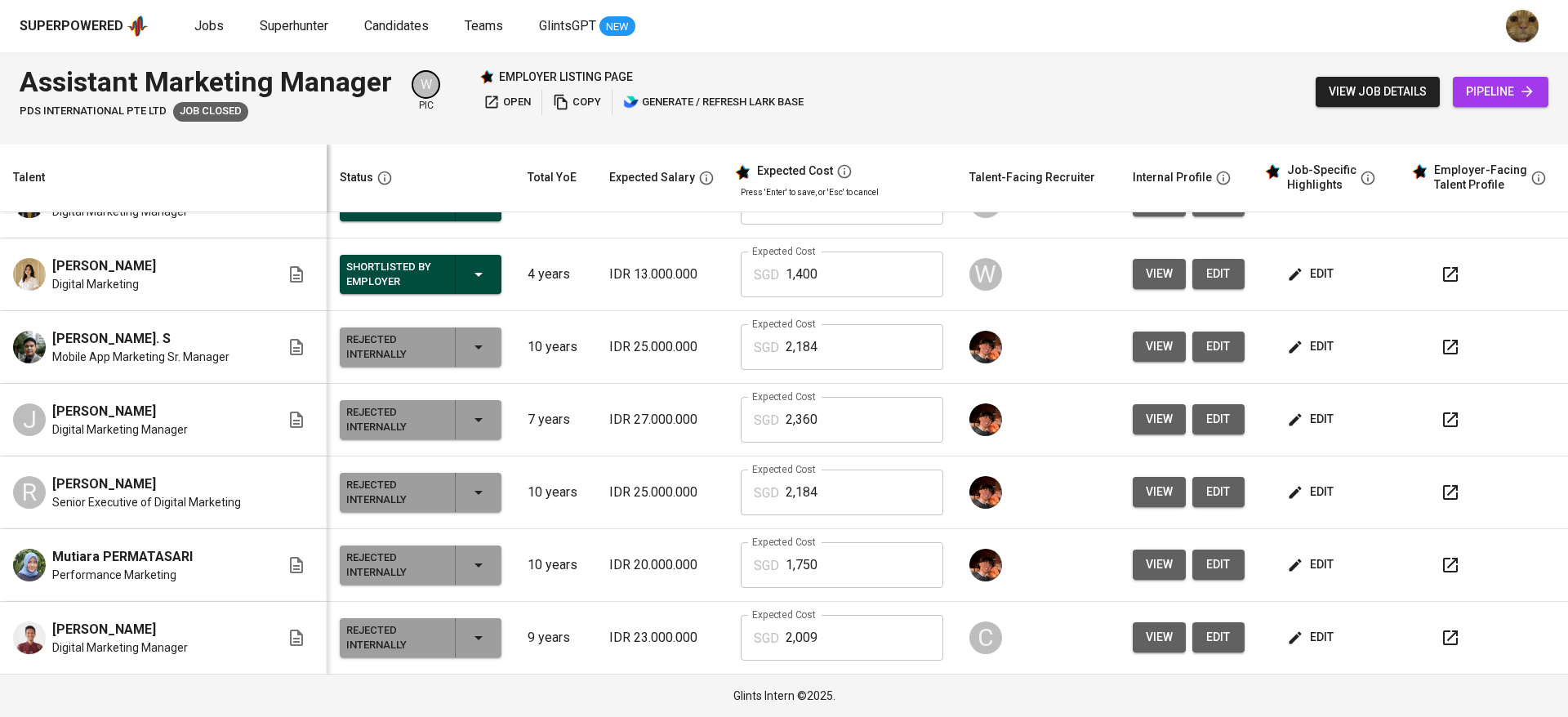
click at [1165, 631] on button "view" at bounding box center [1159, 637] width 53 height 30
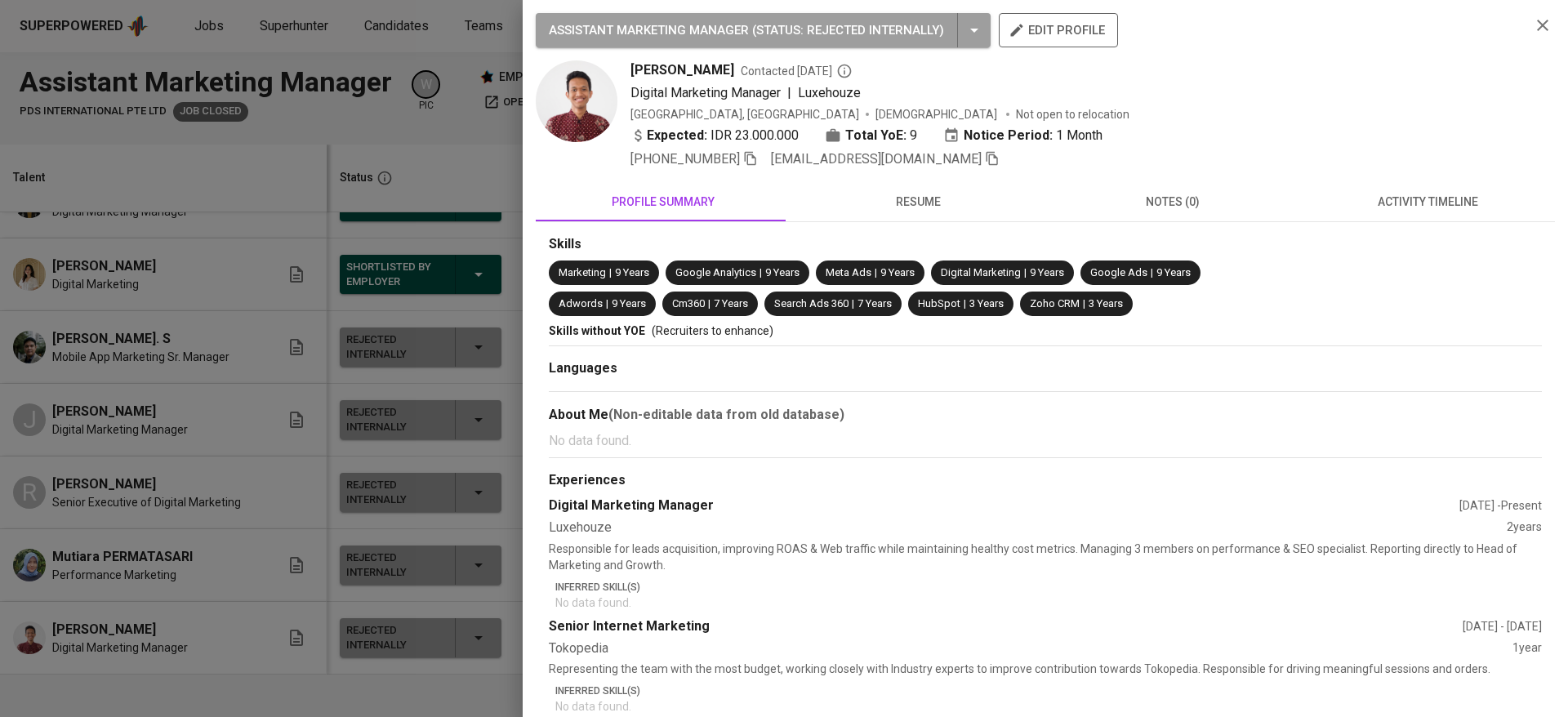
click at [429, 567] on div at bounding box center [784, 358] width 1568 height 717
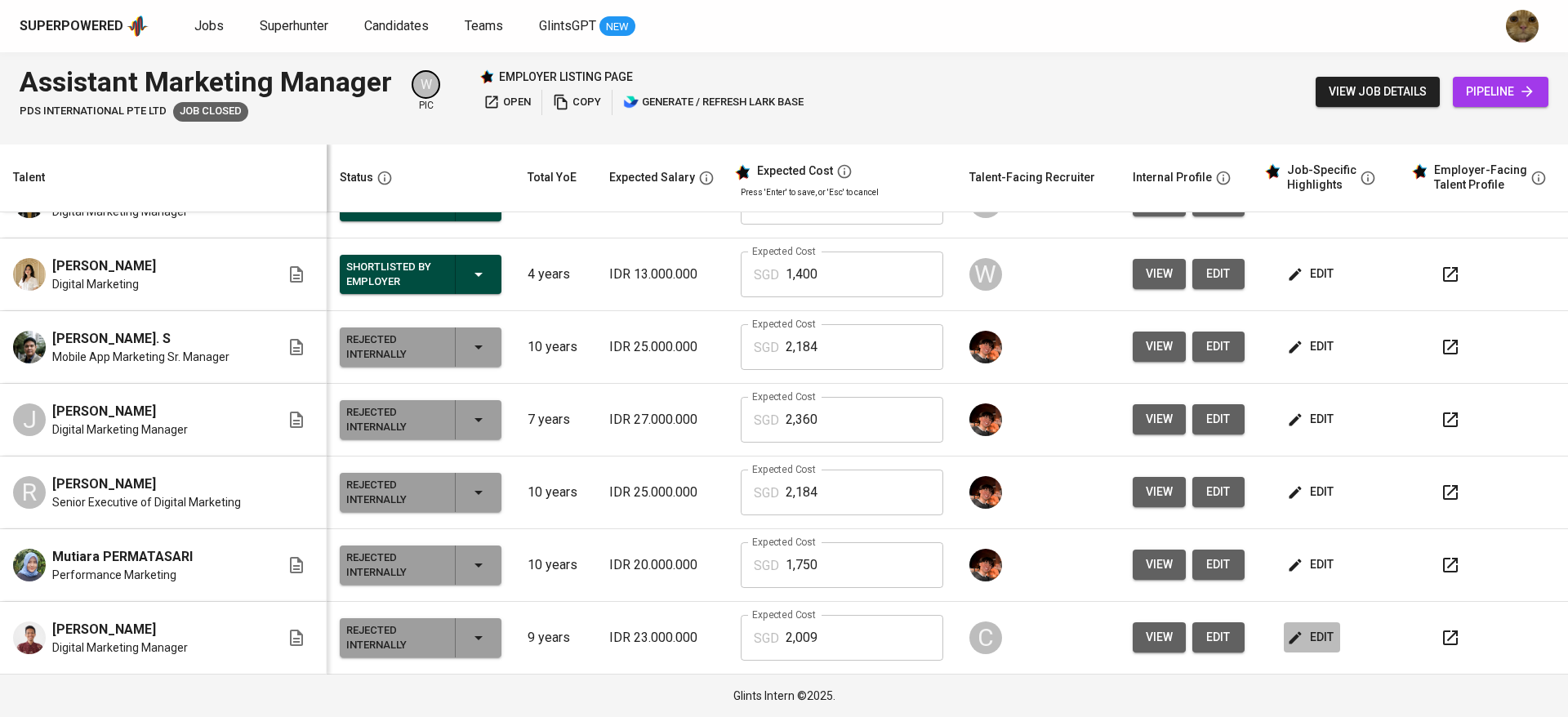
click at [1287, 640] on icon "button" at bounding box center [1295, 638] width 16 height 16
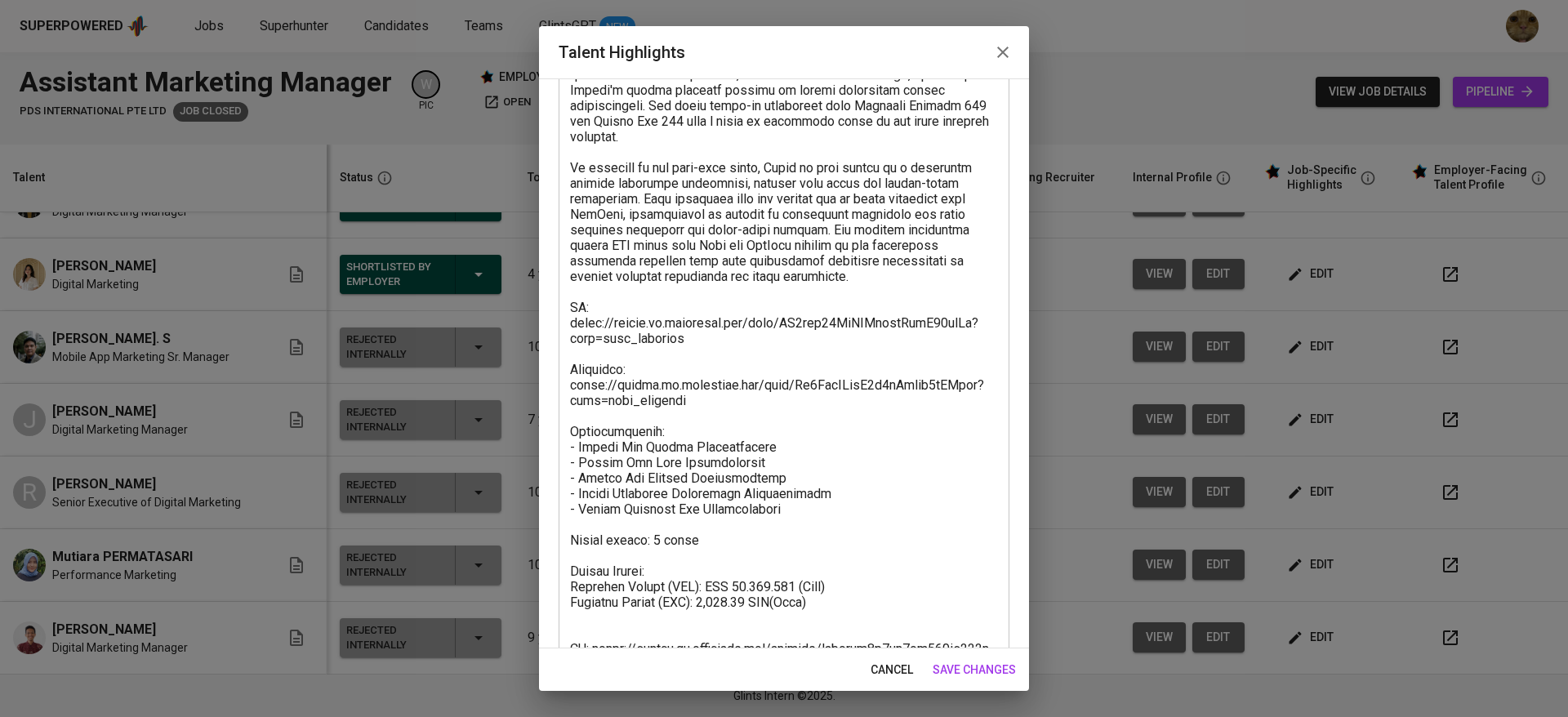
scroll to position [588, 0]
click at [880, 674] on span "cancel" at bounding box center [891, 670] width 43 height 20
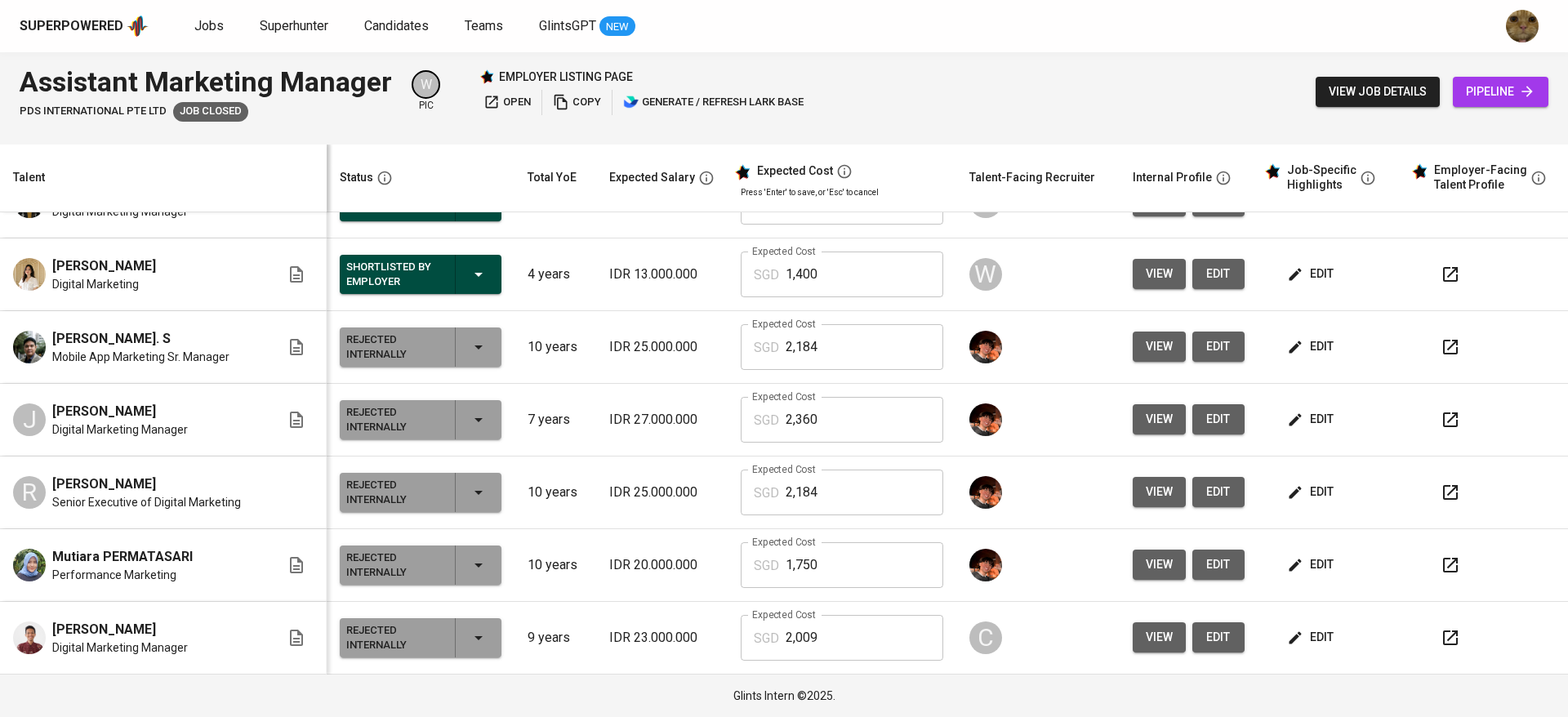
click at [1146, 559] on span "view" at bounding box center [1160, 565] width 27 height 20
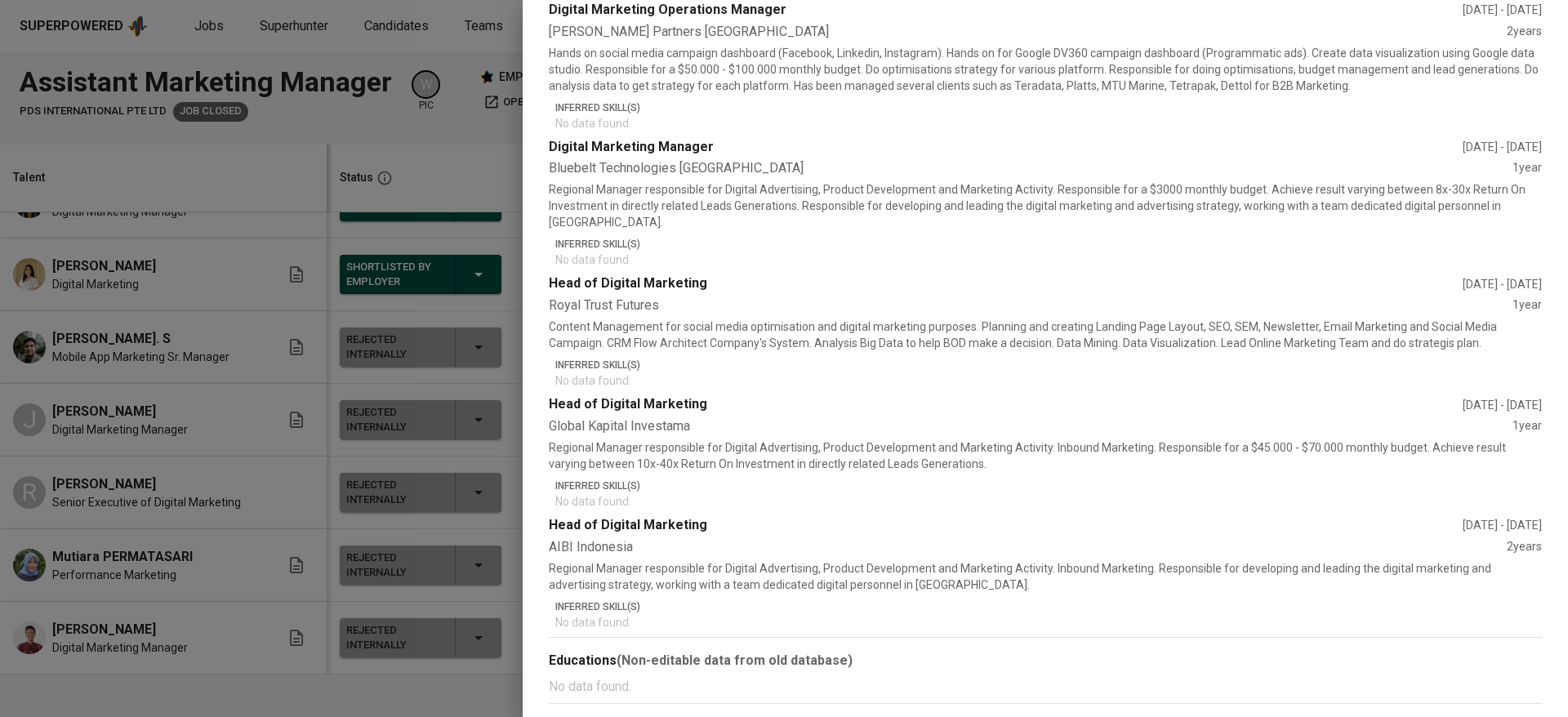
scroll to position [0, 0]
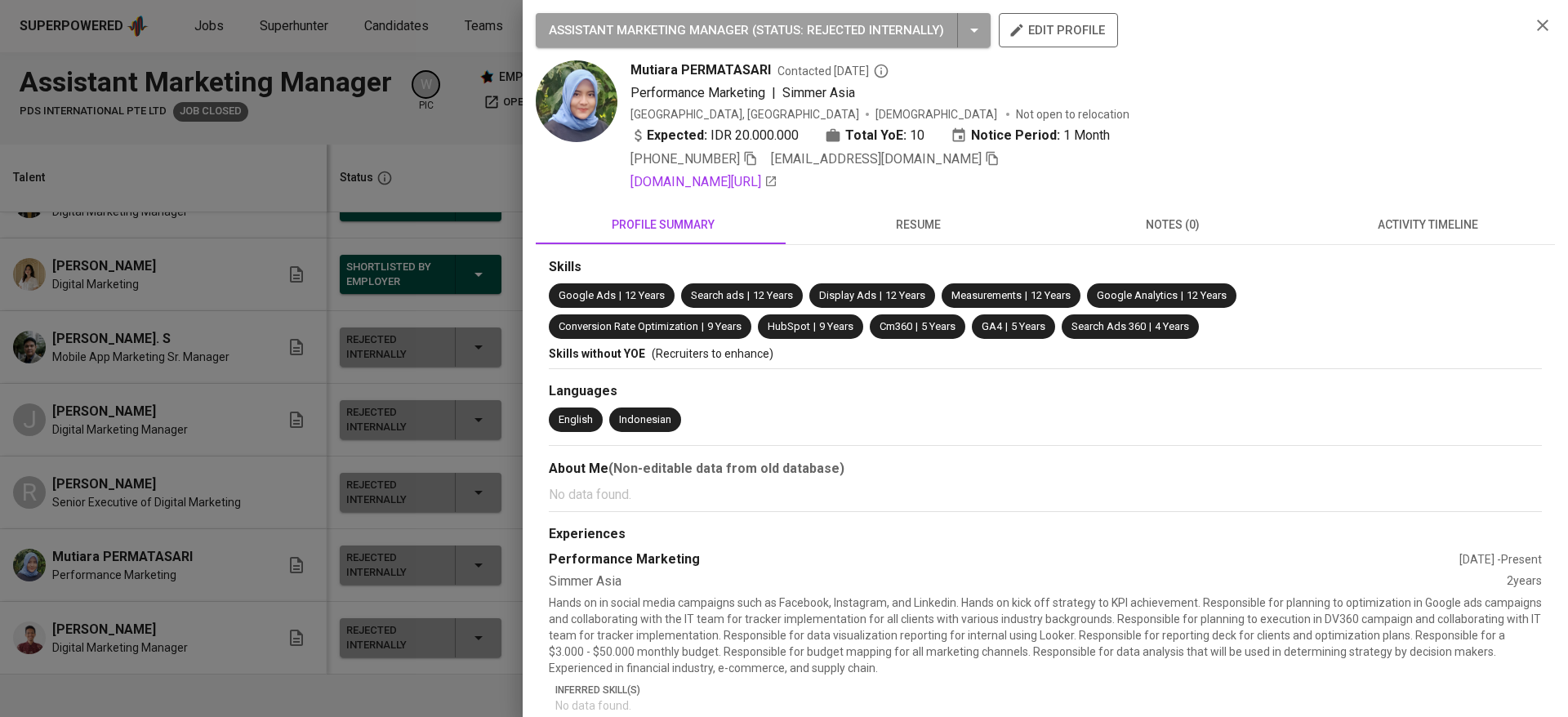
click at [920, 204] on div "ASSISTANT MARKETING MANAGER ( STATUS : Rejected Internally ) edit profile Mutia…" at bounding box center [1045, 718] width 1019 height 1410
click at [910, 216] on span "resume" at bounding box center [918, 225] width 236 height 20
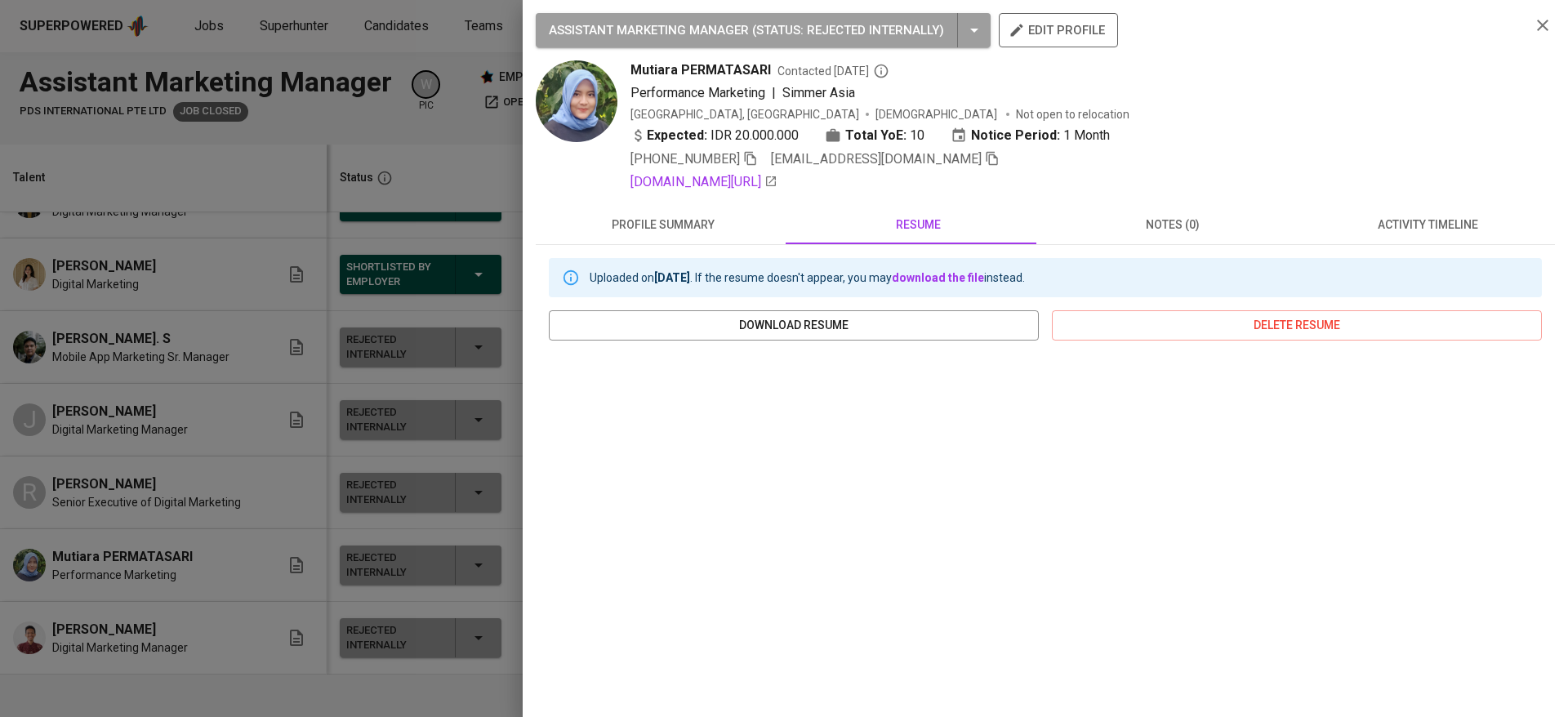
click at [628, 219] on span "profile summary" at bounding box center [663, 225] width 236 height 20
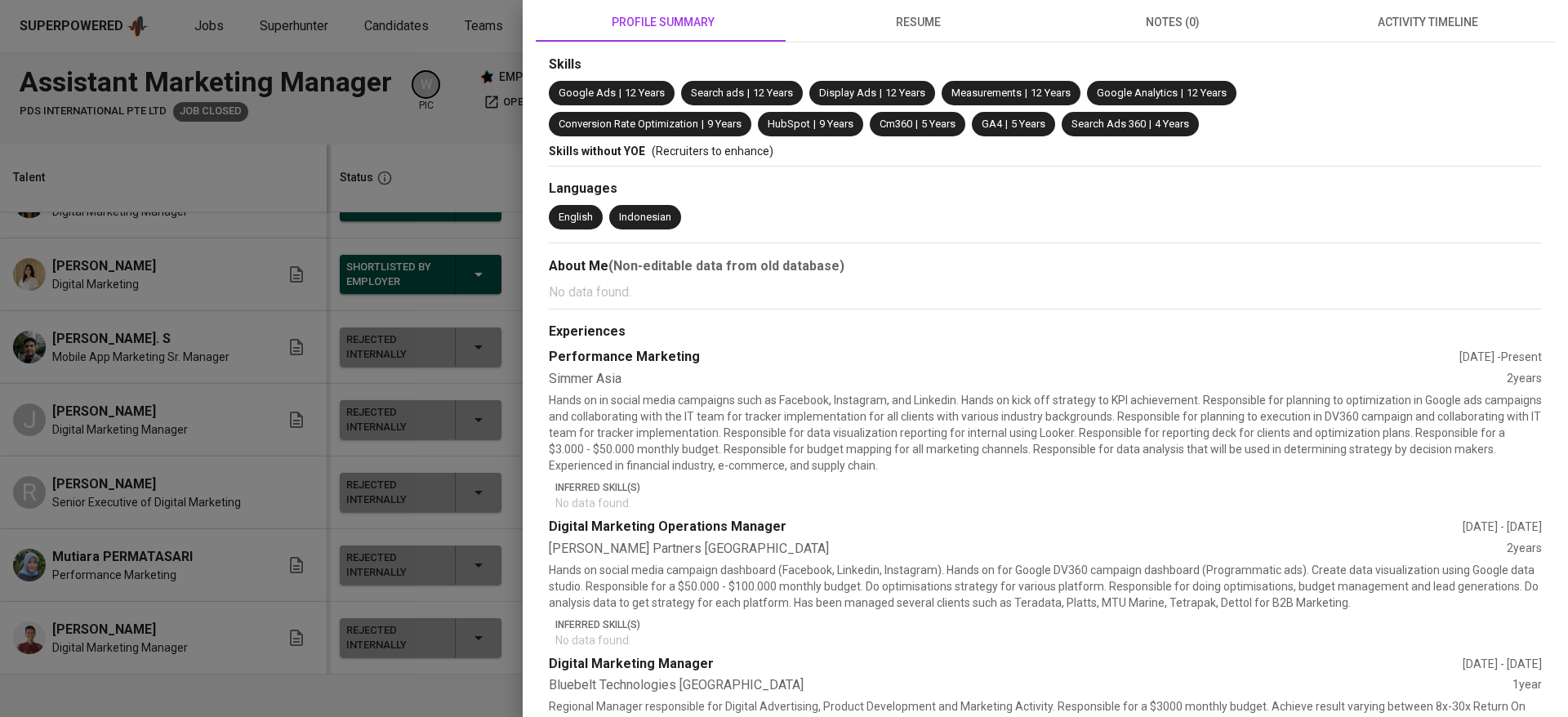
scroll to position [202, 0]
click at [401, 324] on div at bounding box center [784, 358] width 1568 height 717
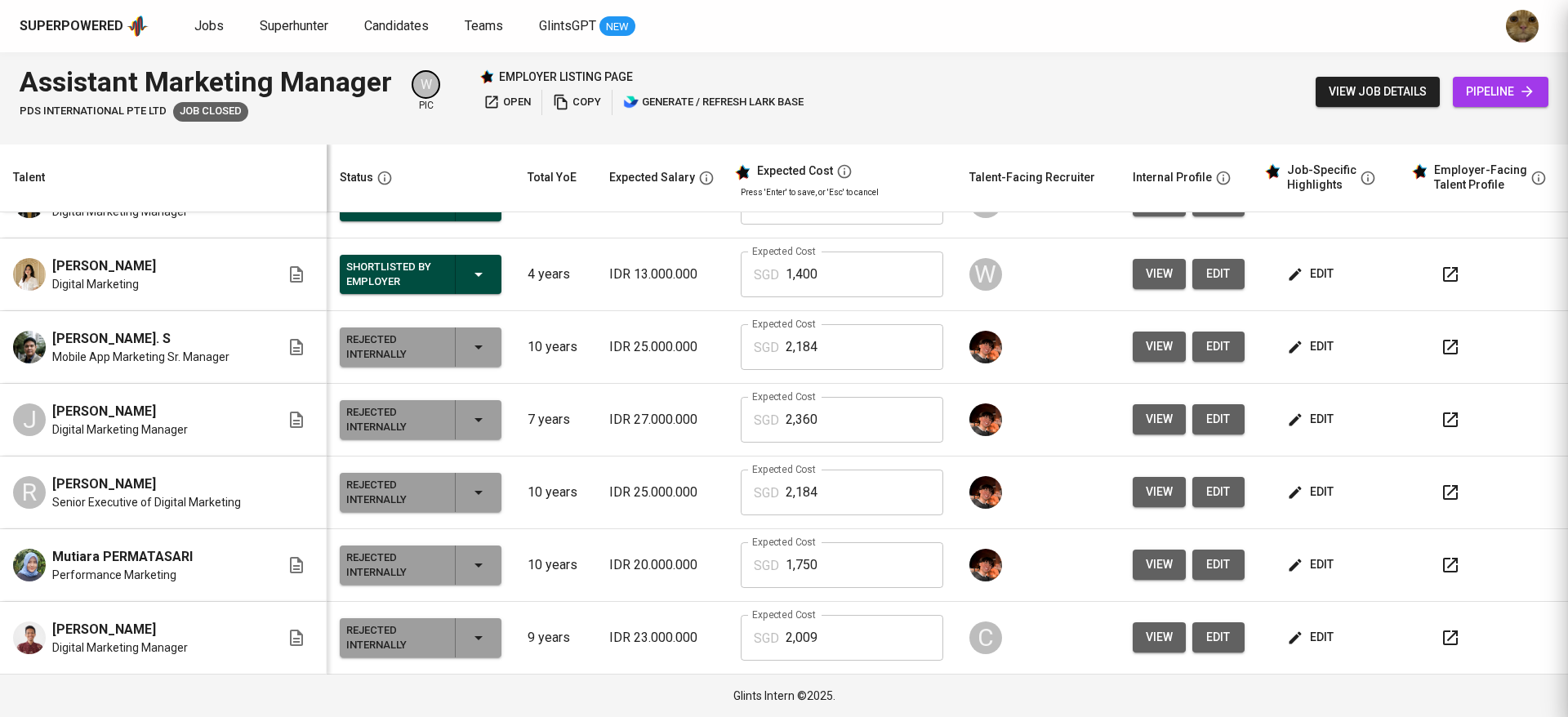
scroll to position [0, 0]
click at [1307, 417] on span "edit" at bounding box center [1312, 419] width 44 height 20
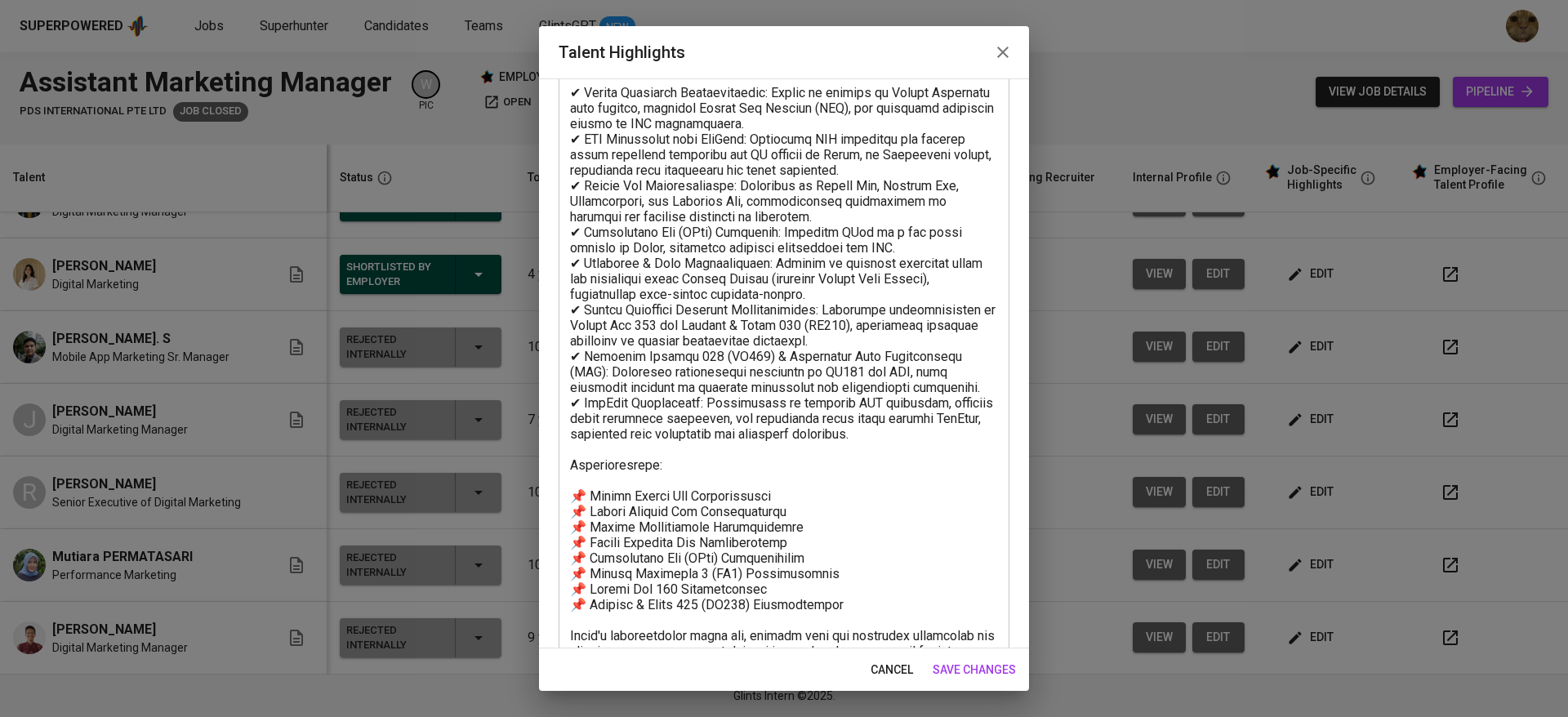
scroll to position [258, 0]
click at [893, 663] on span "cancel" at bounding box center [891, 670] width 43 height 20
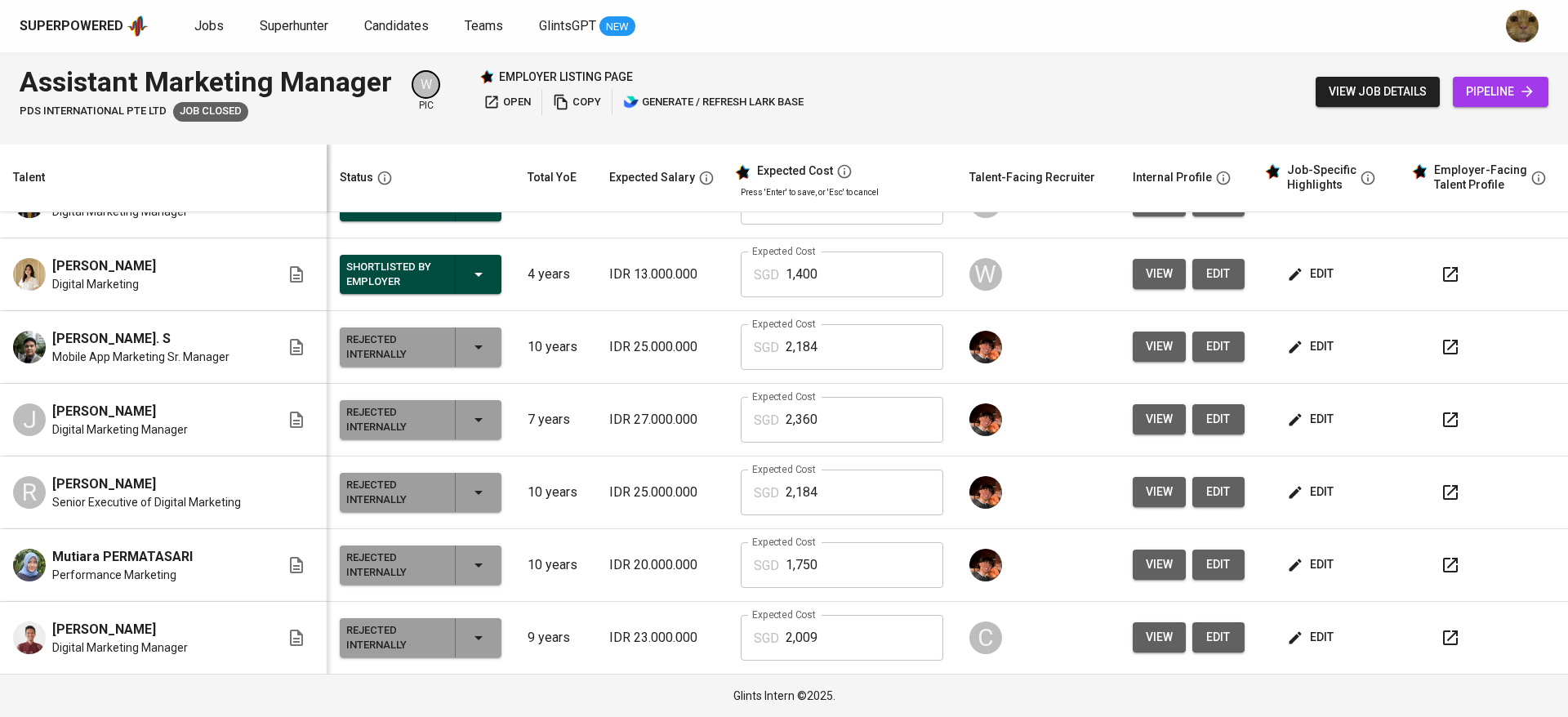
click at [1161, 487] on button "view" at bounding box center [1159, 491] width 53 height 30
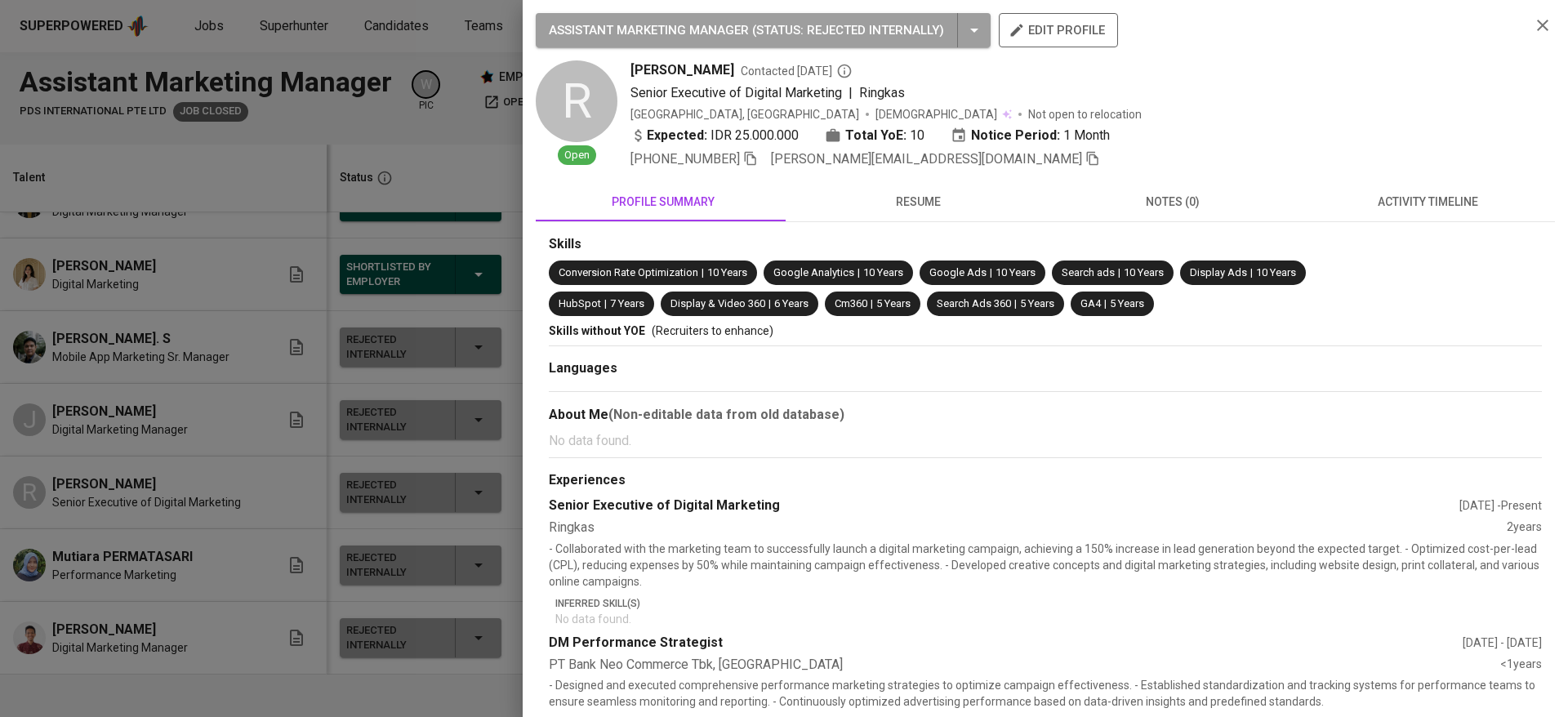
click at [893, 189] on button "resume" at bounding box center [918, 201] width 255 height 39
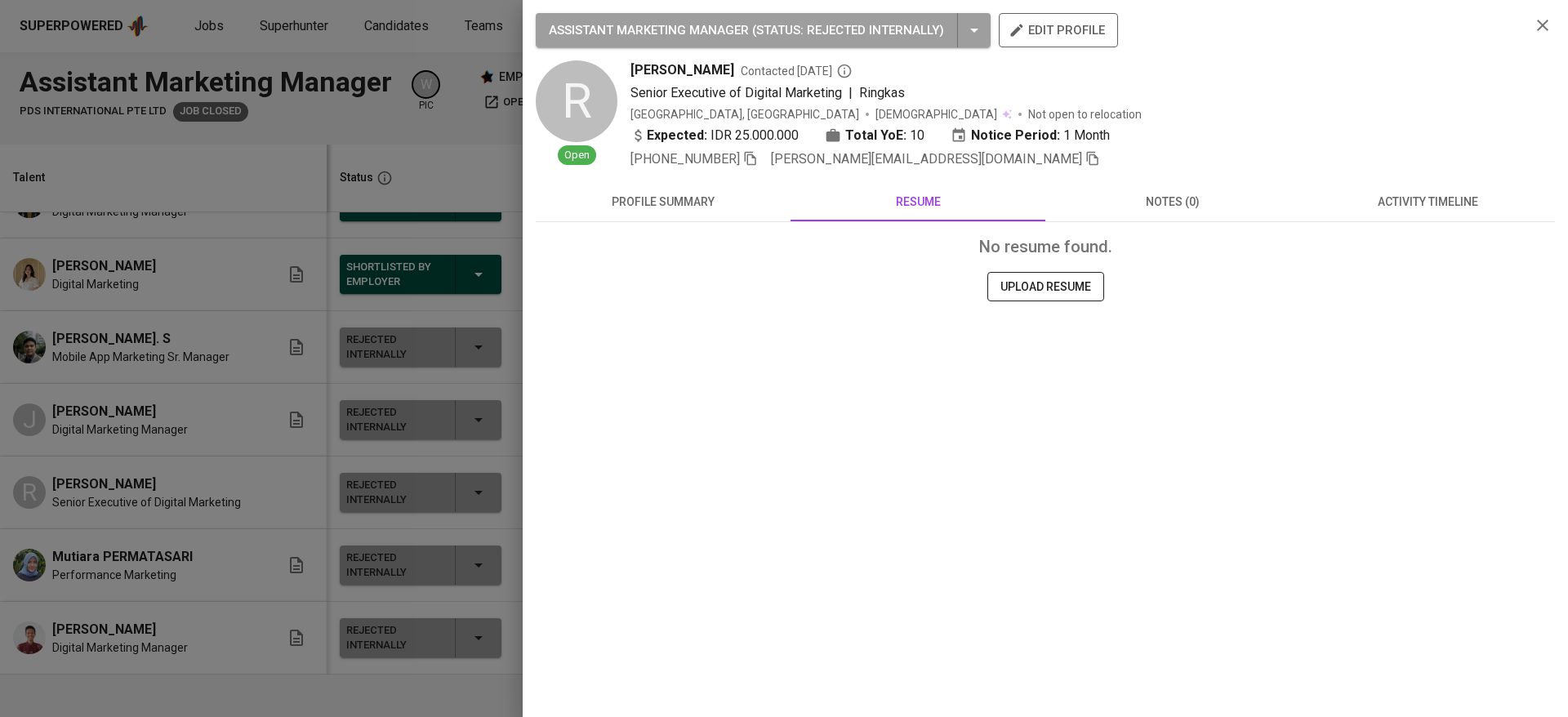
click at [719, 195] on span "profile summary" at bounding box center [663, 202] width 236 height 20
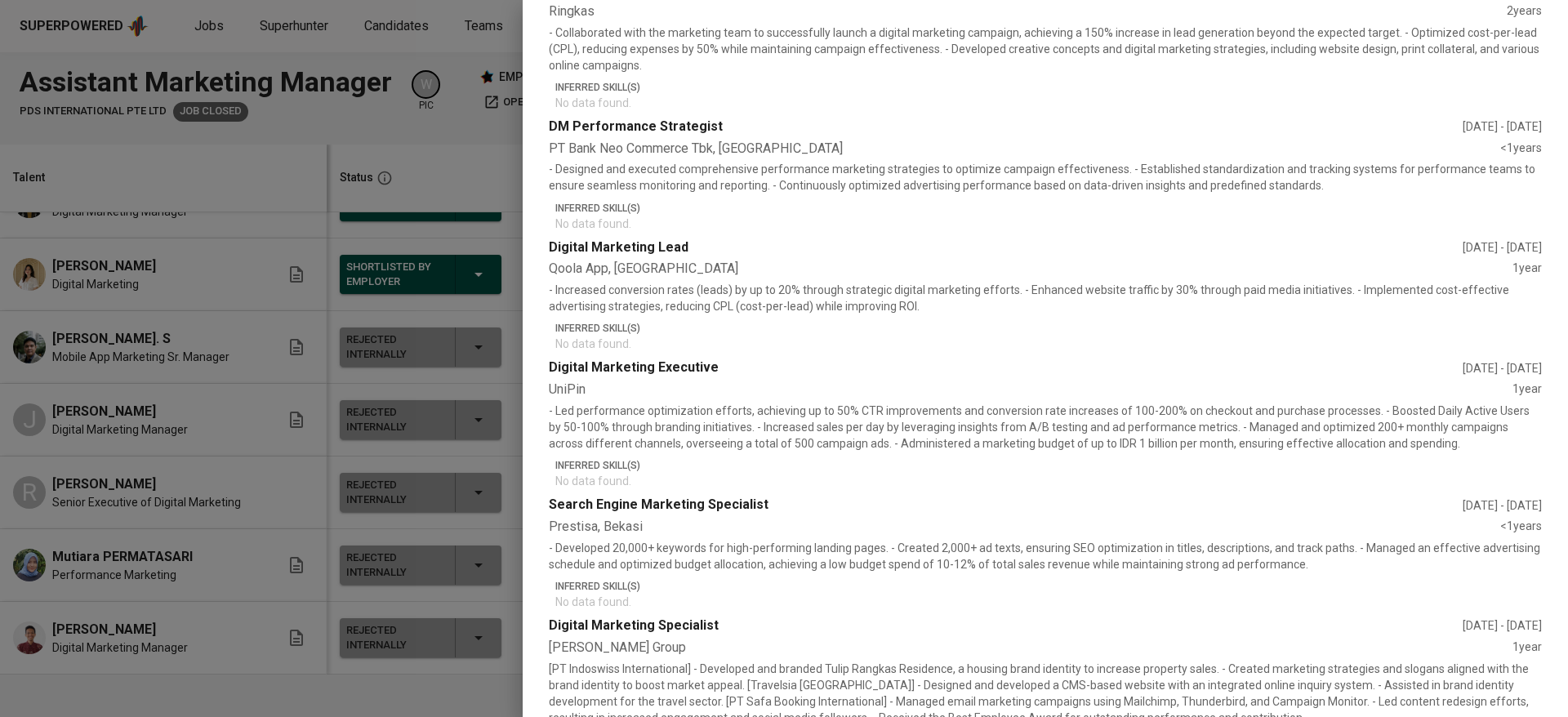
scroll to position [675, 0]
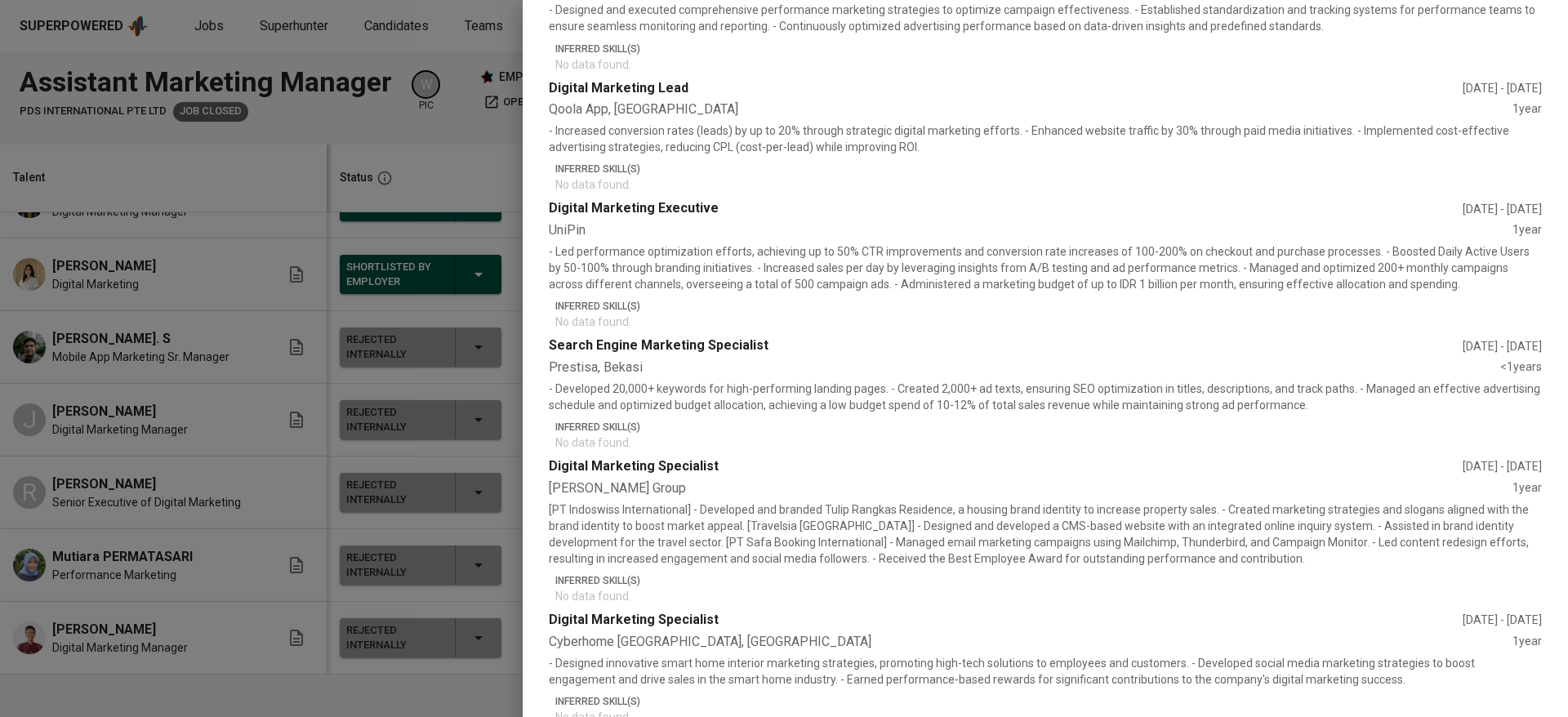
click at [284, 562] on div at bounding box center [784, 358] width 1568 height 717
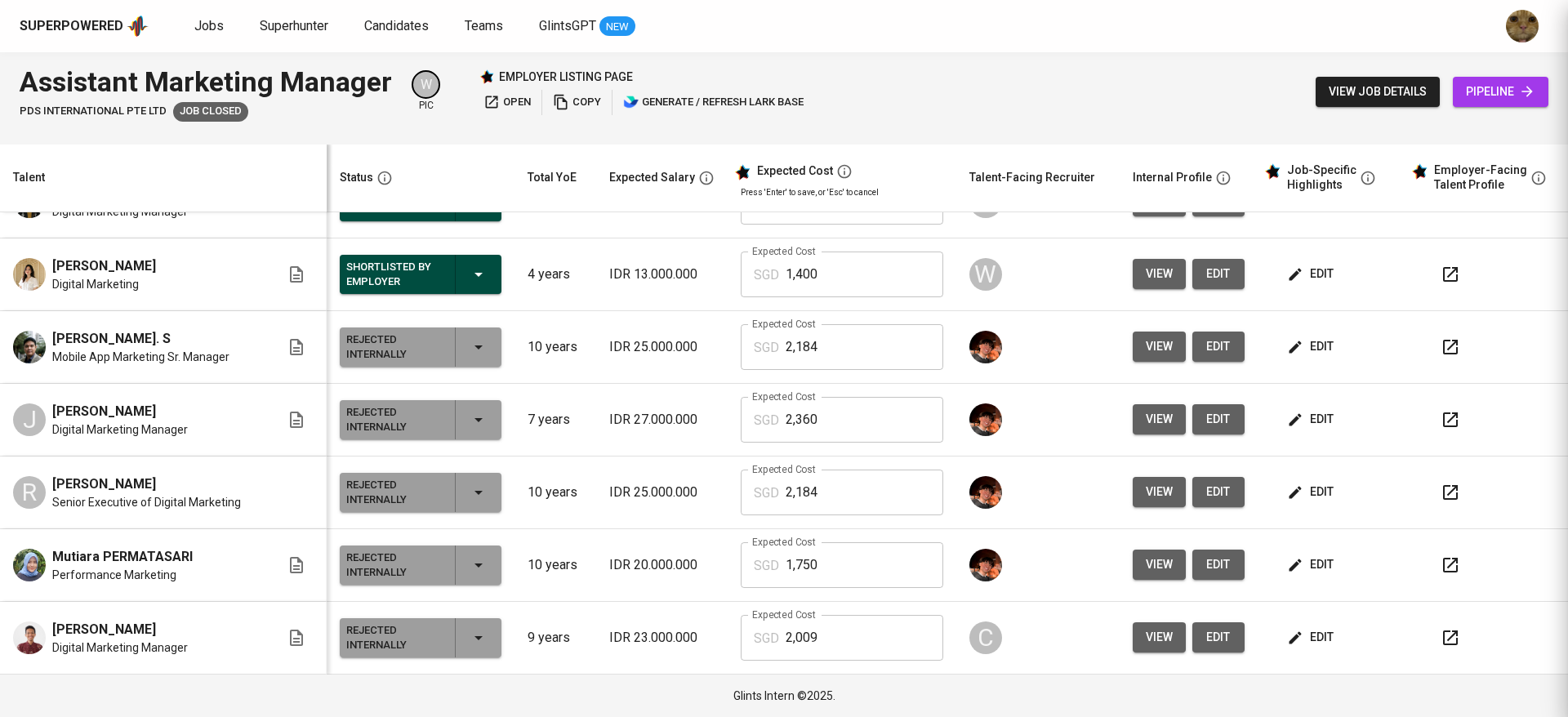
scroll to position [0, 0]
click at [1298, 477] on button "edit" at bounding box center [1312, 491] width 56 height 30
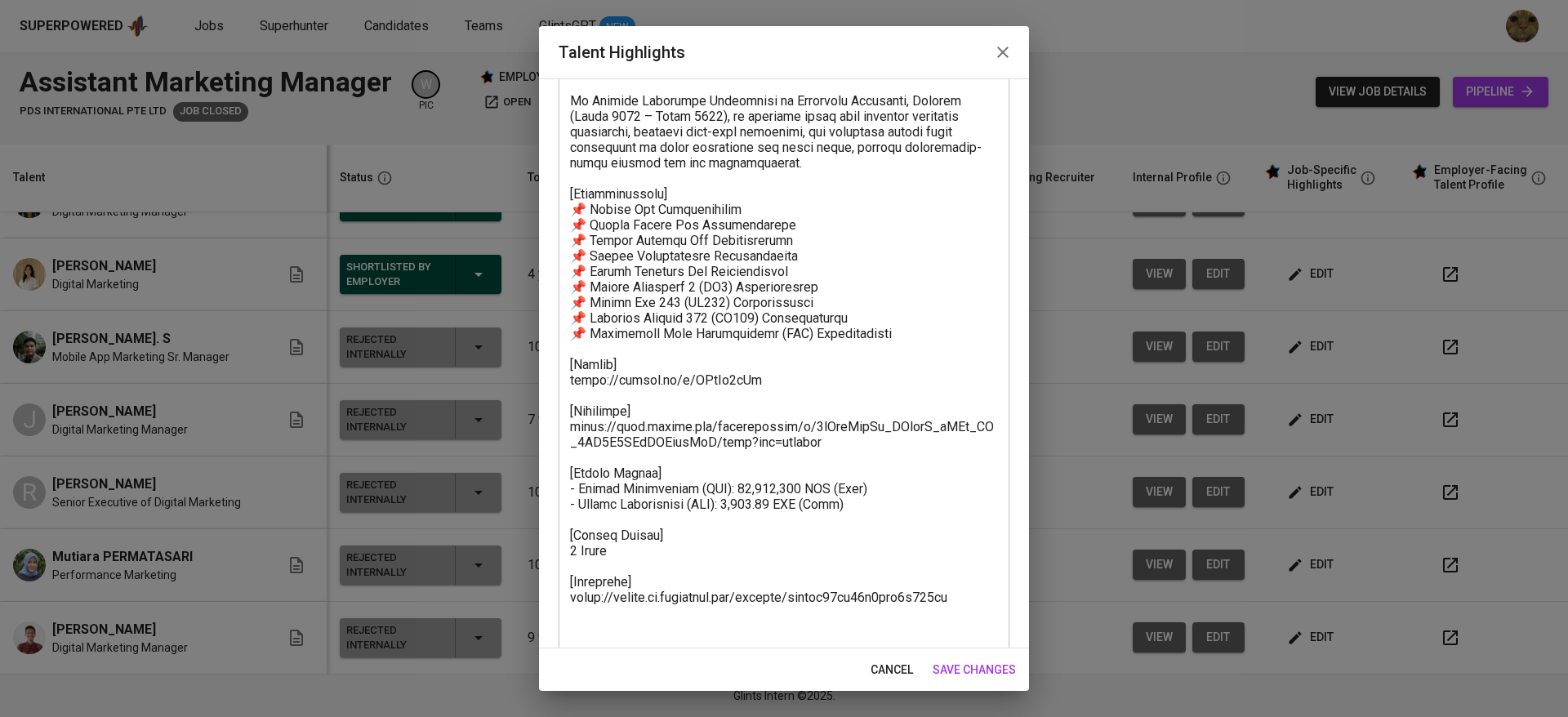
scroll to position [715, 0]
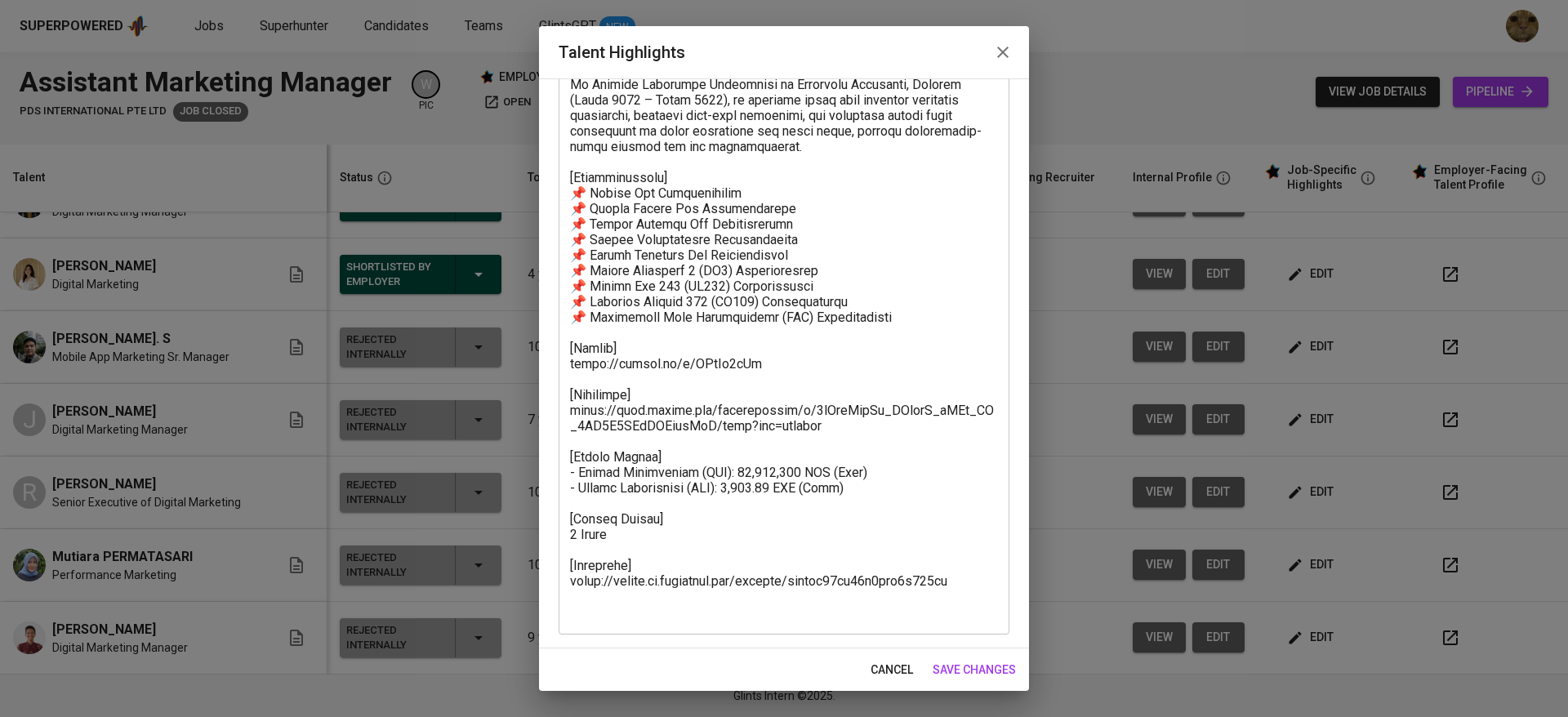
click at [879, 661] on span "cancel" at bounding box center [891, 670] width 43 height 20
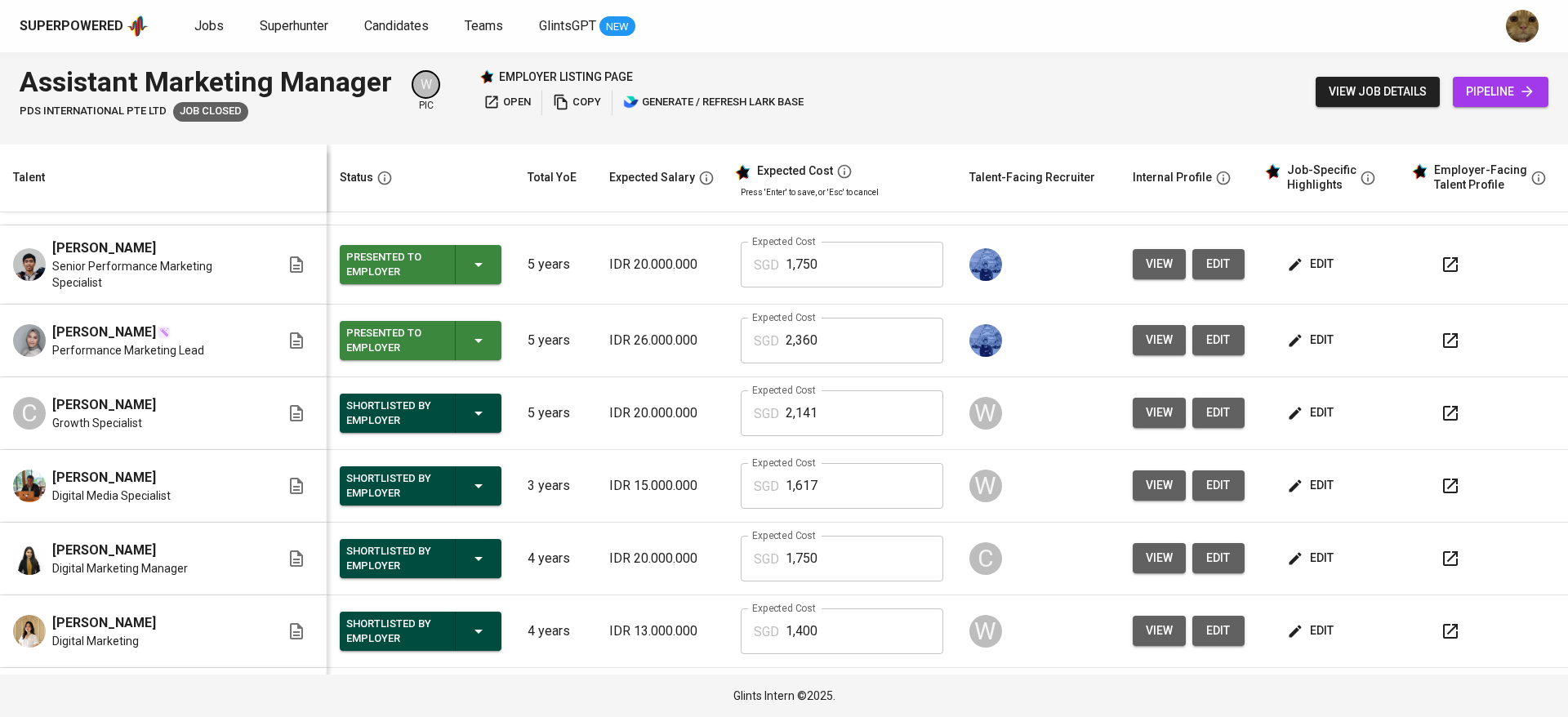
scroll to position [36, 0]
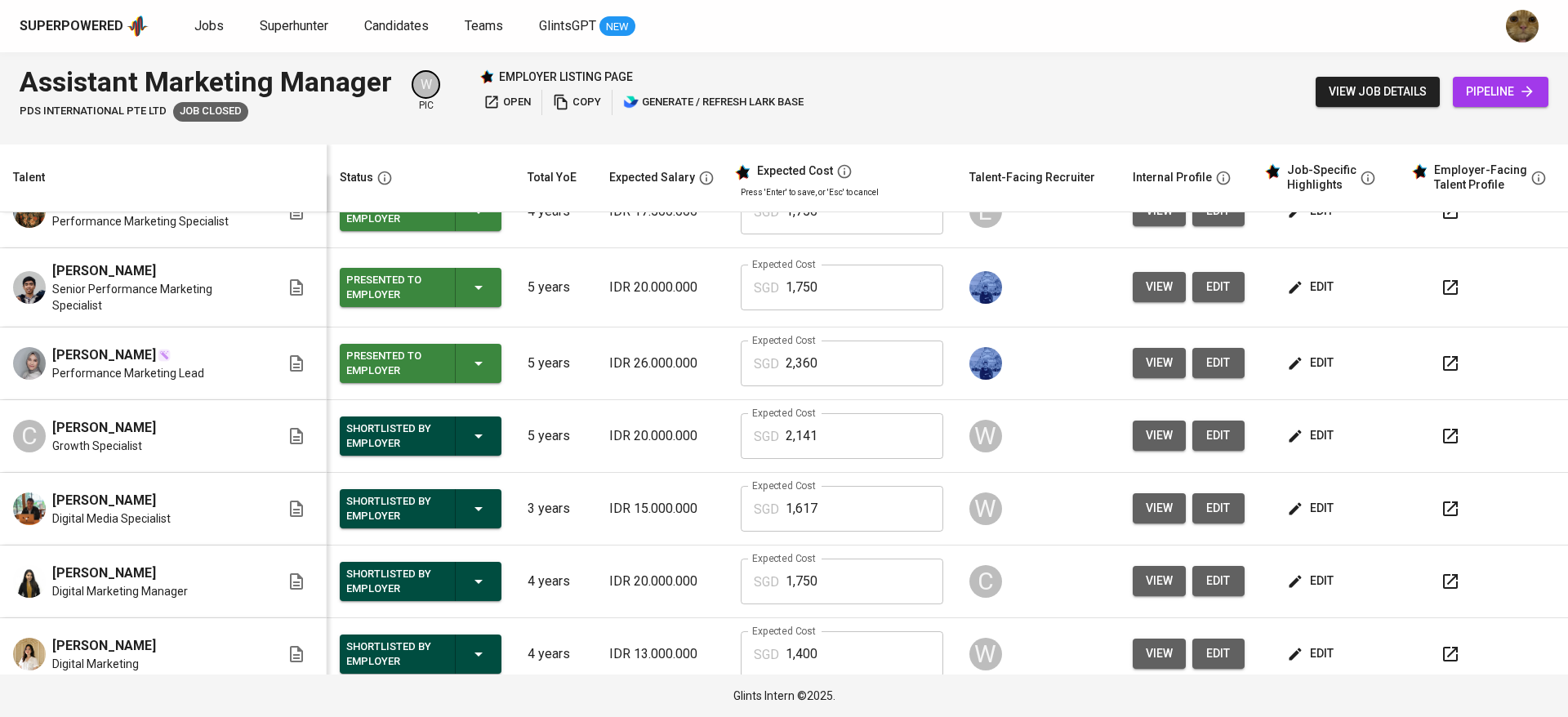
click at [1132, 363] on button "view" at bounding box center [1159, 362] width 53 height 30
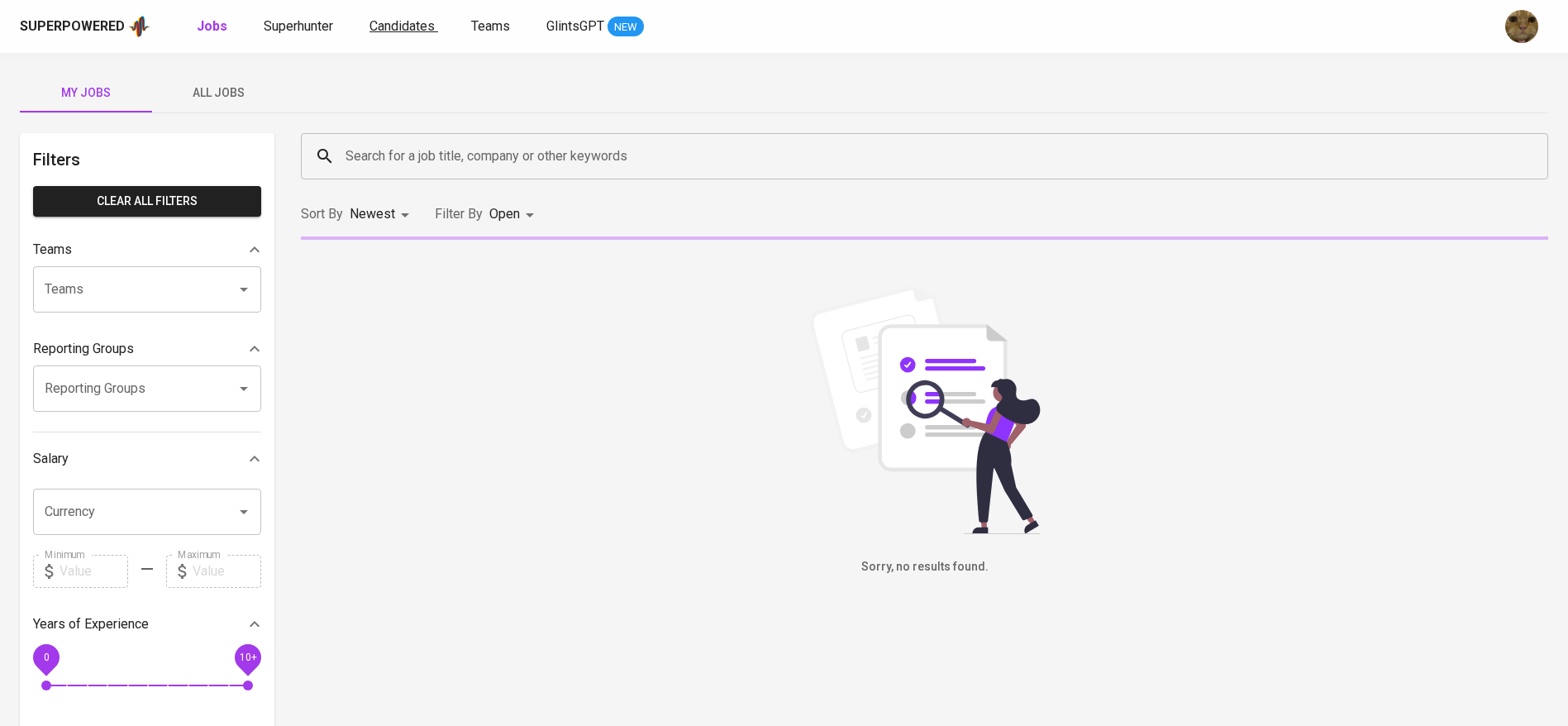
click at [387, 19] on span "Candidates" at bounding box center [401, 26] width 65 height 16
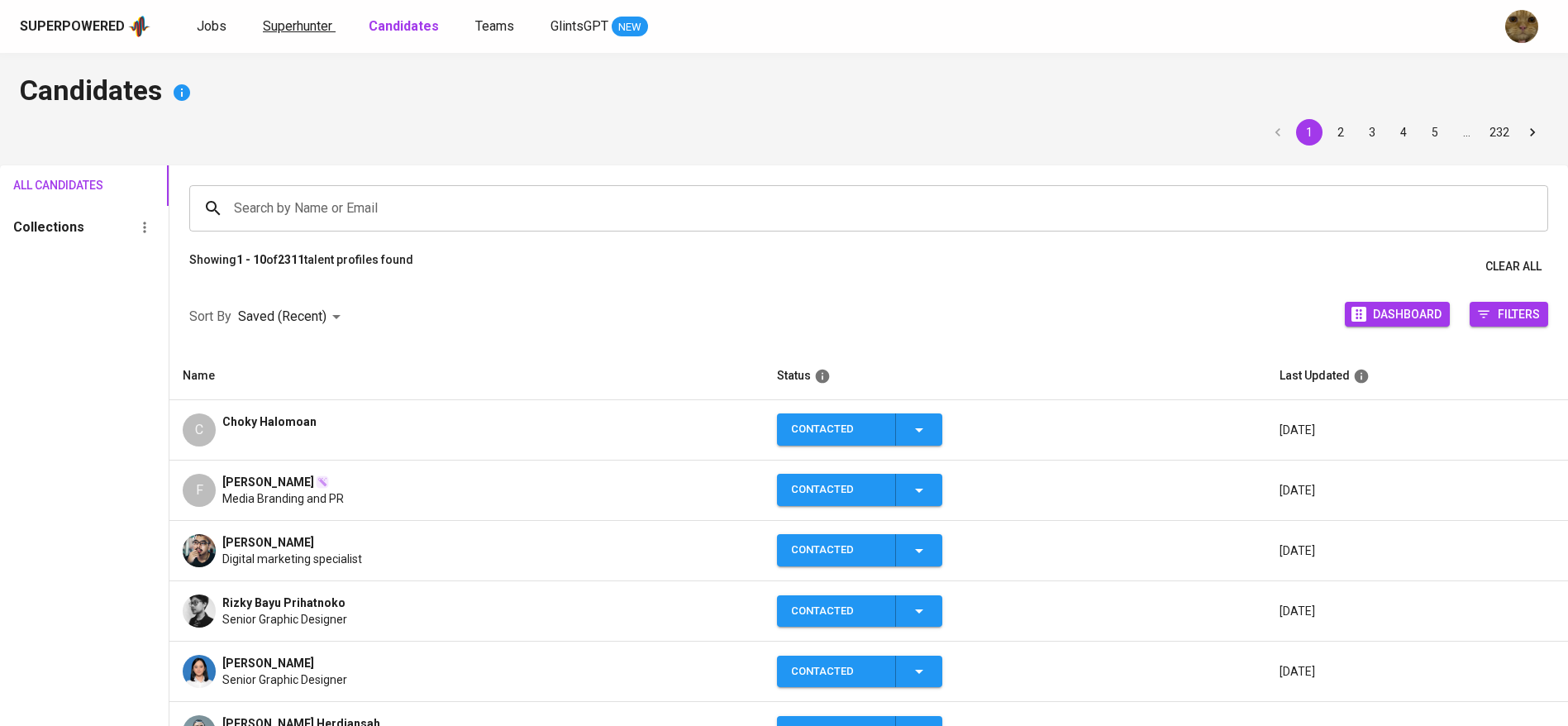
click at [308, 27] on span "Superhunter" at bounding box center [296, 26] width 69 height 16
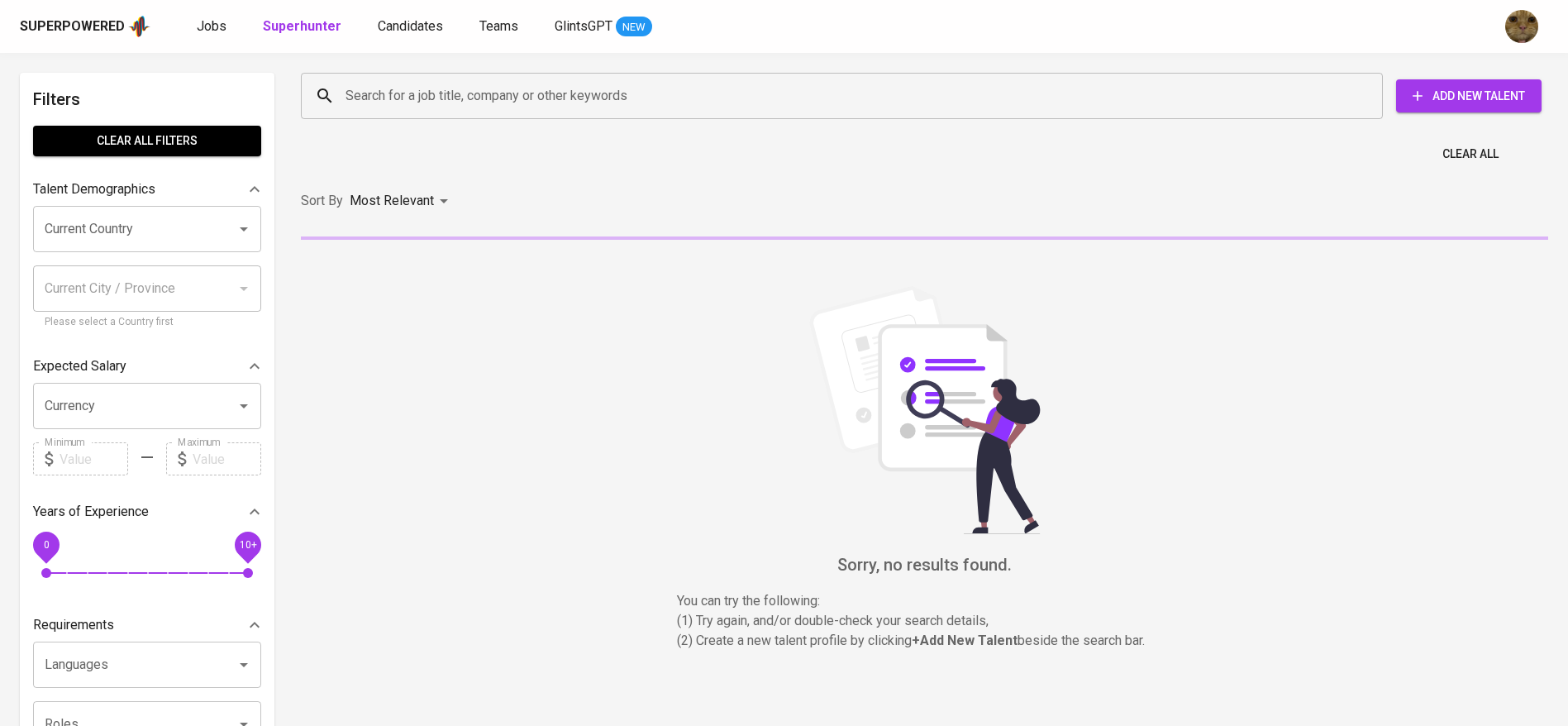
click at [447, 99] on input "Search for a job title, company or other keywords" at bounding box center [846, 96] width 1009 height 31
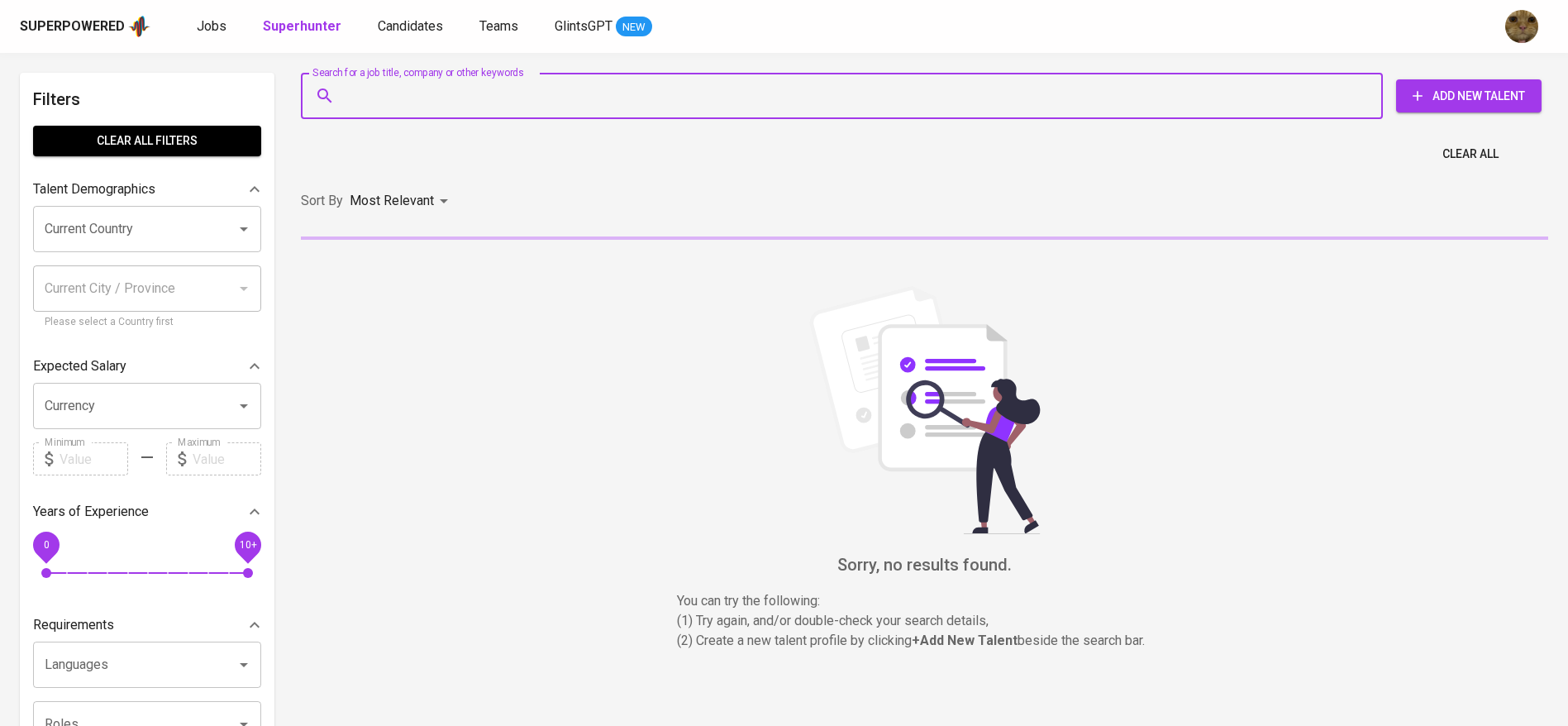
paste input "[EMAIL_ADDRESS][DOMAIN_NAME]"
type input "[EMAIL_ADDRESS][DOMAIN_NAME]"
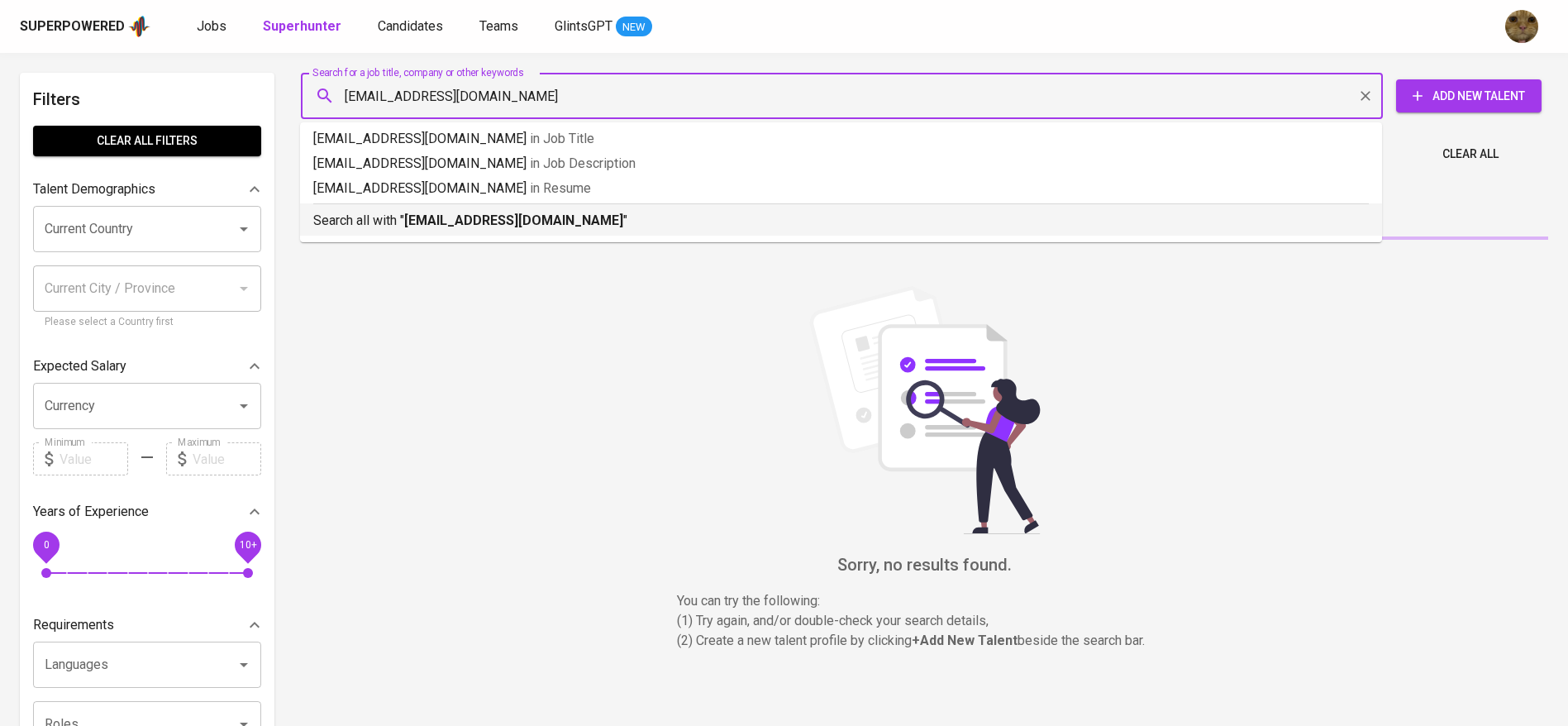
click at [389, 221] on p "Search all with " adi.asriadi@gmail.com "" at bounding box center [841, 221] width 1055 height 20
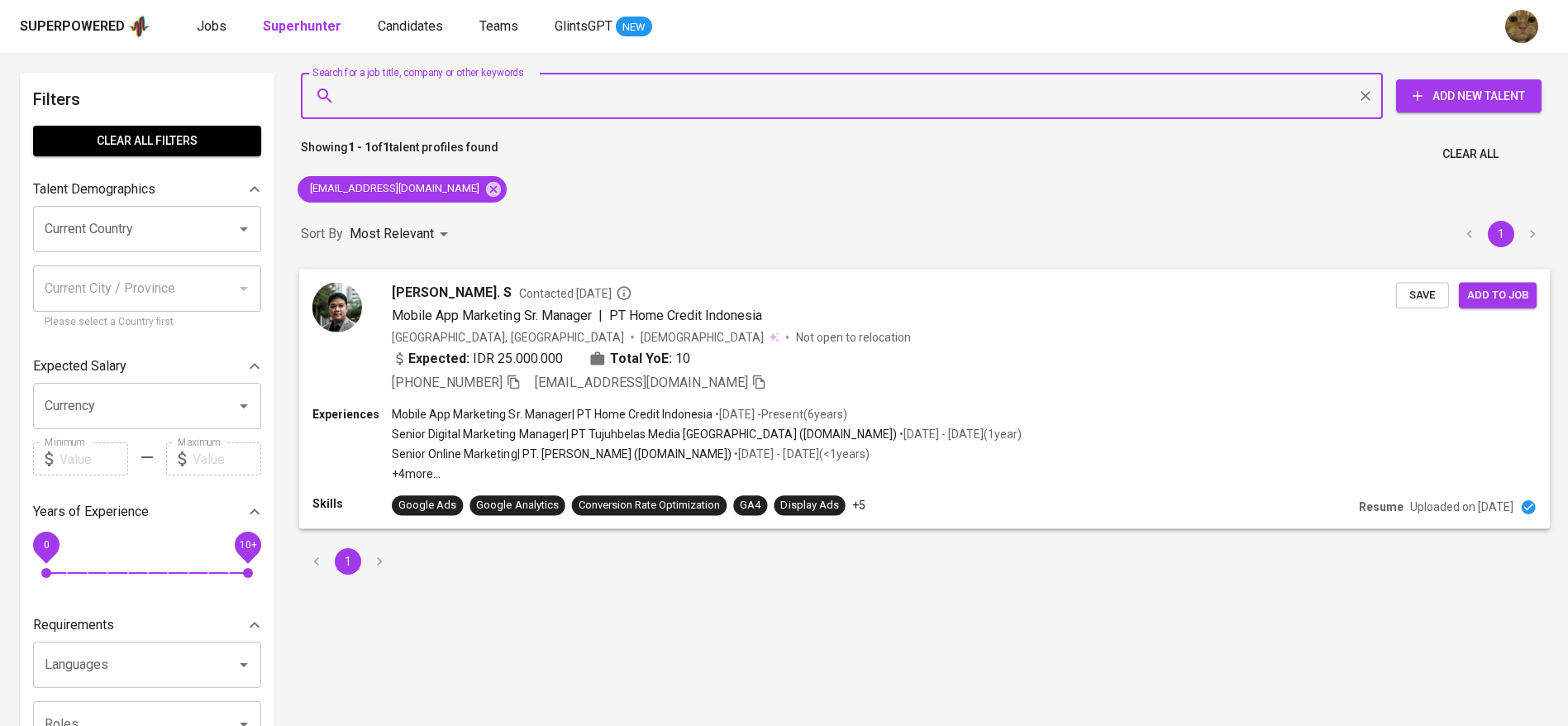
click at [1429, 292] on span "Save" at bounding box center [1423, 295] width 37 height 19
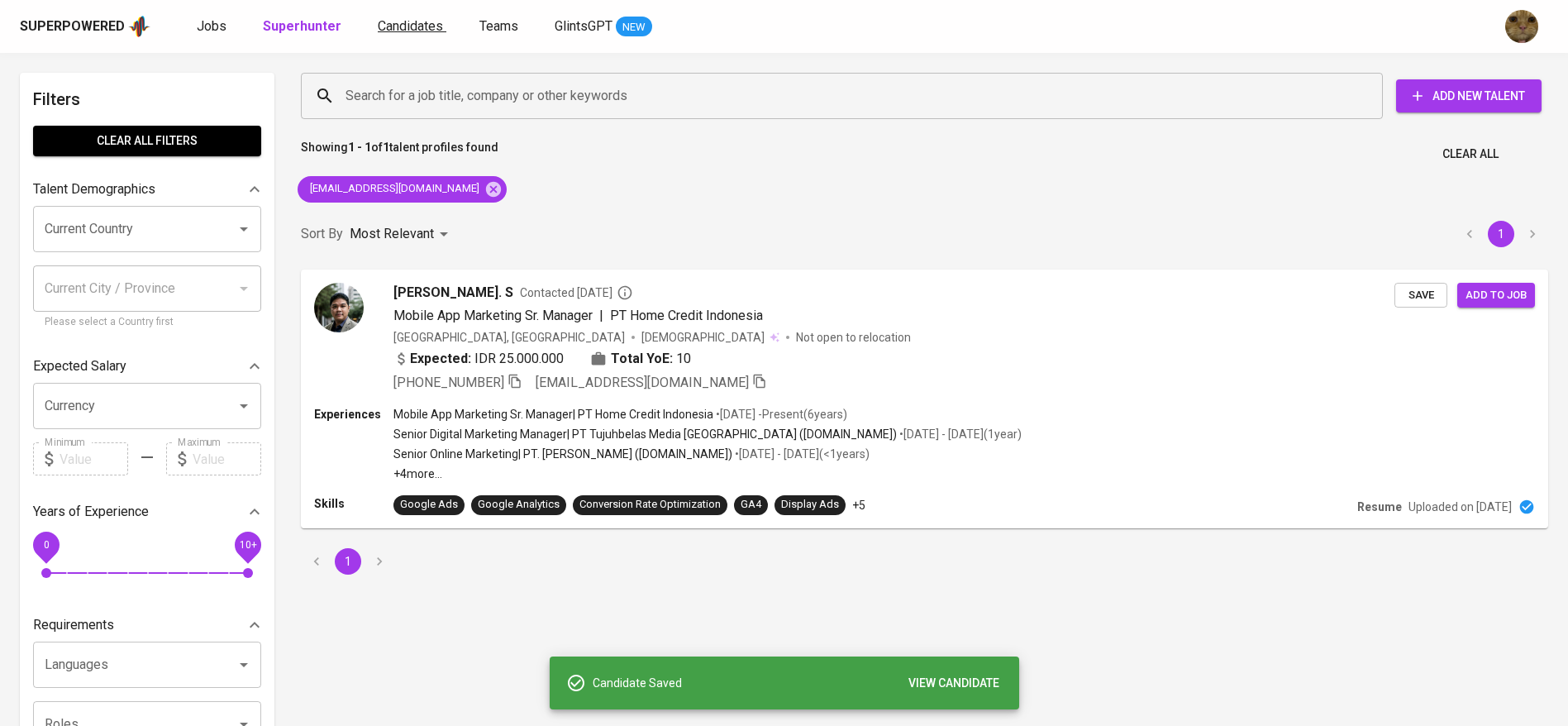
click at [384, 29] on span "Candidates" at bounding box center [410, 26] width 65 height 16
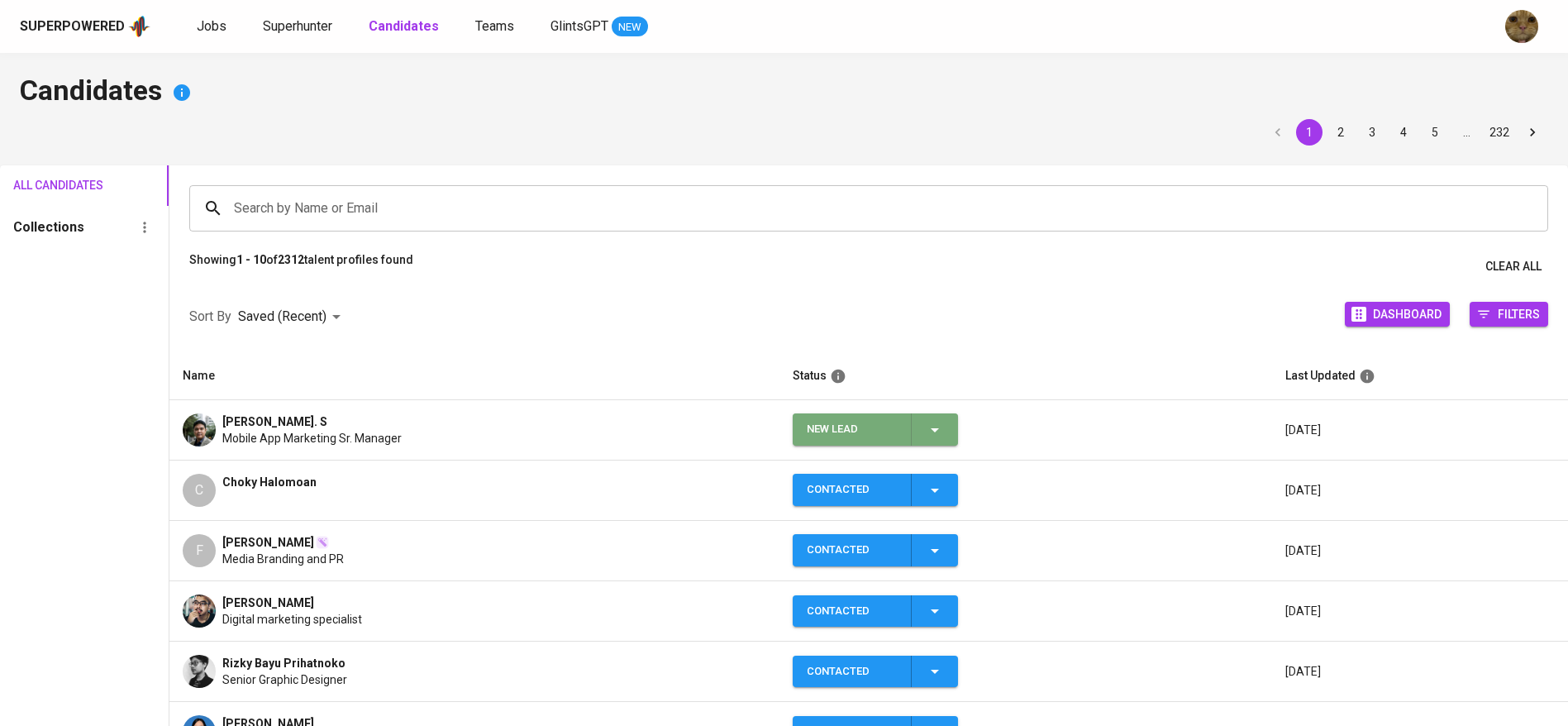
click at [938, 434] on icon "button" at bounding box center [935, 430] width 20 height 20
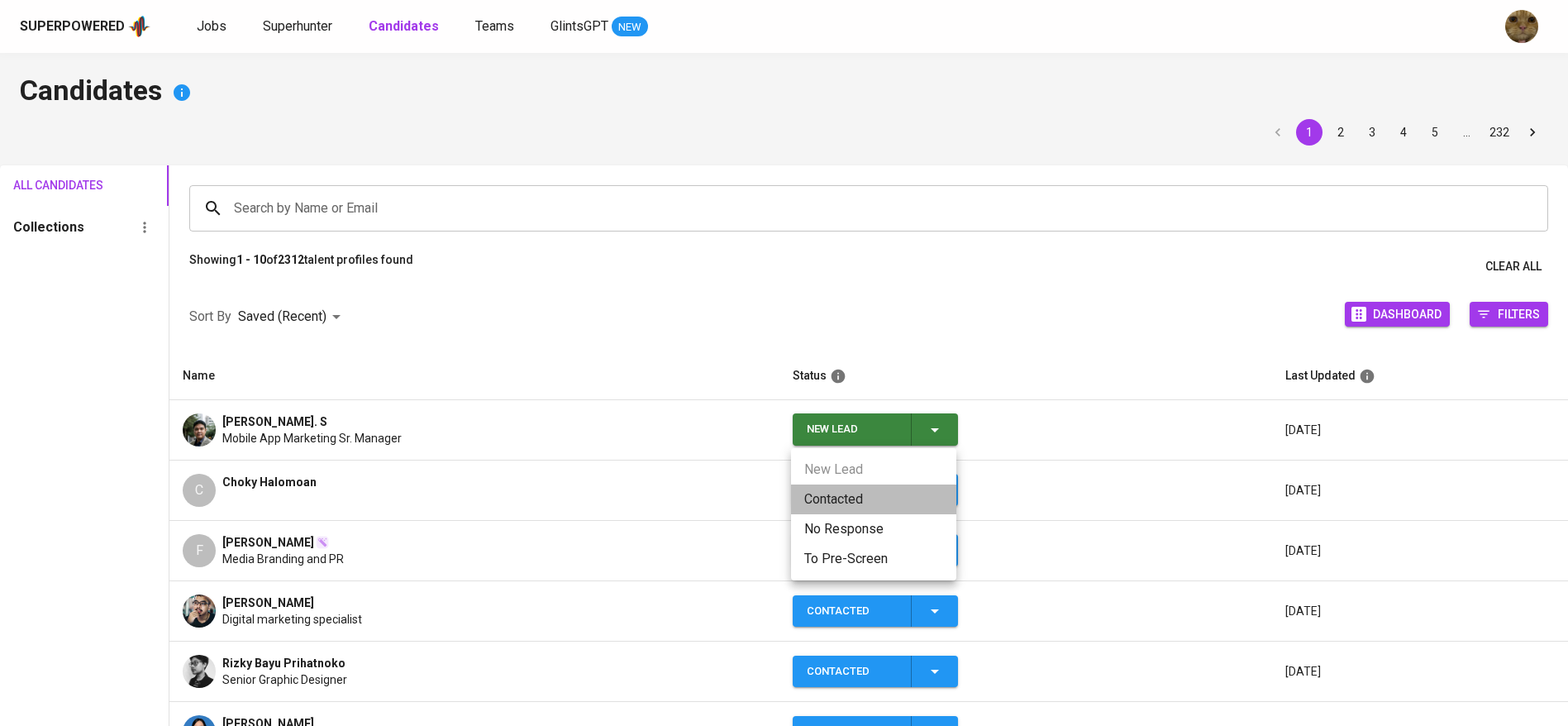
click at [865, 486] on li "Contacted" at bounding box center [874, 499] width 166 height 29
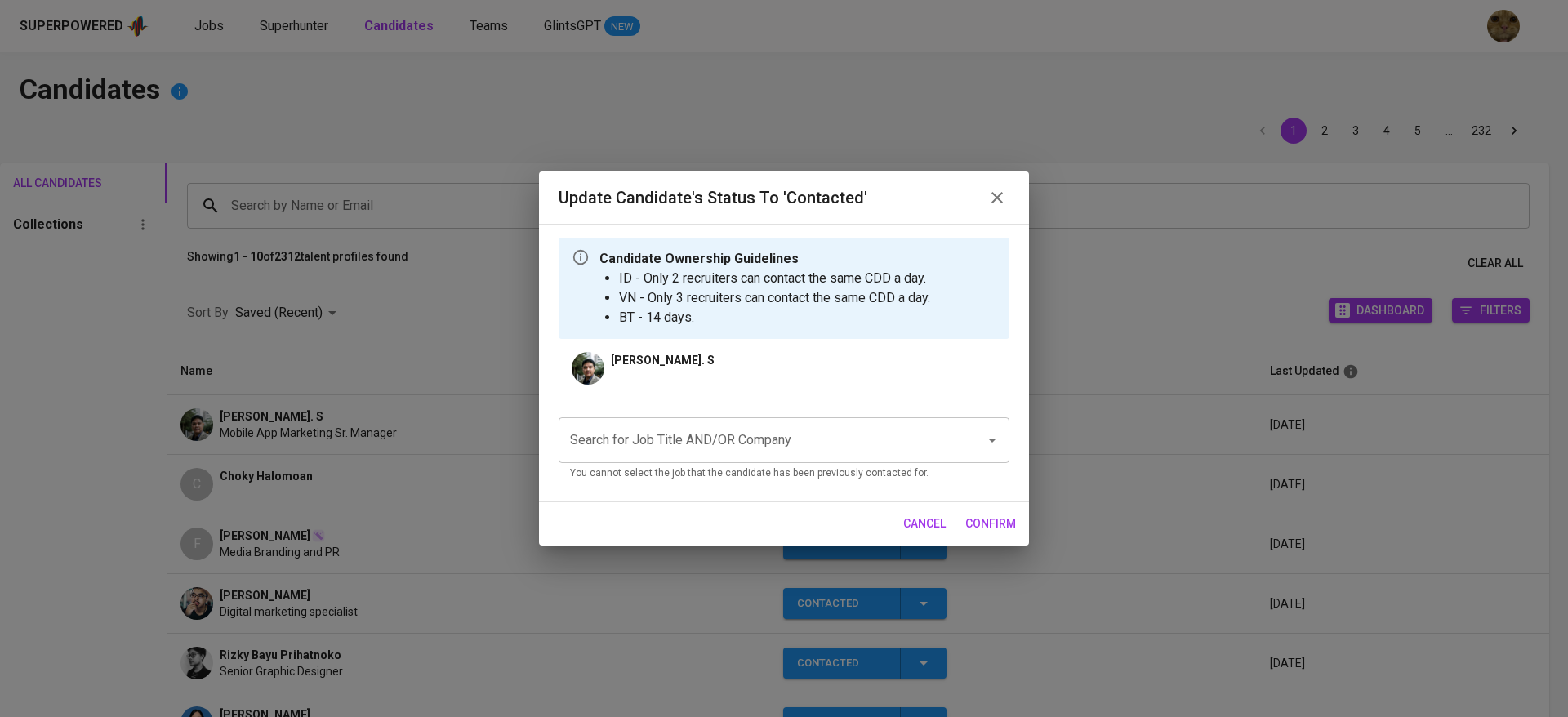
click at [682, 488] on div "Search for Job Title AND/OR Company Search for Job Title AND/OR Company You can…" at bounding box center [784, 446] width 451 height 84
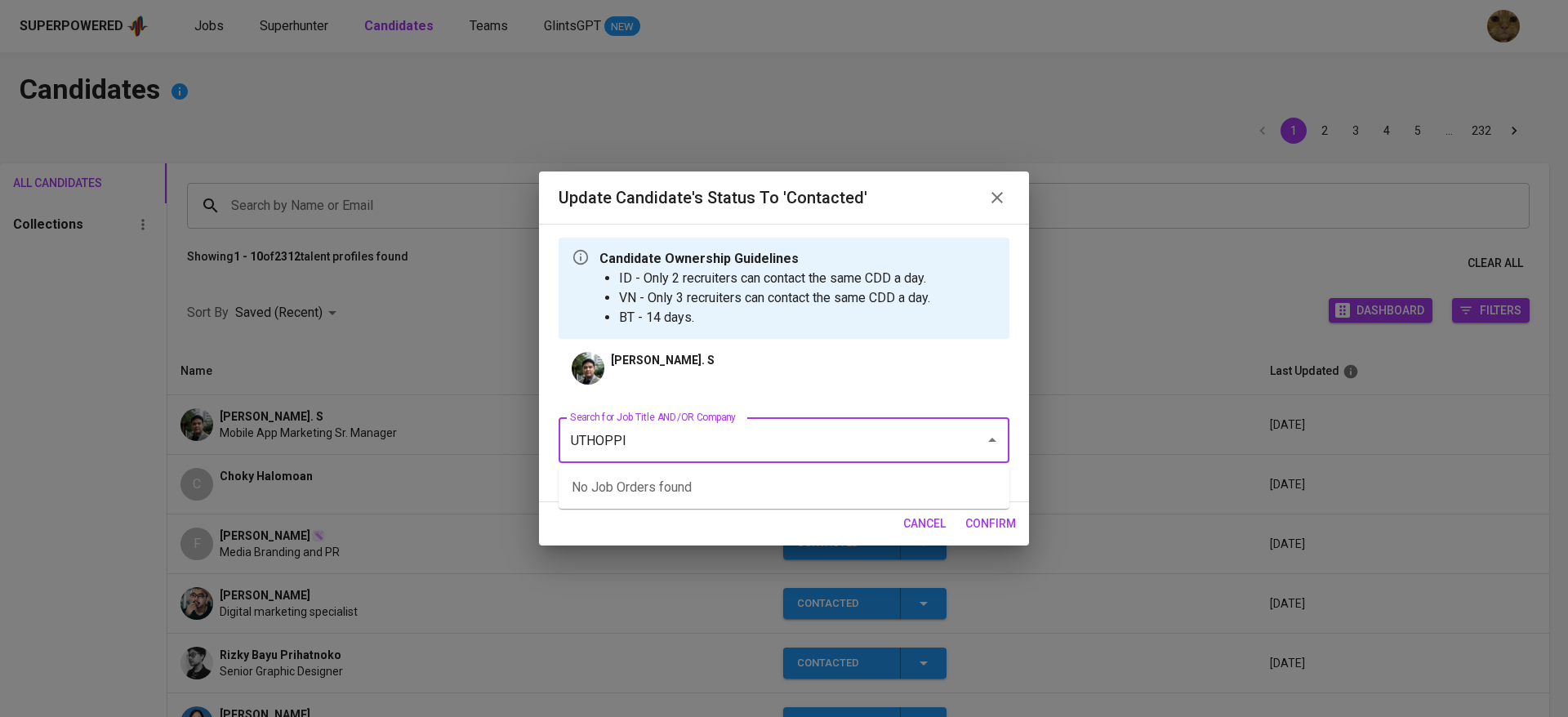
type input "UTHOPPIA"
click at [675, 475] on li "Marketing Engagement Manager (Uthoppia House Pte Ltd)" at bounding box center [784, 488] width 451 height 29
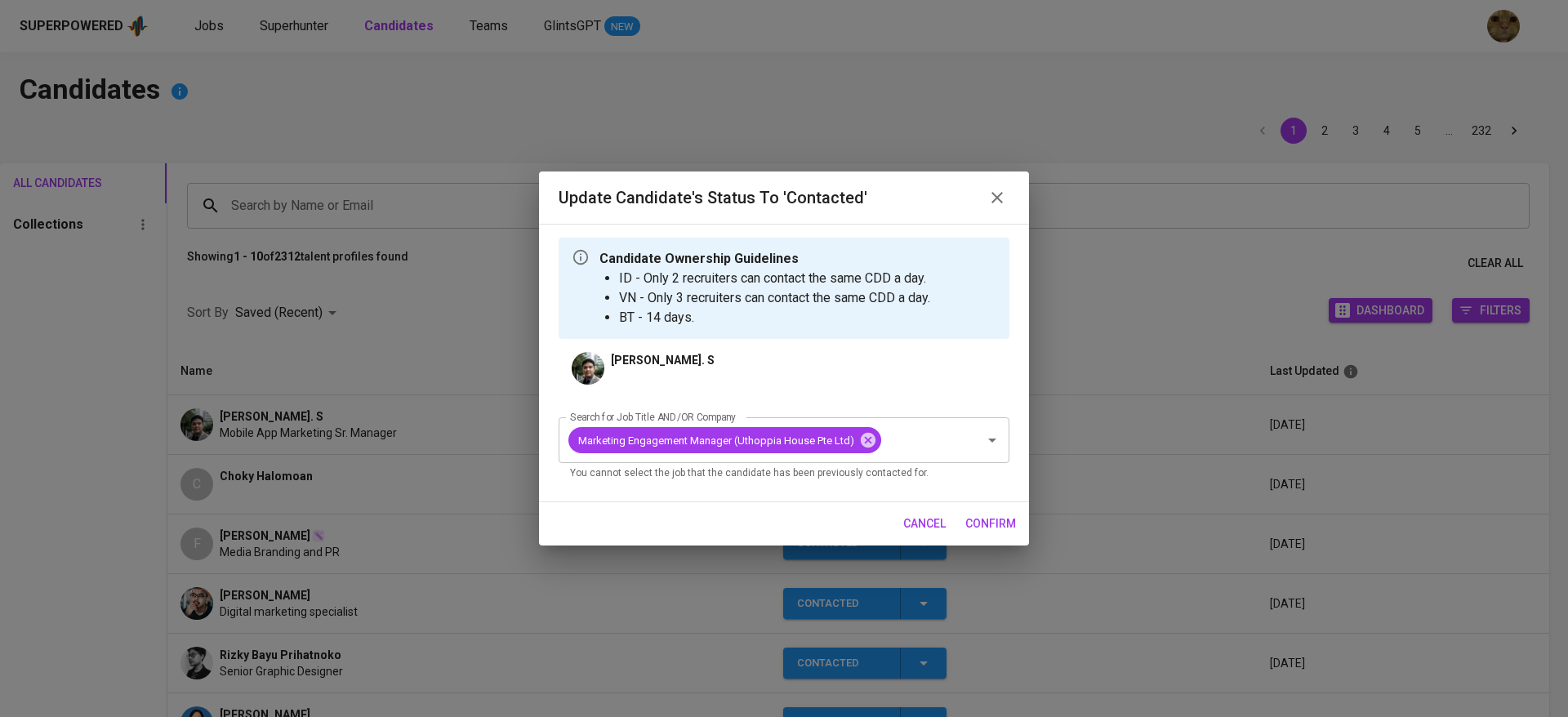
click at [978, 522] on span "confirm" at bounding box center [990, 524] width 51 height 20
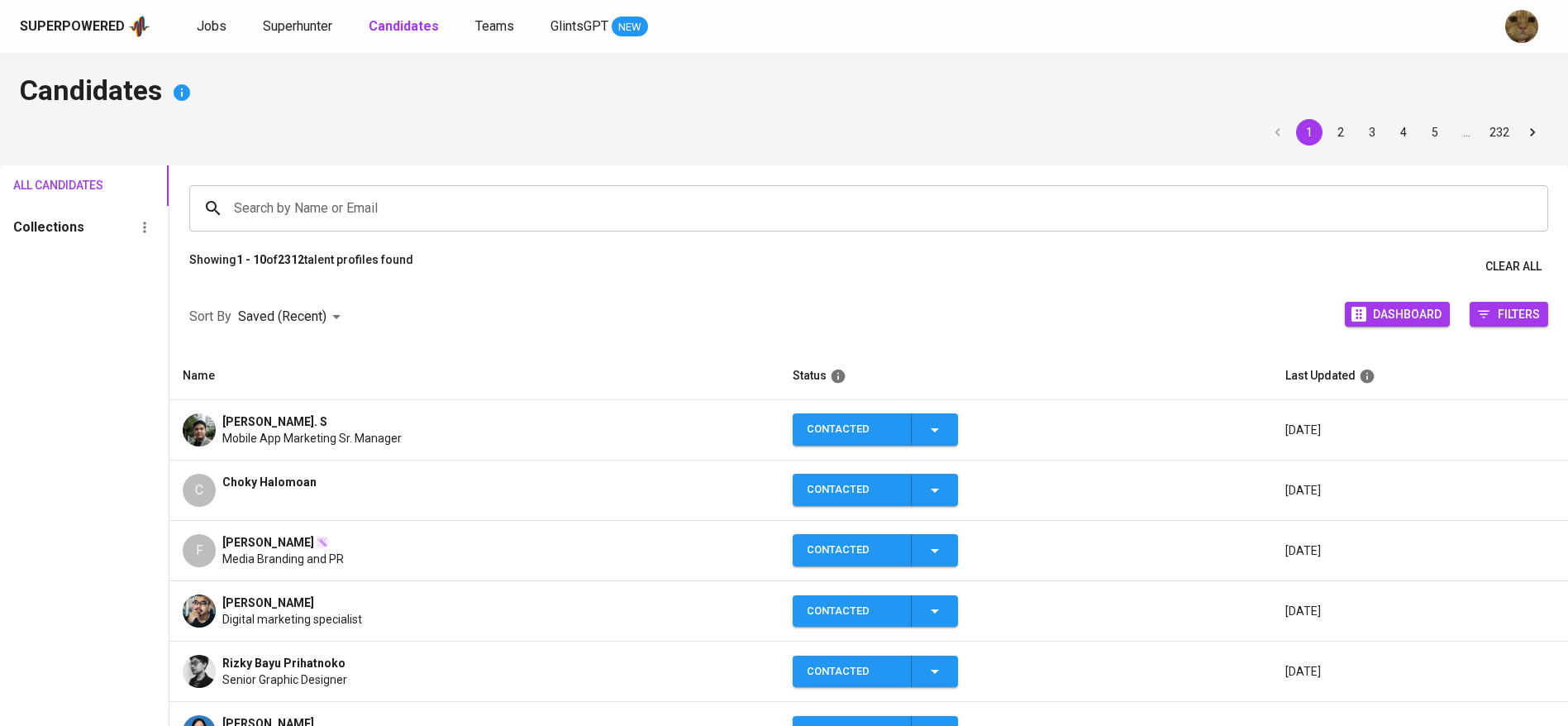
click at [550, 427] on div "Adi Asriadi. S Mobile App Marketing Sr. Manager" at bounding box center [474, 430] width 584 height 33
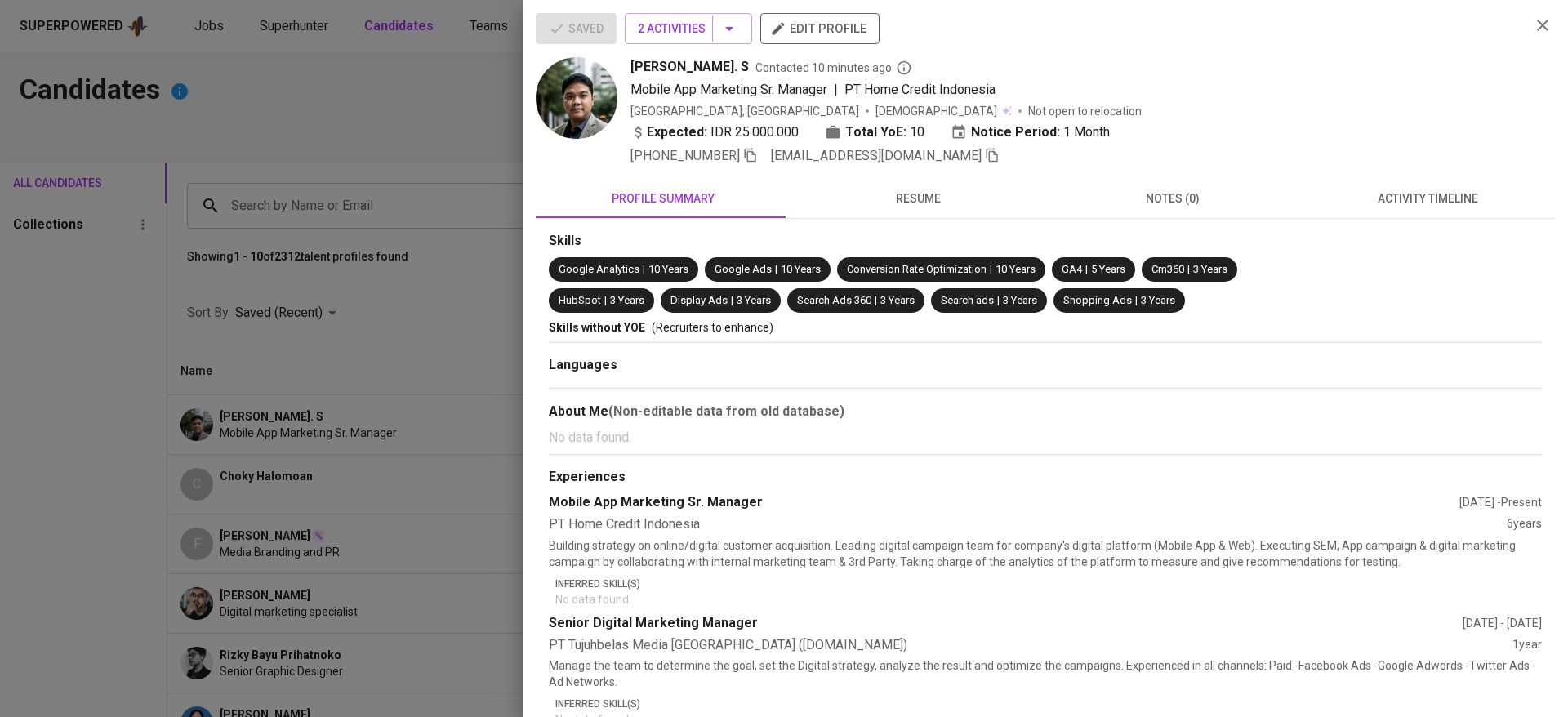
click at [917, 204] on span "resume" at bounding box center [918, 198] width 236 height 20
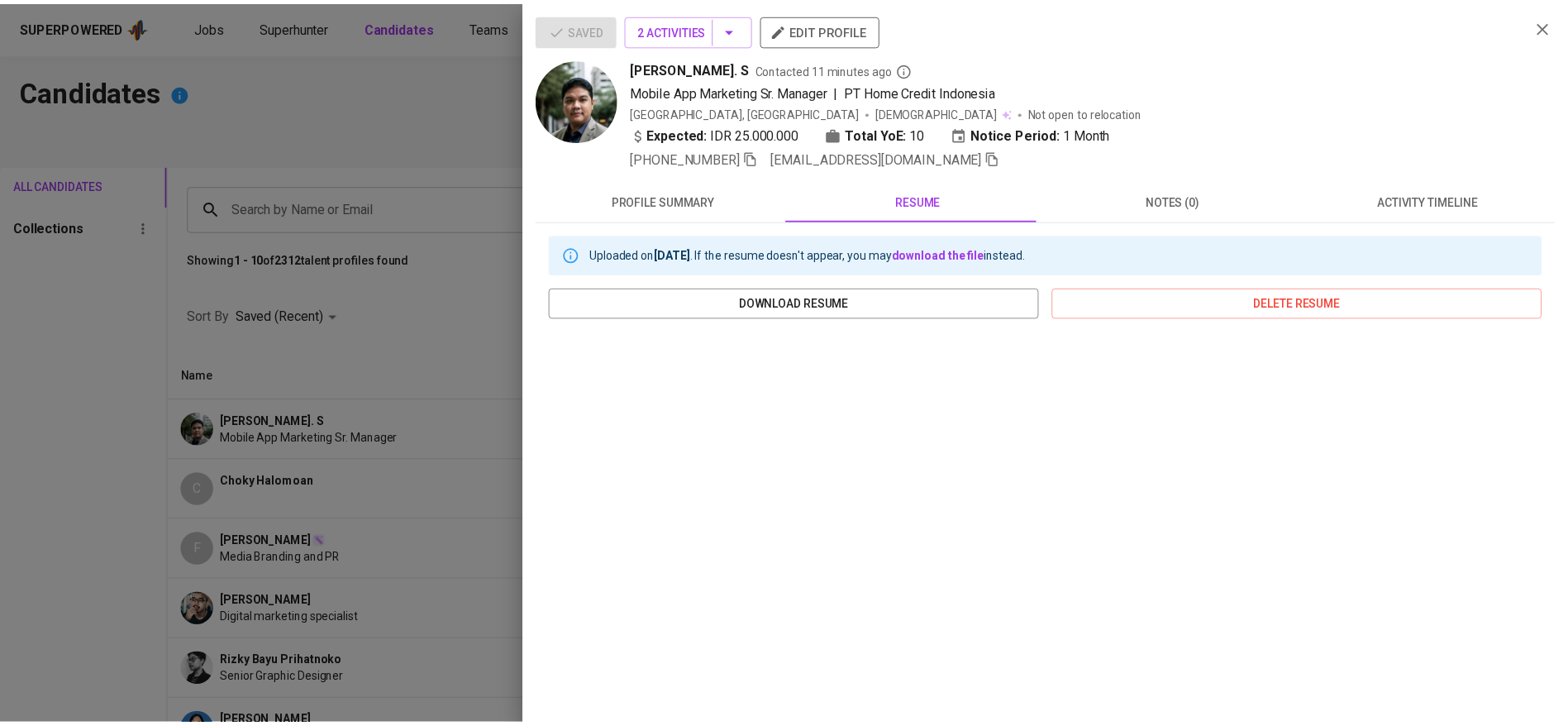
scroll to position [128, 0]
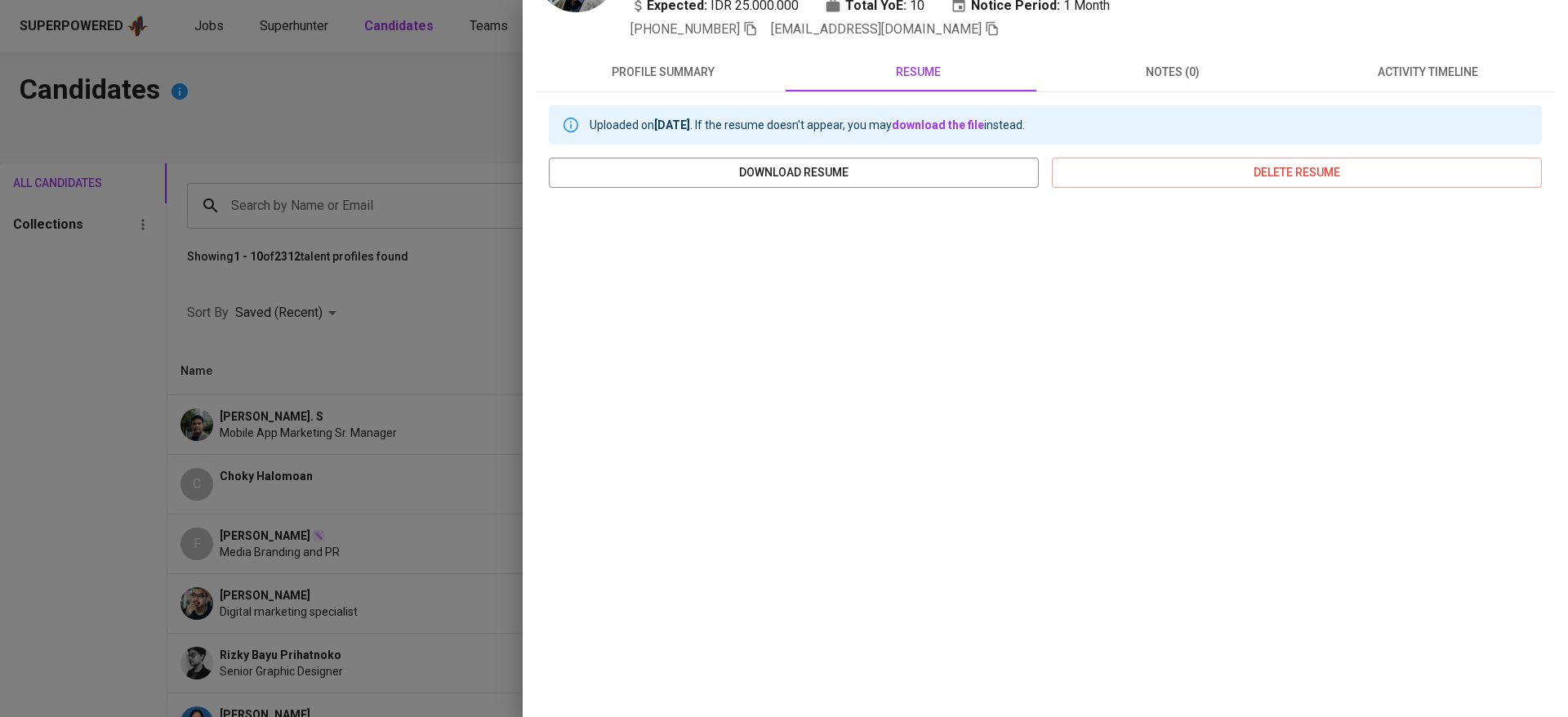
click at [391, 397] on div at bounding box center [784, 358] width 1568 height 717
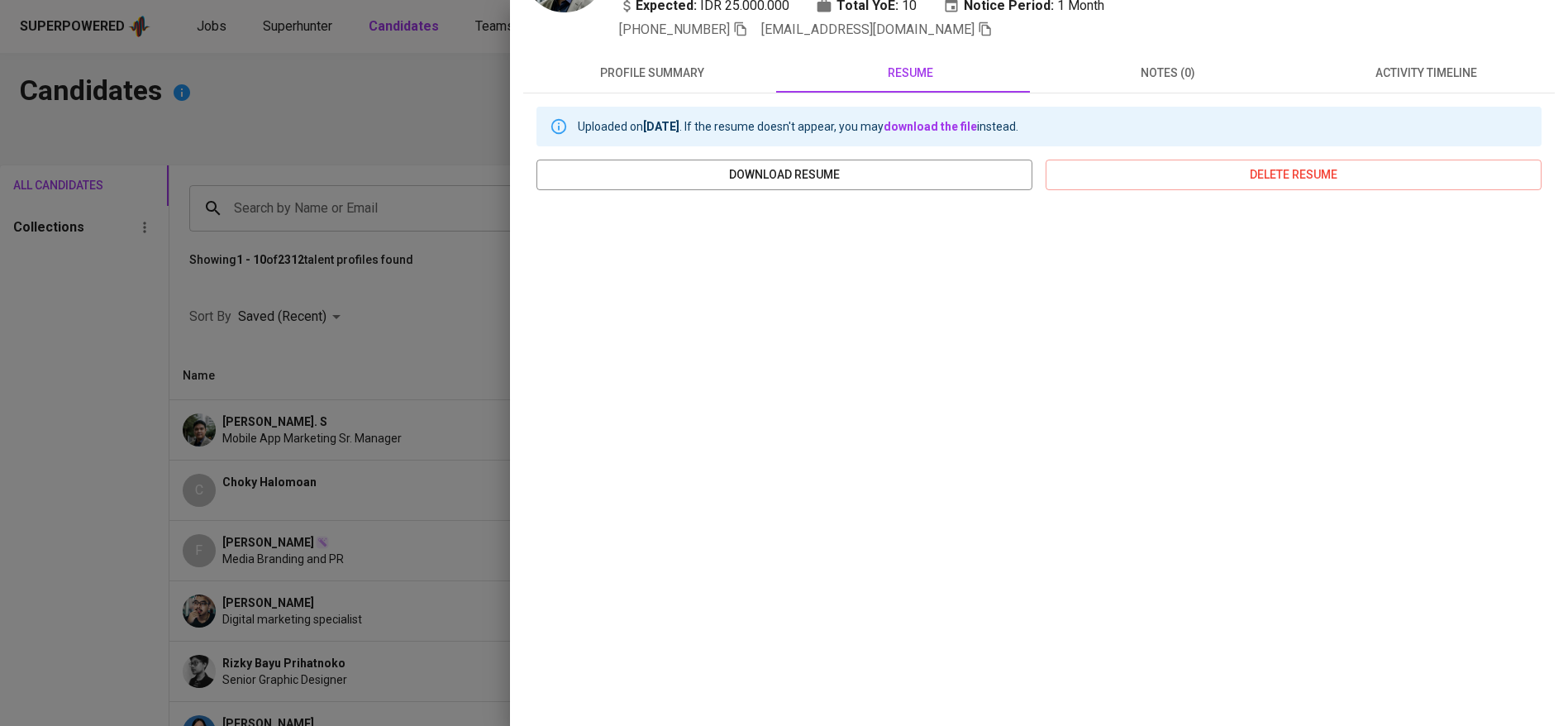
scroll to position [0, 0]
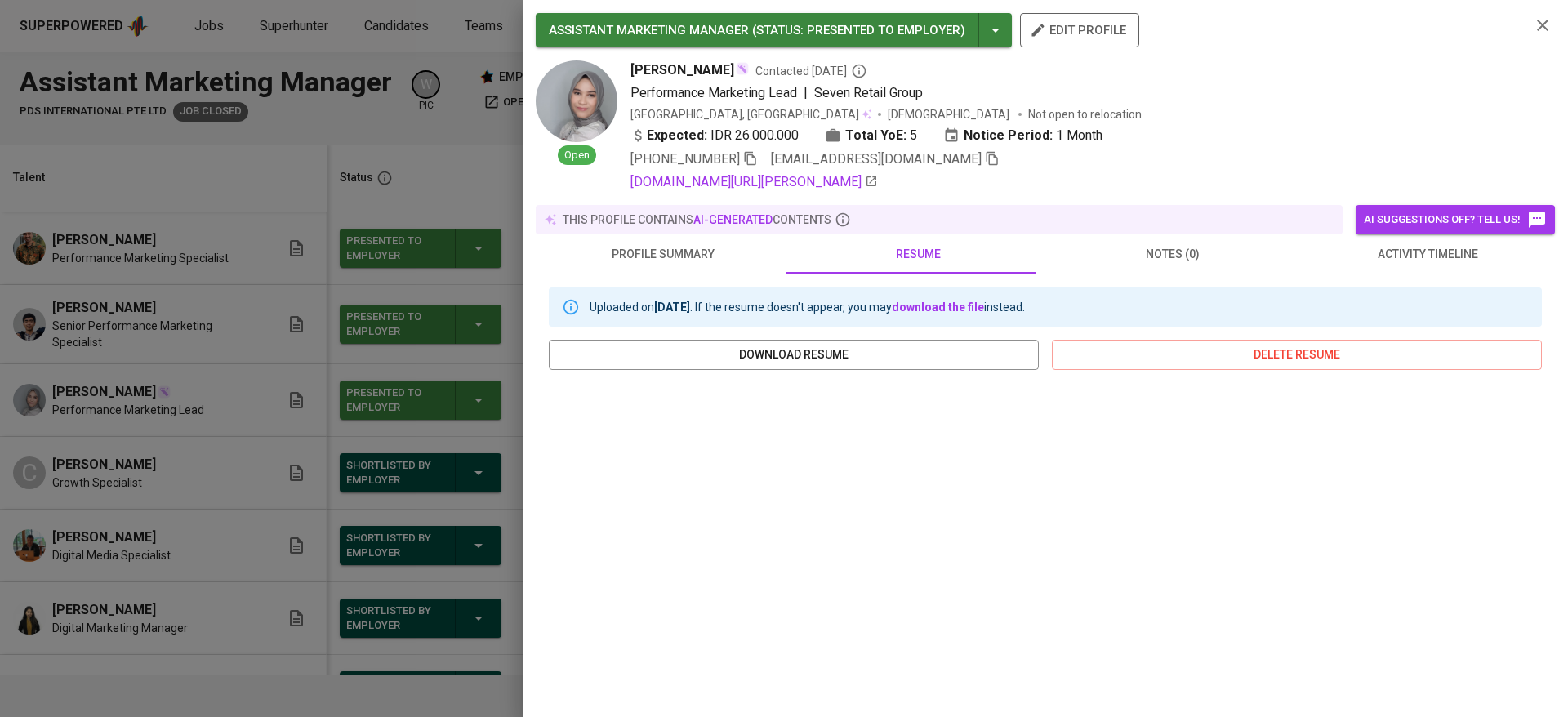
scroll to position [36, 0]
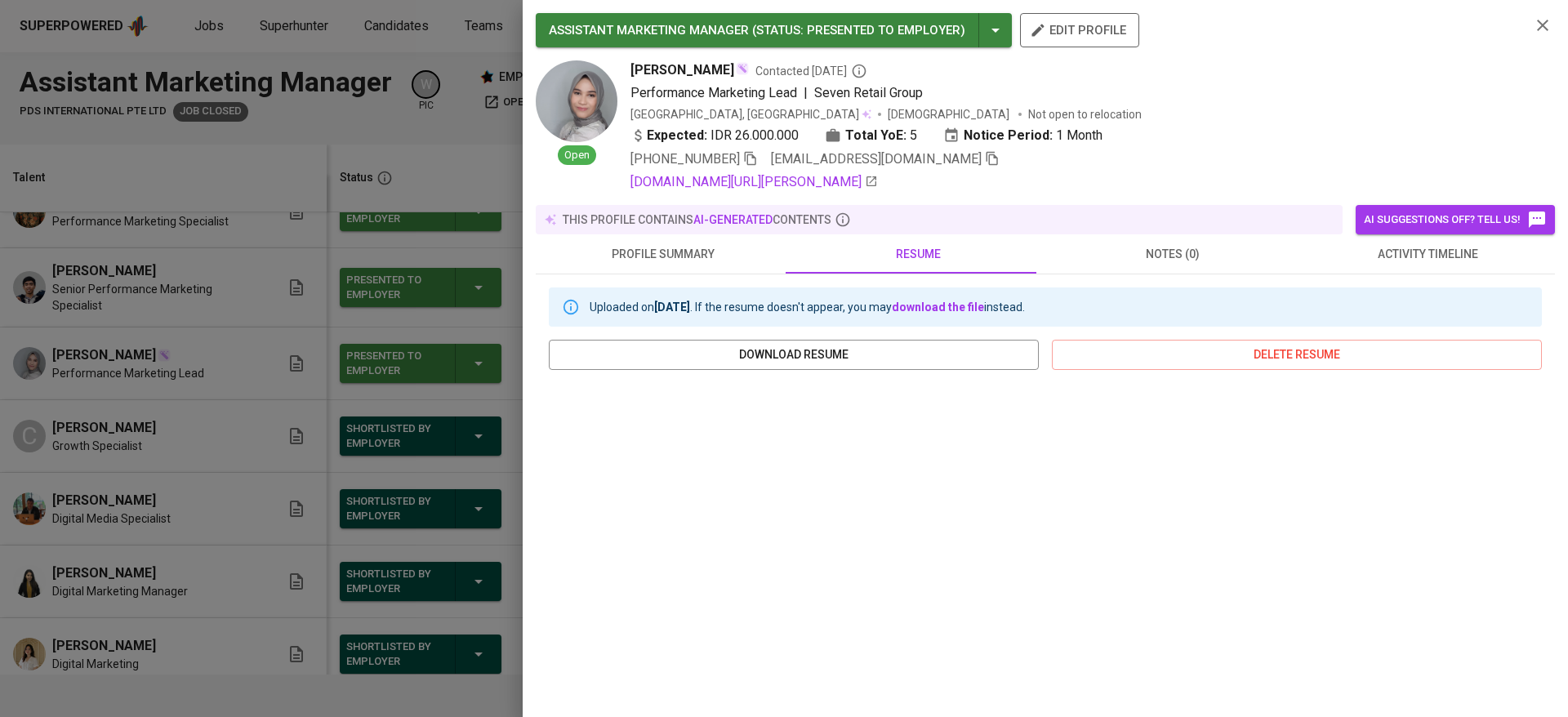
click at [167, 574] on div at bounding box center [784, 358] width 1568 height 717
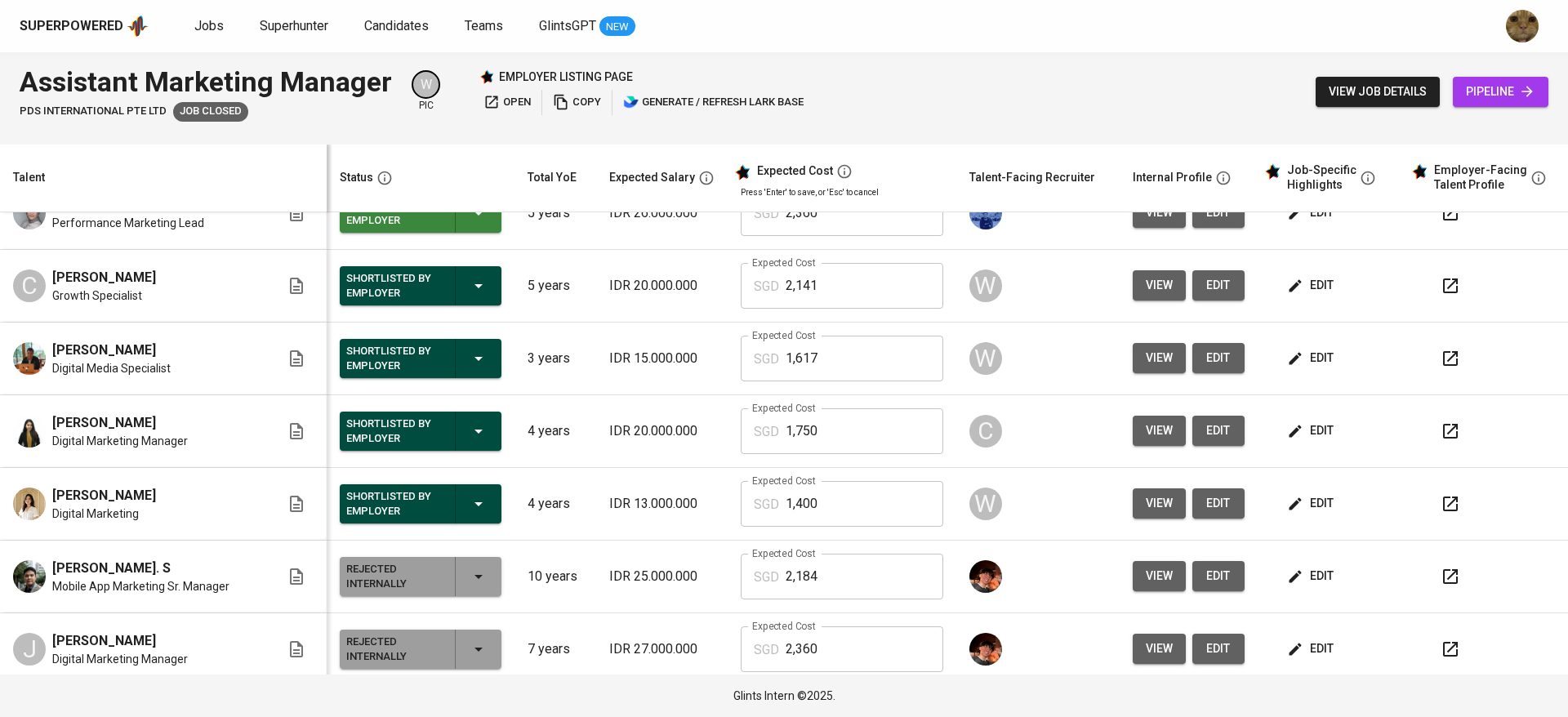
scroll to position [185, 0]
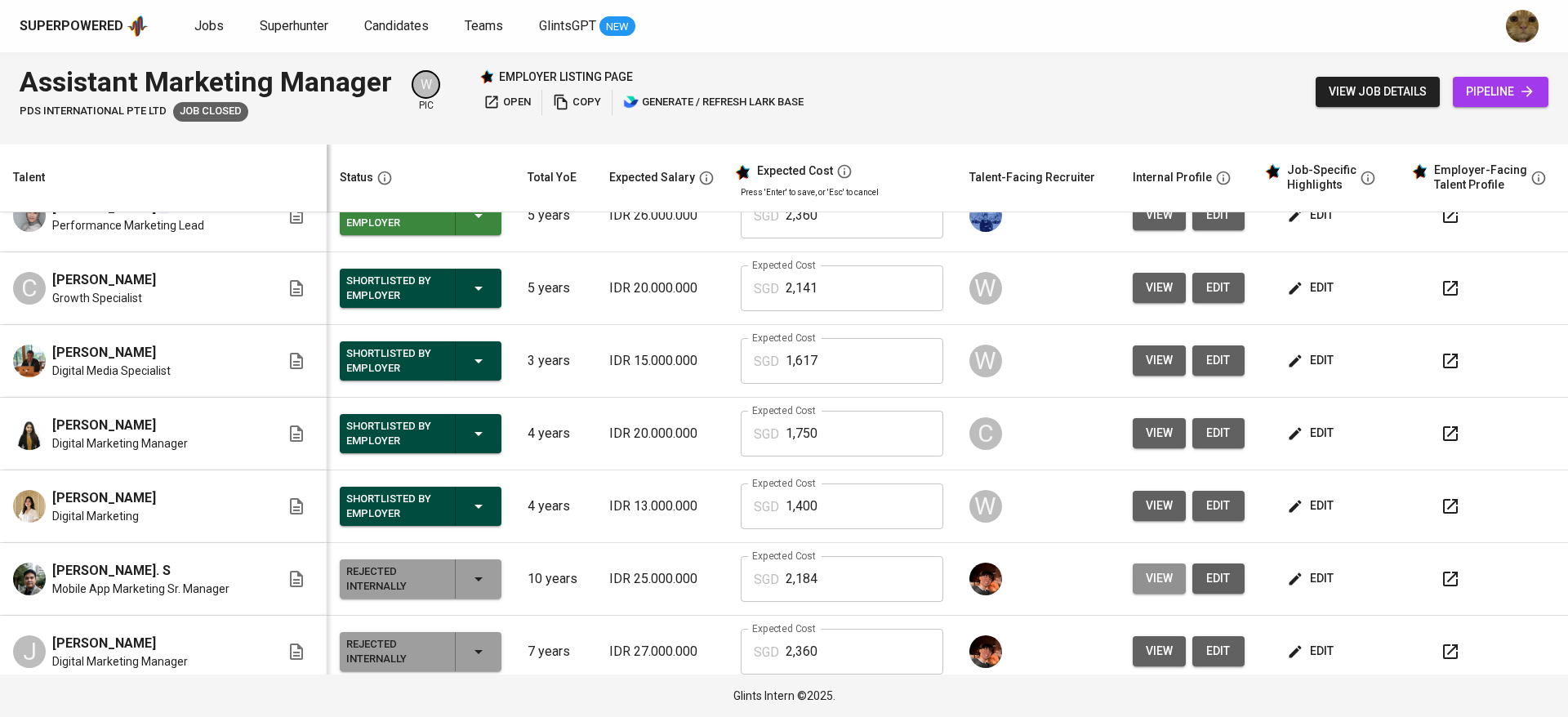
click at [1132, 580] on button "view" at bounding box center [1159, 578] width 53 height 30
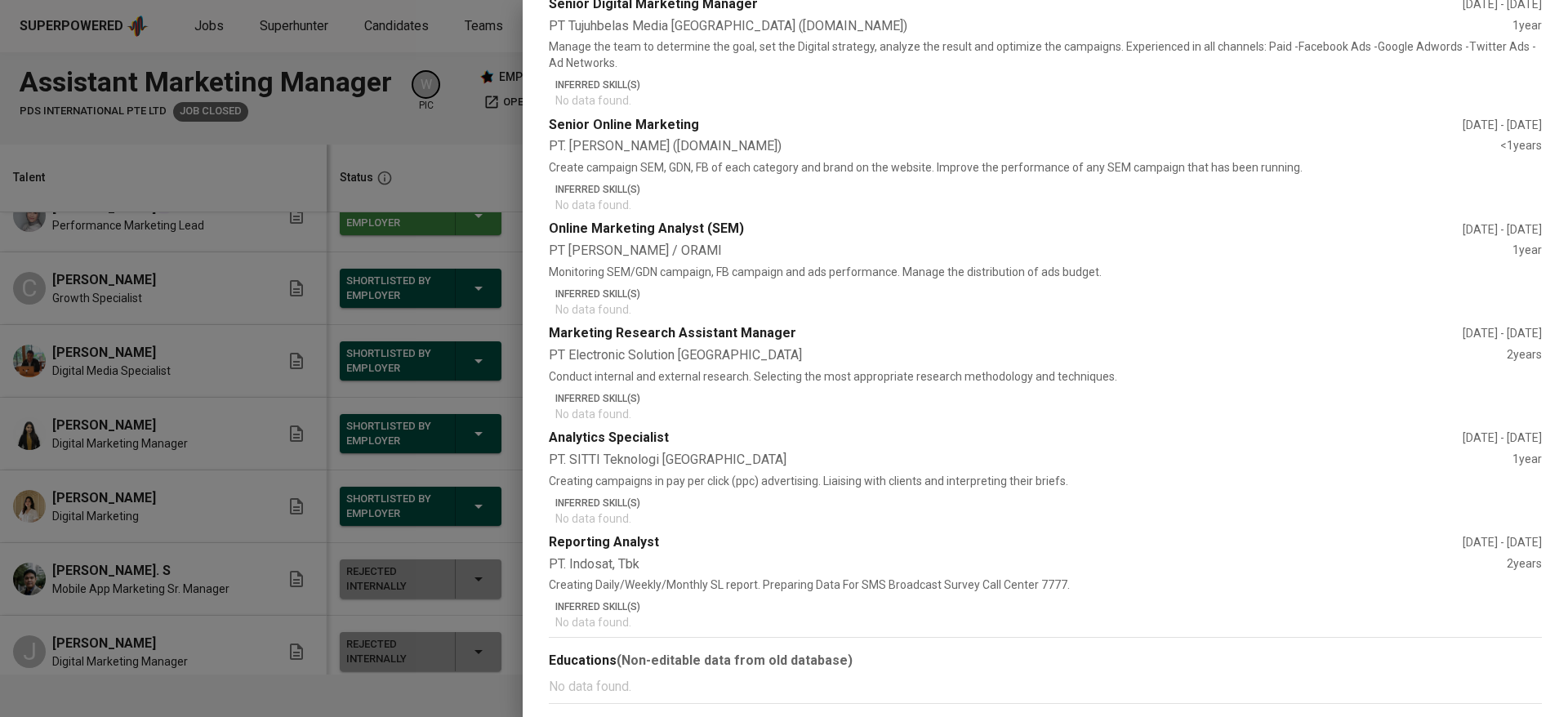
scroll to position [0, 0]
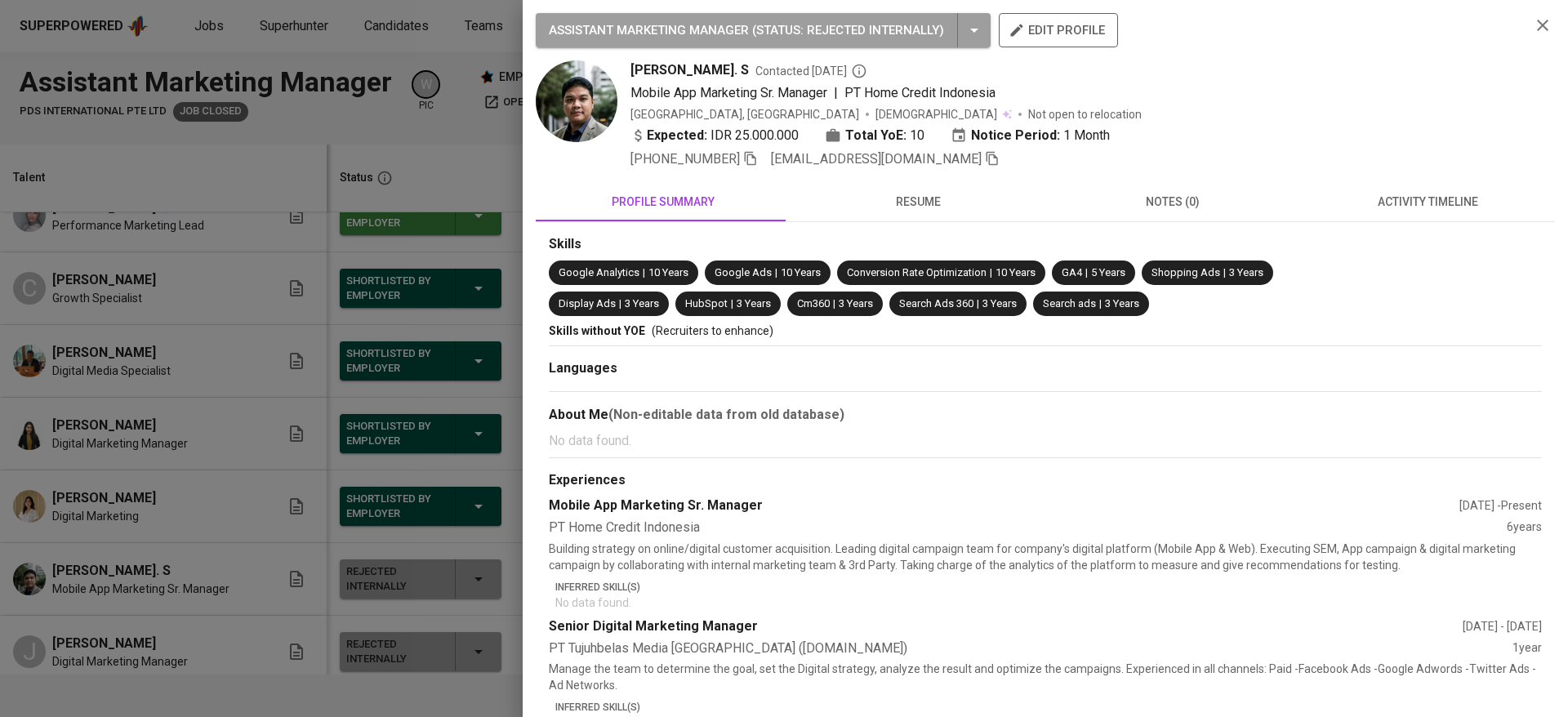
click at [921, 209] on span "resume" at bounding box center [918, 202] width 236 height 20
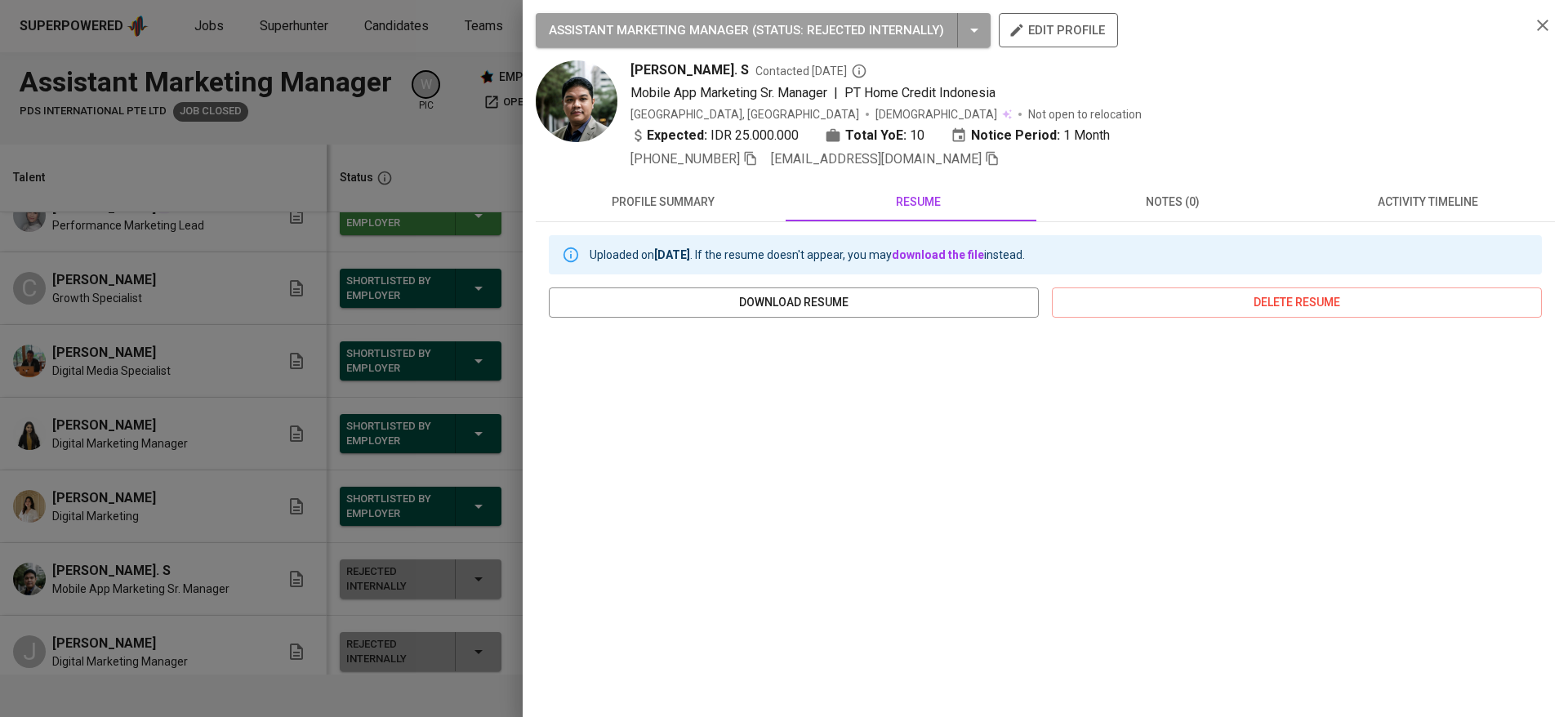
scroll to position [130, 0]
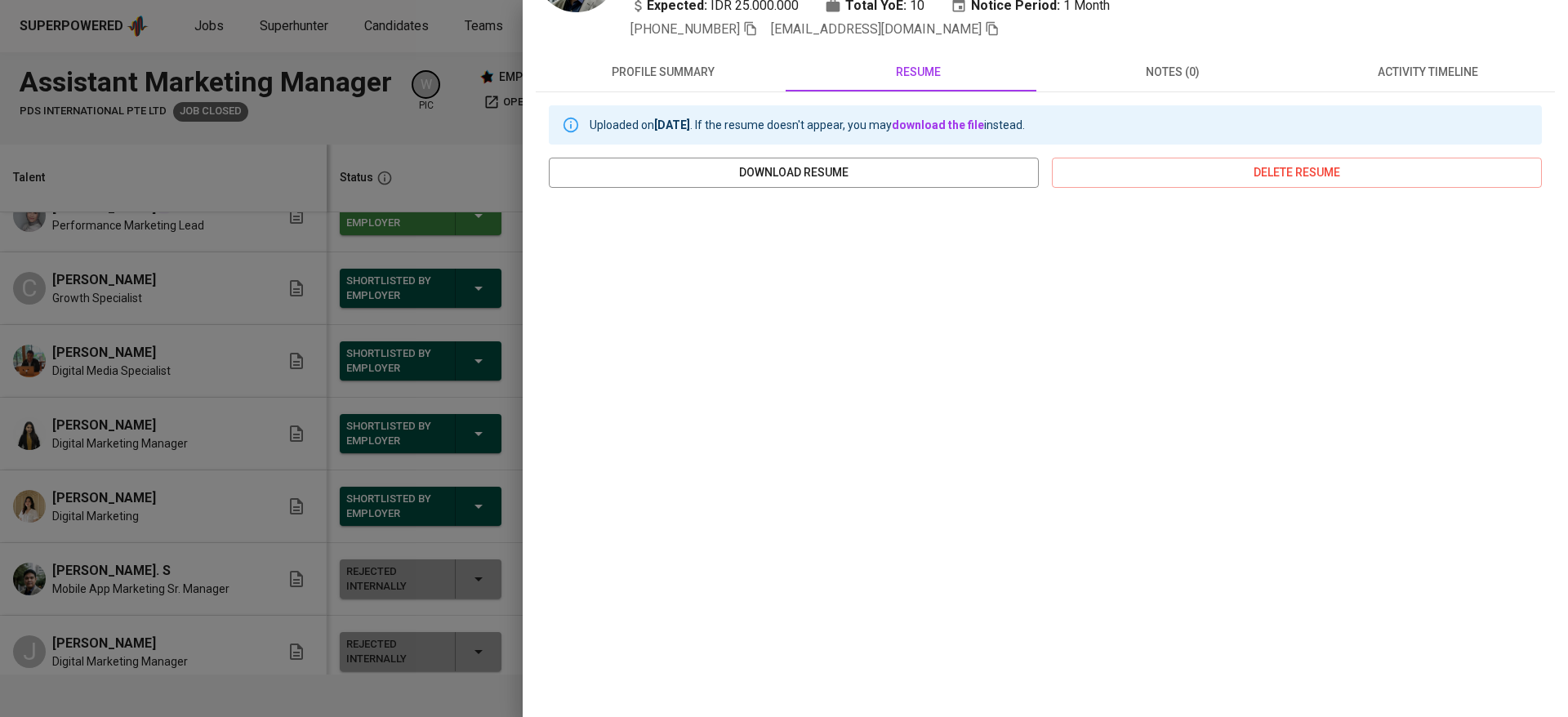
click at [226, 454] on div at bounding box center [784, 358] width 1568 height 717
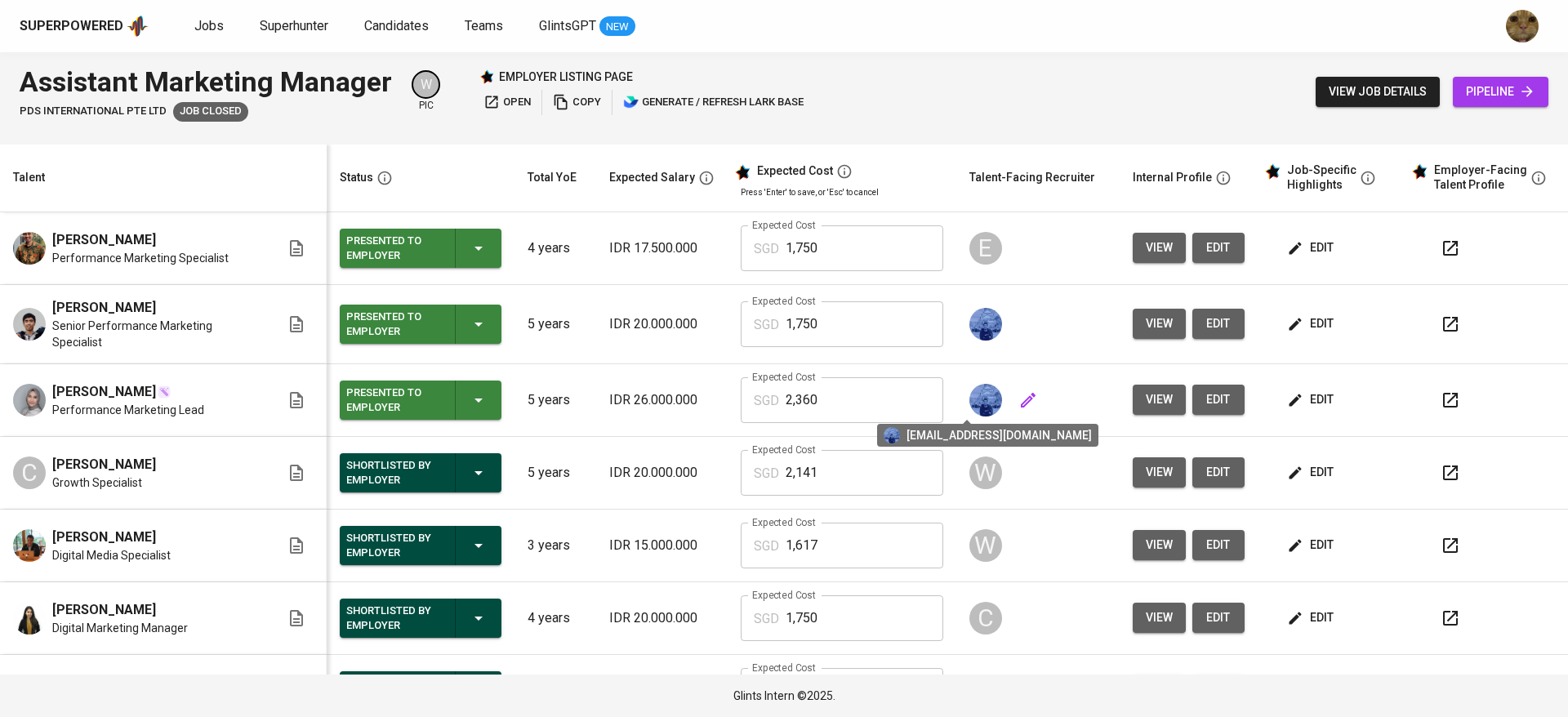
scroll to position [418, 0]
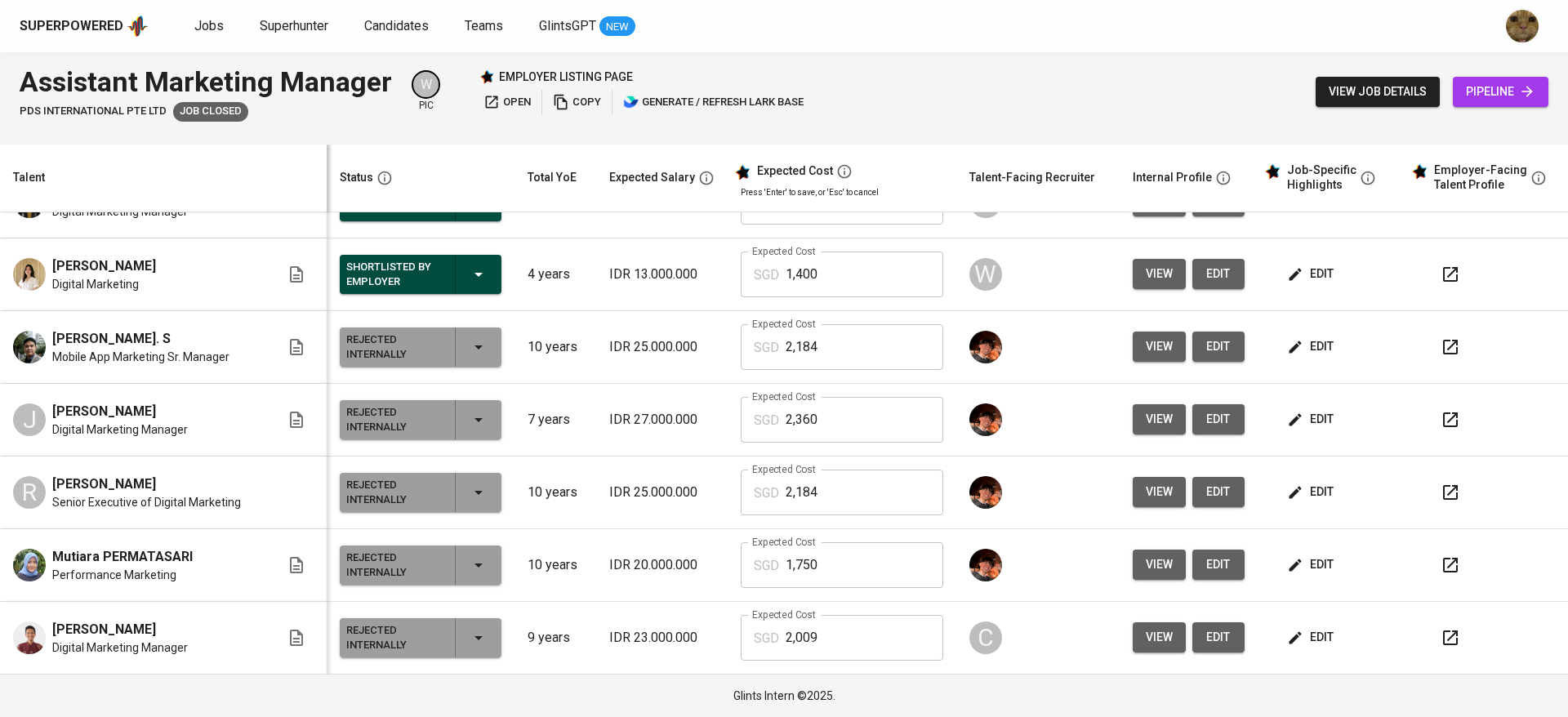
click at [1146, 635] on span "view" at bounding box center [1160, 637] width 27 height 20
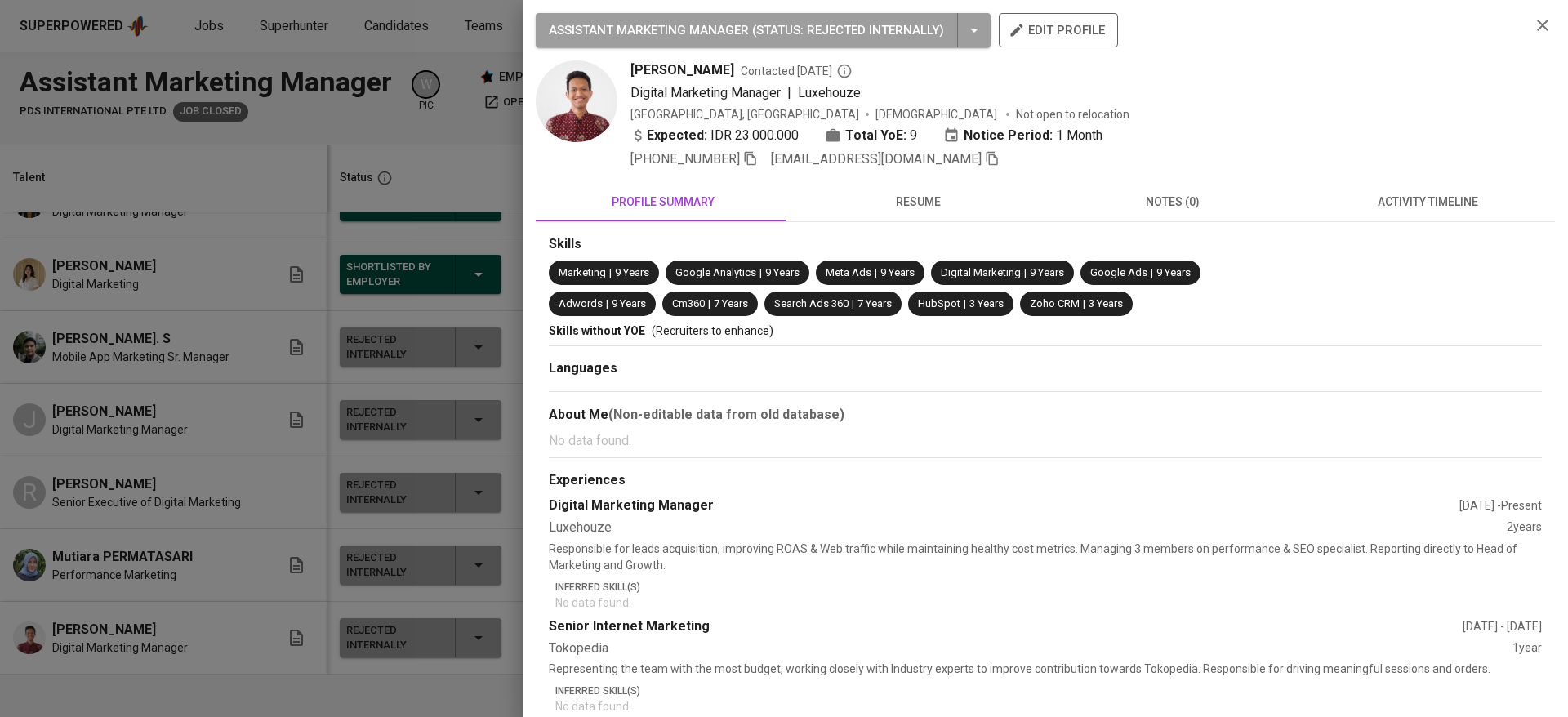
click at [897, 227] on div "Skills Marketing | 9 Years Google Analytics | 9 Years Meta Ads | 9 Years Digita…" at bounding box center [1045, 713] width 1019 height 984
click at [886, 205] on span "resume" at bounding box center [918, 202] width 236 height 20
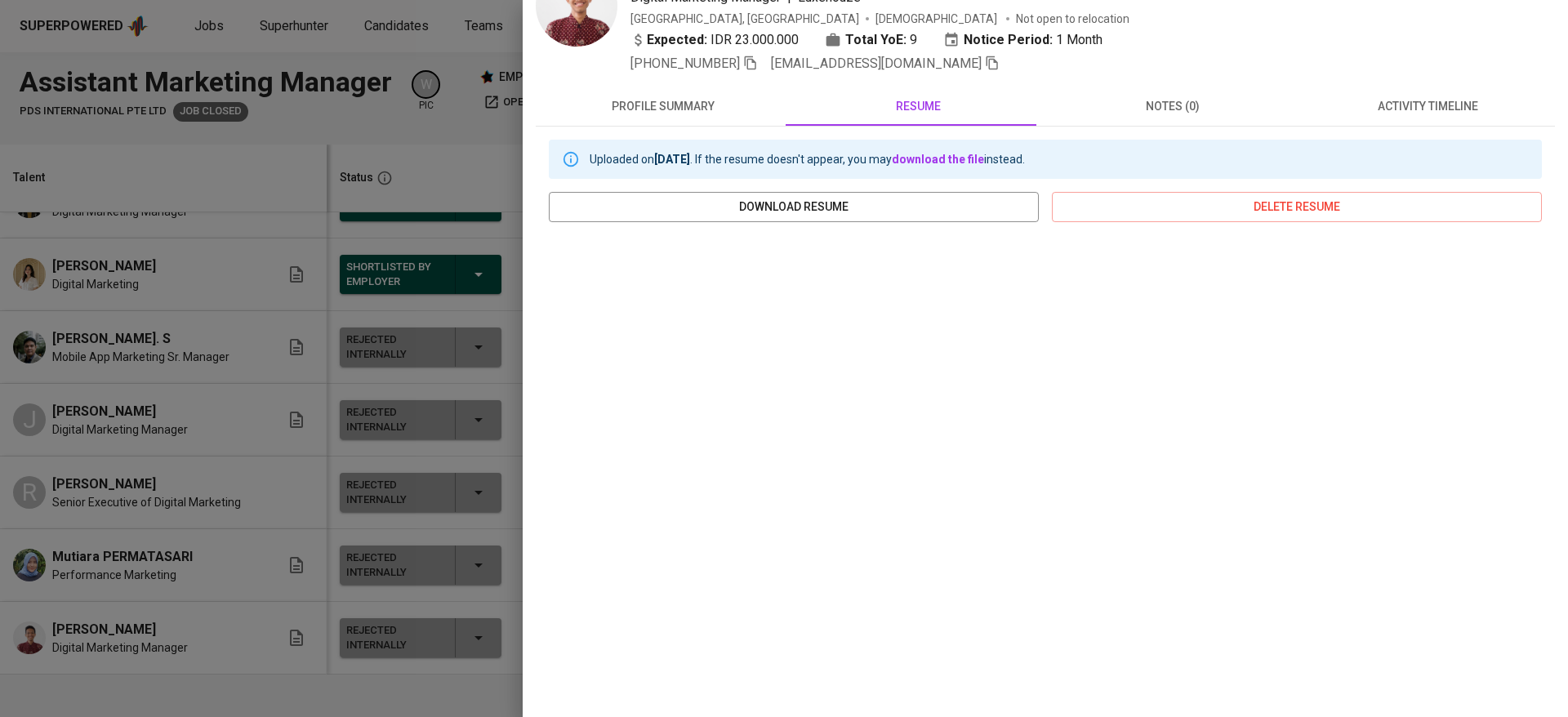
scroll to position [100, 0]
click at [246, 387] on div at bounding box center [784, 358] width 1568 height 717
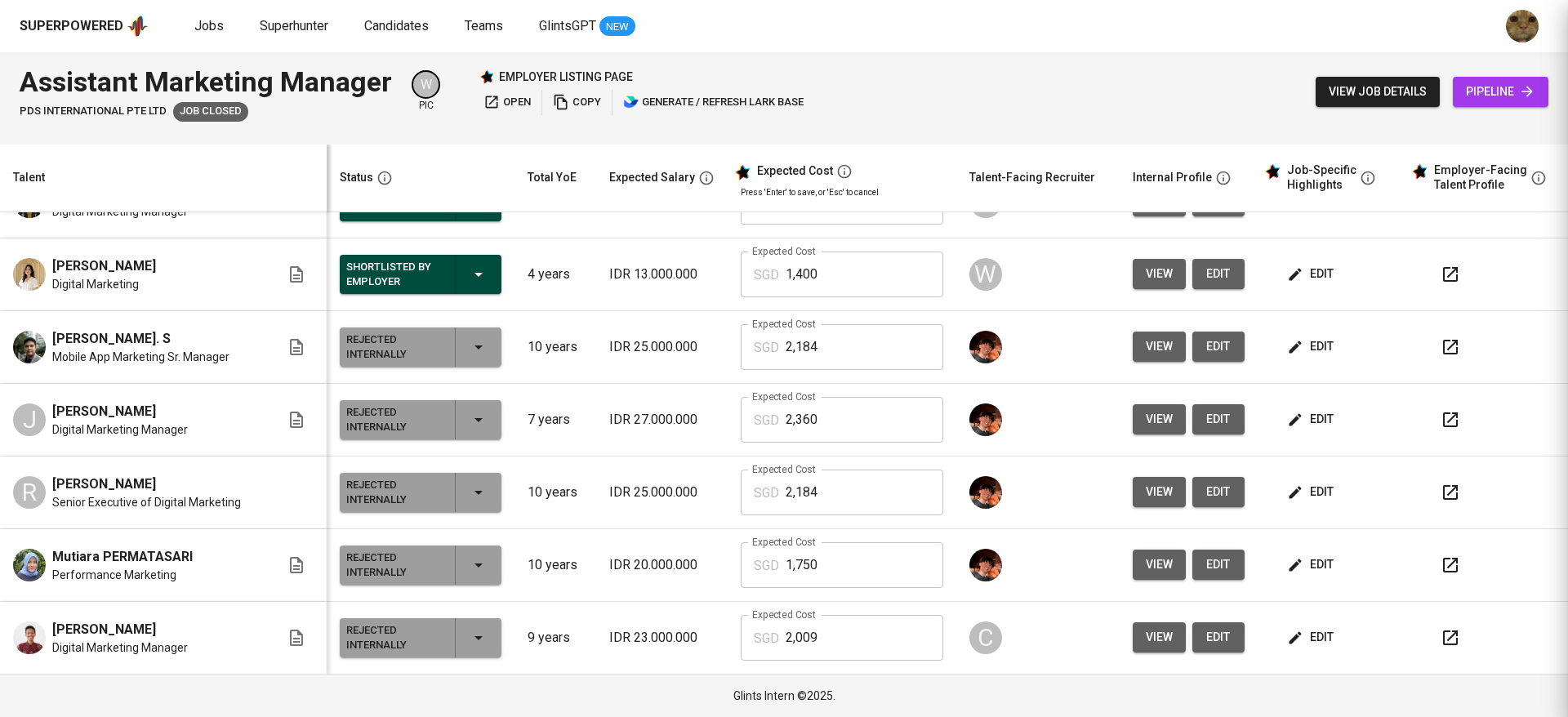
scroll to position [0, 0]
click at [1142, 652] on td "view edit" at bounding box center [1189, 639] width 138 height 73
click at [1146, 643] on span "view" at bounding box center [1160, 637] width 27 height 20
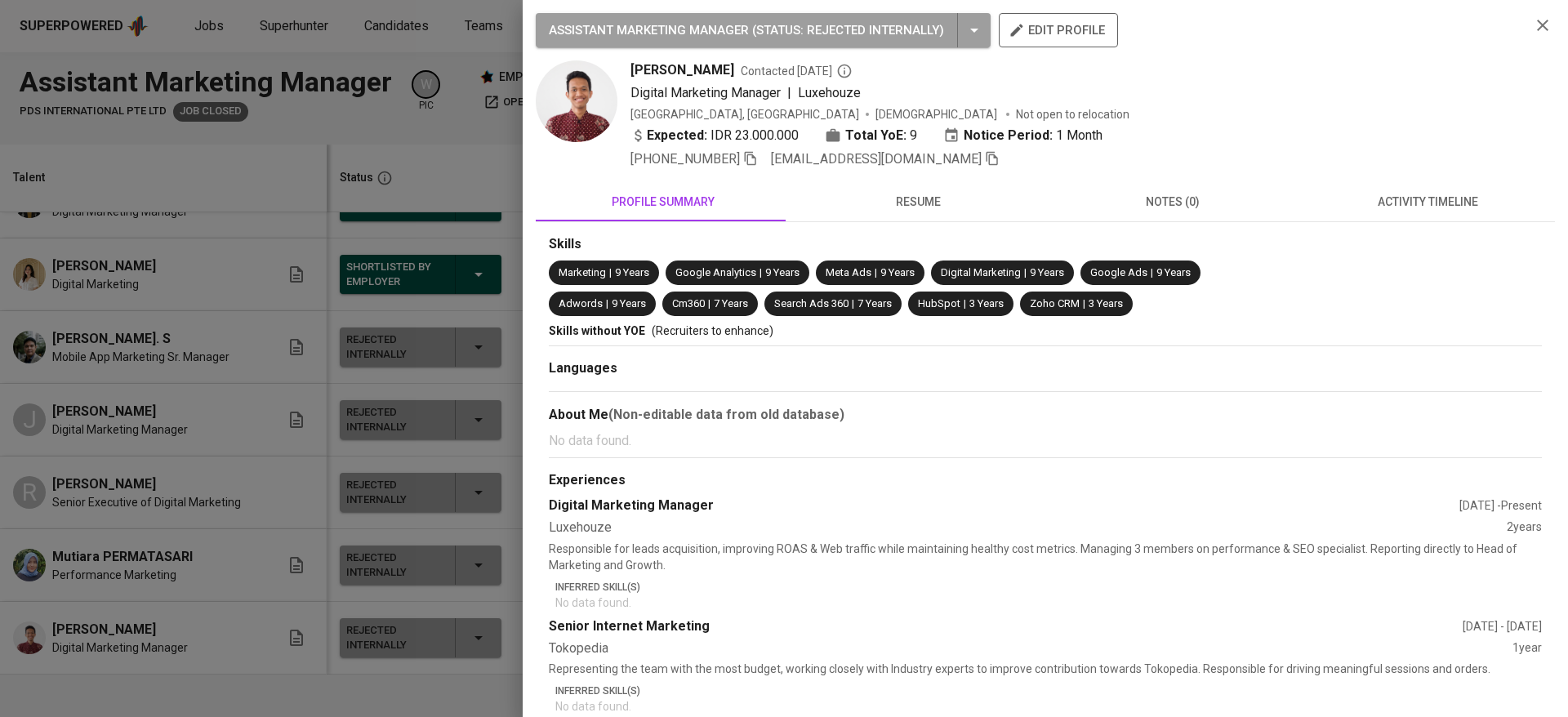
click at [939, 167] on span "[EMAIL_ADDRESS][DOMAIN_NAME]" at bounding box center [884, 159] width 228 height 20
click at [986, 152] on icon "button" at bounding box center [991, 158] width 12 height 14
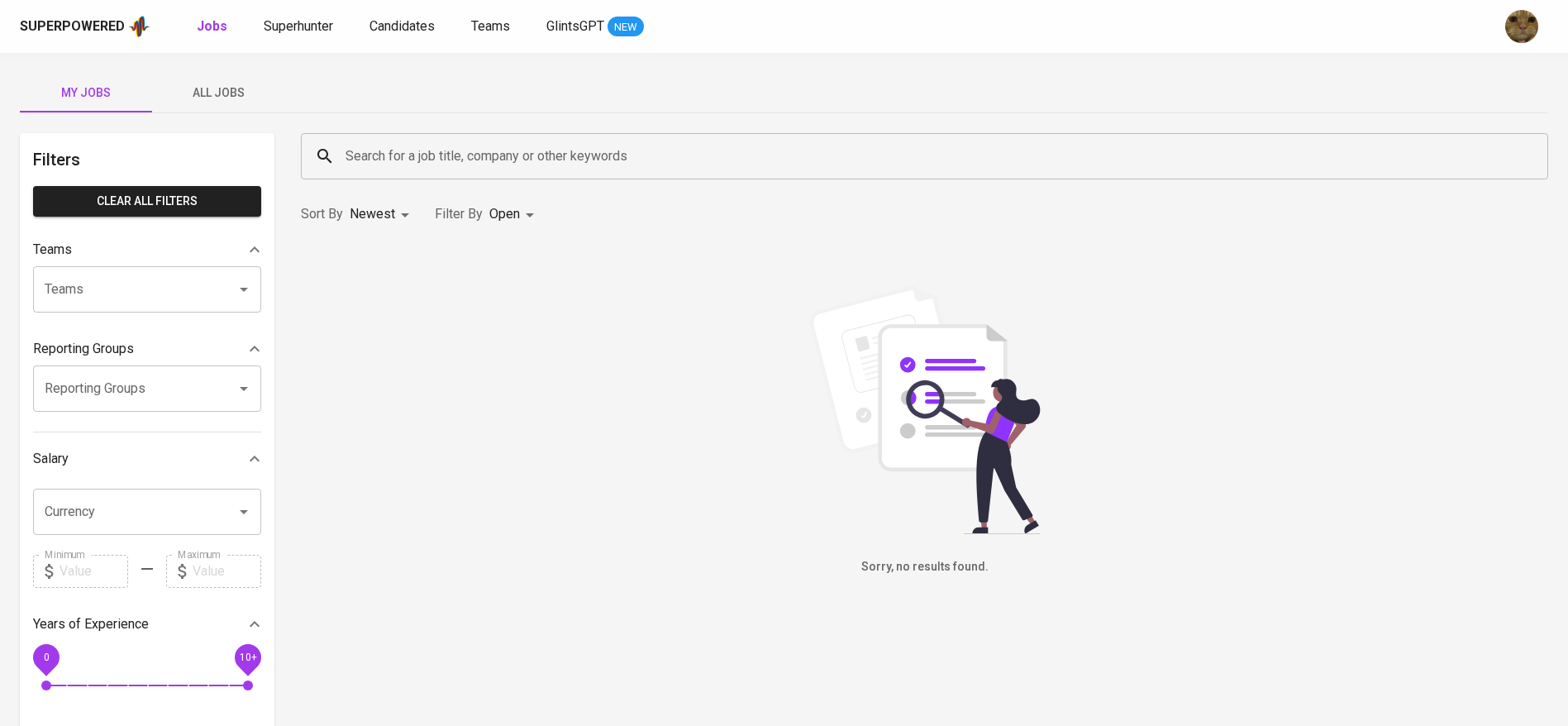
click at [408, 37] on div "Superpowered Jobs Superhunter Candidates Teams GlintsGPT NEW" at bounding box center [758, 26] width 1476 height 25
click at [392, 22] on span "Candidates" at bounding box center [401, 26] width 65 height 16
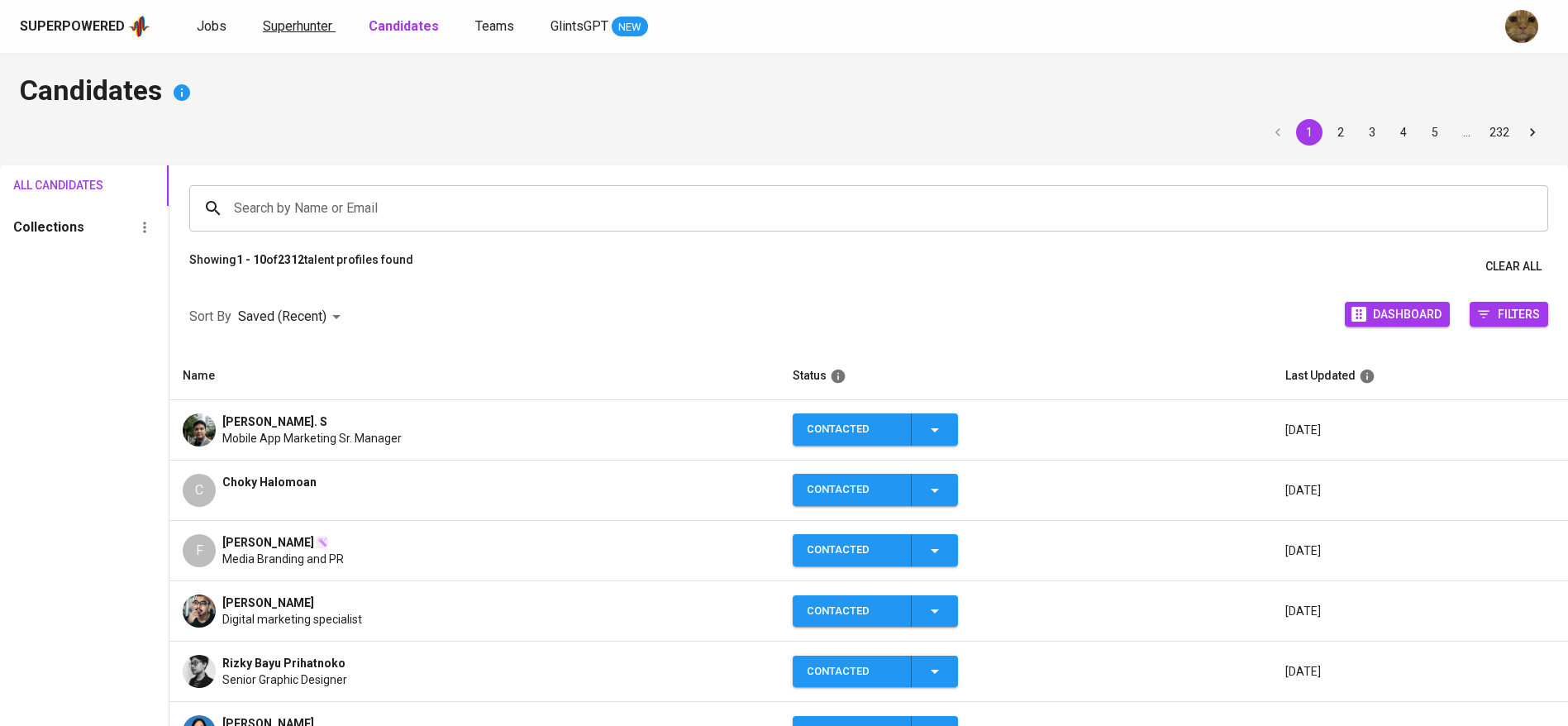
click at [316, 22] on span "Superhunter" at bounding box center [296, 26] width 69 height 16
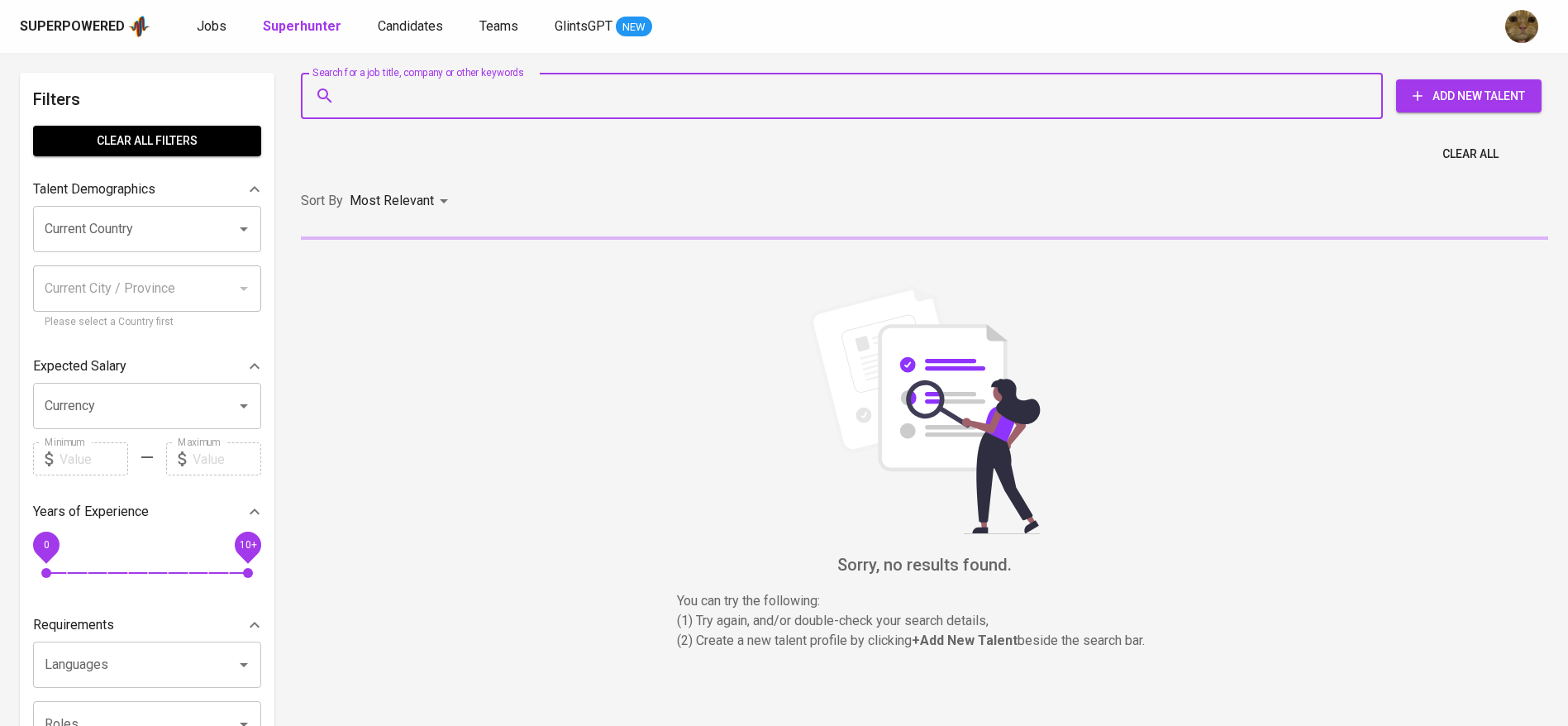
click at [450, 93] on input "Search for a job title, company or other keywords" at bounding box center [846, 96] width 1009 height 31
paste input "[EMAIL_ADDRESS][DOMAIN_NAME]"
type input "[EMAIL_ADDRESS][DOMAIN_NAME]"
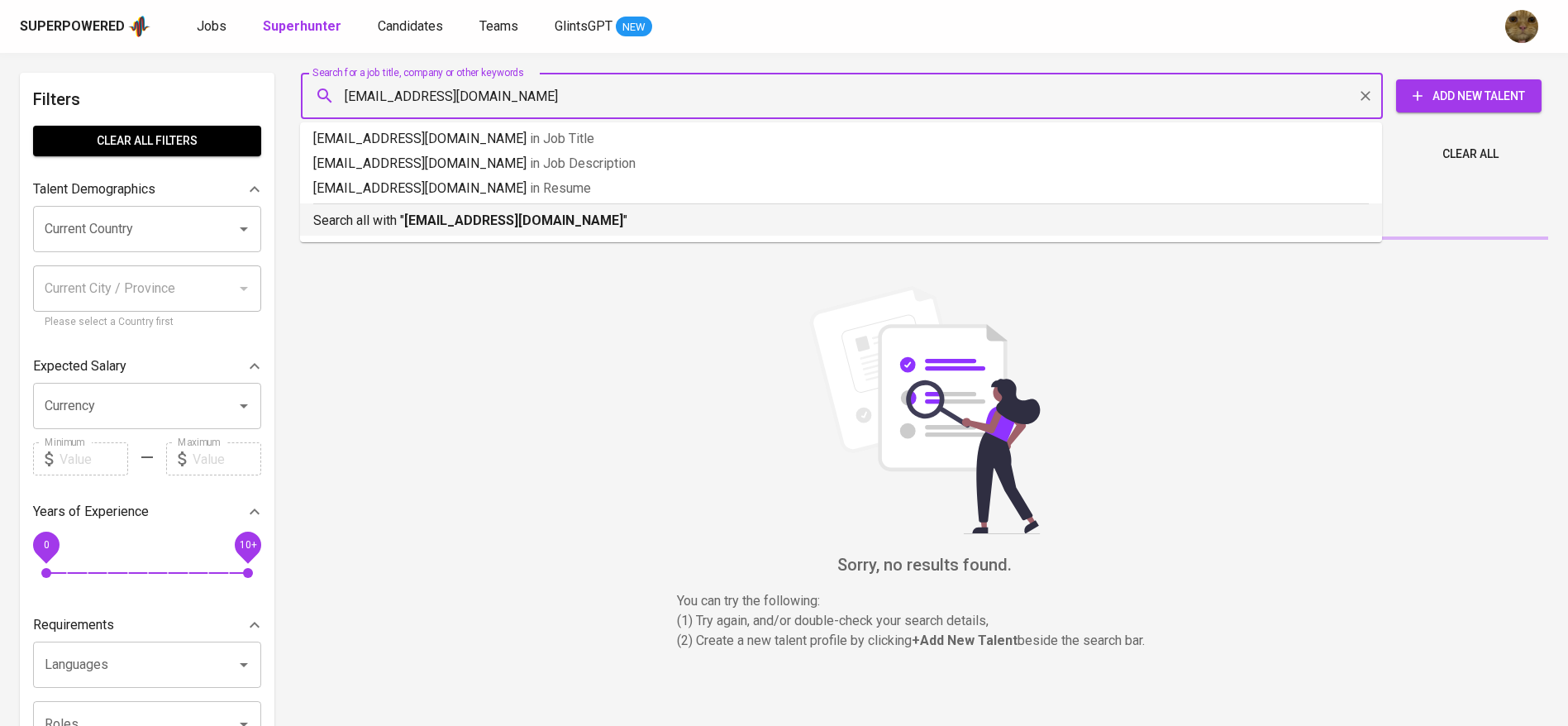
click at [409, 215] on b "[EMAIL_ADDRESS][DOMAIN_NAME]" at bounding box center [514, 220] width 219 height 16
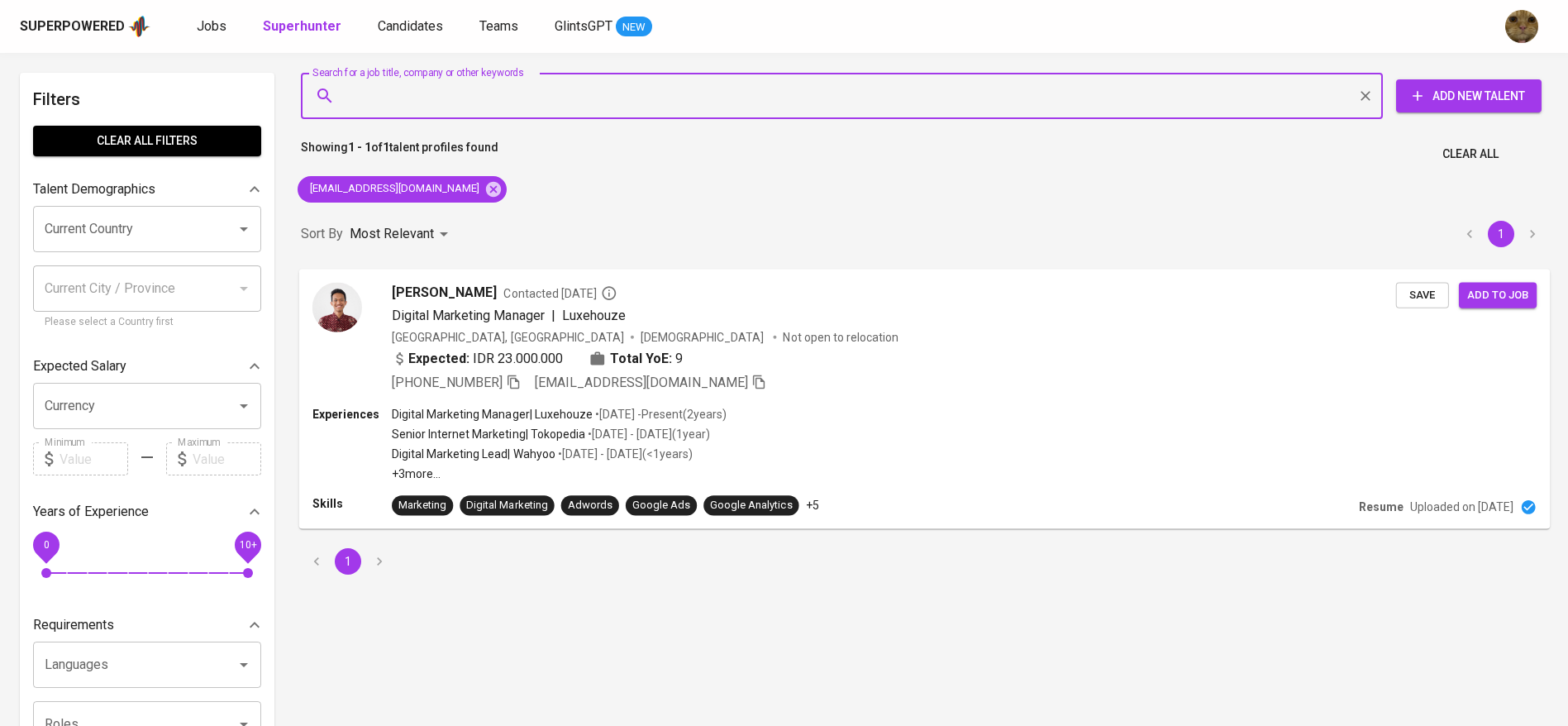
click at [958, 392] on div "[PHONE_NUMBER] [EMAIL_ADDRESS][DOMAIN_NAME]" at bounding box center [894, 382] width 1005 height 20
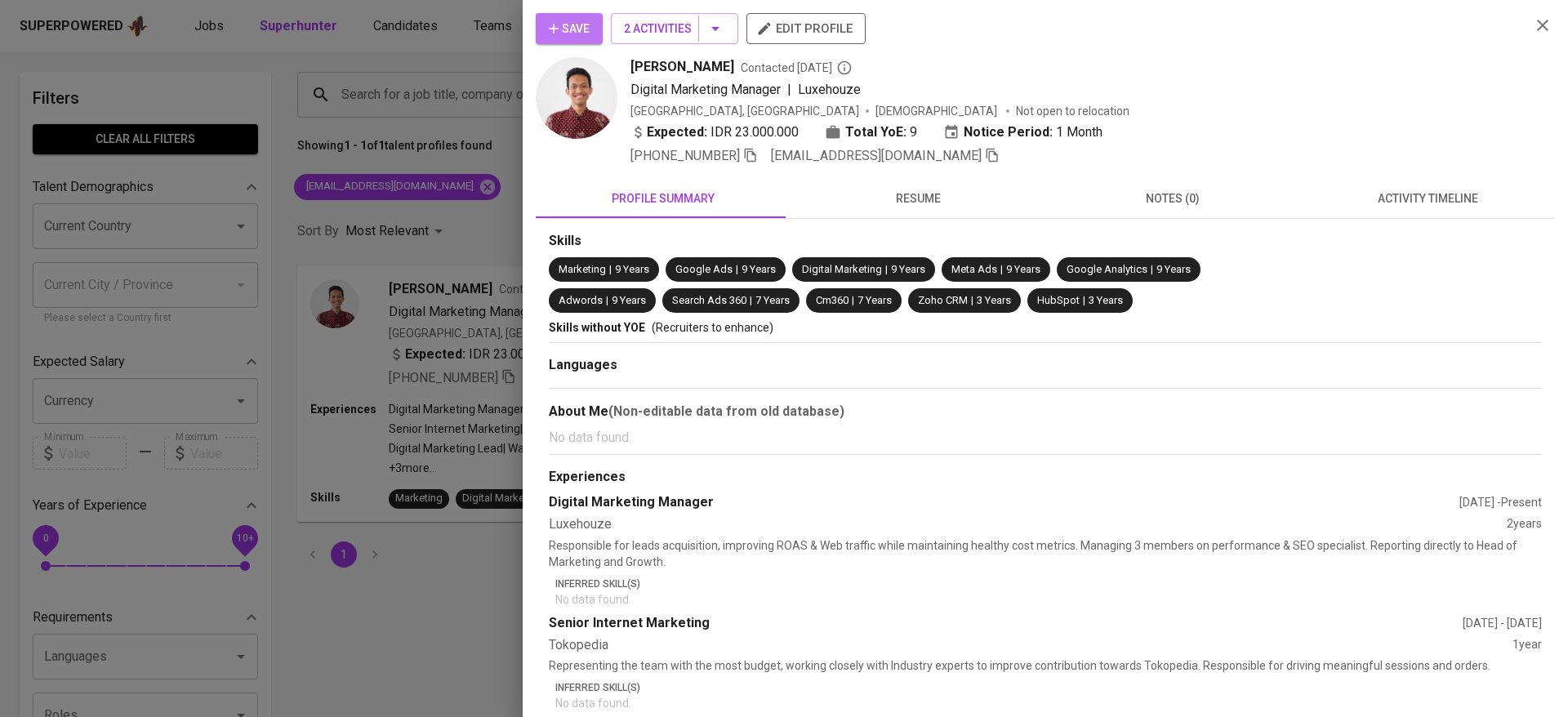
click at [585, 20] on span "Save" at bounding box center [568, 29] width 41 height 20
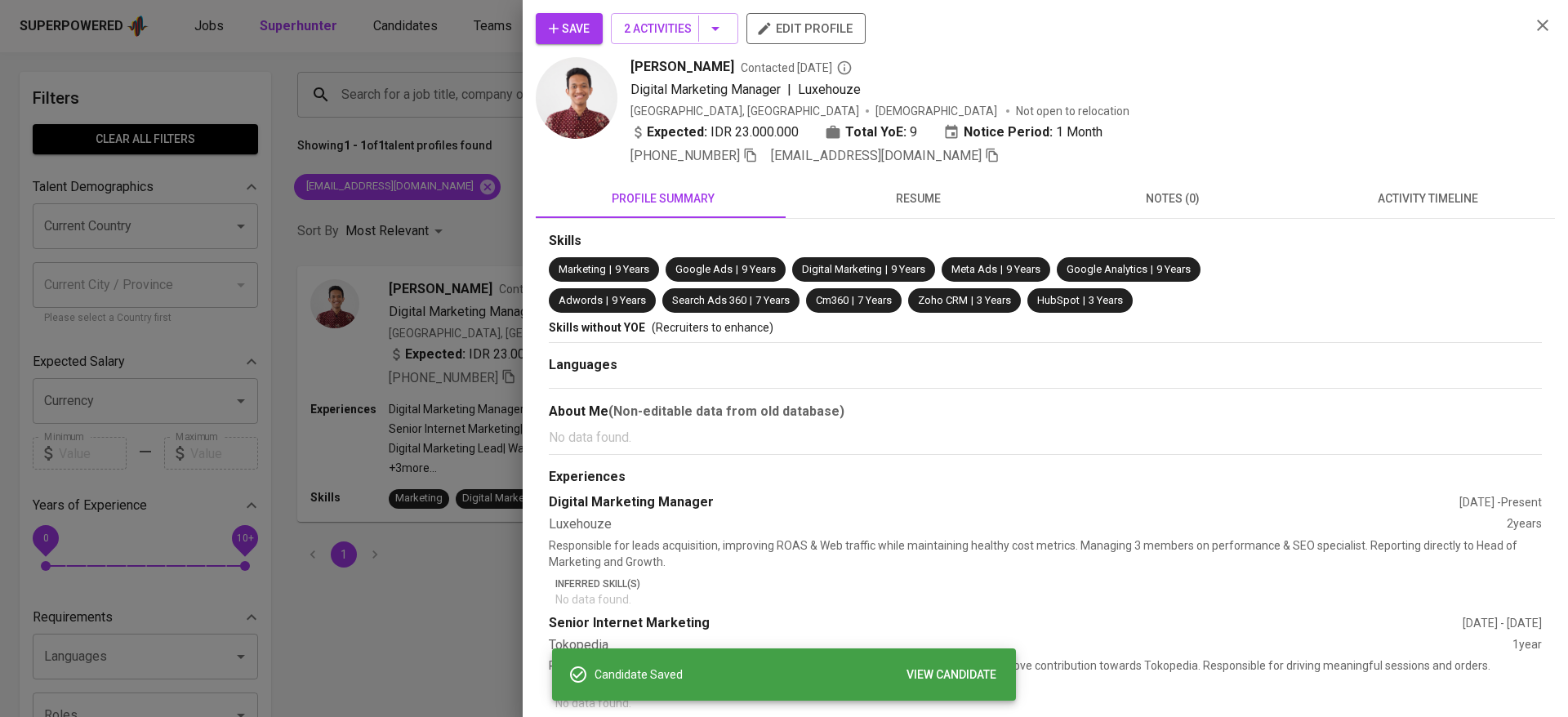
click at [452, 43] on div at bounding box center [784, 358] width 1568 height 717
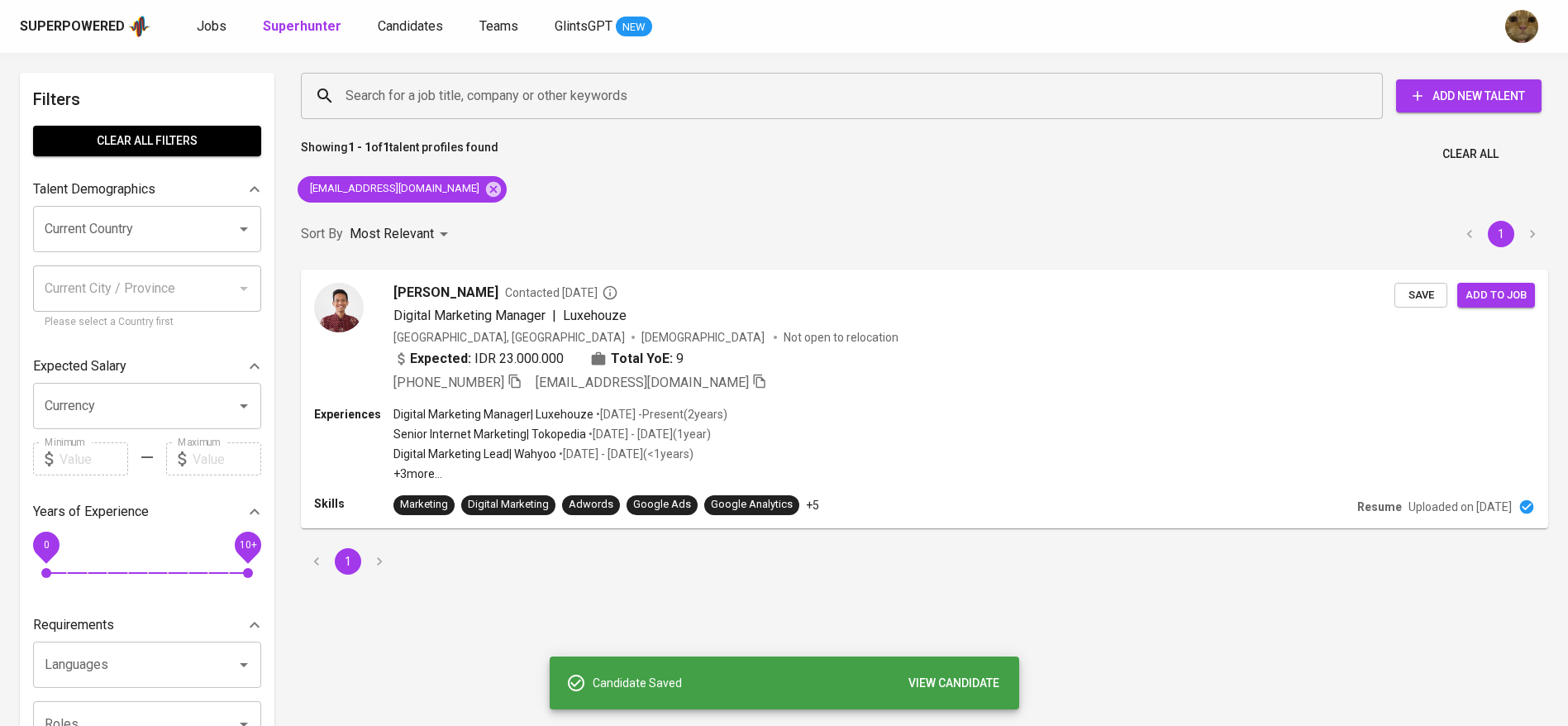
click at [408, 41] on div "Superpowered Jobs Superhunter Candidates Teams GlintsGPT NEW" at bounding box center [784, 26] width 1568 height 53
click at [387, 15] on div "Superpowered Jobs Superhunter Candidates Teams GlintsGPT NEW" at bounding box center [758, 26] width 1476 height 25
click at [391, 23] on span "Candidates" at bounding box center [410, 26] width 65 height 16
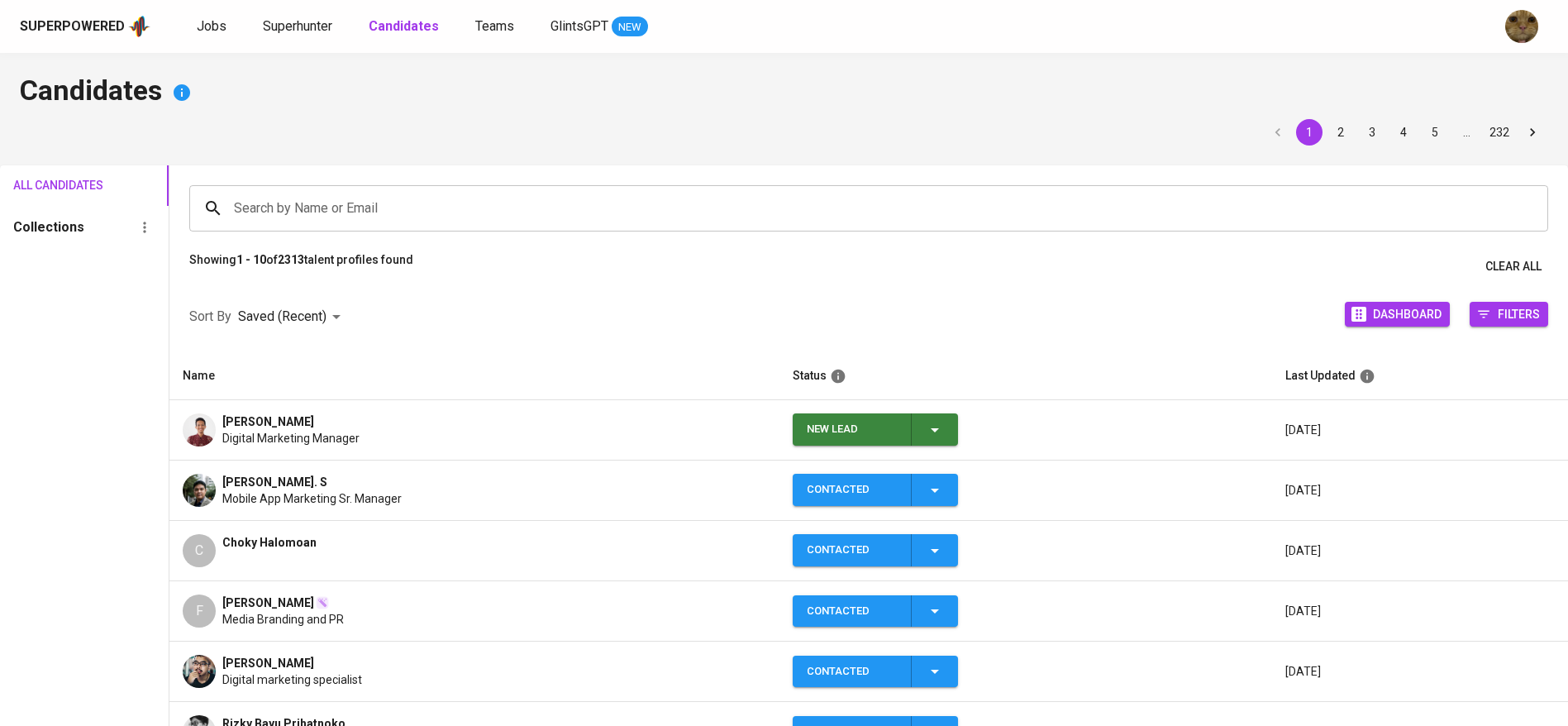
click at [936, 432] on icon "button" at bounding box center [935, 430] width 20 height 20
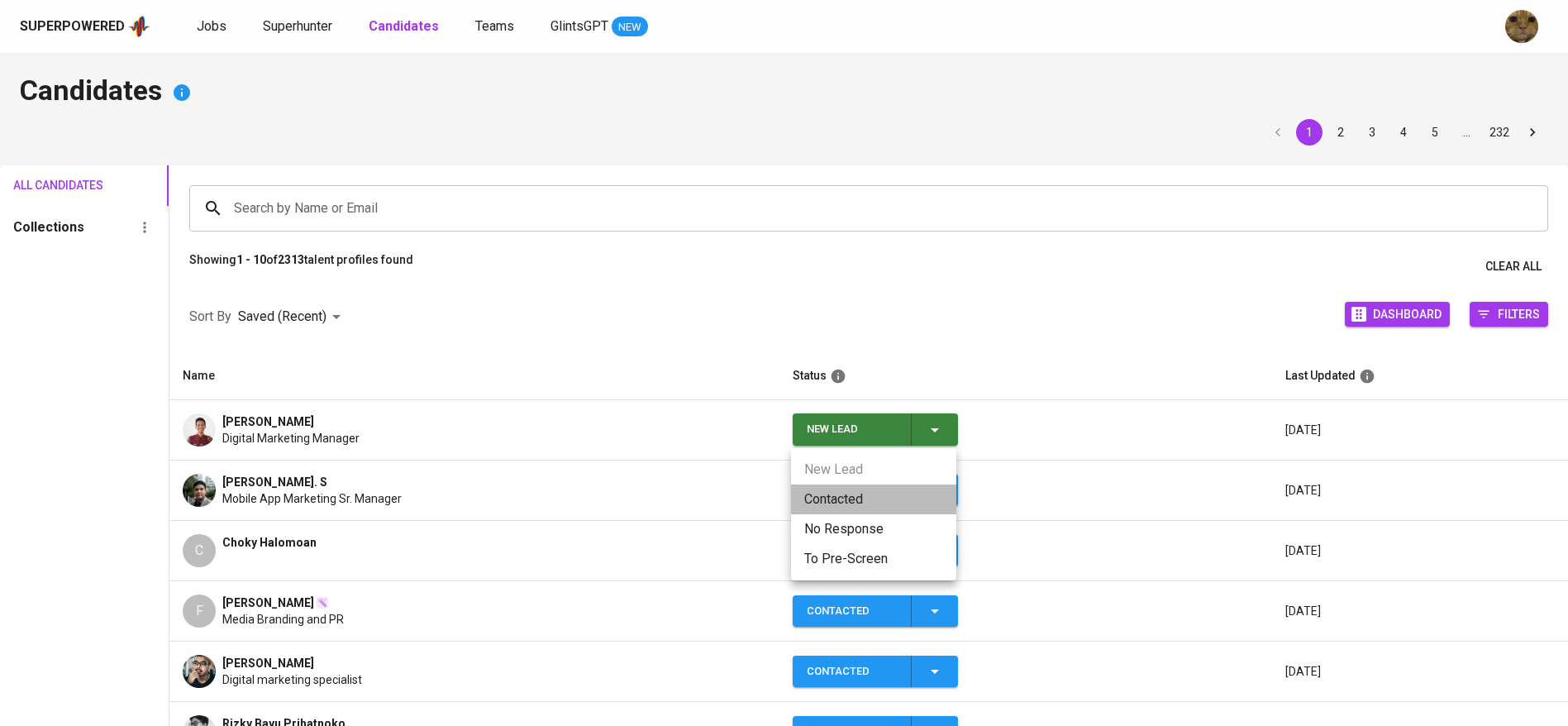
click at [850, 494] on li "Contacted" at bounding box center [874, 499] width 166 height 29
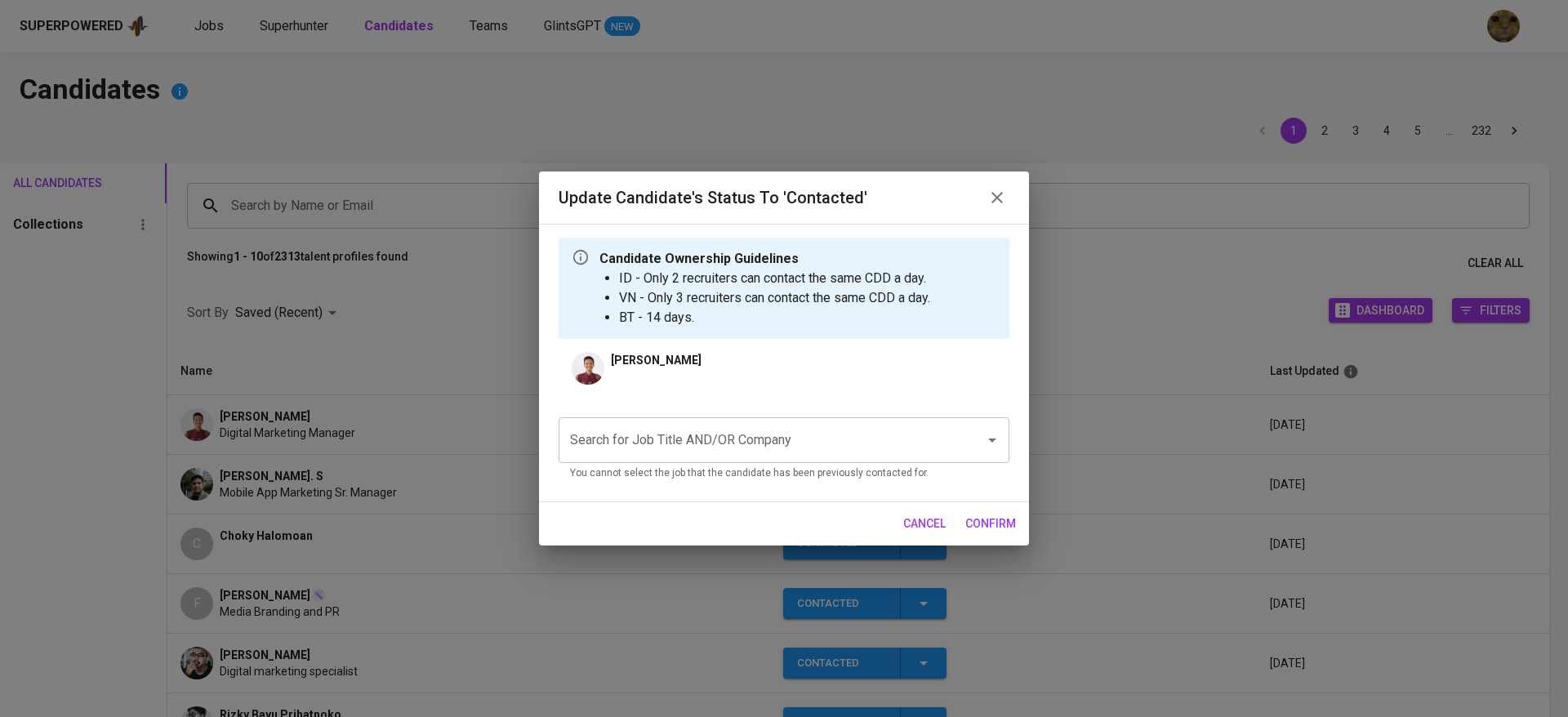
click at [659, 442] on input "Search for Job Title AND/OR Company" at bounding box center [760, 440] width 390 height 31
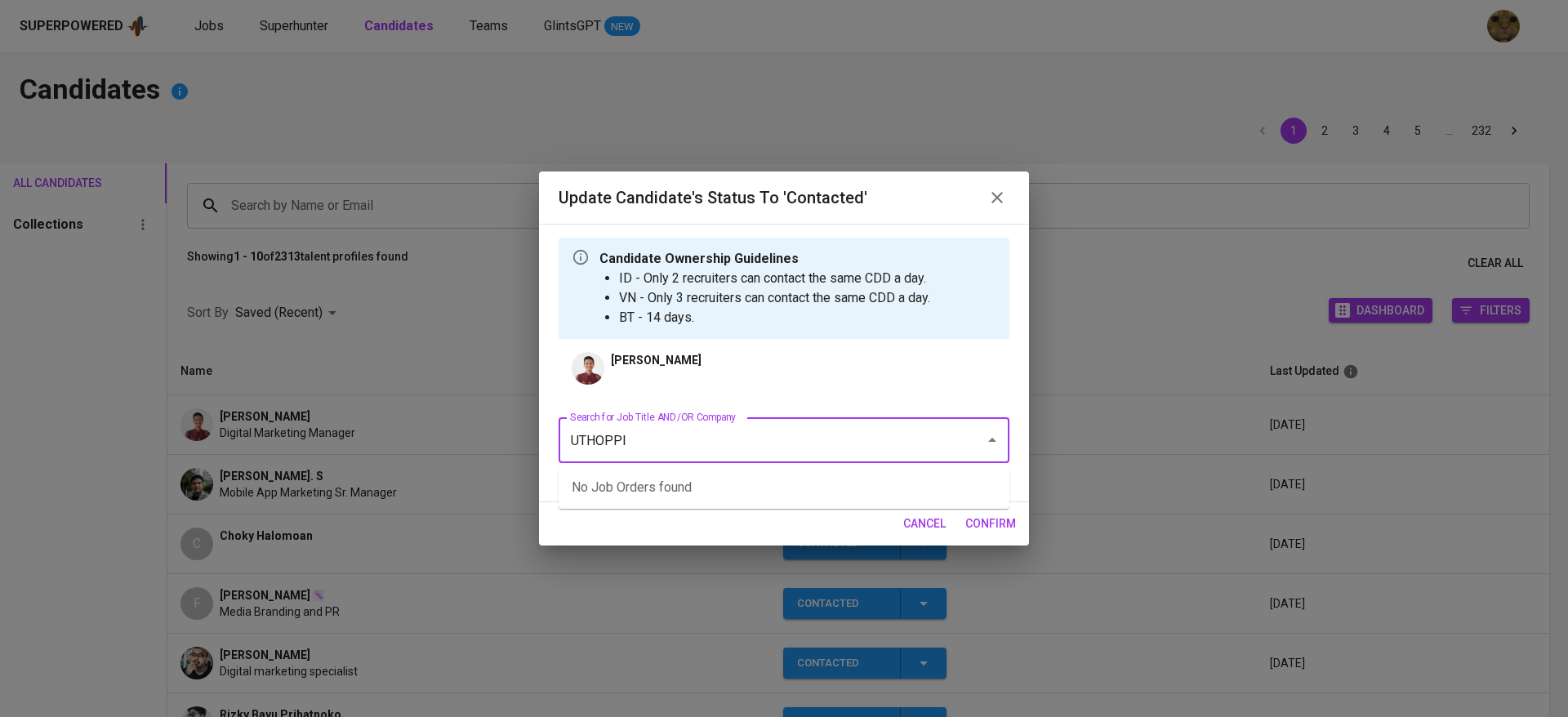
type input "UTHOPPIA"
type input "UT"
type input "UTHOPPIA"
click at [699, 491] on li "Marketing Engagement Manager (Uthoppia House Pte Ltd)" at bounding box center [784, 488] width 451 height 29
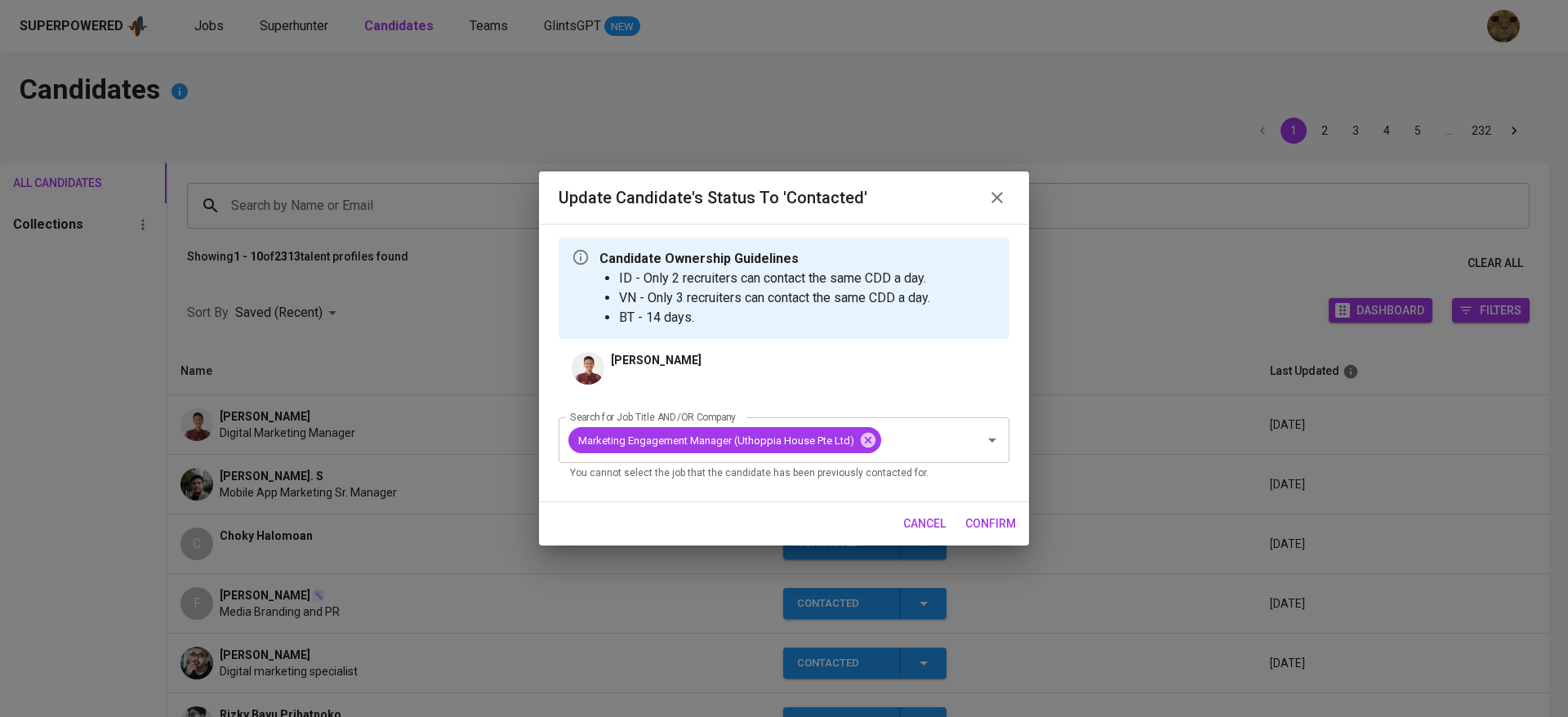
click at [992, 524] on span "confirm" at bounding box center [990, 524] width 51 height 20
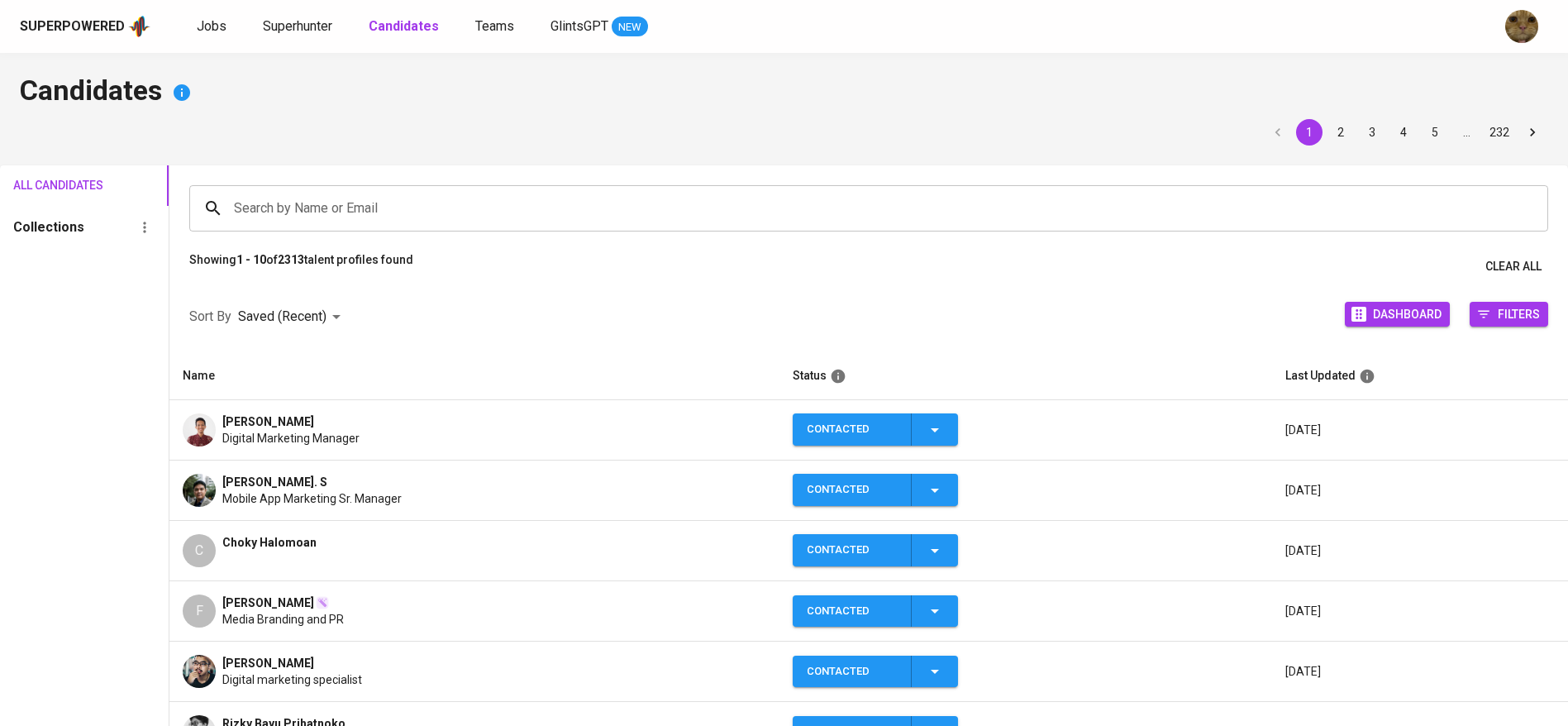
click at [447, 409] on td "Hafid Nur Ichsan Digital Marketing Manager" at bounding box center [474, 431] width 610 height 61
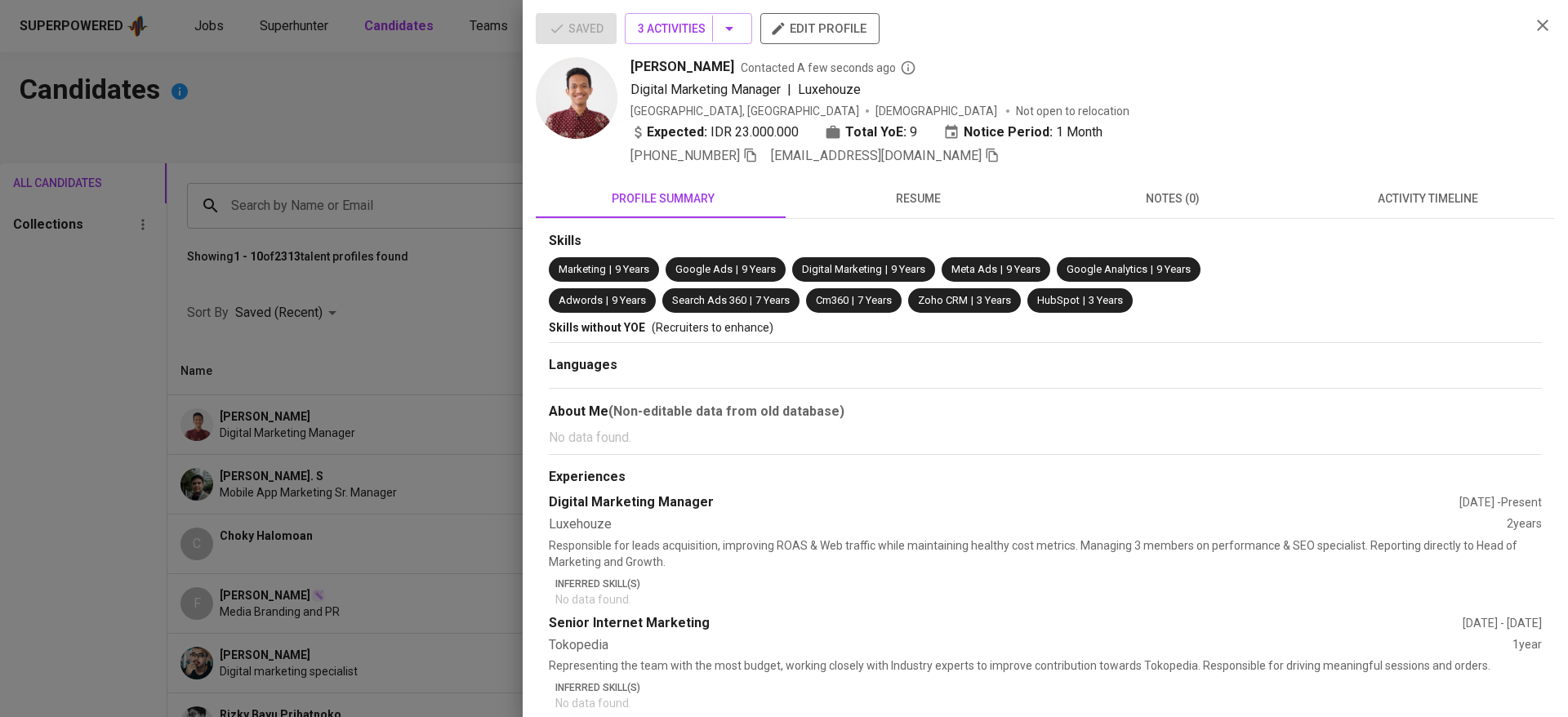
click at [754, 156] on icon "button" at bounding box center [750, 155] width 15 height 15
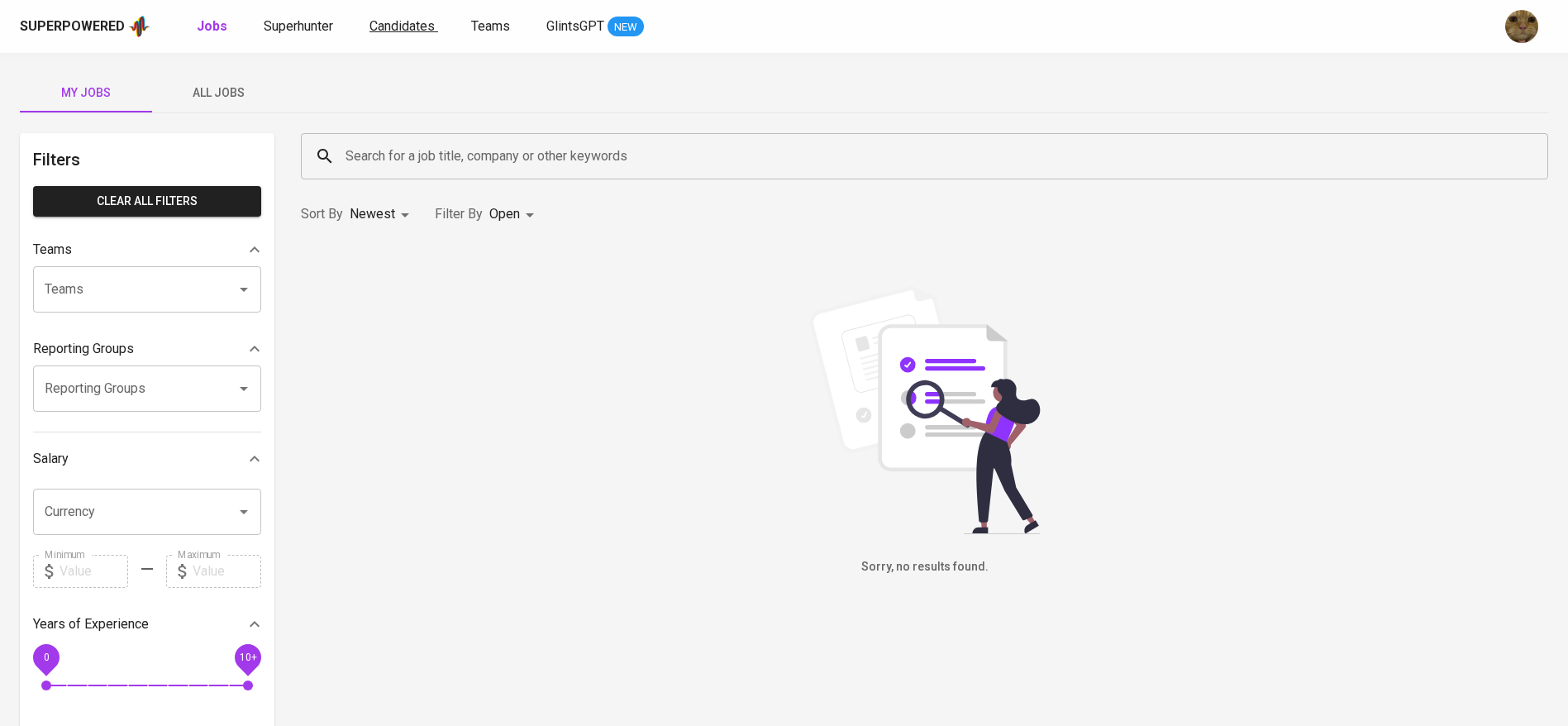
click at [412, 35] on link "Candidates" at bounding box center [403, 27] width 69 height 20
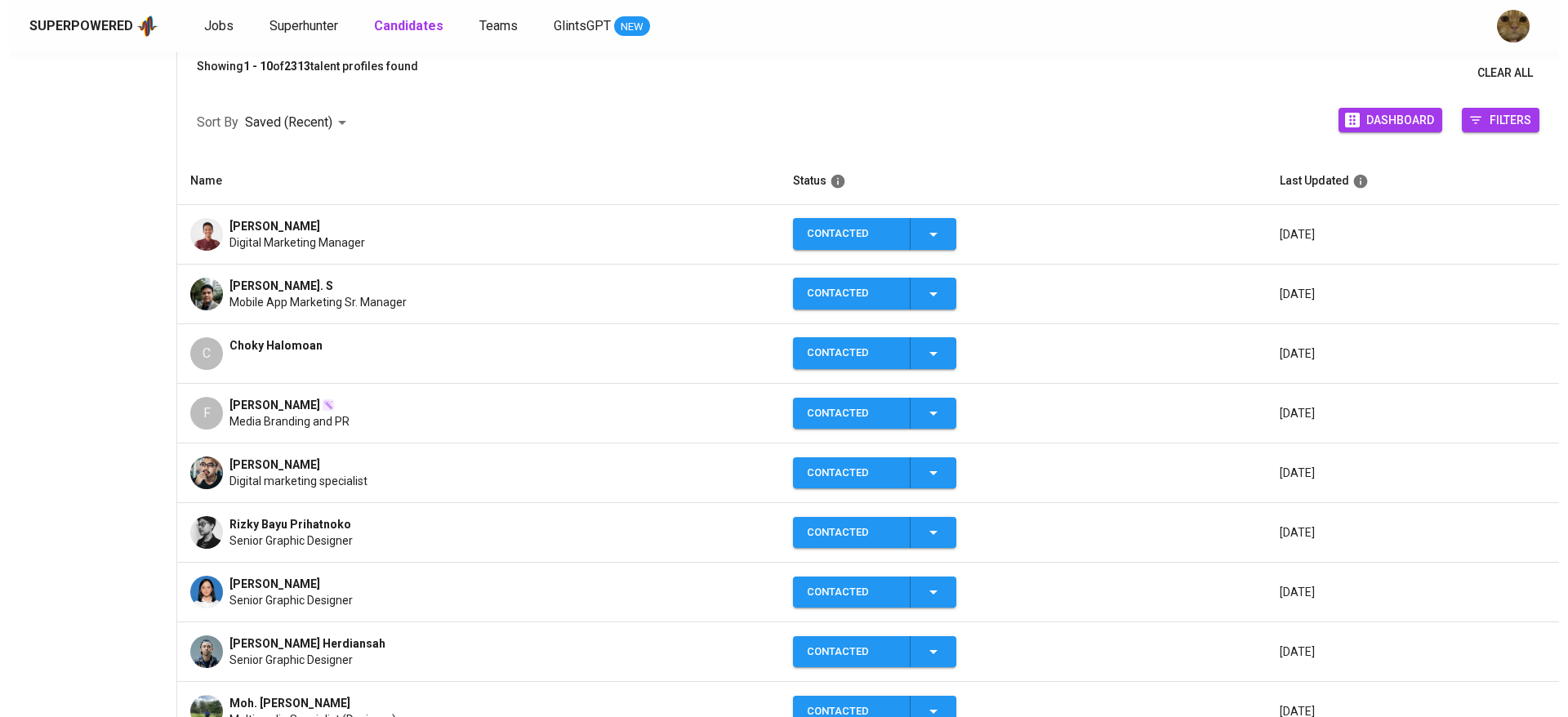
scroll to position [274, 0]
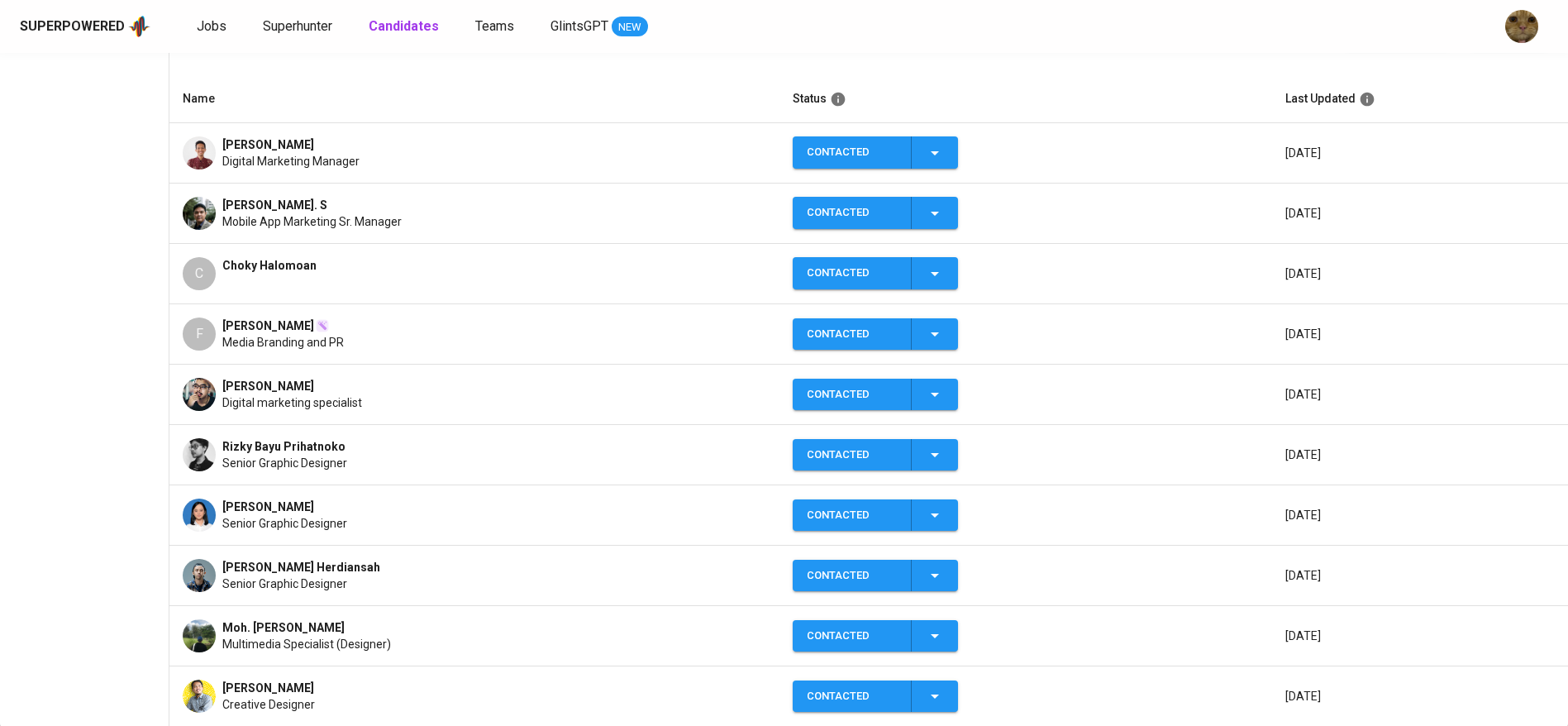
click at [190, 342] on div "F" at bounding box center [199, 334] width 33 height 33
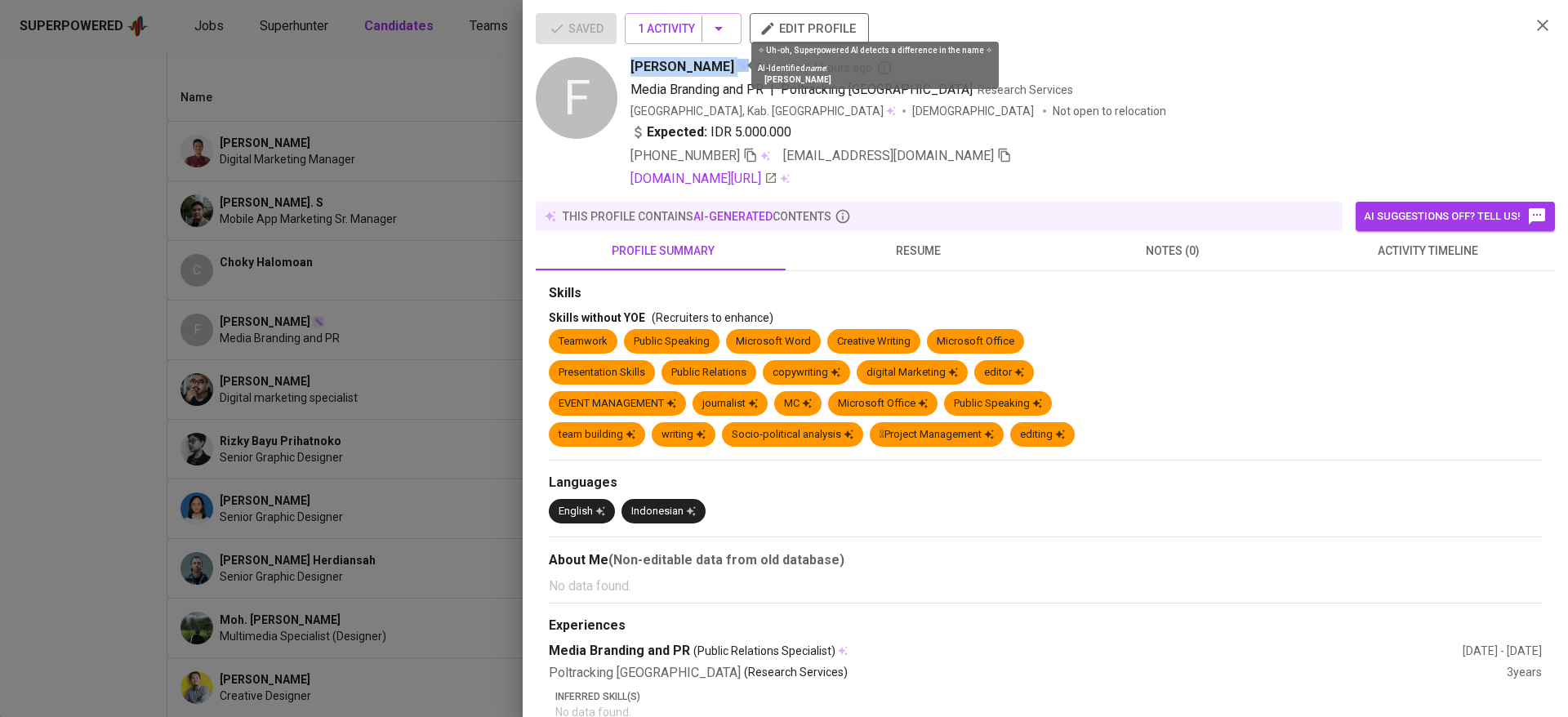
drag, startPoint x: 622, startPoint y: 53, endPoint x: 736, endPoint y: 60, distance: 114.2
click at [736, 60] on div "Saved 1 Activity edit profile F [PERSON_NAME] Contacted 4 hours ago Media Brand…" at bounding box center [1026, 100] width 981 height 176
copy div "[PERSON_NAME]"
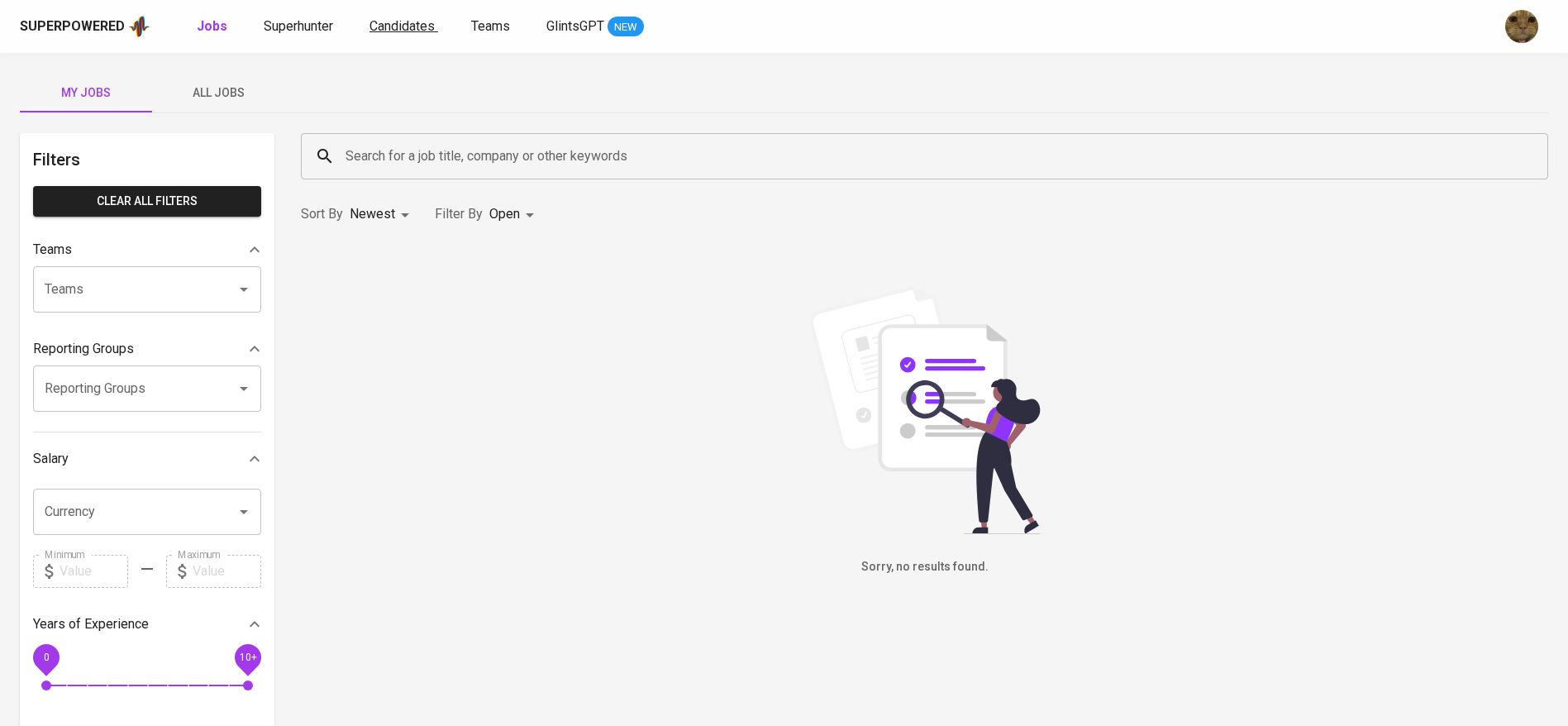
click at [416, 22] on span "Candidates" at bounding box center [401, 26] width 65 height 16
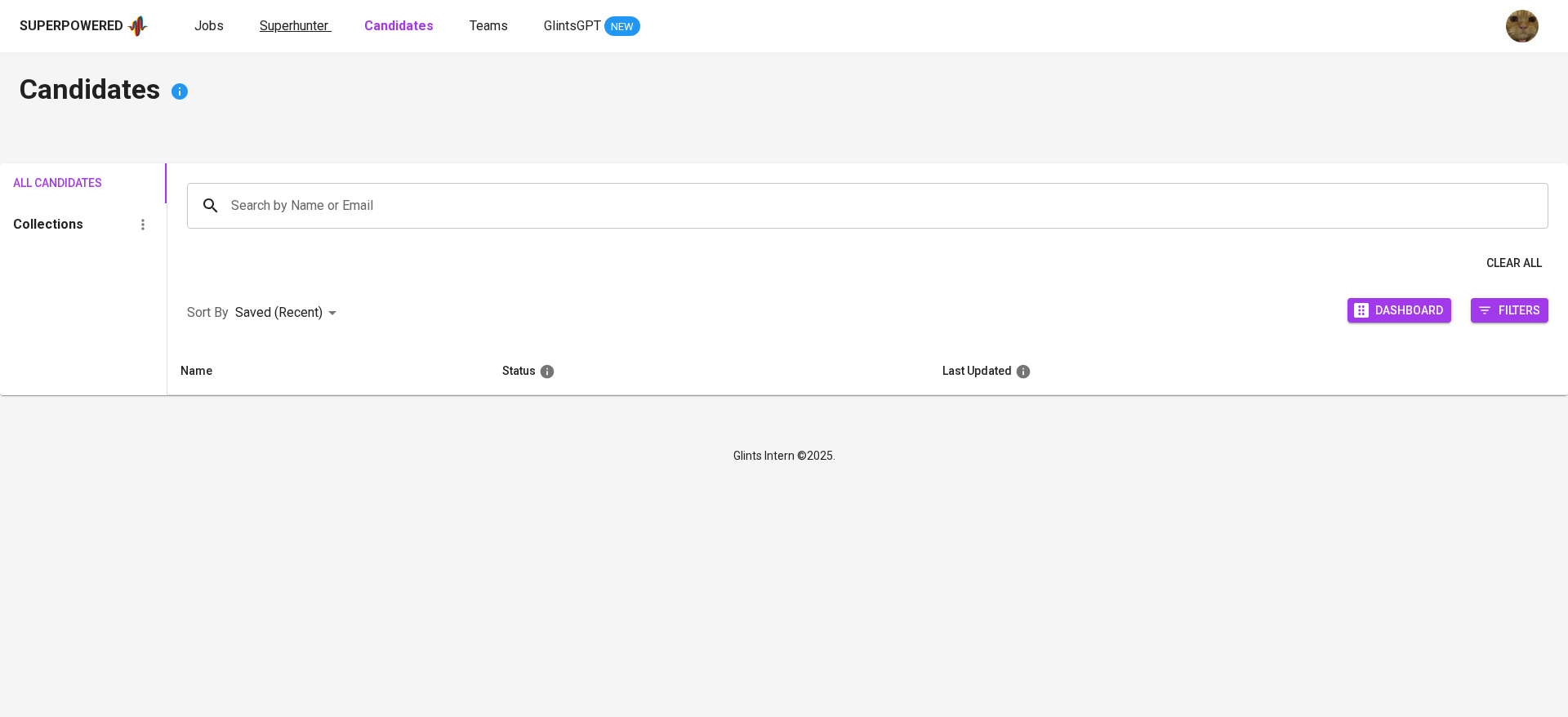
click at [311, 22] on span "Superhunter" at bounding box center [293, 25] width 68 height 15
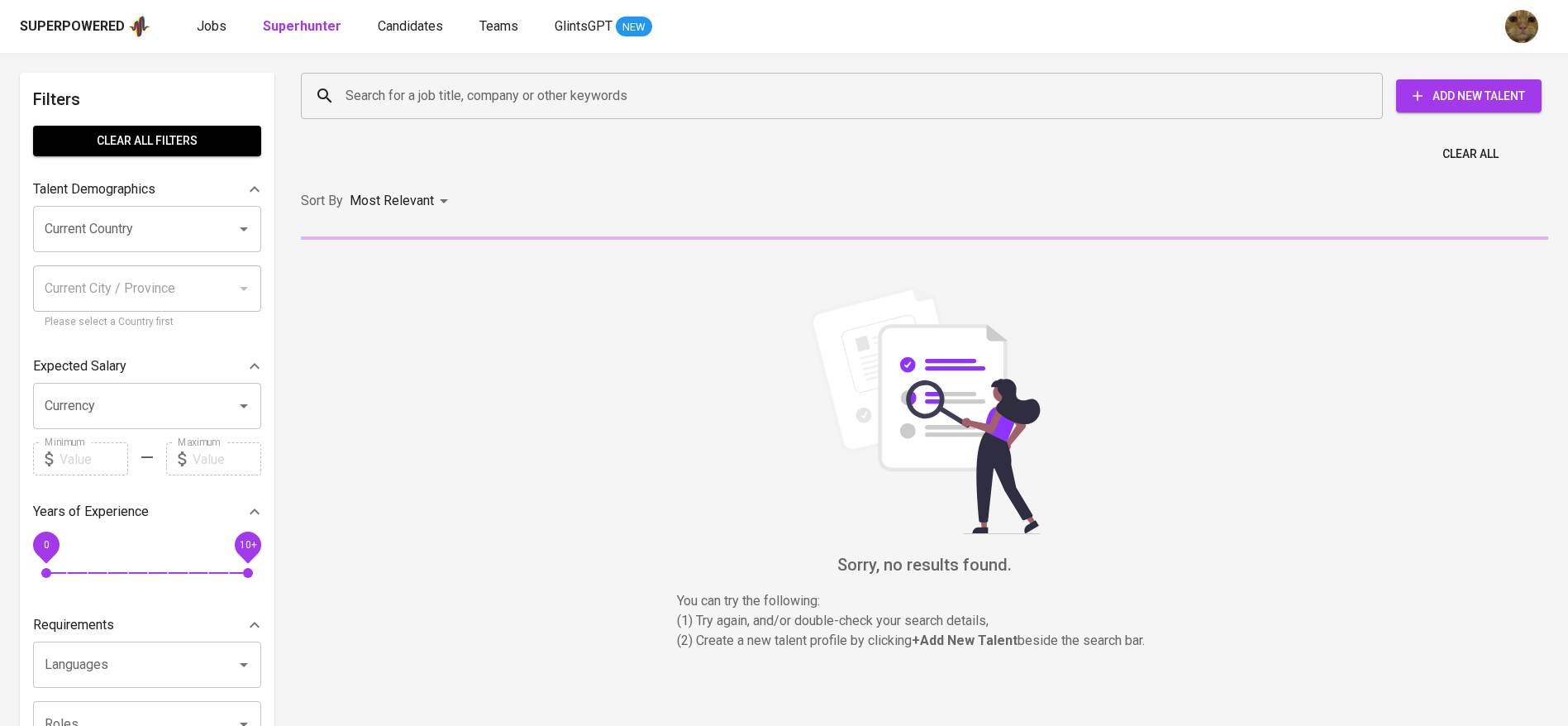
click at [444, 103] on input "Search for a job title, company or other keywords" at bounding box center [846, 96] width 1009 height 31
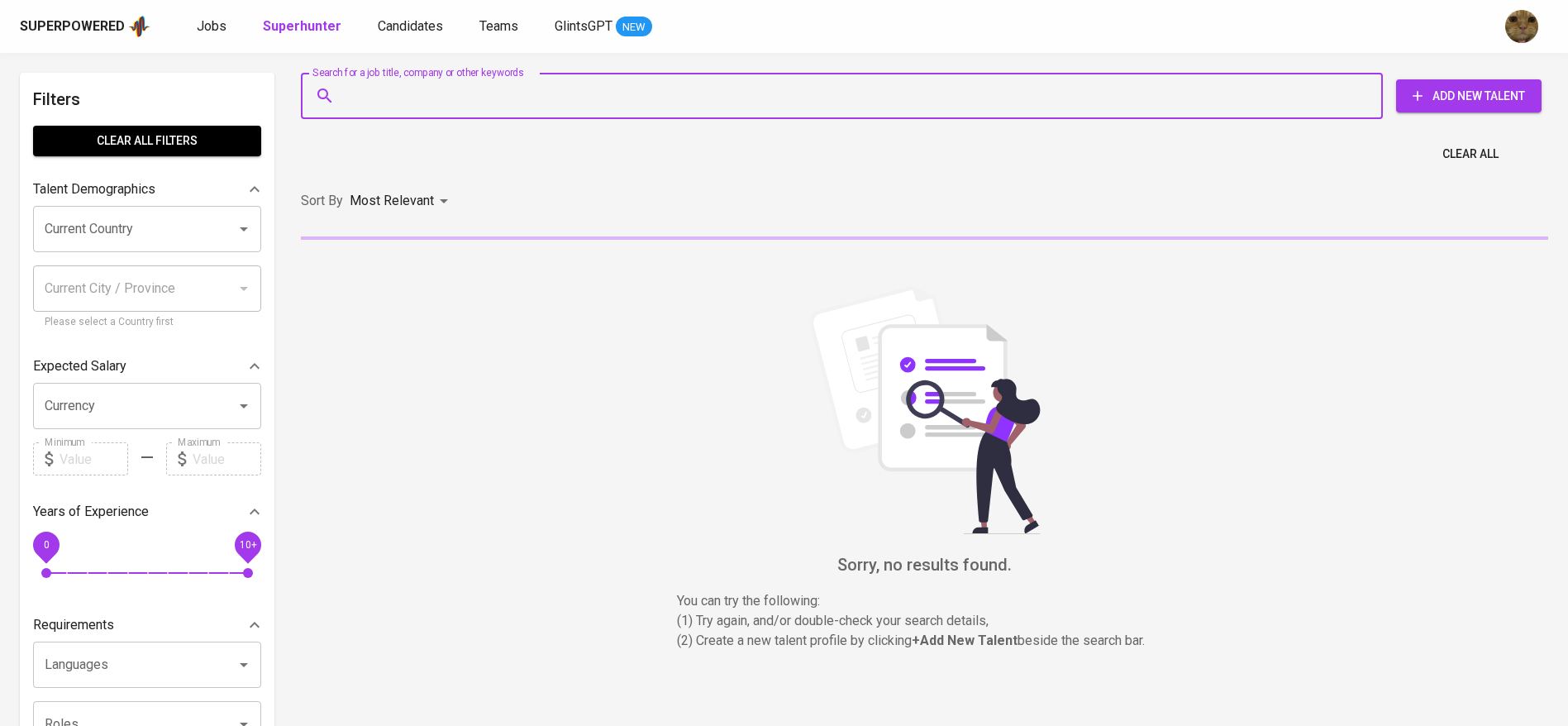
paste input "[EMAIL_ADDRESS][DOMAIN_NAME]"
type input "[EMAIL_ADDRESS][DOMAIN_NAME]"
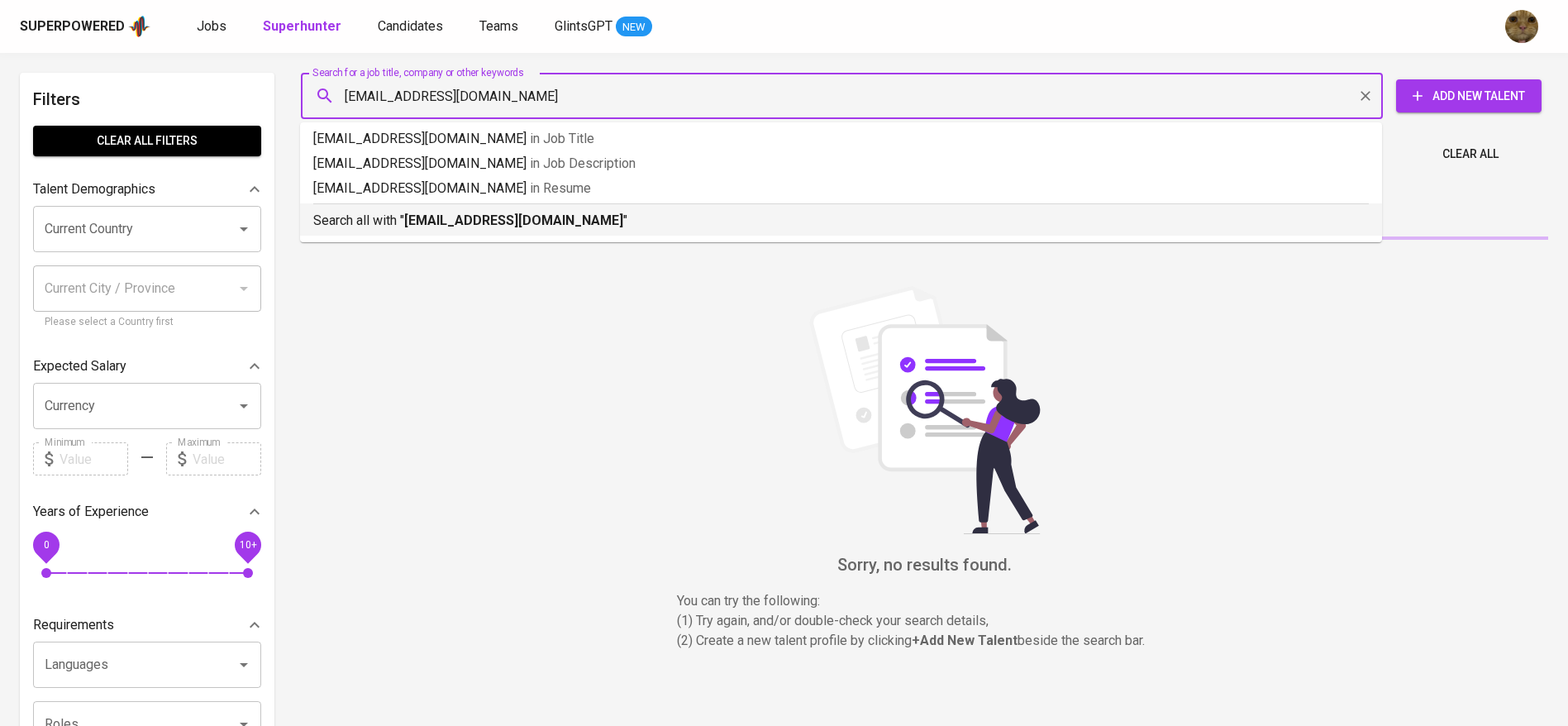
click at [376, 235] on li "Search all with " [EMAIL_ADDRESS][DOMAIN_NAME] "" at bounding box center [841, 219] width 1082 height 32
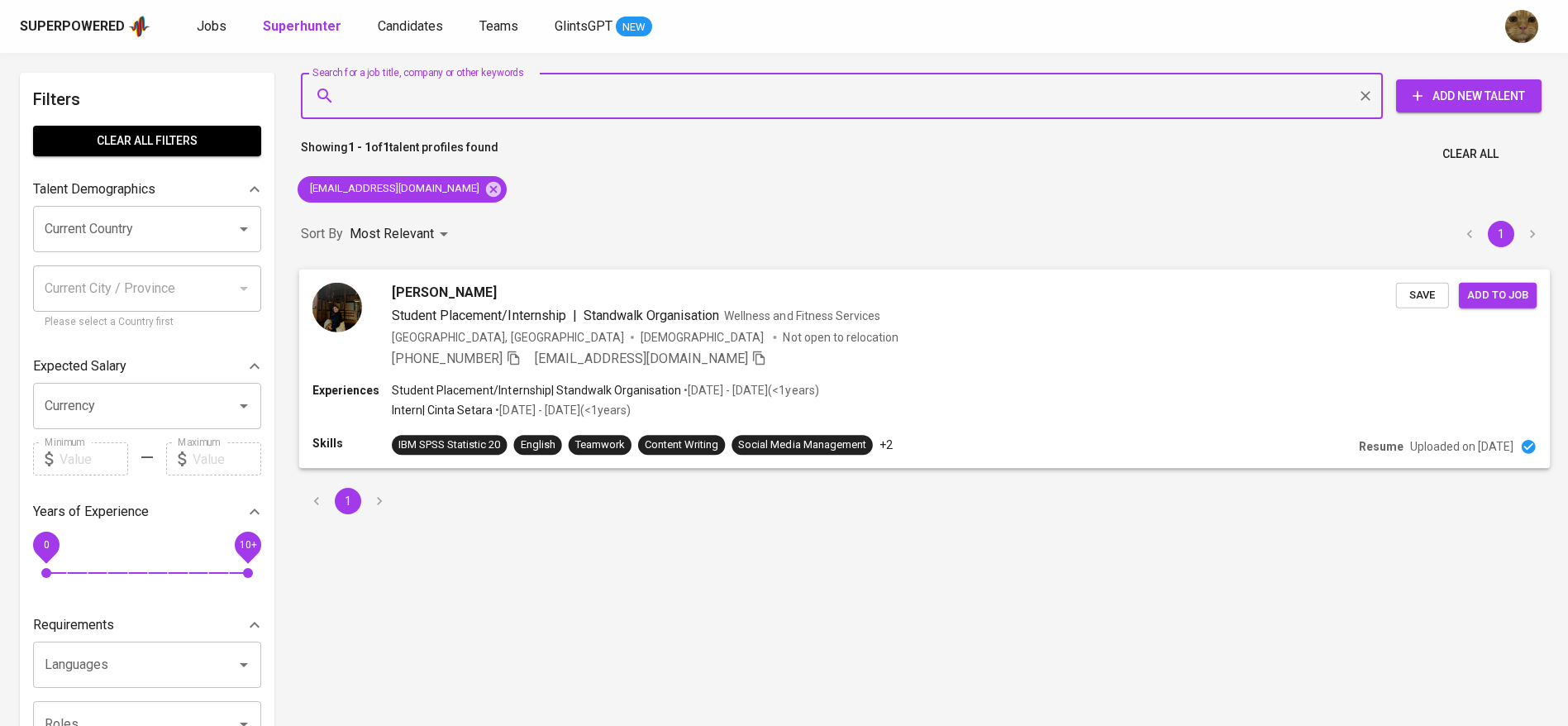
scroll to position [22, 0]
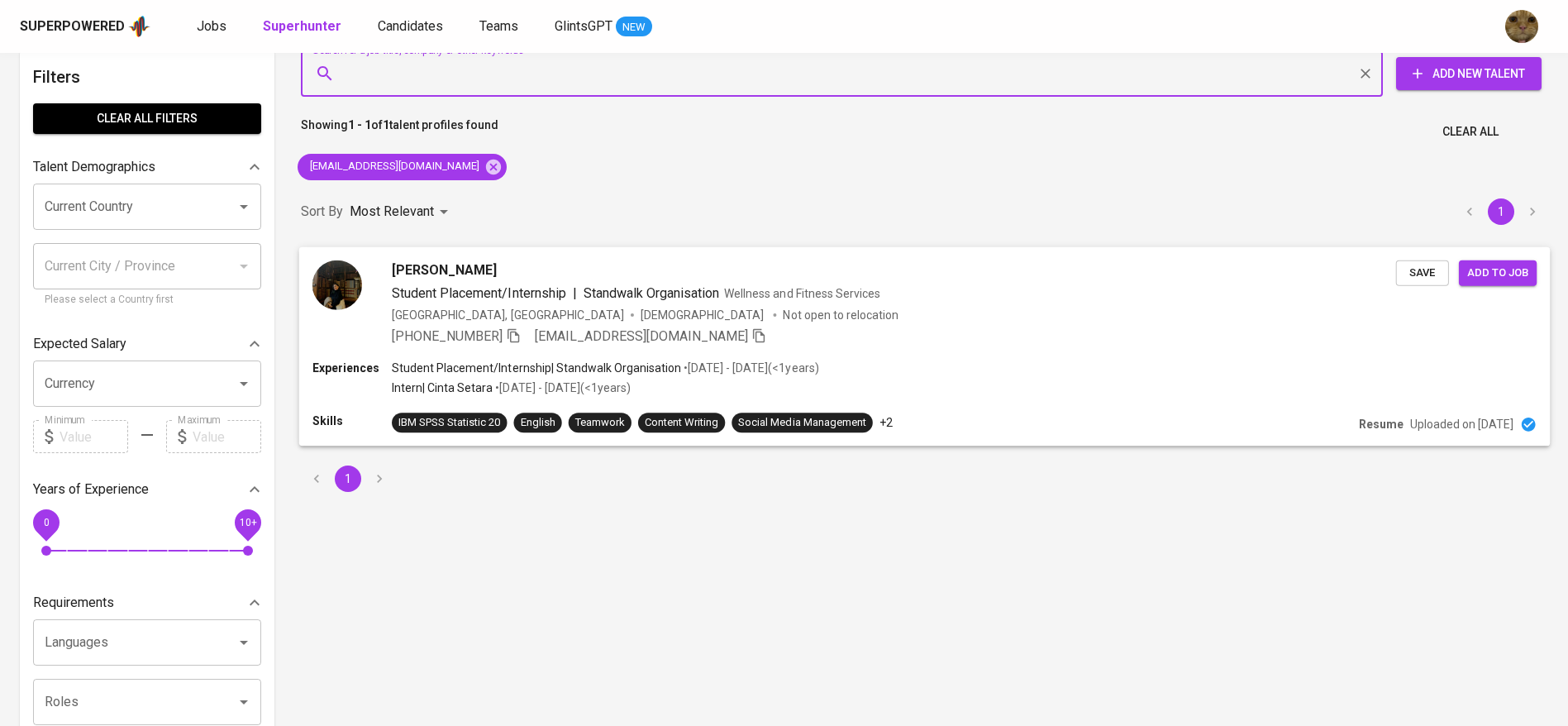
click at [783, 322] on div "[GEOGRAPHIC_DATA], [GEOGRAPHIC_DATA] [DEMOGRAPHIC_DATA] Not open to relocation" at bounding box center [894, 314] width 1005 height 17
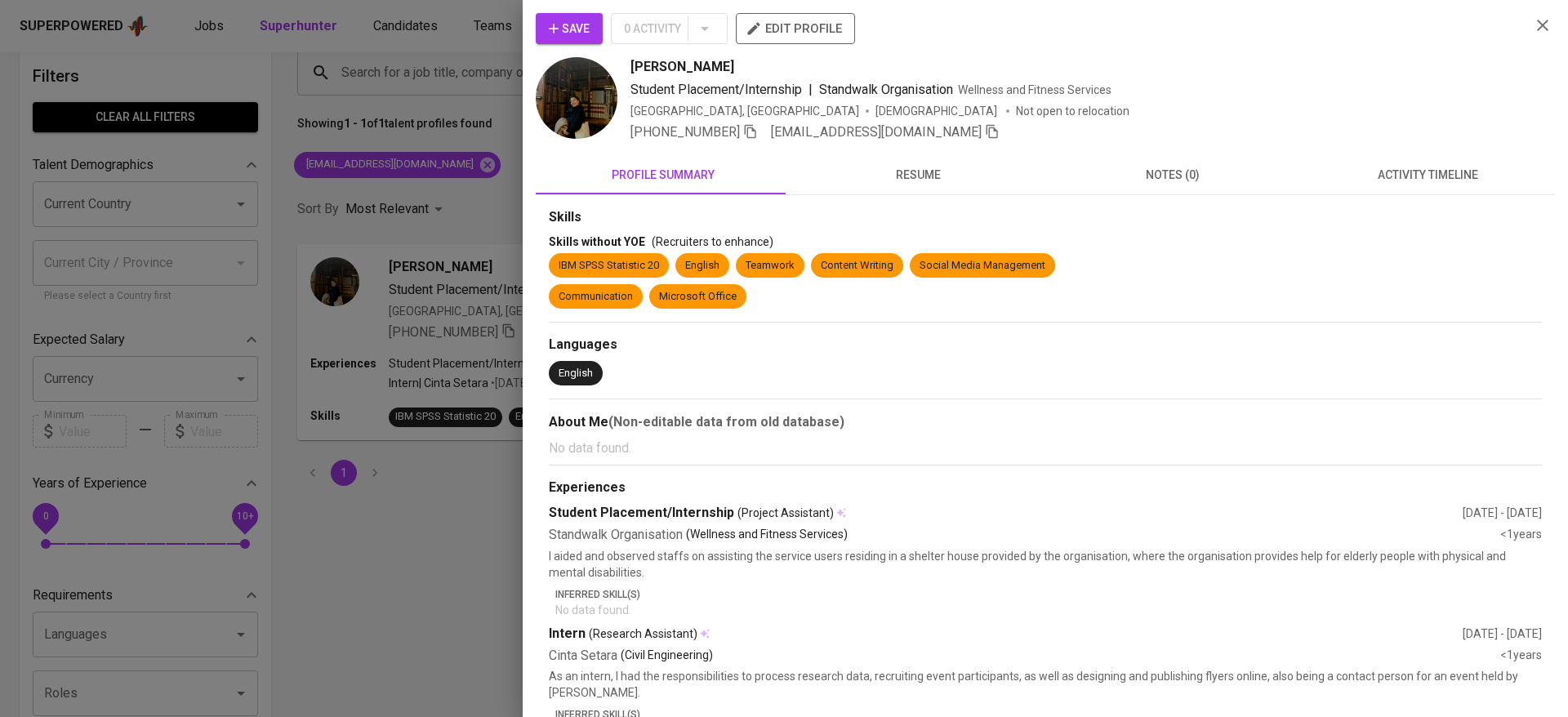
click at [1418, 172] on span "activity timeline" at bounding box center [1427, 175] width 236 height 20
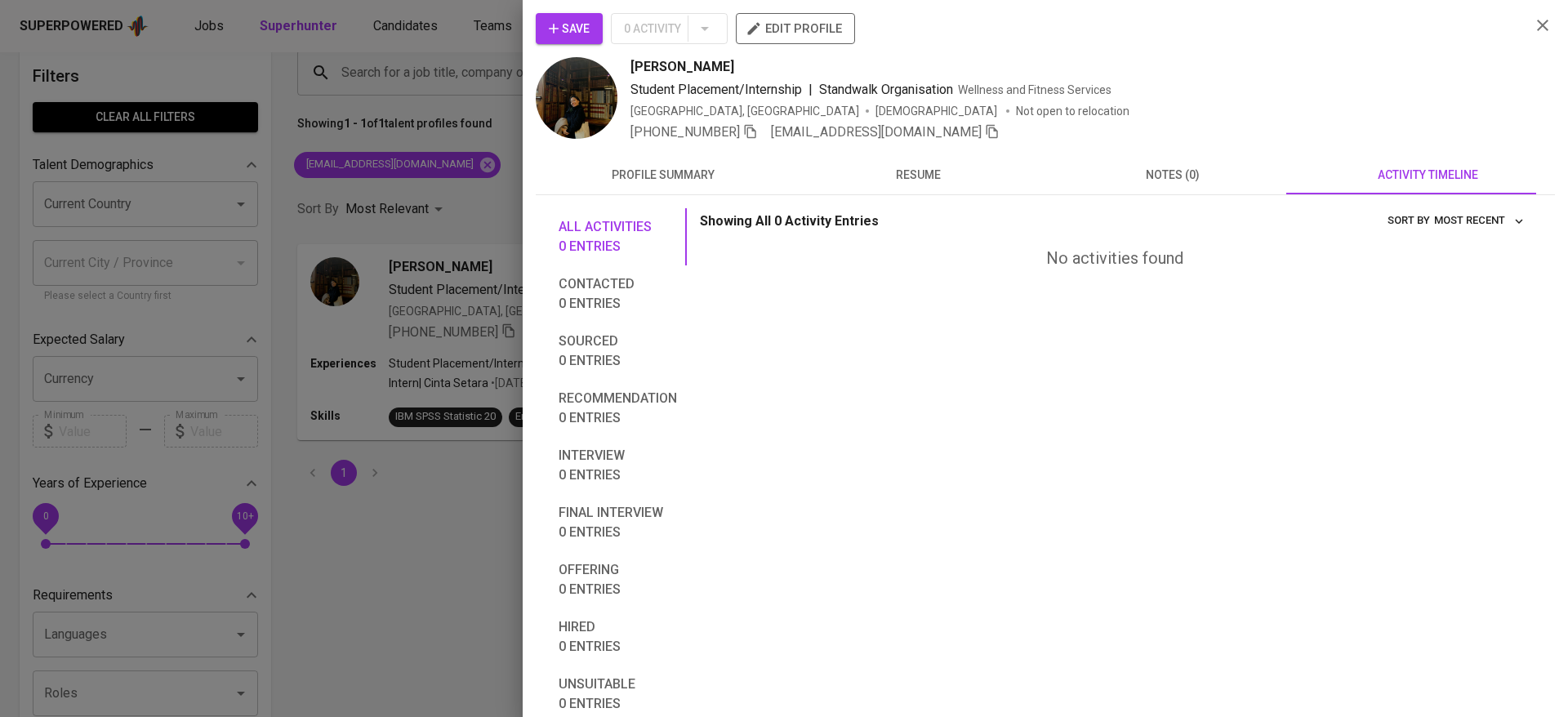
click at [548, 14] on button "Save" at bounding box center [569, 28] width 67 height 31
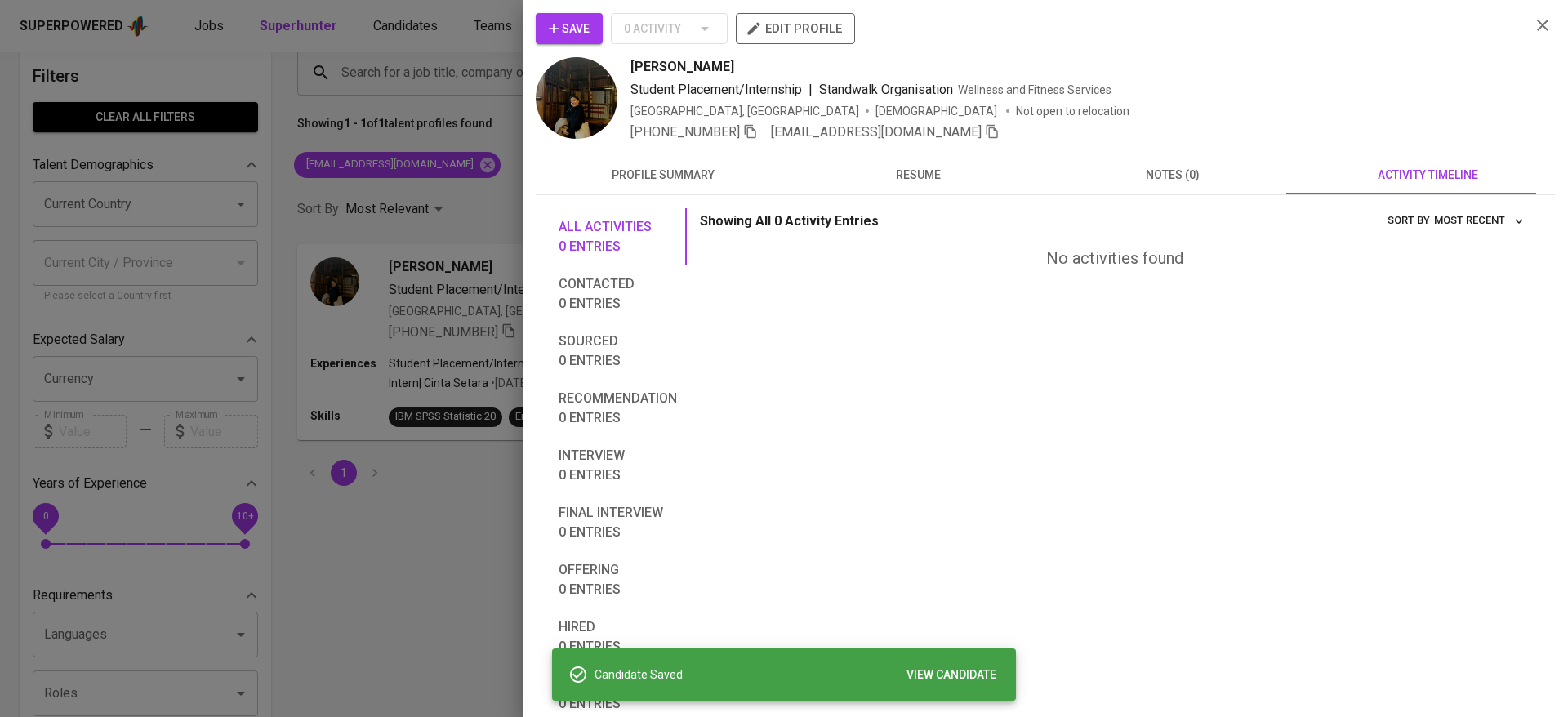
click at [393, 18] on div at bounding box center [784, 358] width 1568 height 717
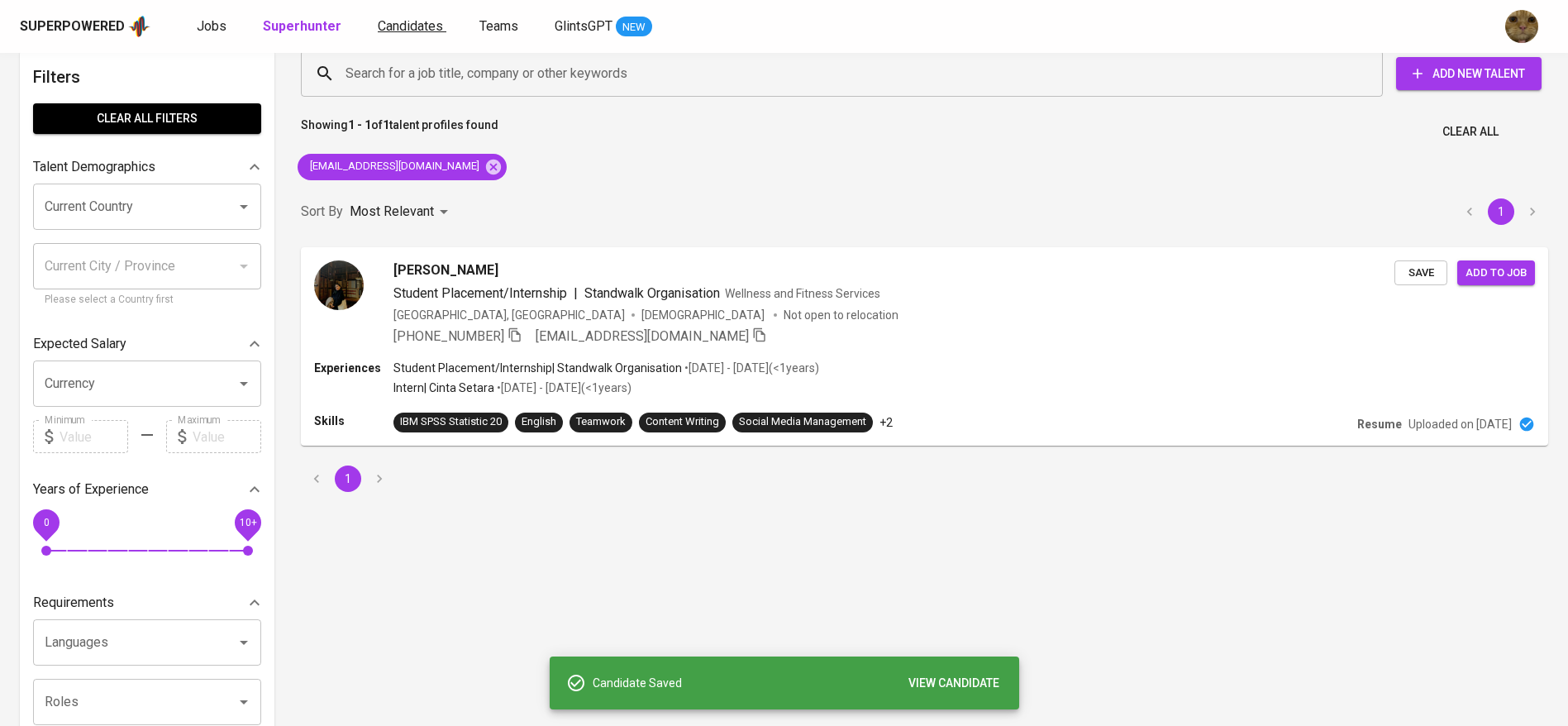
click at [386, 22] on span "Candidates" at bounding box center [410, 26] width 65 height 16
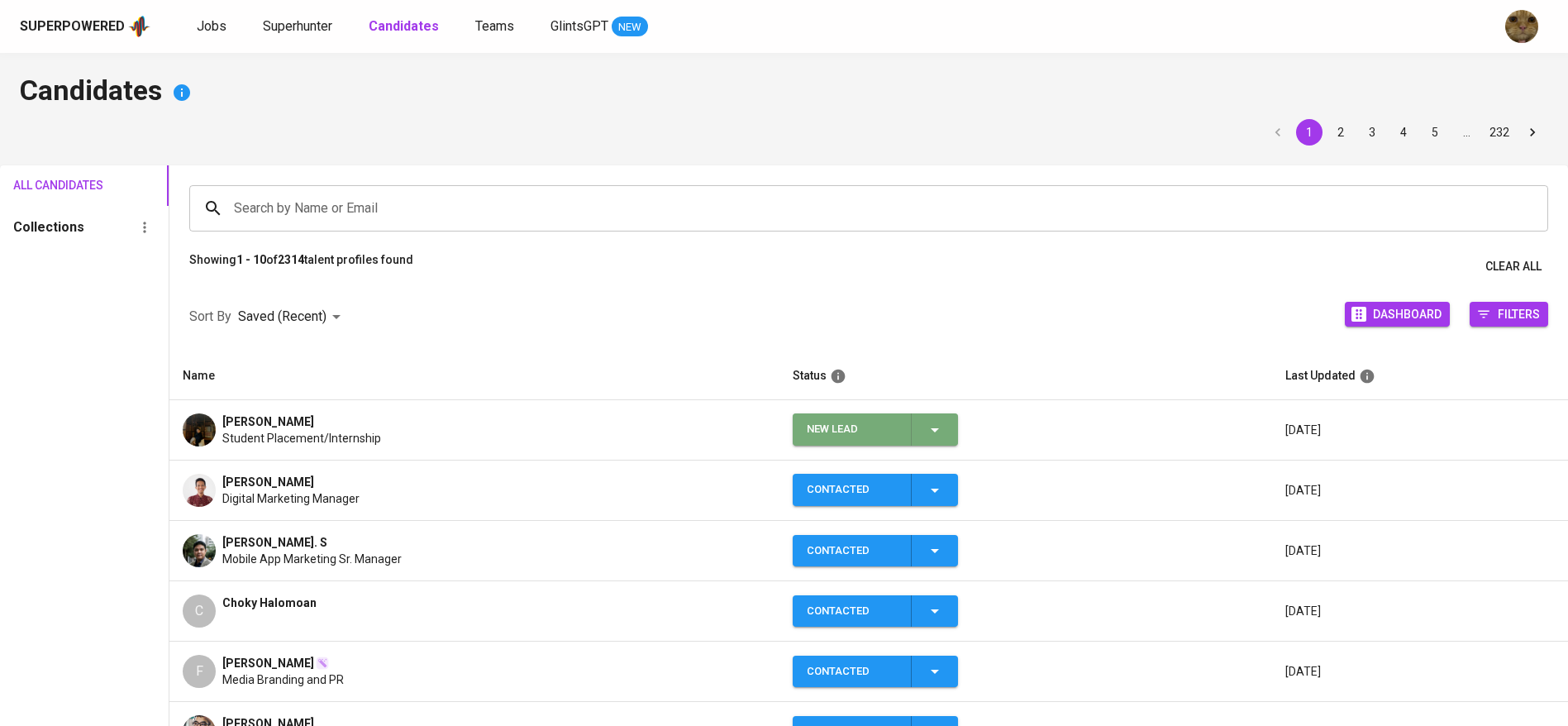
click at [936, 429] on icon "button" at bounding box center [935, 430] width 20 height 20
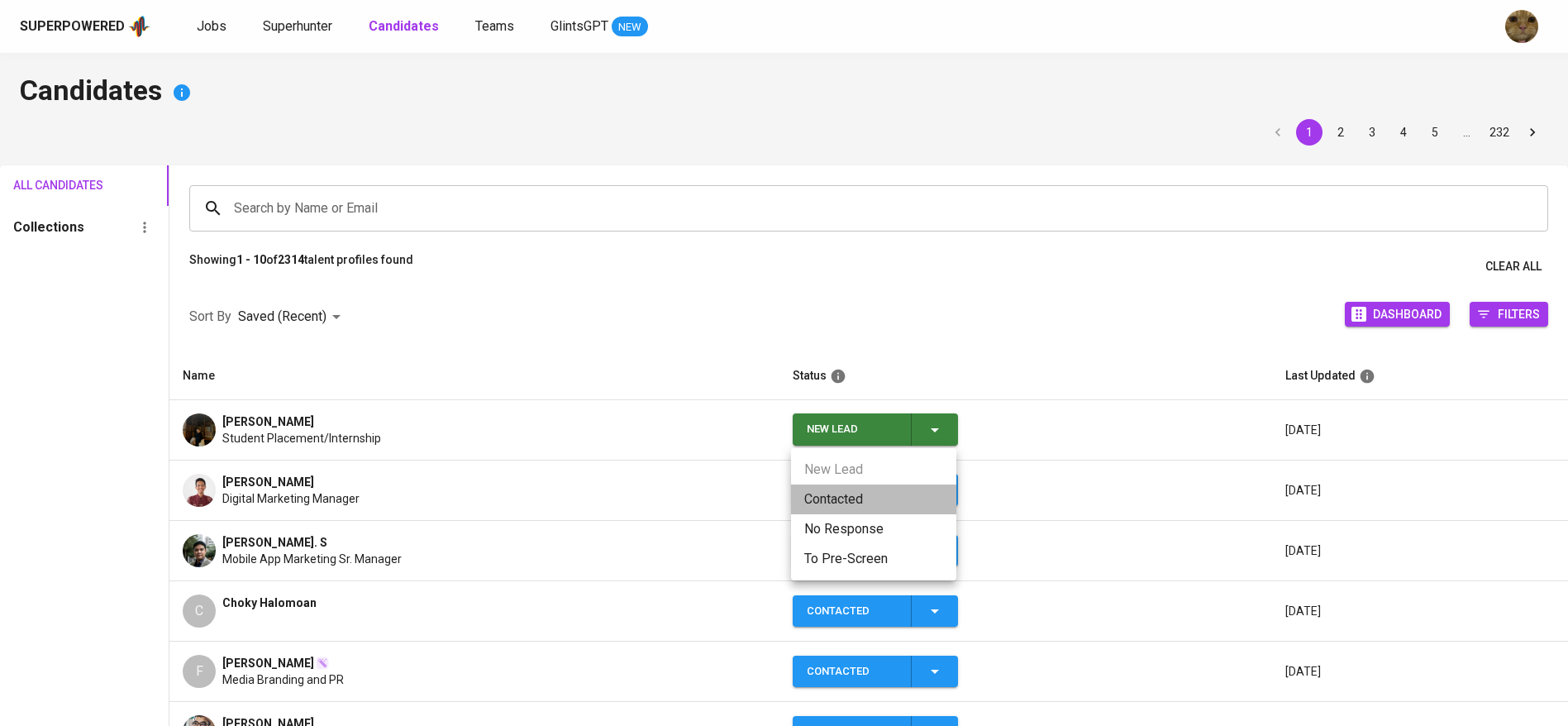
click at [831, 501] on li "Contacted" at bounding box center [874, 499] width 166 height 29
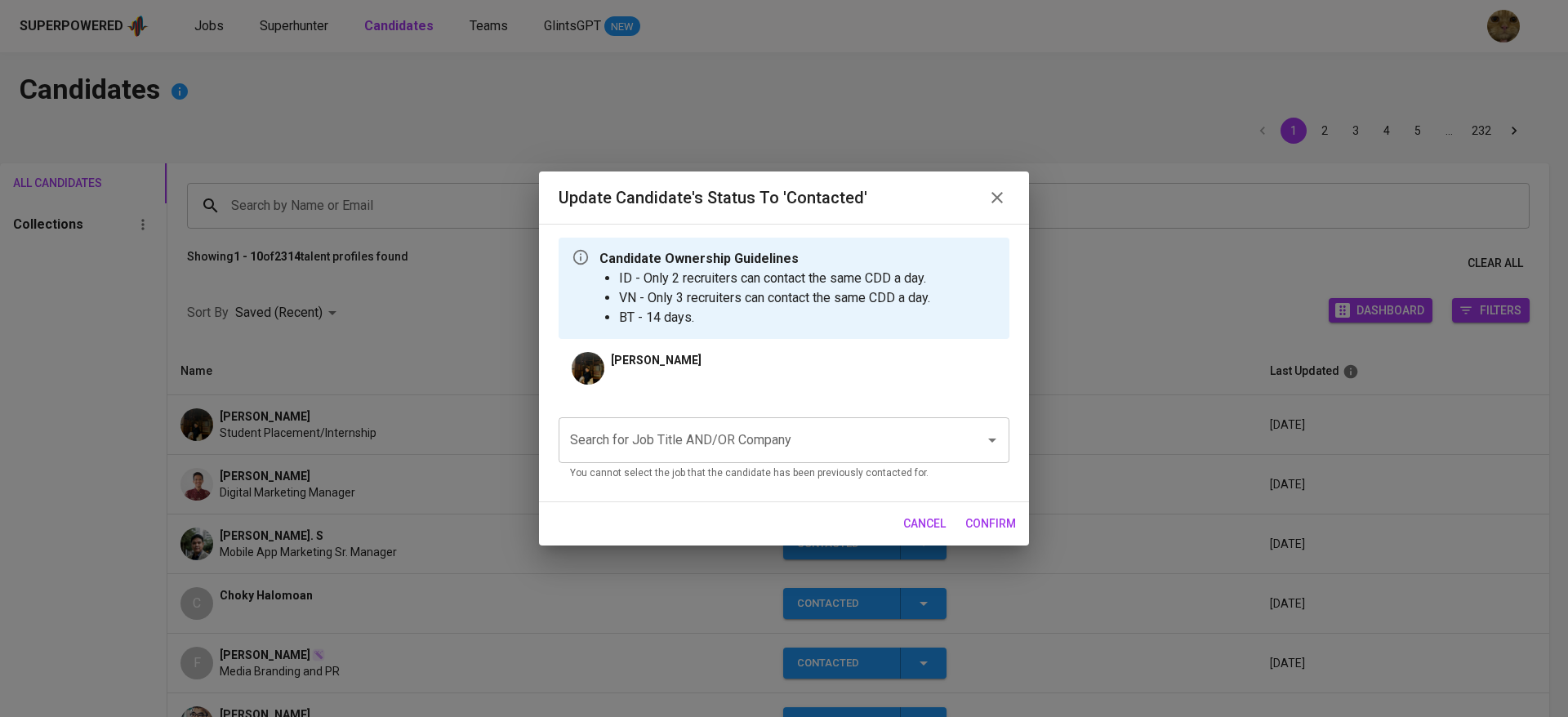
click at [685, 442] on input "Search for Job Title AND/OR Company" at bounding box center [760, 440] width 390 height 31
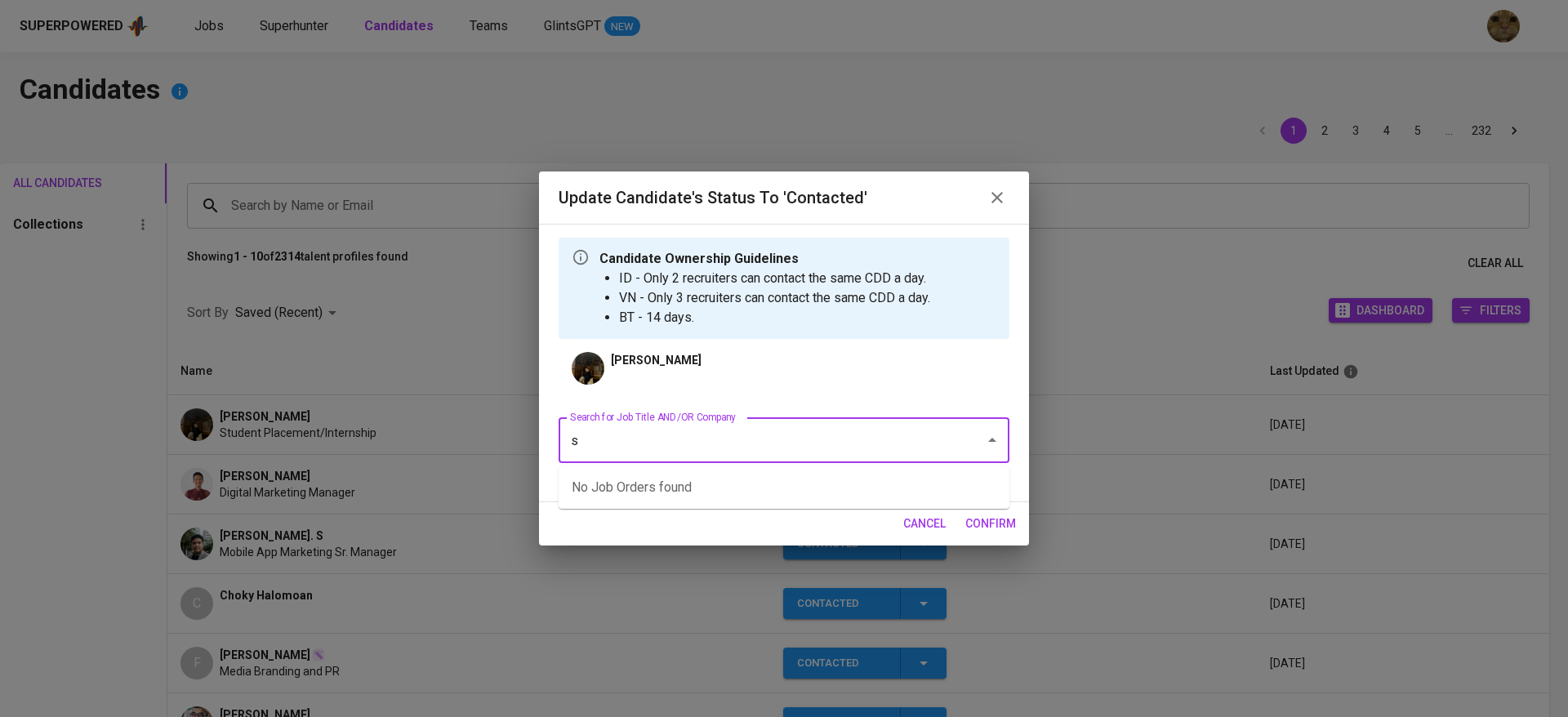
type input "sm"
type input "geezerbuild"
click at [627, 506] on ul "Public Relations Manager (GEEZERBUILD PRIVATE LIMITED)" at bounding box center [784, 488] width 451 height 43
click at [626, 494] on li "Public Relations Manager (GEEZERBUILD PRIVATE LIMITED)" at bounding box center [784, 488] width 451 height 29
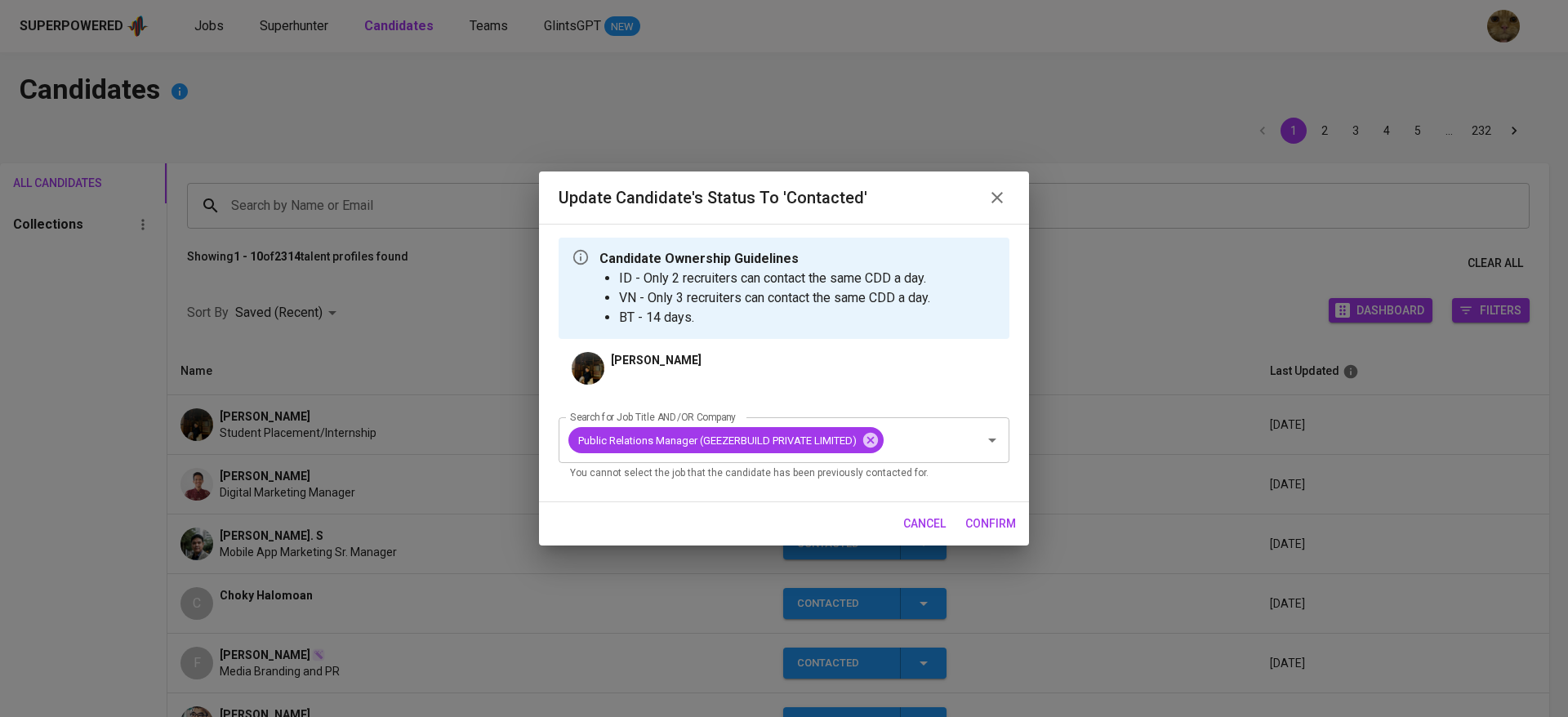
click at [979, 525] on span "confirm" at bounding box center [990, 524] width 51 height 20
